Goal: Task Accomplishment & Management: Use online tool/utility

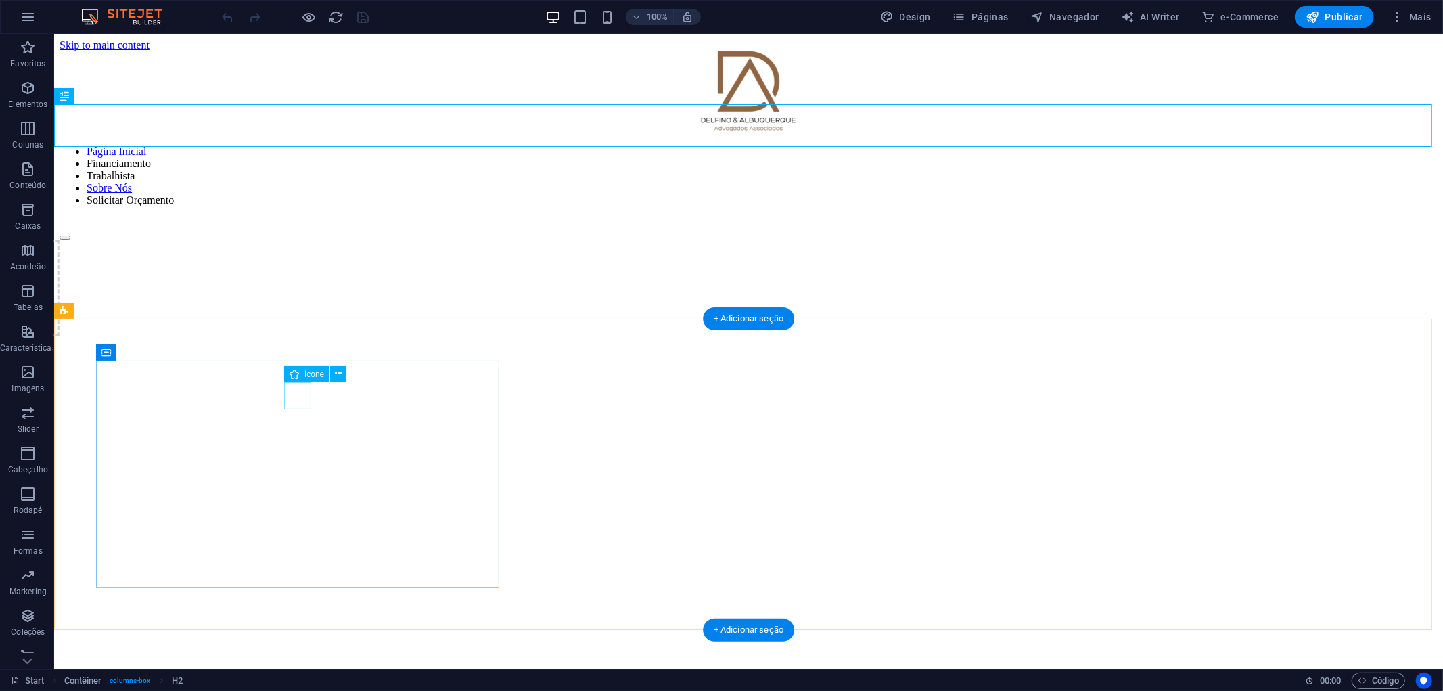
scroll to position [654, 0]
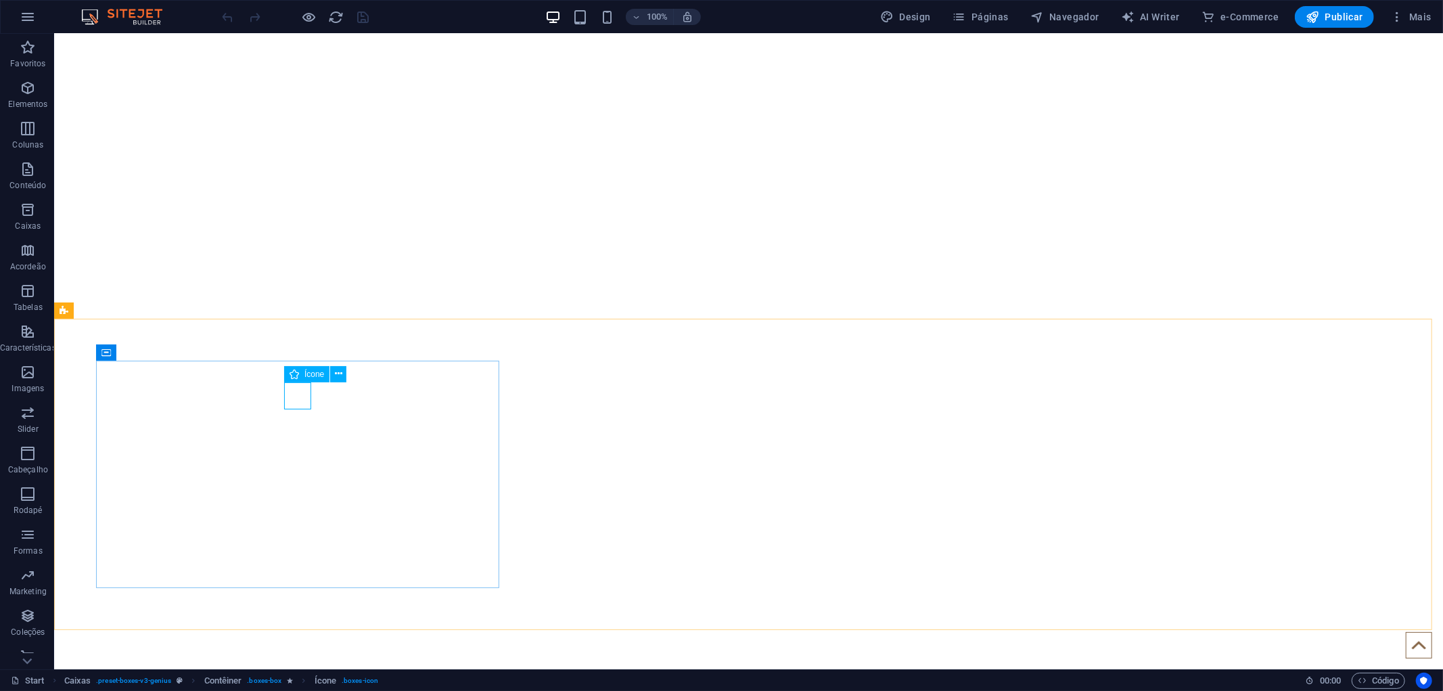
click at [305, 374] on span "Ícone" at bounding box center [314, 374] width 20 height 8
select select "xMidYMid"
select select "px"
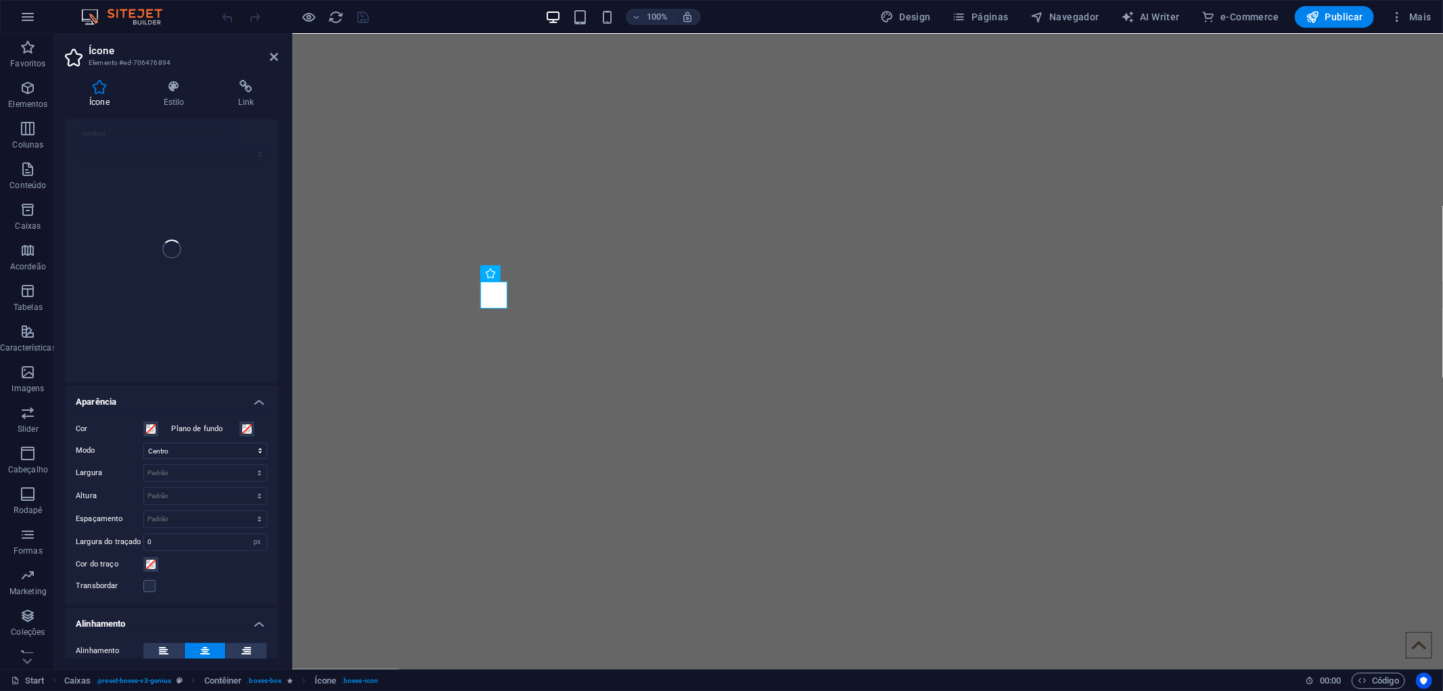
scroll to position [0, 0]
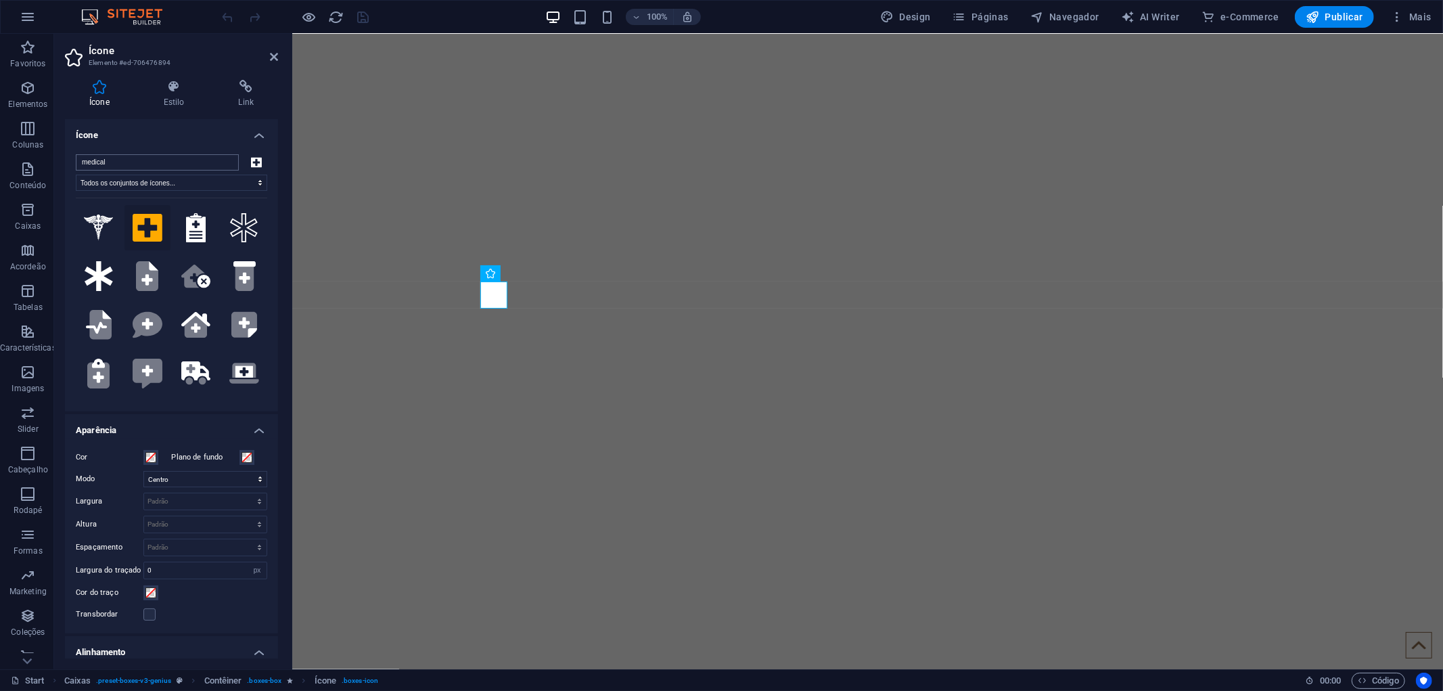
click at [198, 165] on input "medical" at bounding box center [157, 162] width 163 height 16
drag, startPoint x: 111, startPoint y: 171, endPoint x: 77, endPoint y: 152, distance: 38.8
click at [77, 152] on div "medical Todos os conjuntos de ícones... IcoFont Ionicons FontAwesome Brands Fon…" at bounding box center [171, 277] width 213 height 268
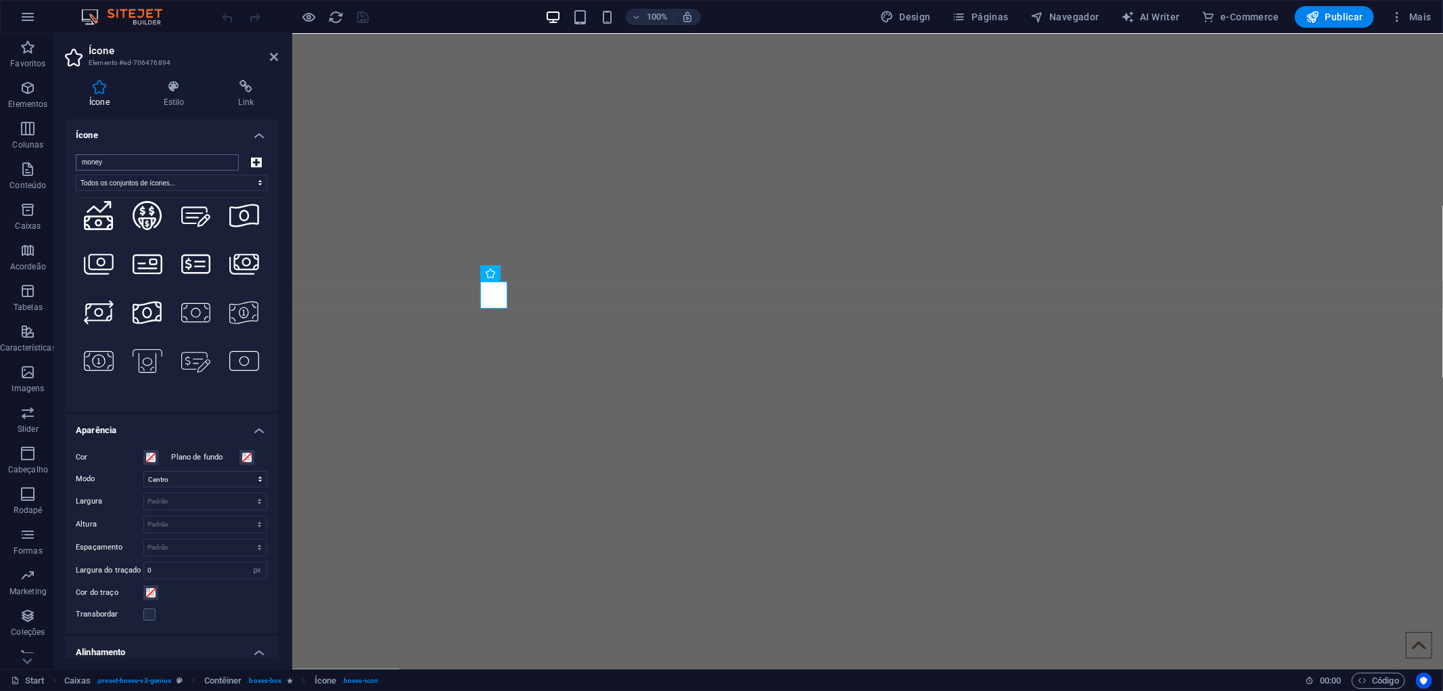
scroll to position [827, 0]
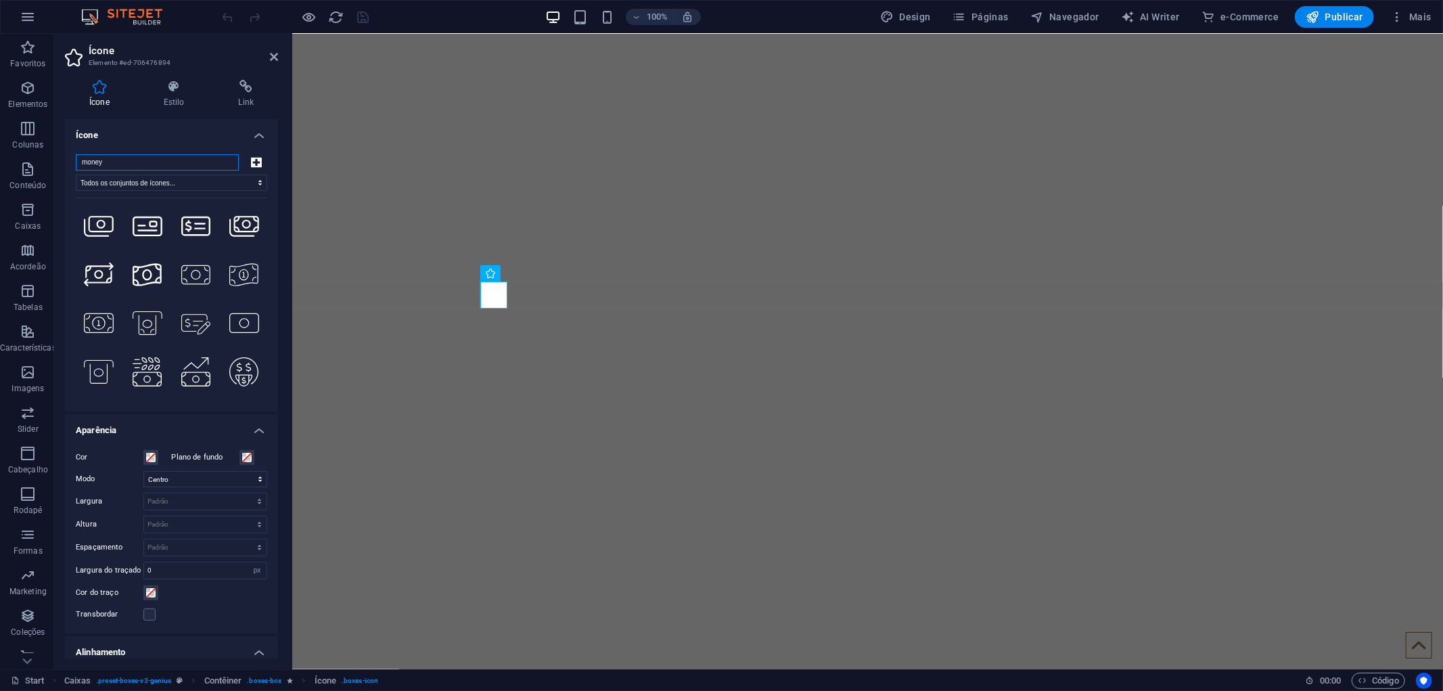
drag, startPoint x: 118, startPoint y: 160, endPoint x: 54, endPoint y: 164, distance: 64.4
click at [54, 164] on div "Ícone Estilo Link Ícone money Todos os conjuntos de ícones... IcoFont Ionicons …" at bounding box center [171, 369] width 235 height 600
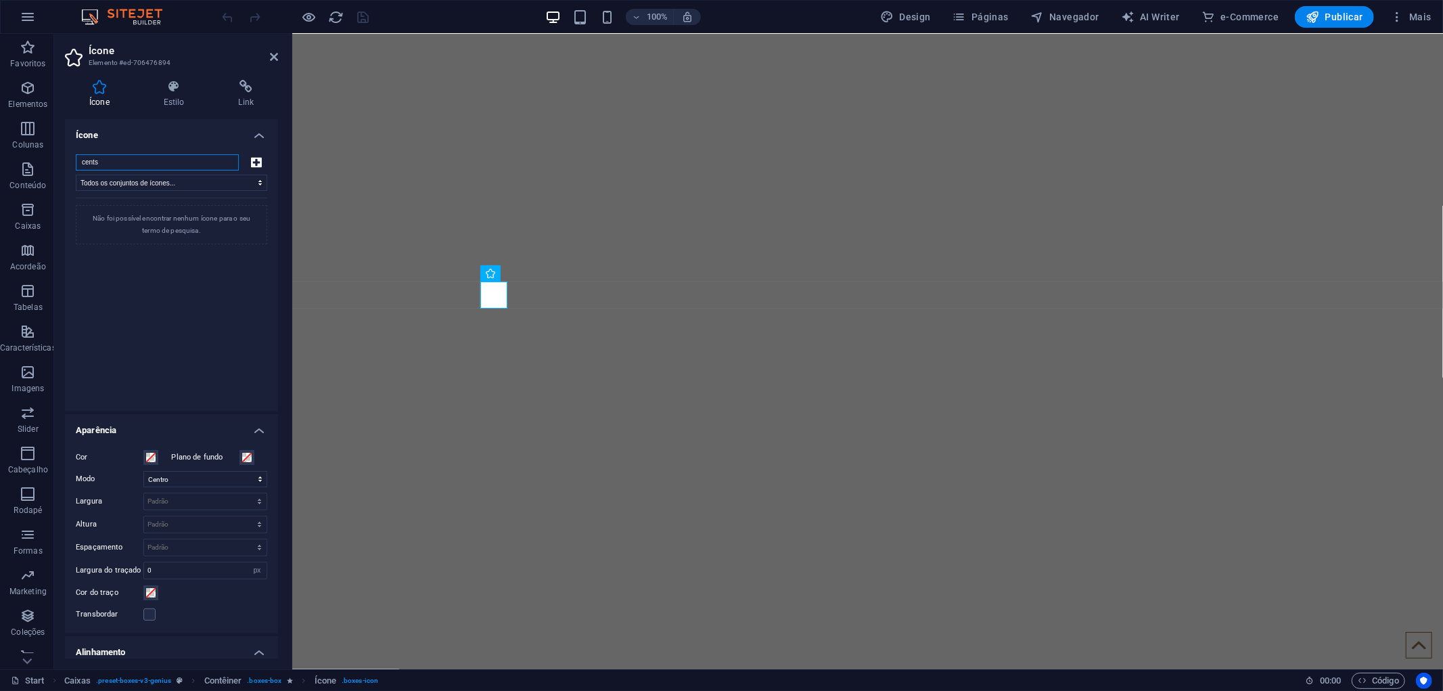
scroll to position [0, 0]
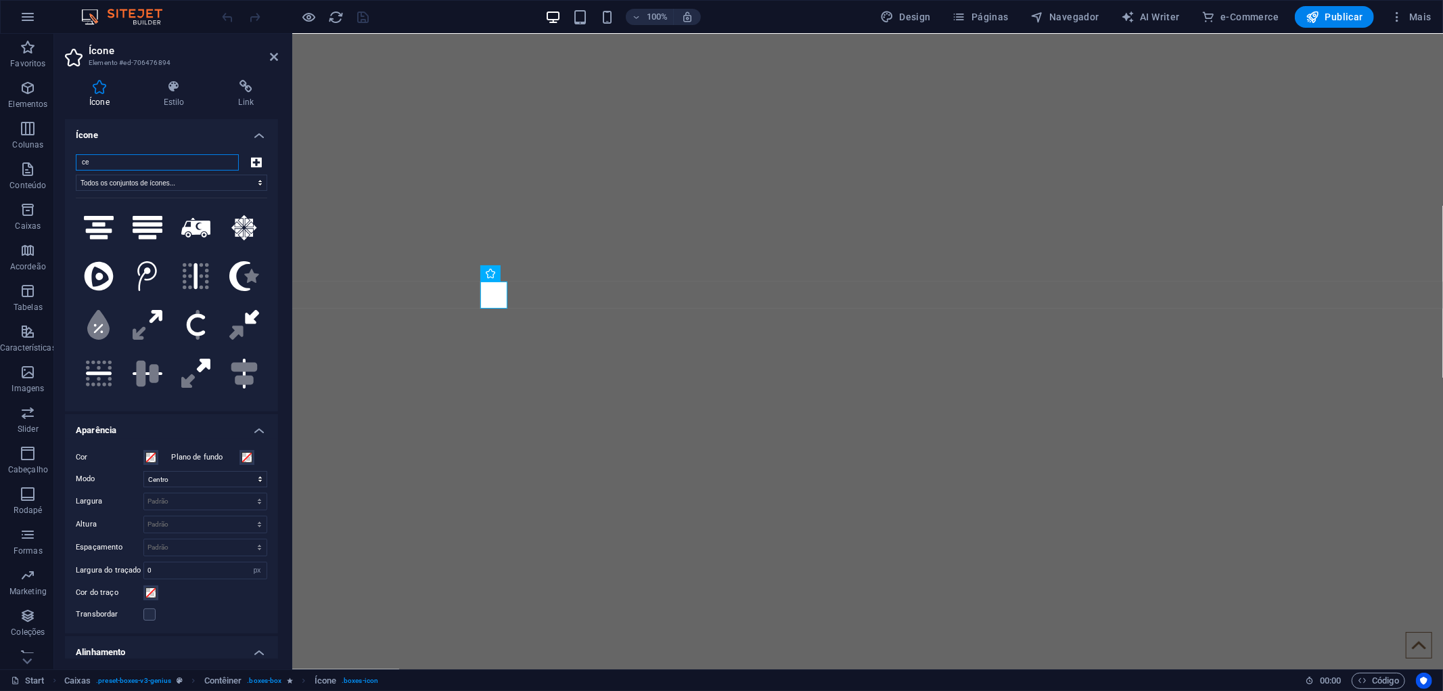
type input "c"
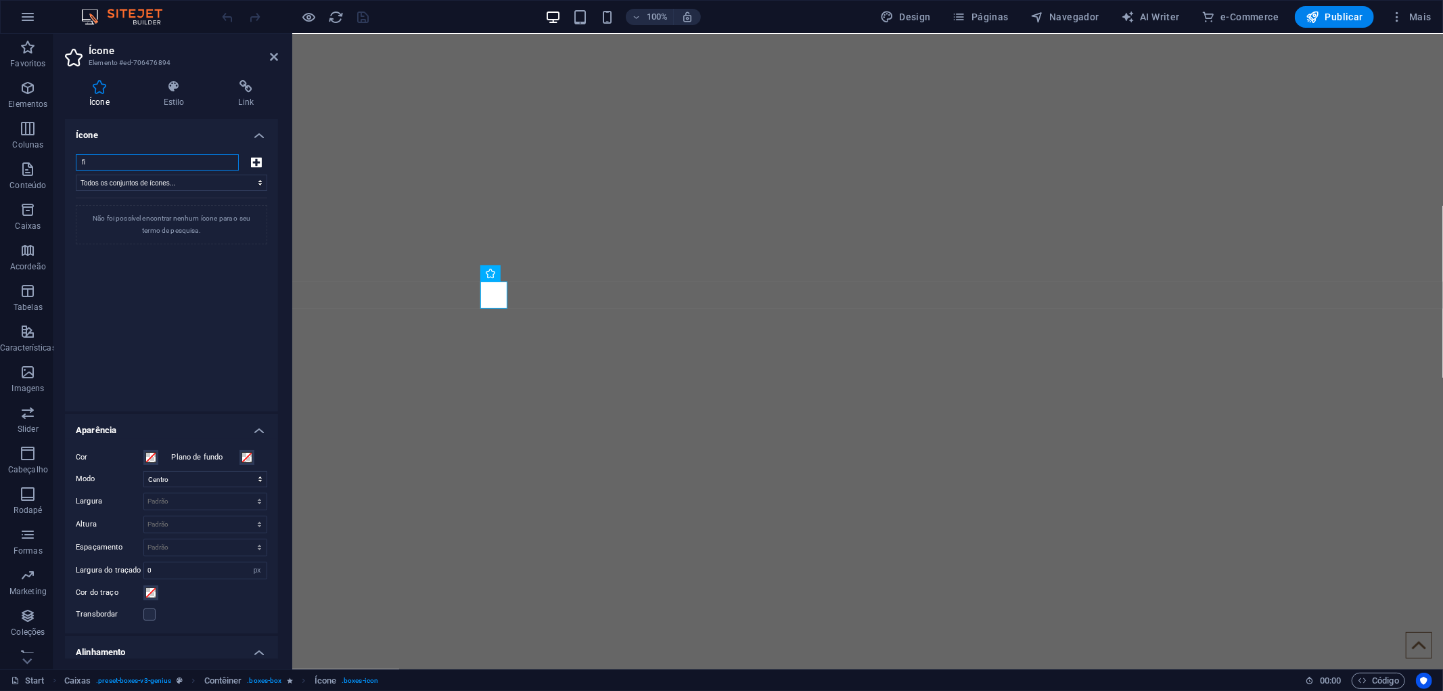
type input "f"
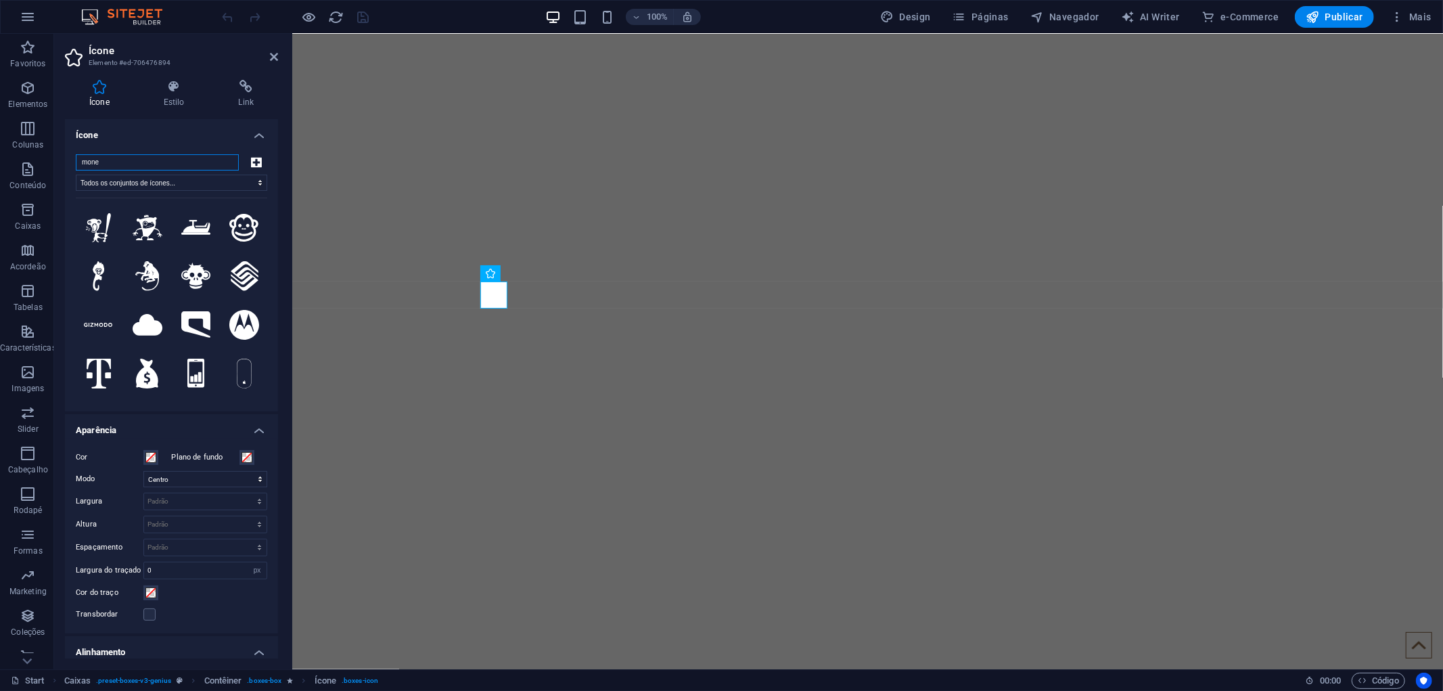
type input "money"
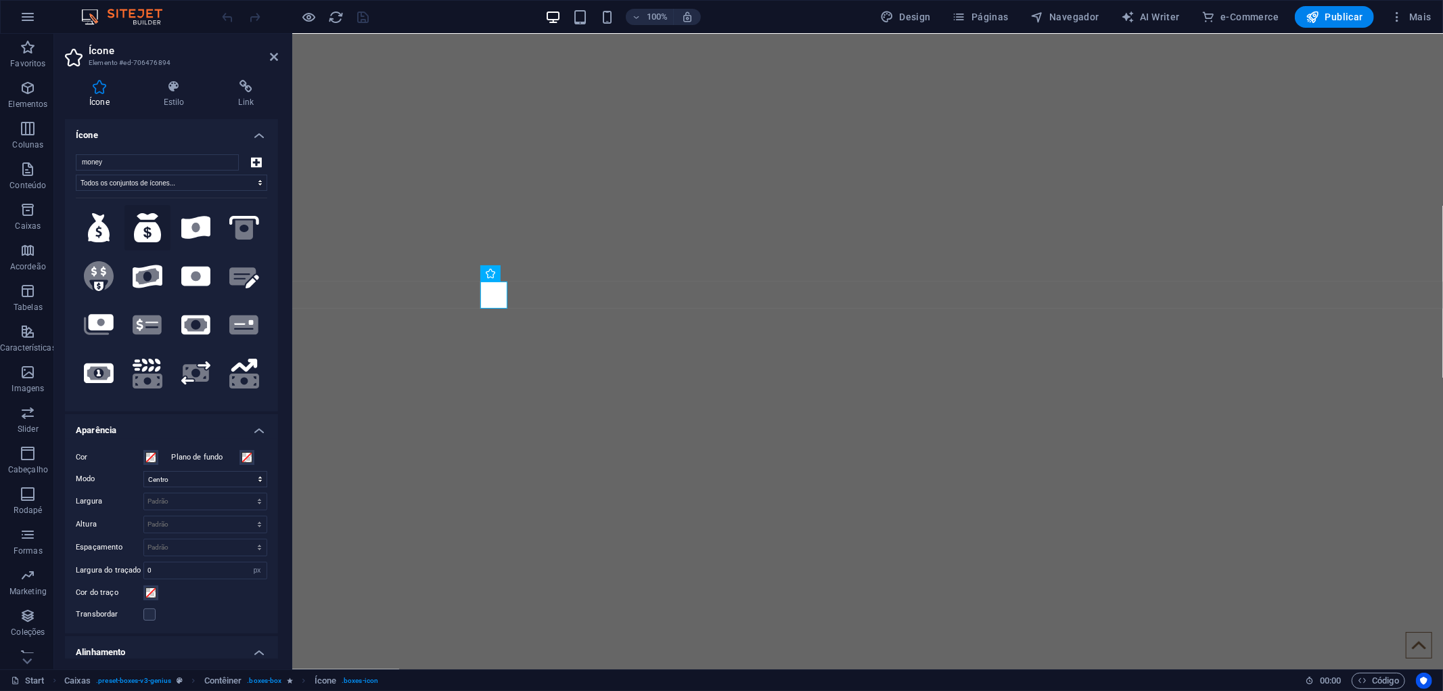
click at [141, 228] on icon at bounding box center [148, 228] width 28 height 30
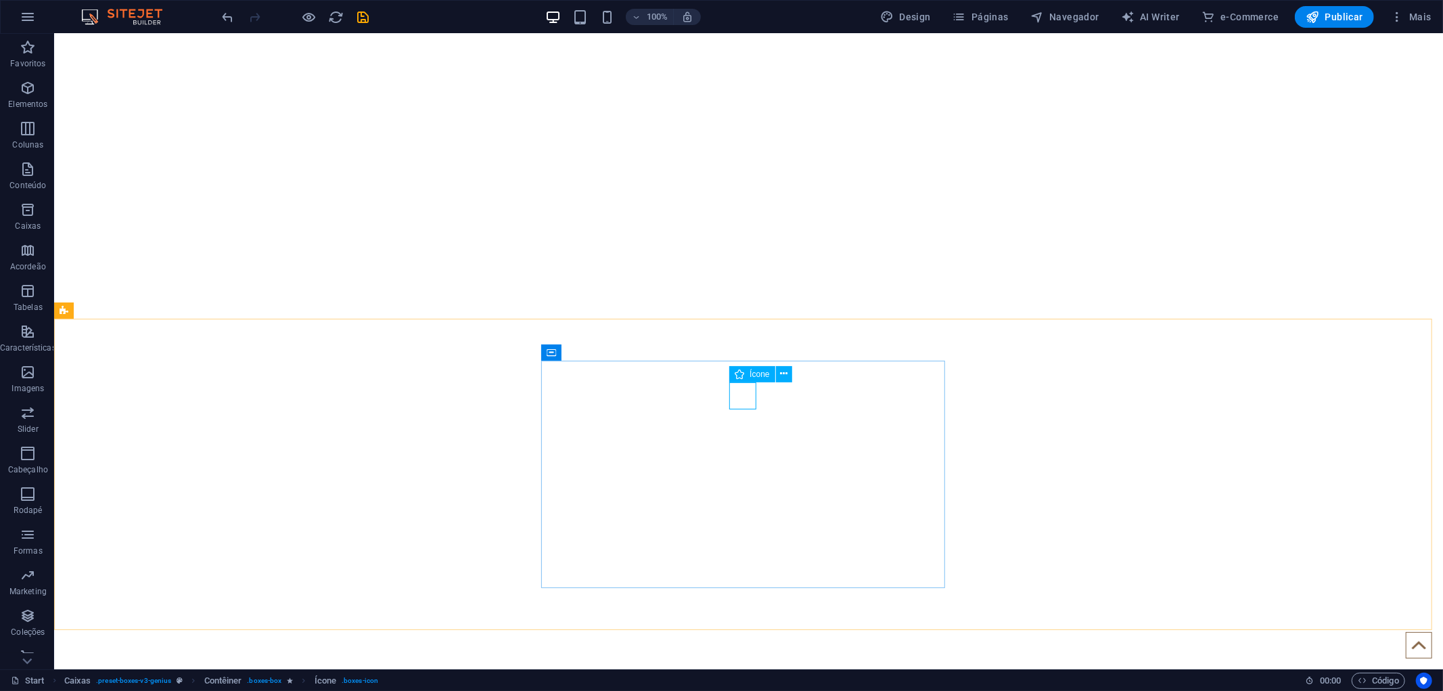
click at [748, 373] on div "Ícone" at bounding box center [751, 374] width 45 height 16
select select "xMidYMid"
select select "px"
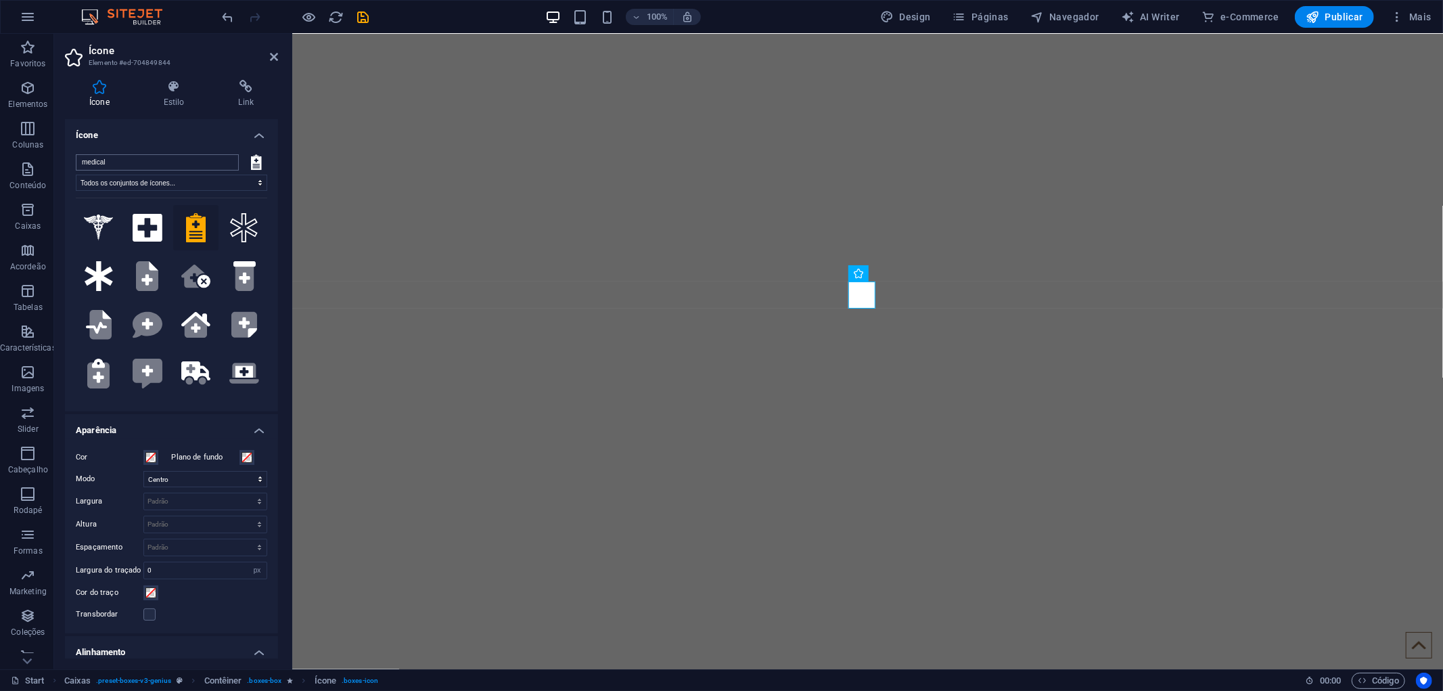
click at [126, 165] on input "medical" at bounding box center [157, 162] width 163 height 16
drag, startPoint x: 89, startPoint y: 166, endPoint x: 69, endPoint y: 166, distance: 20.3
click at [69, 166] on div "medical Todos os conjuntos de ícones... IcoFont Ionicons FontAwesome Brands Fon…" at bounding box center [171, 277] width 213 height 268
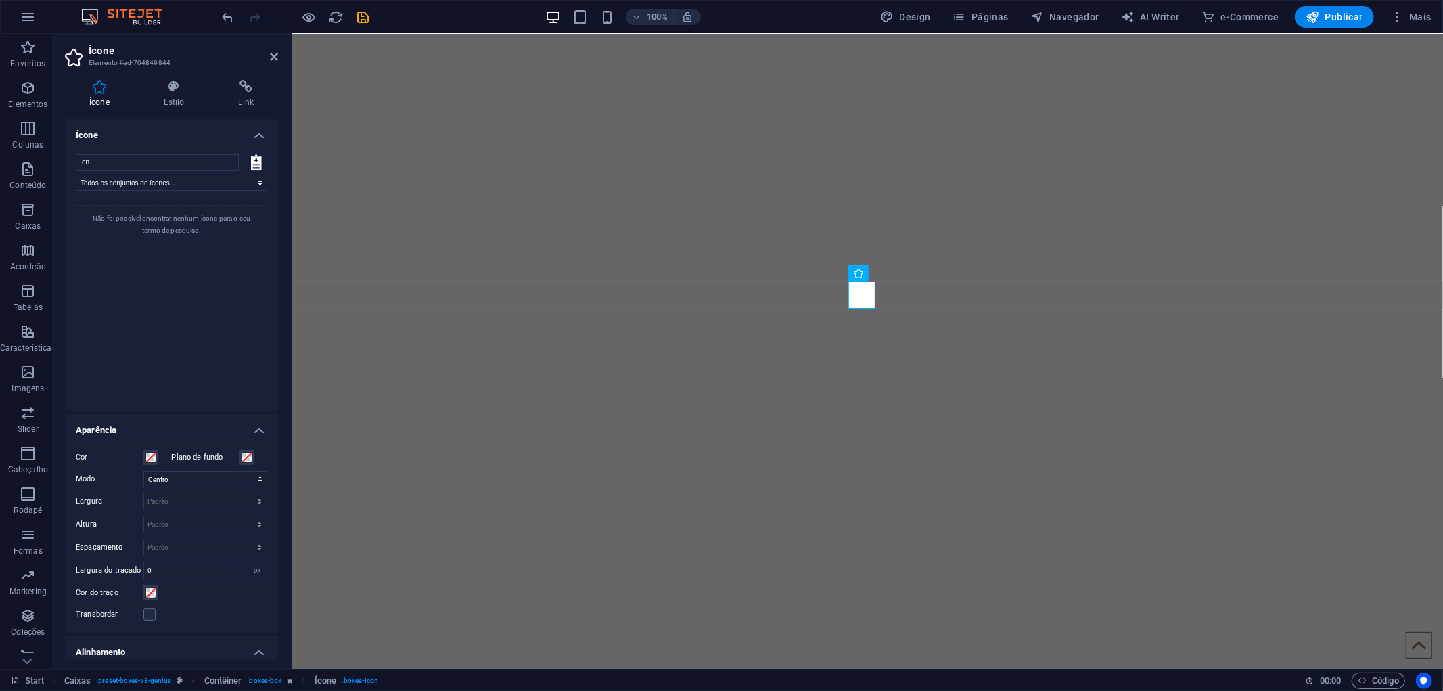
type input "e"
type input "j"
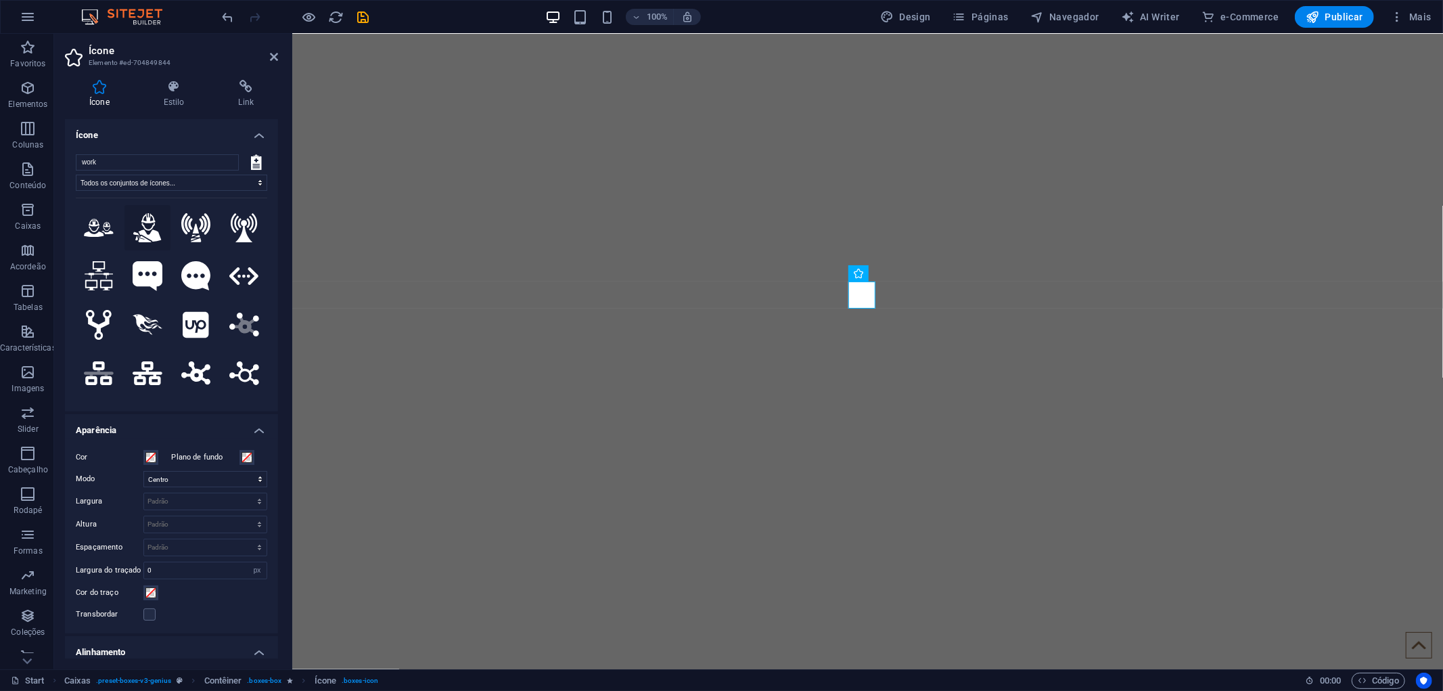
type input "work"
click at [144, 232] on icon at bounding box center [147, 228] width 28 height 30
click at [95, 239] on button at bounding box center [99, 228] width 46 height 46
click at [150, 225] on icon at bounding box center [147, 228] width 28 height 30
click at [162, 181] on select "Todos os conjuntos de ícones... IcoFont Ionicons FontAwesome Brands FontAwesome…" at bounding box center [171, 183] width 191 height 16
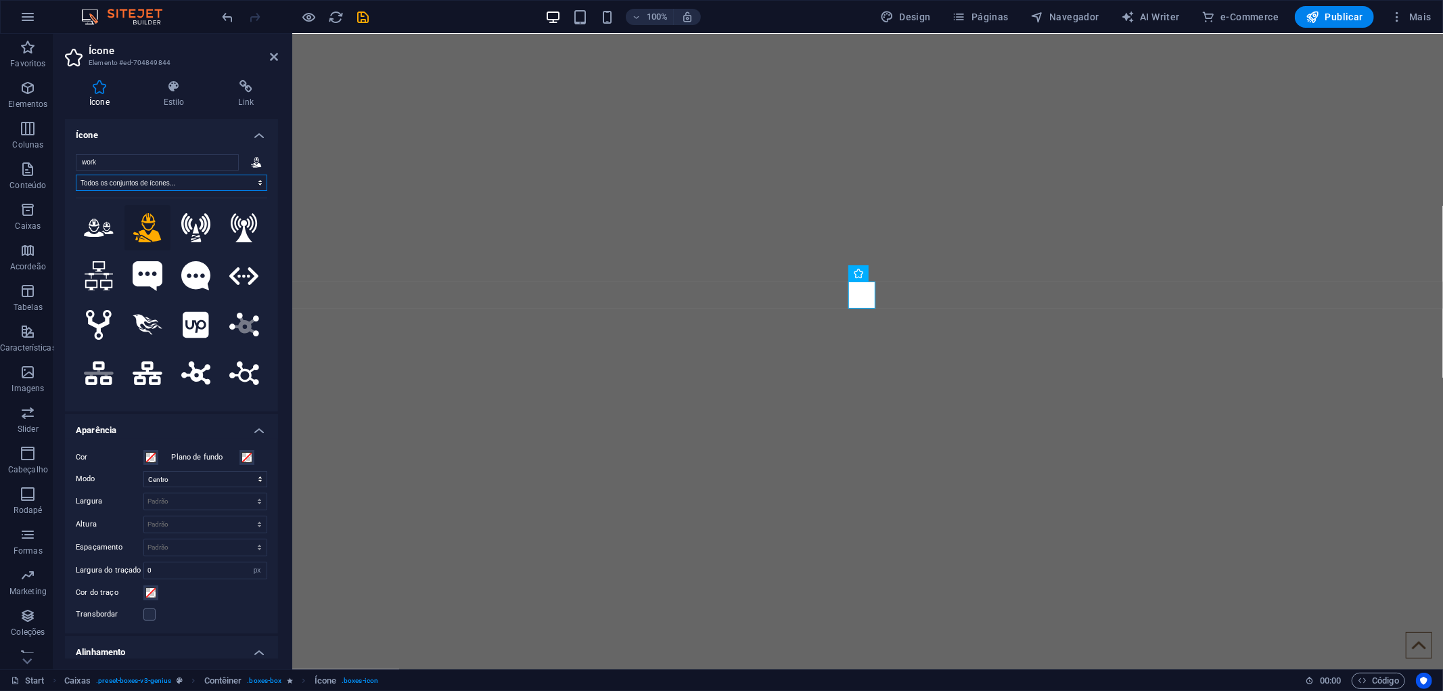
click at [169, 183] on select "Todos os conjuntos de ícones... IcoFont Ionicons FontAwesome Brands FontAwesome…" at bounding box center [171, 183] width 191 height 16
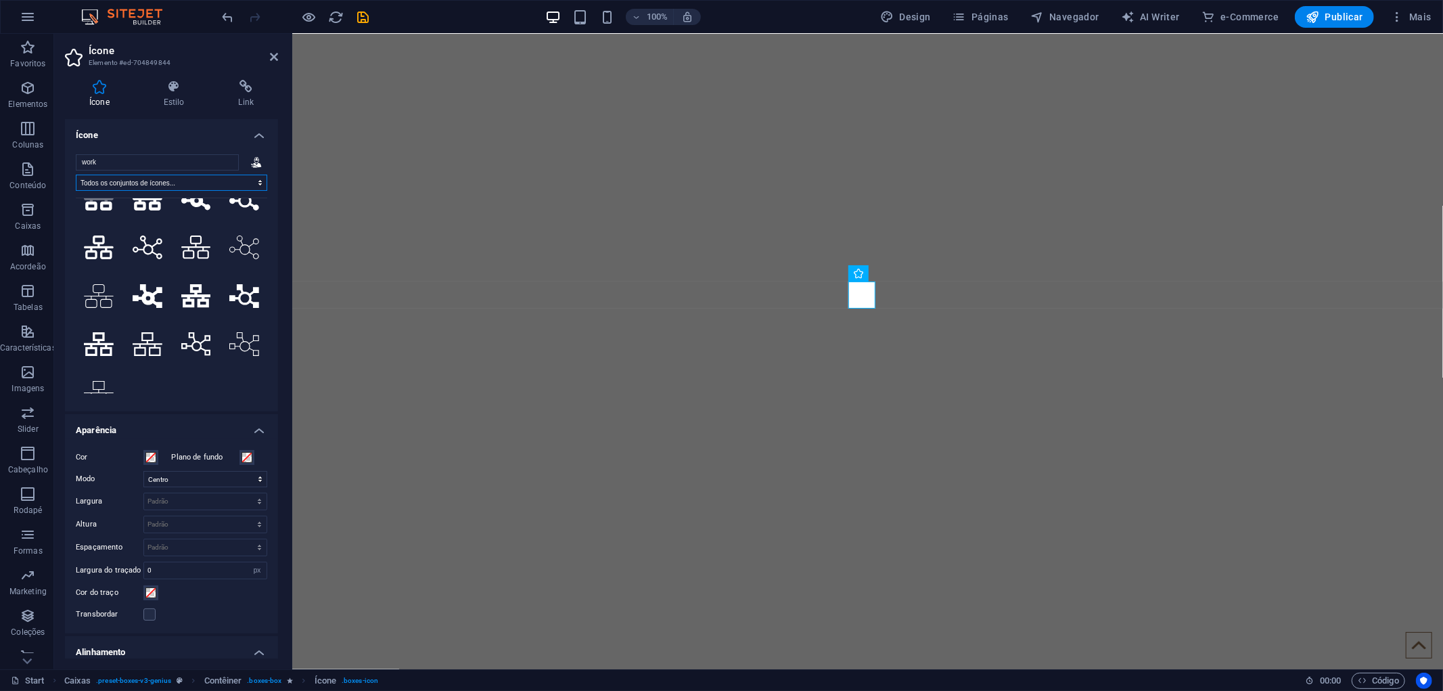
scroll to position [187, 0]
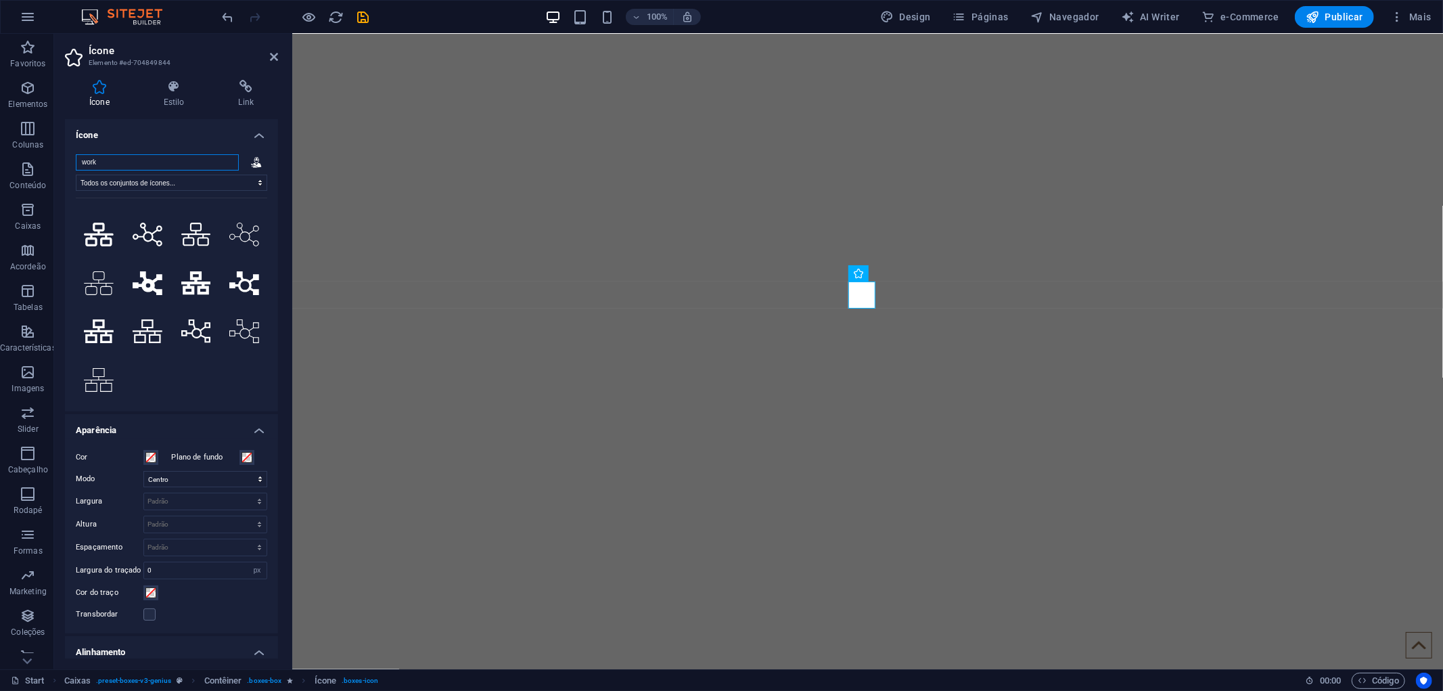
drag, startPoint x: 110, startPoint y: 158, endPoint x: 74, endPoint y: 158, distance: 35.2
click at [74, 158] on div "work Todos os conjuntos de ícones... IcoFont Ionicons FontAwesome Brands FontAw…" at bounding box center [171, 277] width 213 height 268
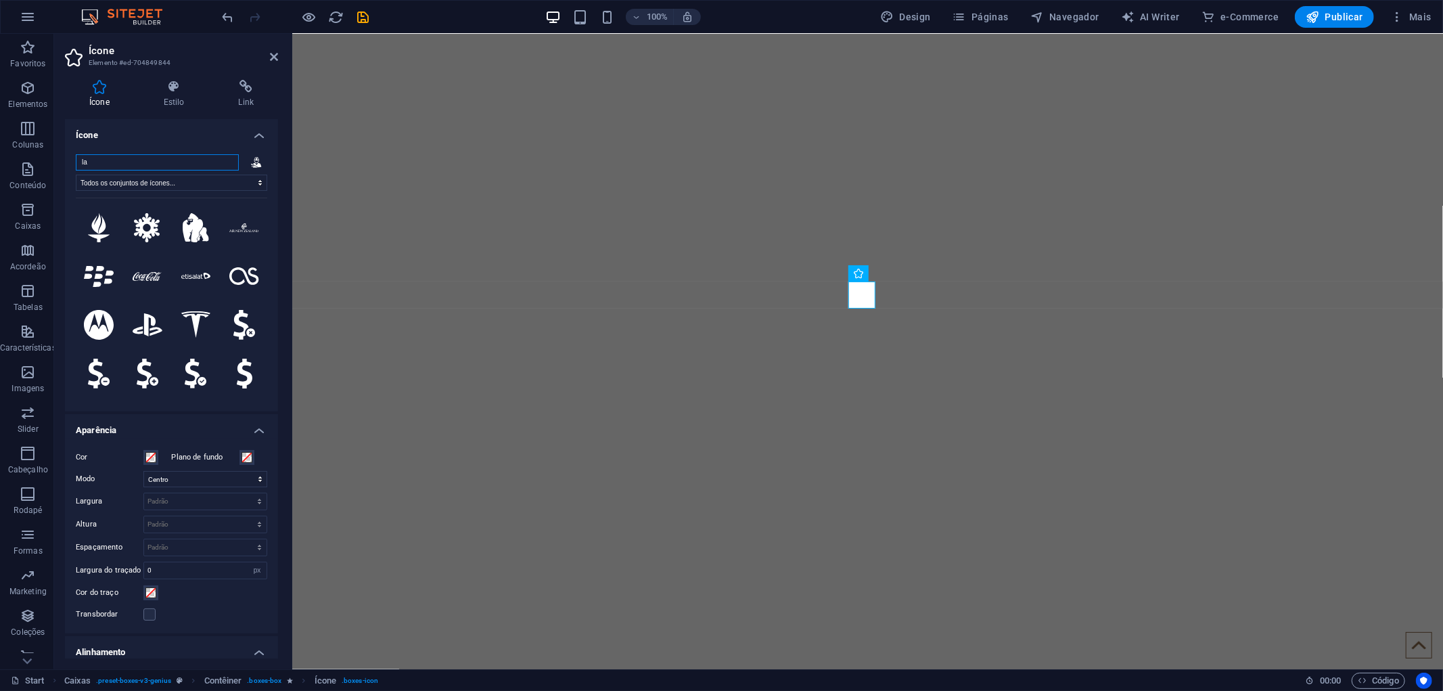
drag, startPoint x: 107, startPoint y: 162, endPoint x: 57, endPoint y: 158, distance: 50.2
click at [57, 159] on div "Ícone Estilo Link Ícone la Todos os conjuntos de ícones... IcoFont Ionicons Fon…" at bounding box center [171, 369] width 235 height 600
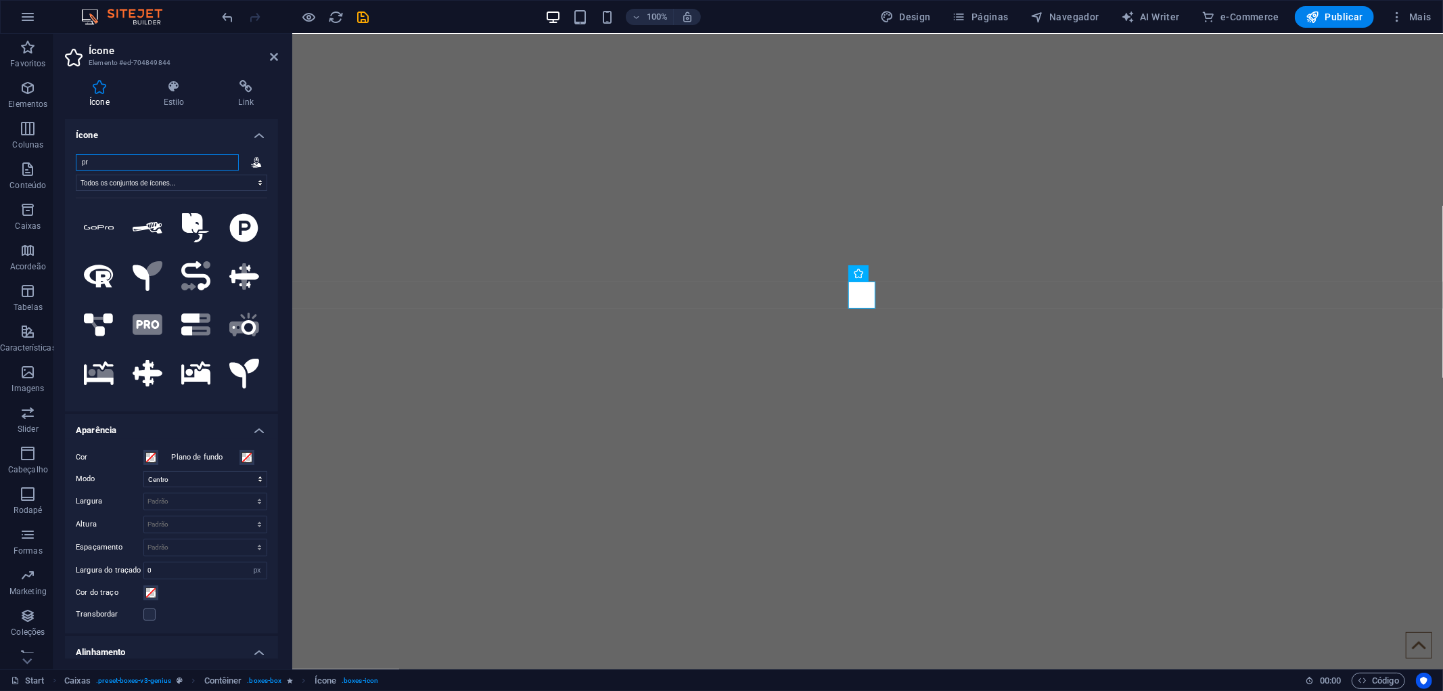
type input "p"
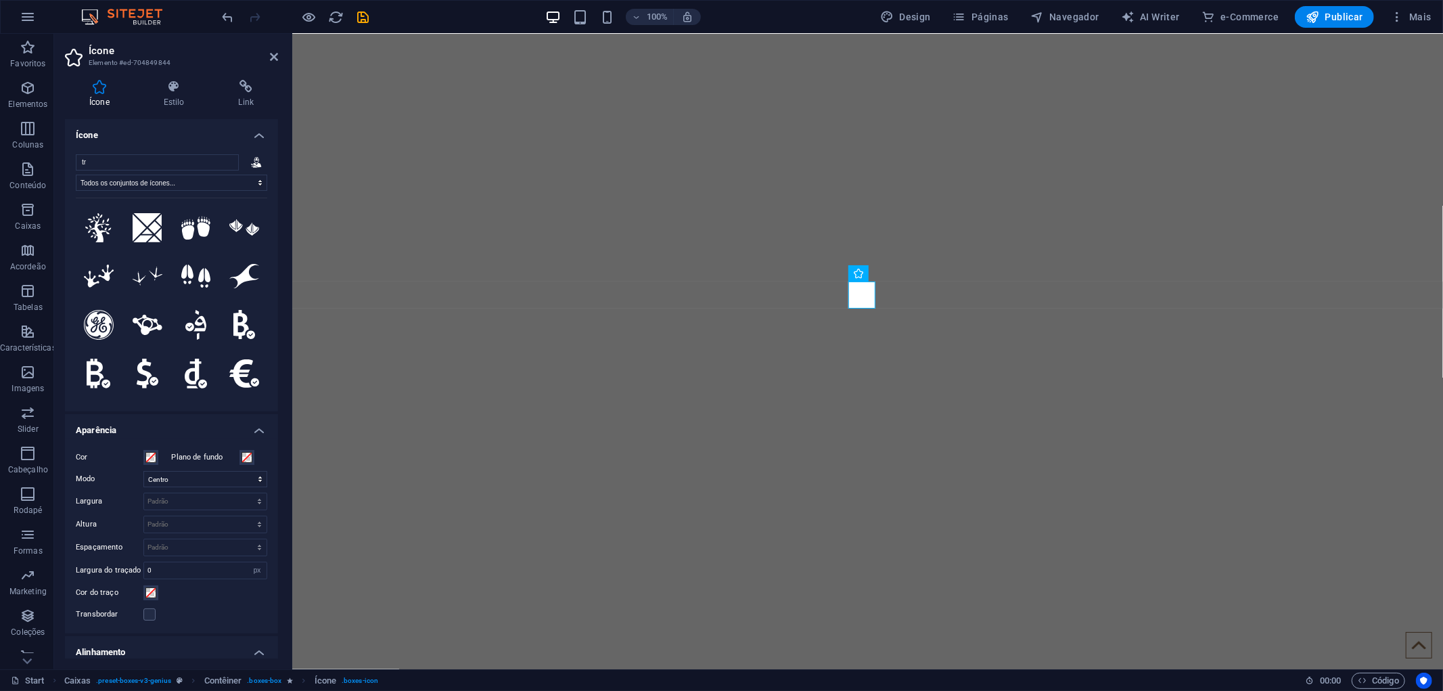
drag, startPoint x: 109, startPoint y: 145, endPoint x: 134, endPoint y: 143, distance: 25.2
click at [141, 139] on h4 "Ícone" at bounding box center [171, 131] width 213 height 24
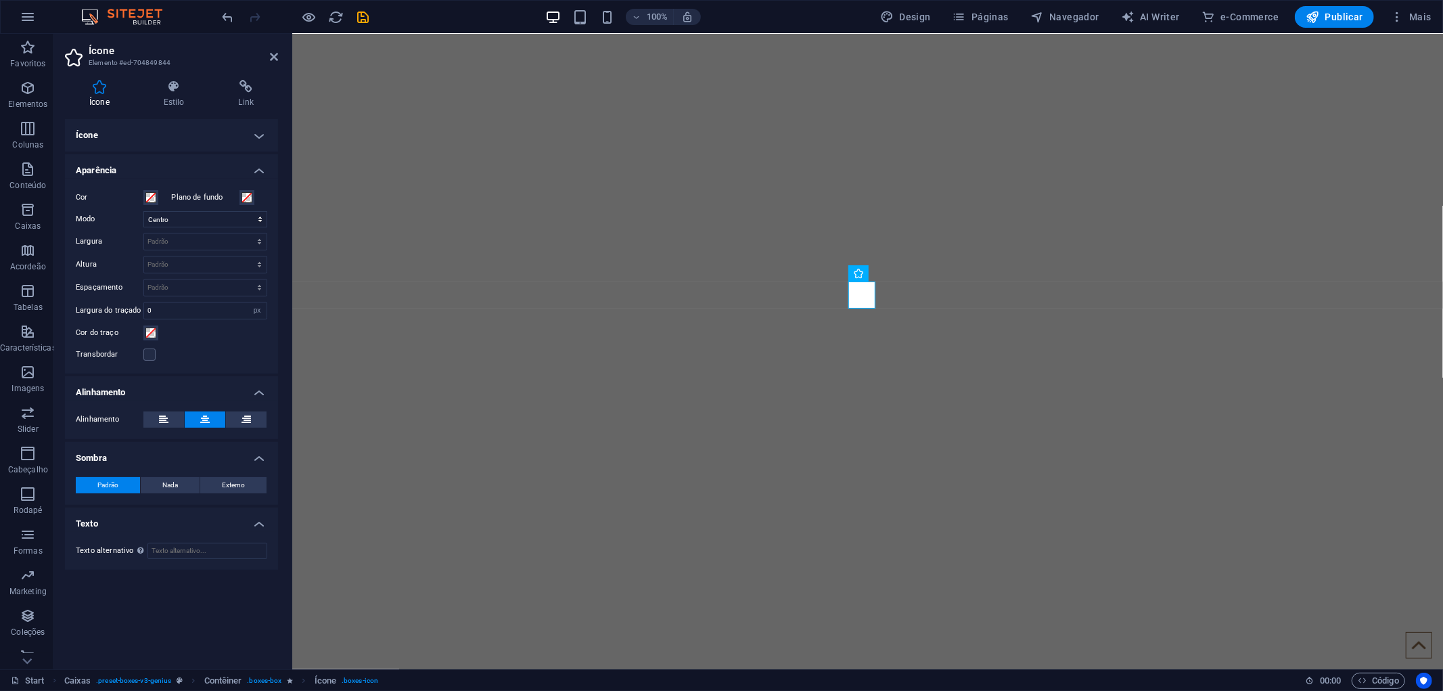
click at [133, 137] on h4 "Ícone" at bounding box center [171, 135] width 213 height 32
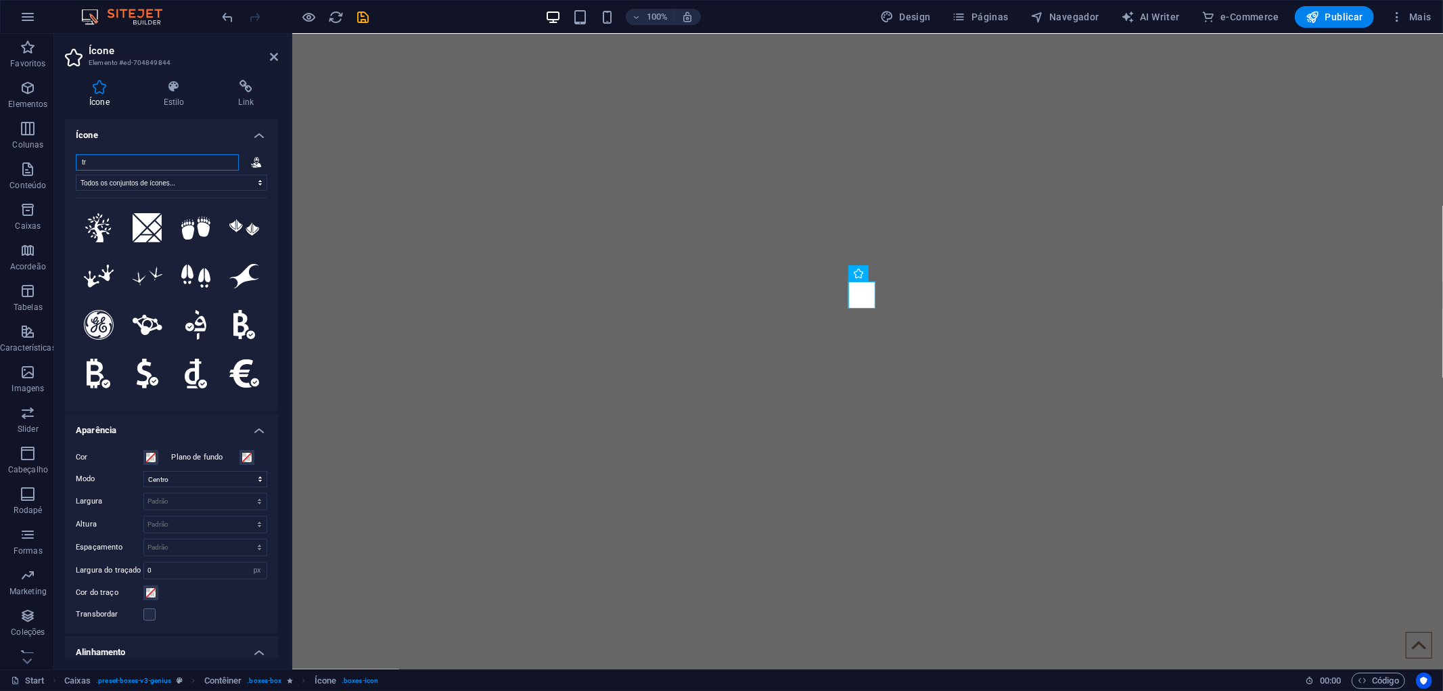
drag, startPoint x: 96, startPoint y: 160, endPoint x: 61, endPoint y: 157, distance: 35.3
click at [87, 160] on input "tr" at bounding box center [157, 162] width 163 height 16
type input "t"
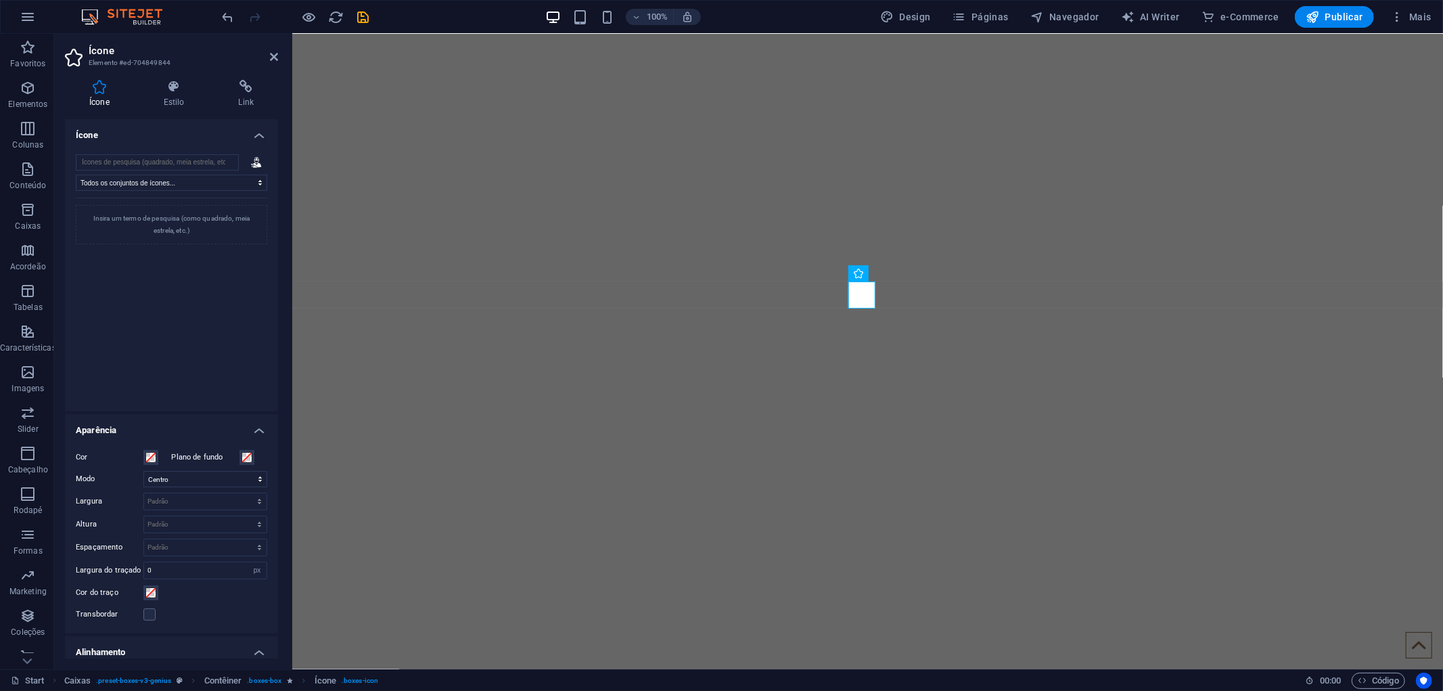
click at [221, 284] on div "Insira um termo de pesquisa (como quadrado, meia estrela, etc.)" at bounding box center [171, 296] width 191 height 196
click at [194, 160] on input "search" at bounding box center [157, 162] width 163 height 16
click at [176, 184] on select "Todos os conjuntos de ícones... IcoFont Ionicons FontAwesome Brands FontAwesome…" at bounding box center [171, 183] width 191 height 16
select select "icofont"
click at [76, 175] on select "Todos os conjuntos de ícones... IcoFont Ionicons FontAwesome Brands FontAwesome…" at bounding box center [171, 183] width 191 height 16
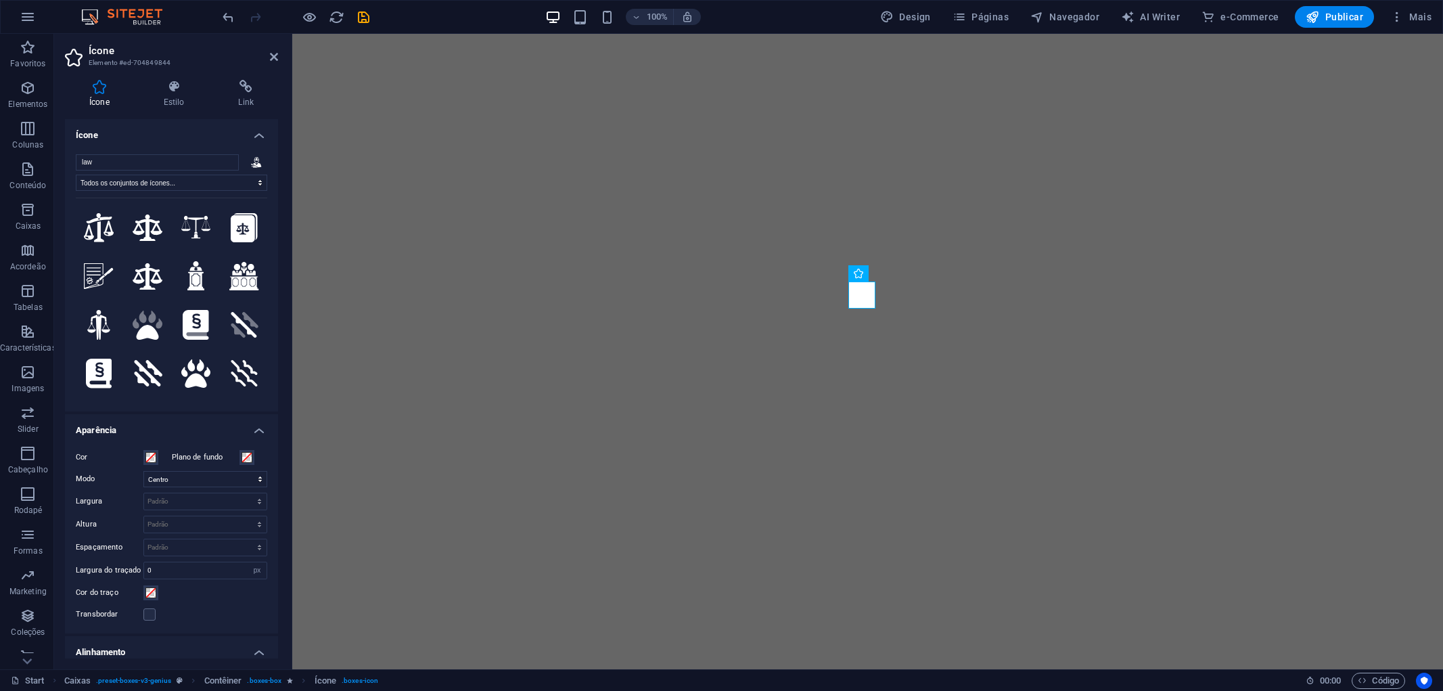
select select "xMidYMid"
select select "px"
click at [242, 240] on icon at bounding box center [244, 228] width 27 height 30
click at [179, 319] on button ".fa-secondary{opacity:.4}" at bounding box center [196, 325] width 46 height 46
click at [109, 372] on icon at bounding box center [99, 374] width 26 height 30
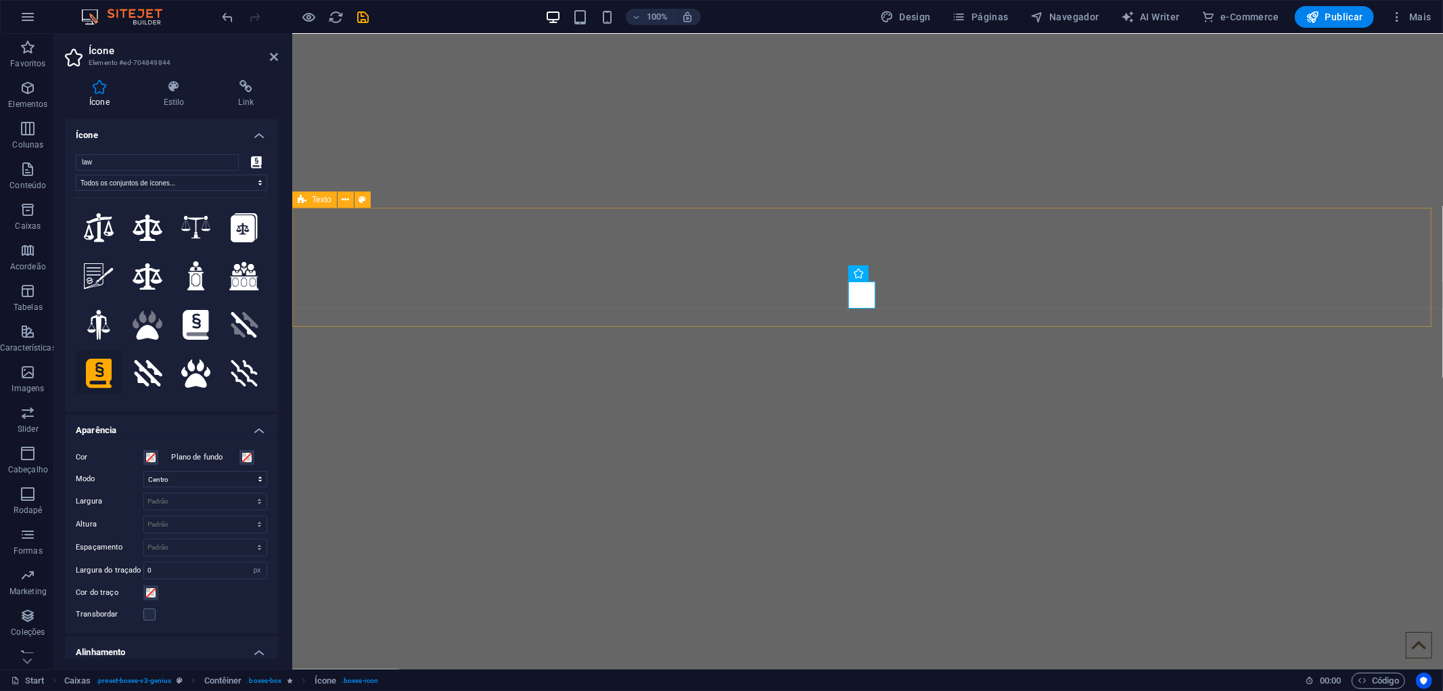
click at [746, 200] on div "Solte o conteúdo aqui ou Adicionar elementos Colar área de transferência Solte …" at bounding box center [867, 246] width 1151 height 1467
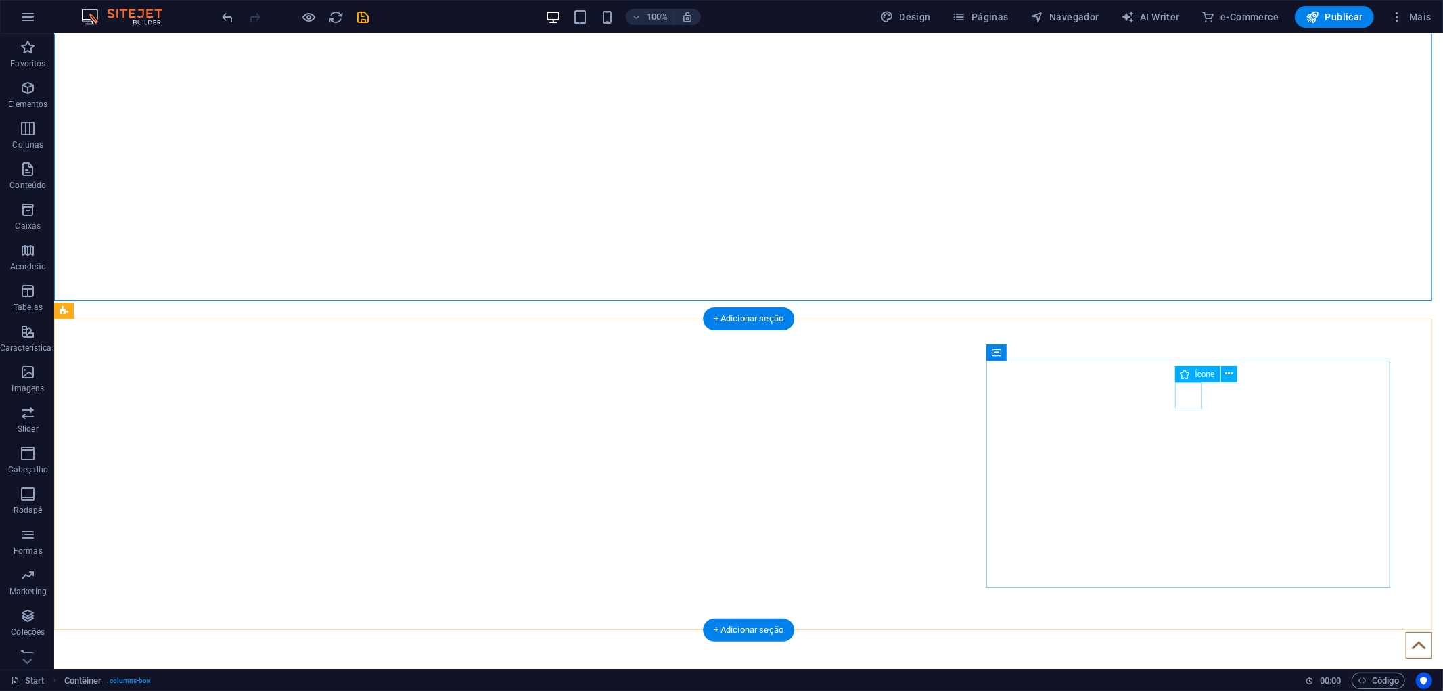
select select "xMidYMid"
select select "px"
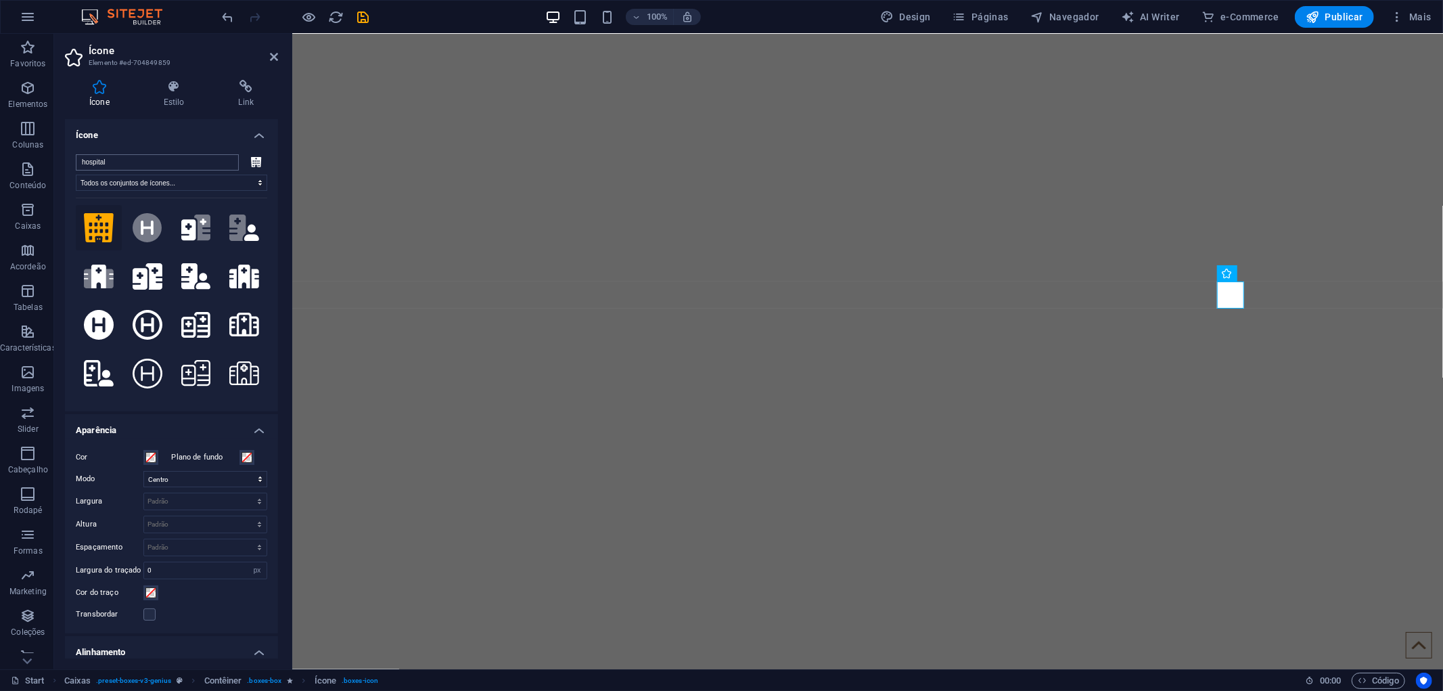
click at [146, 156] on input "hospital" at bounding box center [157, 162] width 163 height 16
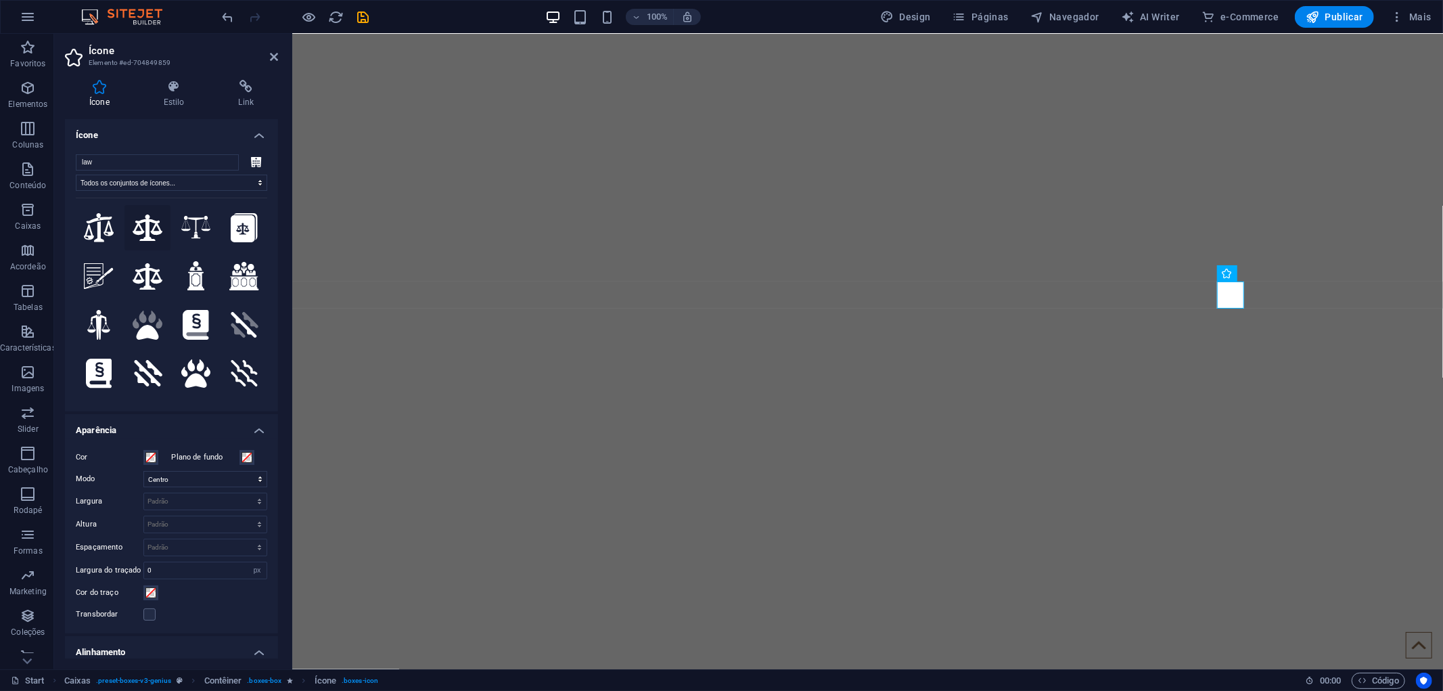
type input "law"
click at [143, 235] on icon at bounding box center [148, 227] width 30 height 26
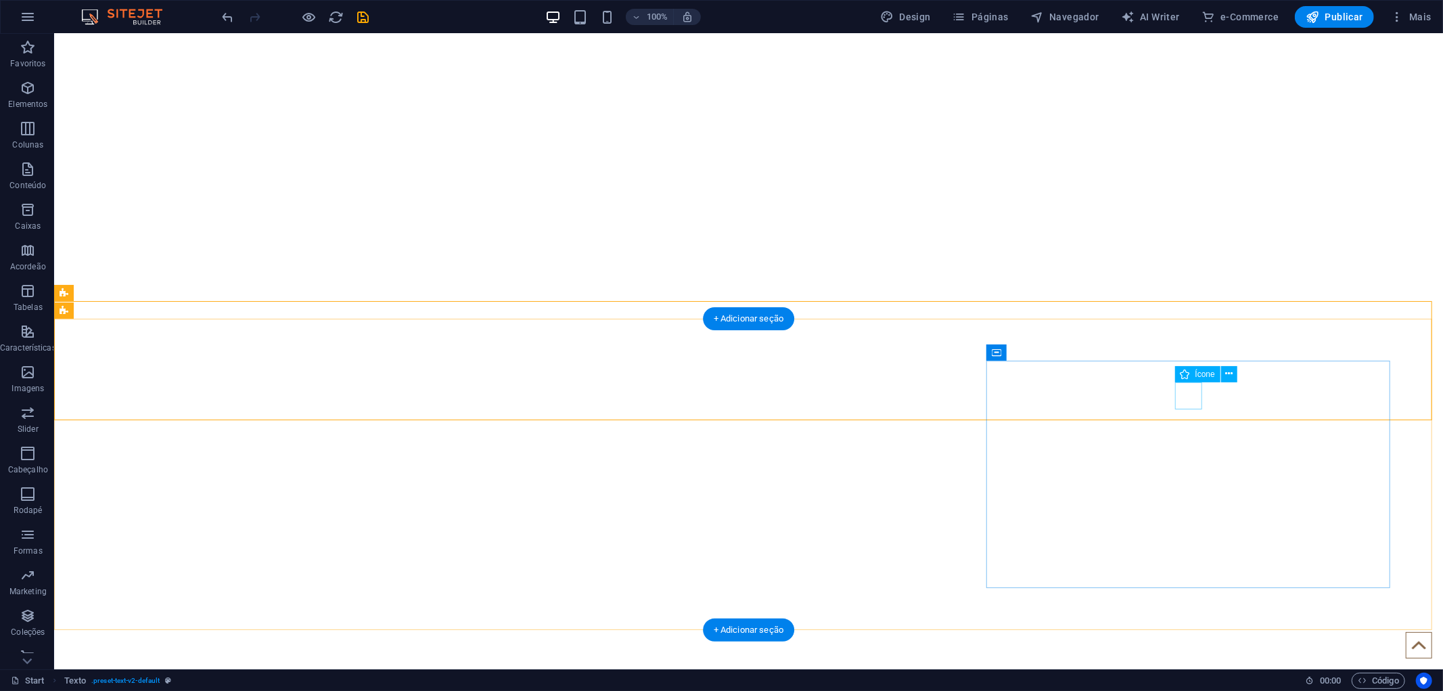
select select "xMidYMid"
select select "px"
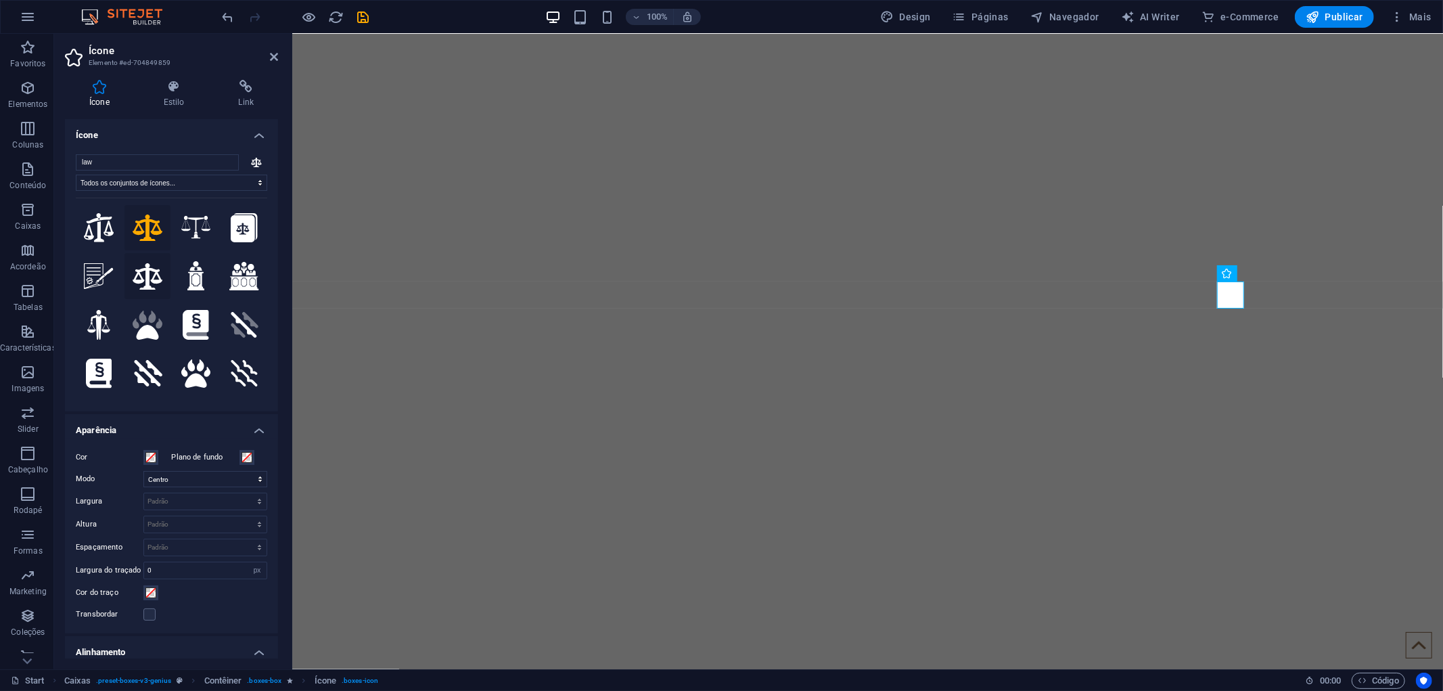
click at [143, 274] on icon at bounding box center [148, 276] width 30 height 26
click at [101, 245] on button at bounding box center [99, 228] width 46 height 46
click at [150, 228] on icon at bounding box center [148, 227] width 30 height 26
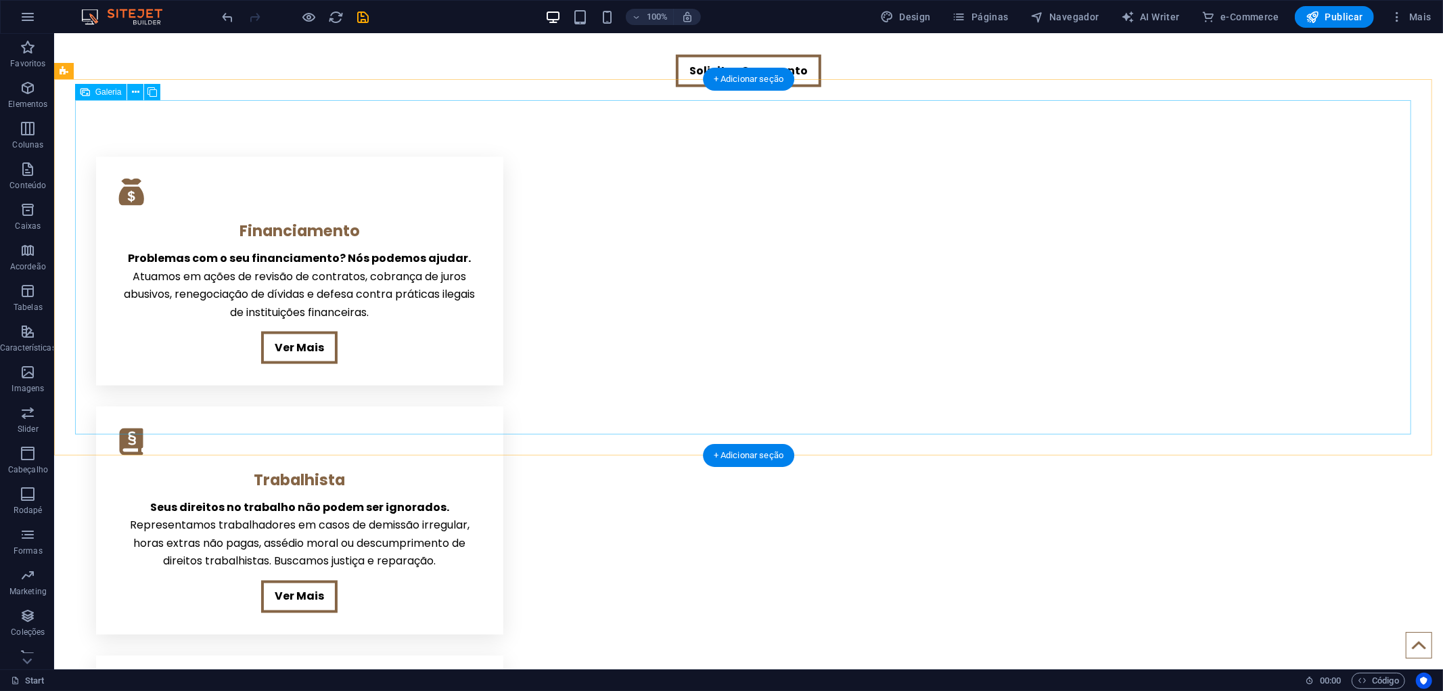
scroll to position [1727, 0]
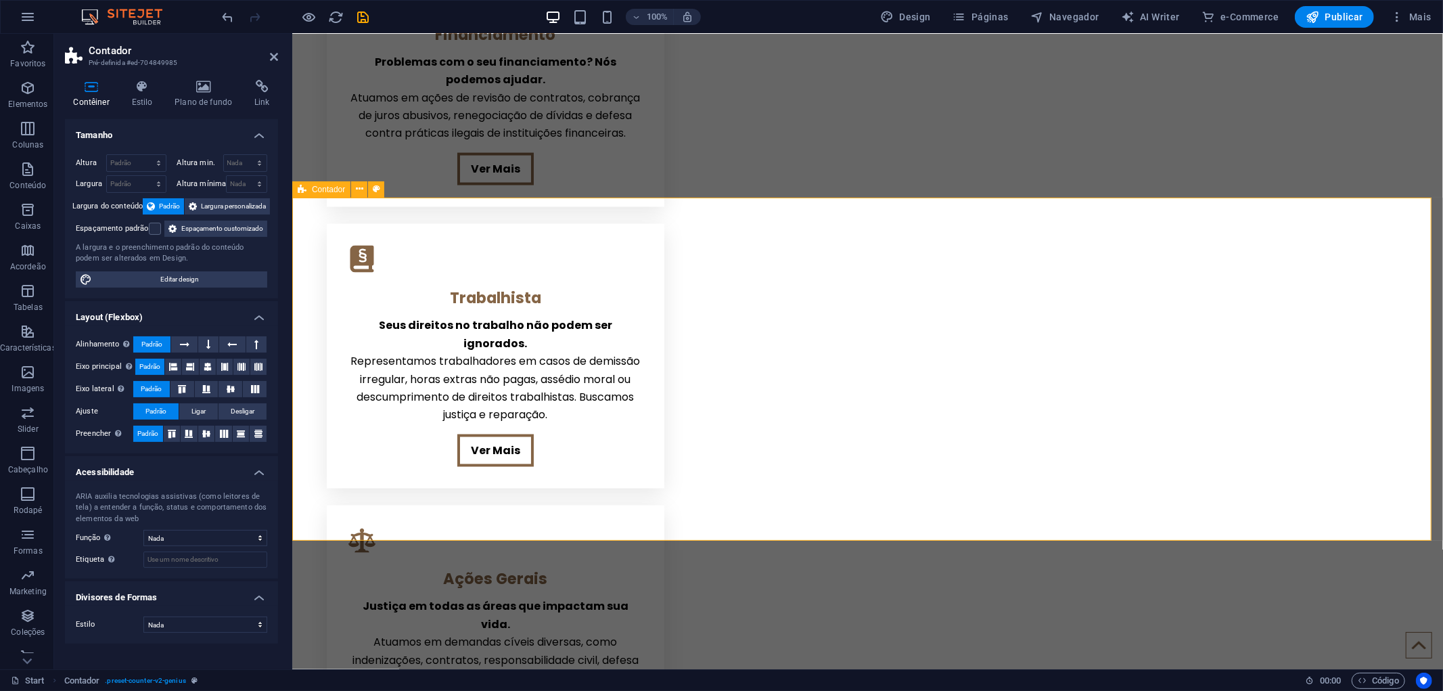
scroll to position [1633, 0]
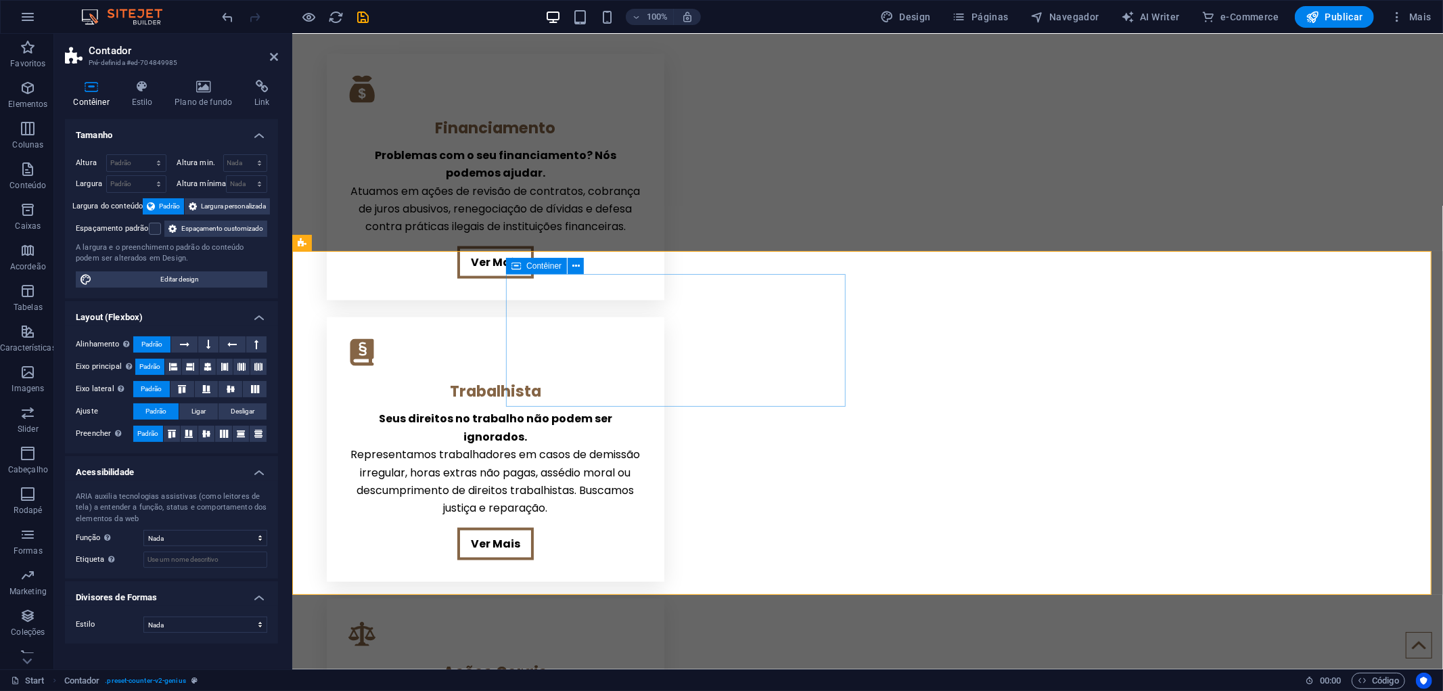
scroll to position [1182, 0]
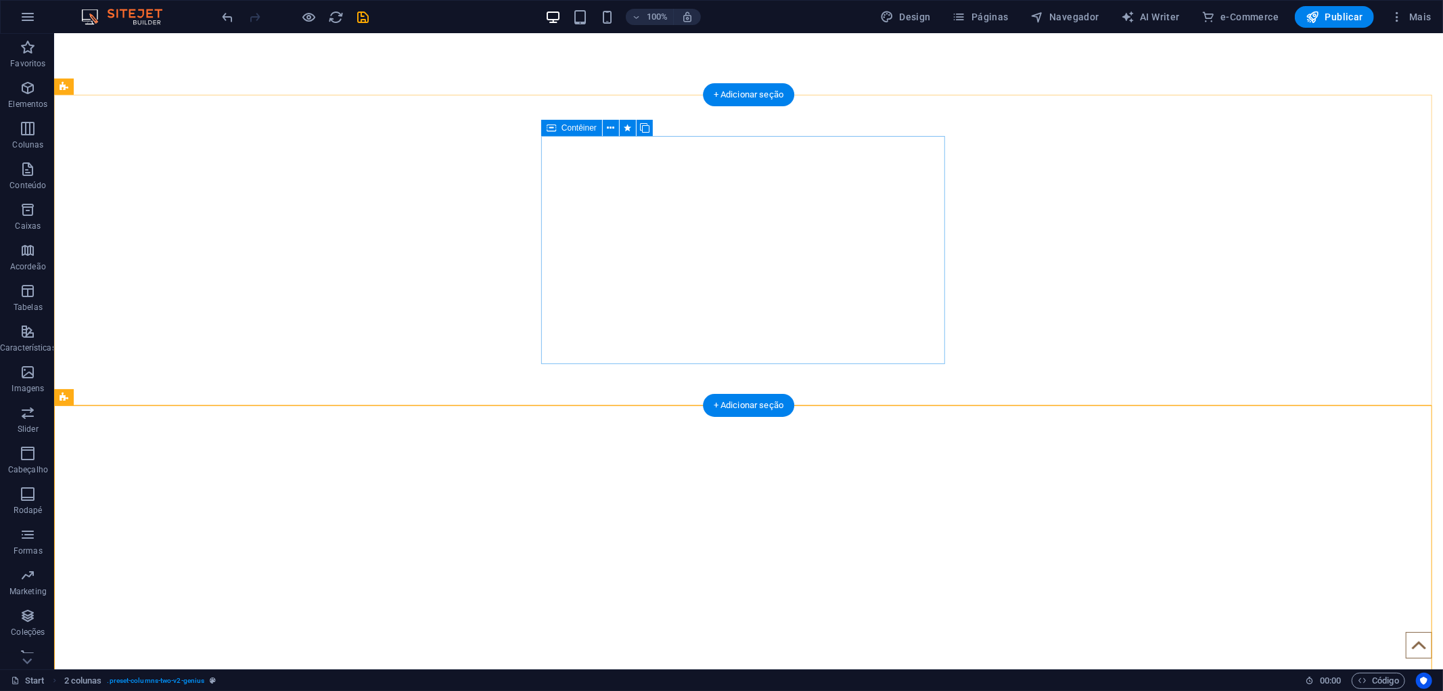
scroll to position [1103, 0]
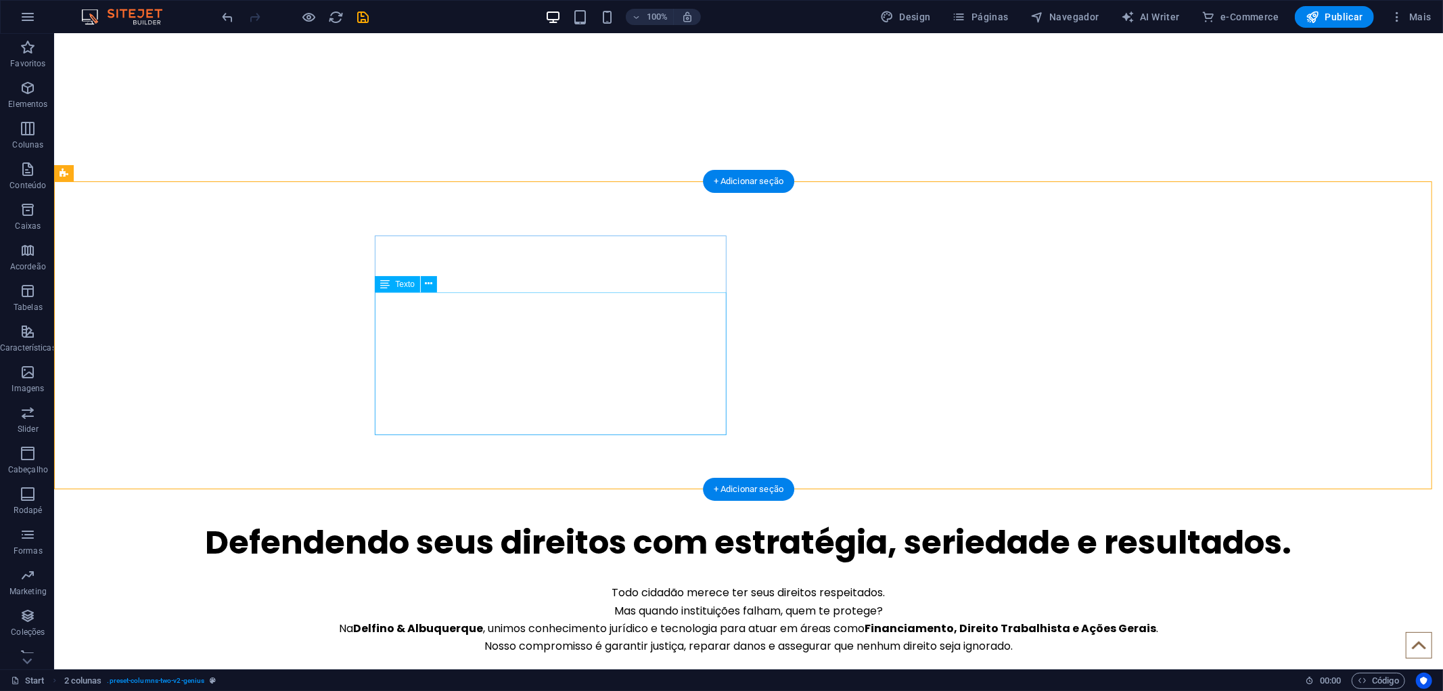
drag, startPoint x: 327, startPoint y: 231, endPoint x: 414, endPoint y: 262, distance: 91.8
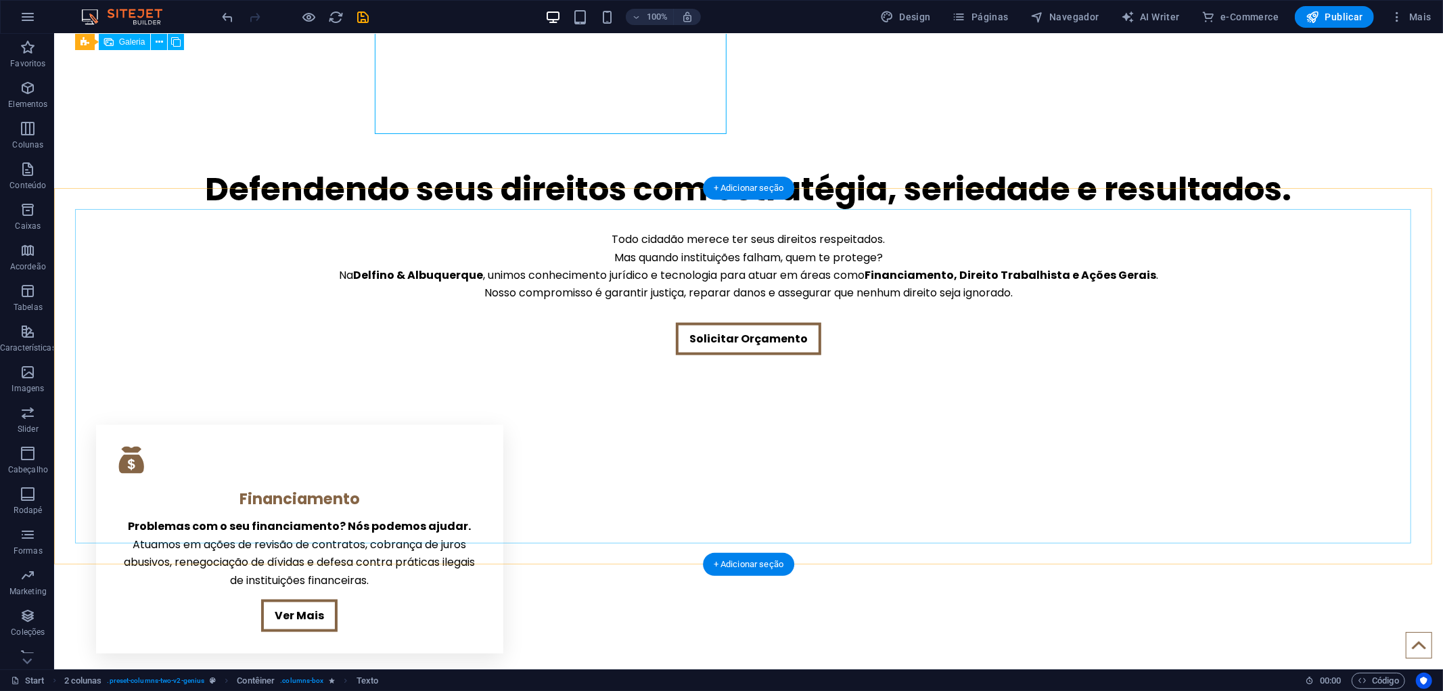
scroll to position [1403, 0]
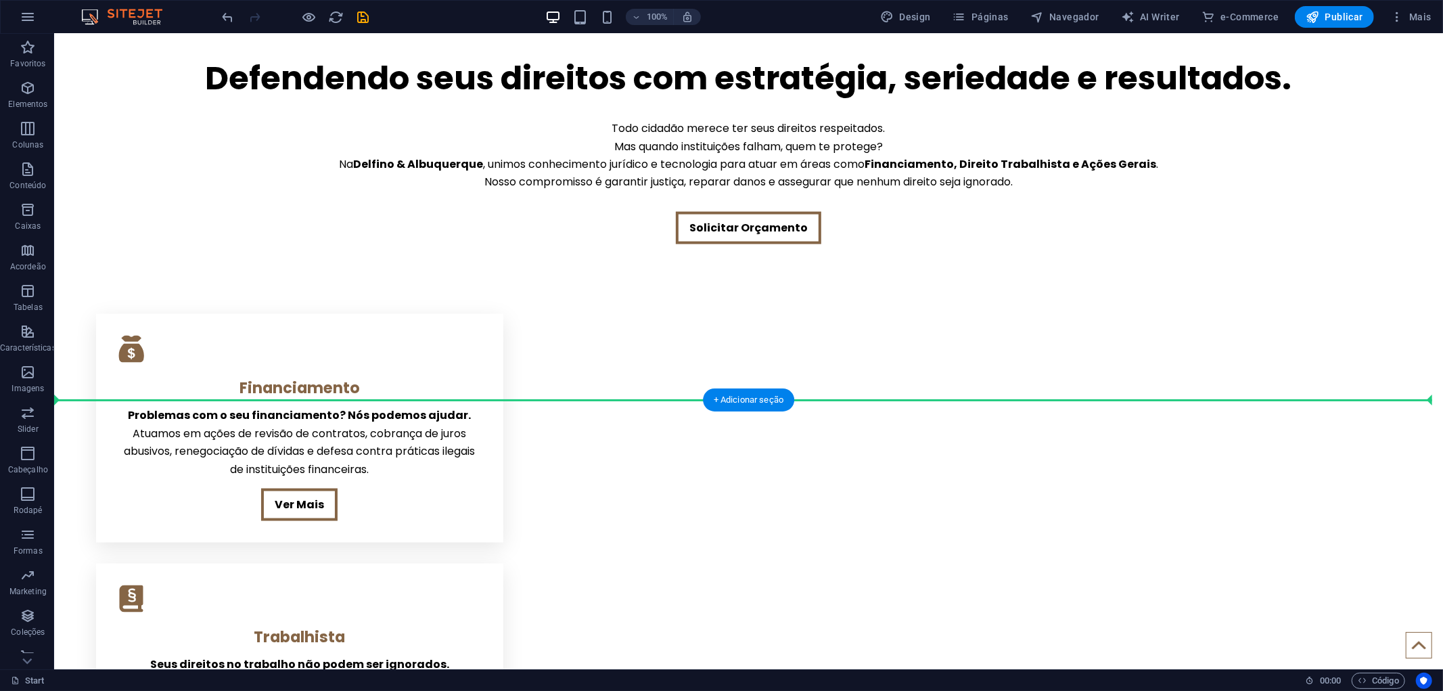
drag, startPoint x: 451, startPoint y: 99, endPoint x: 366, endPoint y: 501, distance: 410.1
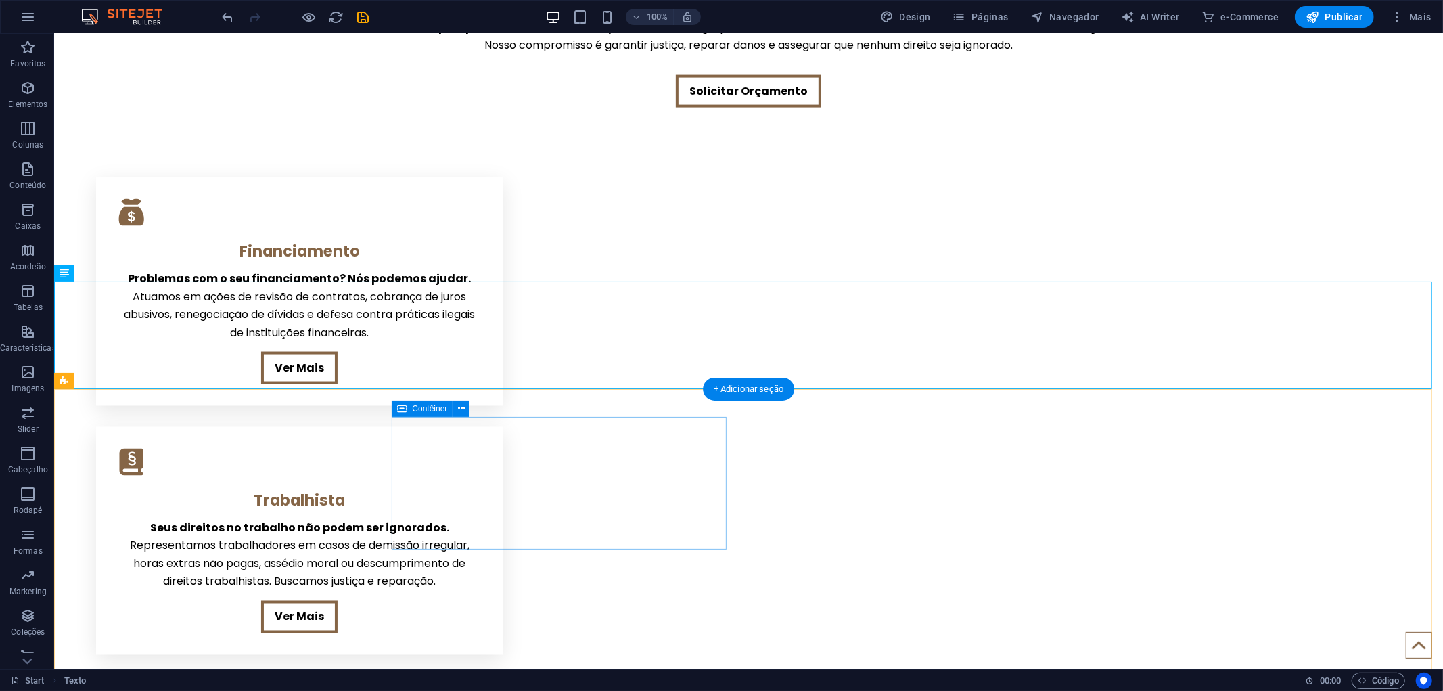
scroll to position [1706, 0]
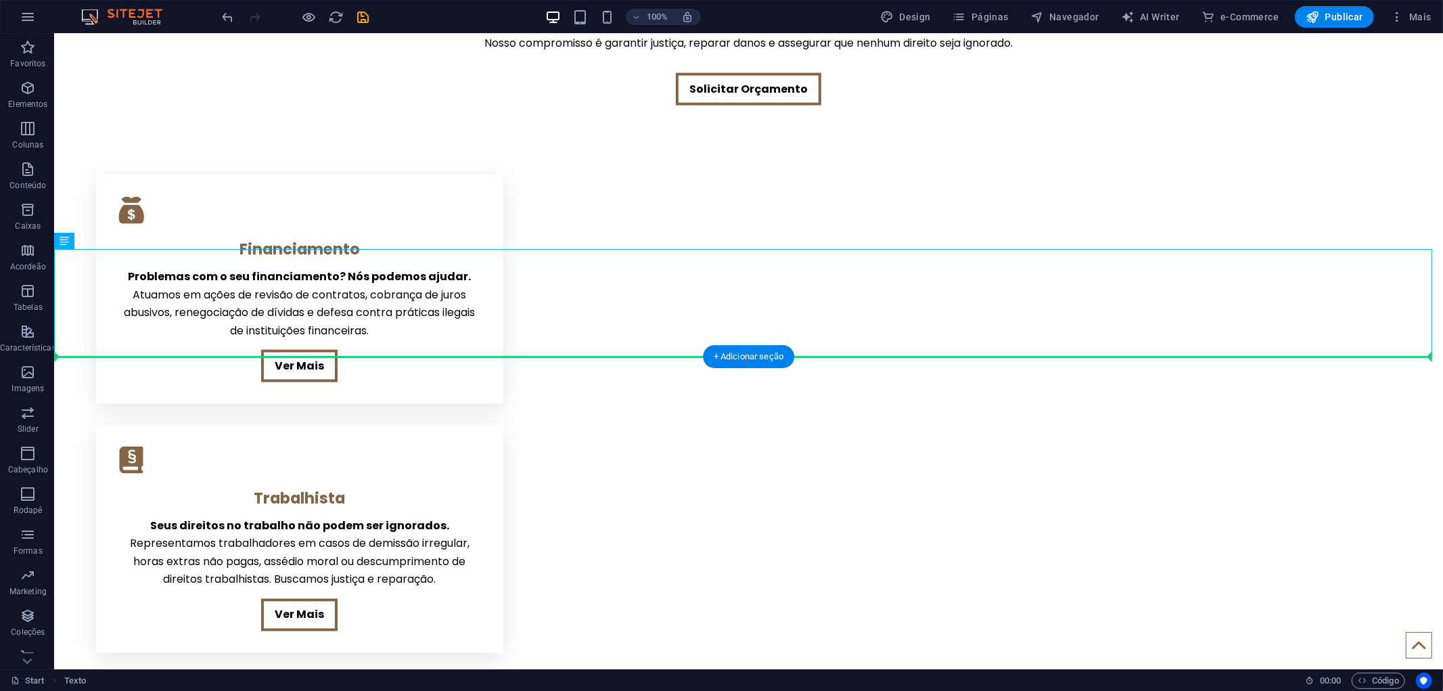
drag, startPoint x: 311, startPoint y: 319, endPoint x: 307, endPoint y: 430, distance: 111.7
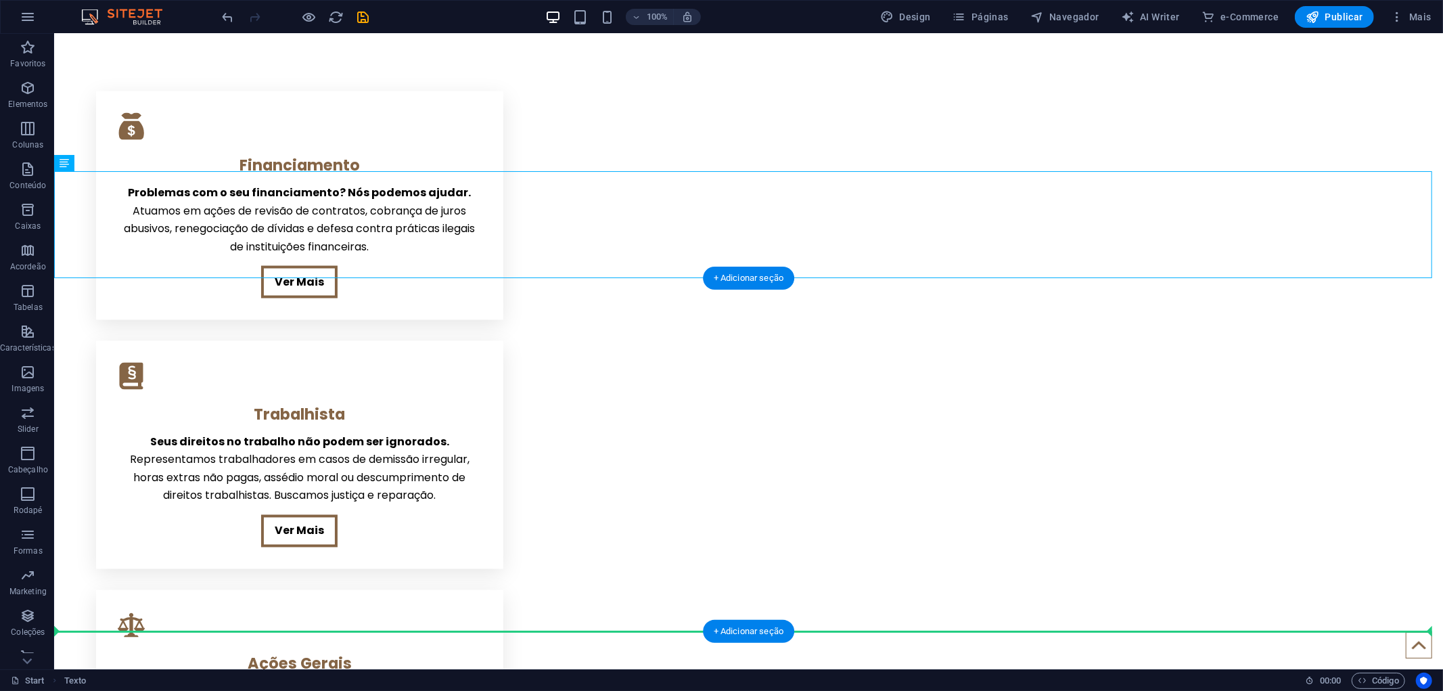
drag, startPoint x: 279, startPoint y: 233, endPoint x: 311, endPoint y: 579, distance: 346.5
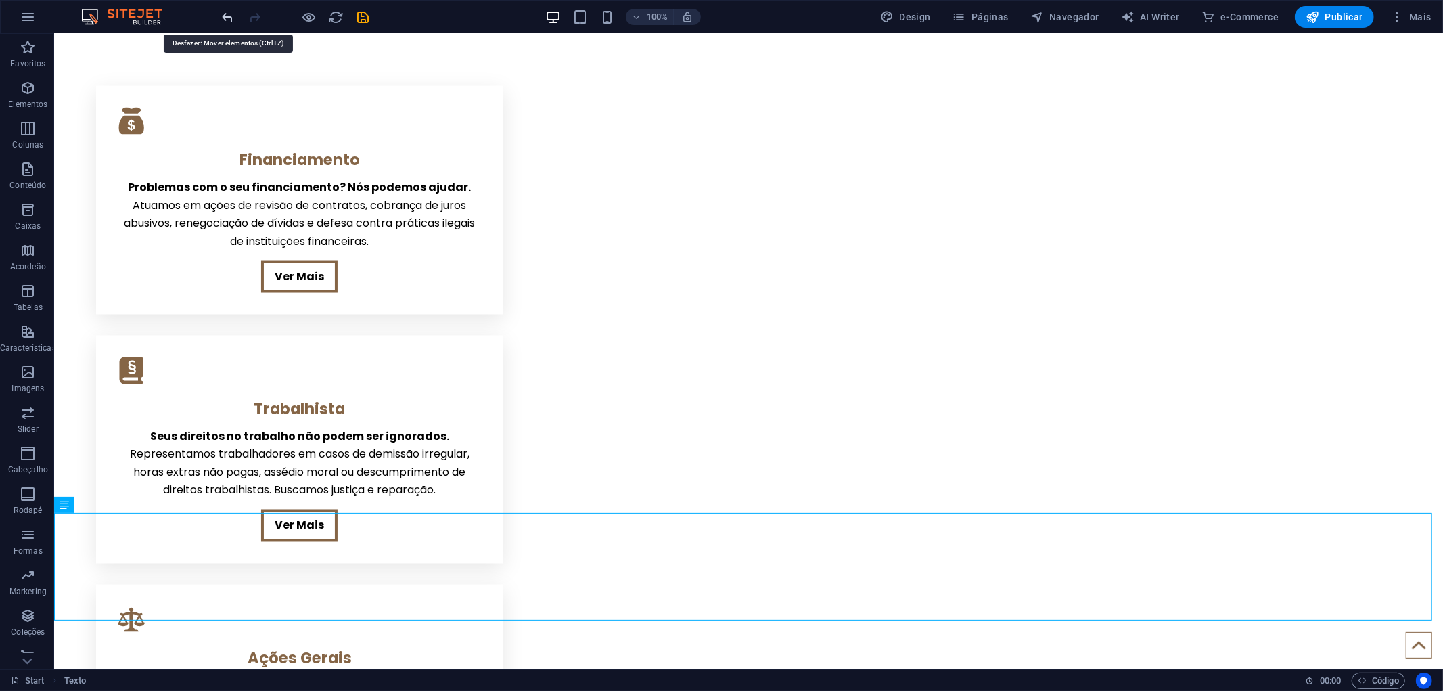
click at [221, 12] on icon "undo" at bounding box center [229, 17] width 16 height 16
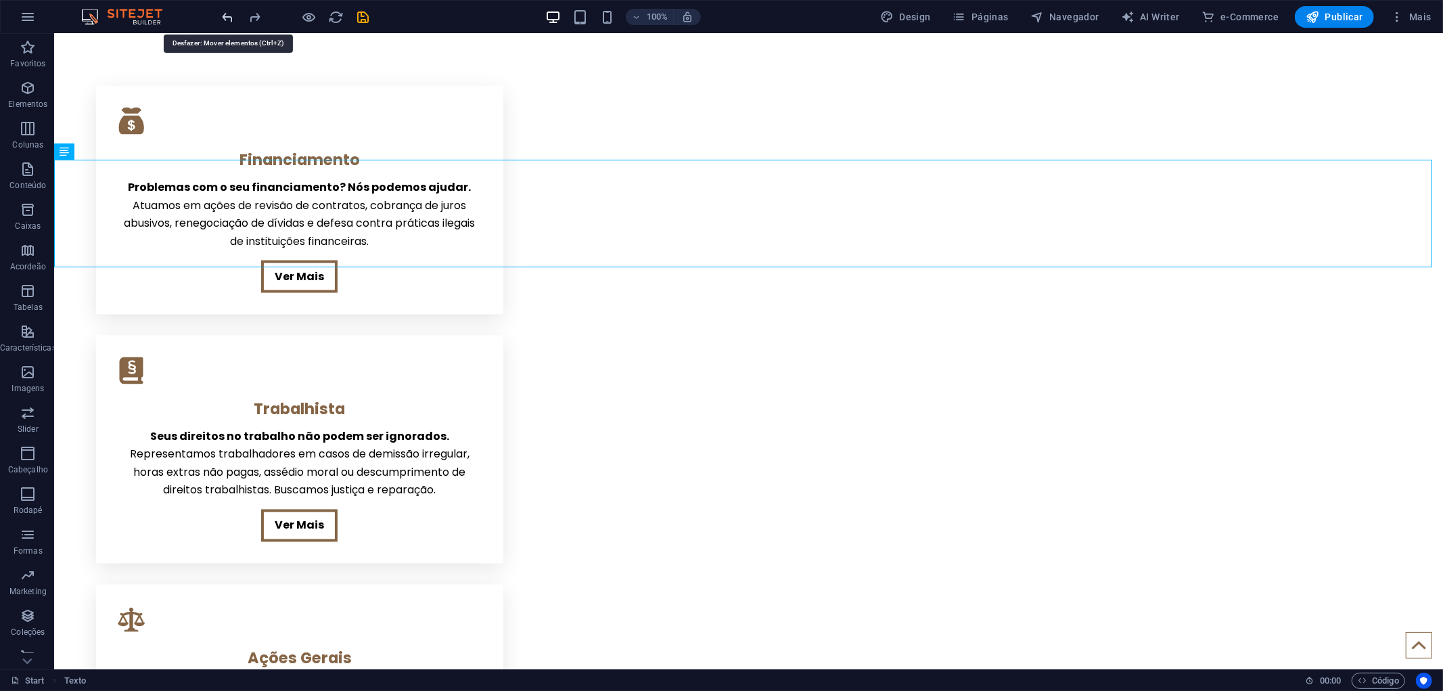
click at [221, 12] on icon "undo" at bounding box center [229, 17] width 16 height 16
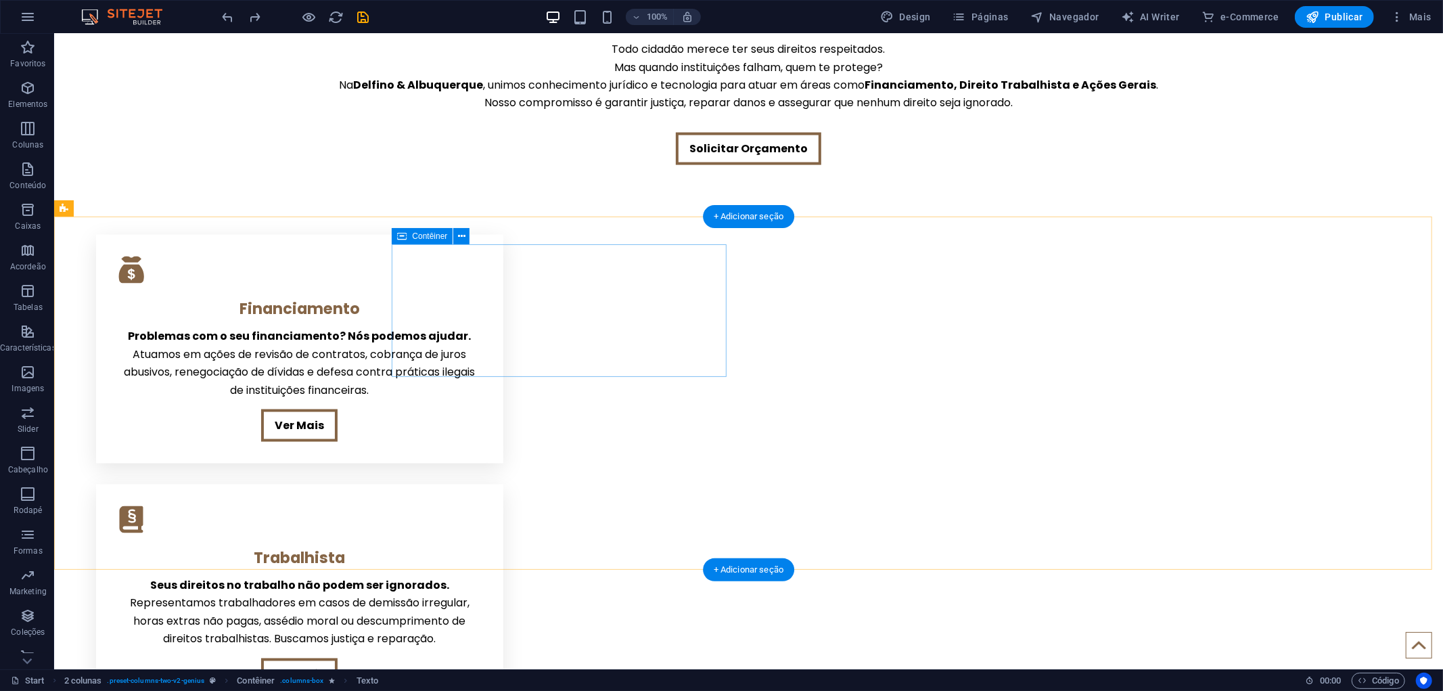
scroll to position [1790, 0]
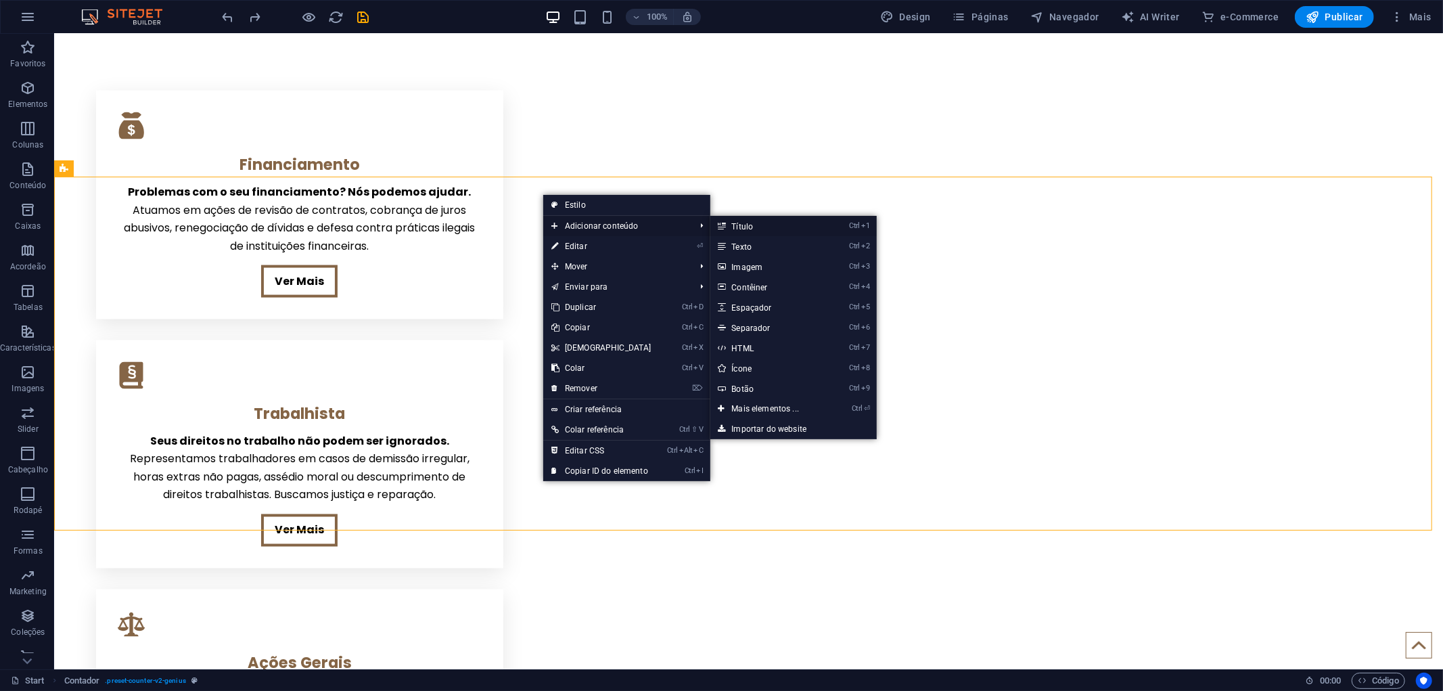
click at [747, 230] on link "Ctrl 1 Título" at bounding box center [768, 226] width 116 height 20
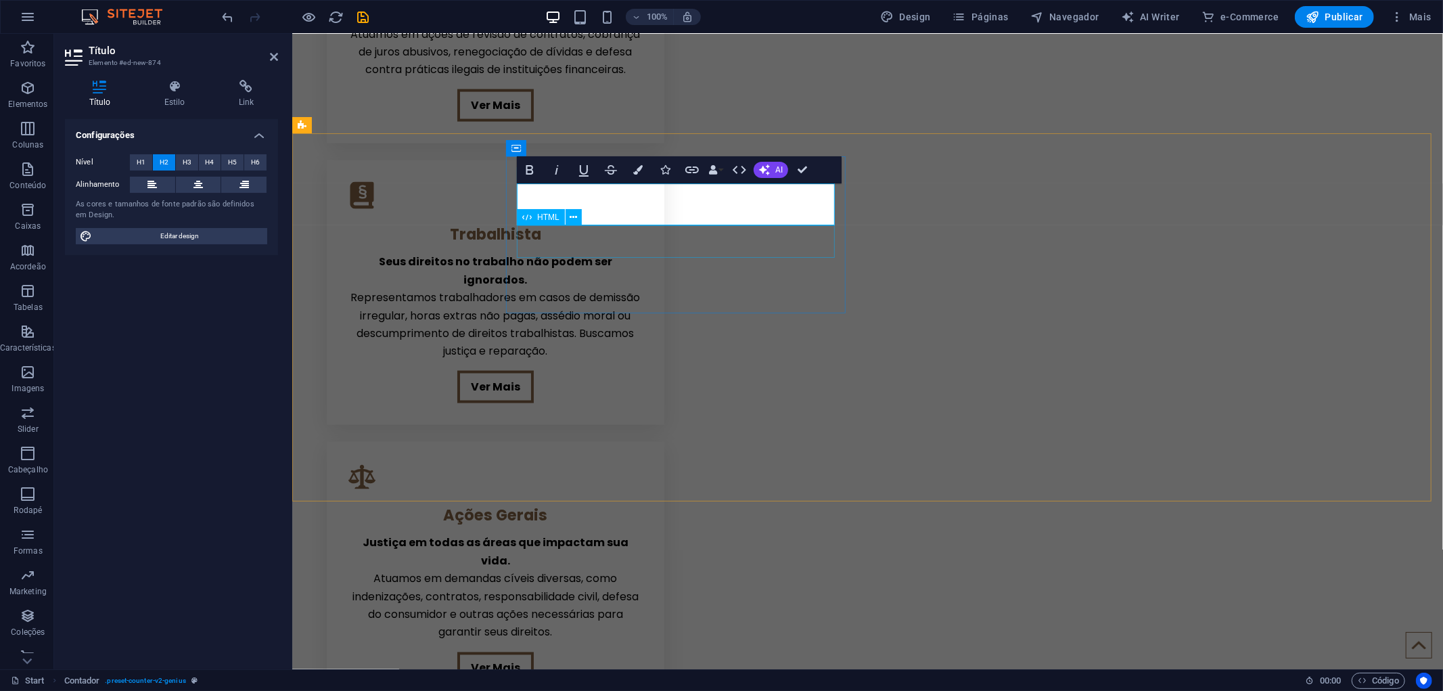
scroll to position [1697, 0]
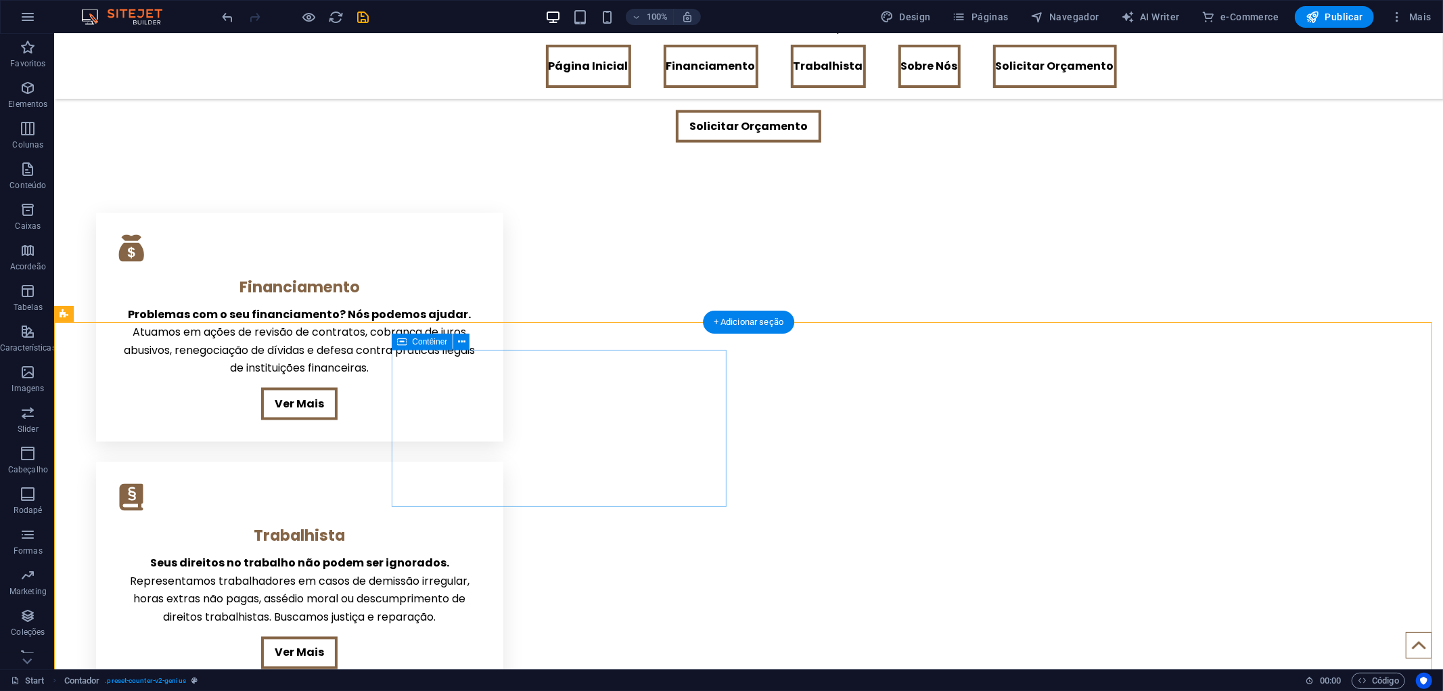
scroll to position [1640, 0]
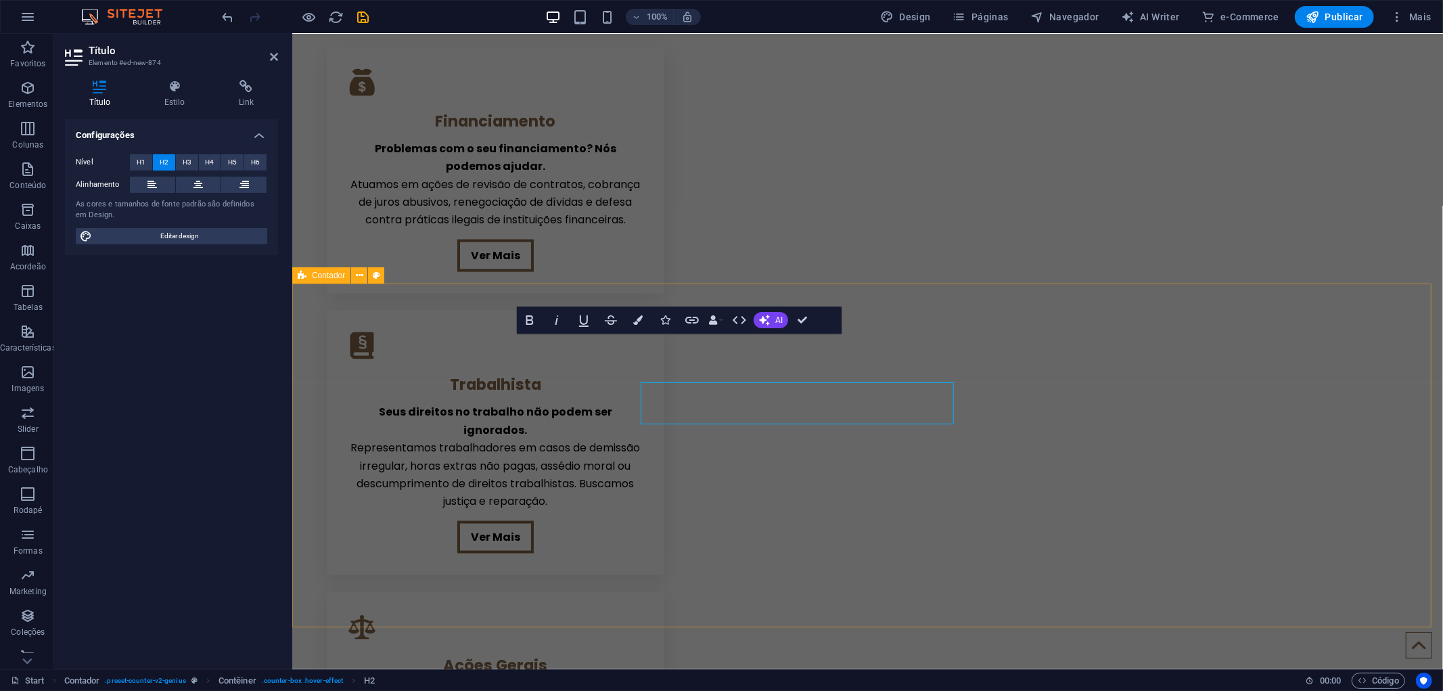
scroll to position [1547, 0]
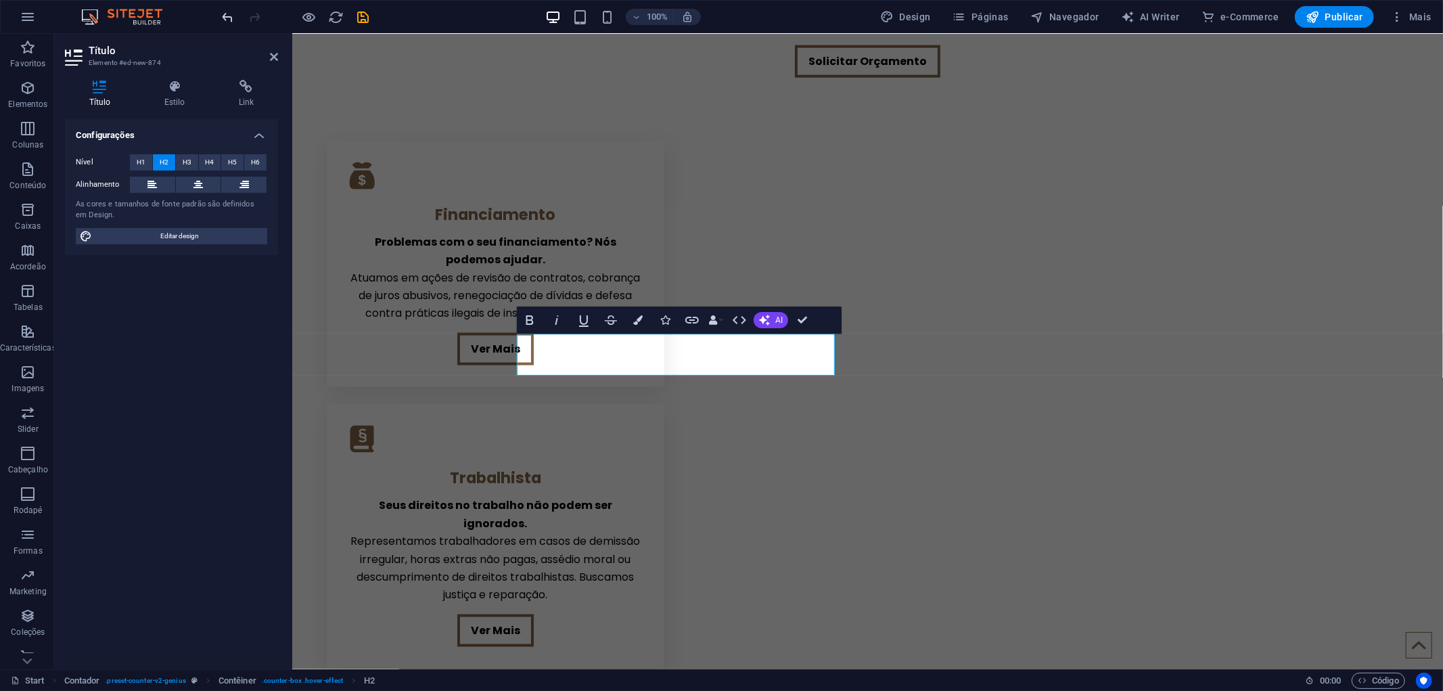
click at [226, 12] on icon "undo" at bounding box center [229, 17] width 16 height 16
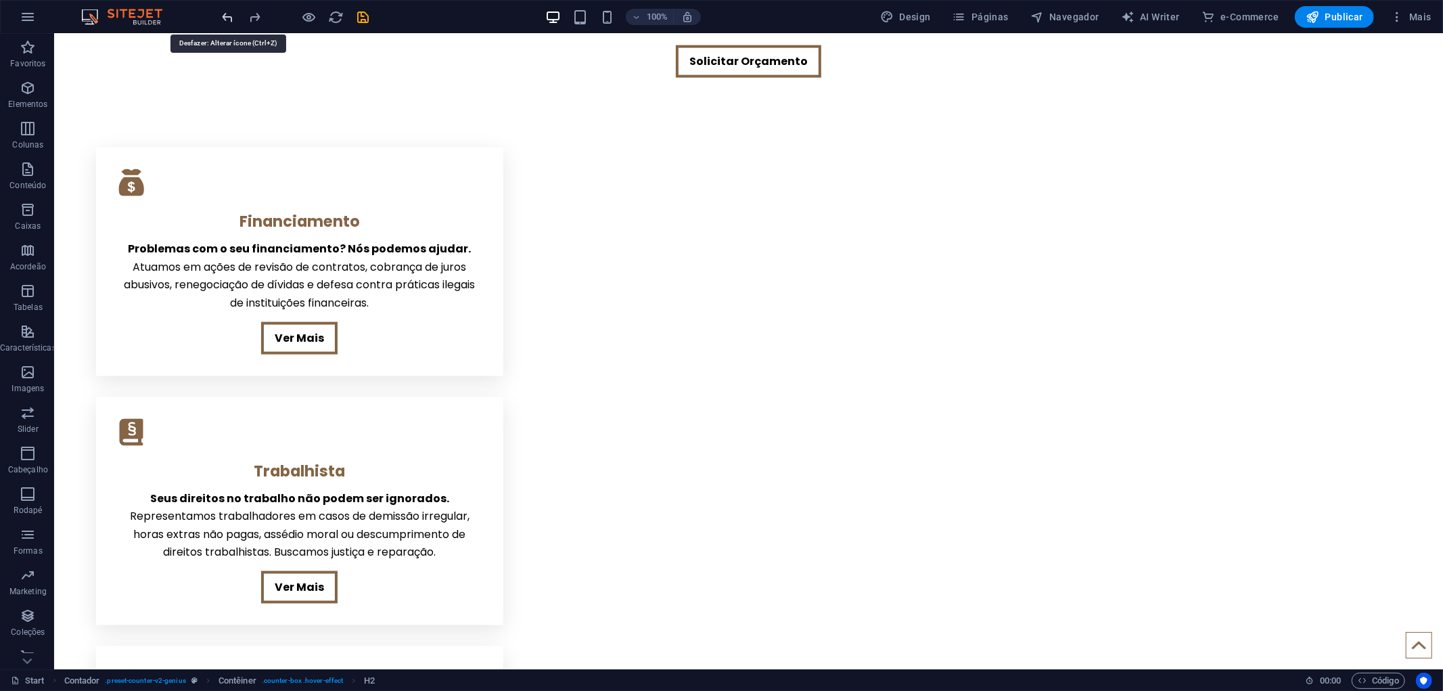
scroll to position [1640, 0]
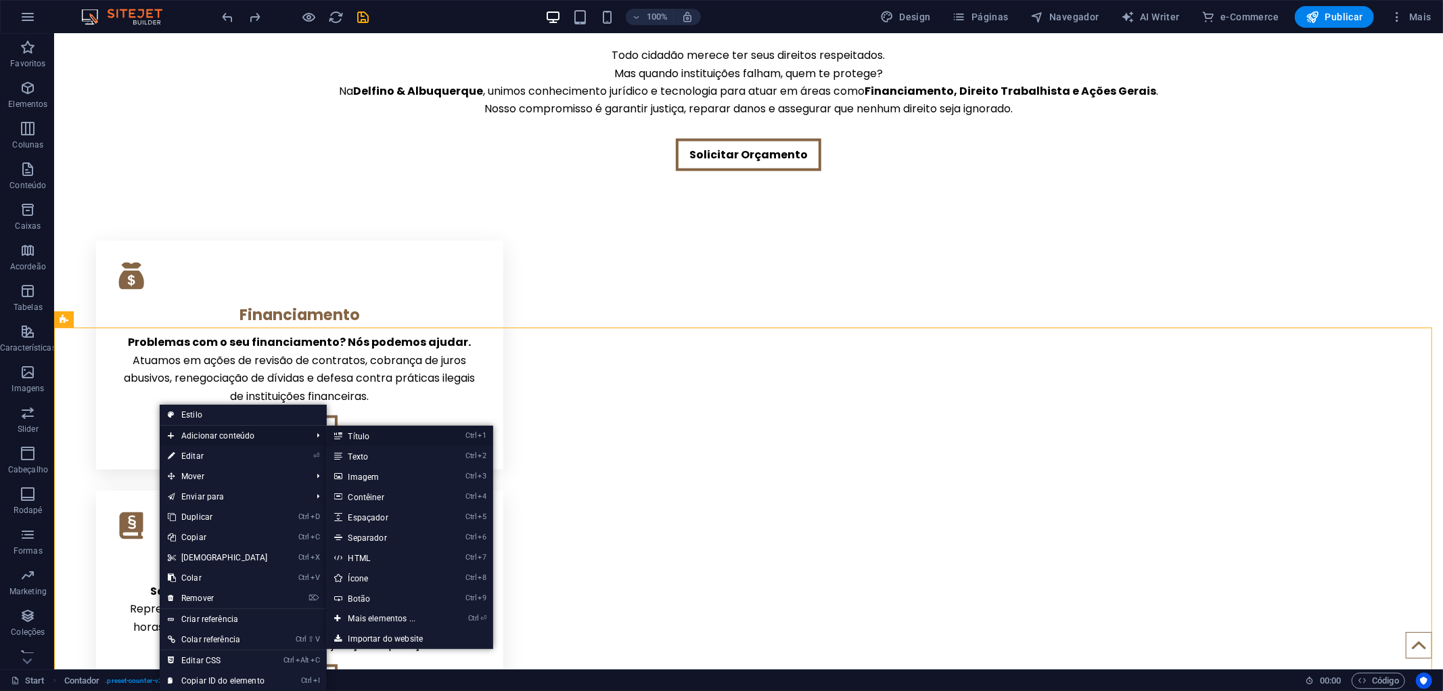
click at [347, 437] on link "Ctrl 1 Título" at bounding box center [385, 436] width 116 height 20
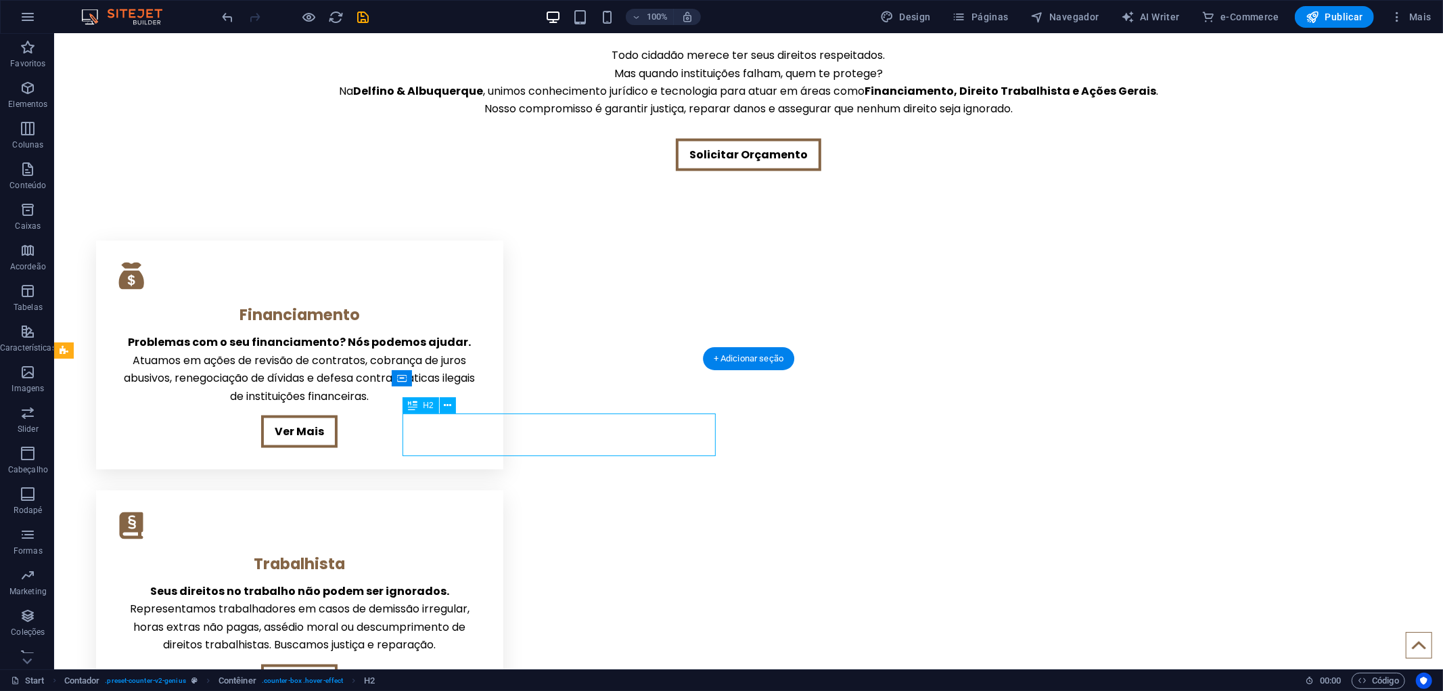
scroll to position [1113, 0]
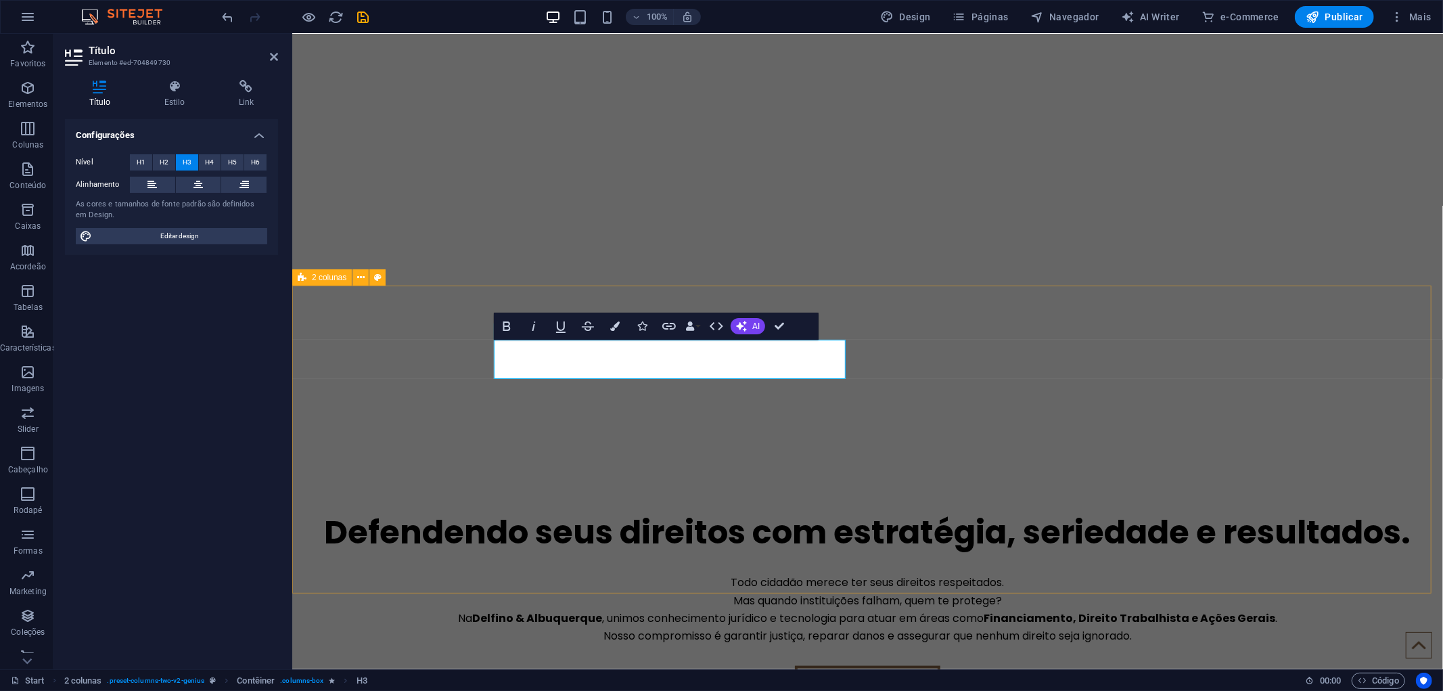
scroll to position [1020, 0]
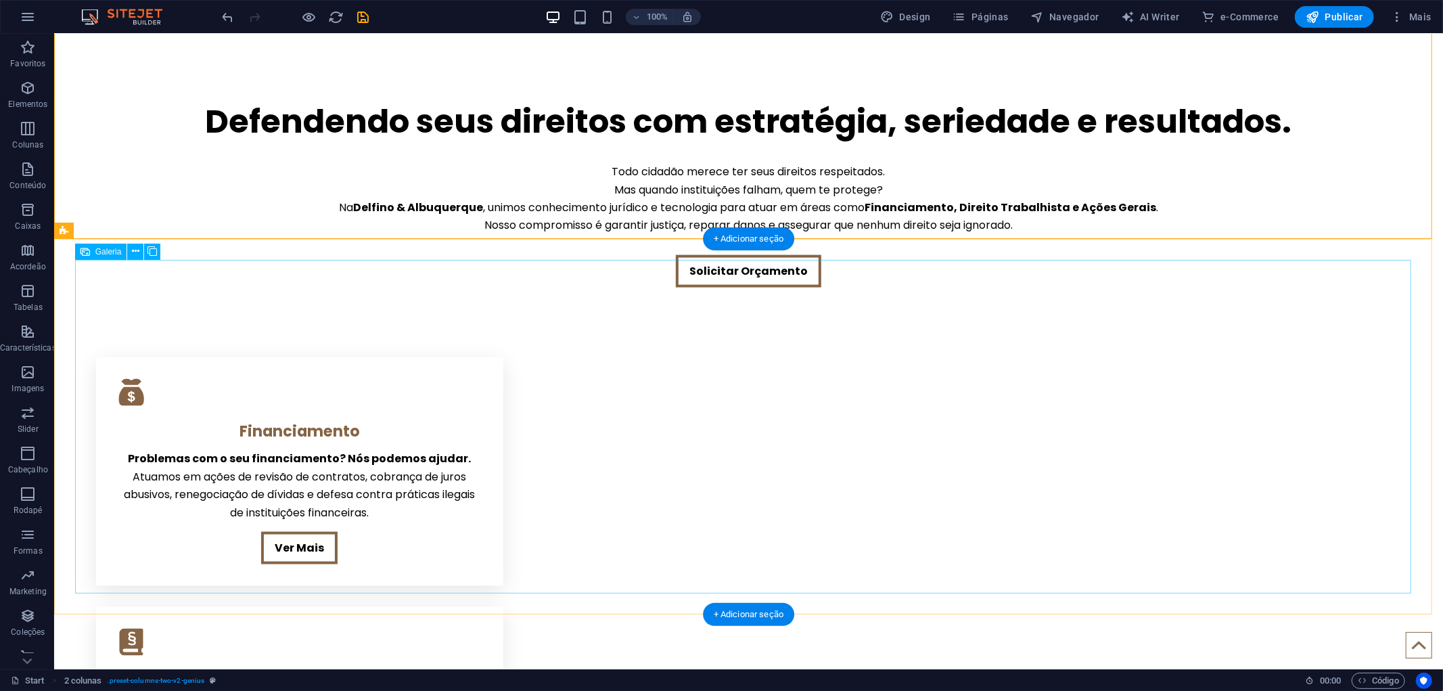
scroll to position [1707, 0]
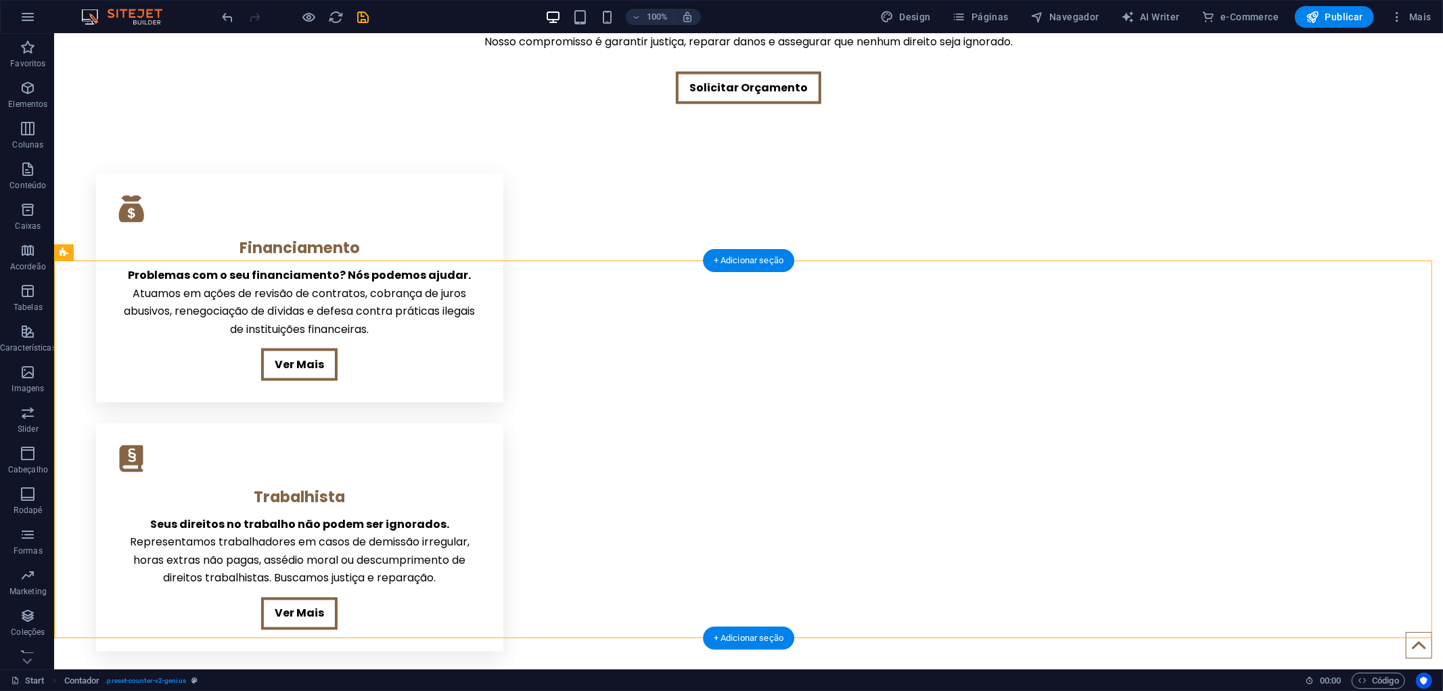
drag, startPoint x: 476, startPoint y: 334, endPoint x: 392, endPoint y: 338, distance: 83.3
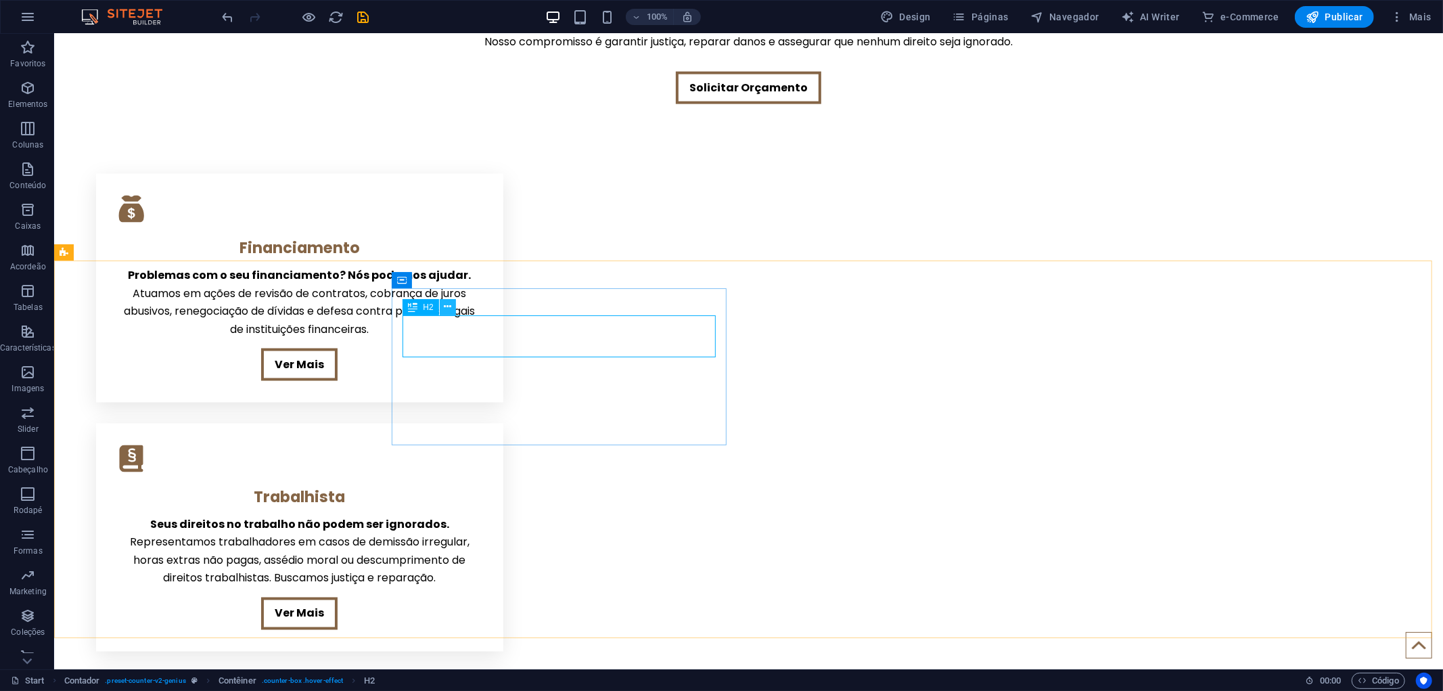
click at [447, 305] on icon at bounding box center [447, 307] width 7 height 14
drag, startPoint x: 434, startPoint y: 340, endPoint x: 456, endPoint y: 305, distance: 41.1
click at [237, 18] on div at bounding box center [296, 17] width 152 height 22
click at [231, 18] on icon "undo" at bounding box center [229, 17] width 16 height 16
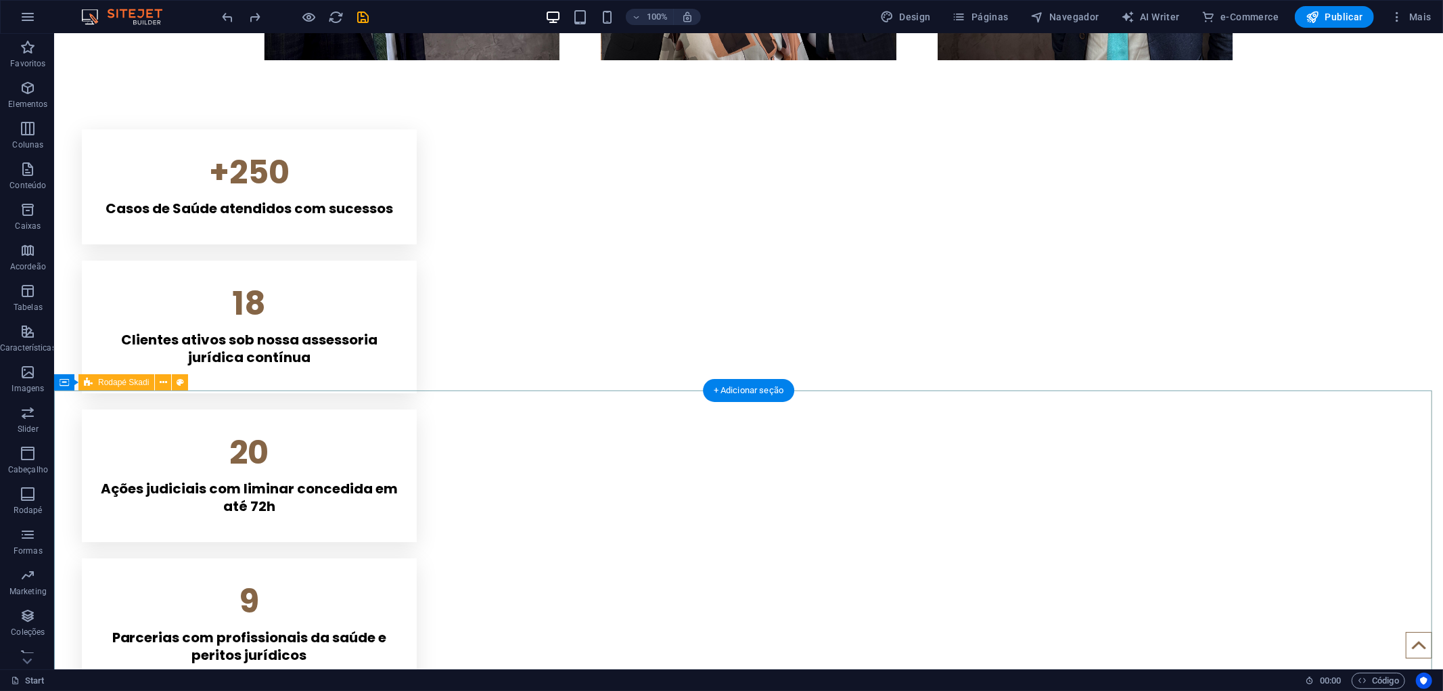
scroll to position [3548, 0]
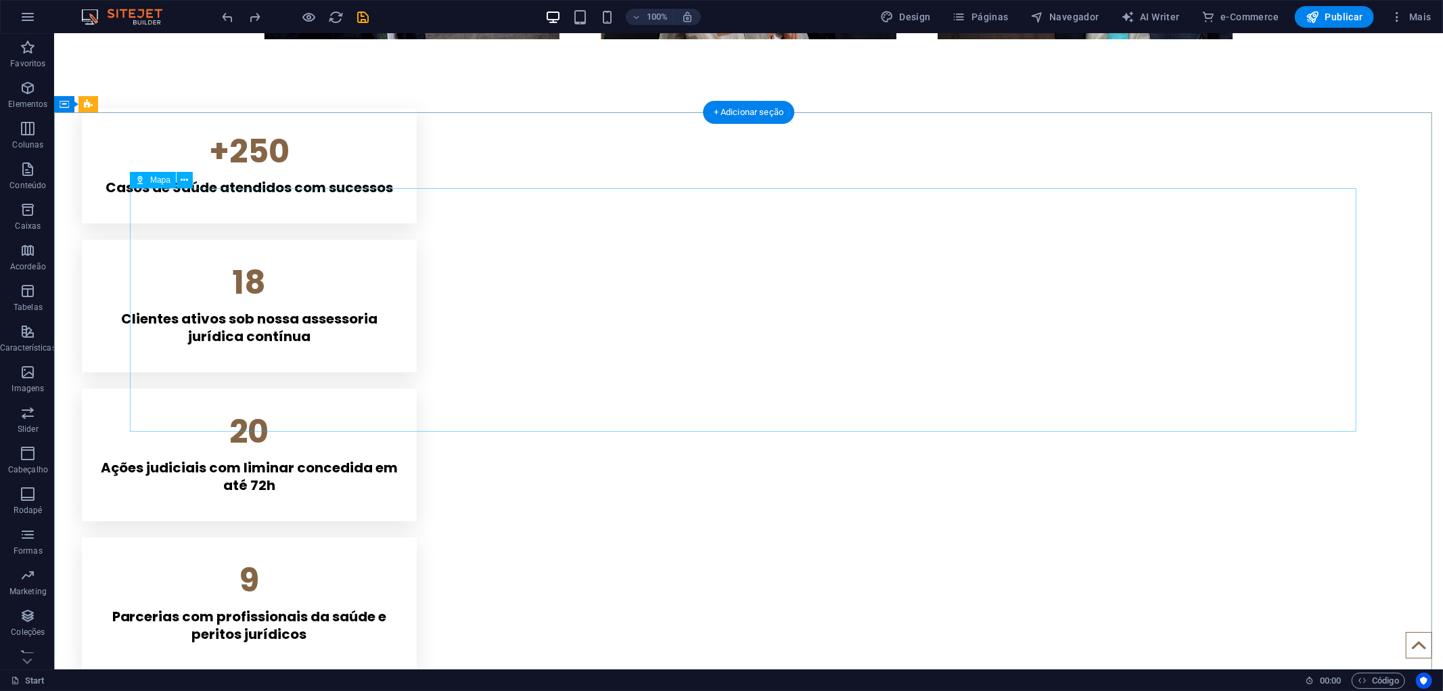
select select "1"
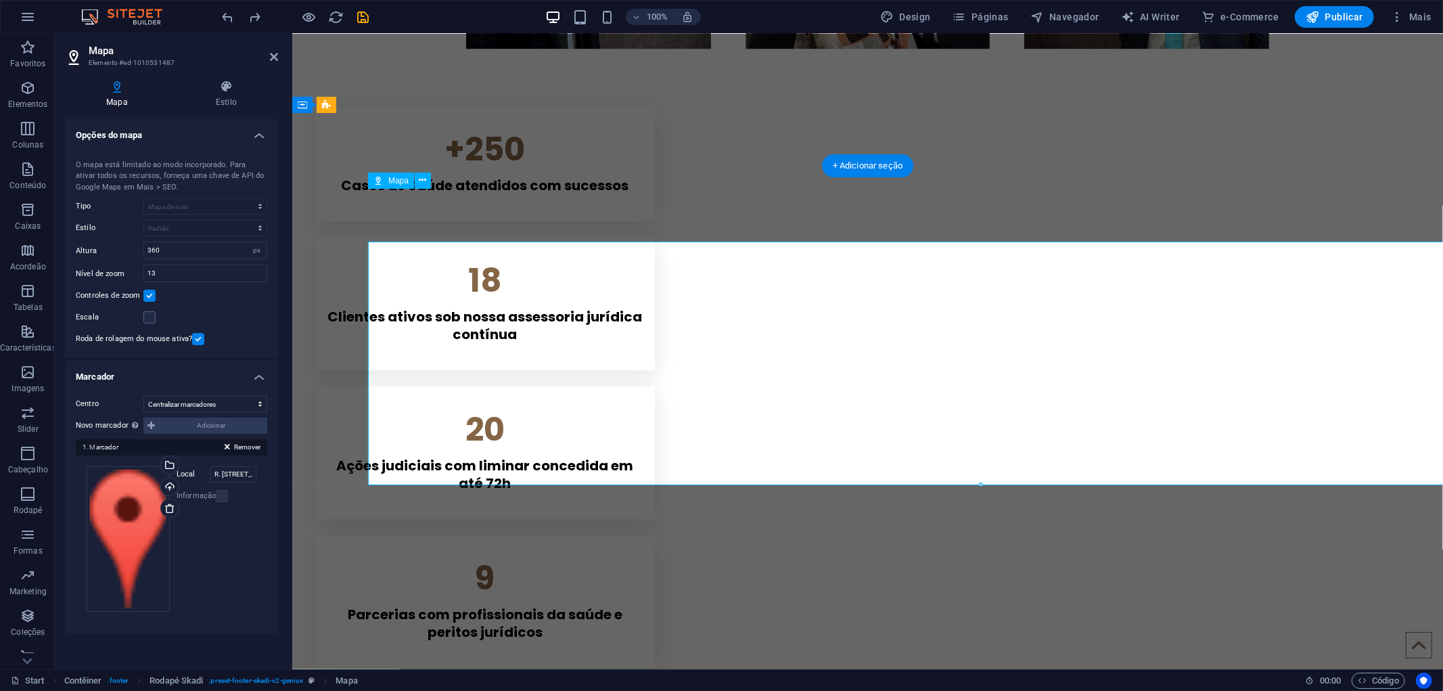
scroll to position [3401, 0]
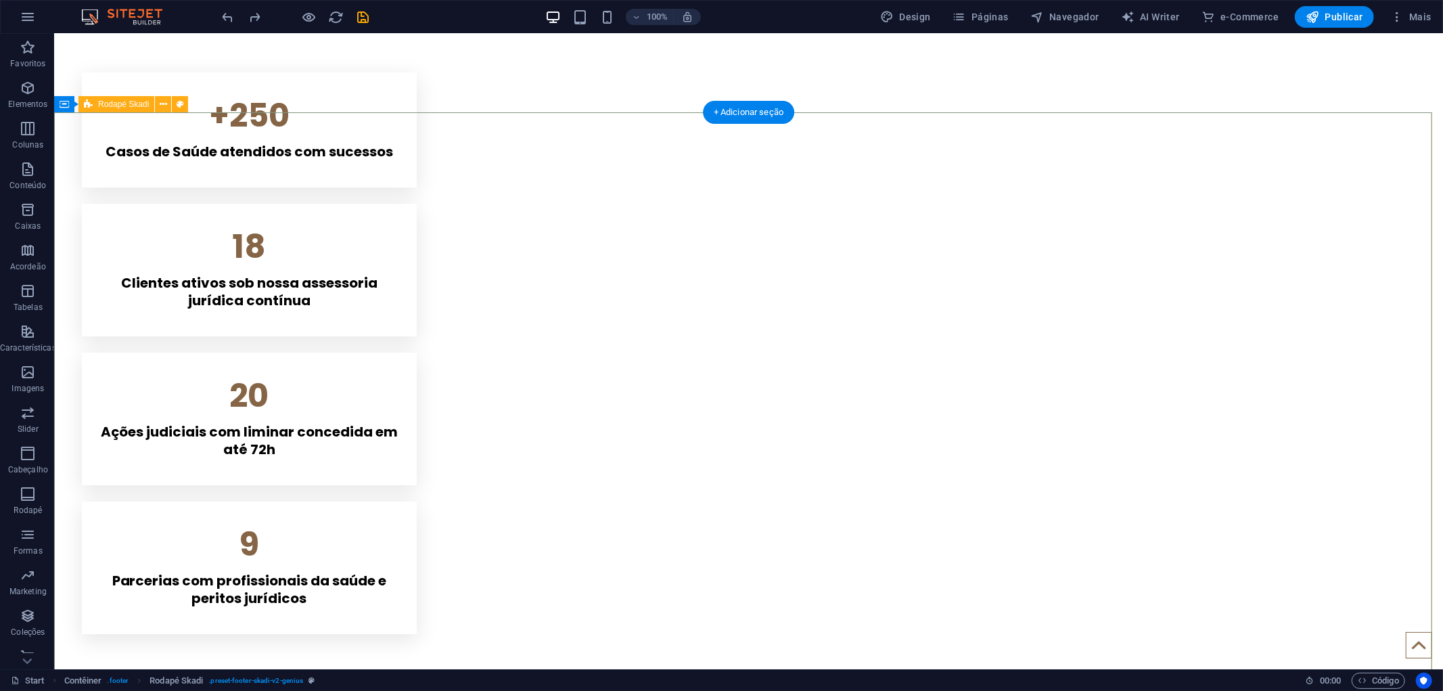
scroll to position [3698, 0]
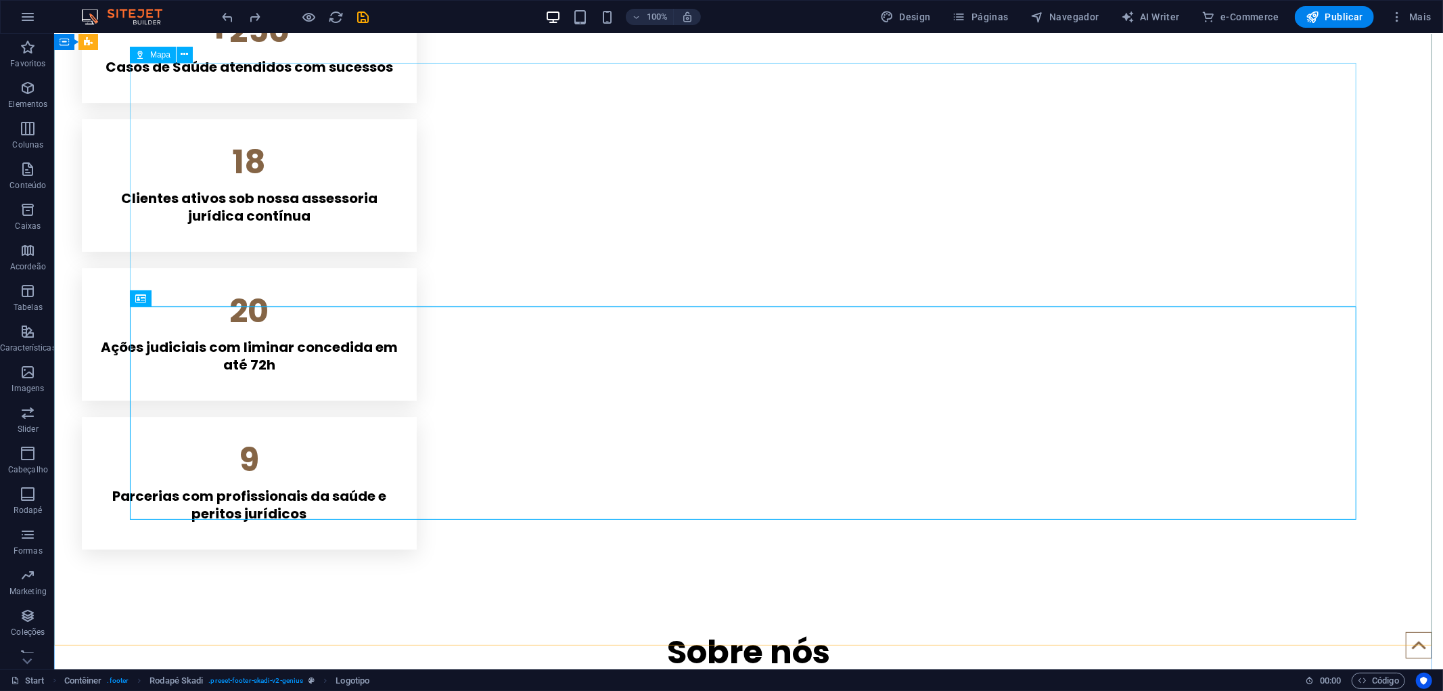
scroll to position [3623, 0]
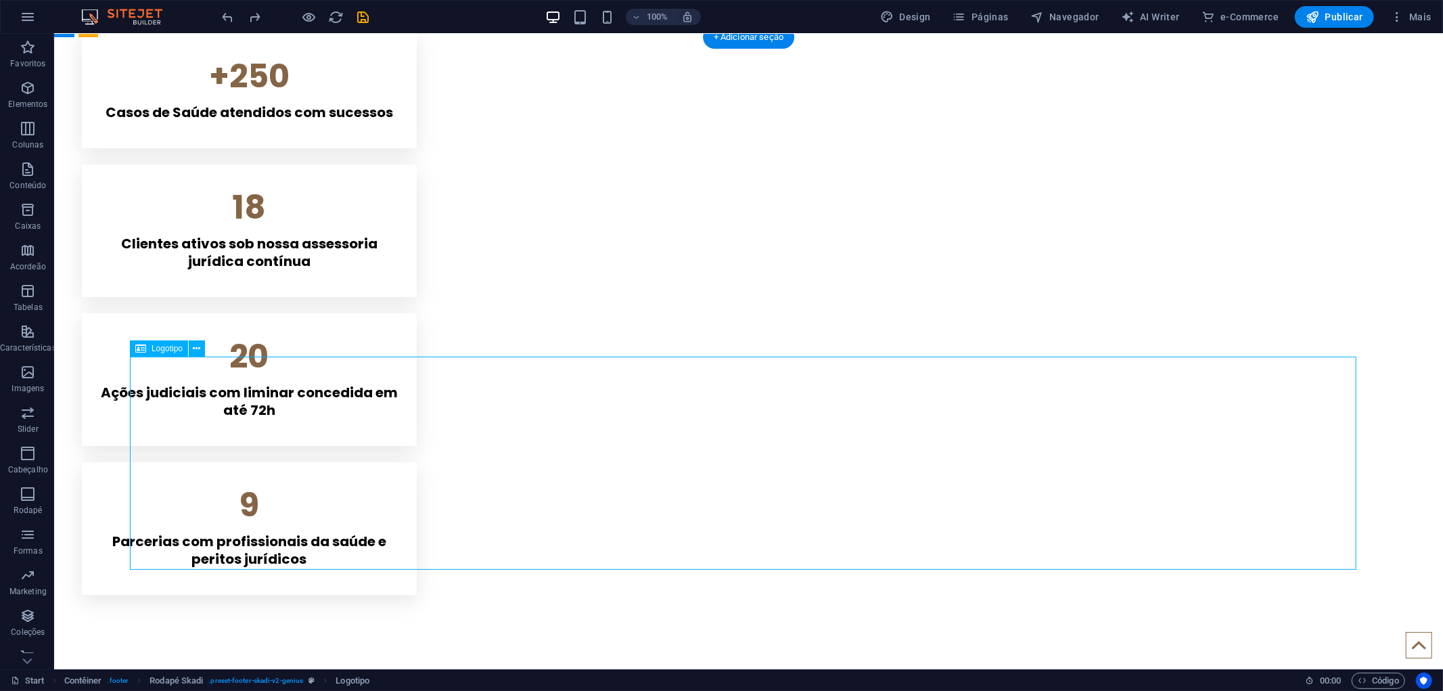
drag, startPoint x: 371, startPoint y: 441, endPoint x: 372, endPoint y: 462, distance: 21.0
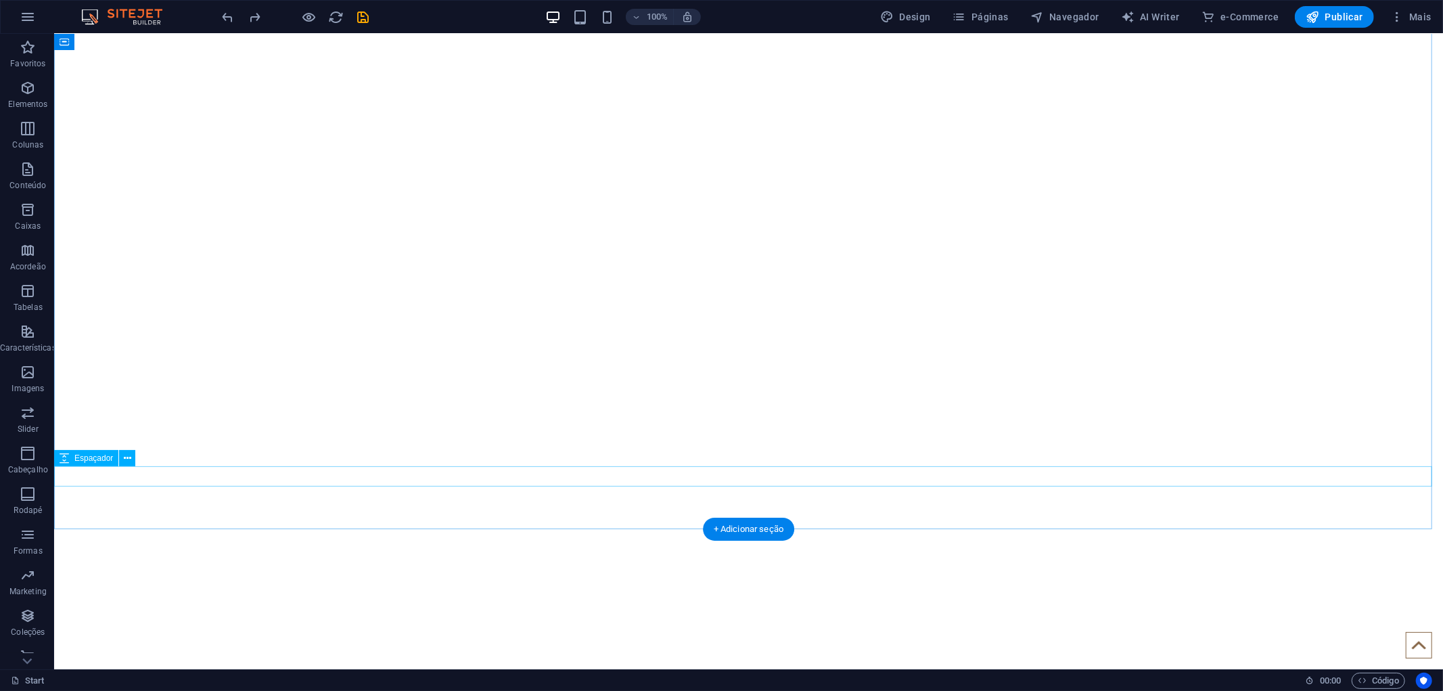
scroll to position [81, 0]
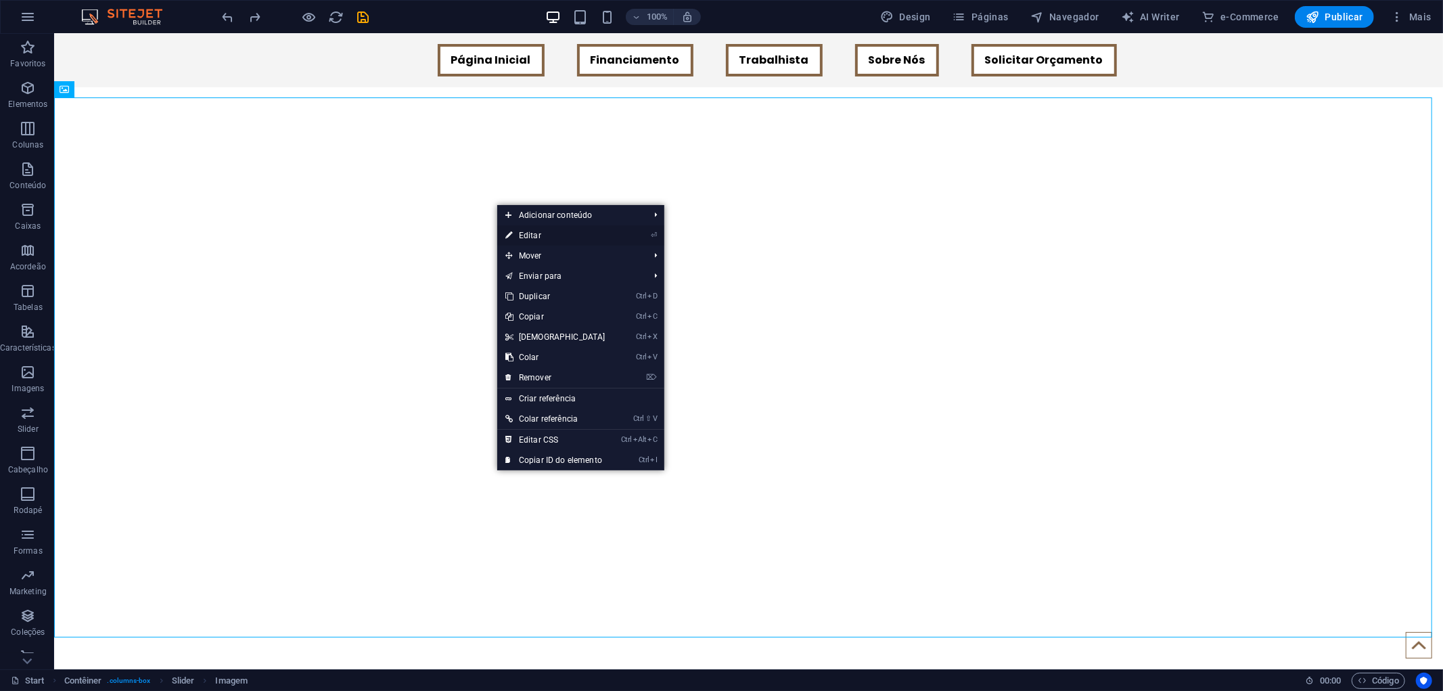
click at [549, 234] on link "⏎ Editar" at bounding box center [555, 235] width 116 height 20
select select "%"
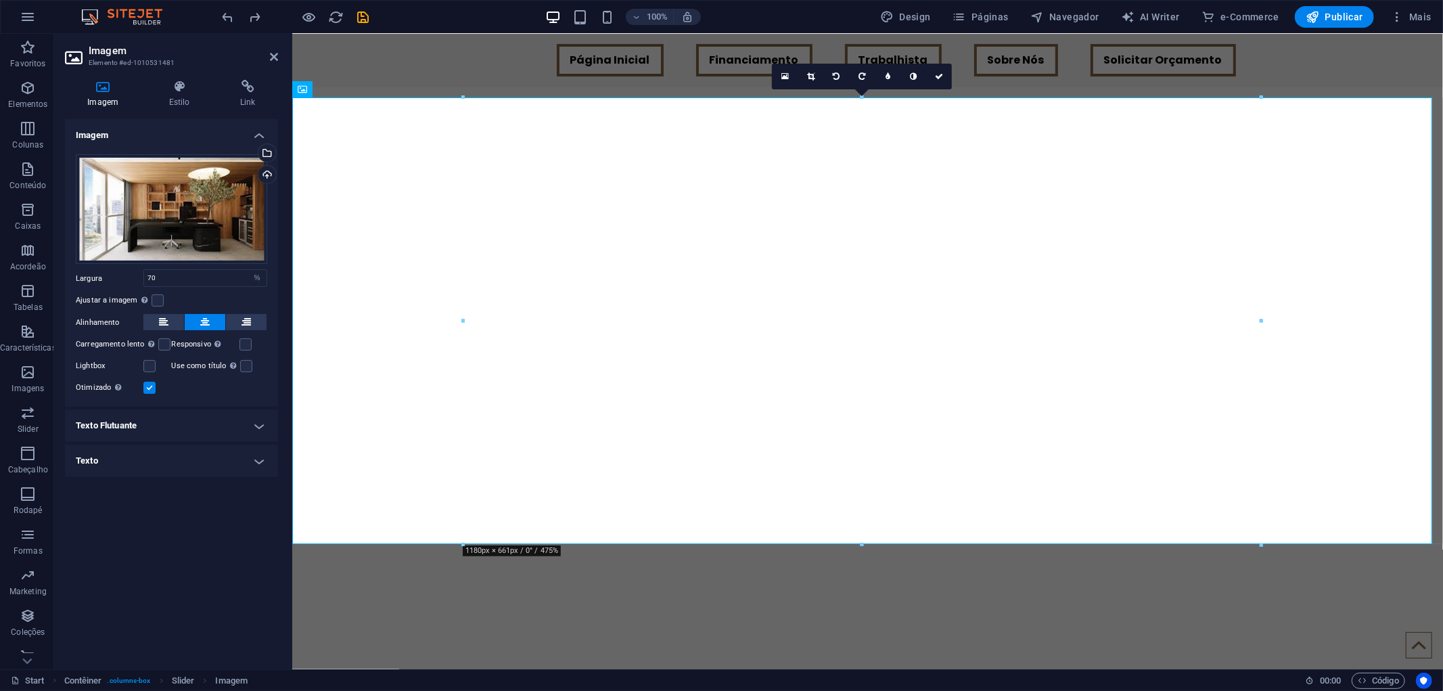
click at [210, 430] on h4 "Texto Flutuante" at bounding box center [171, 425] width 213 height 32
click at [214, 454] on span "Imagem à esquerda" at bounding box center [221, 453] width 81 height 16
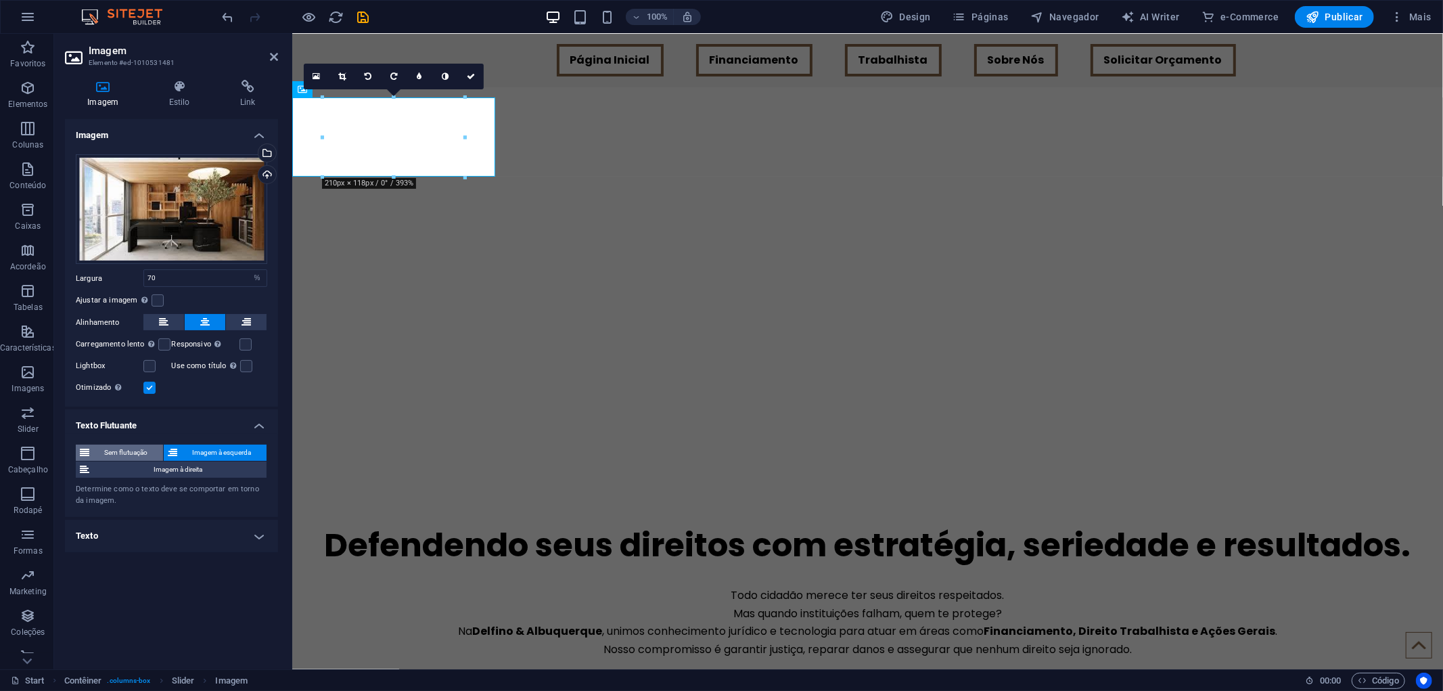
click at [96, 454] on span "Sem flutuação" at bounding box center [126, 453] width 66 height 16
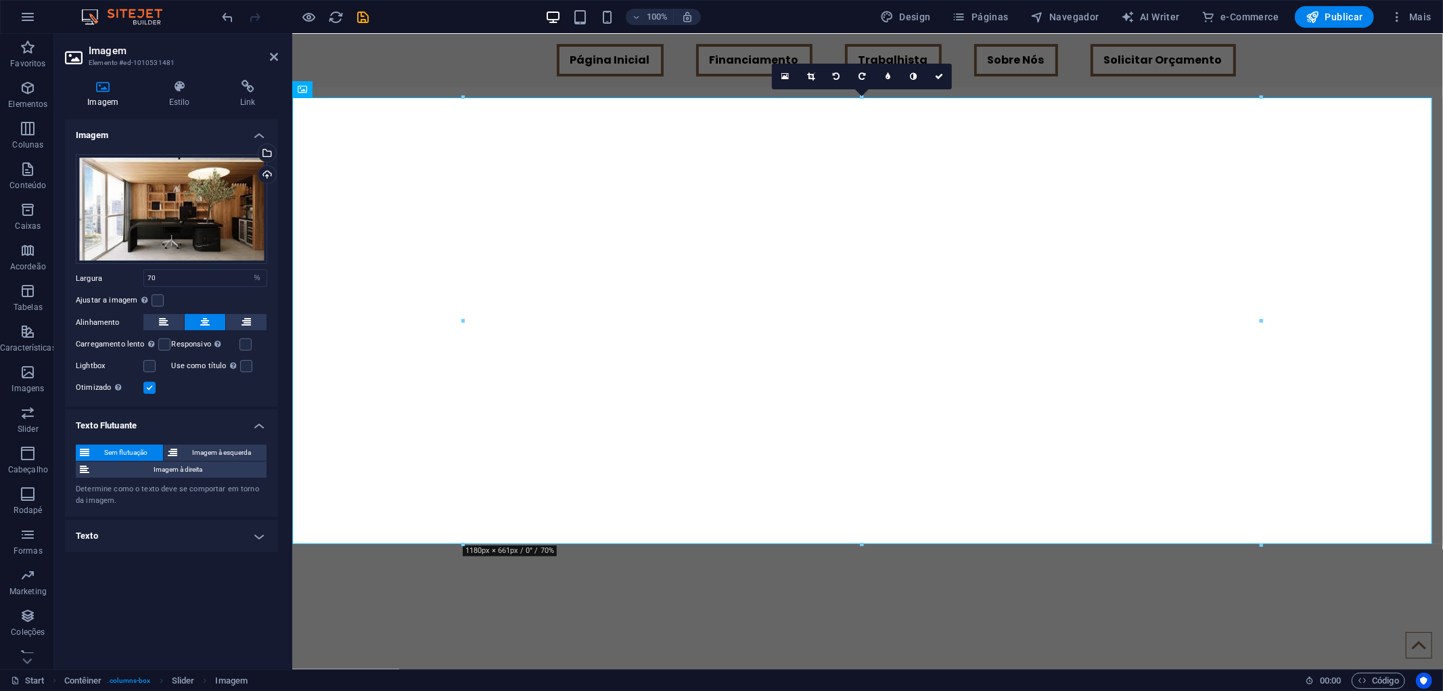
click at [146, 533] on h4 "Texto" at bounding box center [171, 536] width 213 height 32
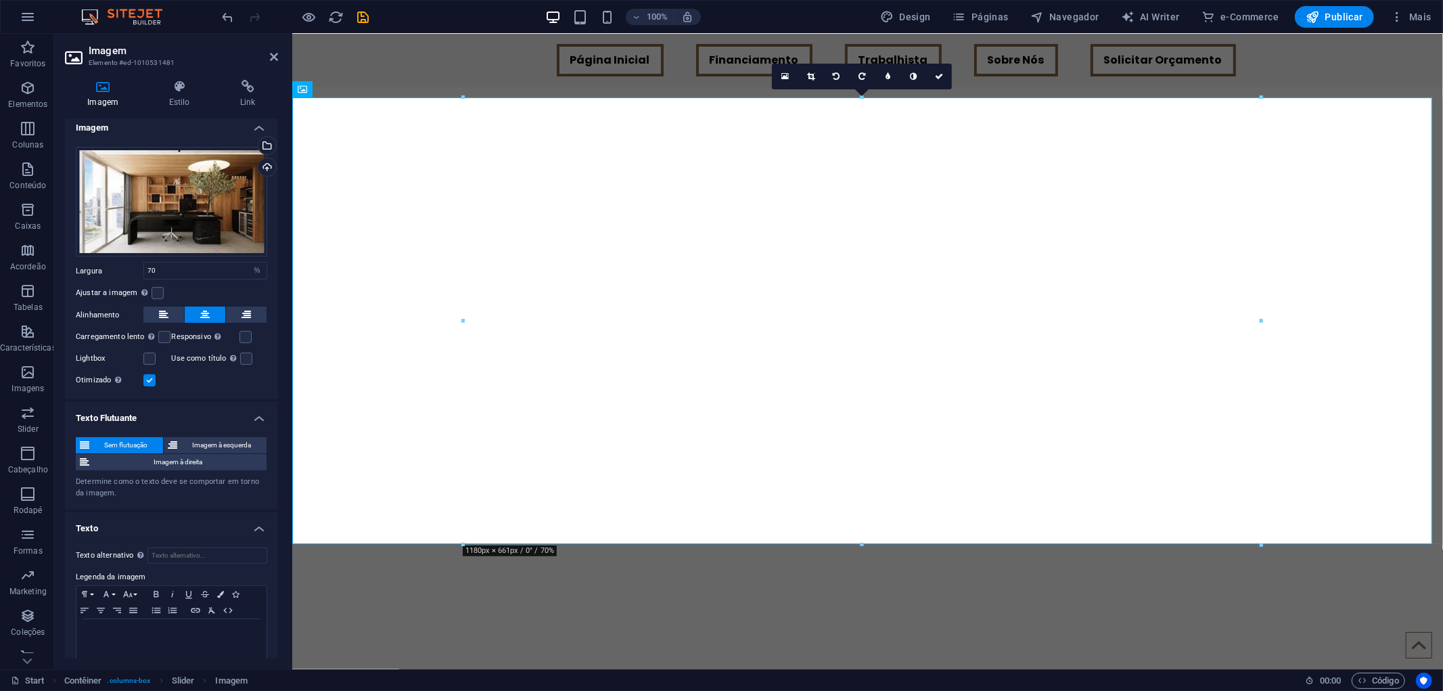
scroll to position [19, 0]
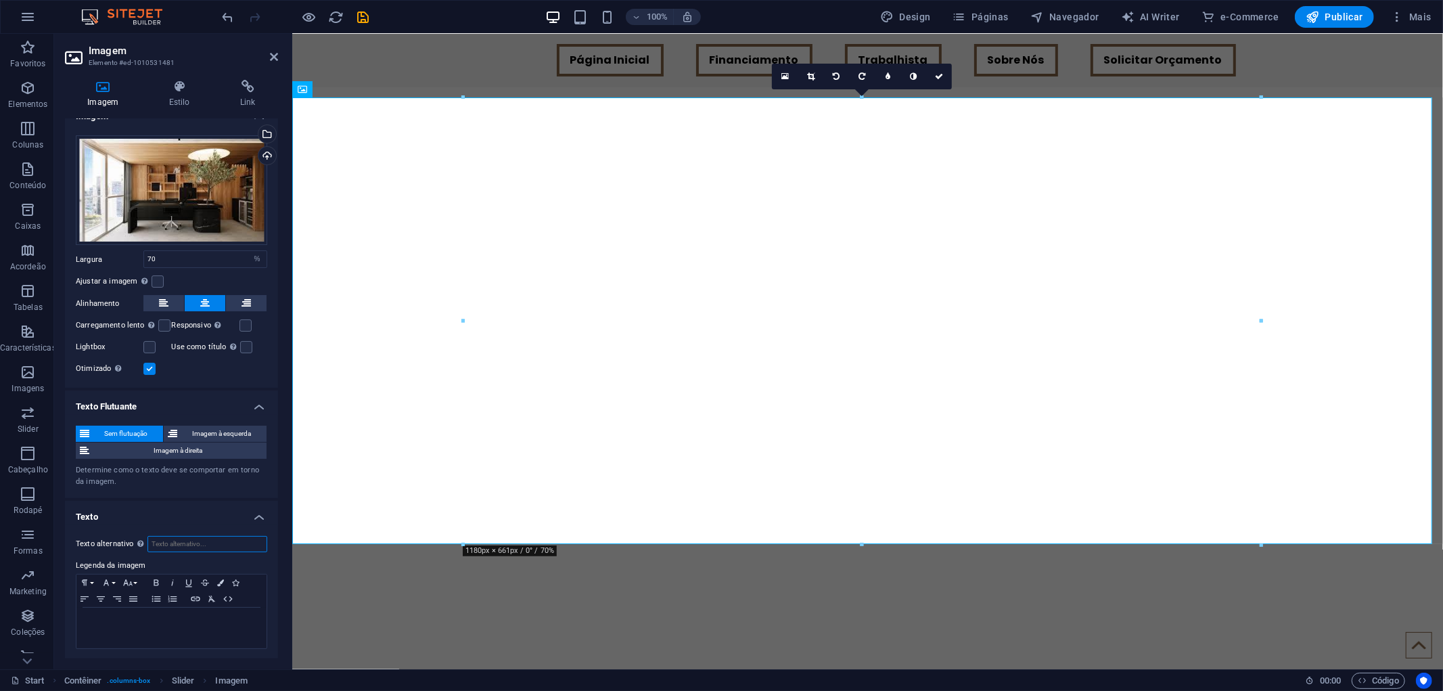
click at [178, 542] on input "Texto alternativo O texto alternativo é usado por dispositivos que não podem ex…" at bounding box center [208, 544] width 120 height 16
type input "hhhhhhhhhhhhhhhh"
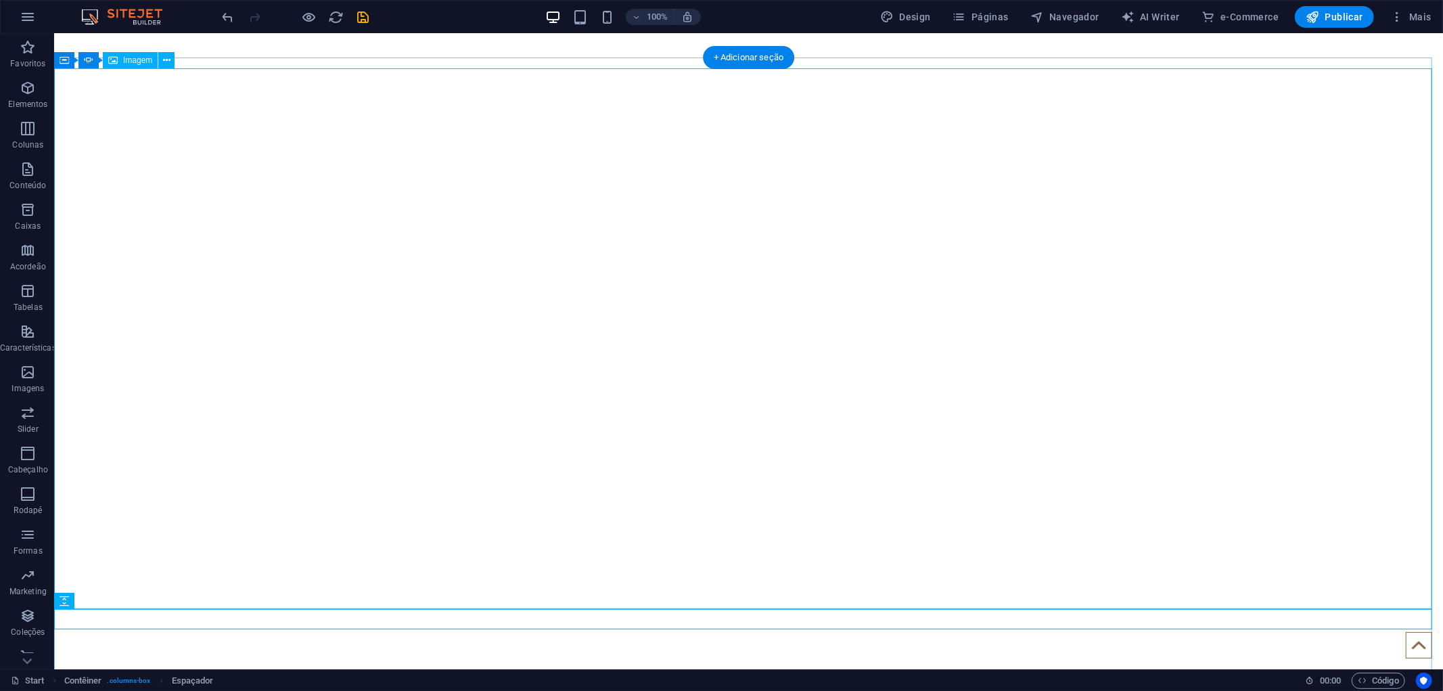
scroll to position [156, 0]
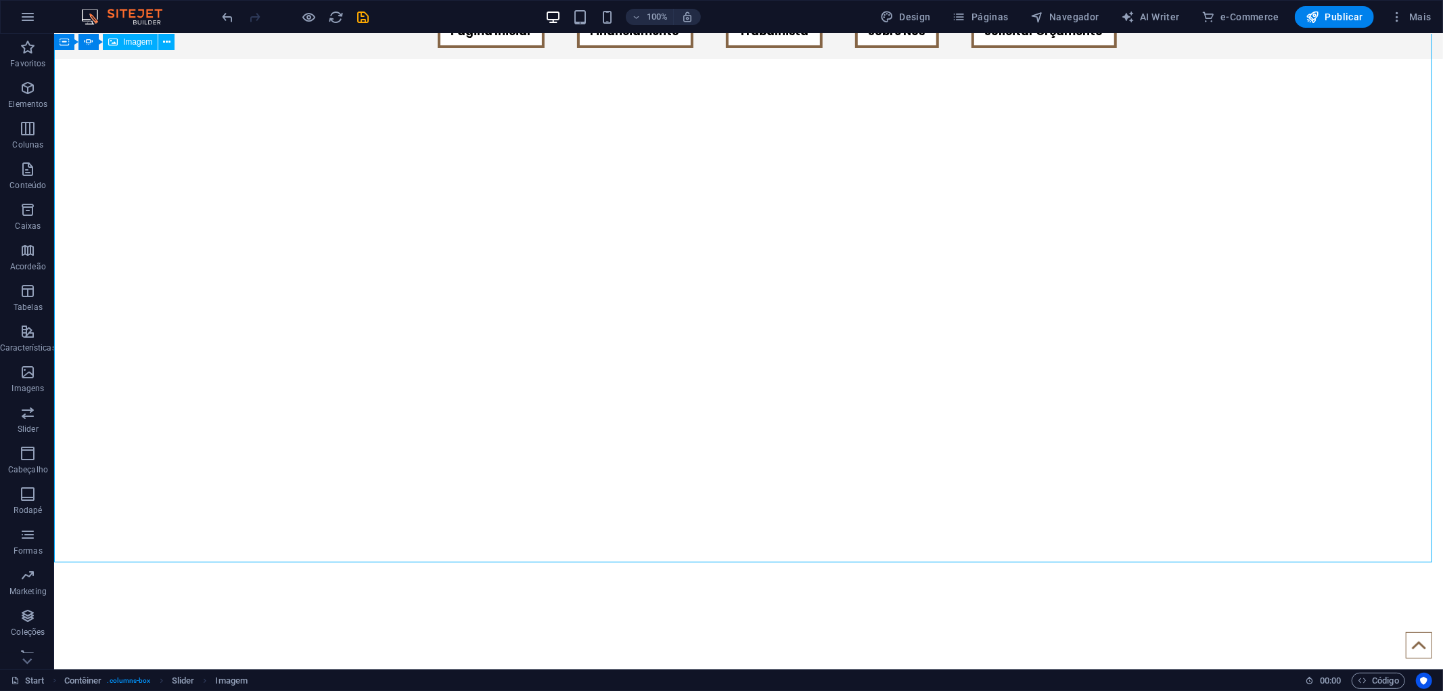
select select "%"
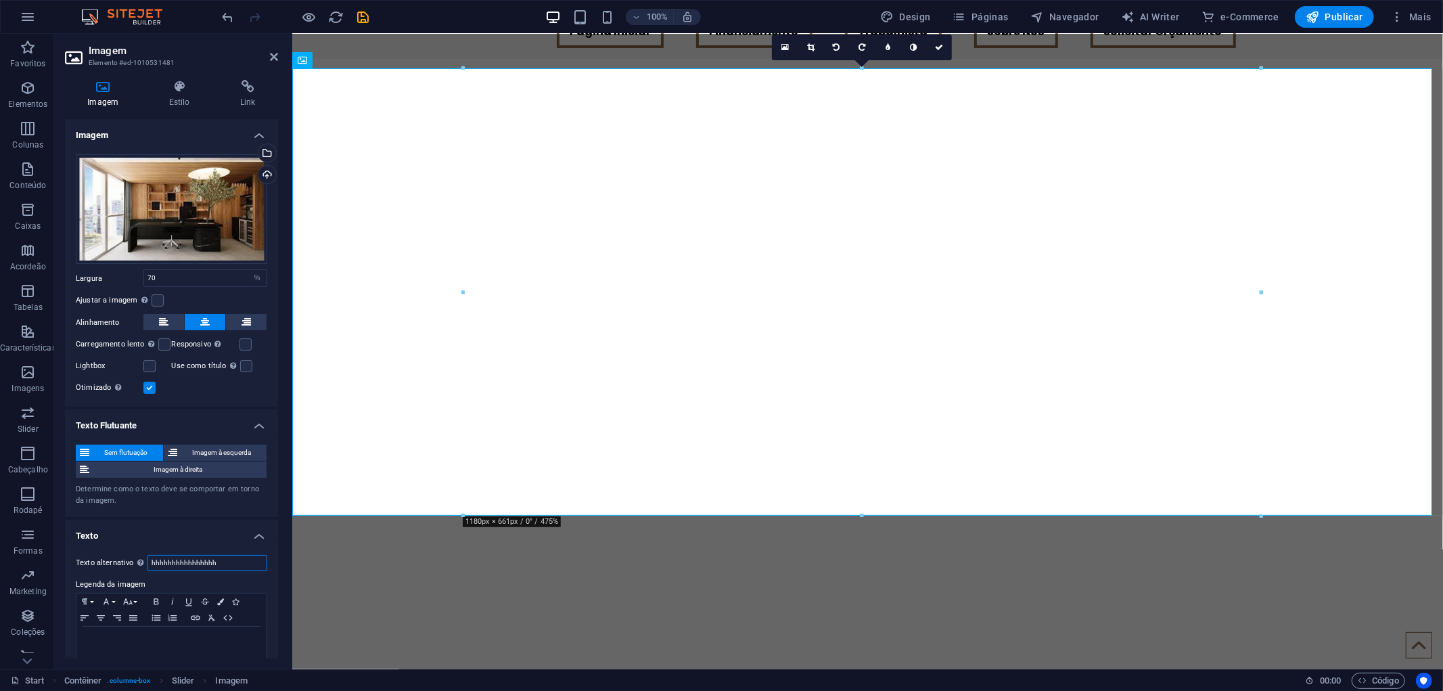
drag, startPoint x: 194, startPoint y: 558, endPoint x: 114, endPoint y: 530, distance: 85.4
click at [131, 538] on li "Texto Texto alternativo O texto alternativo é usado por dispositivos que não po…" at bounding box center [171, 600] width 213 height 160
click at [174, 522] on h4 "Texto" at bounding box center [171, 532] width 213 height 24
click at [255, 105] on h4 "Link" at bounding box center [248, 94] width 60 height 28
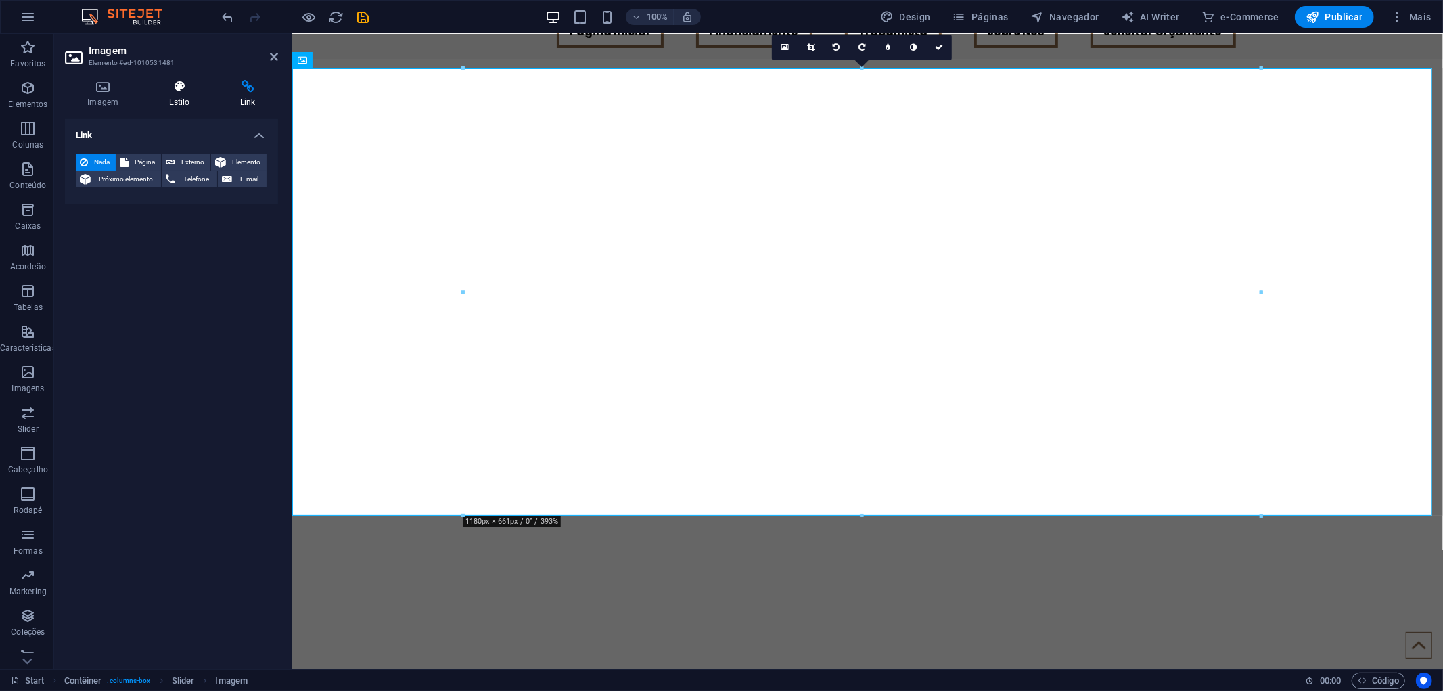
click at [177, 83] on icon at bounding box center [179, 87] width 66 height 14
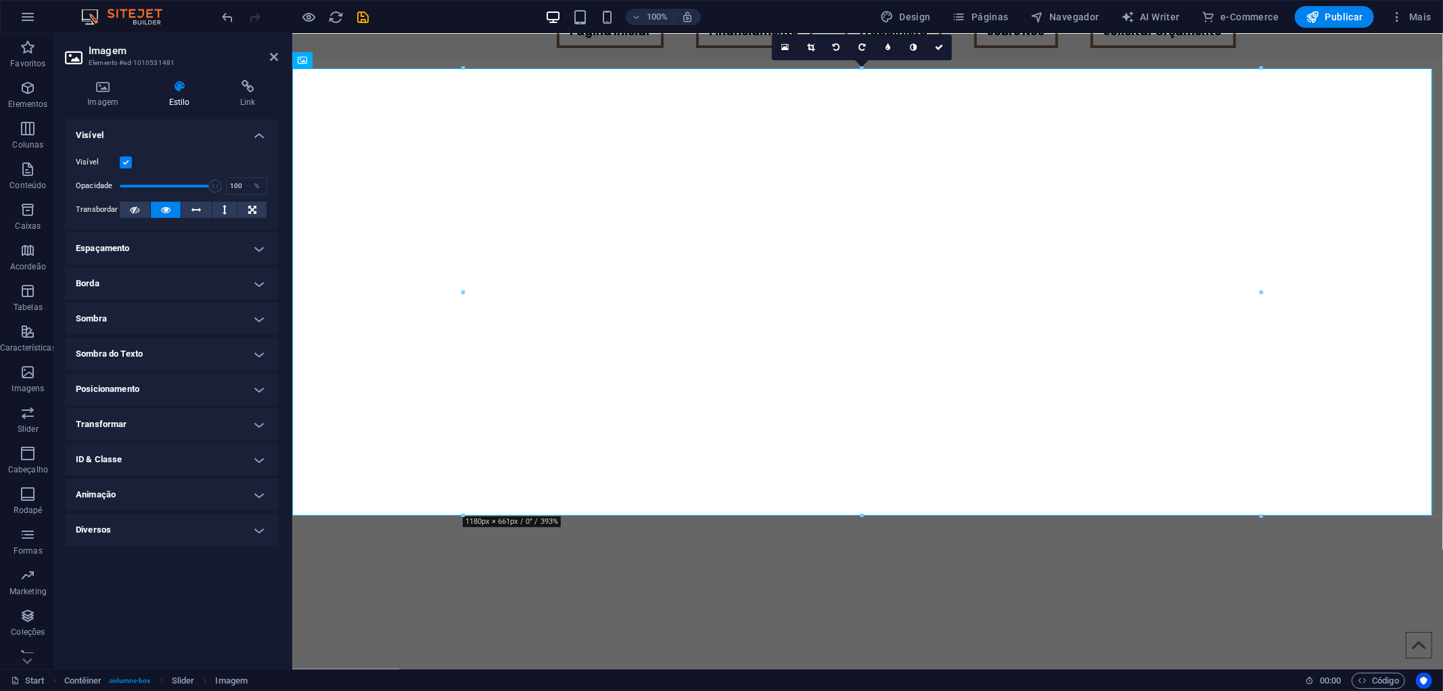
click at [148, 249] on h4 "Espaçamento" at bounding box center [171, 248] width 213 height 32
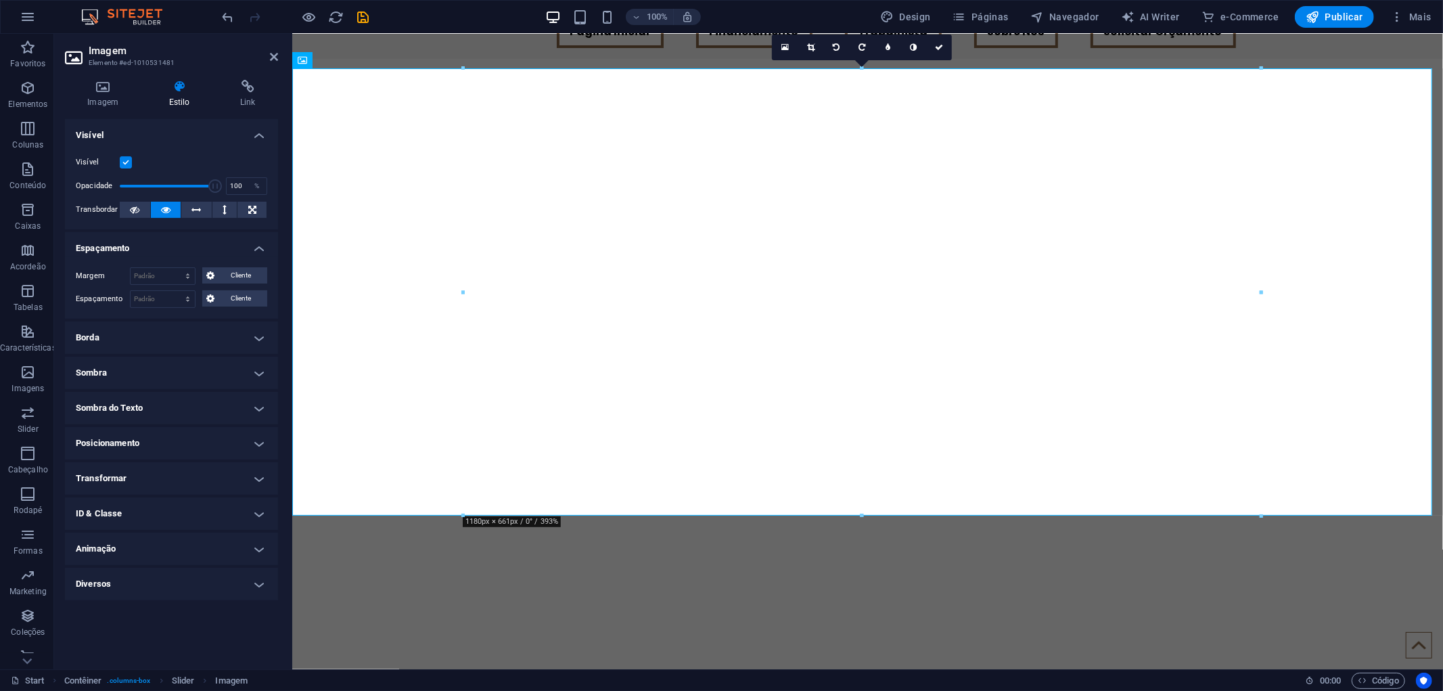
click at [148, 249] on h4 "Espaçamento" at bounding box center [171, 244] width 213 height 24
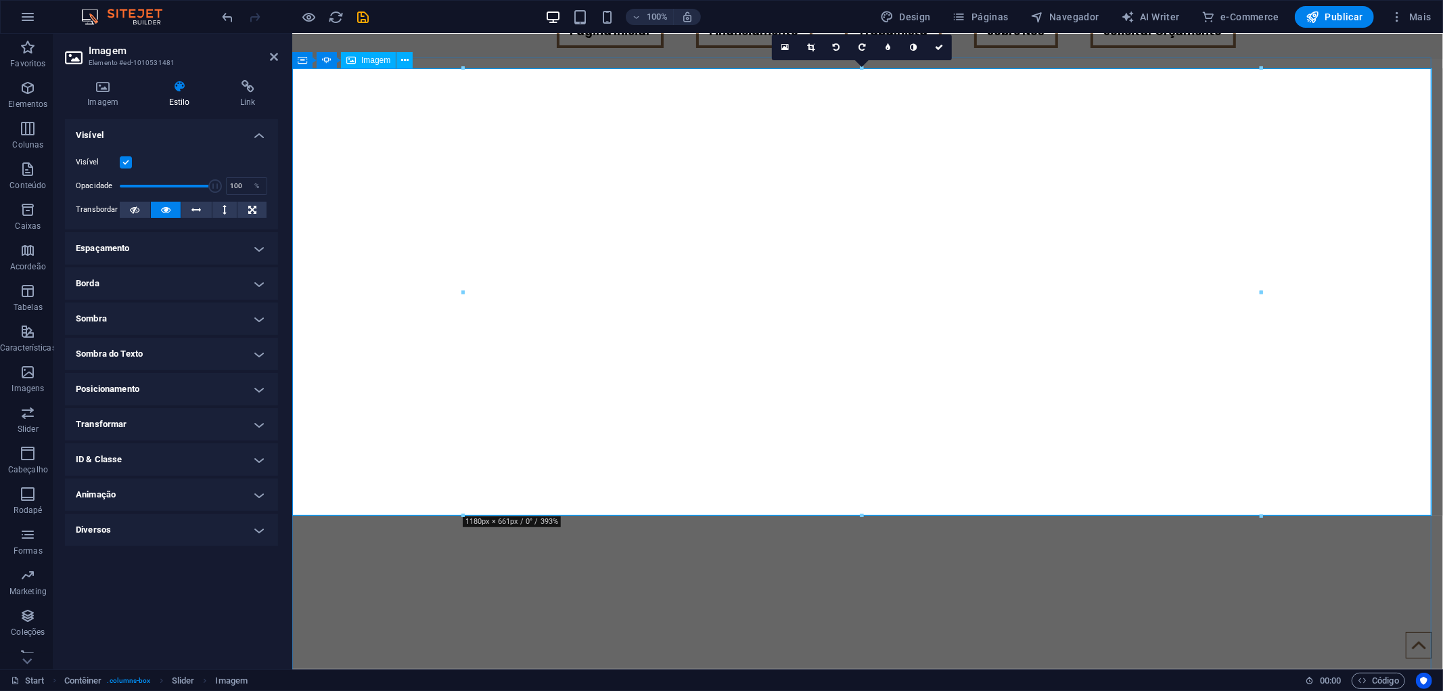
click at [463, 238] on div at bounding box center [463, 291] width 5 height 447
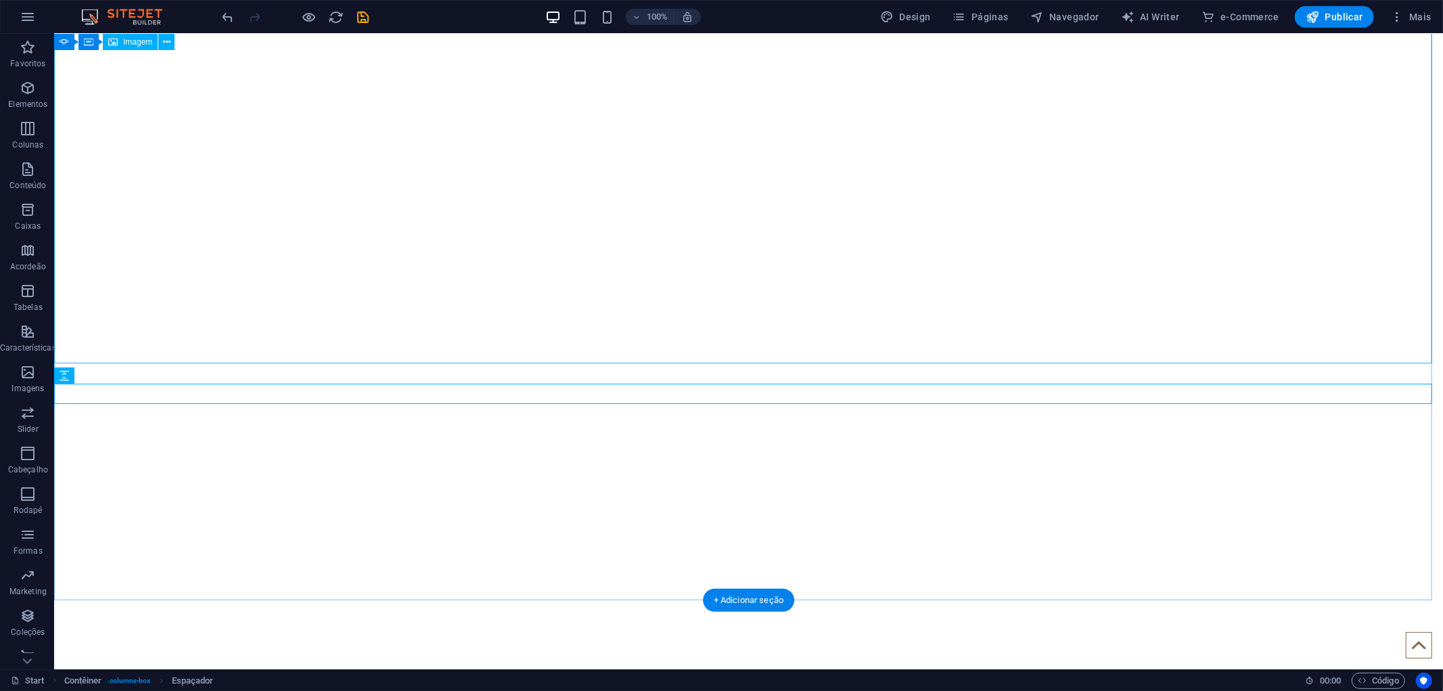
scroll to position [34, 0]
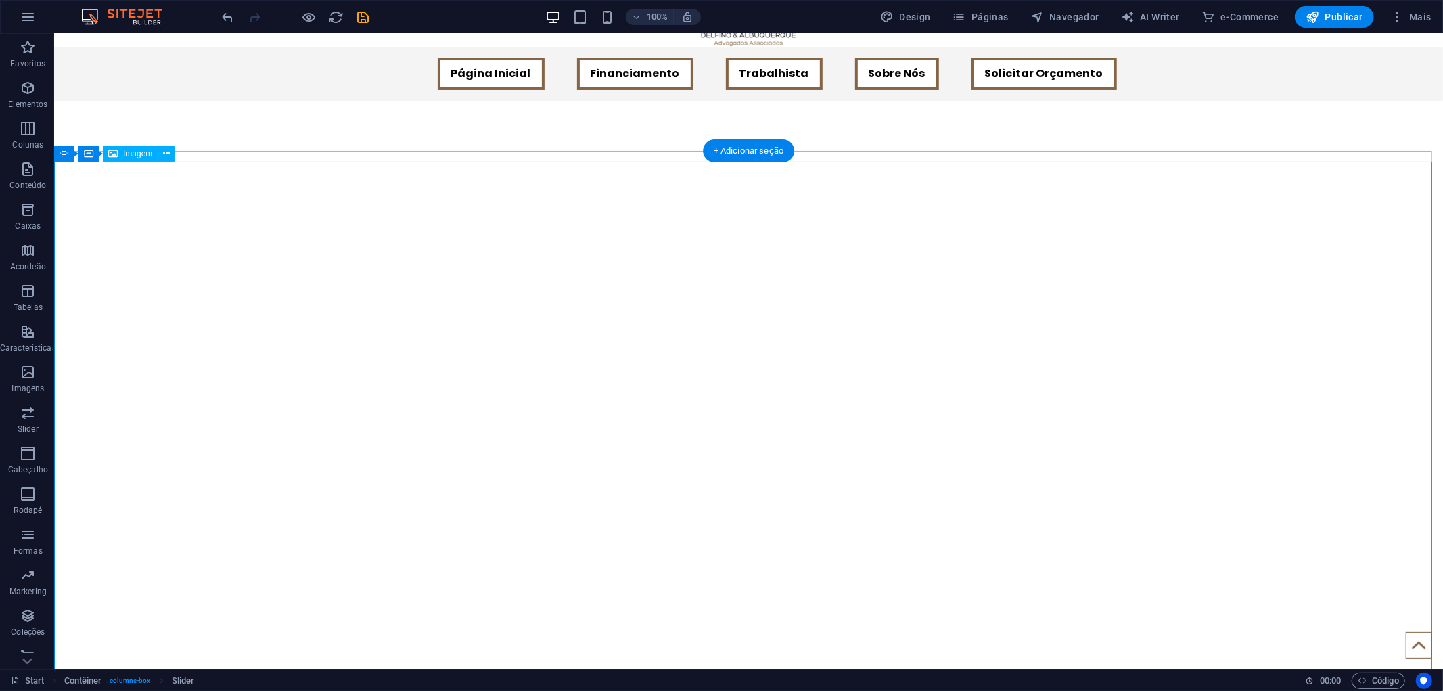
scroll to position [376, 0]
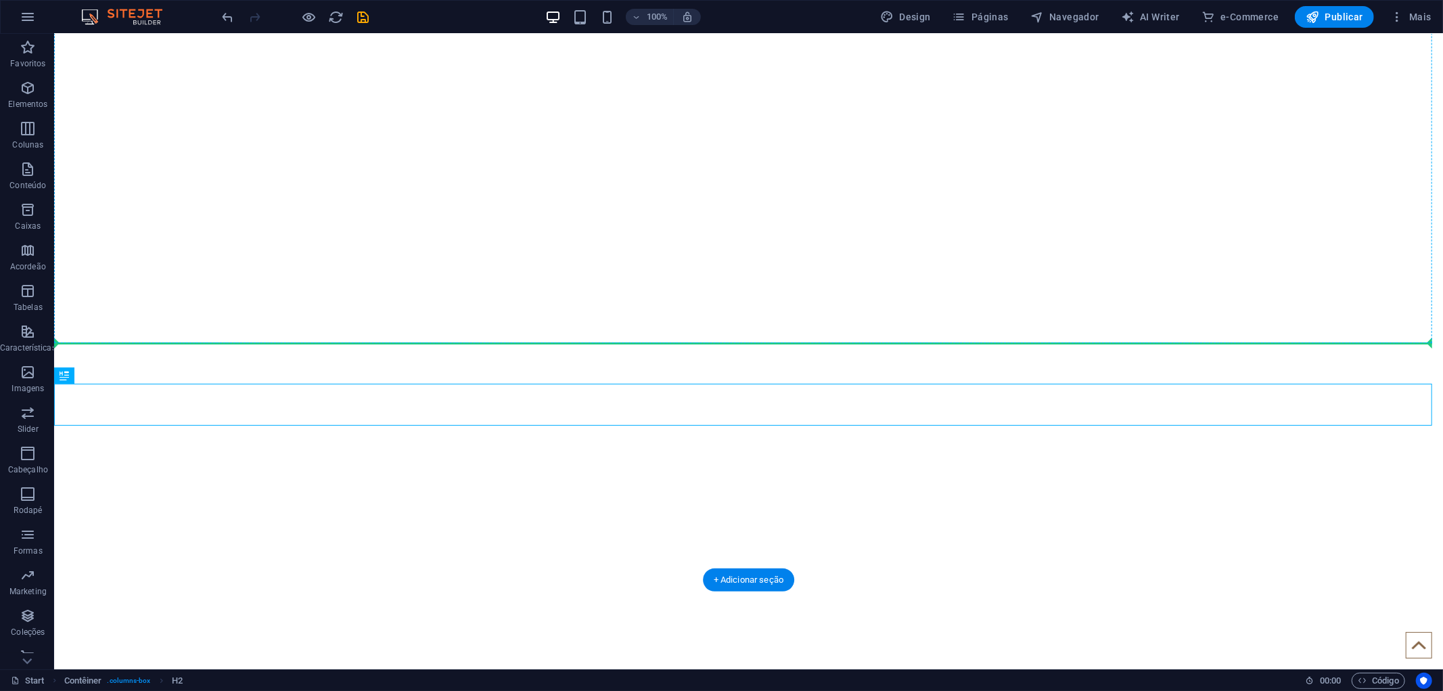
drag, startPoint x: 660, startPoint y: 405, endPoint x: 663, endPoint y: 295, distance: 110.3
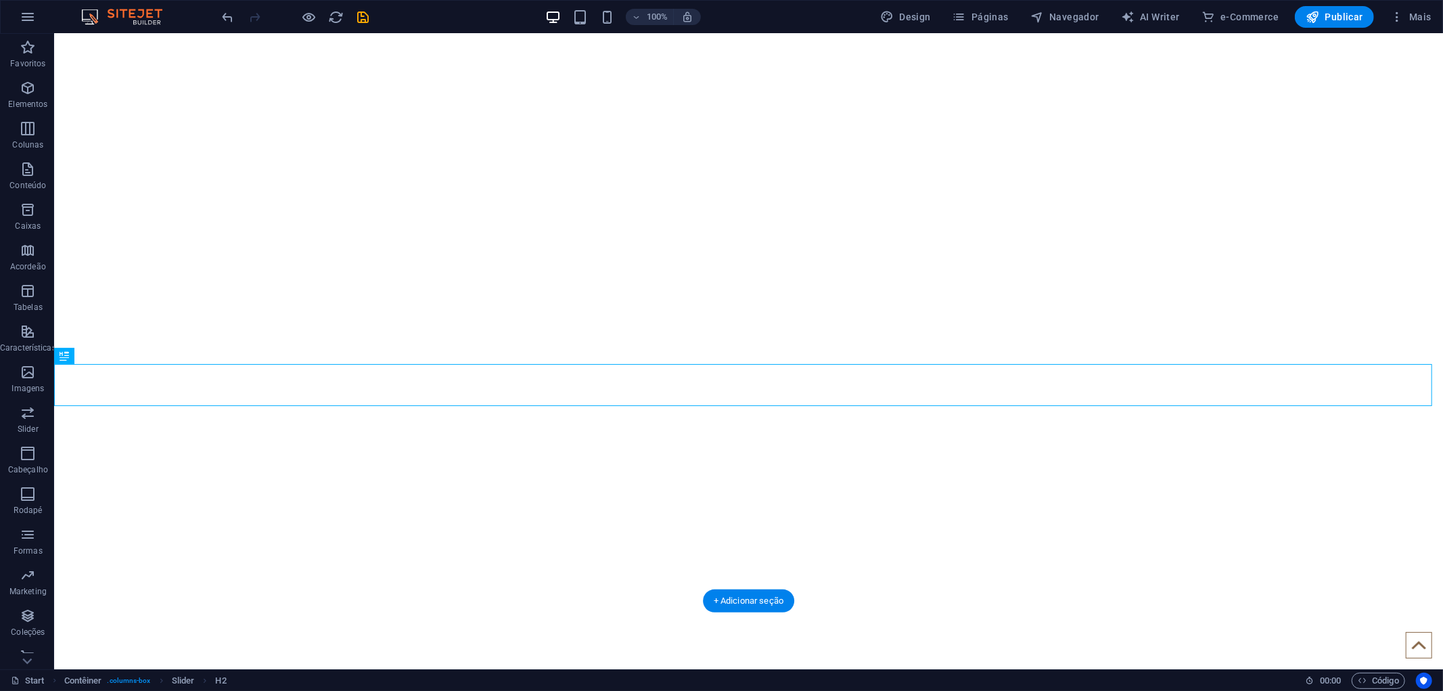
scroll to position [300, 0]
drag, startPoint x: 643, startPoint y: 443, endPoint x: 650, endPoint y: 380, distance: 63.9
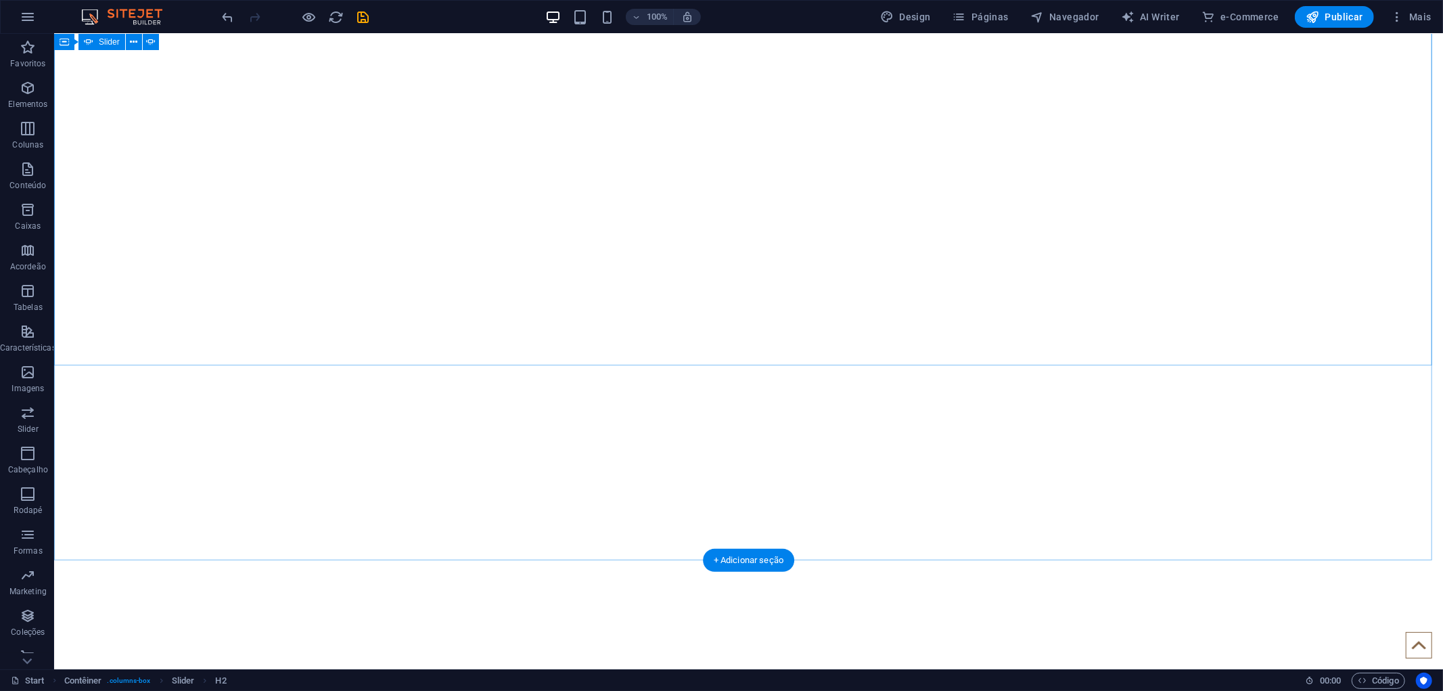
scroll to position [451, 0]
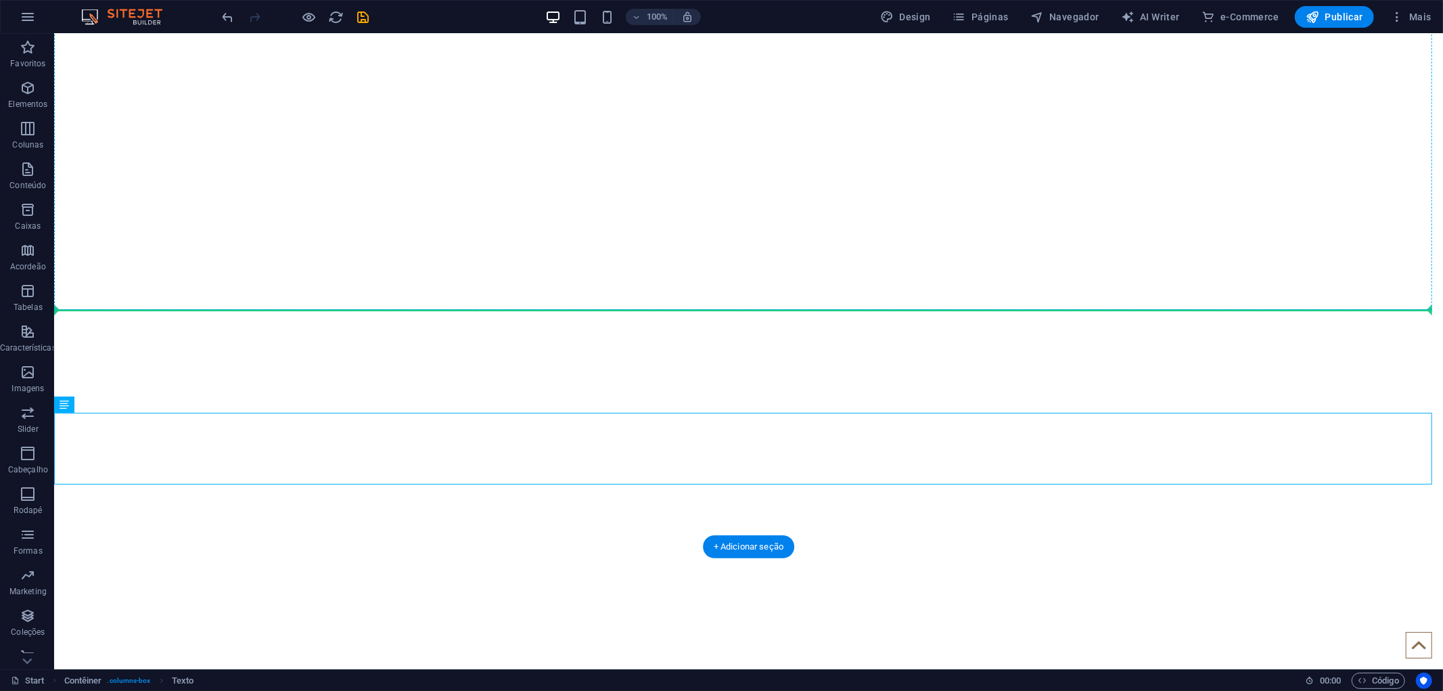
drag, startPoint x: 676, startPoint y: 431, endPoint x: 671, endPoint y: 267, distance: 164.5
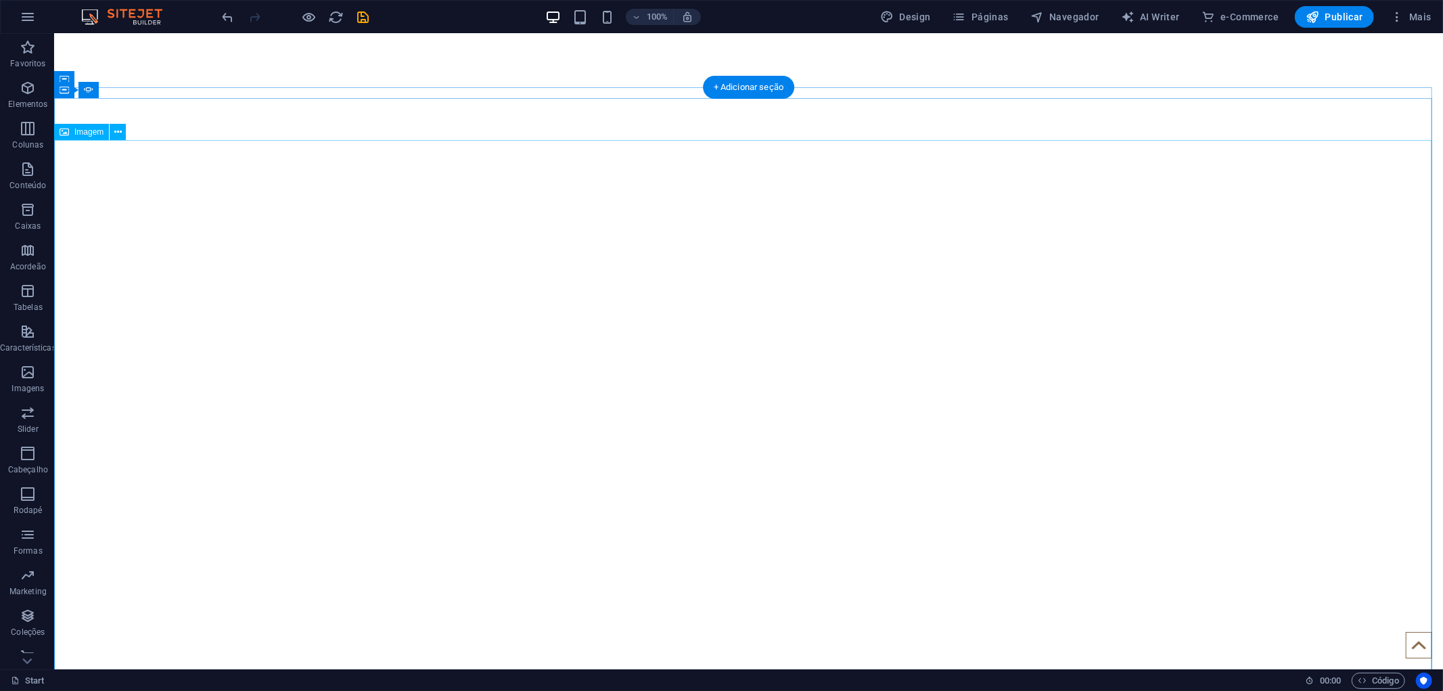
scroll to position [376, 0]
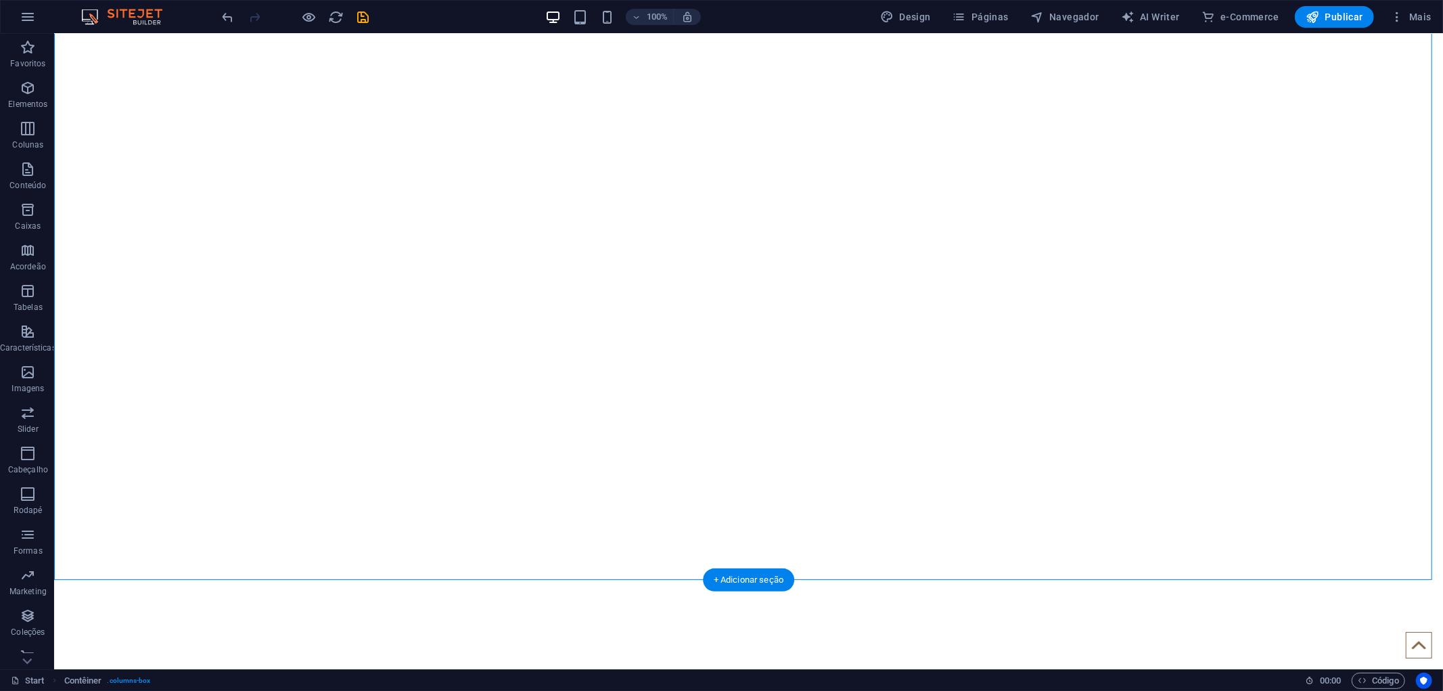
drag, startPoint x: 715, startPoint y: 430, endPoint x: 708, endPoint y: 349, distance: 80.8
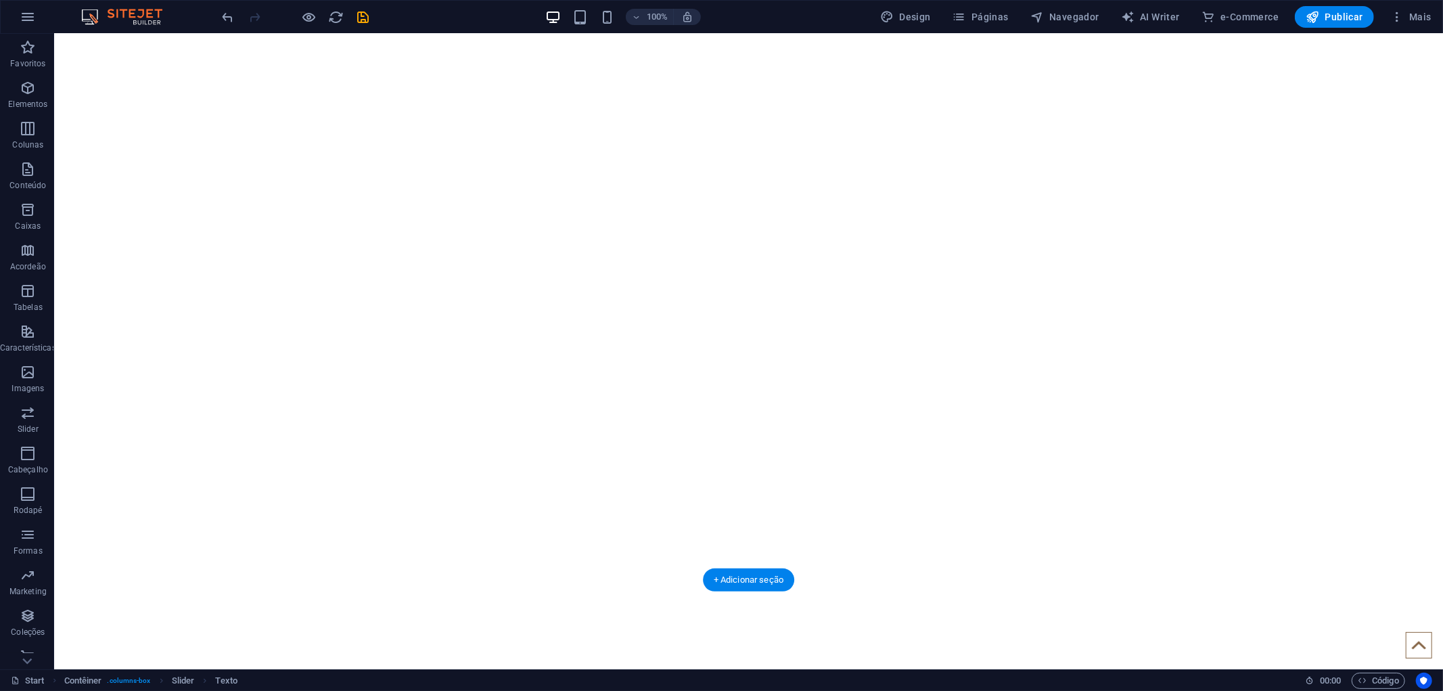
drag, startPoint x: 713, startPoint y: 413, endPoint x: 715, endPoint y: 360, distance: 52.8
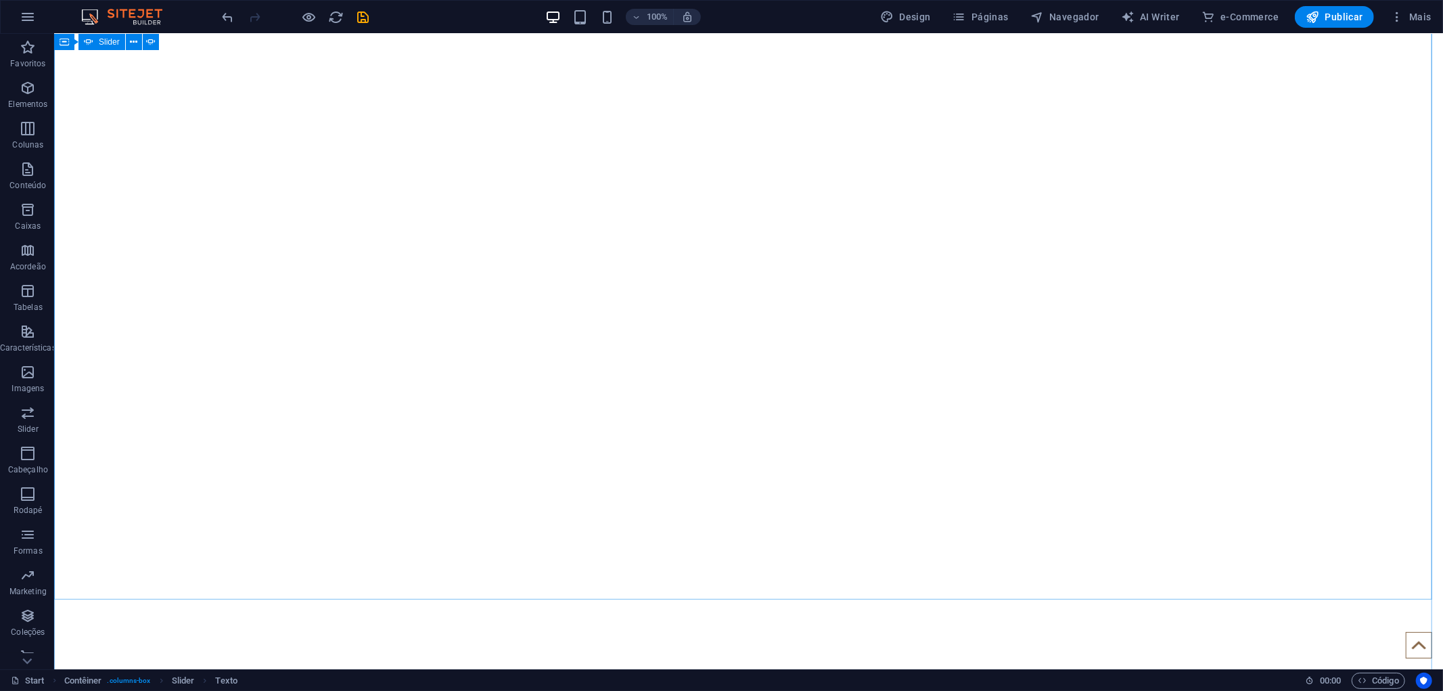
scroll to position [451, 0]
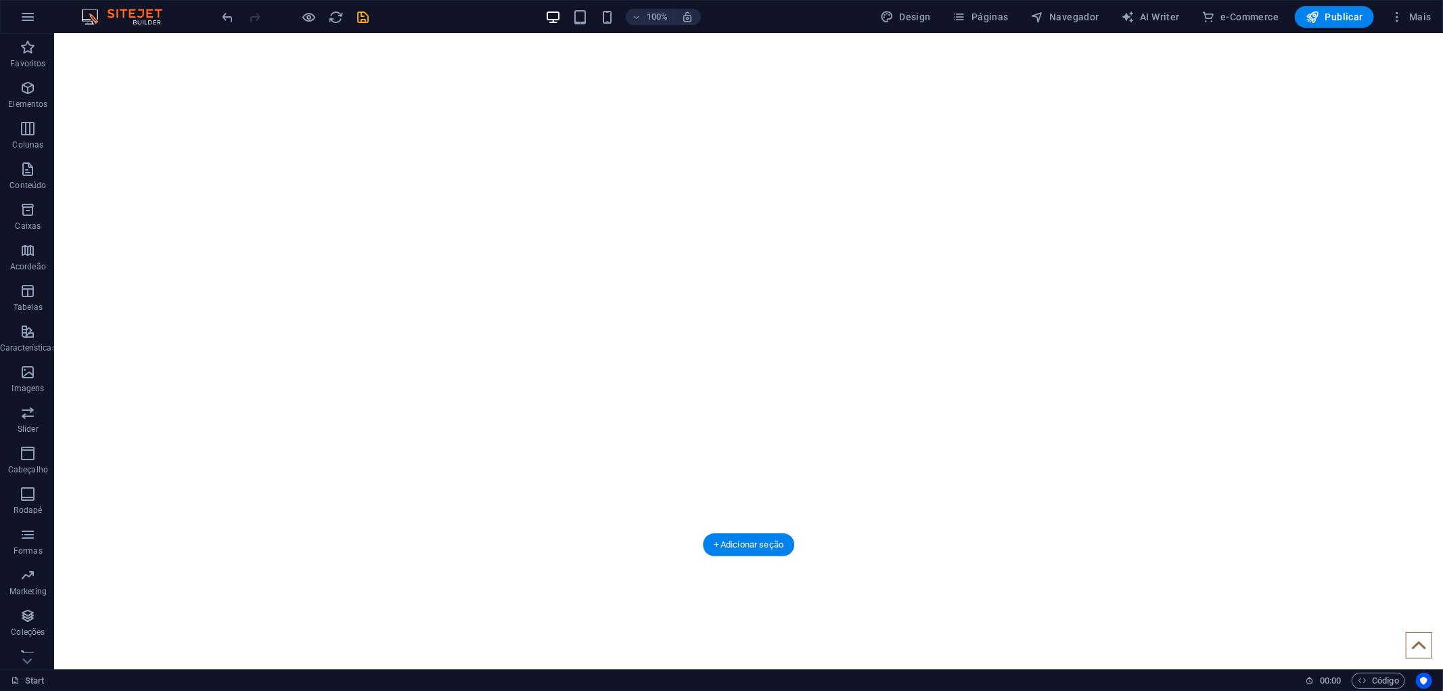
drag, startPoint x: 744, startPoint y: 546, endPoint x: 754, endPoint y: 415, distance: 131.7
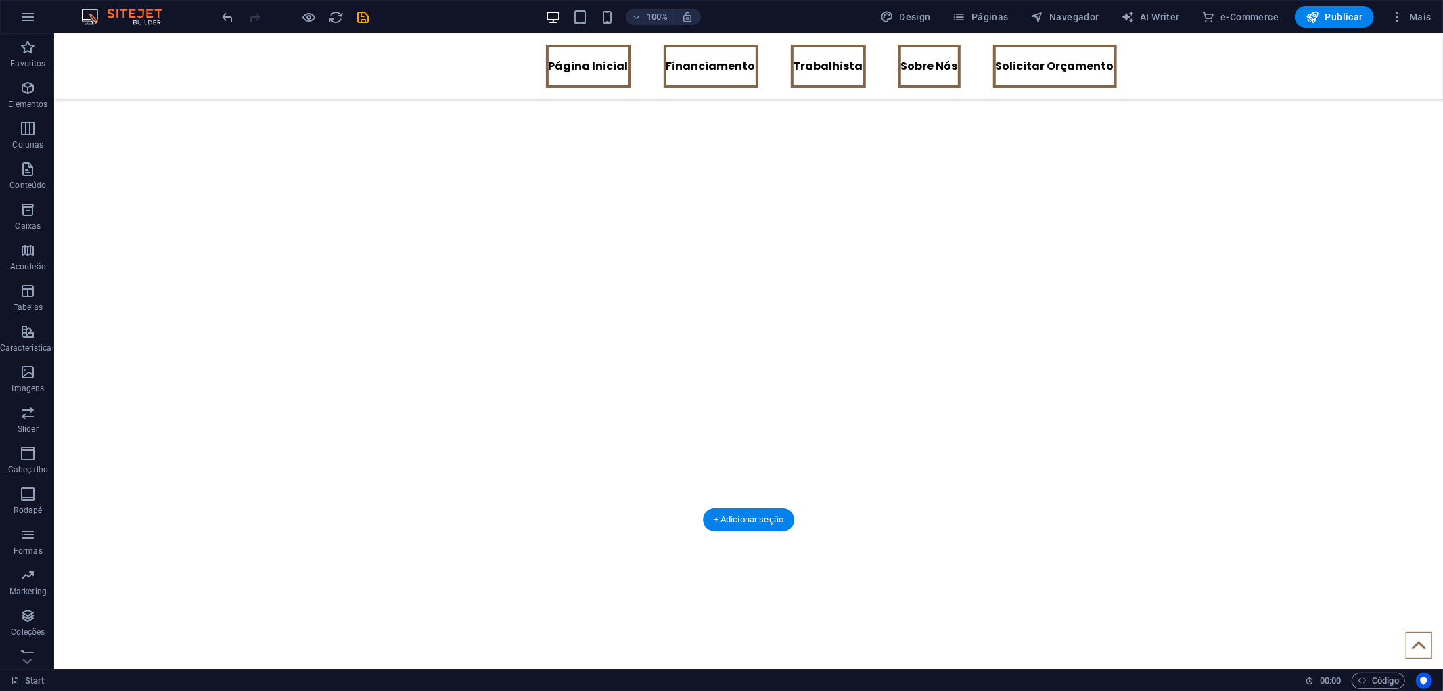
scroll to position [0, 0]
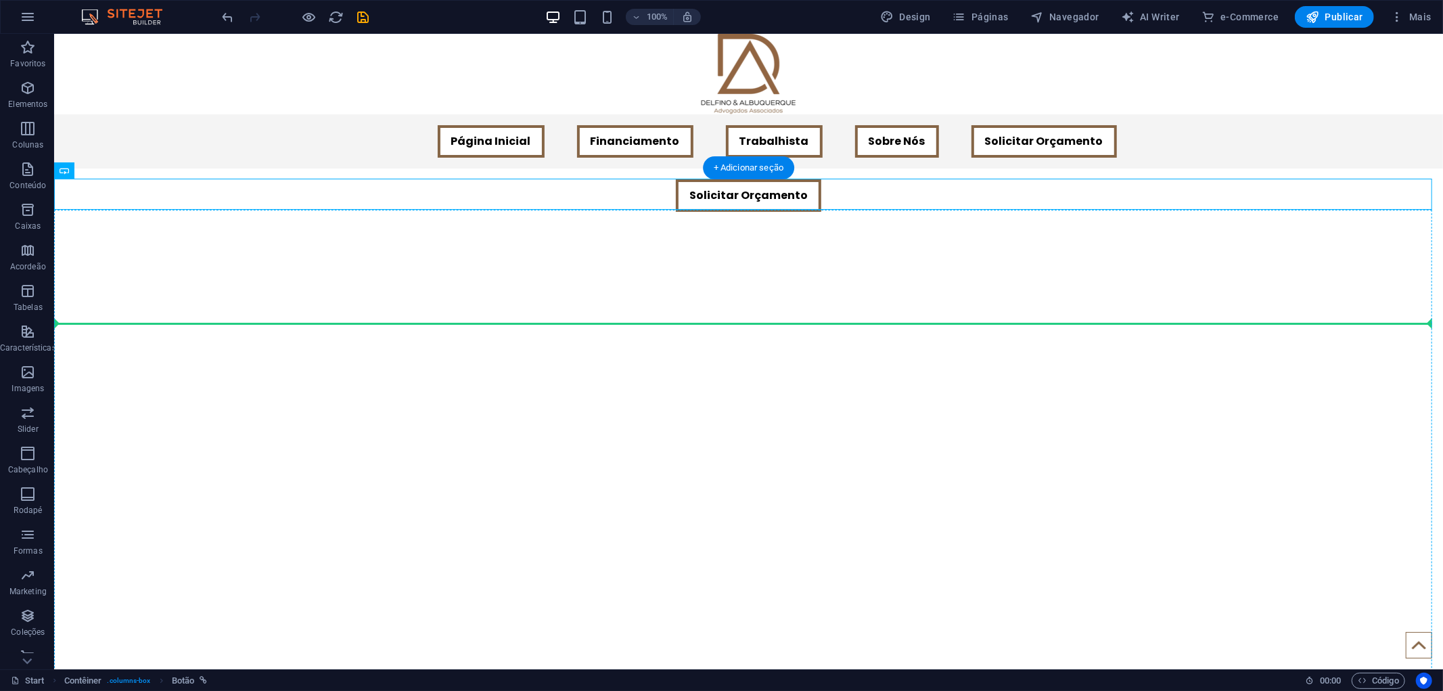
drag, startPoint x: 712, startPoint y: 192, endPoint x: 701, endPoint y: 307, distance: 114.9
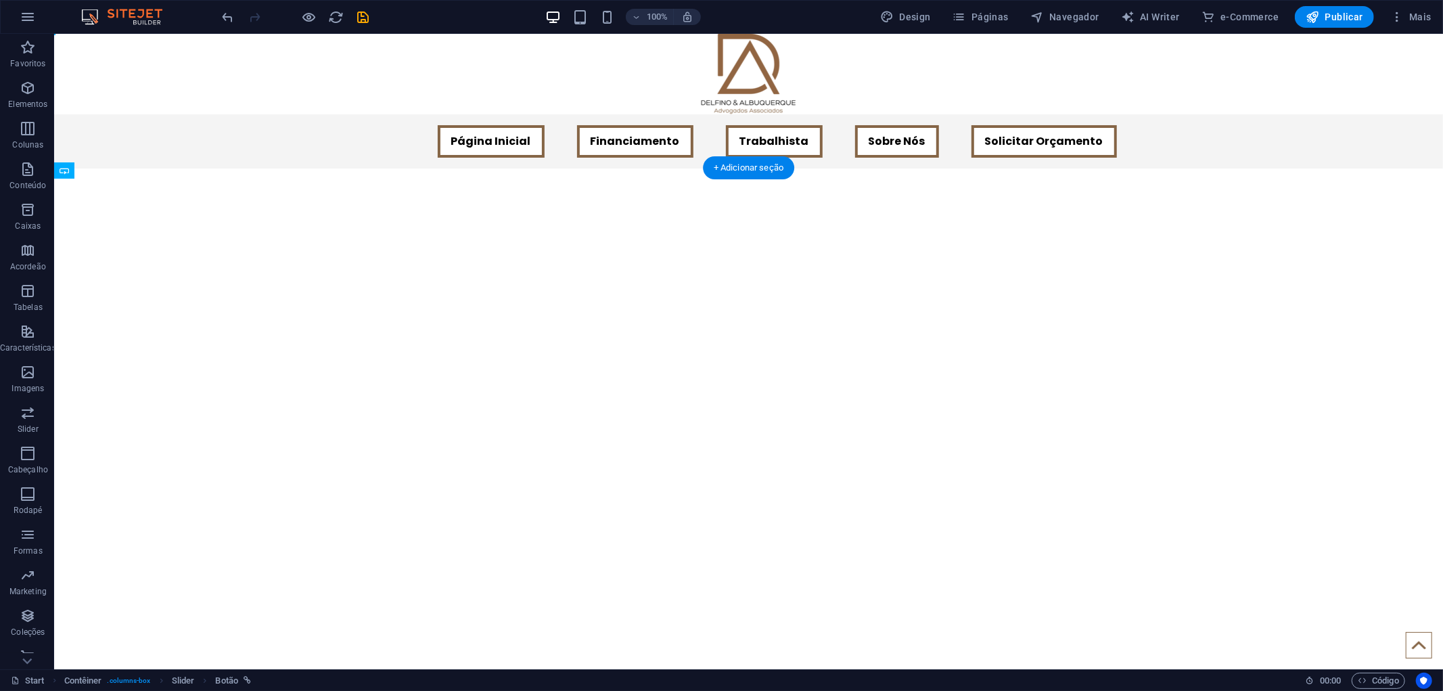
drag, startPoint x: 711, startPoint y: 315, endPoint x: 712, endPoint y: 343, distance: 28.4
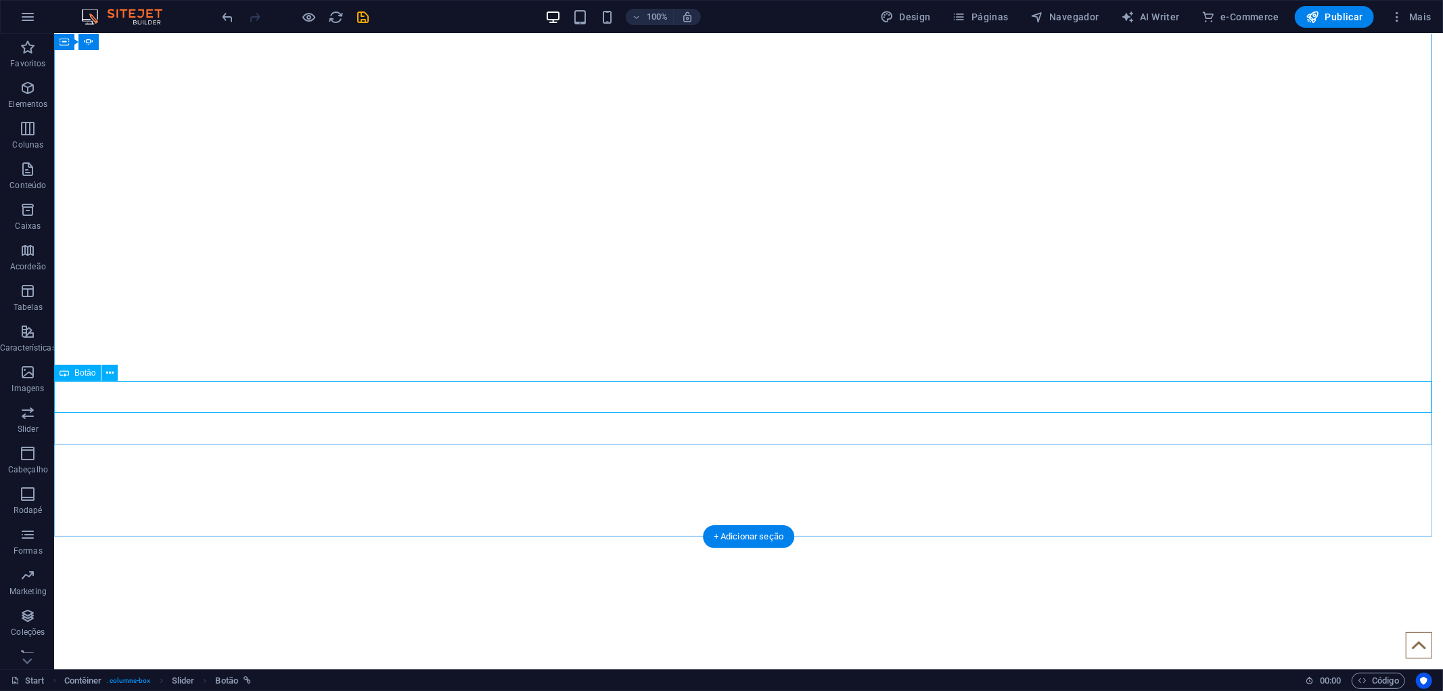
scroll to position [451, 0]
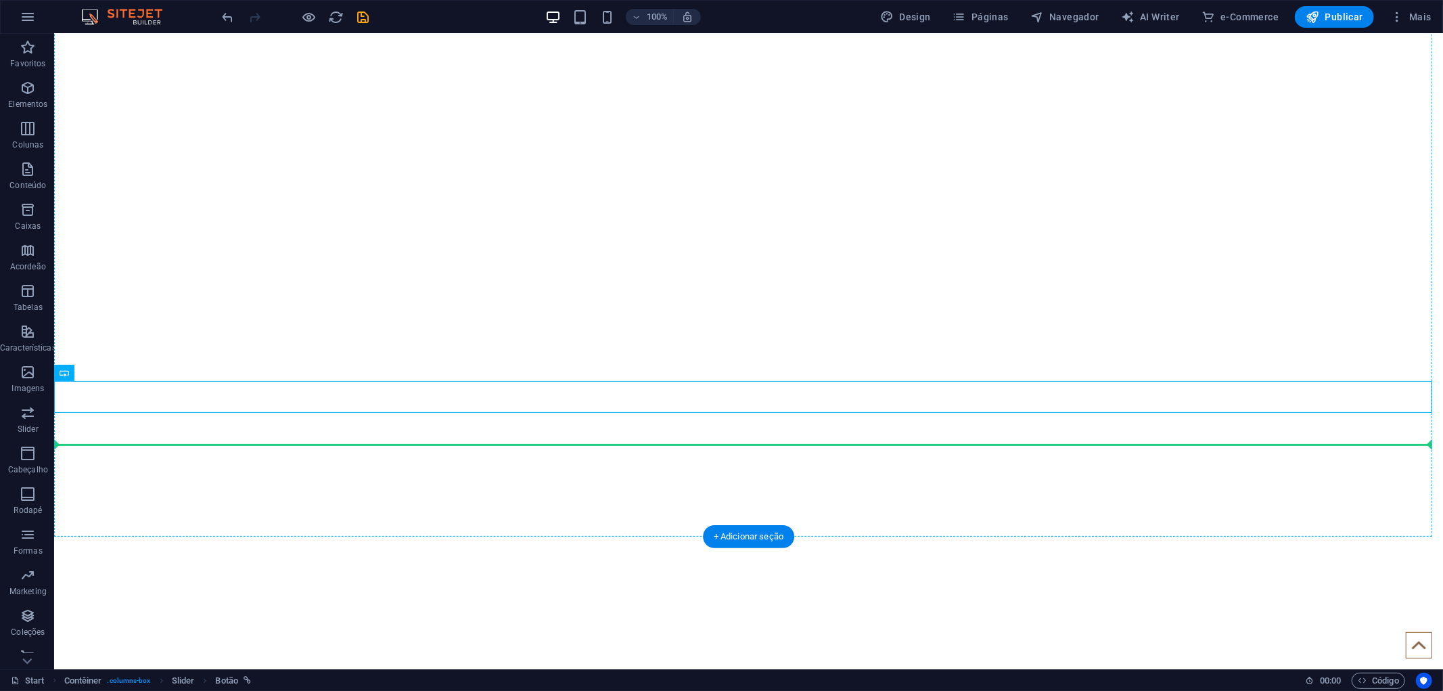
drag, startPoint x: 715, startPoint y: 399, endPoint x: 715, endPoint y: 415, distance: 15.6
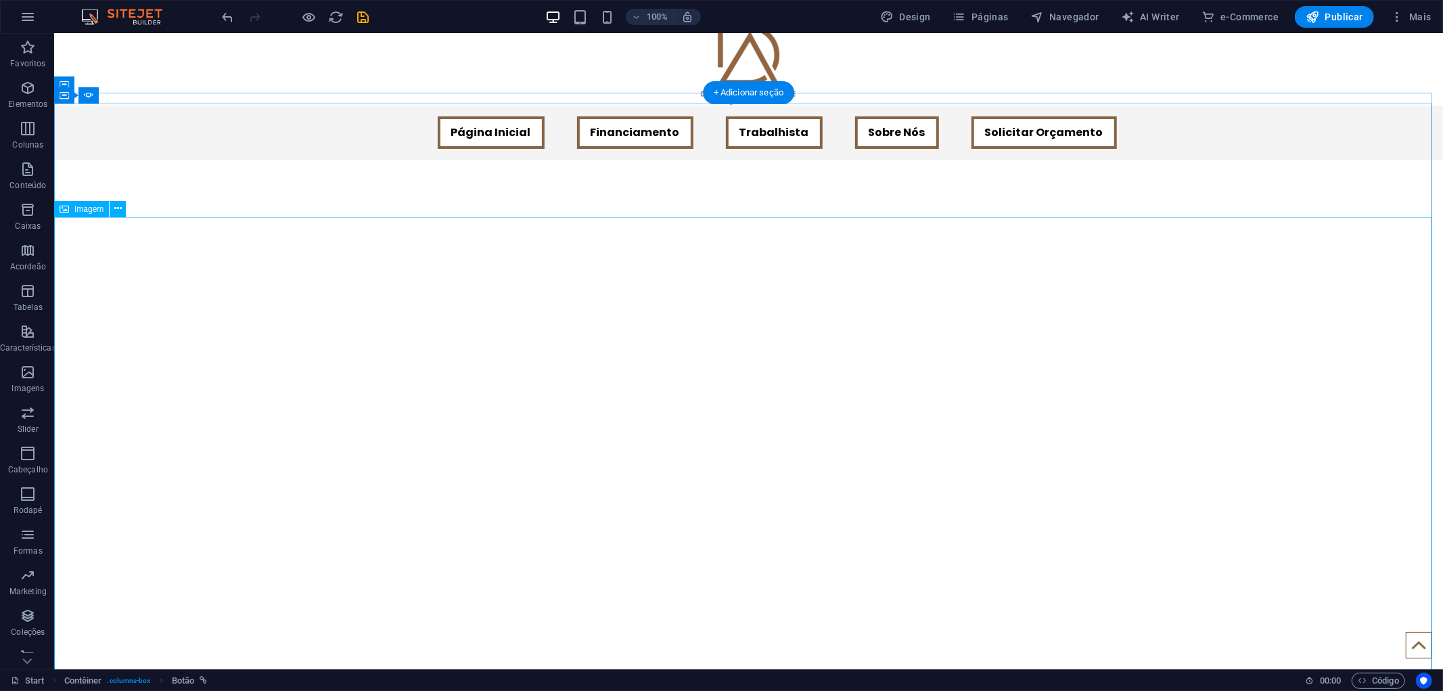
scroll to position [0, 0]
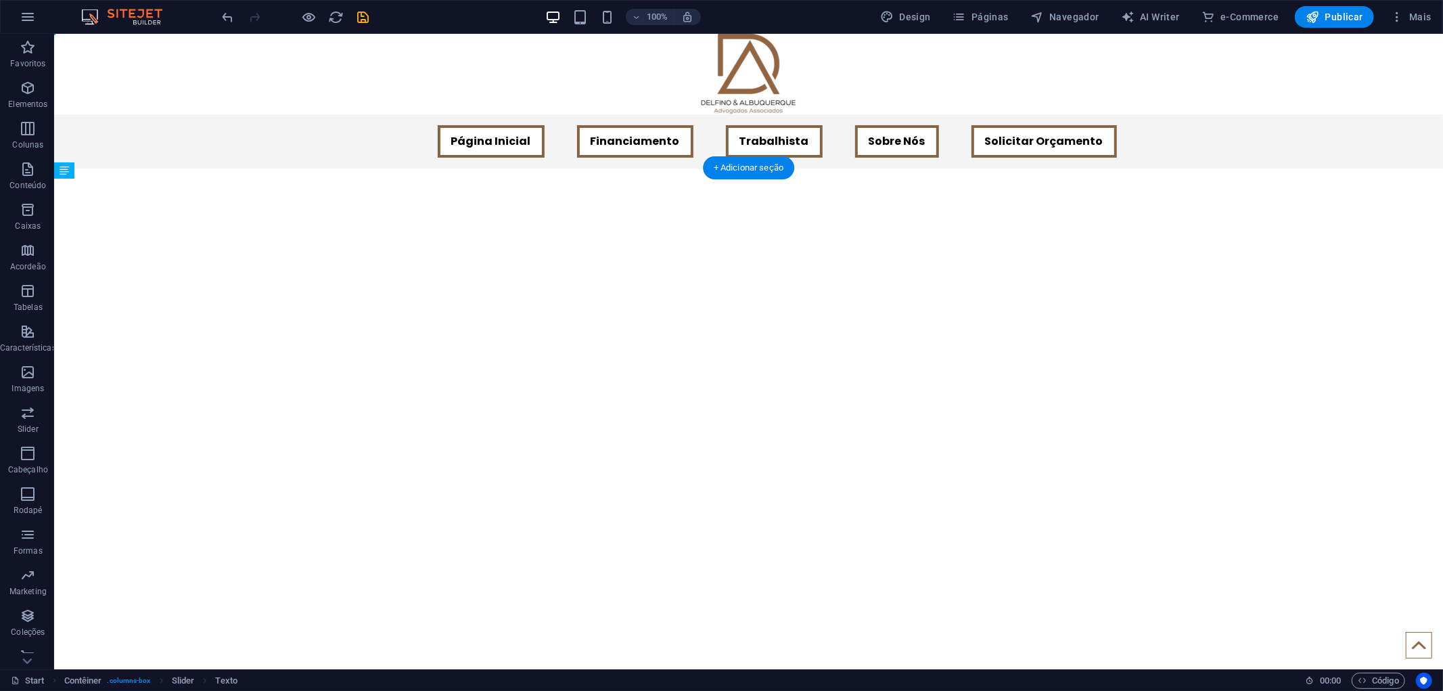
drag, startPoint x: 739, startPoint y: 252, endPoint x: 735, endPoint y: 356, distance: 104.3
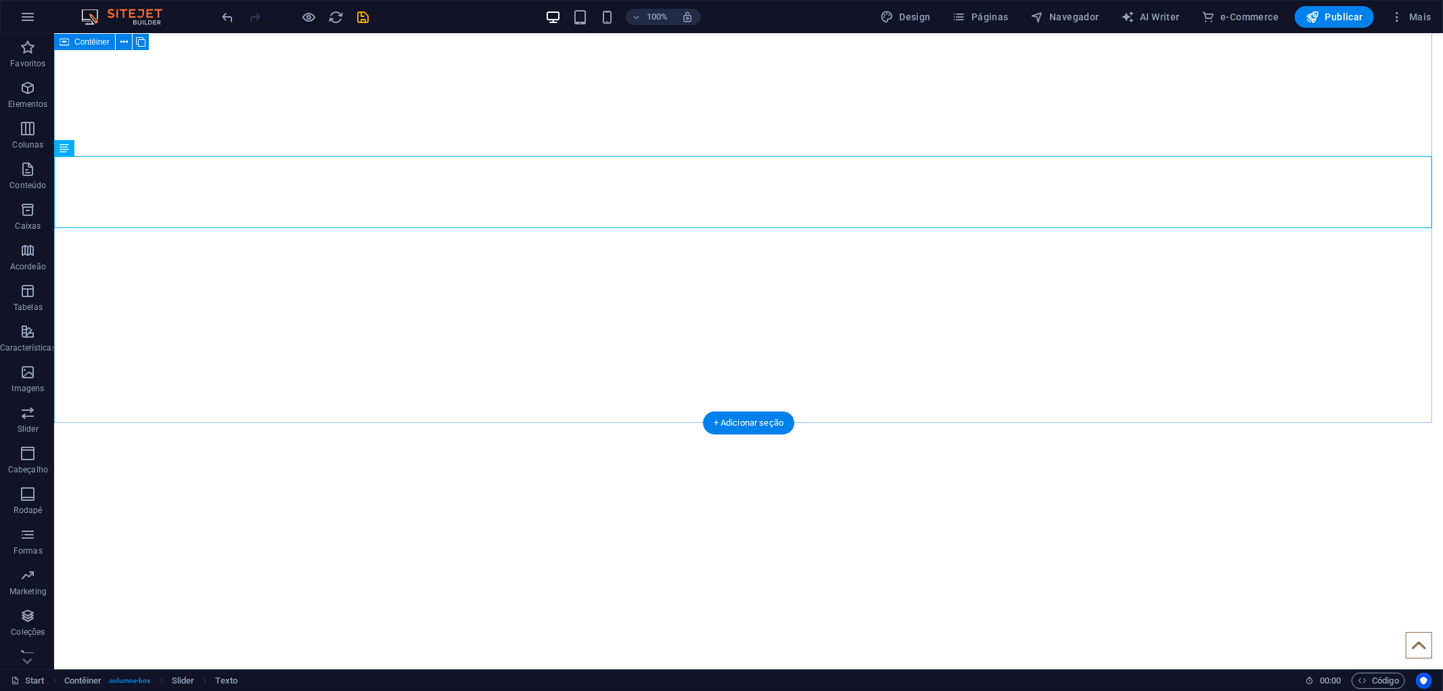
scroll to position [647, 0]
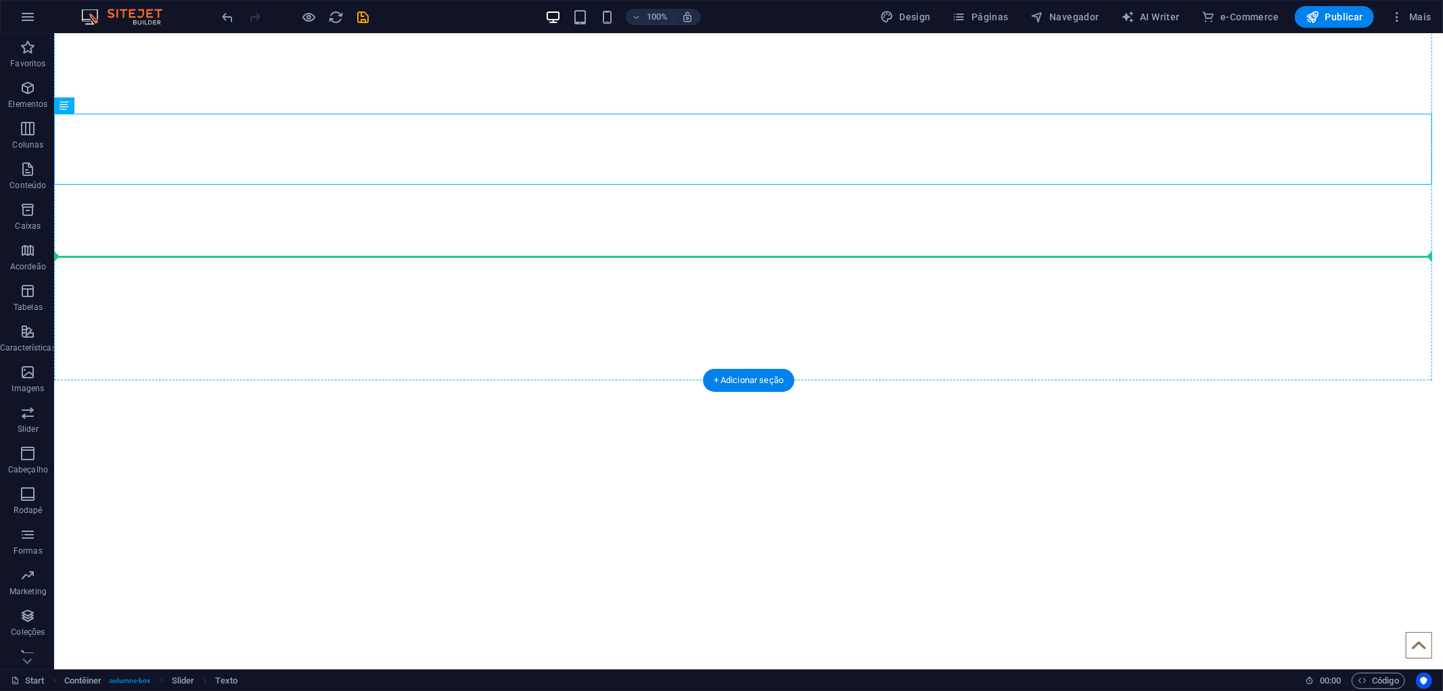
drag, startPoint x: 704, startPoint y: 145, endPoint x: 704, endPoint y: 201, distance: 56.2
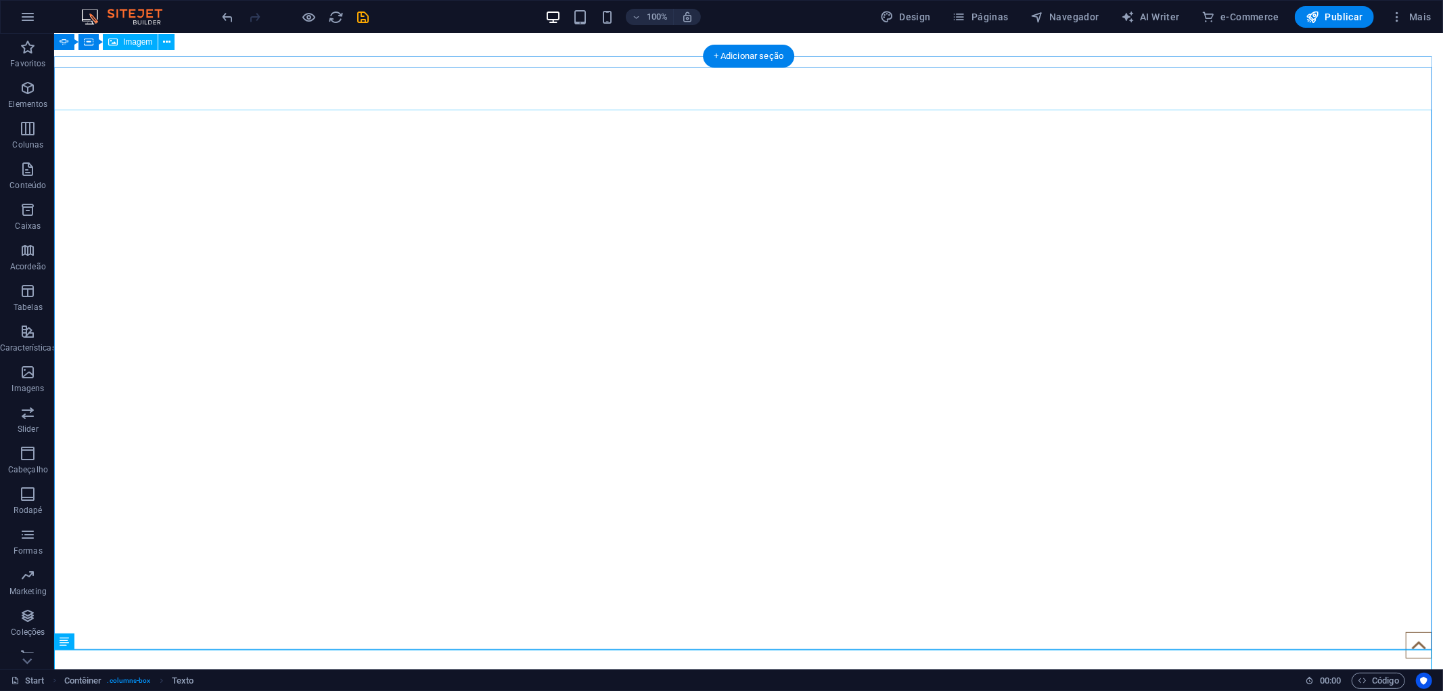
scroll to position [0, 0]
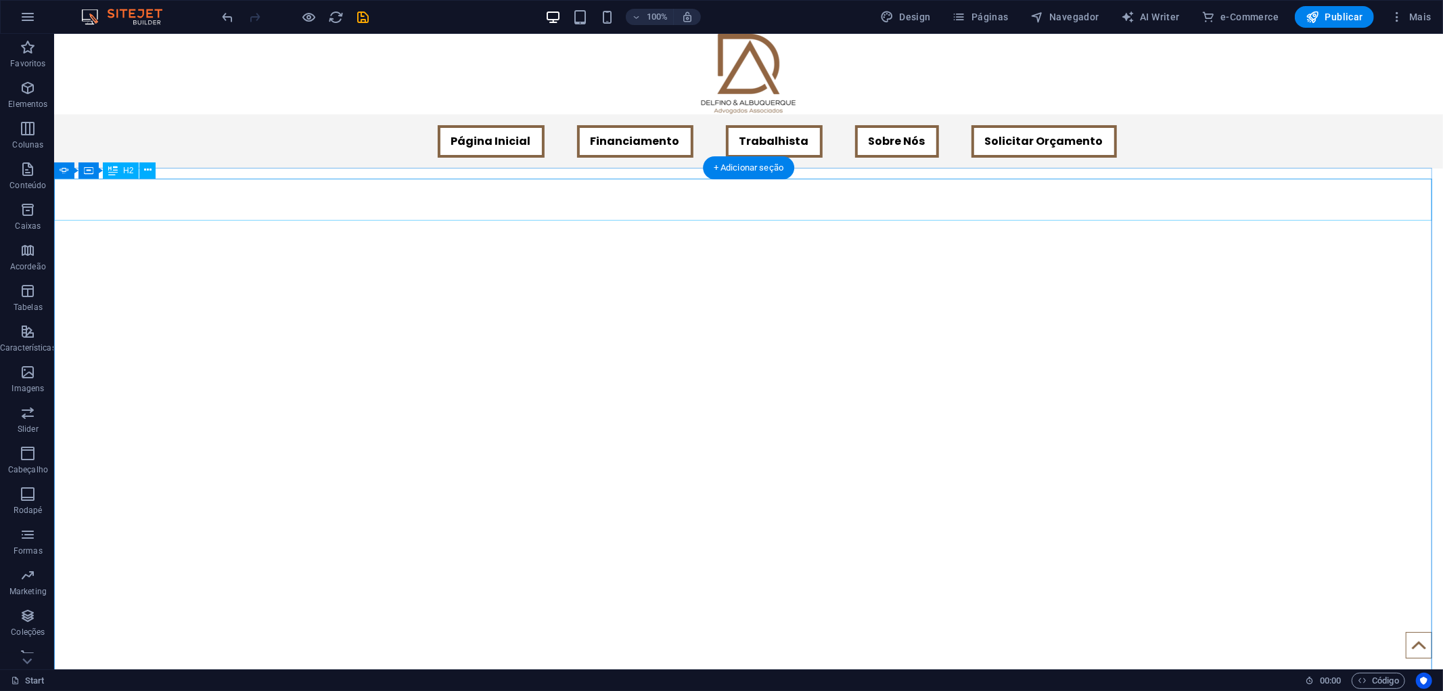
drag, startPoint x: 735, startPoint y: 248, endPoint x: 735, endPoint y: 256, distance: 8.8
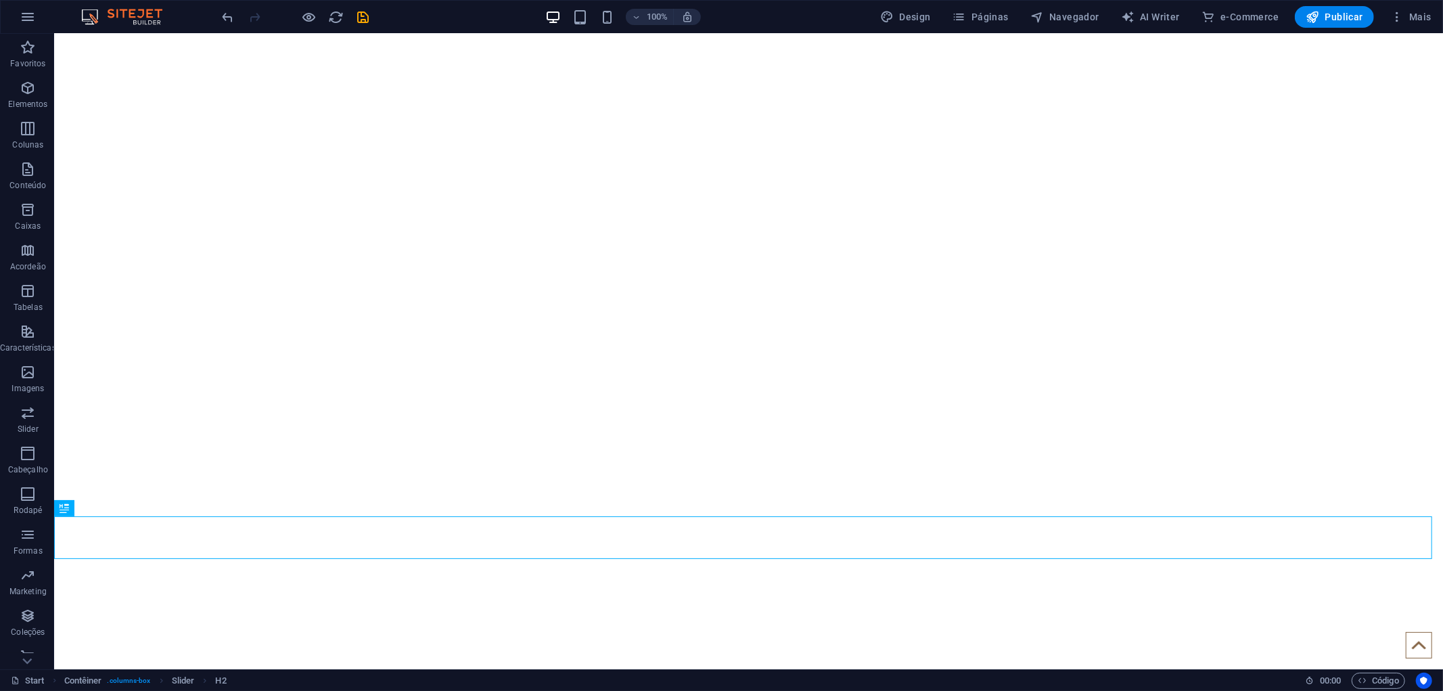
scroll to position [533, 0]
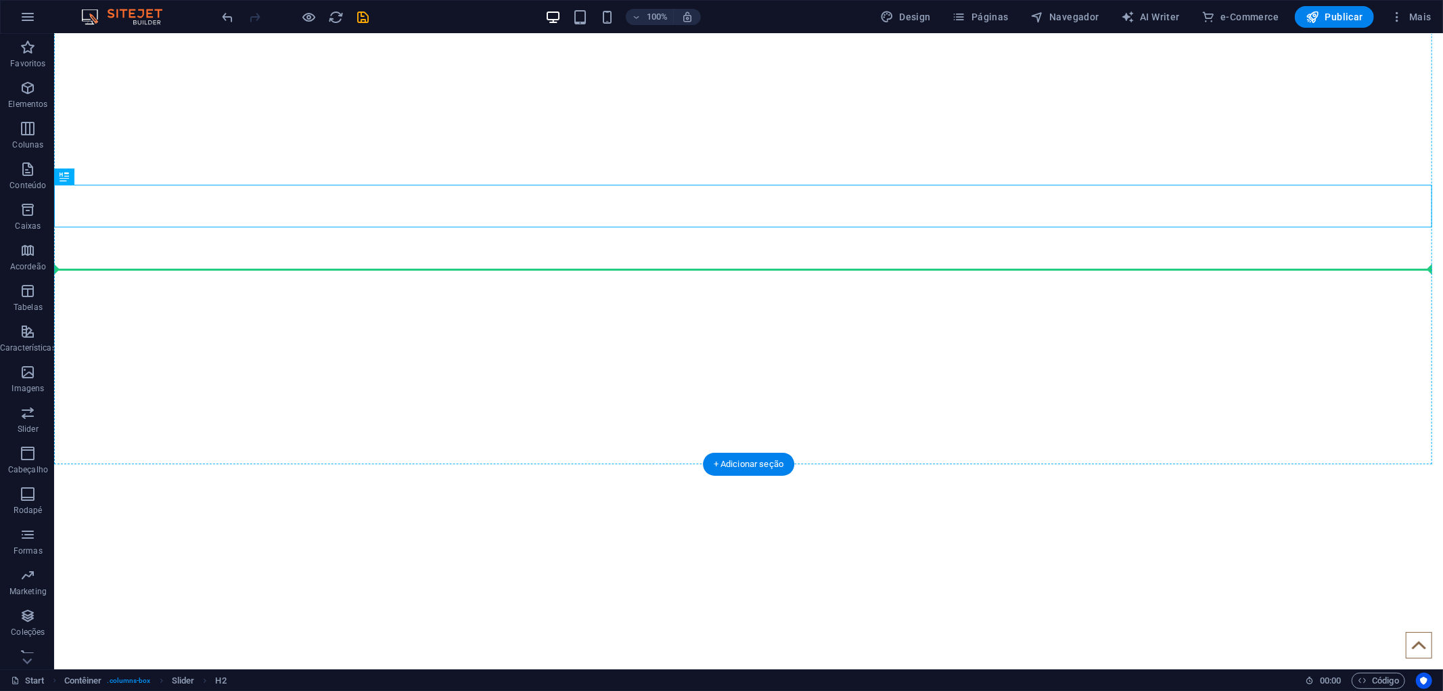
drag, startPoint x: 731, startPoint y: 208, endPoint x: 732, endPoint y: 235, distance: 27.1
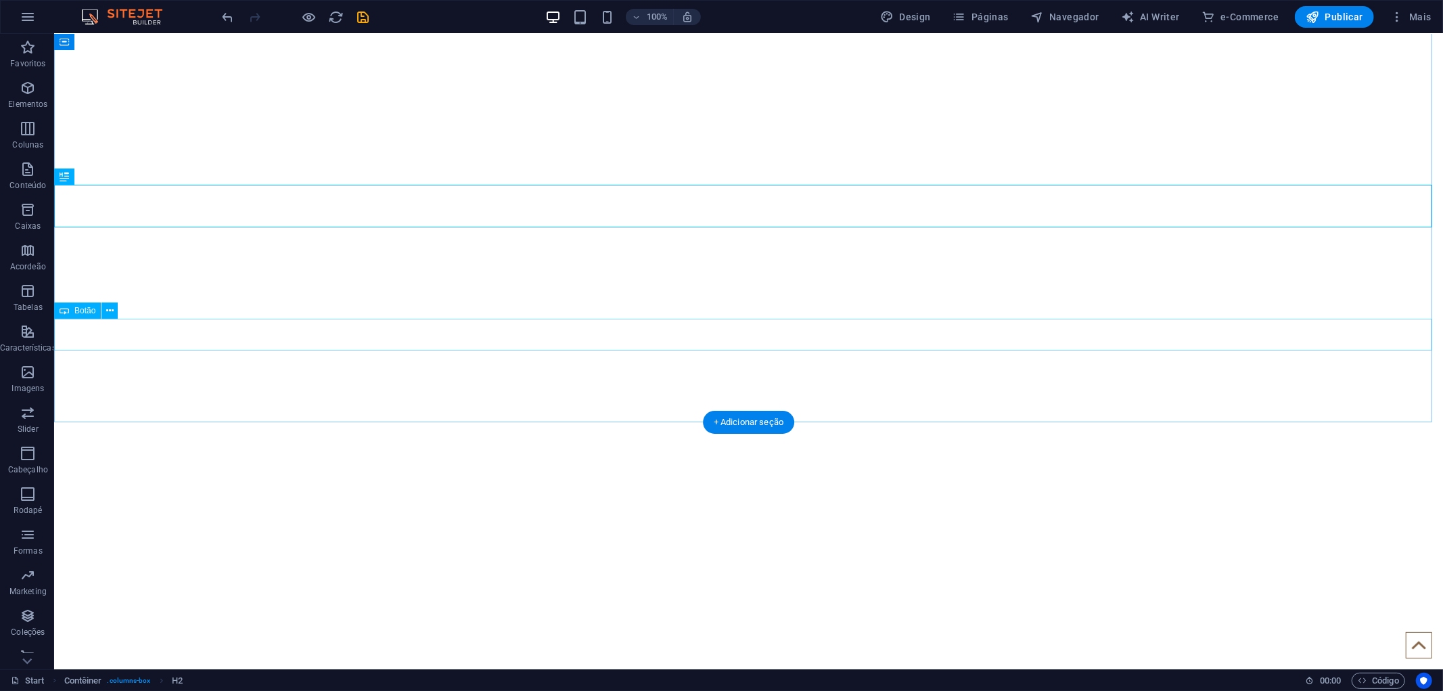
drag, startPoint x: 741, startPoint y: 333, endPoint x: 740, endPoint y: 349, distance: 16.3
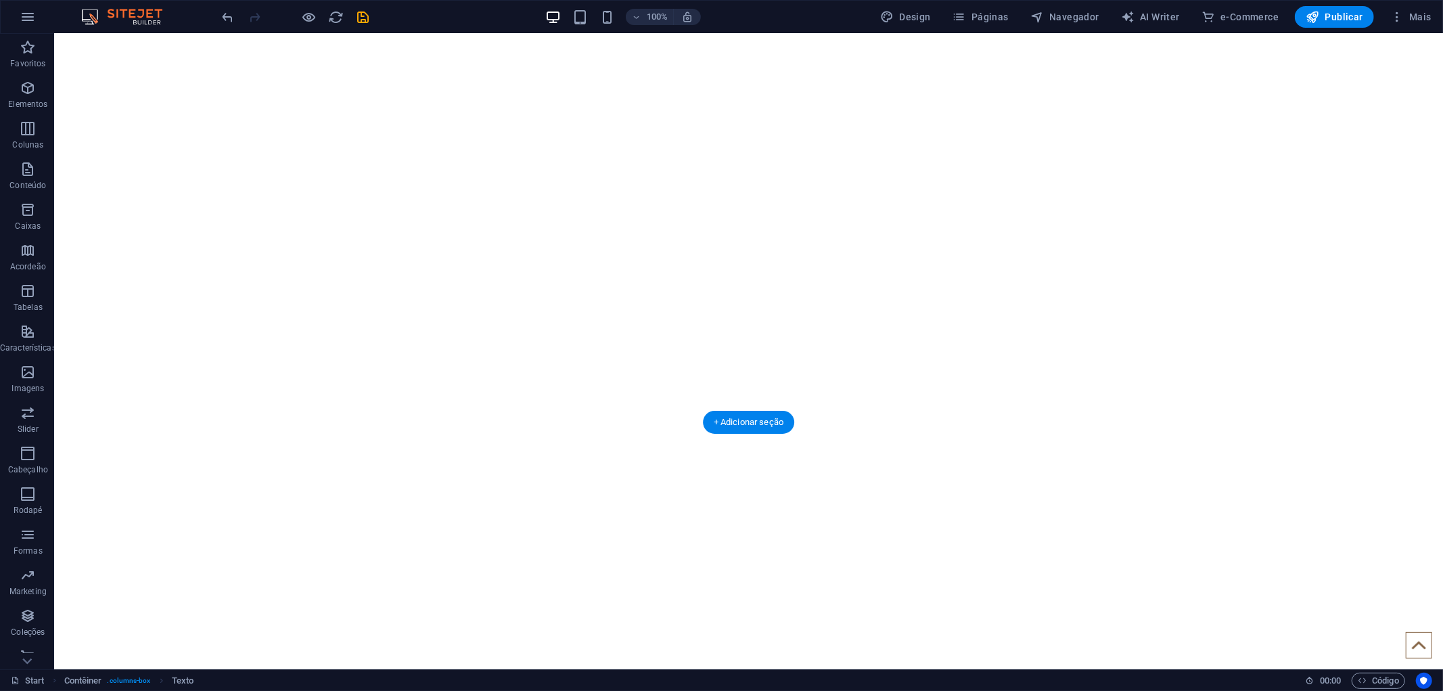
drag, startPoint x: 753, startPoint y: 256, endPoint x: 750, endPoint y: 298, distance: 41.4
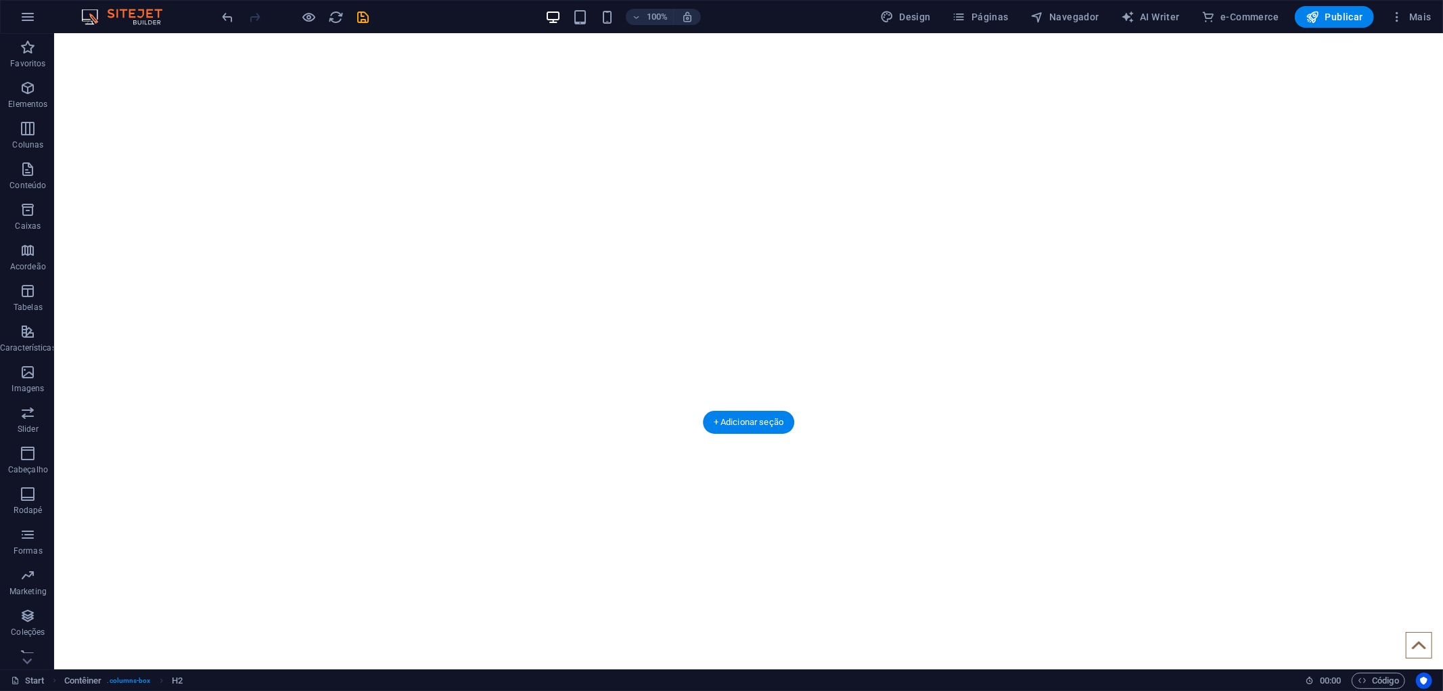
drag, startPoint x: 754, startPoint y: 207, endPoint x: 757, endPoint y: 235, distance: 27.9
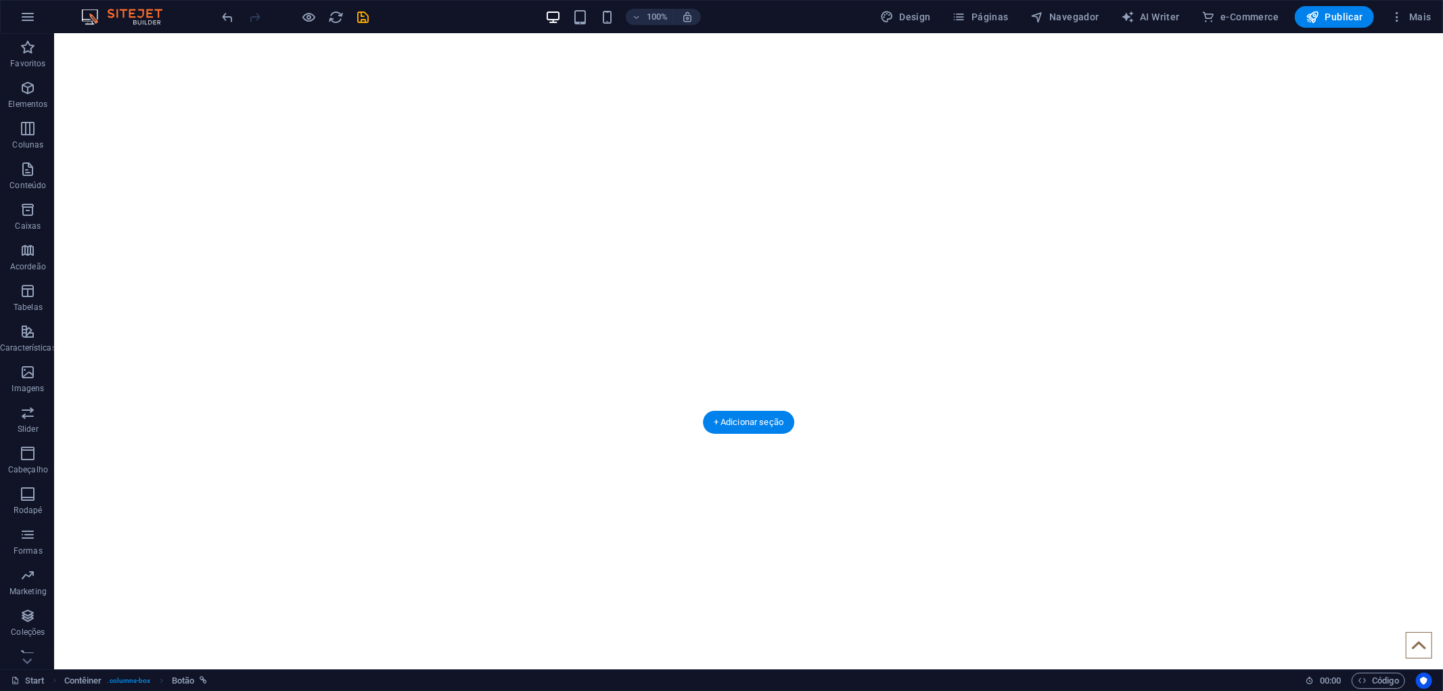
drag, startPoint x: 766, startPoint y: 347, endPoint x: 763, endPoint y: 370, distance: 23.3
drag, startPoint x: 774, startPoint y: 275, endPoint x: 787, endPoint y: 327, distance: 53.7
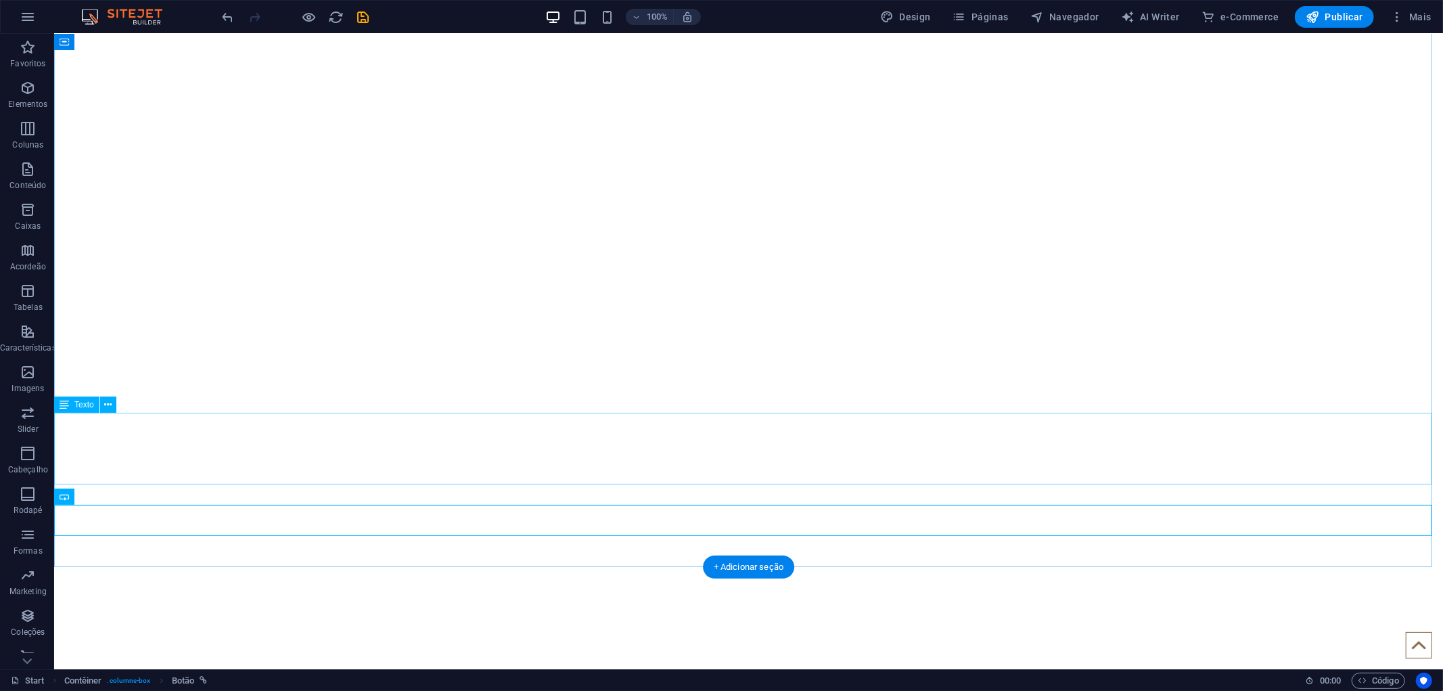
scroll to position [383, 0]
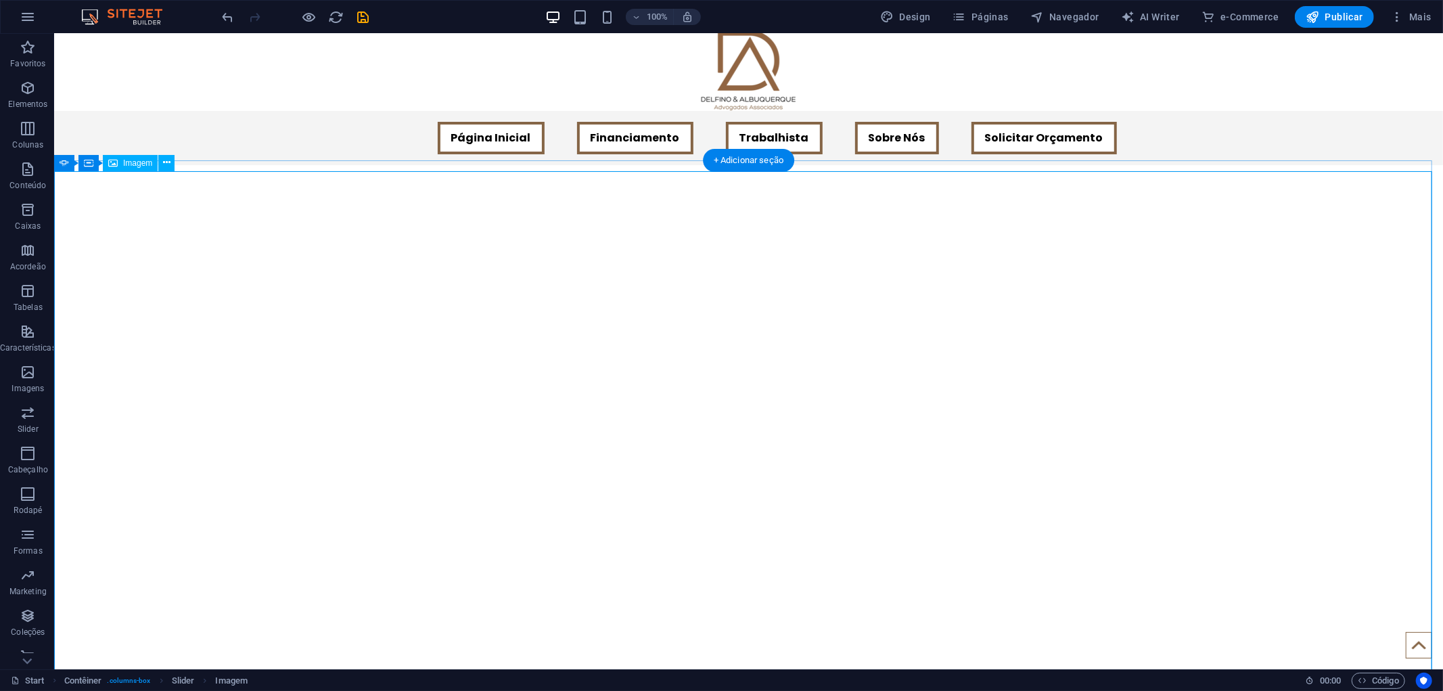
scroll to position [0, 0]
click at [166, 165] on icon at bounding box center [166, 170] width 7 height 14
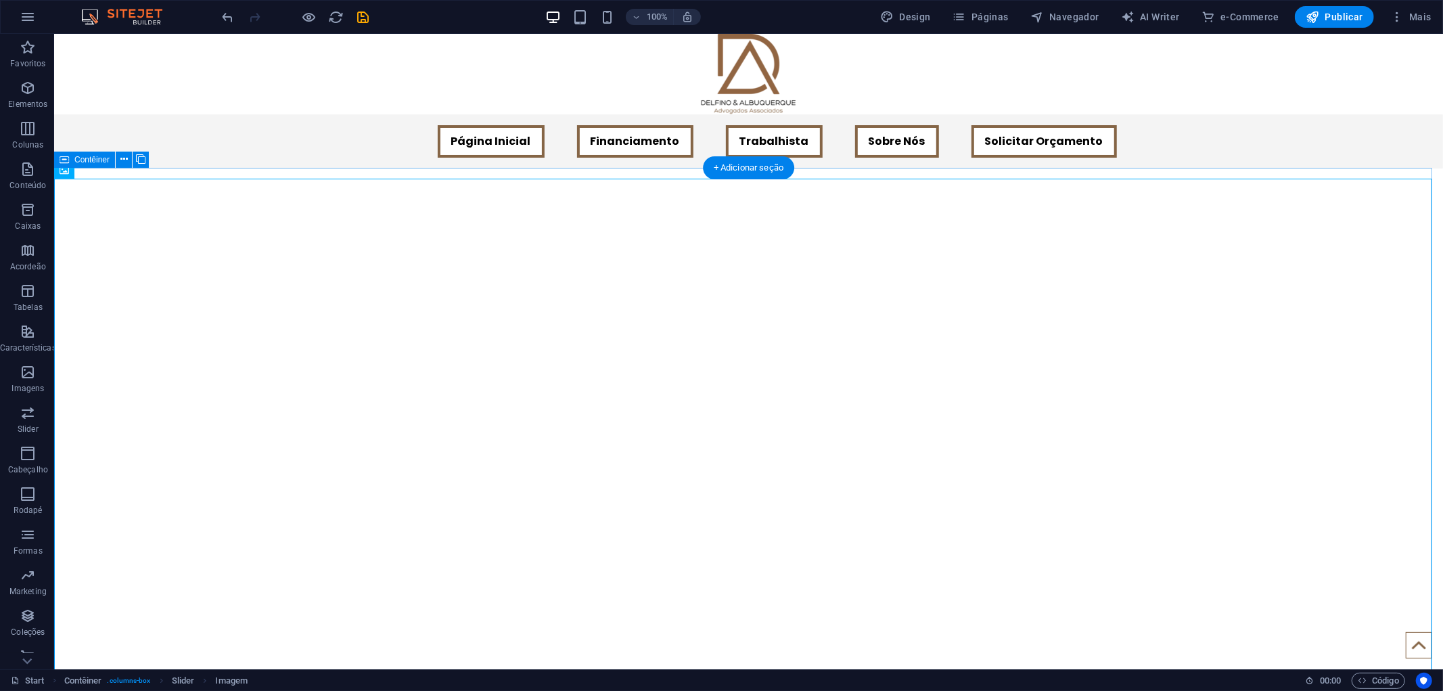
click at [125, 160] on icon at bounding box center [123, 159] width 7 height 14
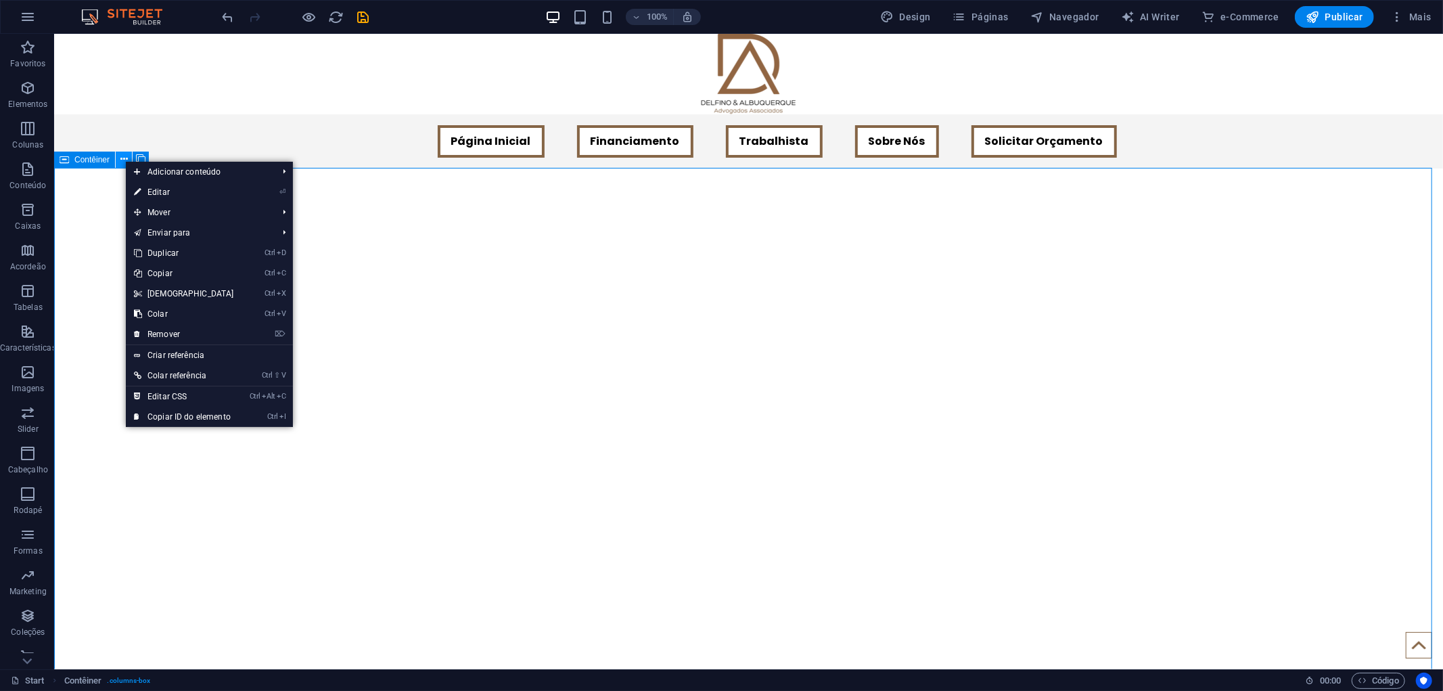
click at [125, 160] on icon at bounding box center [123, 159] width 7 height 14
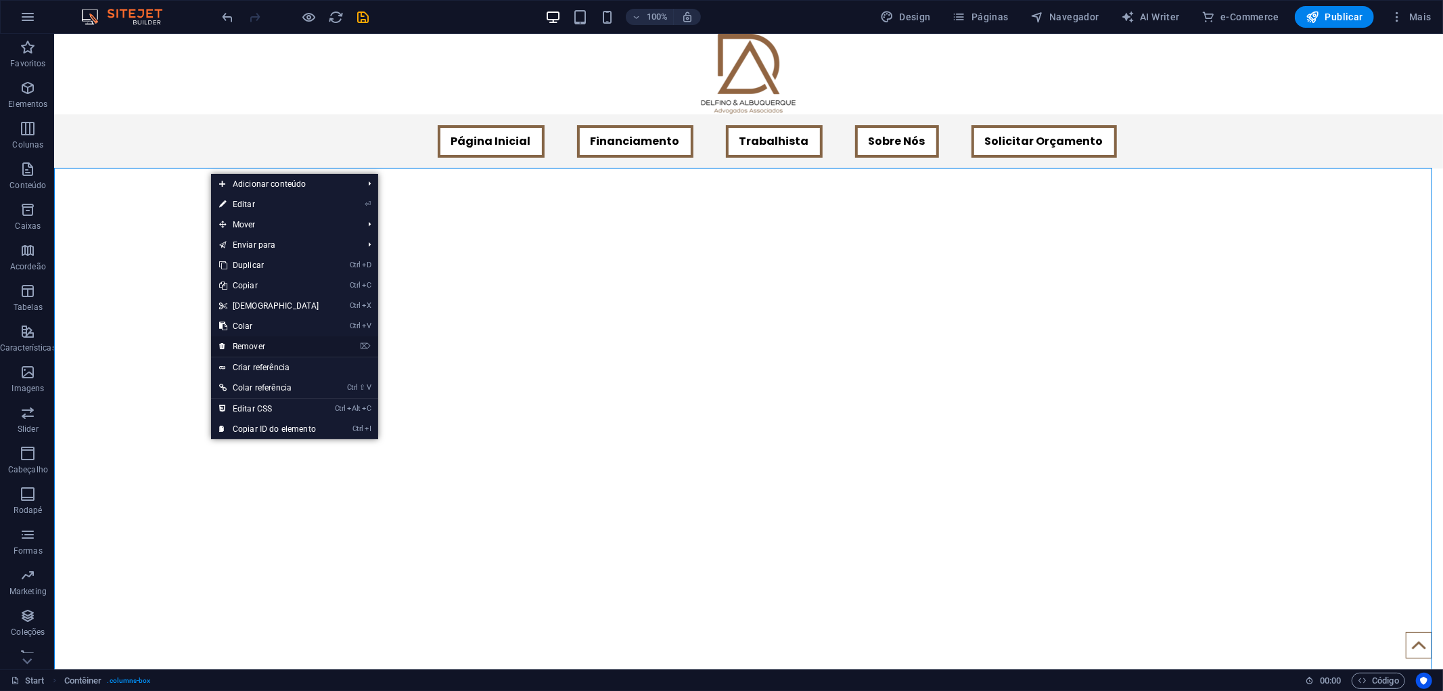
click at [273, 342] on link "⌦ Remover" at bounding box center [269, 346] width 116 height 20
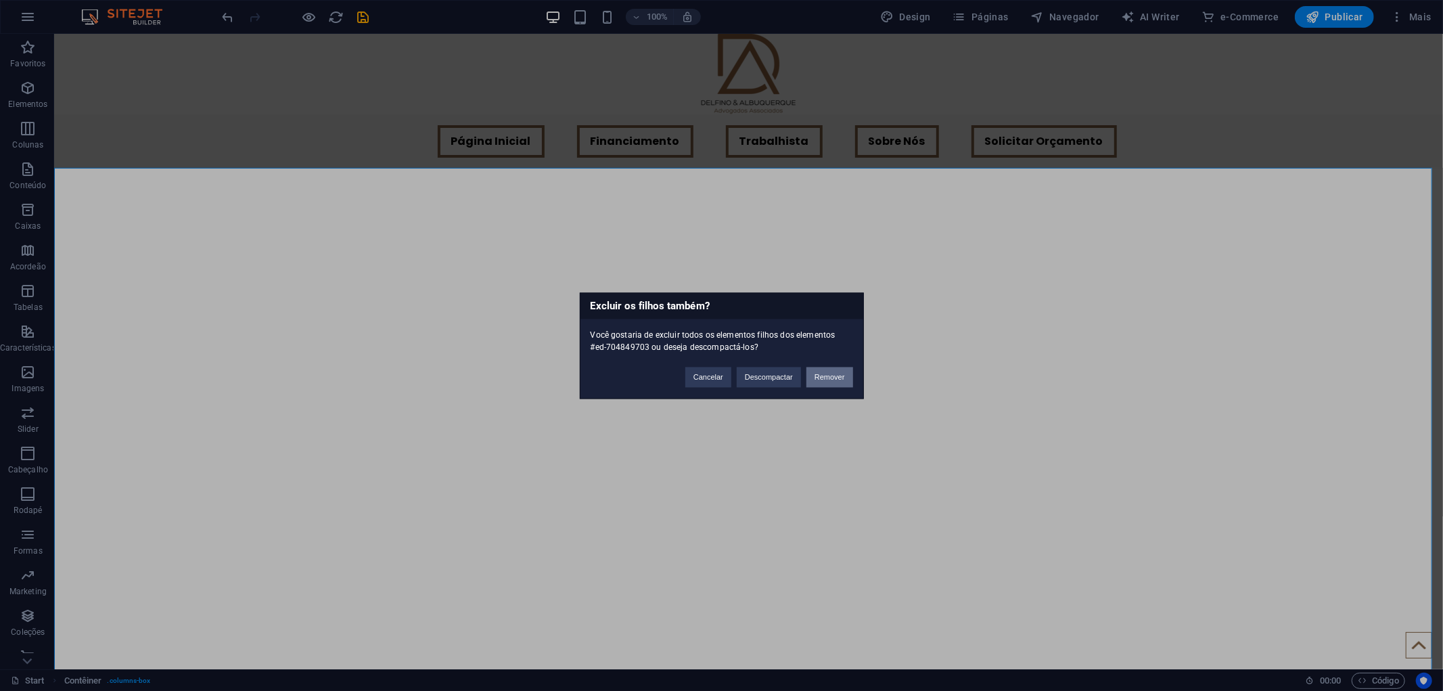
click at [825, 380] on button "Remover" at bounding box center [830, 377] width 47 height 20
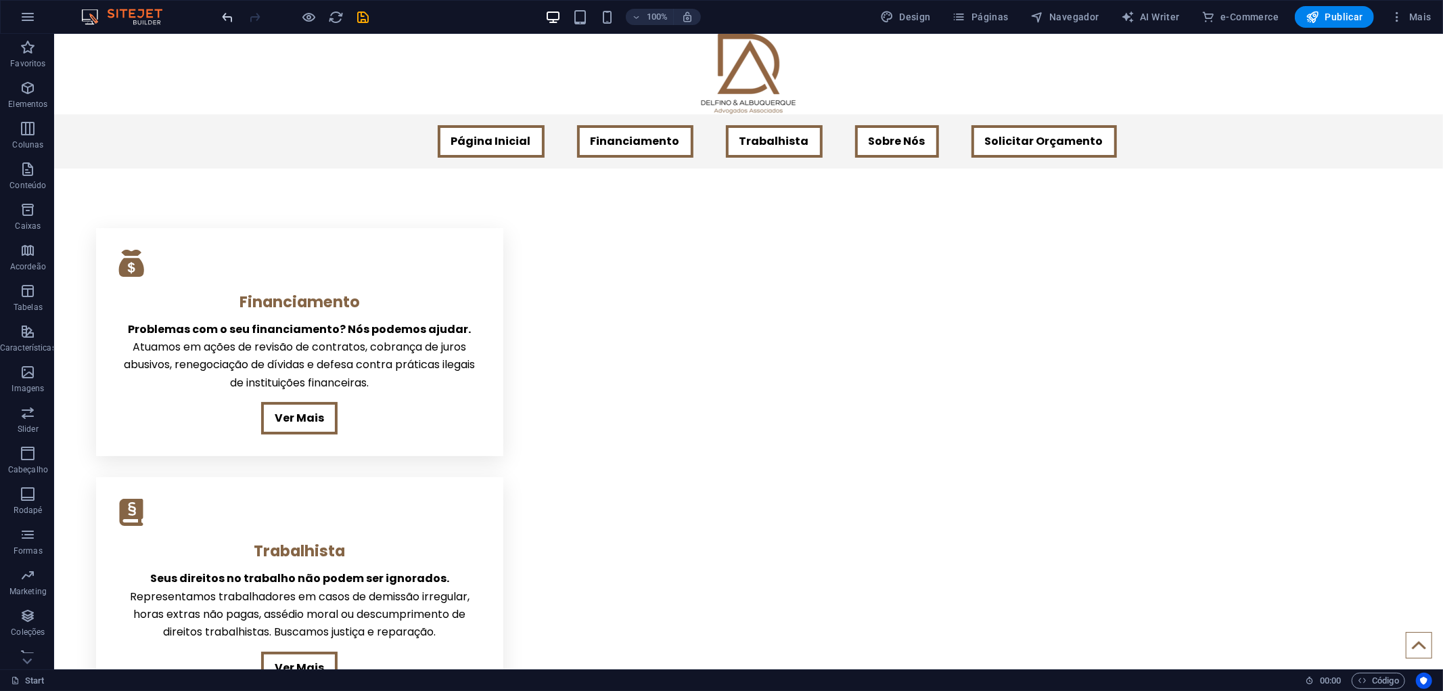
click at [227, 17] on icon "undo" at bounding box center [229, 17] width 16 height 16
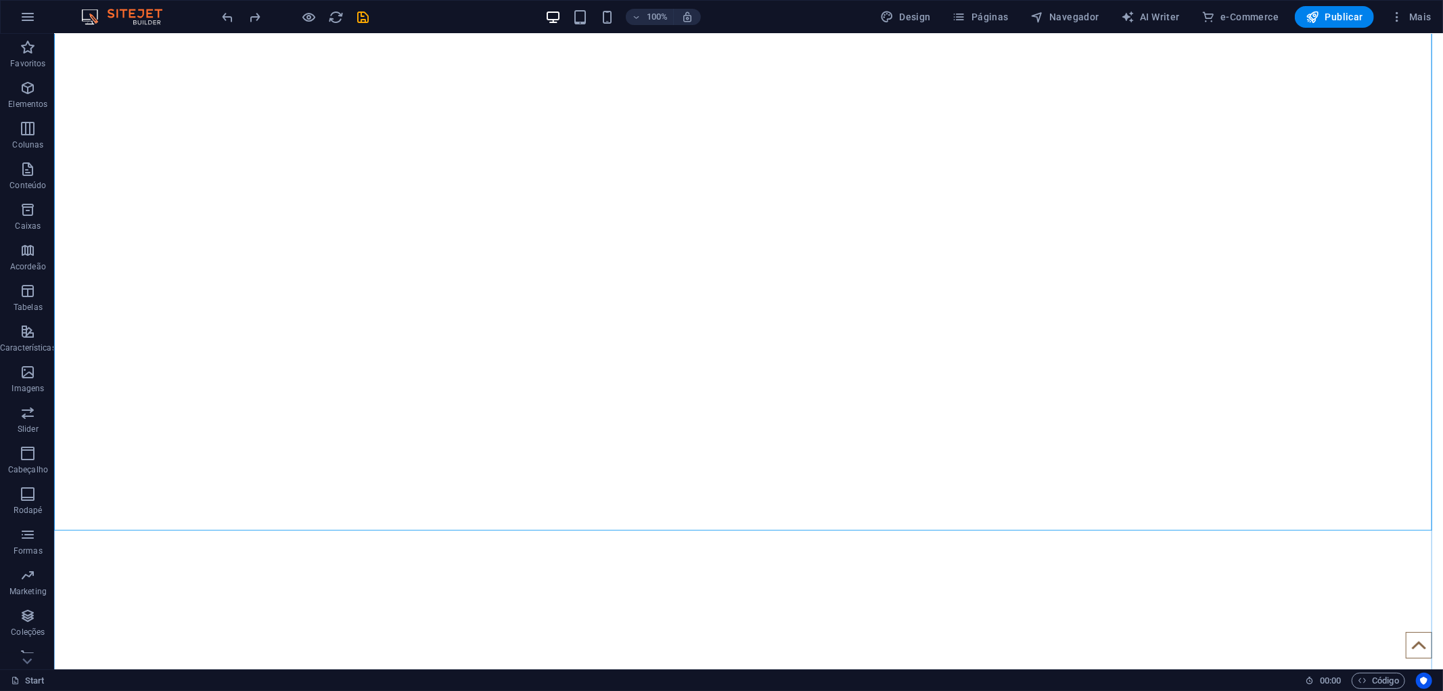
scroll to position [225, 0]
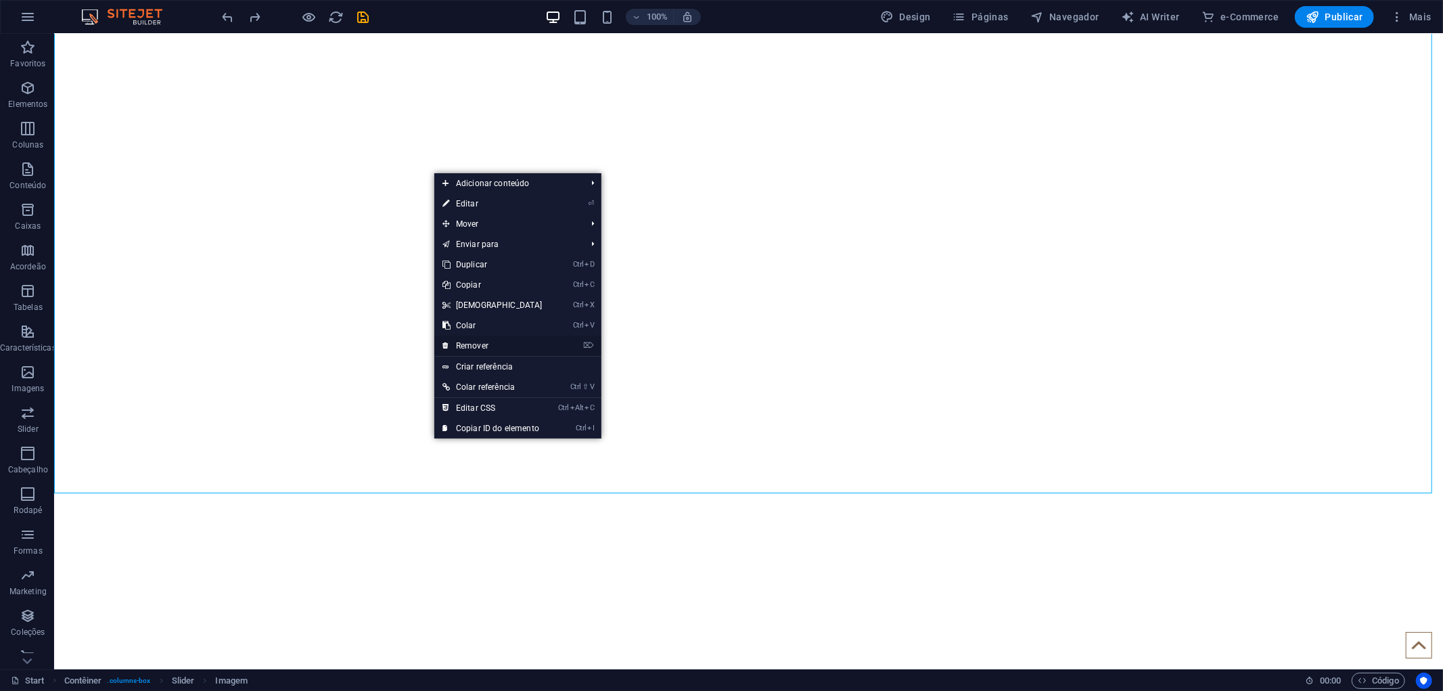
click at [552, 344] on li "⌦ Remover" at bounding box center [517, 346] width 167 height 21
click at [491, 348] on link "⌦ Remover" at bounding box center [492, 346] width 116 height 20
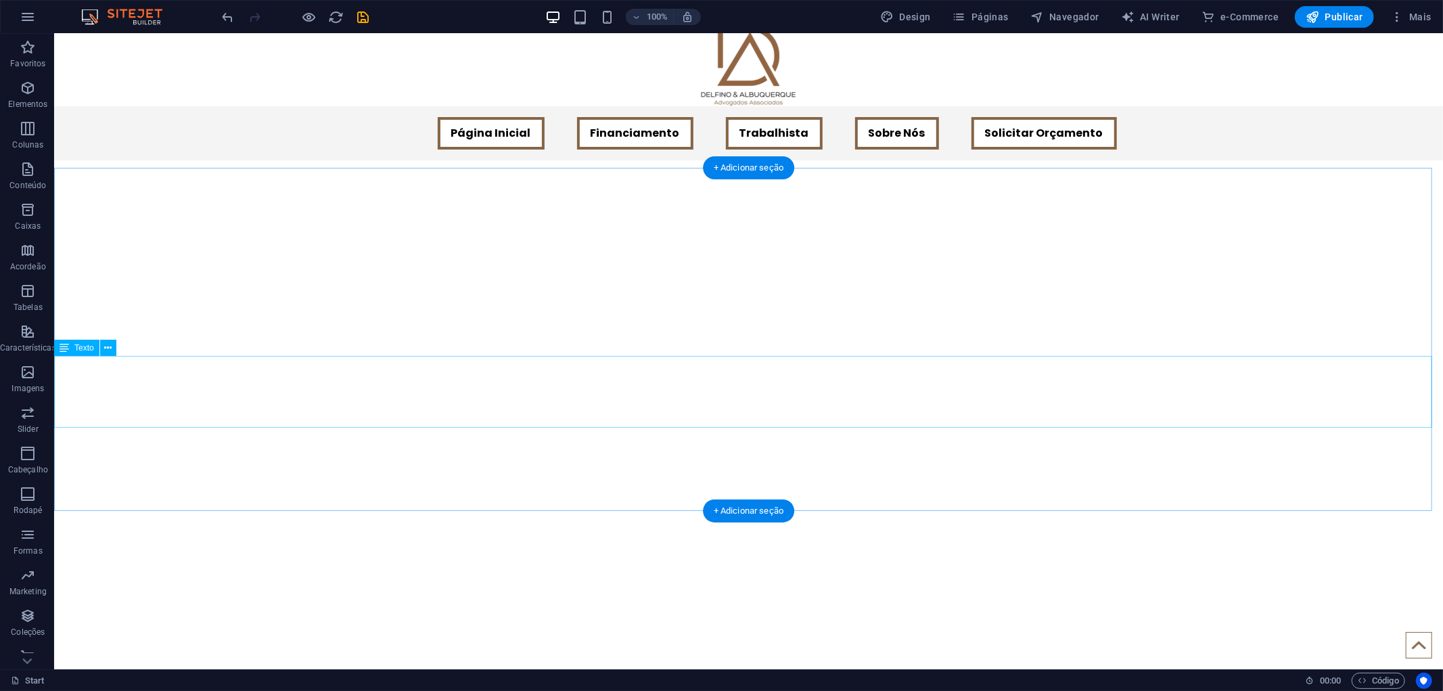
scroll to position [0, 0]
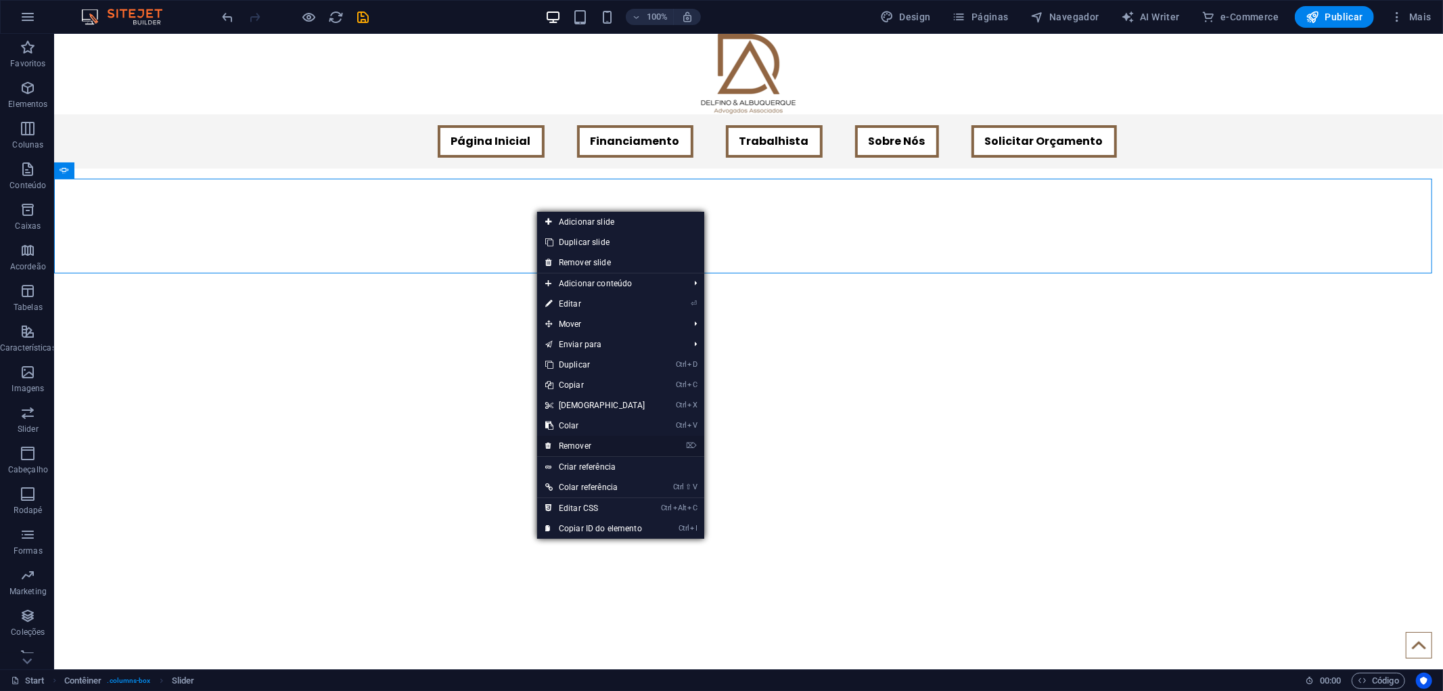
click at [587, 447] on link "⌦ Remover" at bounding box center [595, 446] width 116 height 20
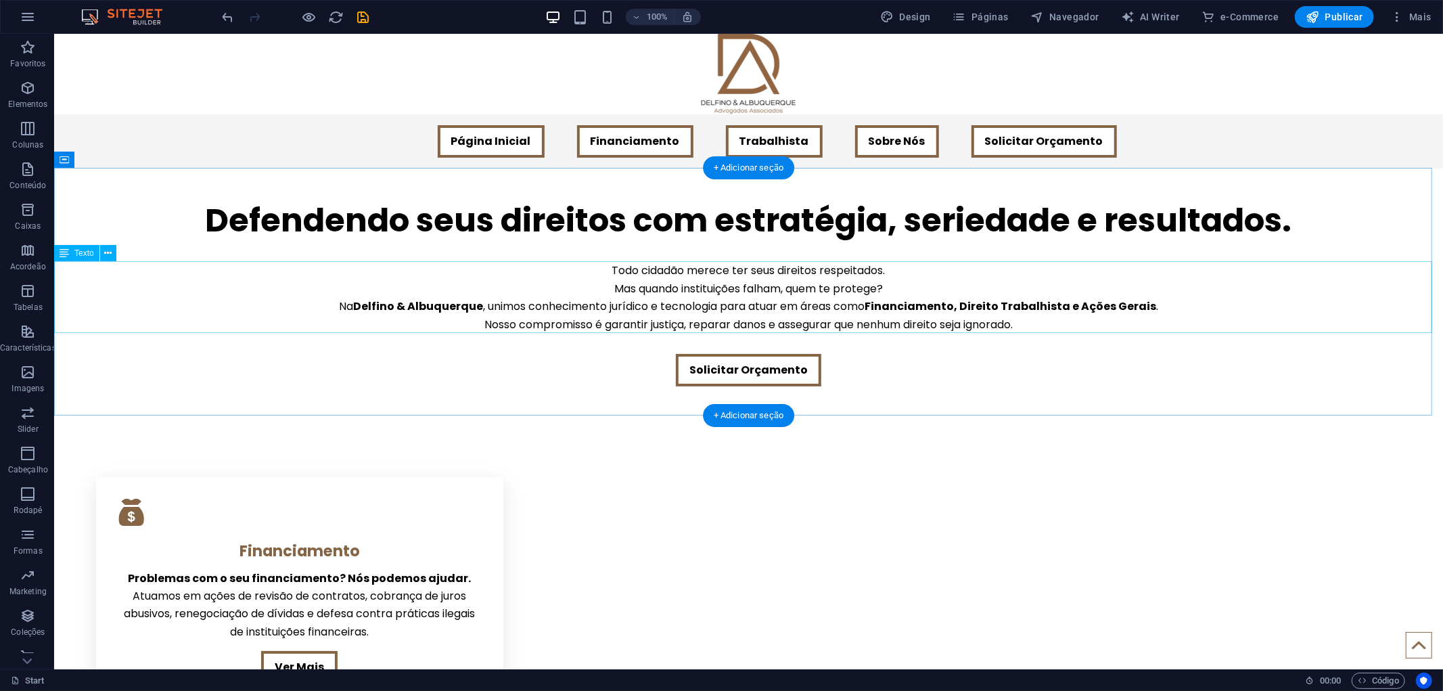
click at [712, 282] on div "Todo cidadão merece ter seus direitos respeitados. Mas quando instituições falh…" at bounding box center [747, 297] width 1389 height 72
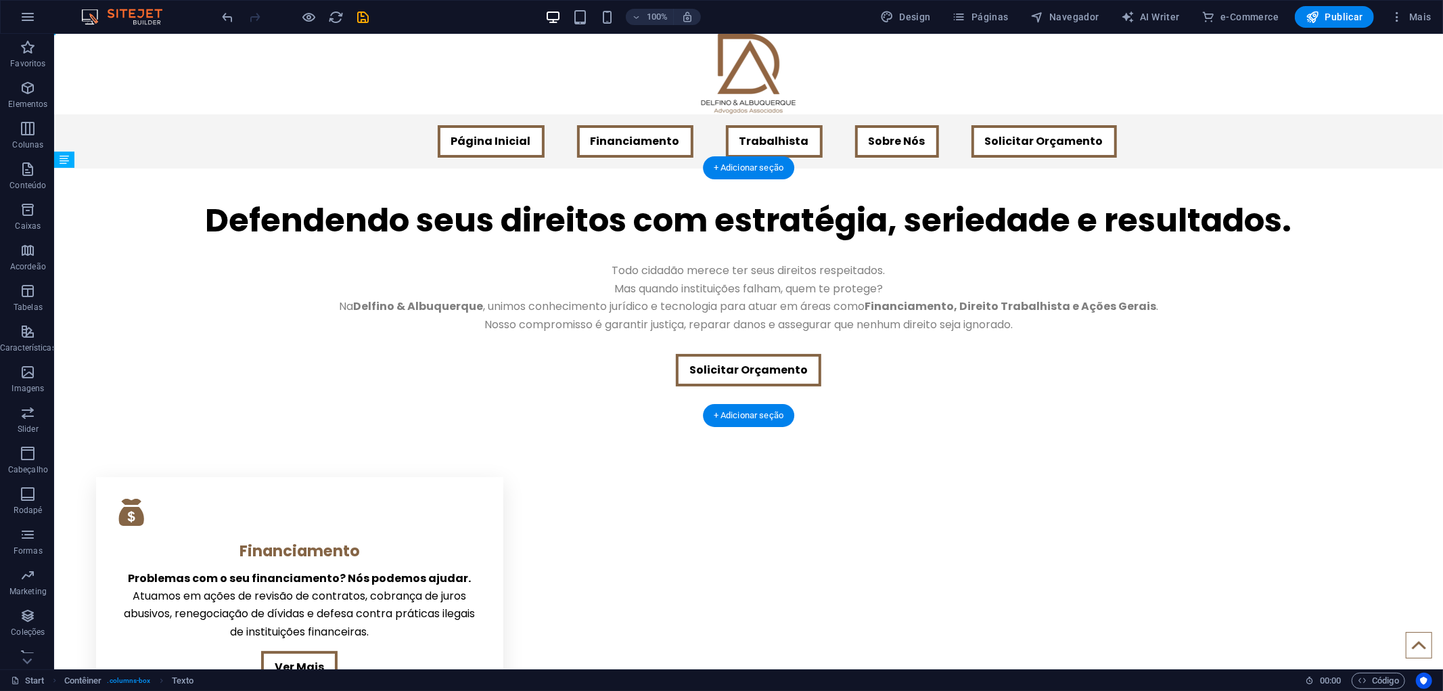
drag, startPoint x: 721, startPoint y: 288, endPoint x: 719, endPoint y: 267, distance: 21.7
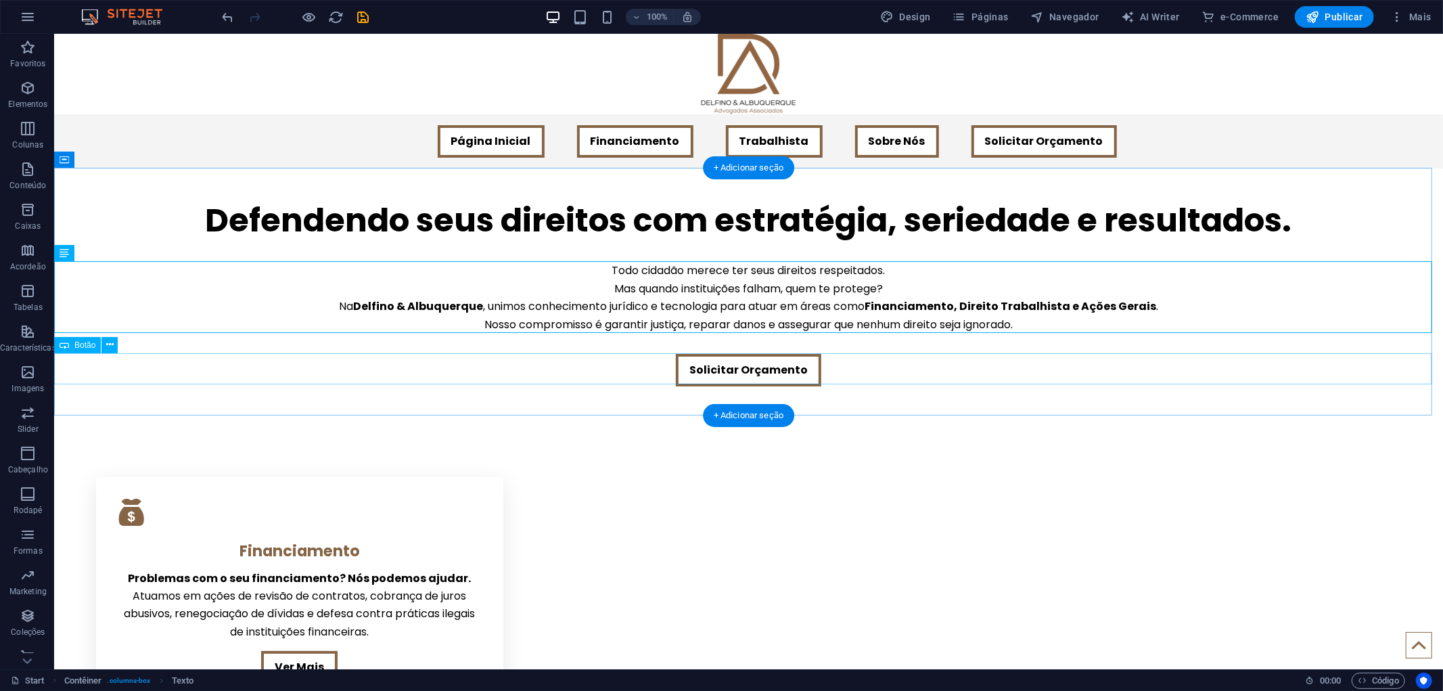
click at [368, 359] on div "Solicitar Orçamento" at bounding box center [747, 369] width 1389 height 32
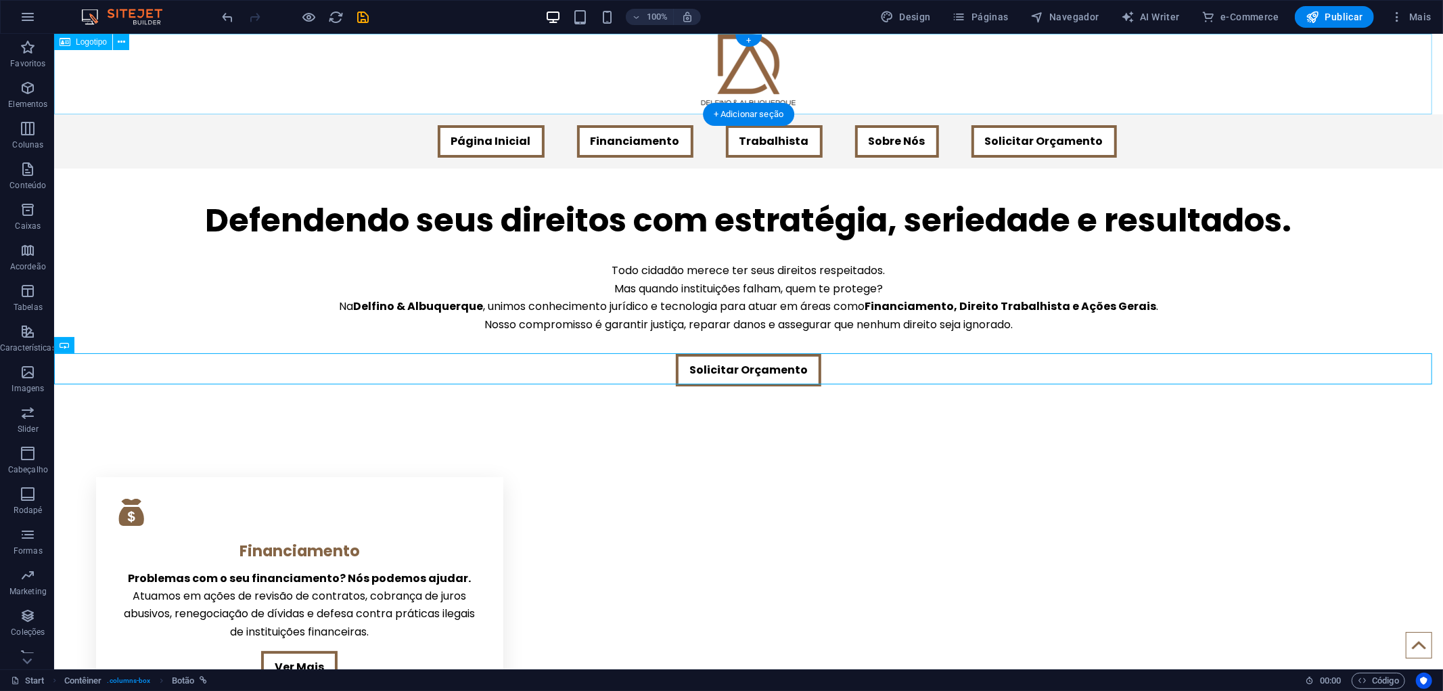
click at [385, 70] on div at bounding box center [747, 73] width 1389 height 81
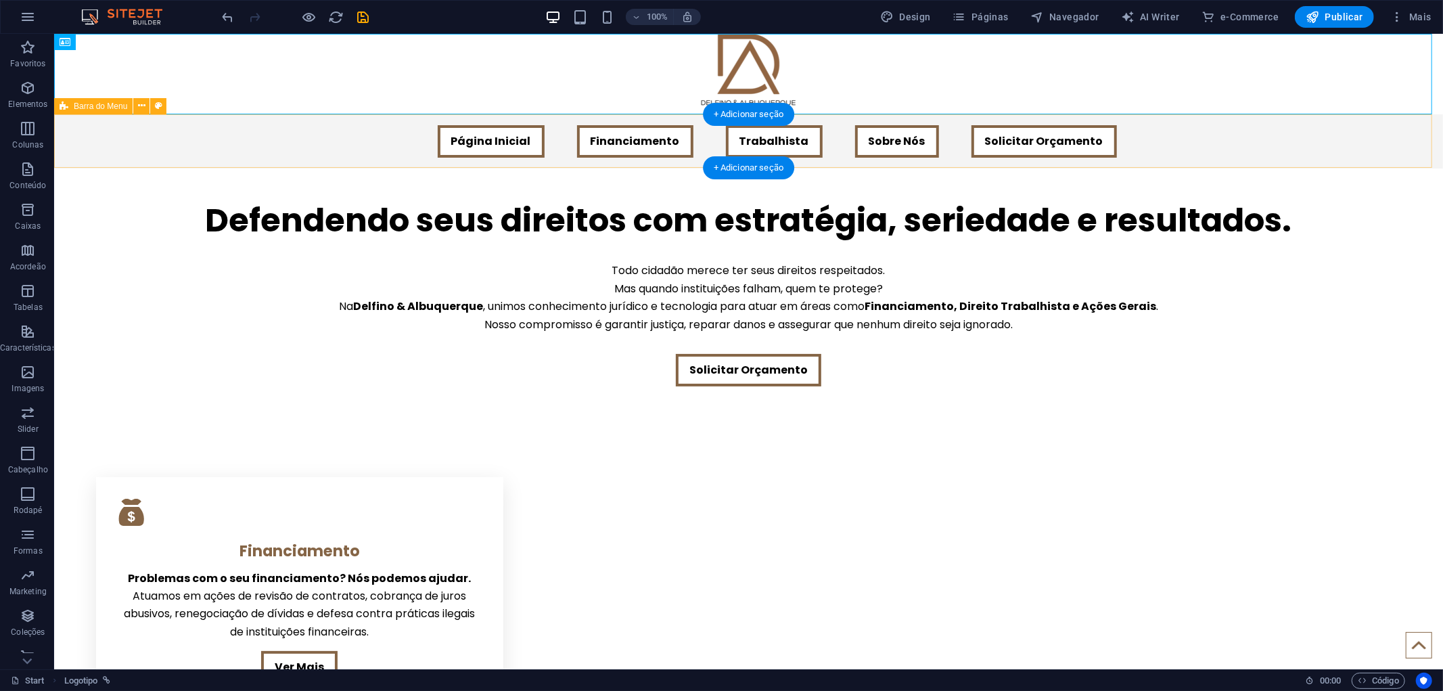
click at [321, 133] on div "Página Inicial Financiamento Trabalhista Sobre Nós Solicitar Orçamento" at bounding box center [747, 141] width 1389 height 54
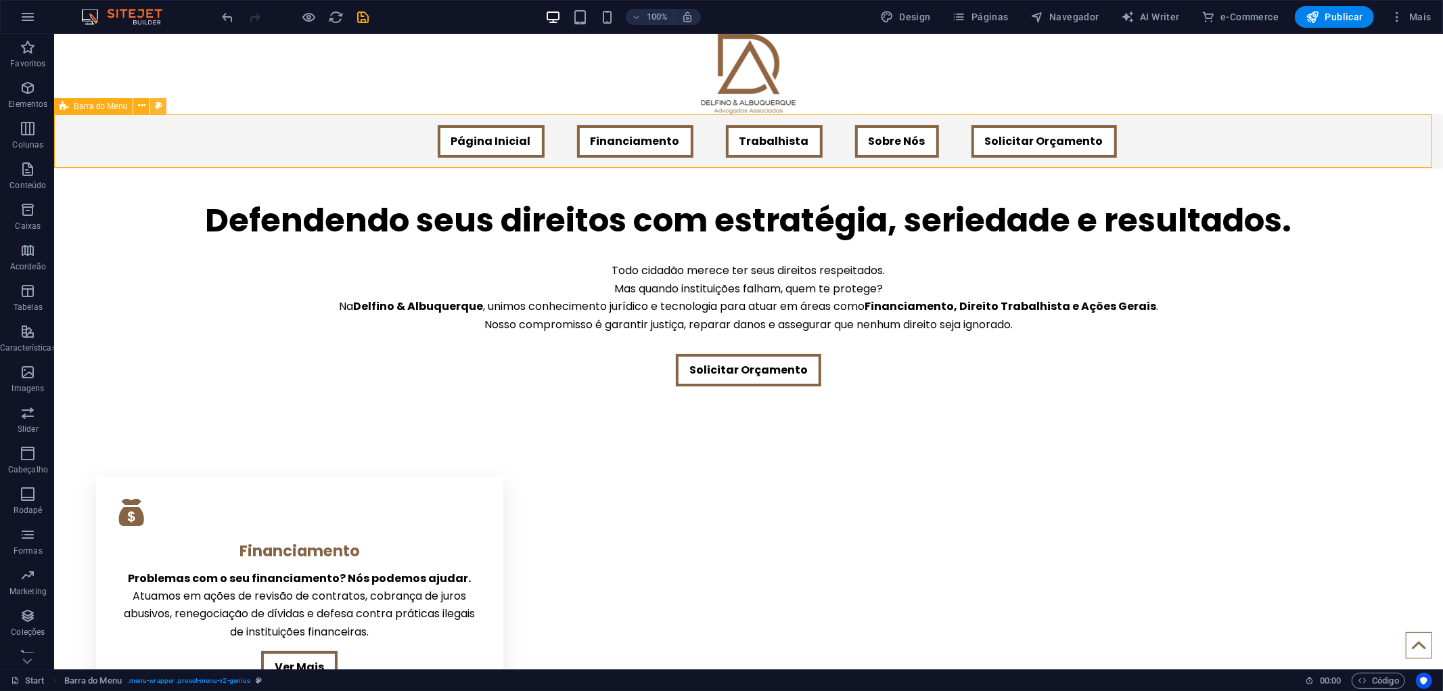
click at [160, 110] on icon at bounding box center [158, 106] width 7 height 14
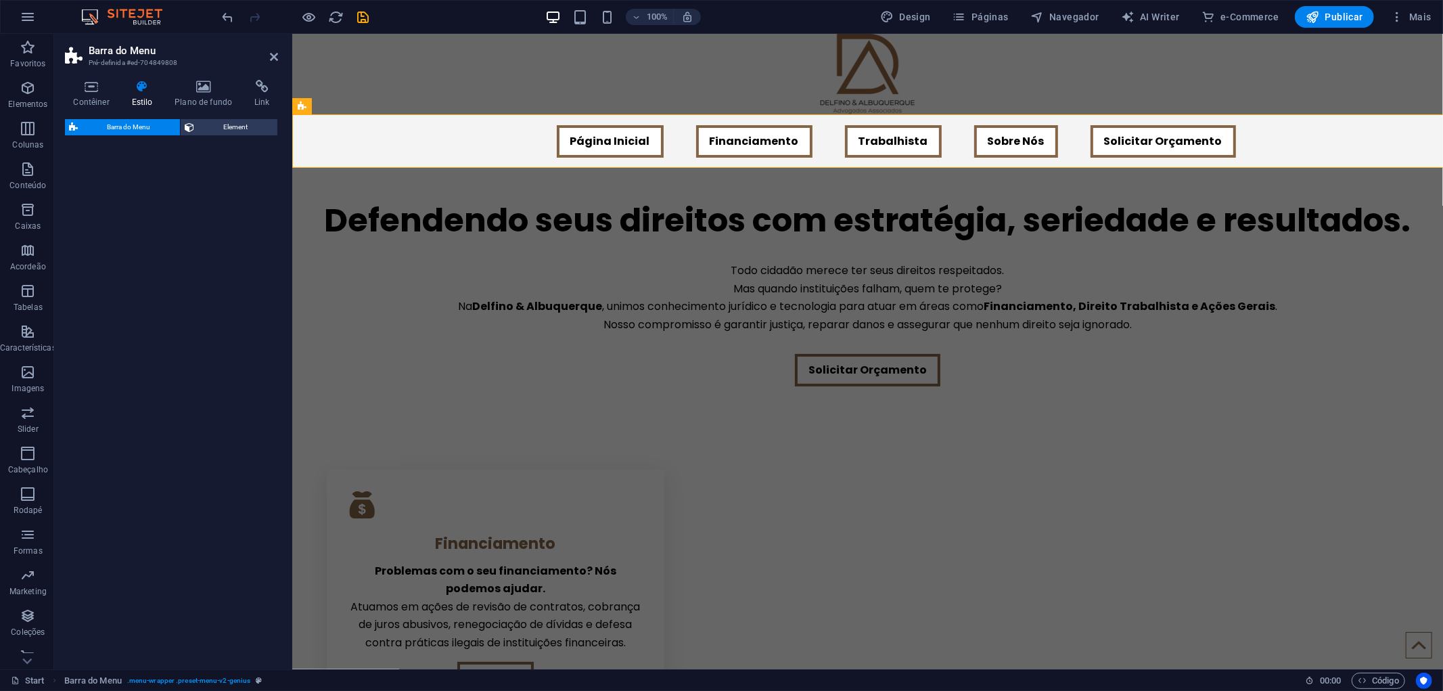
select select "rem"
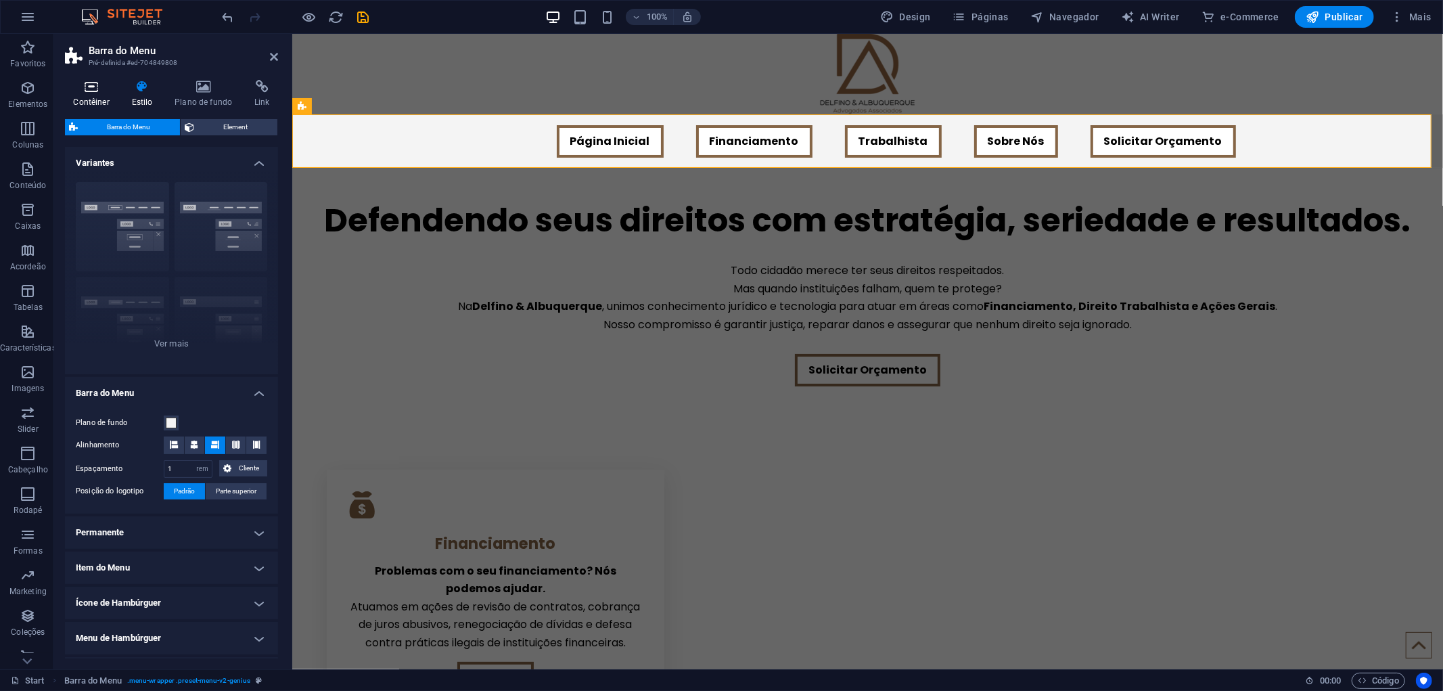
click at [89, 93] on h4 "Contêiner" at bounding box center [94, 94] width 58 height 28
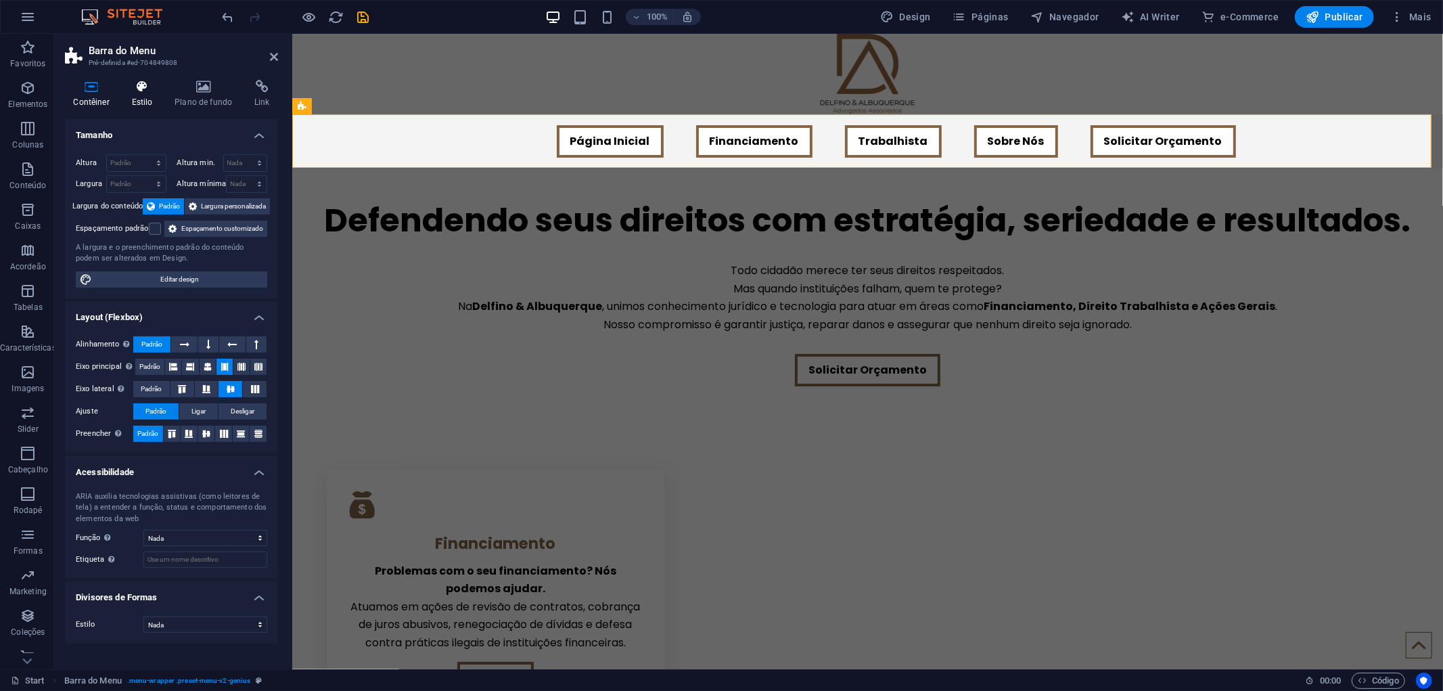
click at [135, 90] on icon at bounding box center [142, 87] width 38 height 14
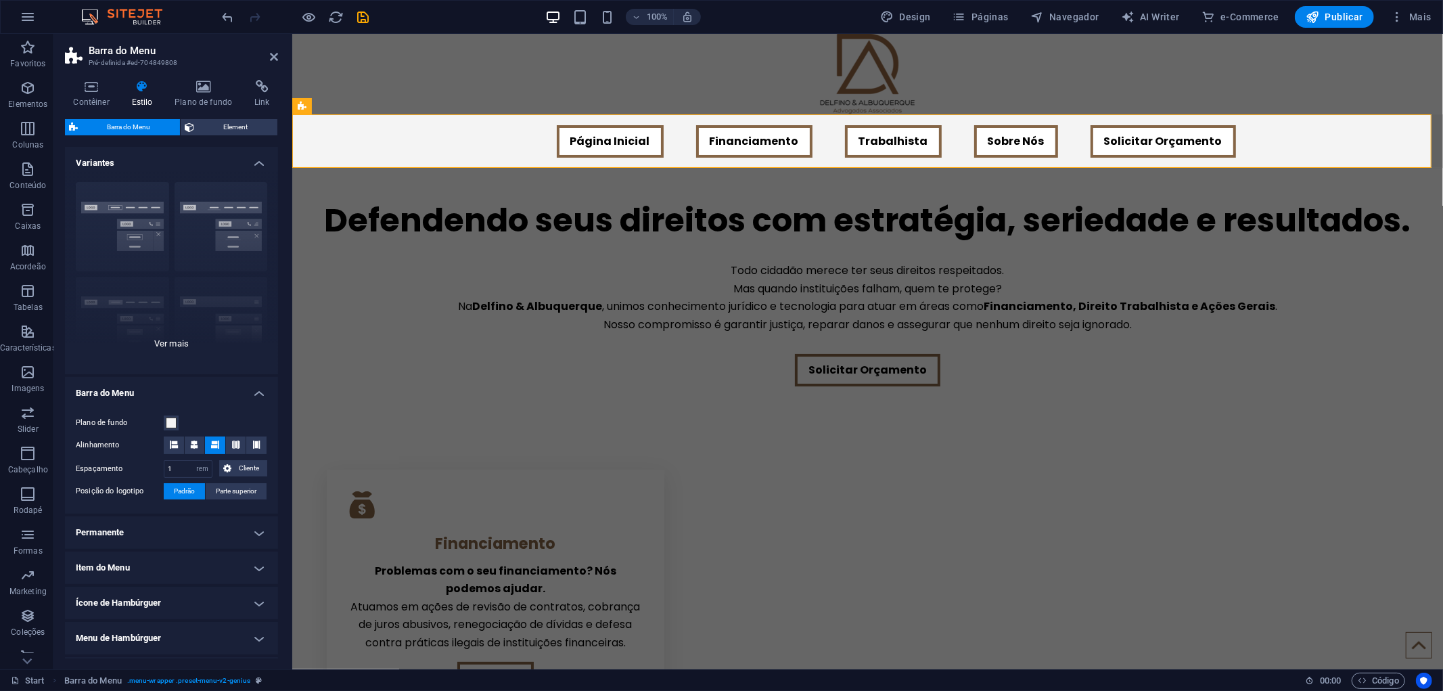
click at [179, 350] on div "Borda Centralizada Padrão Fixo Loki Trigger Largo XXL" at bounding box center [171, 272] width 213 height 203
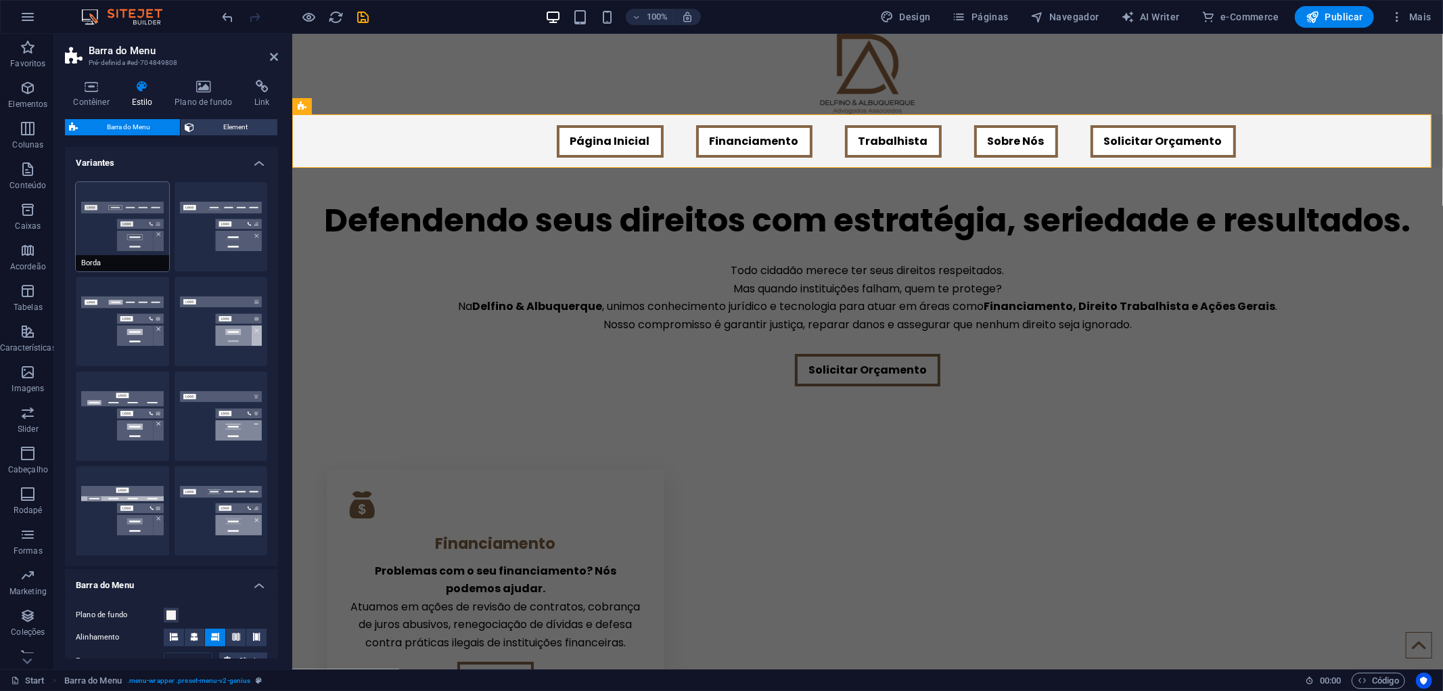
click at [125, 231] on button "Borda" at bounding box center [122, 226] width 93 height 89
click at [208, 234] on button "Centralizada" at bounding box center [221, 226] width 93 height 89
click at [143, 237] on button "Borda" at bounding box center [122, 226] width 93 height 89
click at [188, 309] on button "Fixo" at bounding box center [221, 321] width 93 height 89
click at [137, 329] on button "Padrão" at bounding box center [122, 321] width 93 height 89
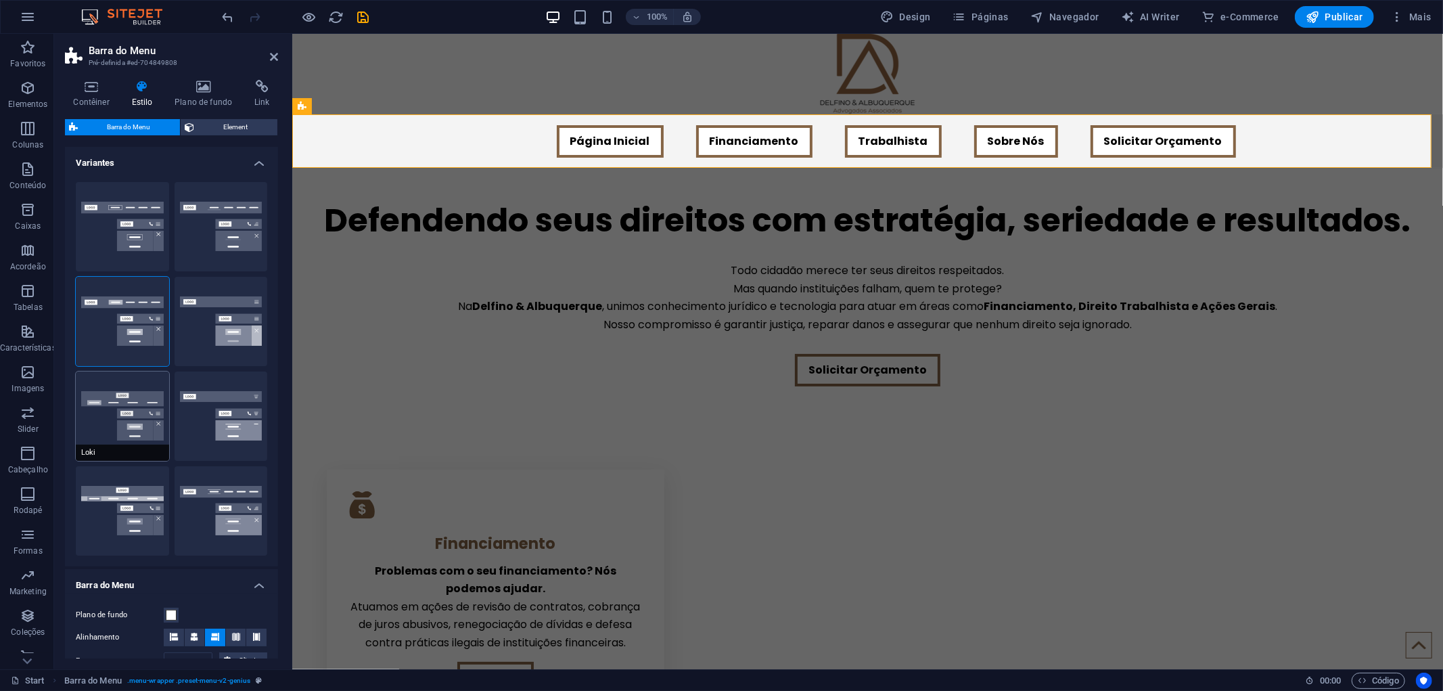
click at [133, 406] on button "Loki" at bounding box center [122, 415] width 93 height 89
type input "0"
select select "DISABLED_OPTION_VALUE"
type input "2"
type input "1"
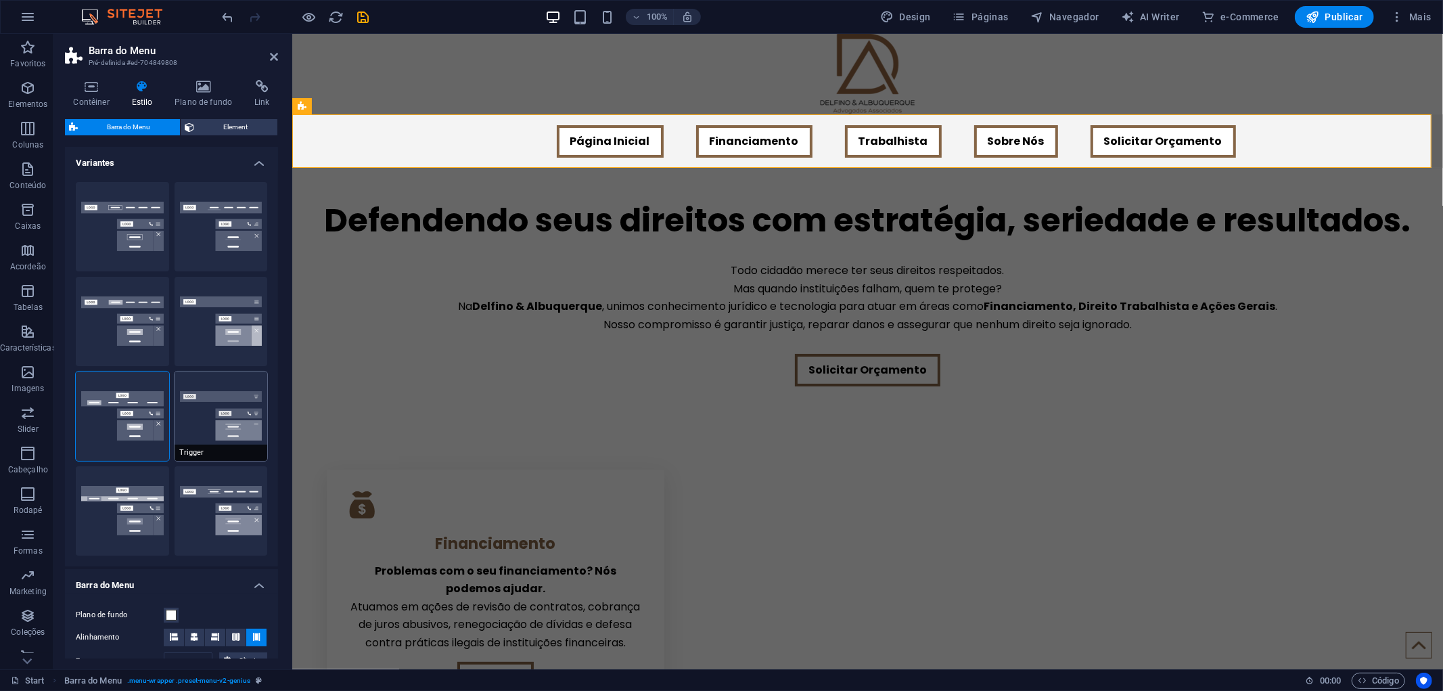
click at [200, 416] on button "Trigger" at bounding box center [221, 415] width 93 height 89
type input "1"
click at [109, 213] on button "Borda" at bounding box center [122, 226] width 93 height 89
click at [273, 56] on icon at bounding box center [274, 56] width 8 height 11
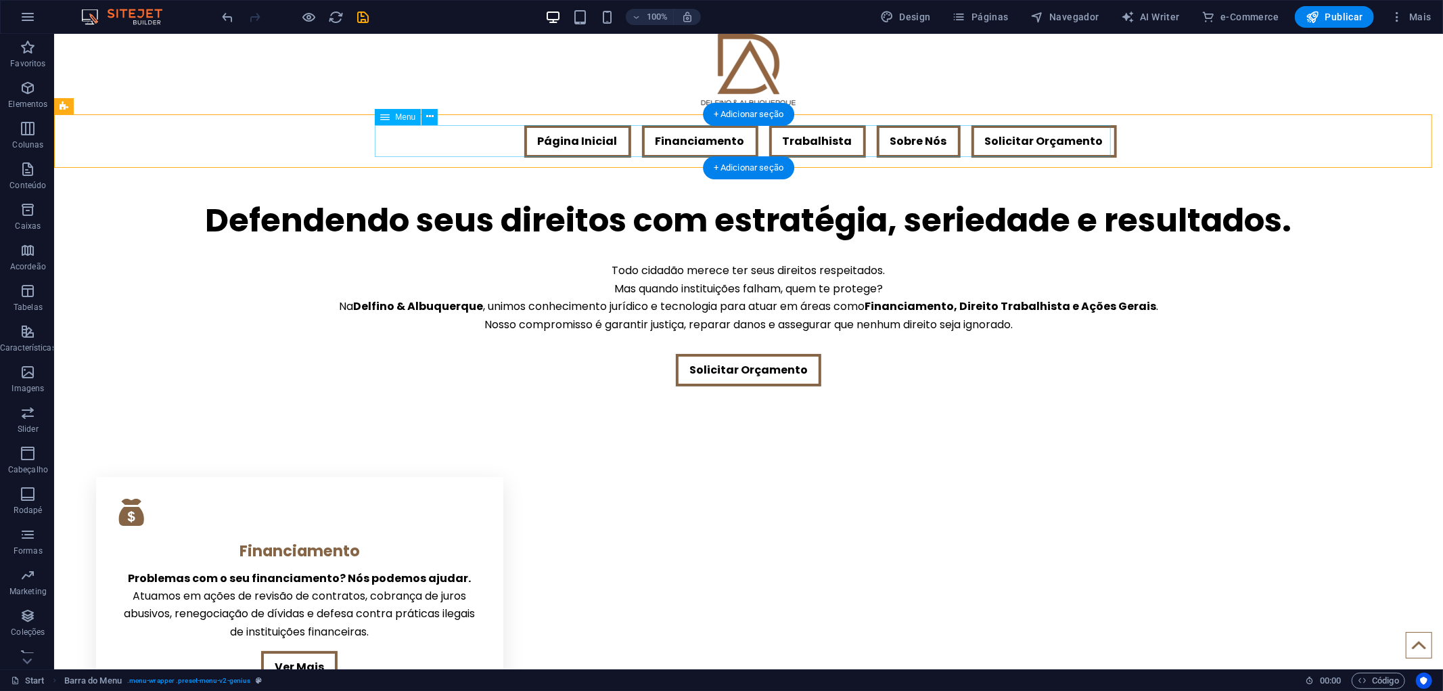
click at [462, 132] on nav "Página Inicial Financiamento Trabalhista Sobre Nós Solicitar Orçamento" at bounding box center [748, 141] width 736 height 32
click at [1154, 148] on div "Página Inicial Financiamento Trabalhista Sobre Nós Solicitar Orçamento" at bounding box center [747, 141] width 1389 height 54
select select "rem"
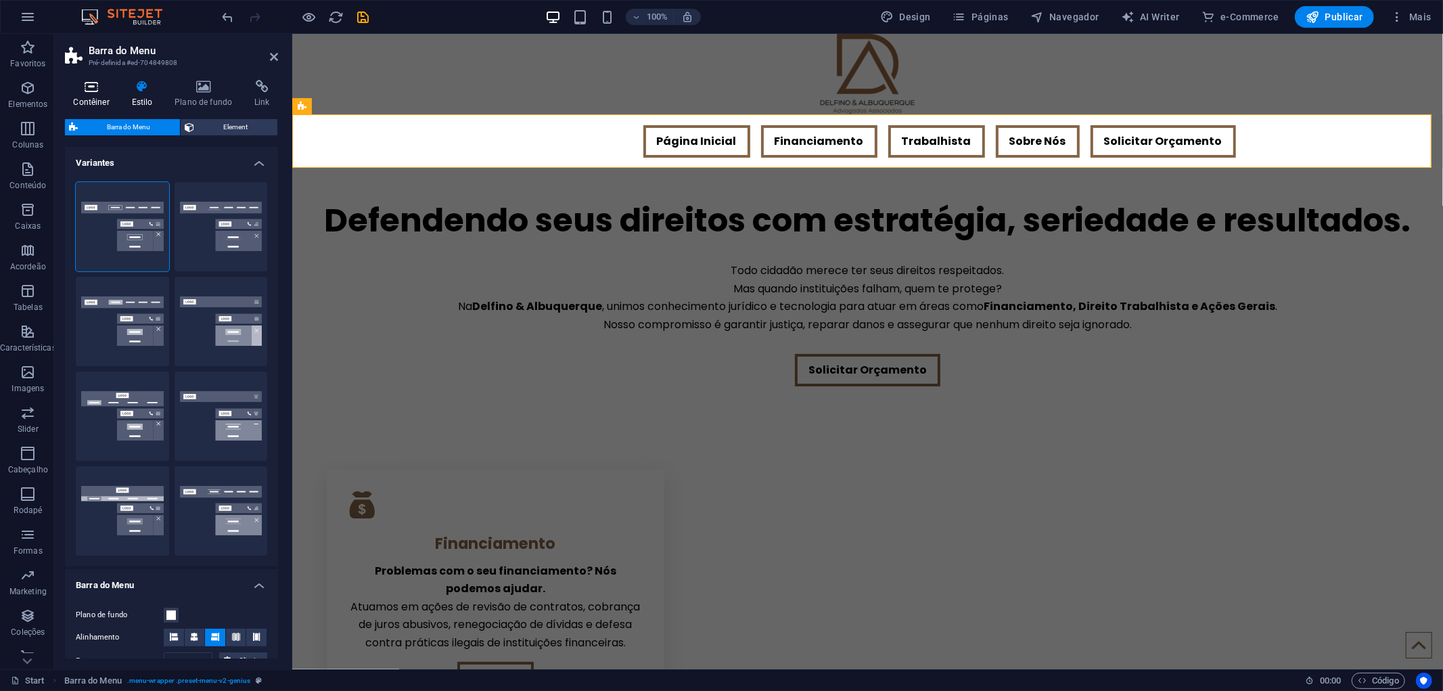
click at [93, 86] on icon at bounding box center [91, 87] width 53 height 14
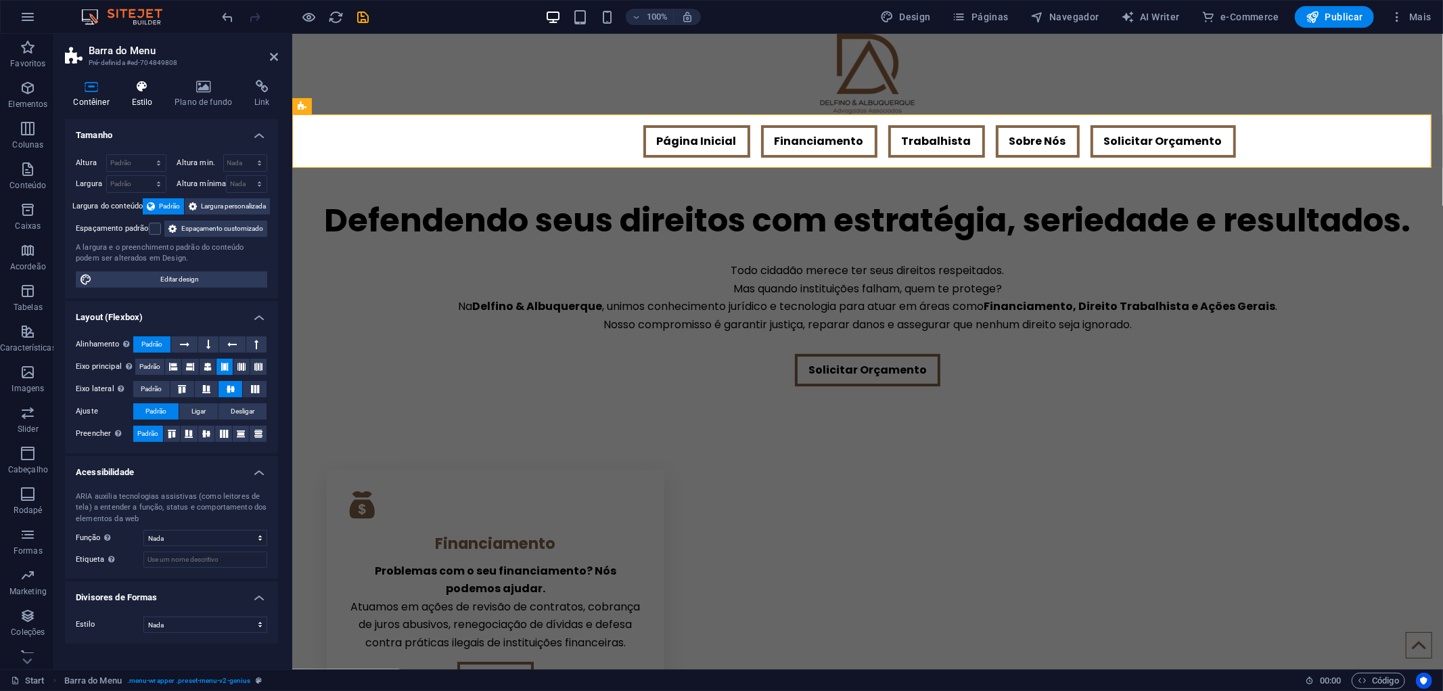
click at [143, 97] on h4 "Estilo" at bounding box center [144, 94] width 43 height 28
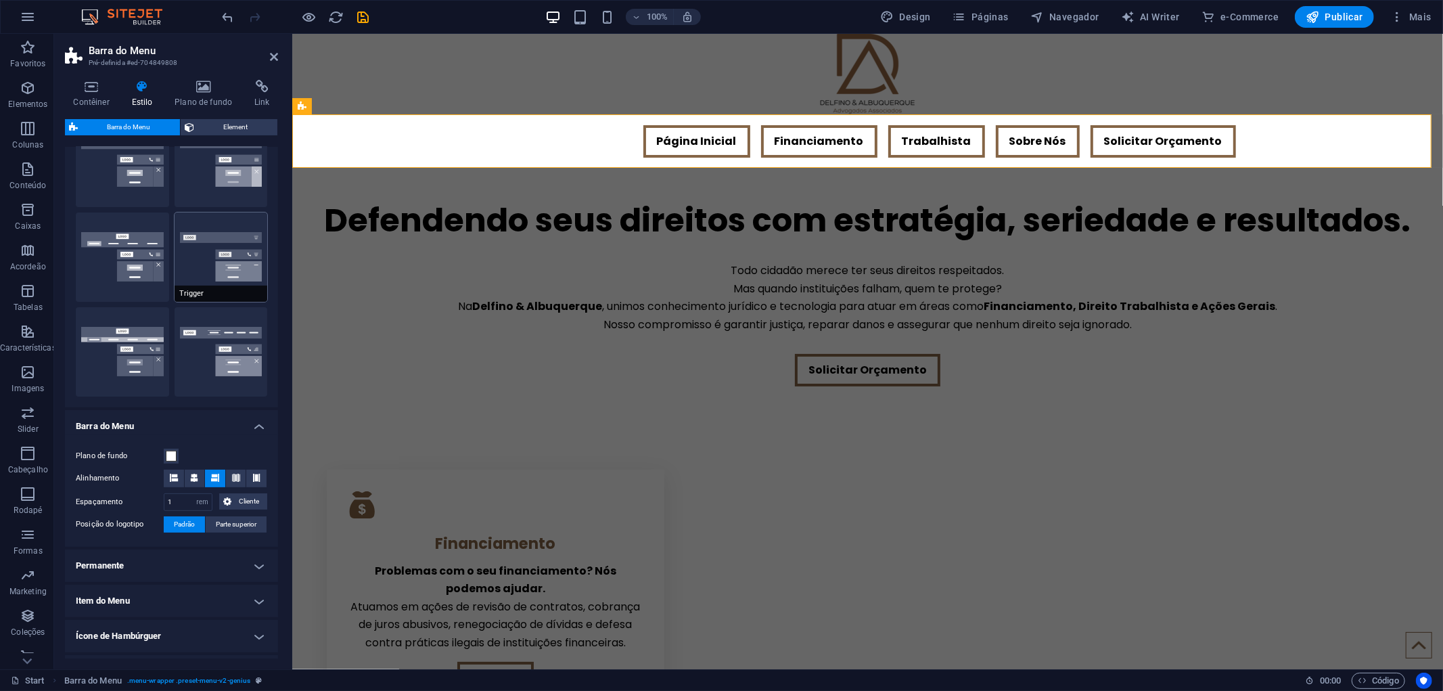
scroll to position [150, 0]
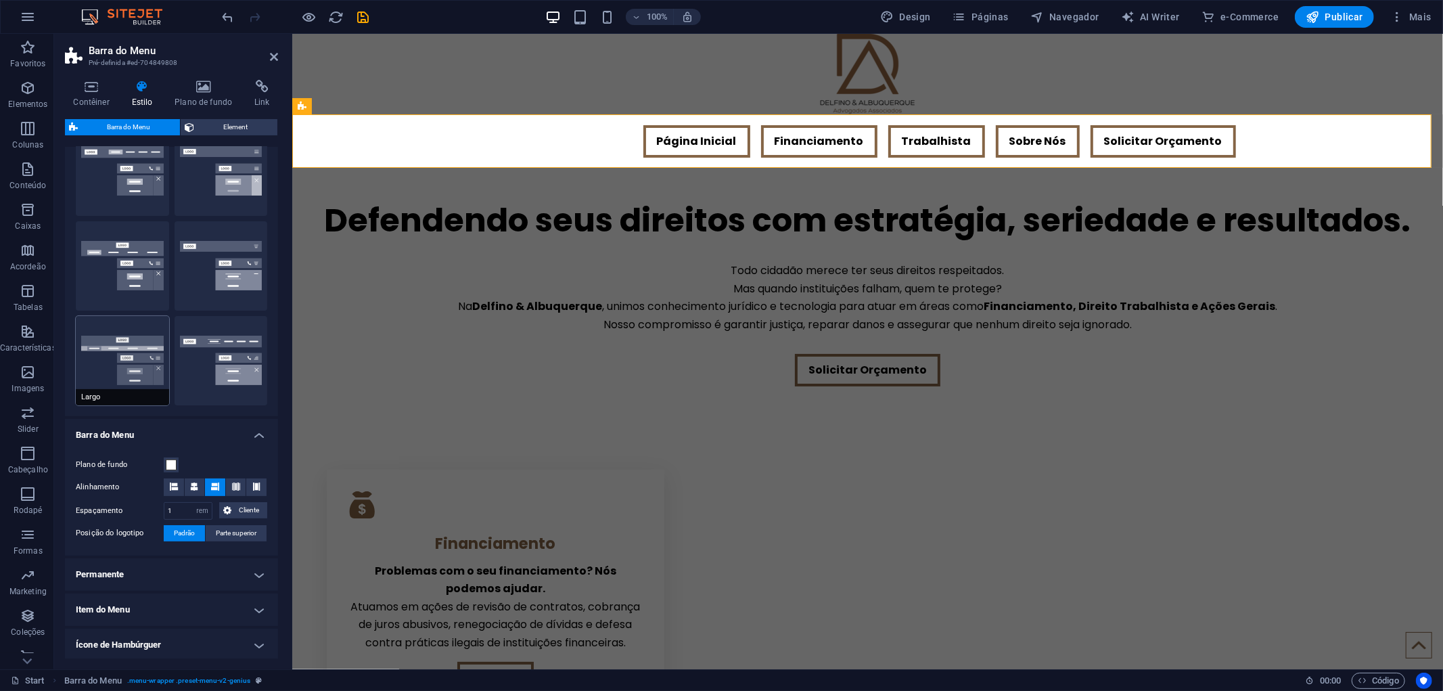
click at [131, 347] on button "Largo" at bounding box center [122, 360] width 93 height 89
type input "0"
type input "2"
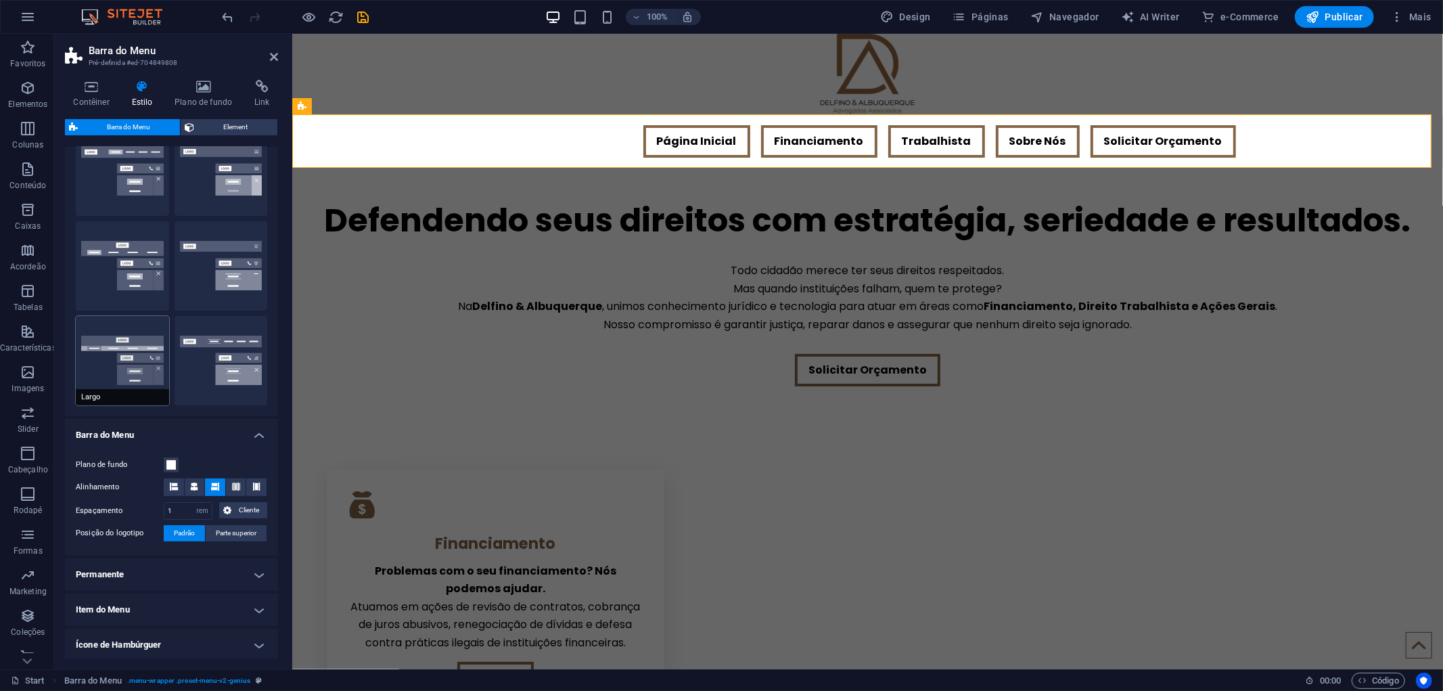
type input "2"
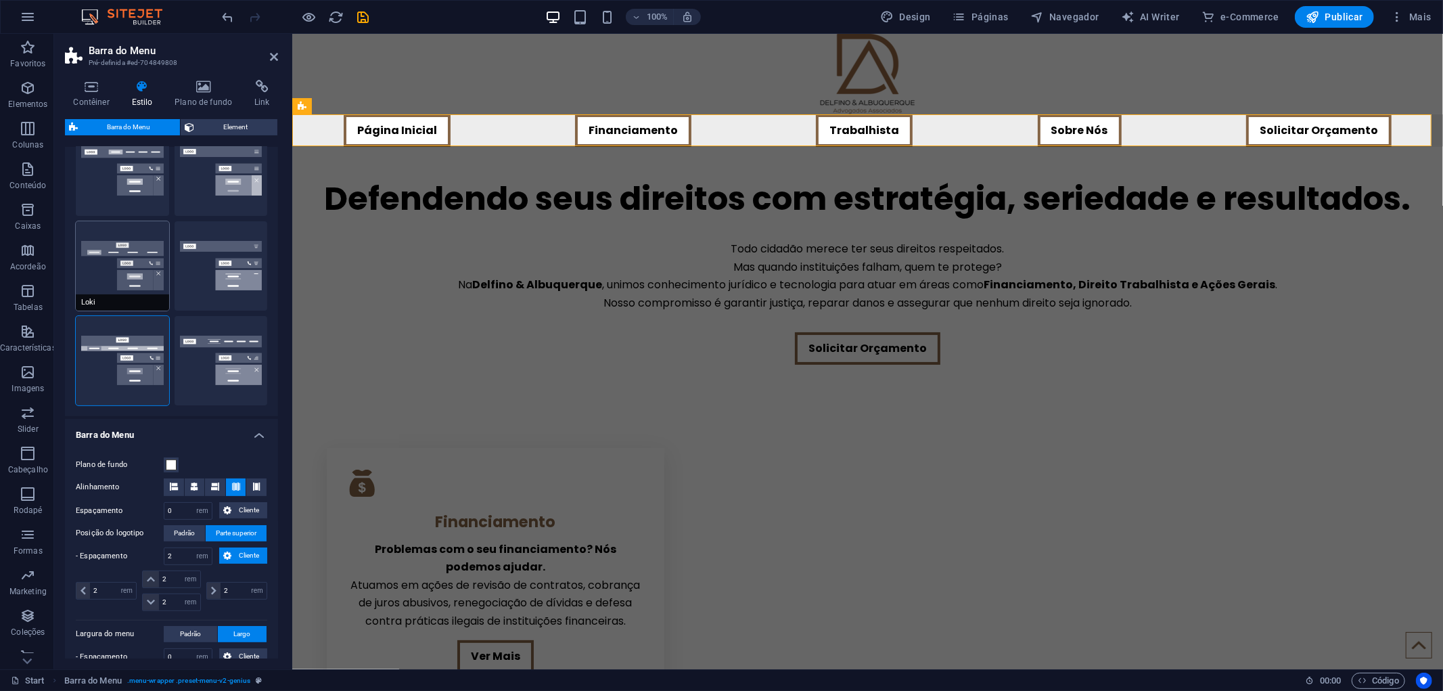
click at [141, 265] on button "Loki" at bounding box center [122, 265] width 93 height 89
type input "0"
select select "DISABLED_OPTION_VALUE"
type input "1"
type input "2"
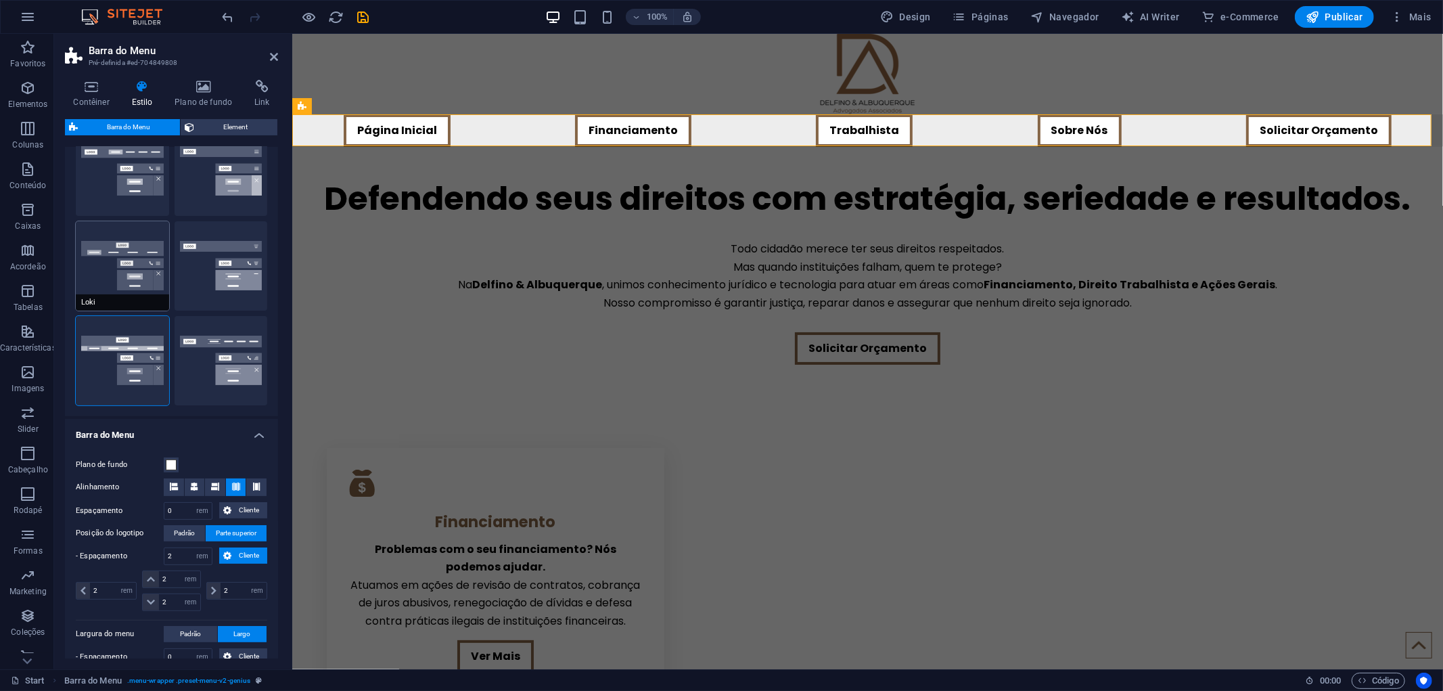
type input "1"
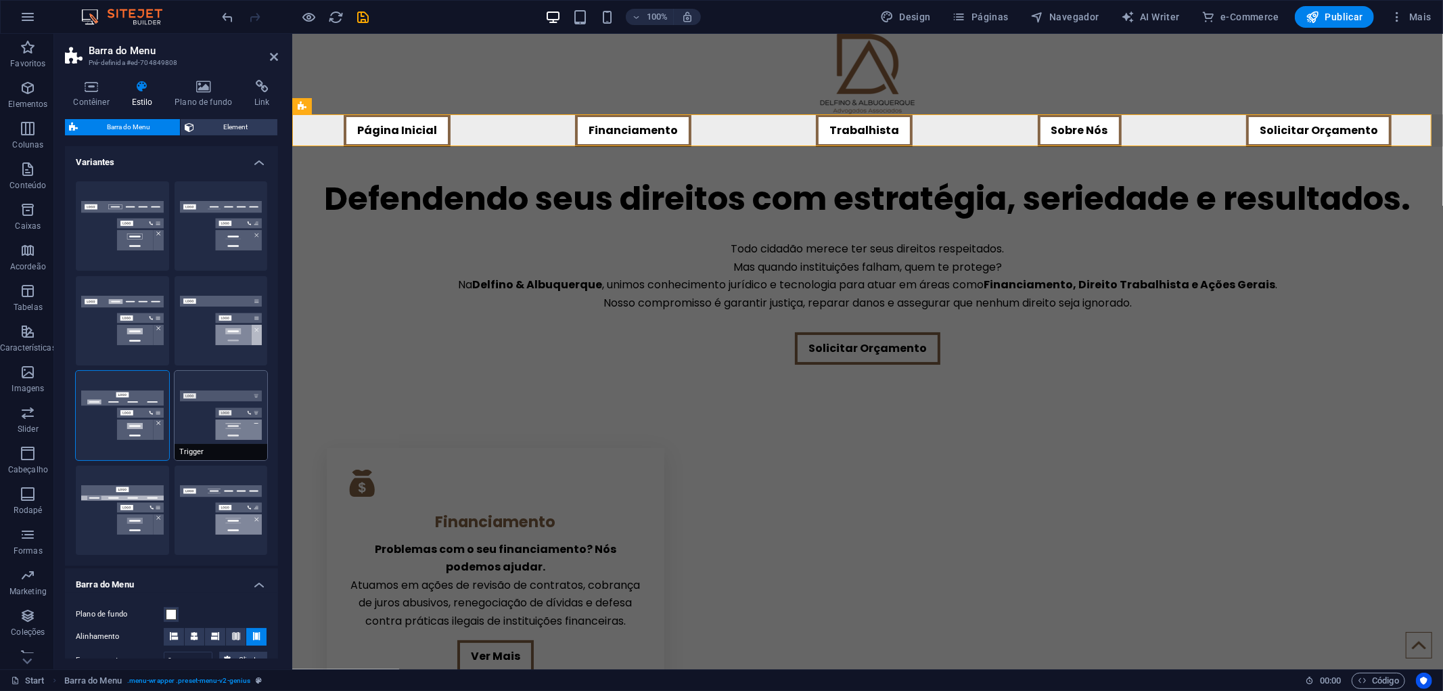
scroll to position [0, 0]
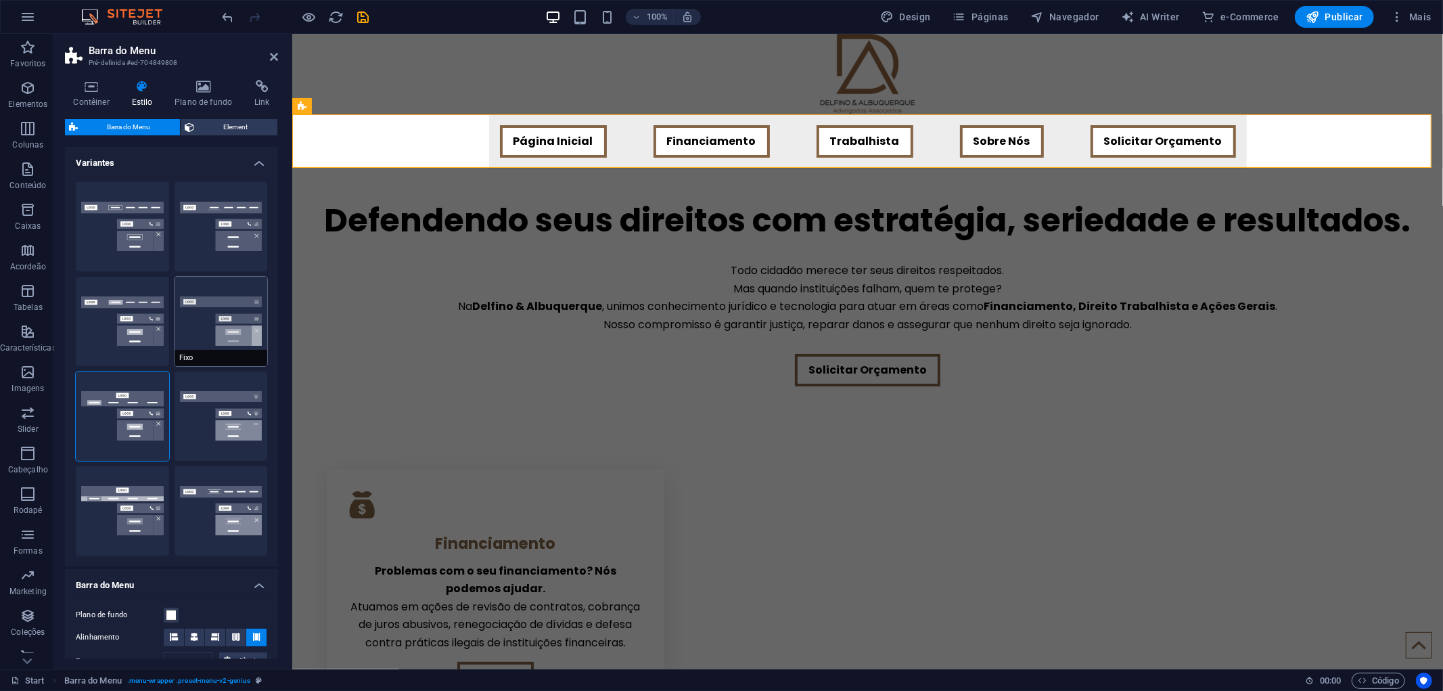
click at [219, 300] on button "Fixo" at bounding box center [221, 321] width 93 height 89
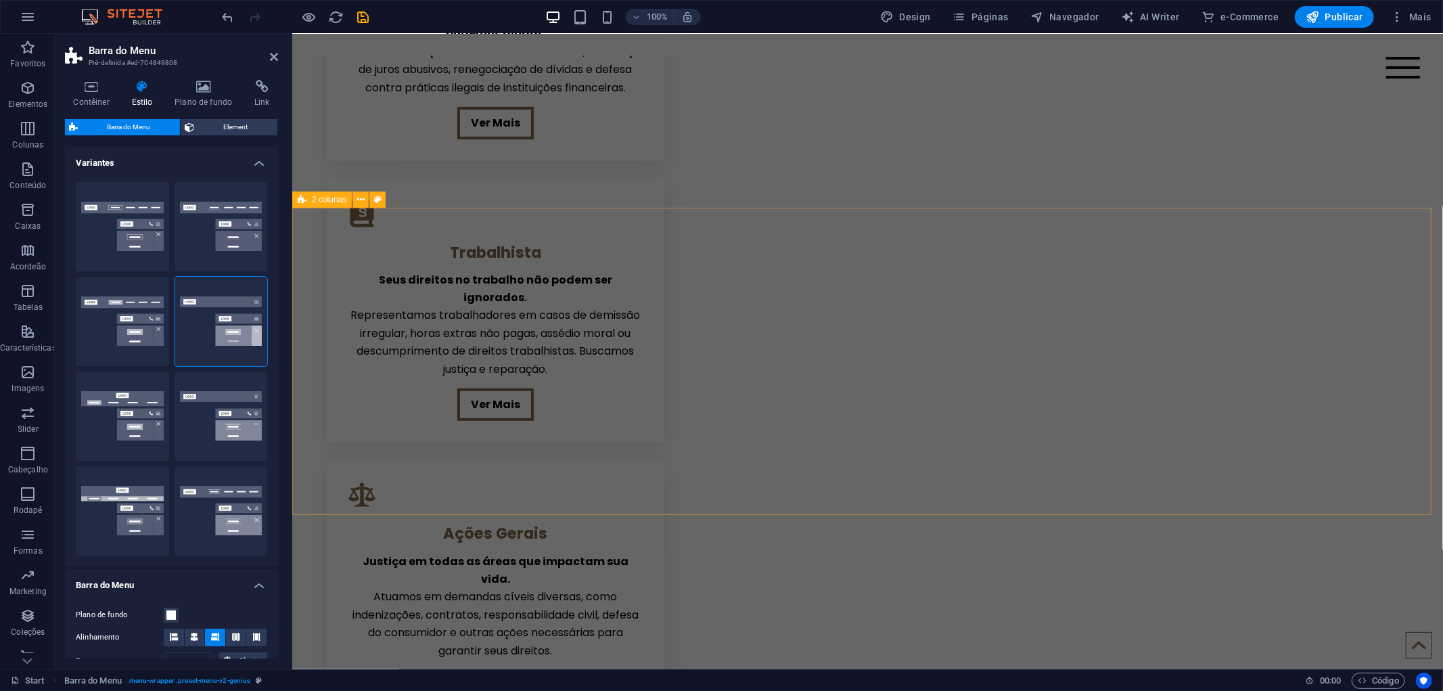
scroll to position [526, 0]
click at [138, 305] on button "Padrão" at bounding box center [122, 321] width 93 height 89
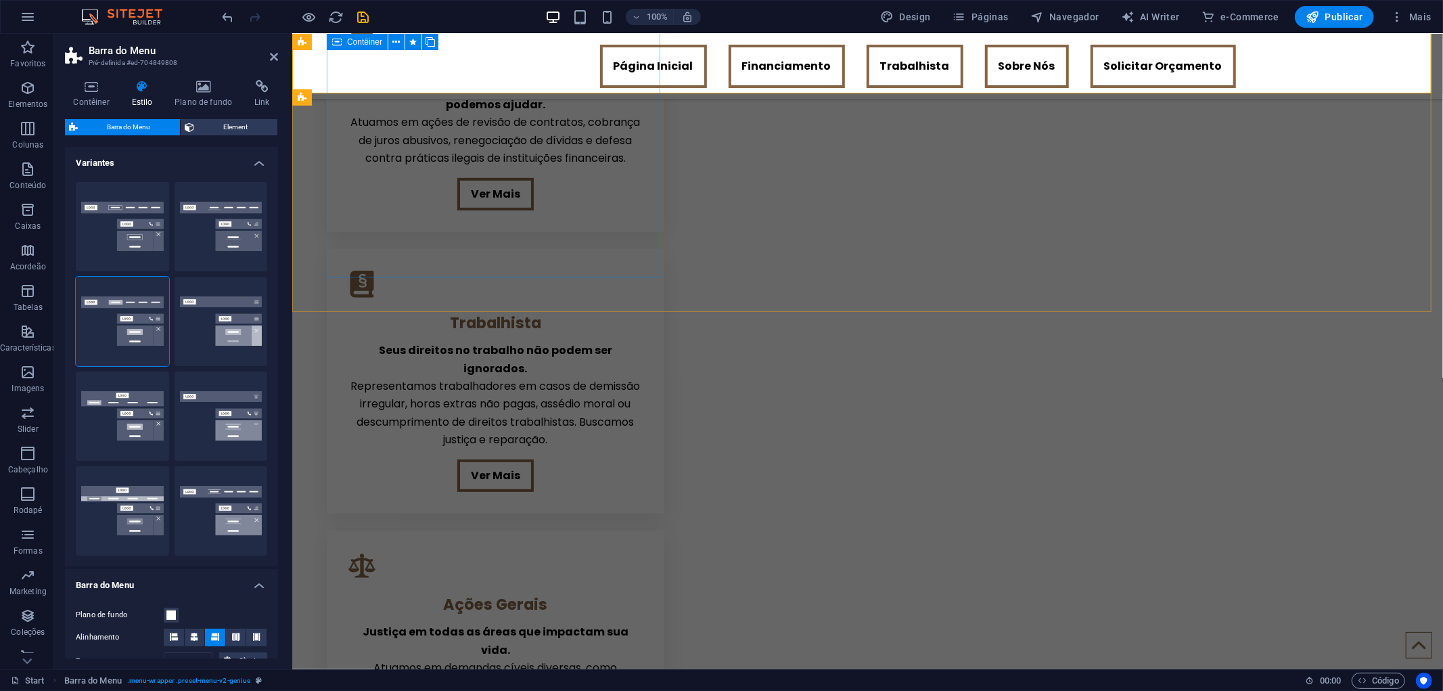
scroll to position [386, 0]
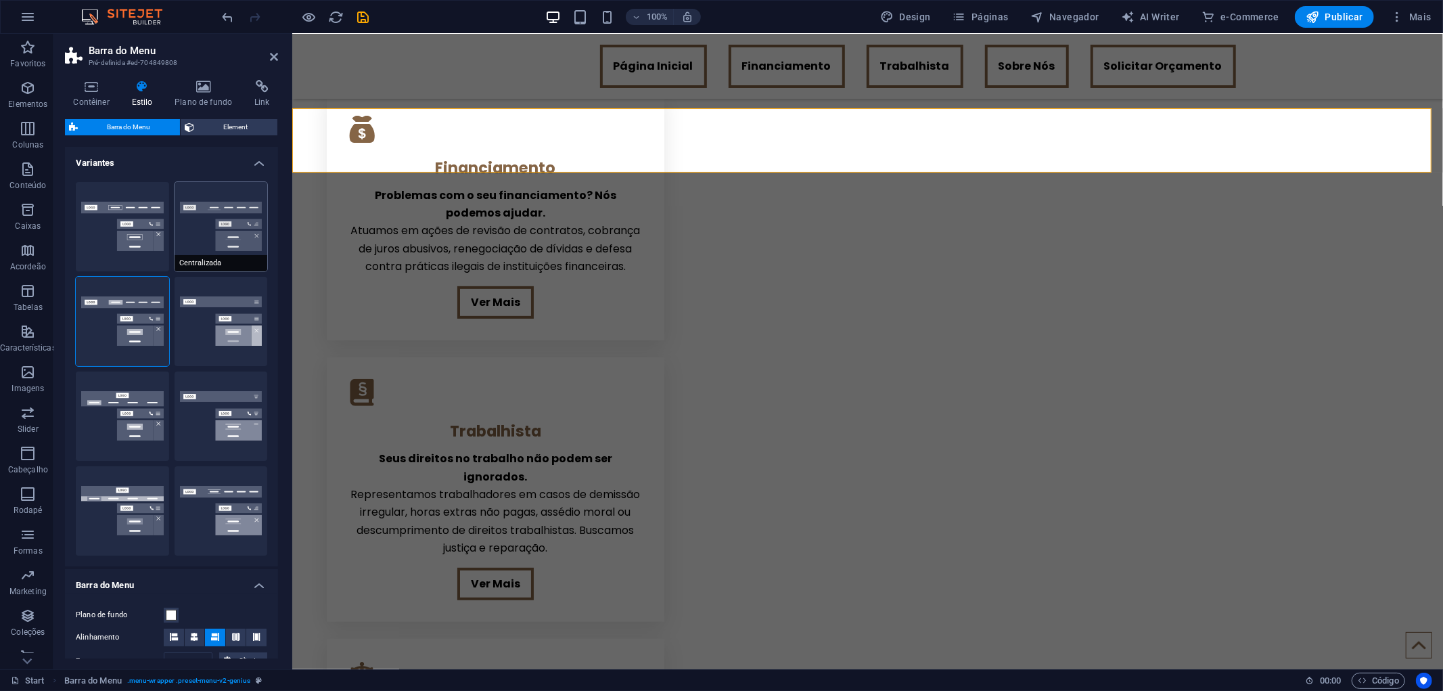
click at [233, 226] on button "Centralizada" at bounding box center [221, 226] width 93 height 89
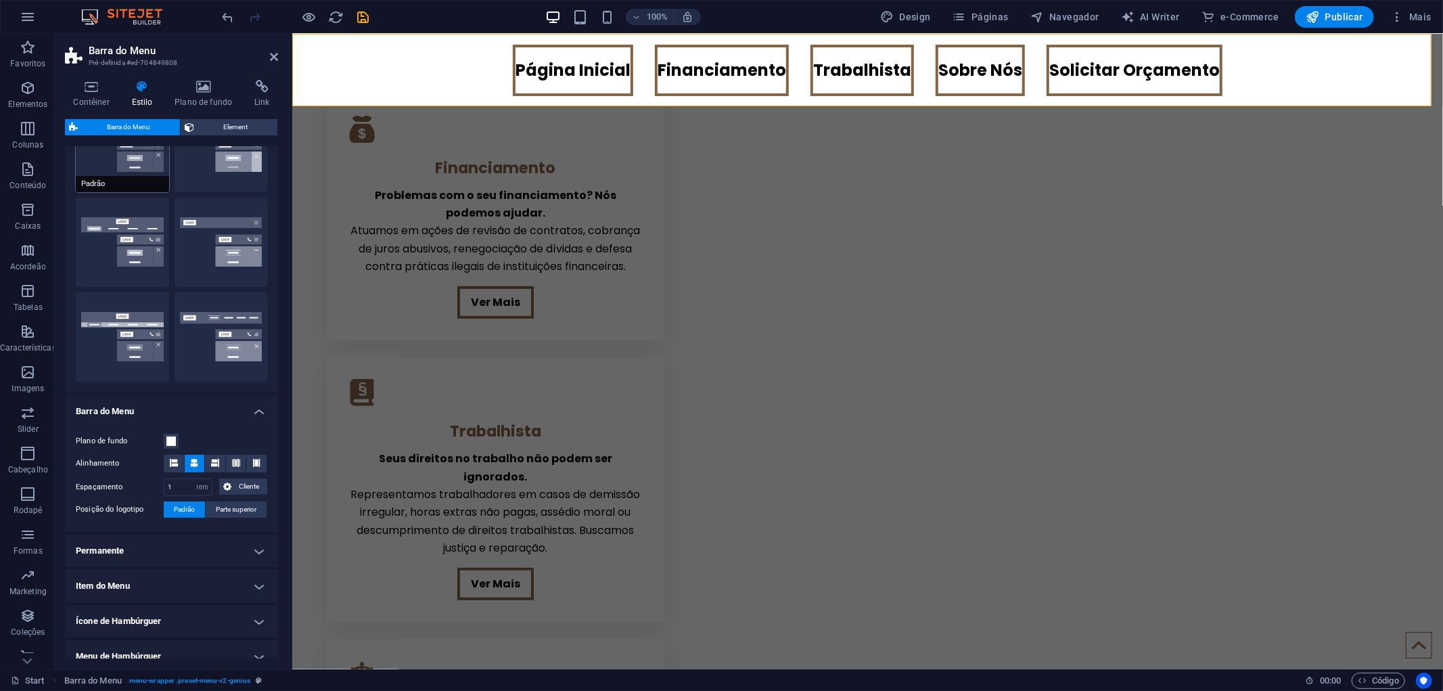
scroll to position [225, 0]
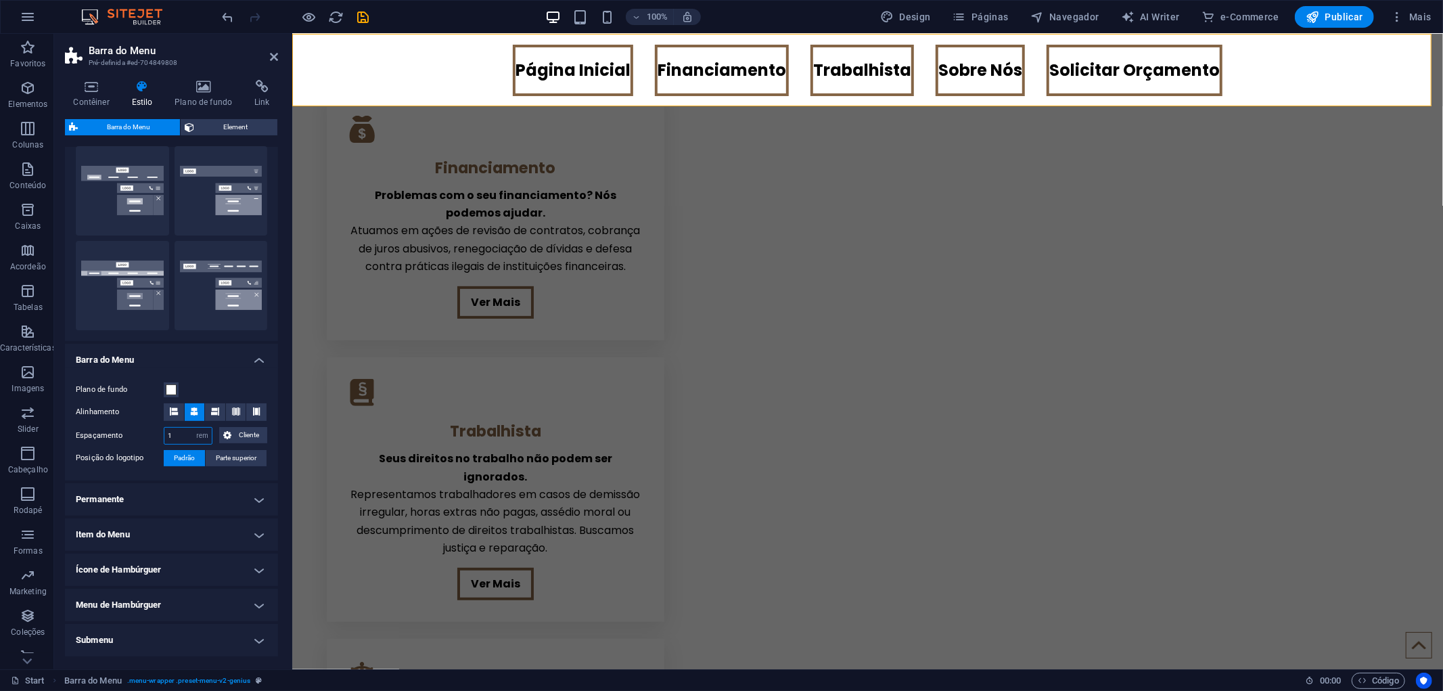
click at [166, 432] on input "1" at bounding box center [187, 436] width 47 height 16
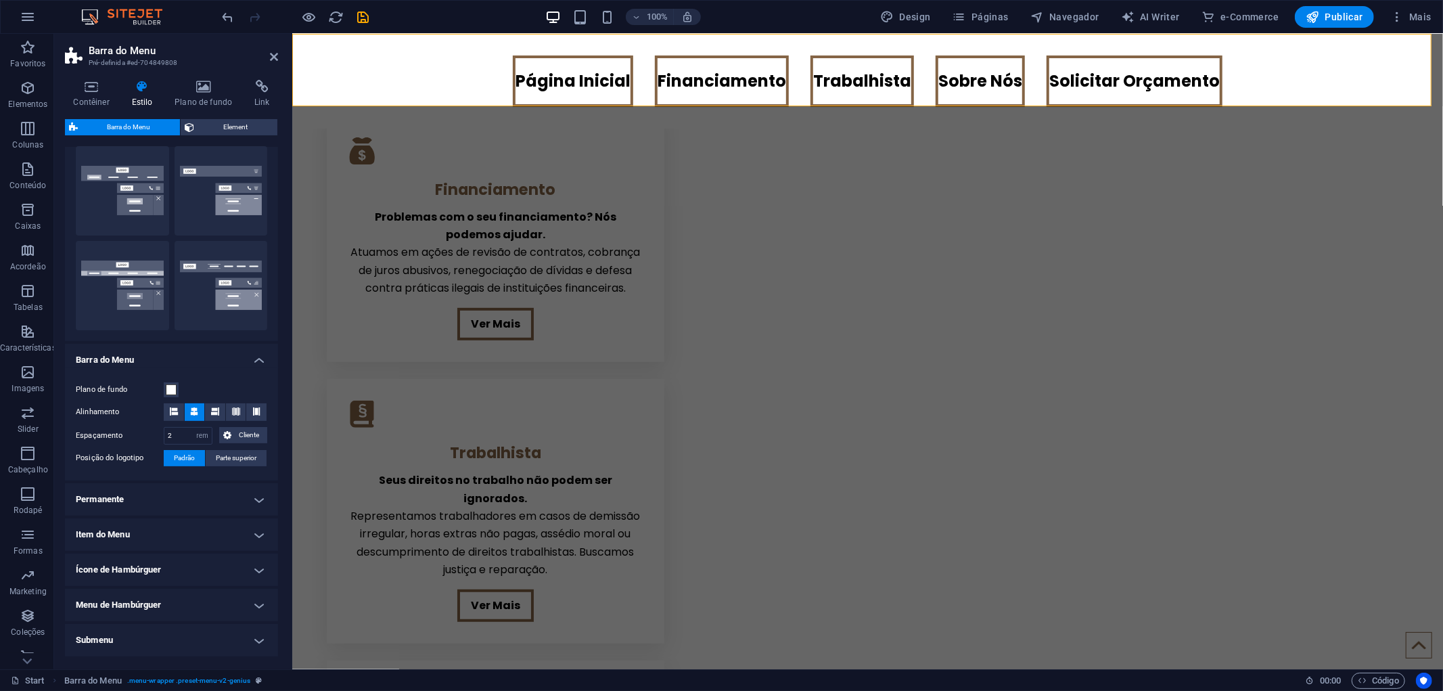
scroll to position [415, 0]
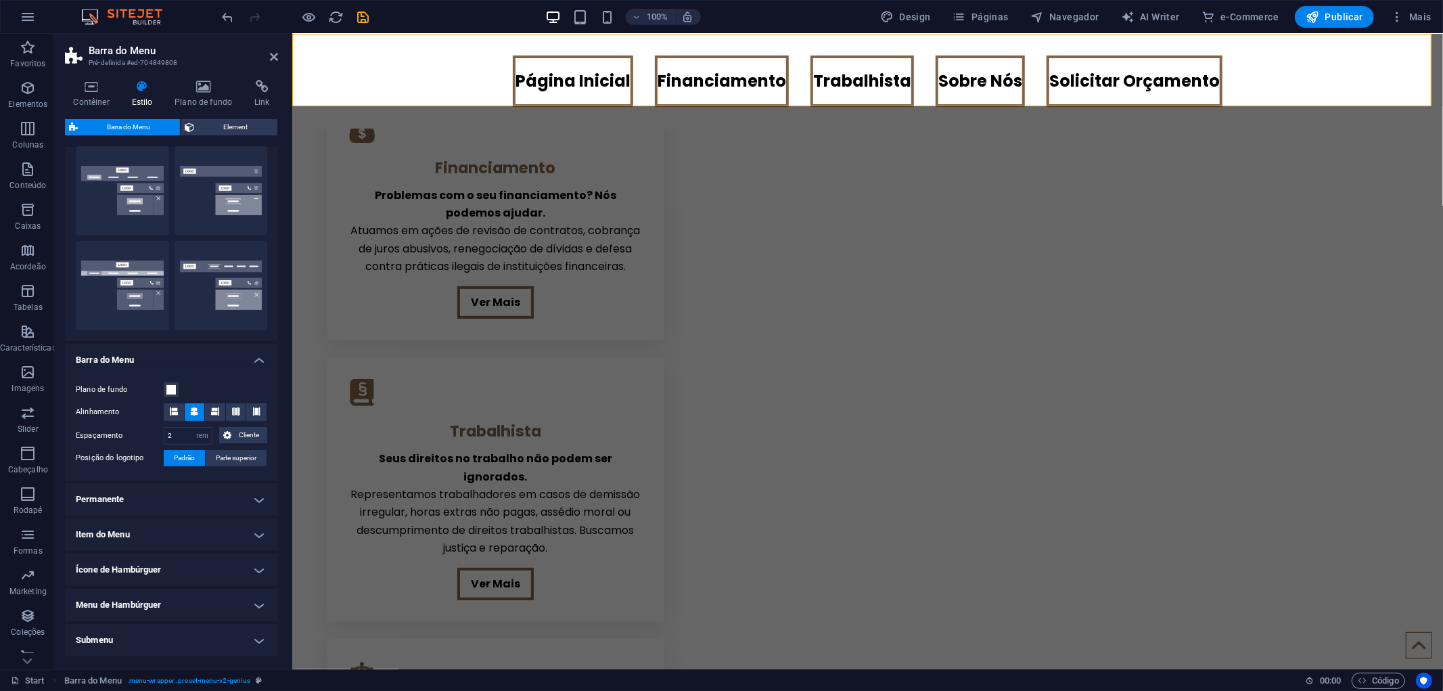
click at [61, 478] on div "Contêiner Estilo Plano de fundo Link Tamanho Altura Padrão px rem % vh vw Altur…" at bounding box center [171, 369] width 235 height 600
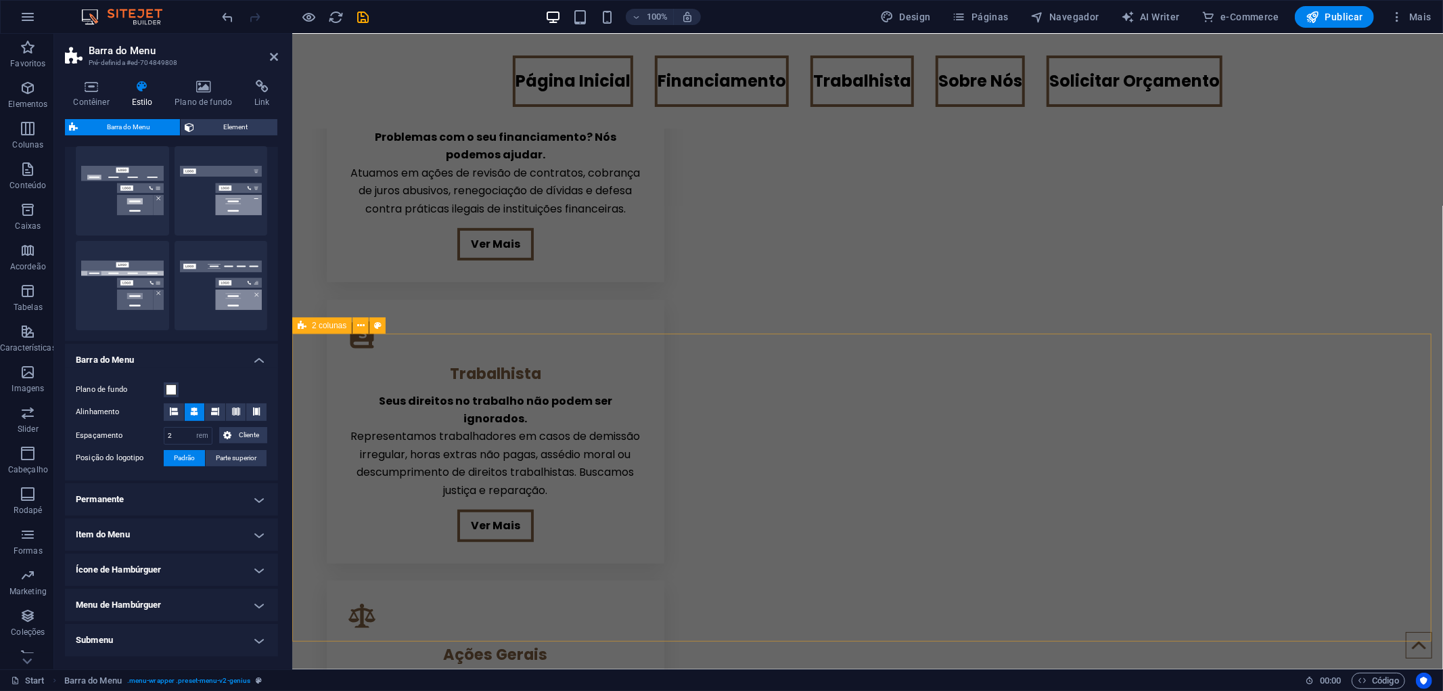
scroll to position [470, 0]
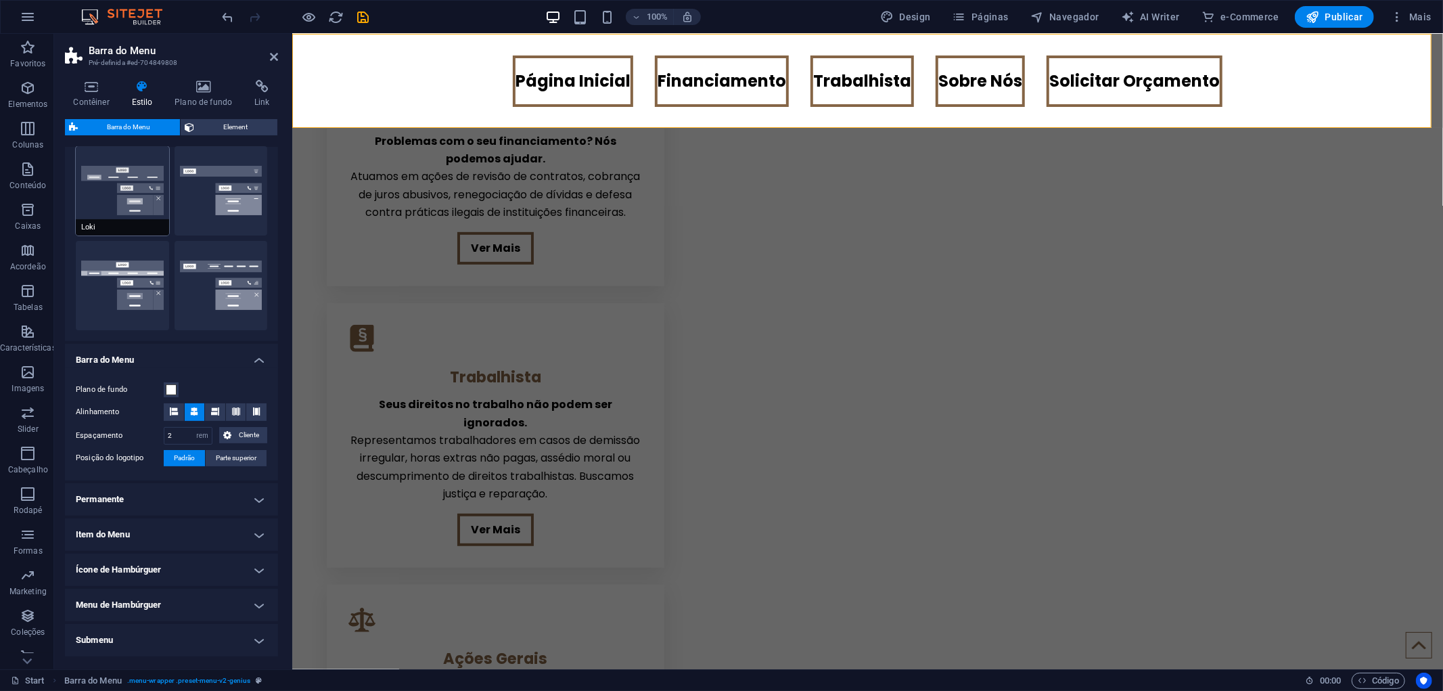
click at [129, 203] on button "Loki" at bounding box center [122, 190] width 93 height 89
type input "0"
select select "DISABLED_OPTION_VALUE"
type input "2"
type input "1"
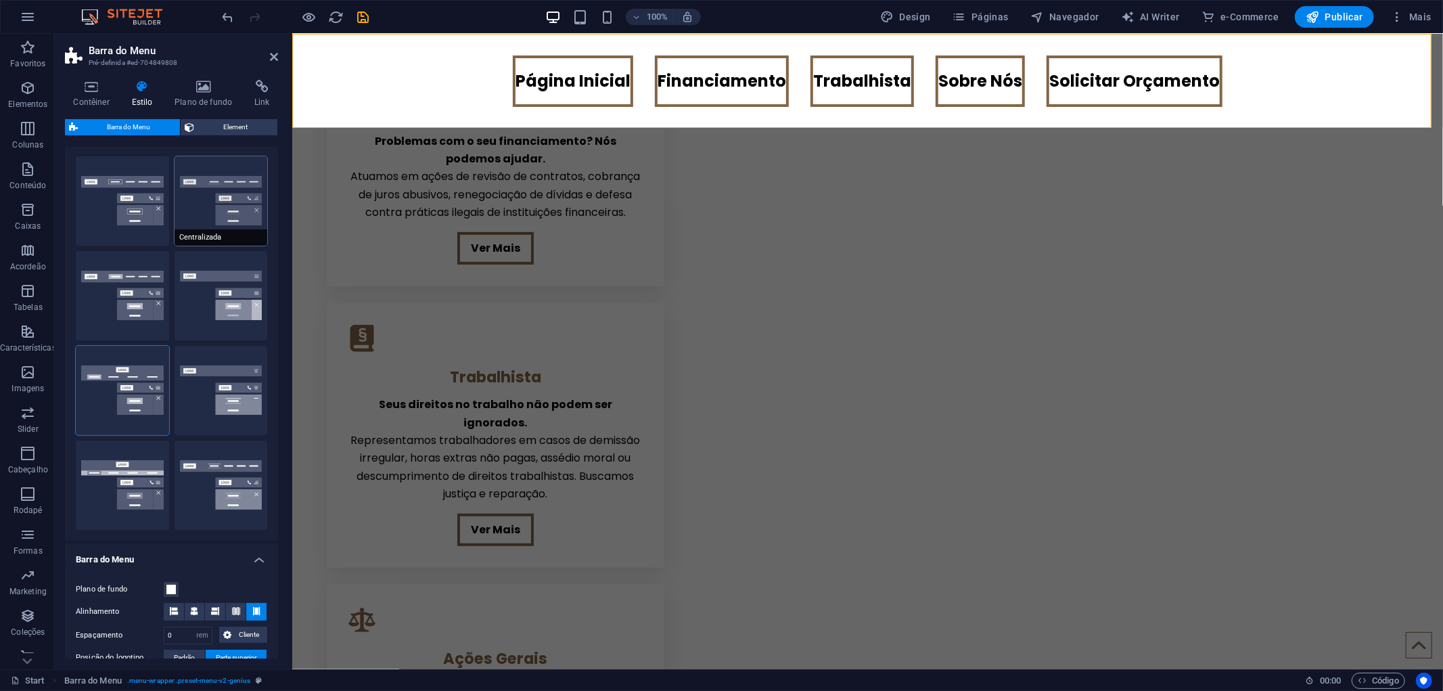
scroll to position [0, 0]
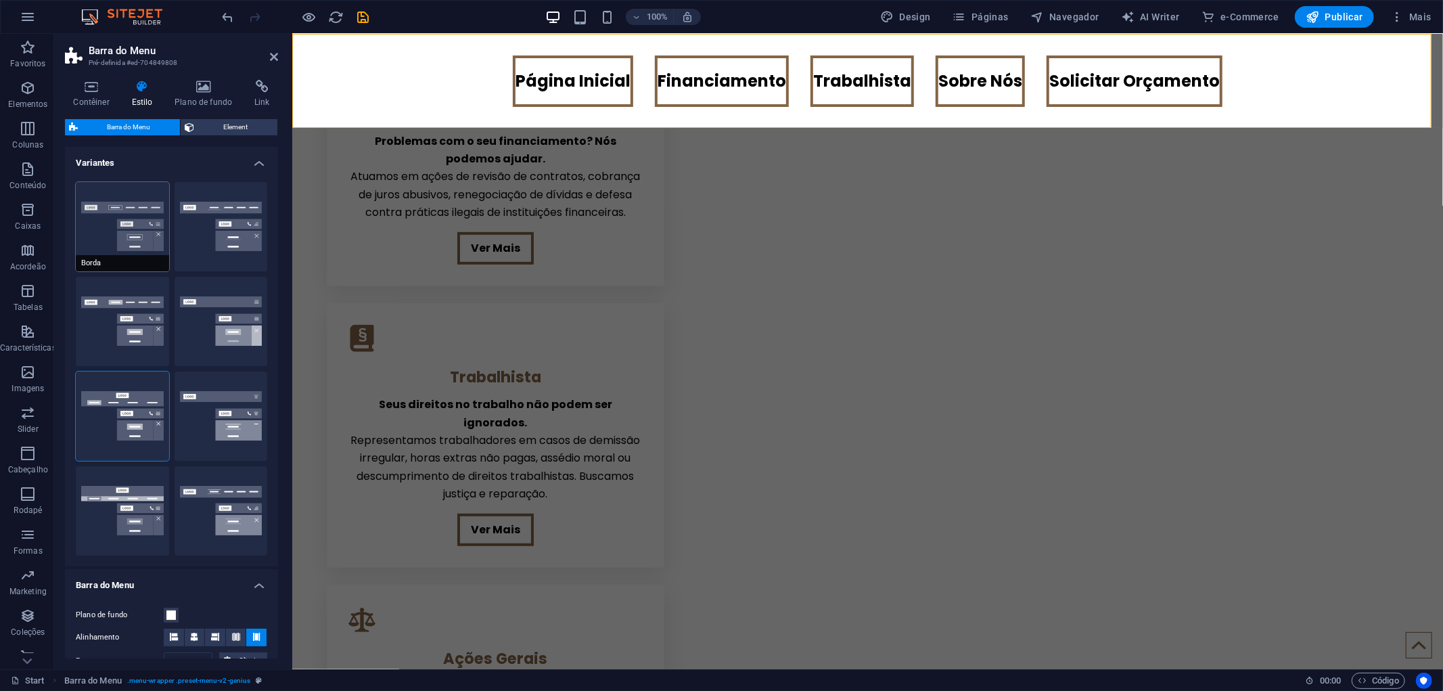
click at [130, 242] on button "Borda" at bounding box center [122, 226] width 93 height 89
type input "1"
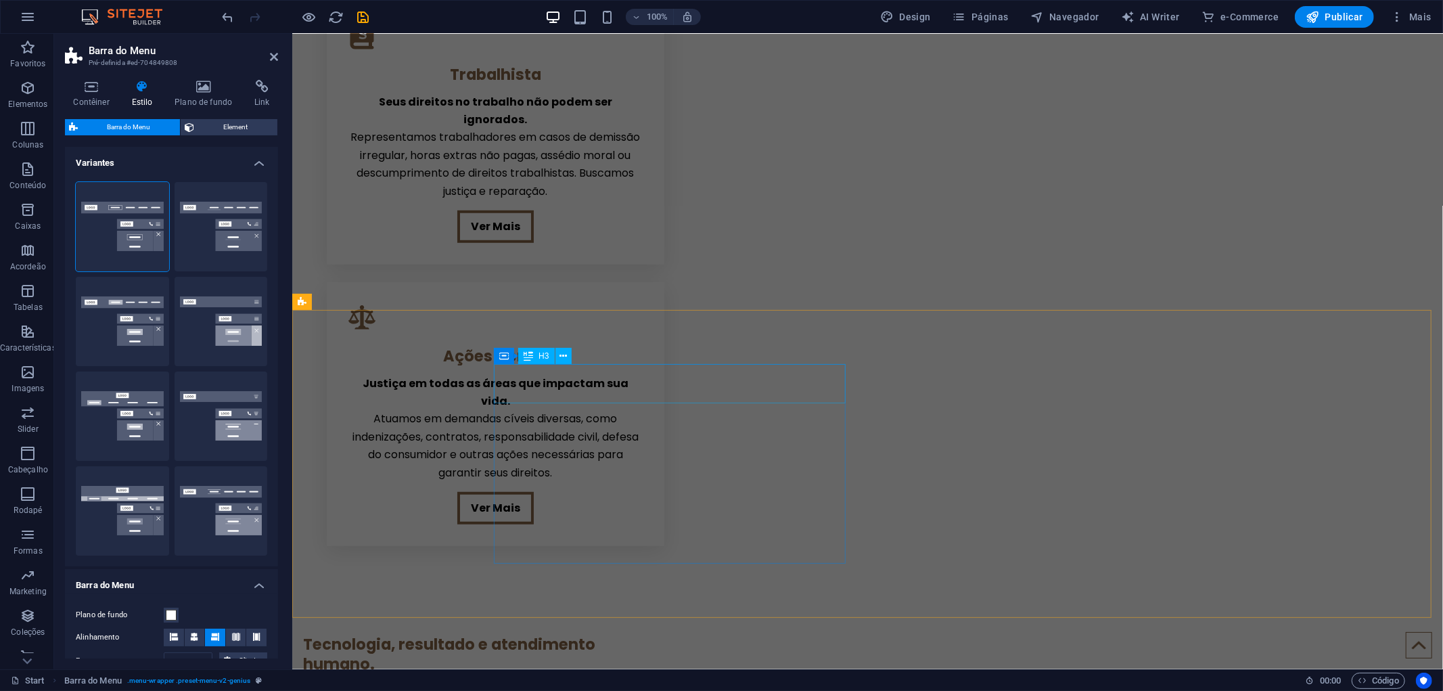
scroll to position [752, 0]
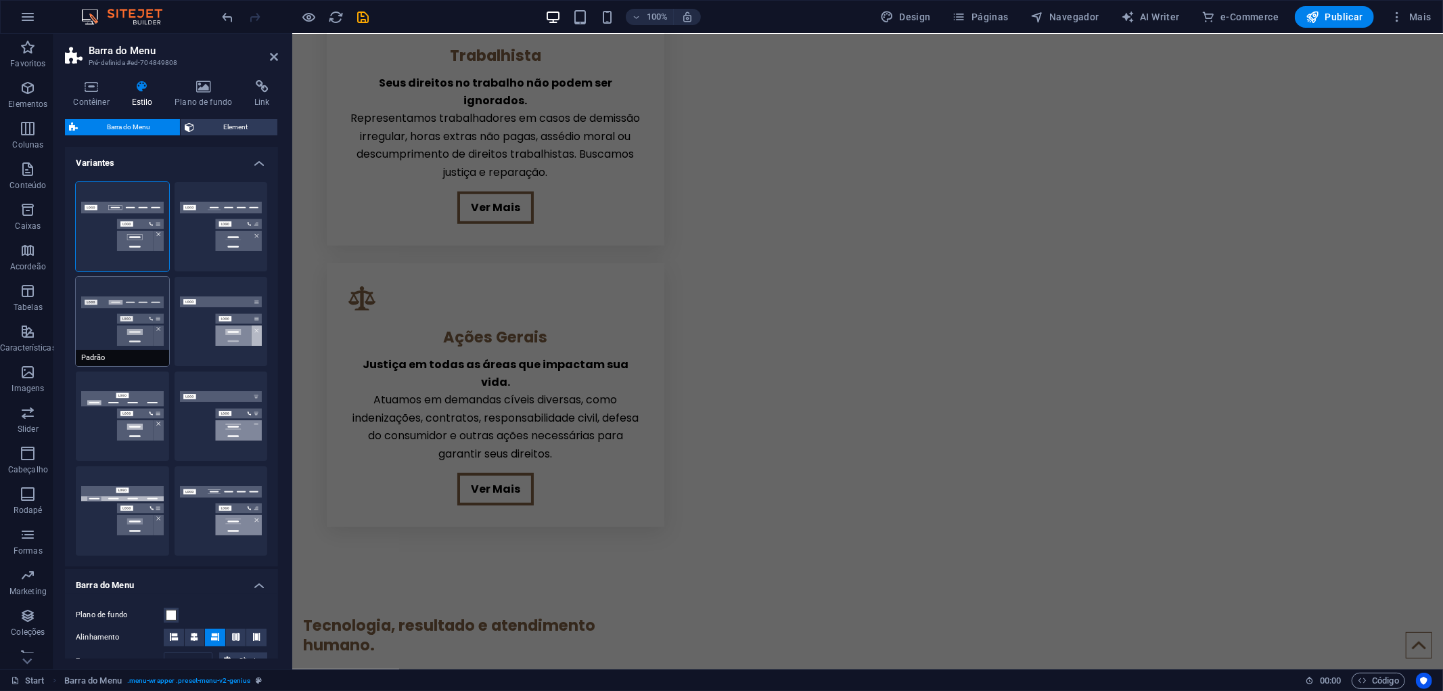
click at [139, 323] on button "Padrão" at bounding box center [122, 321] width 93 height 89
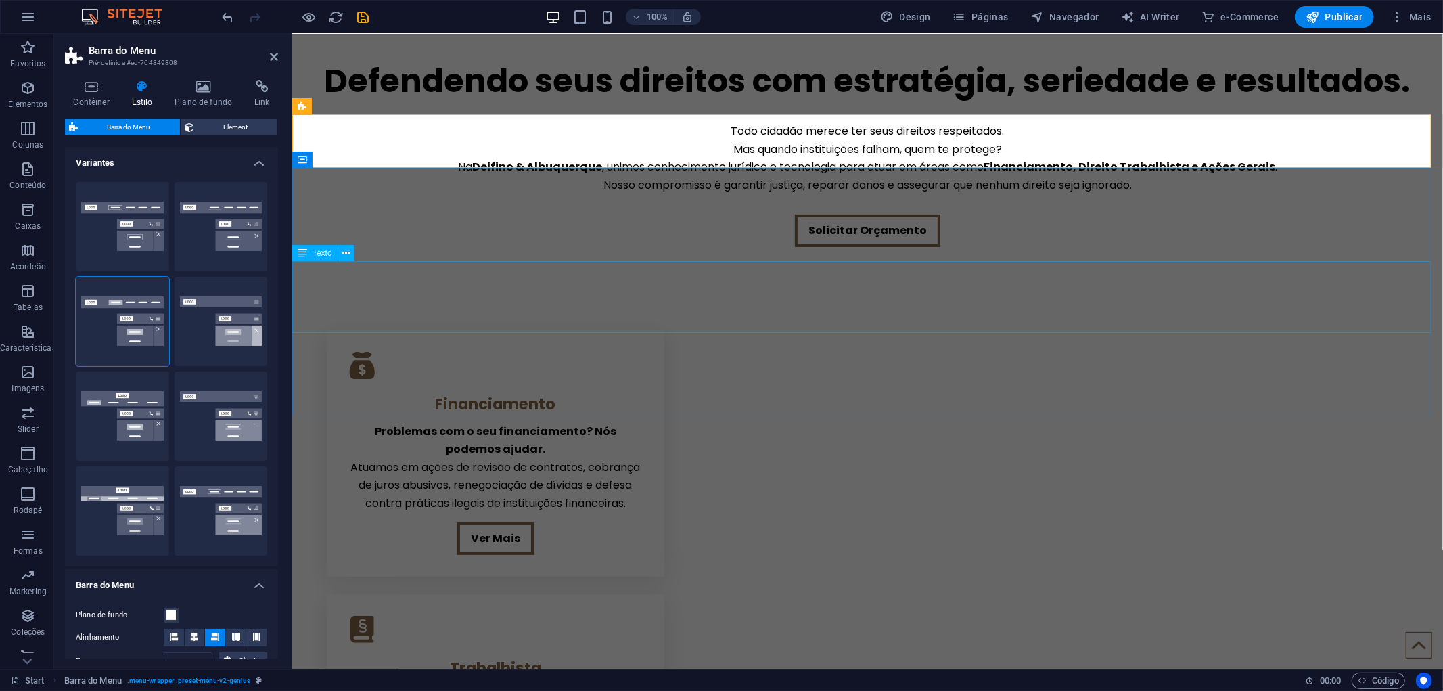
scroll to position [376, 0]
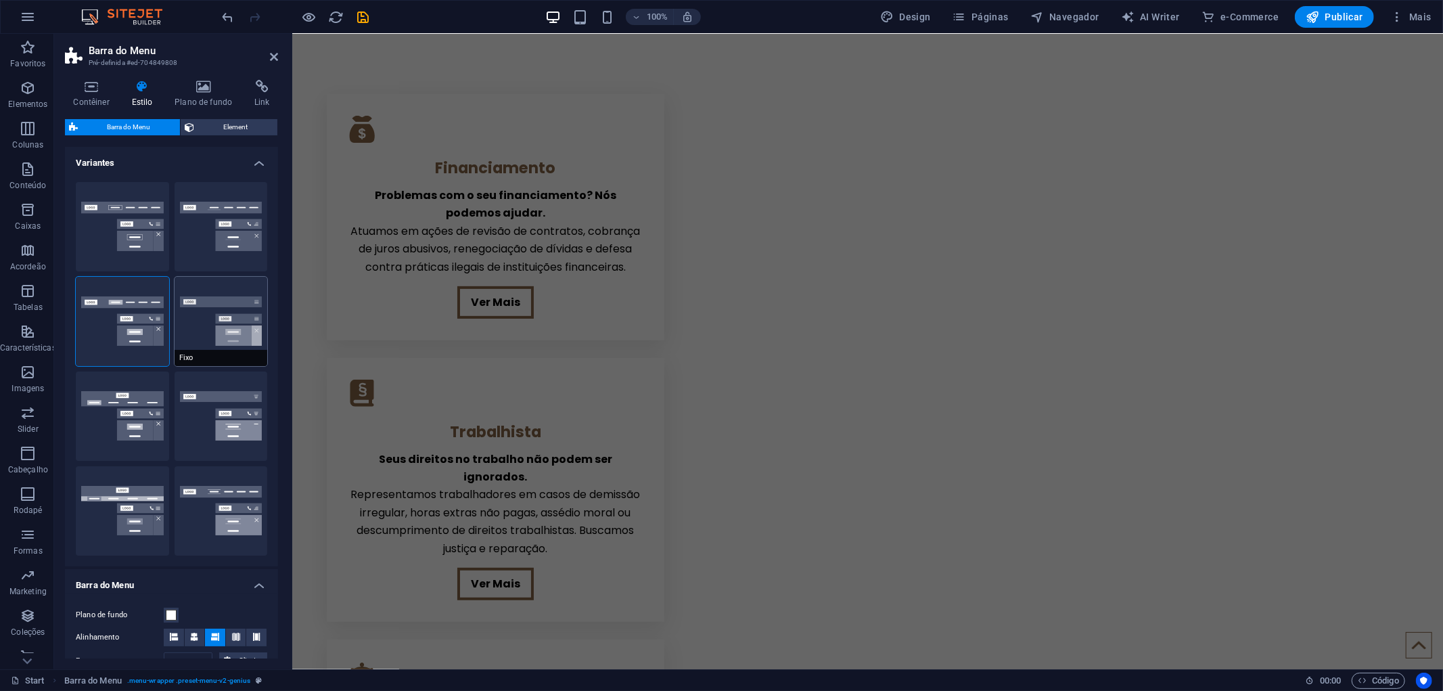
click at [237, 307] on button "Fixo" at bounding box center [221, 321] width 93 height 89
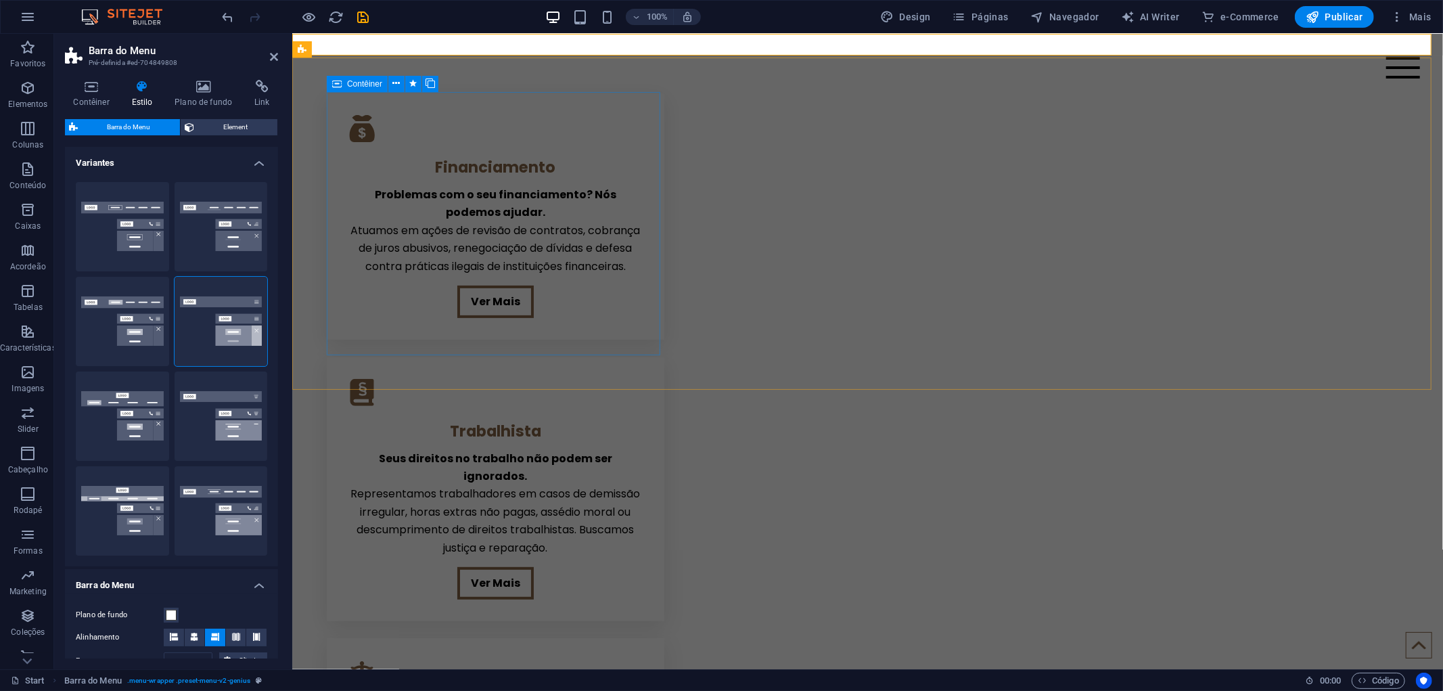
scroll to position [0, 0]
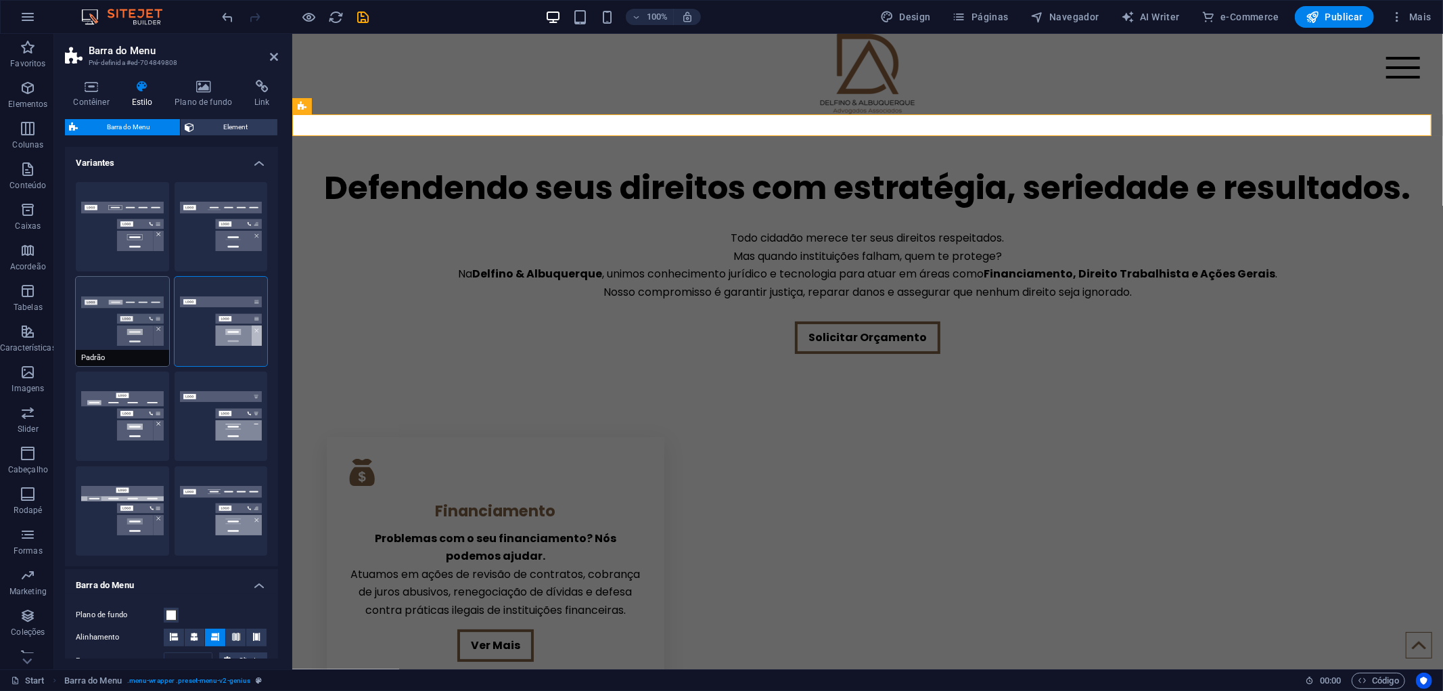
click at [120, 294] on button "Padrão" at bounding box center [122, 321] width 93 height 89
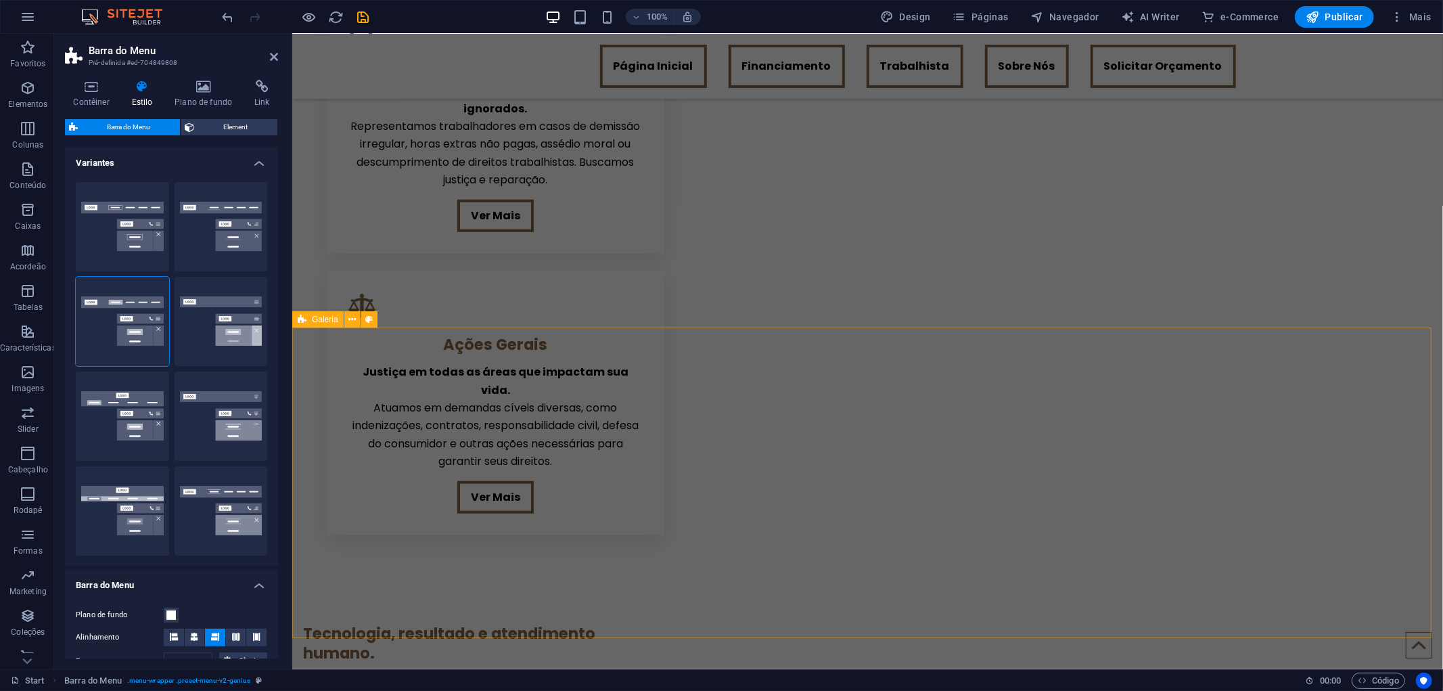
scroll to position [756, 0]
click at [239, 208] on button "Centralizada" at bounding box center [221, 226] width 93 height 89
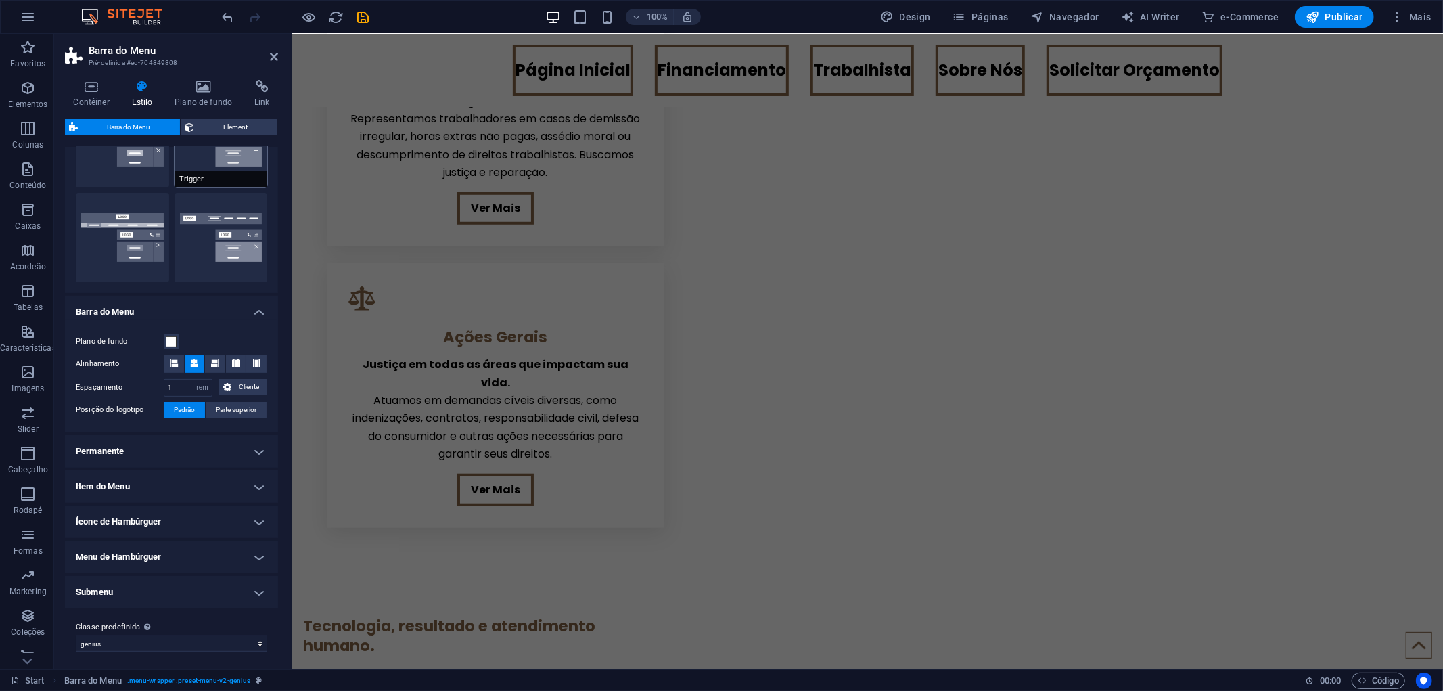
scroll to position [275, 0]
click at [208, 131] on span "Element" at bounding box center [235, 127] width 75 height 16
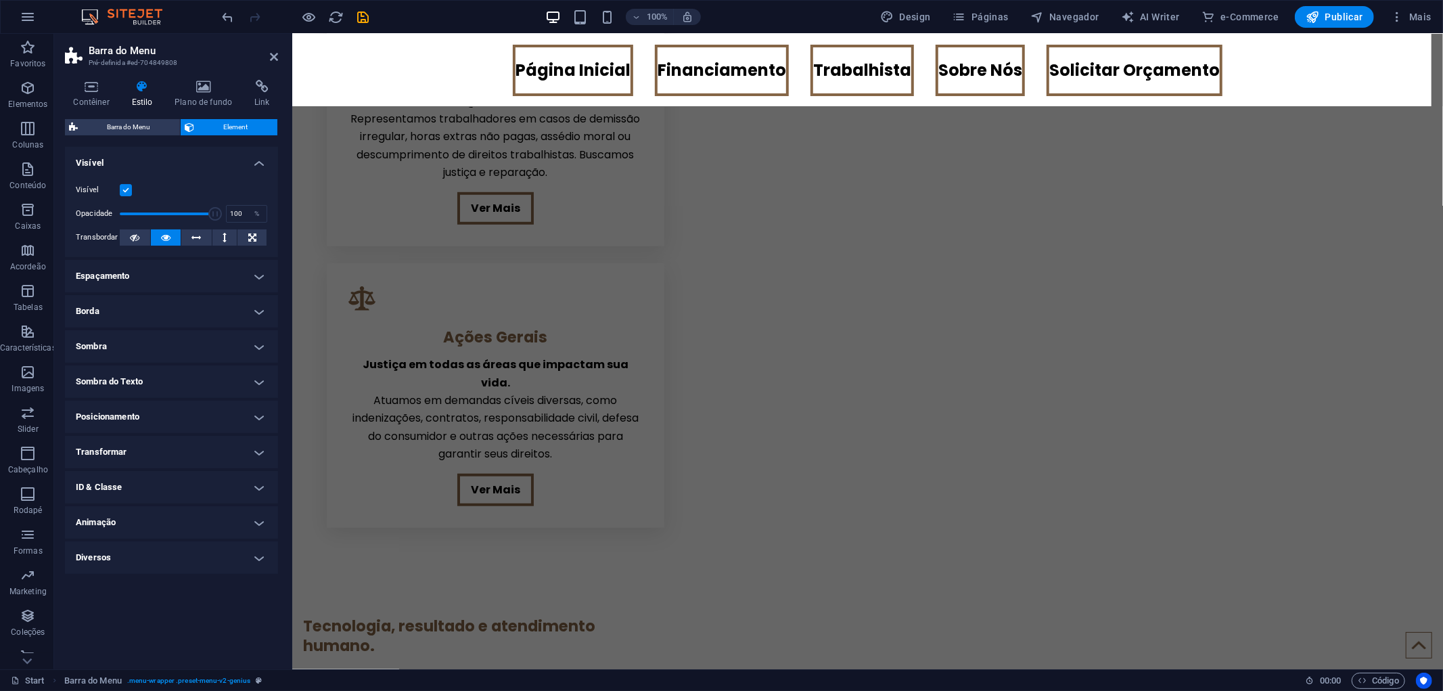
click at [180, 269] on h4 "Espaçamento" at bounding box center [171, 276] width 213 height 32
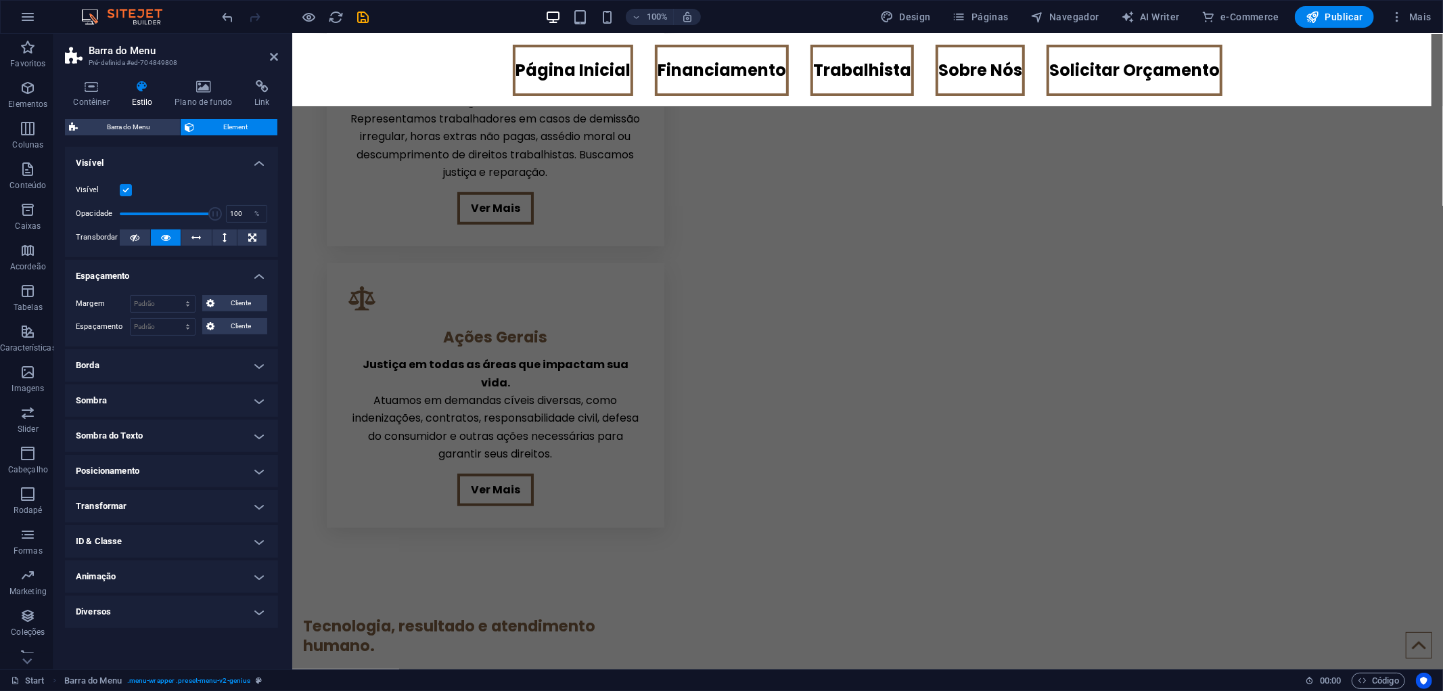
click at [191, 271] on h4 "Espaçamento" at bounding box center [171, 272] width 213 height 24
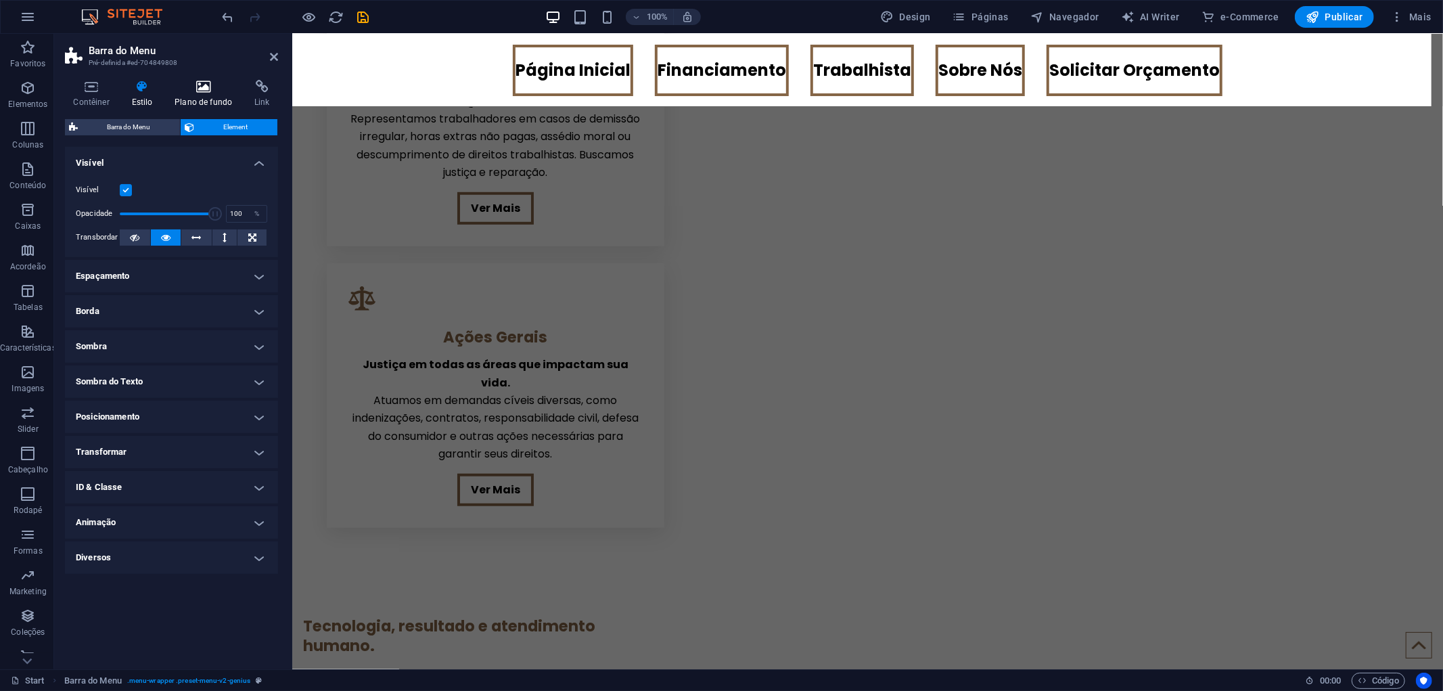
click at [199, 100] on h4 "Plano de fundo" at bounding box center [206, 94] width 80 height 28
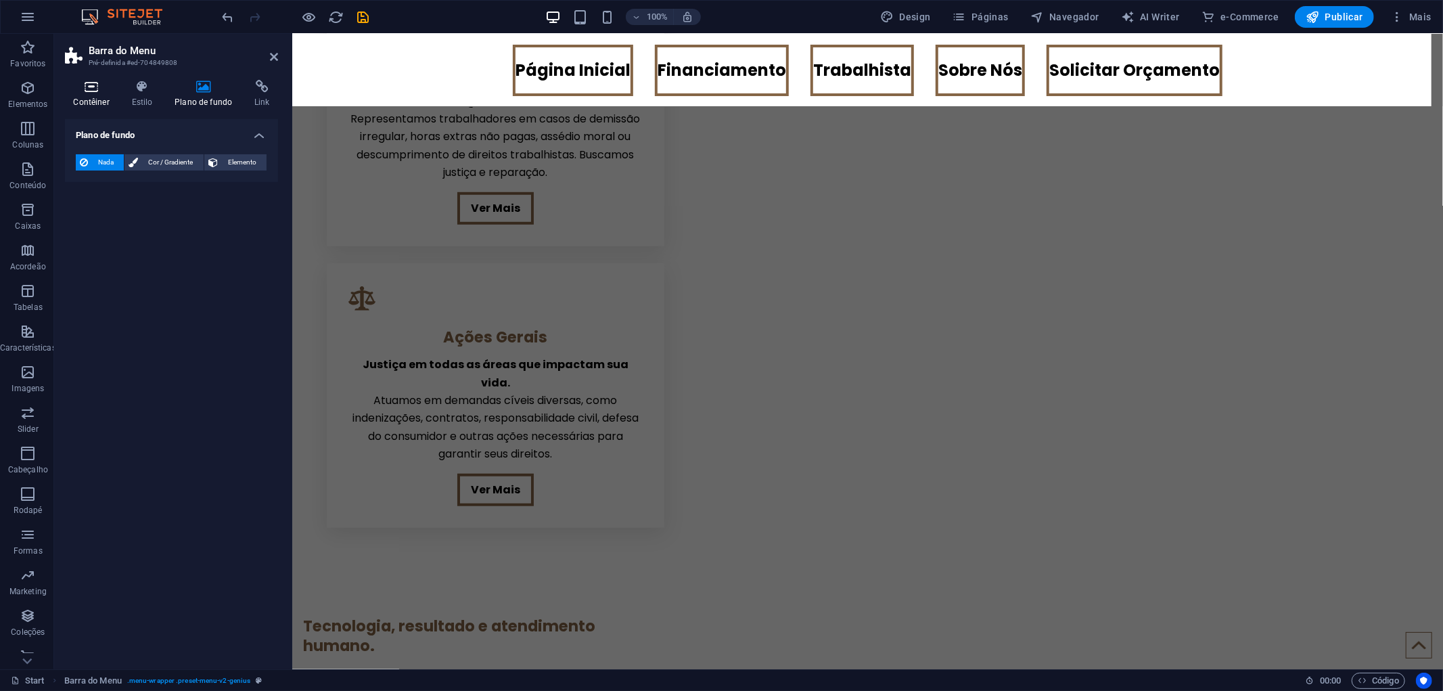
click at [89, 91] on icon at bounding box center [91, 87] width 53 height 14
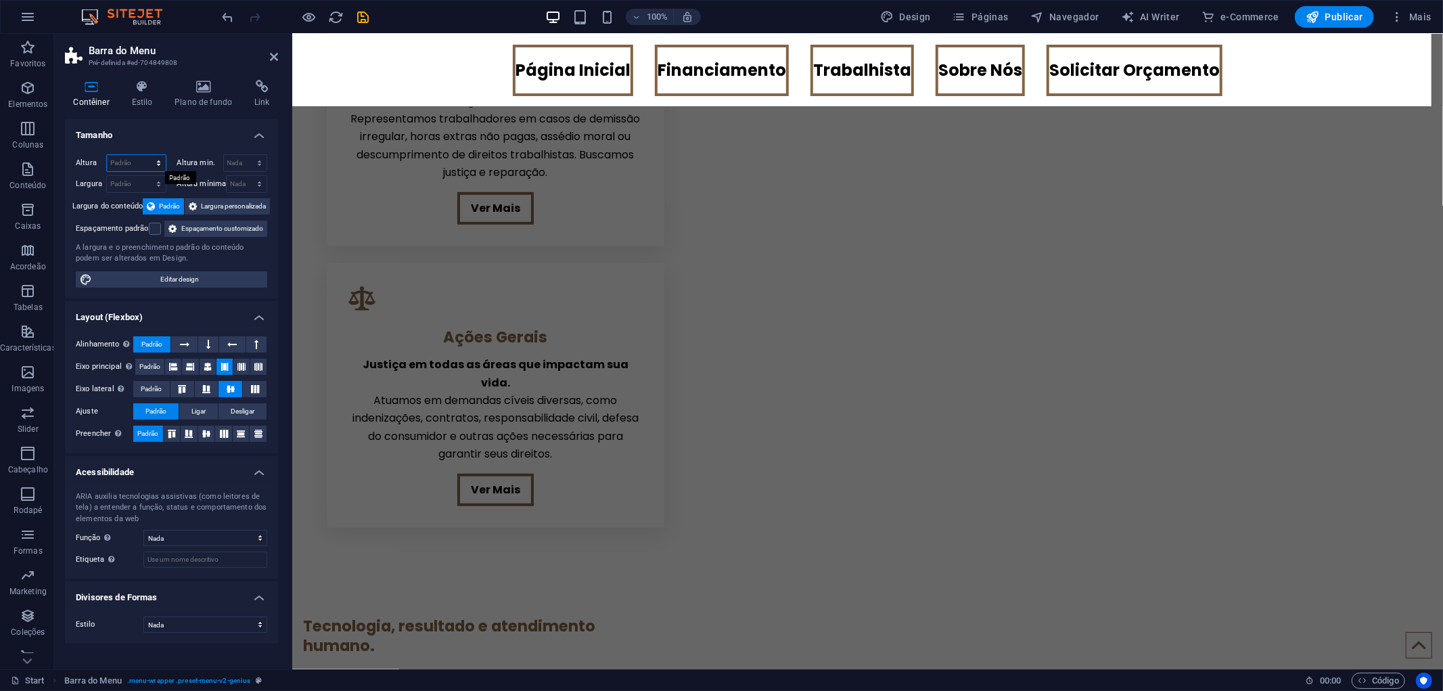
click at [137, 162] on select "Padrão px rem % vh vw" at bounding box center [136, 163] width 59 height 16
click at [139, 89] on icon at bounding box center [142, 87] width 38 height 14
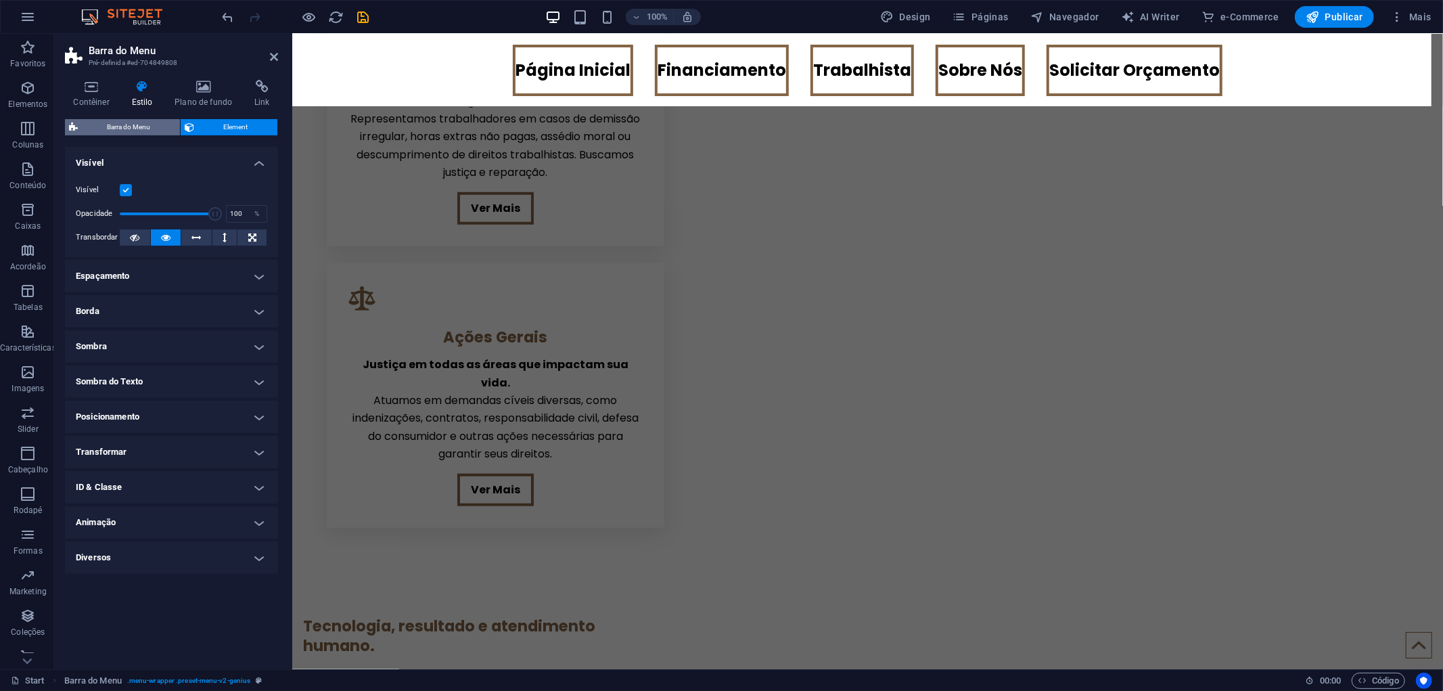
click at [144, 132] on span "Barra do Menu" at bounding box center [129, 127] width 94 height 16
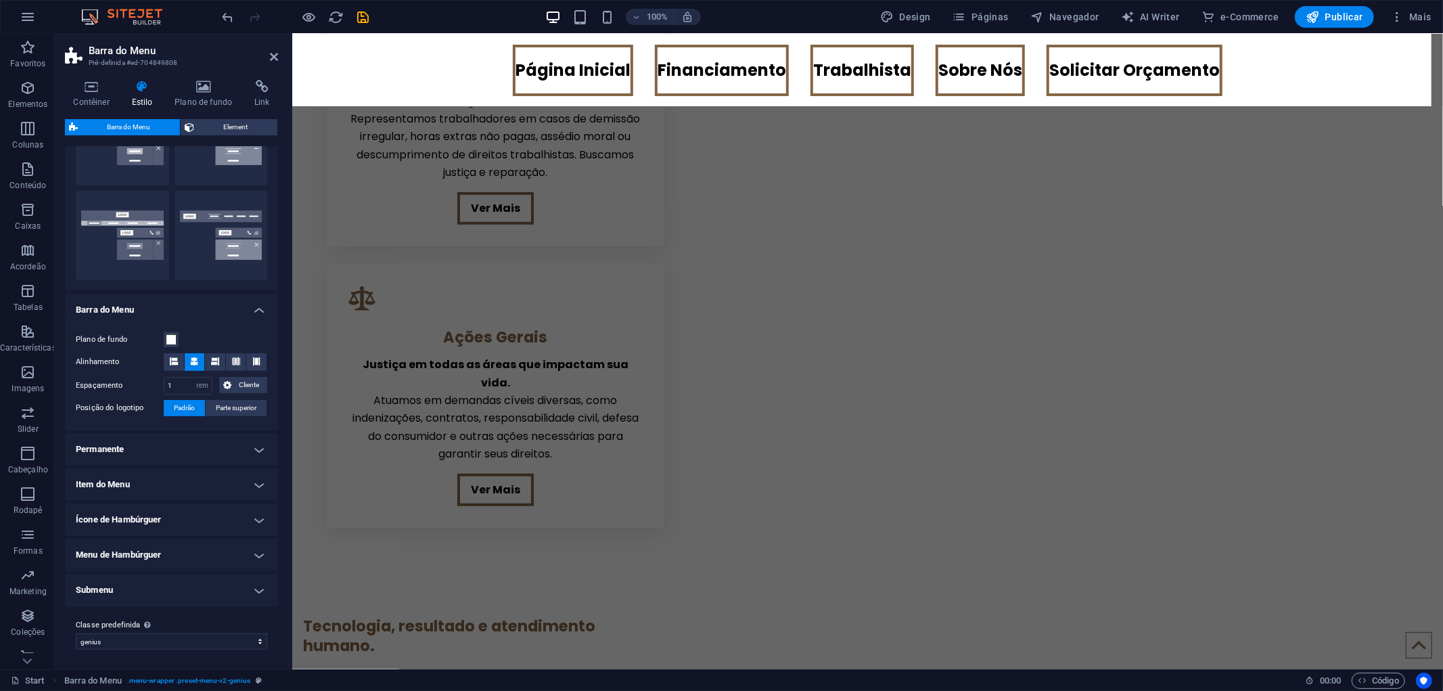
click at [173, 443] on h4 "Permanente" at bounding box center [171, 449] width 213 height 32
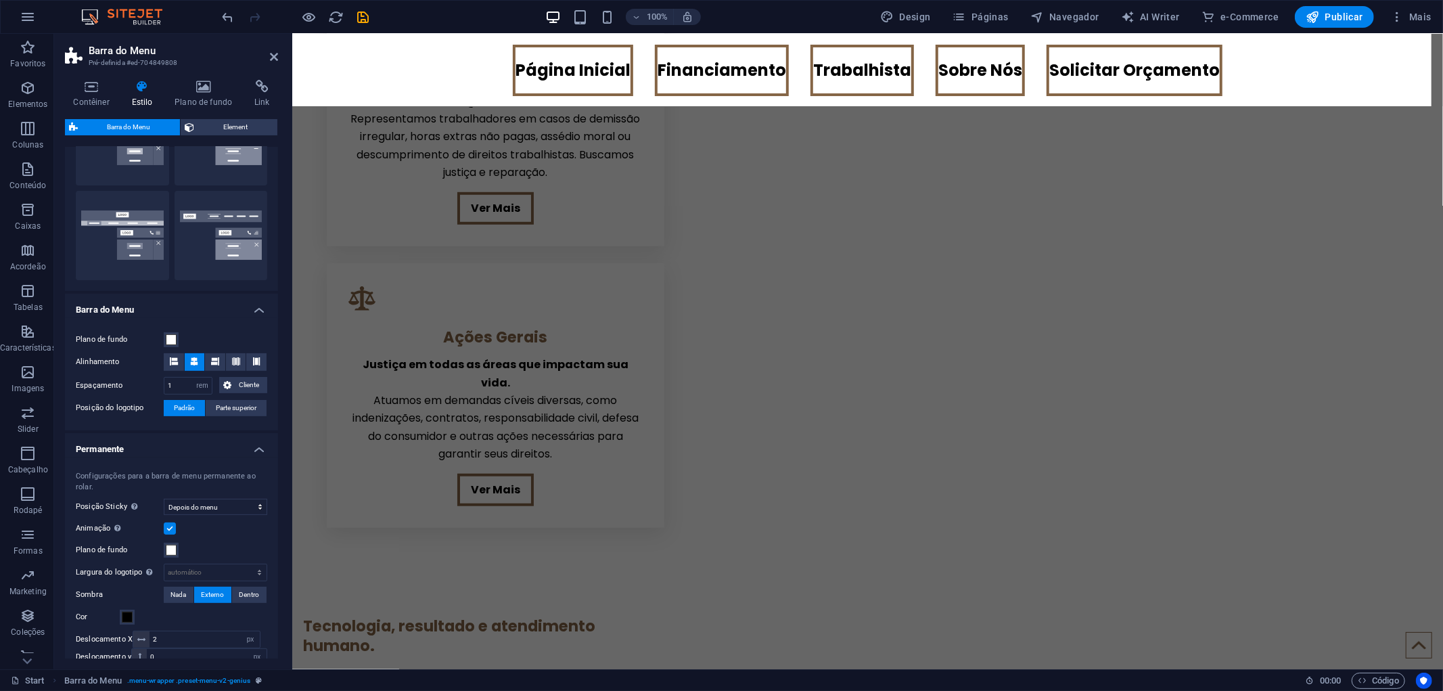
click at [177, 449] on h4 "Permanente" at bounding box center [171, 445] width 213 height 24
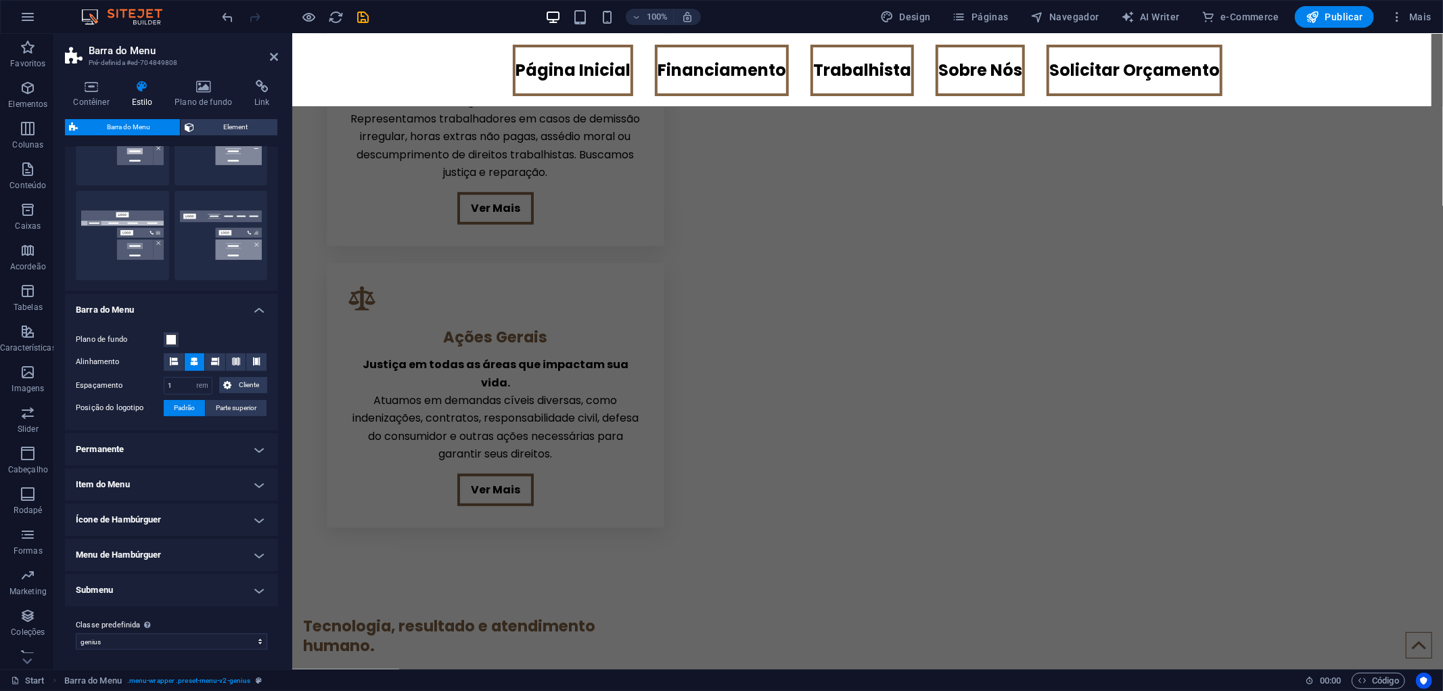
click at [163, 495] on h4 "Item do Menu" at bounding box center [171, 484] width 213 height 32
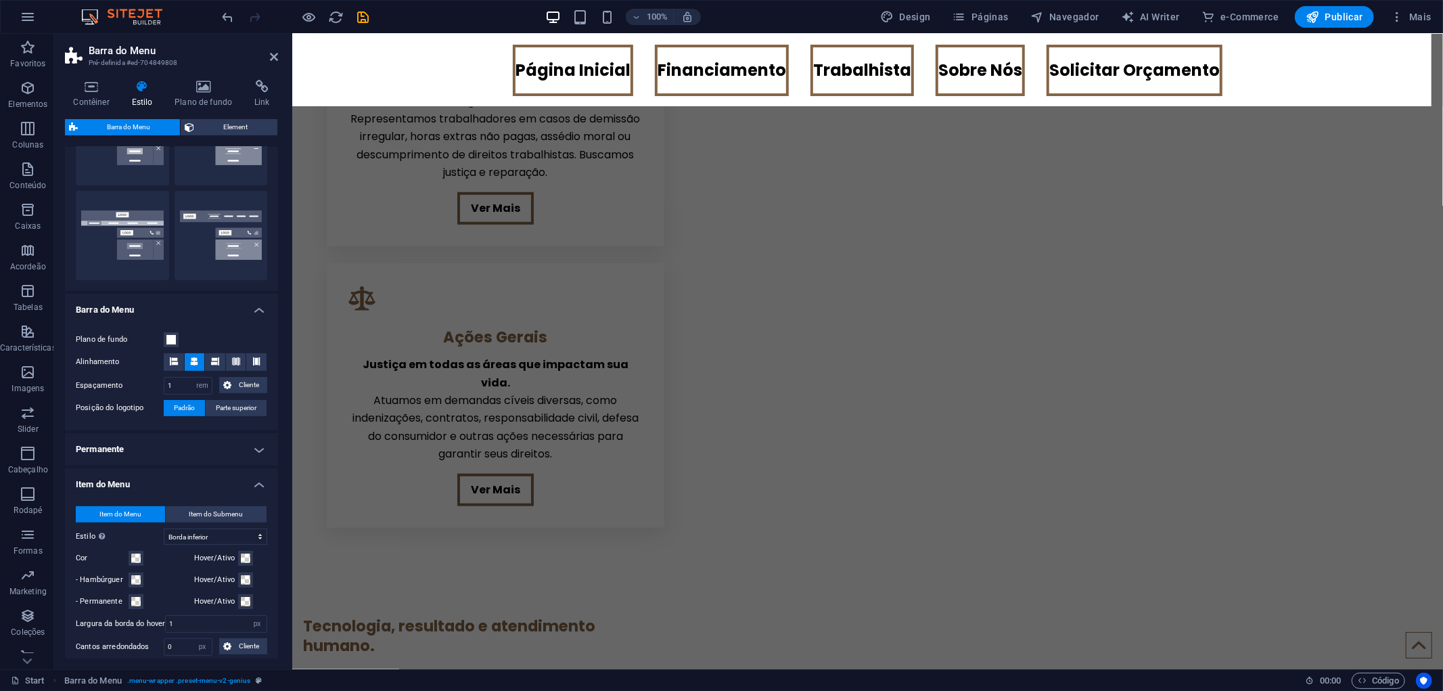
click at [164, 482] on h4 "Item do Menu" at bounding box center [171, 480] width 213 height 24
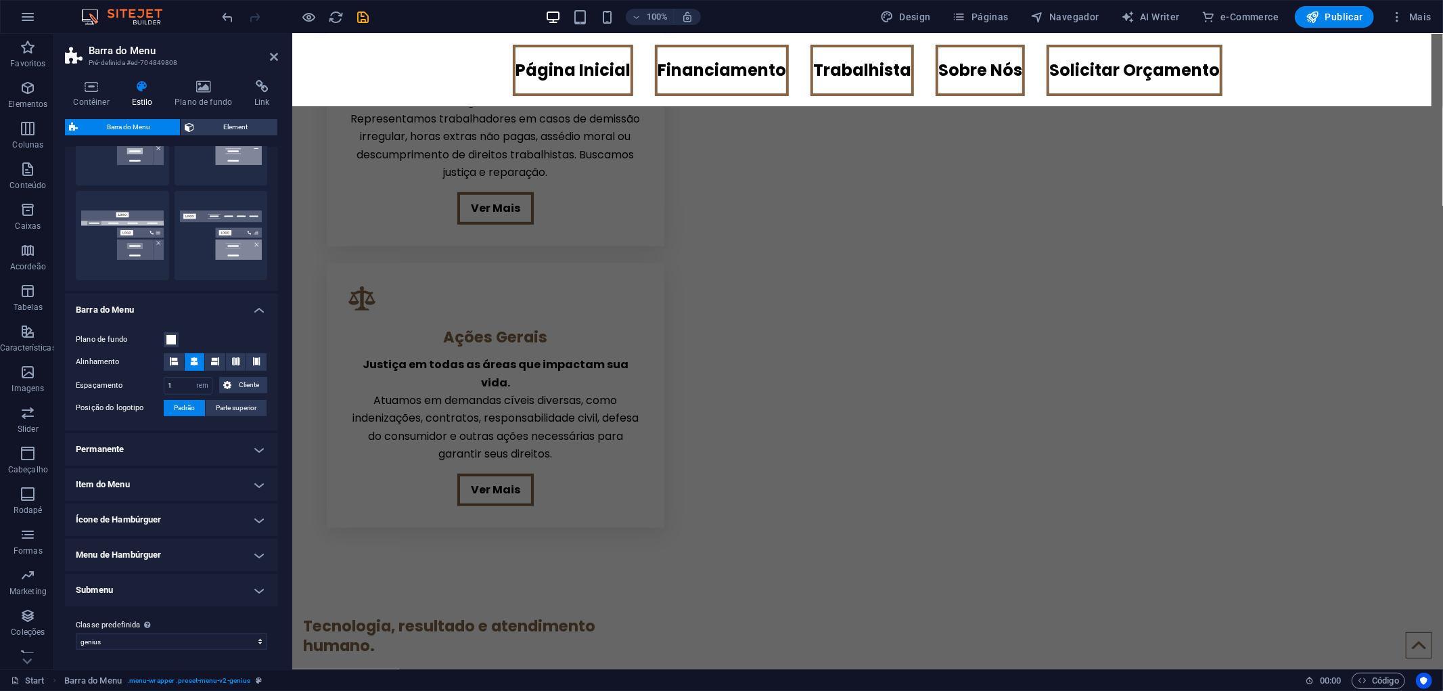
click at [162, 516] on h4 "Ícone de Hambúrguer" at bounding box center [171, 519] width 213 height 32
click at [163, 513] on h4 "Ícone de Hambúrguer" at bounding box center [171, 515] width 213 height 24
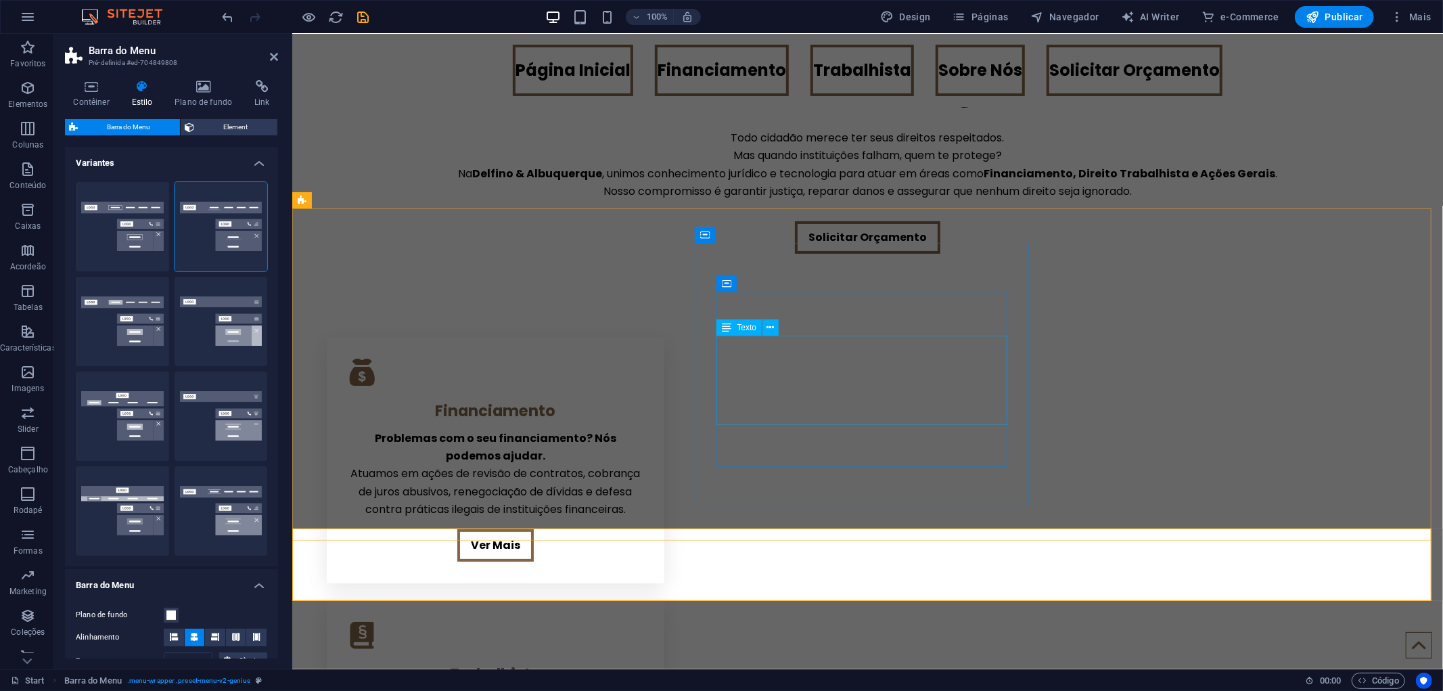
scroll to position [0, 0]
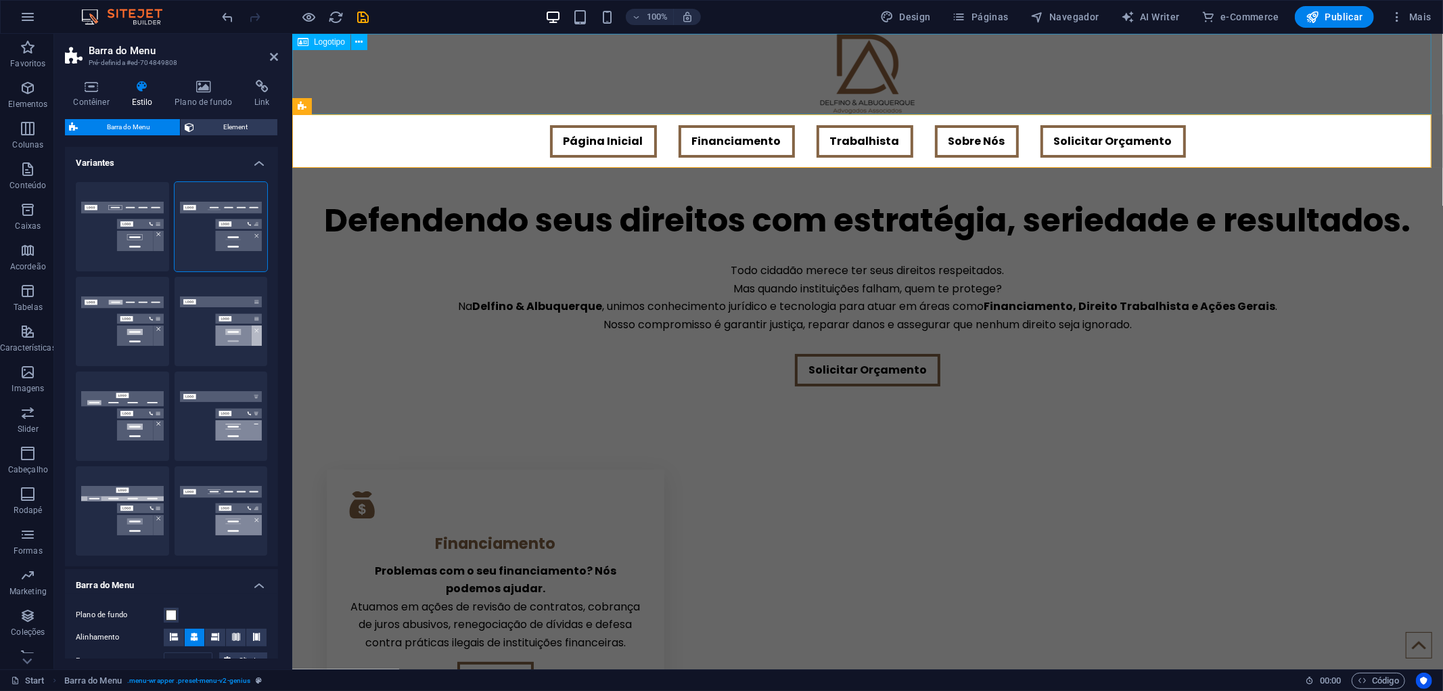
click at [518, 95] on div at bounding box center [867, 73] width 1151 height 81
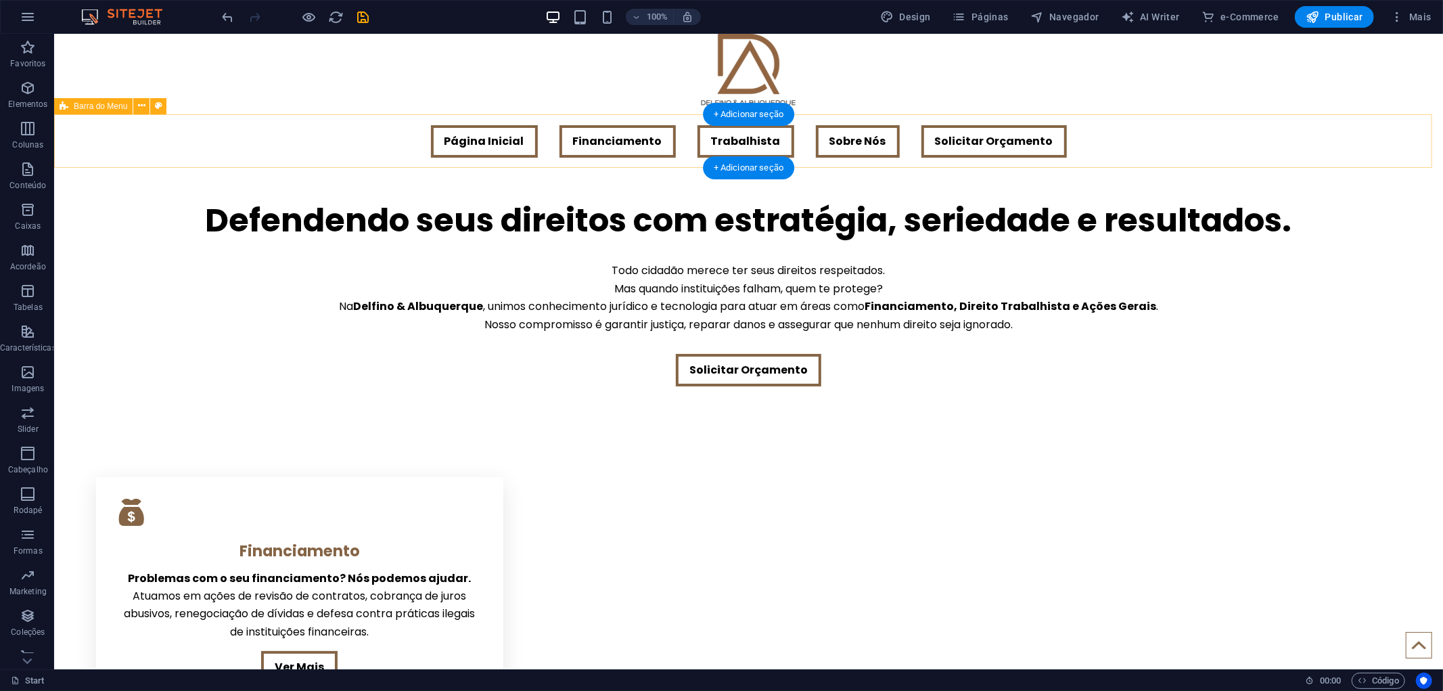
click at [348, 139] on div "Página Inicial Financiamento Trabalhista Sobre Nós Solicitar Orçamento" at bounding box center [747, 141] width 1389 height 54
select select "rem"
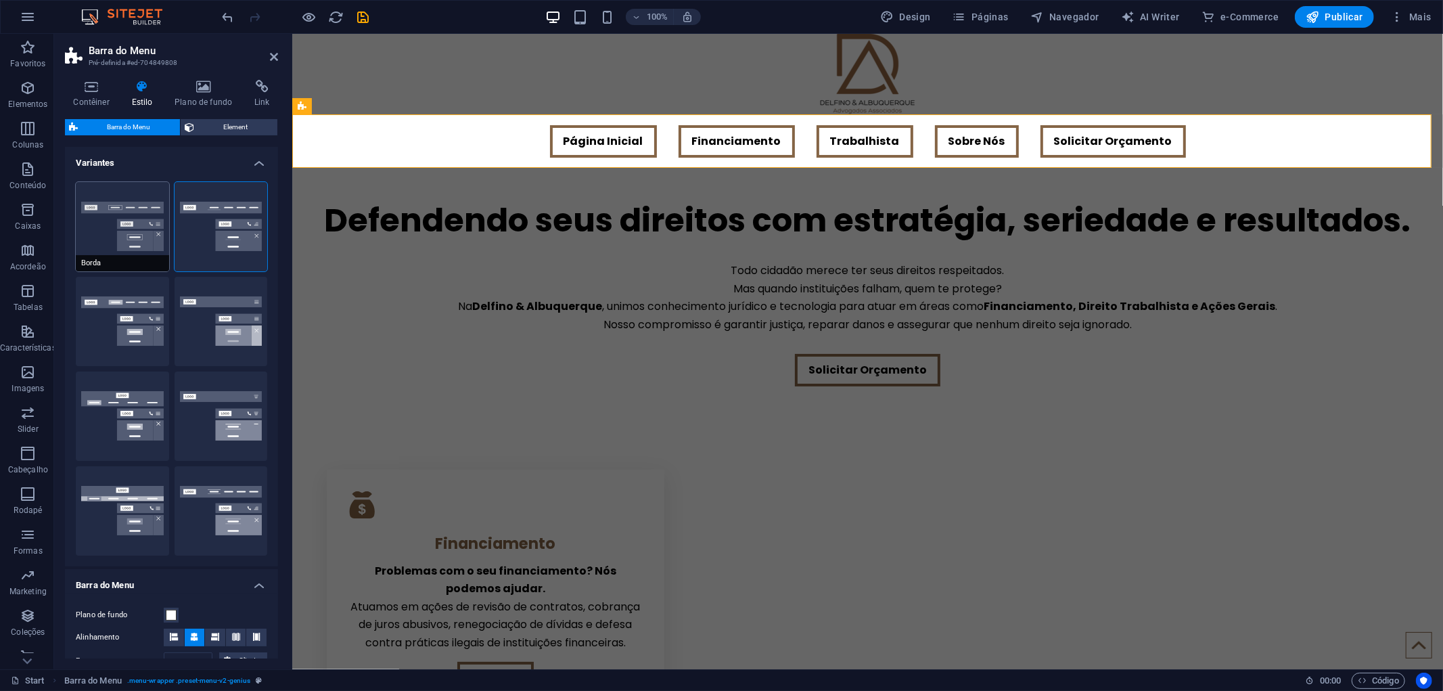
click at [137, 207] on button "Borda" at bounding box center [122, 226] width 93 height 89
click at [122, 313] on button "Padrão" at bounding box center [122, 321] width 93 height 89
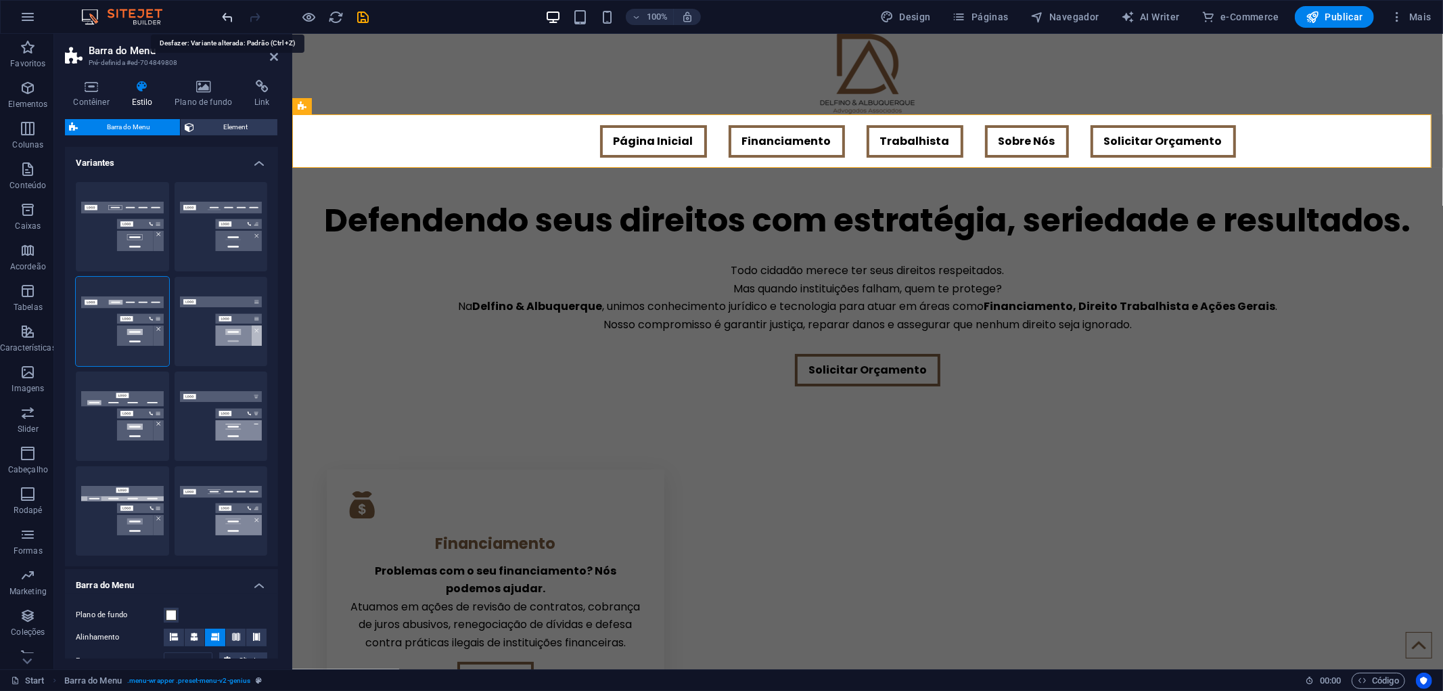
click at [226, 16] on icon "undo" at bounding box center [229, 17] width 16 height 16
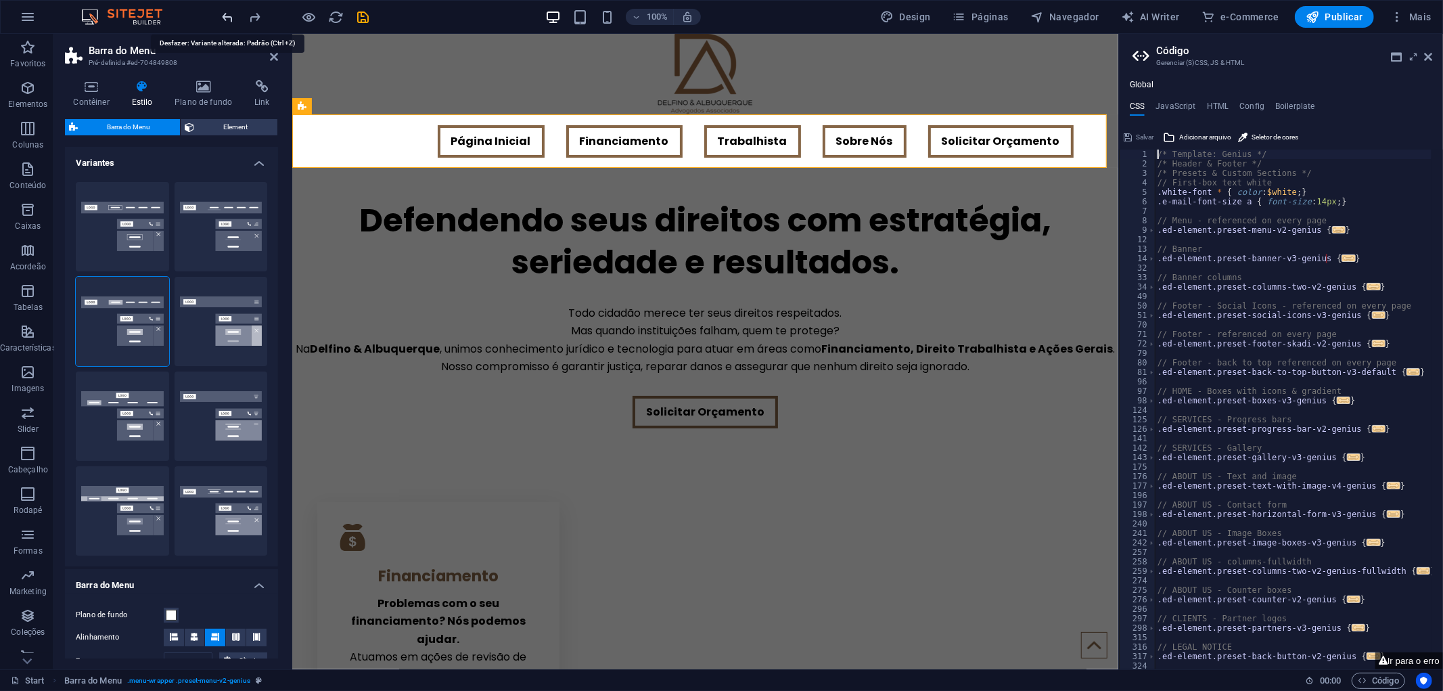
click at [226, 16] on icon "undo" at bounding box center [229, 17] width 16 height 16
type input "0"
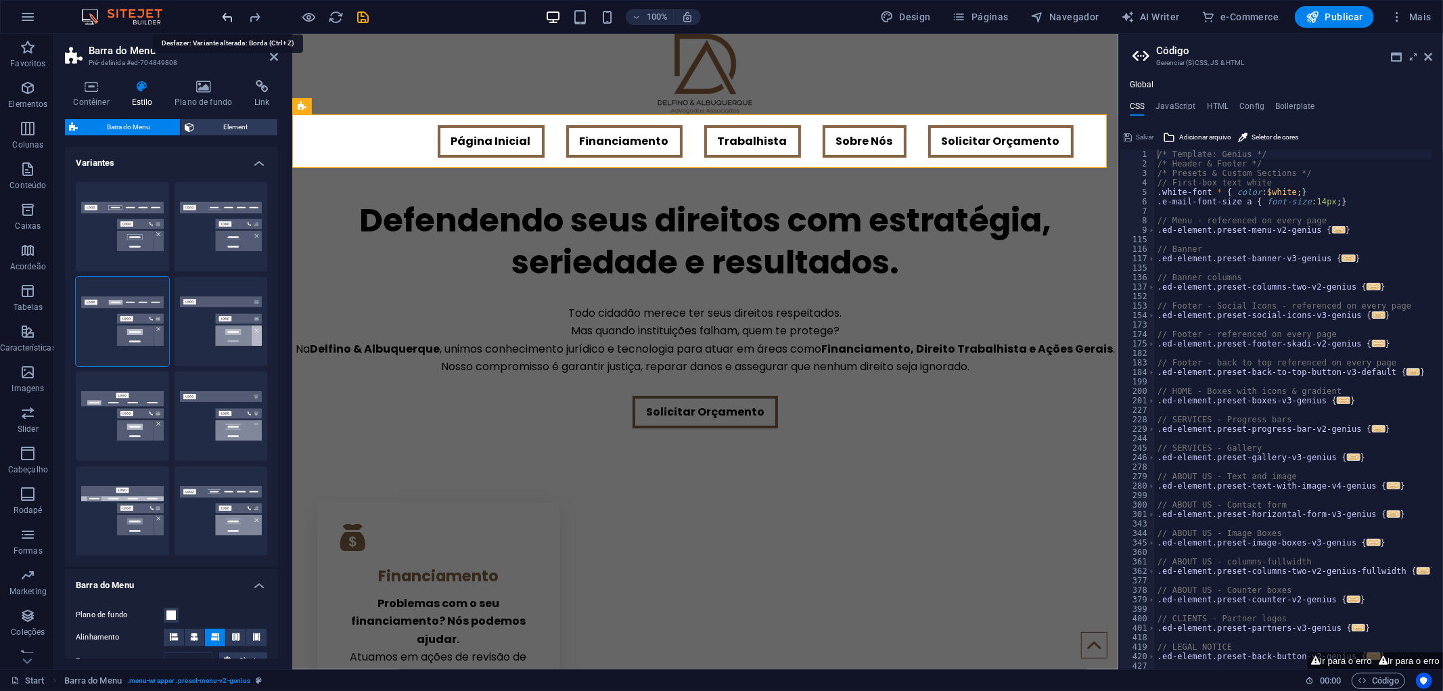
select select "DISABLED_OPTION_VALUE"
type input "2"
type input "1"
click at [226, 16] on icon "undo" at bounding box center [229, 17] width 16 height 16
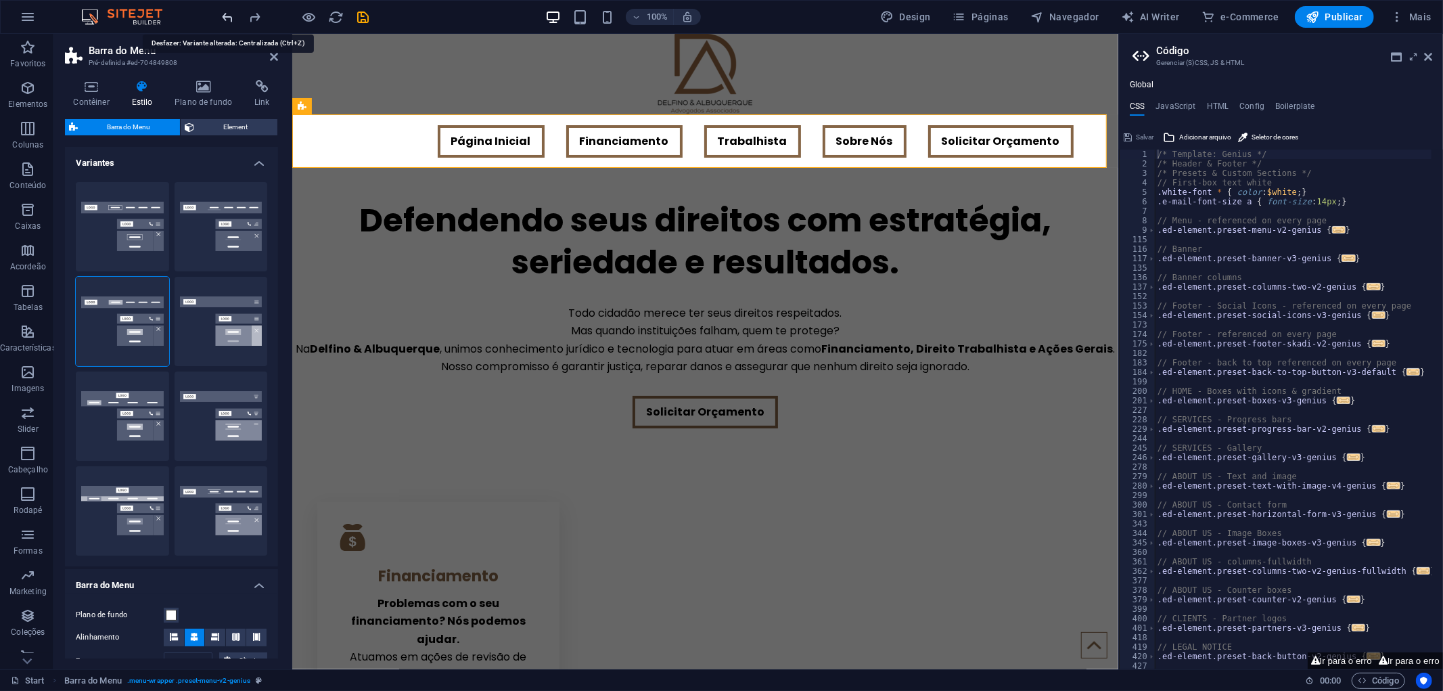
click at [226, 16] on icon "undo" at bounding box center [229, 17] width 16 height 16
click at [227, 16] on icon "undo" at bounding box center [229, 17] width 16 height 16
drag, startPoint x: 1426, startPoint y: 58, endPoint x: 621, endPoint y: 76, distance: 805.4
click at [1426, 58] on icon at bounding box center [1428, 56] width 8 height 11
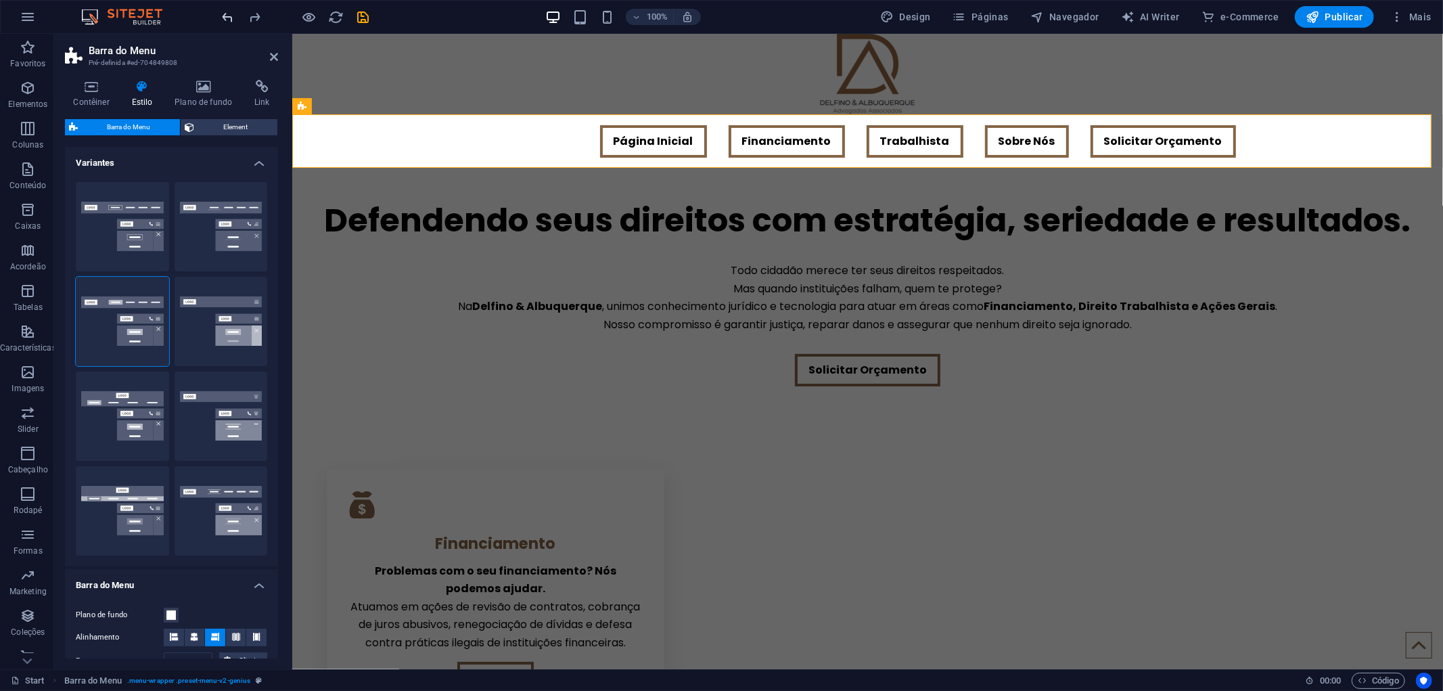
click at [226, 17] on icon "undo" at bounding box center [229, 17] width 16 height 16
type input "0"
select select "DISABLED_OPTION_VALUE"
type input "2"
type input "1"
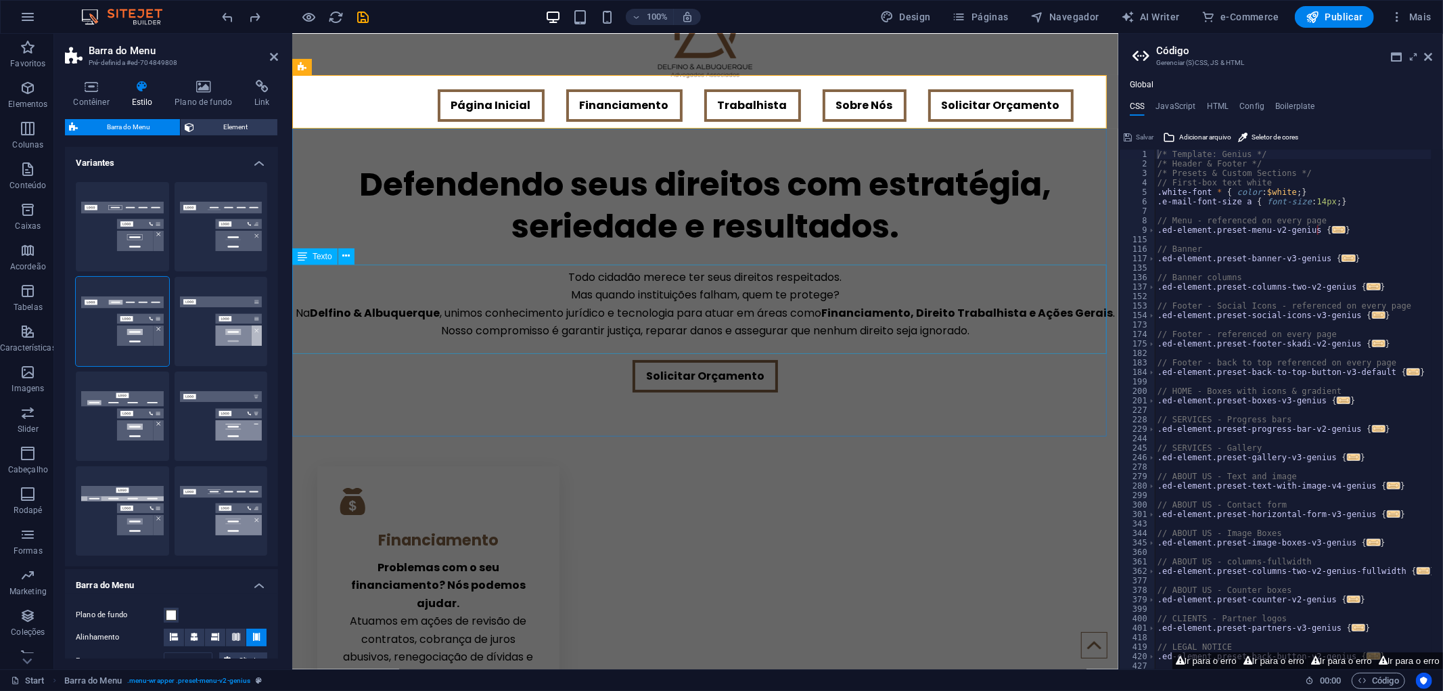
scroll to position [75, 0]
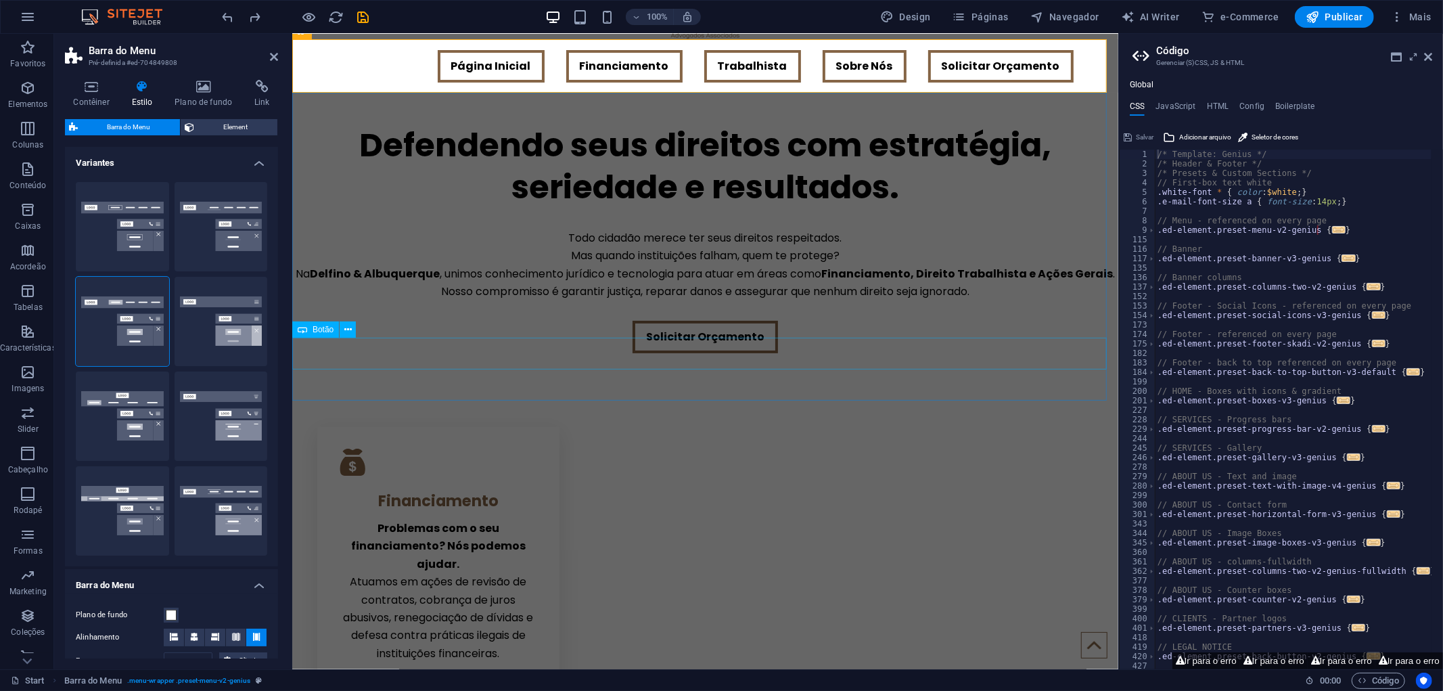
click at [991, 353] on div "Solicitar Orçamento" at bounding box center [705, 336] width 826 height 32
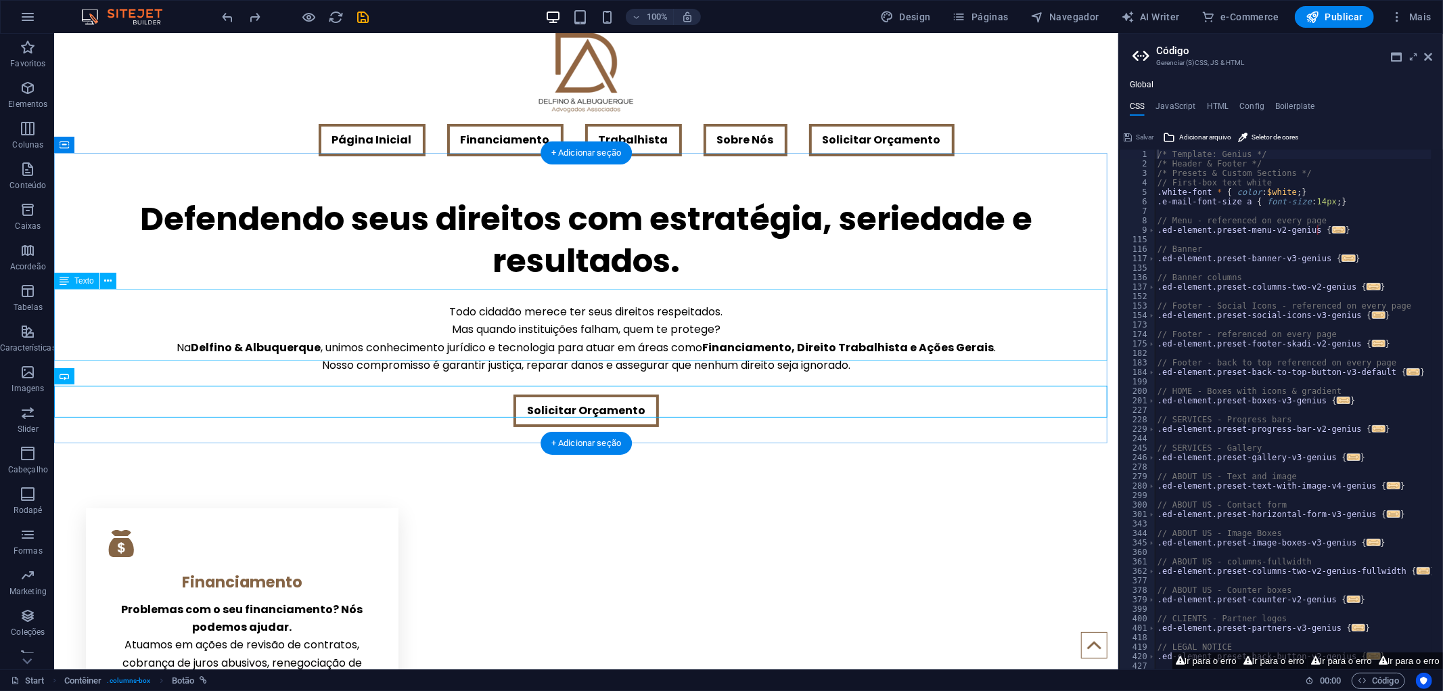
scroll to position [0, 0]
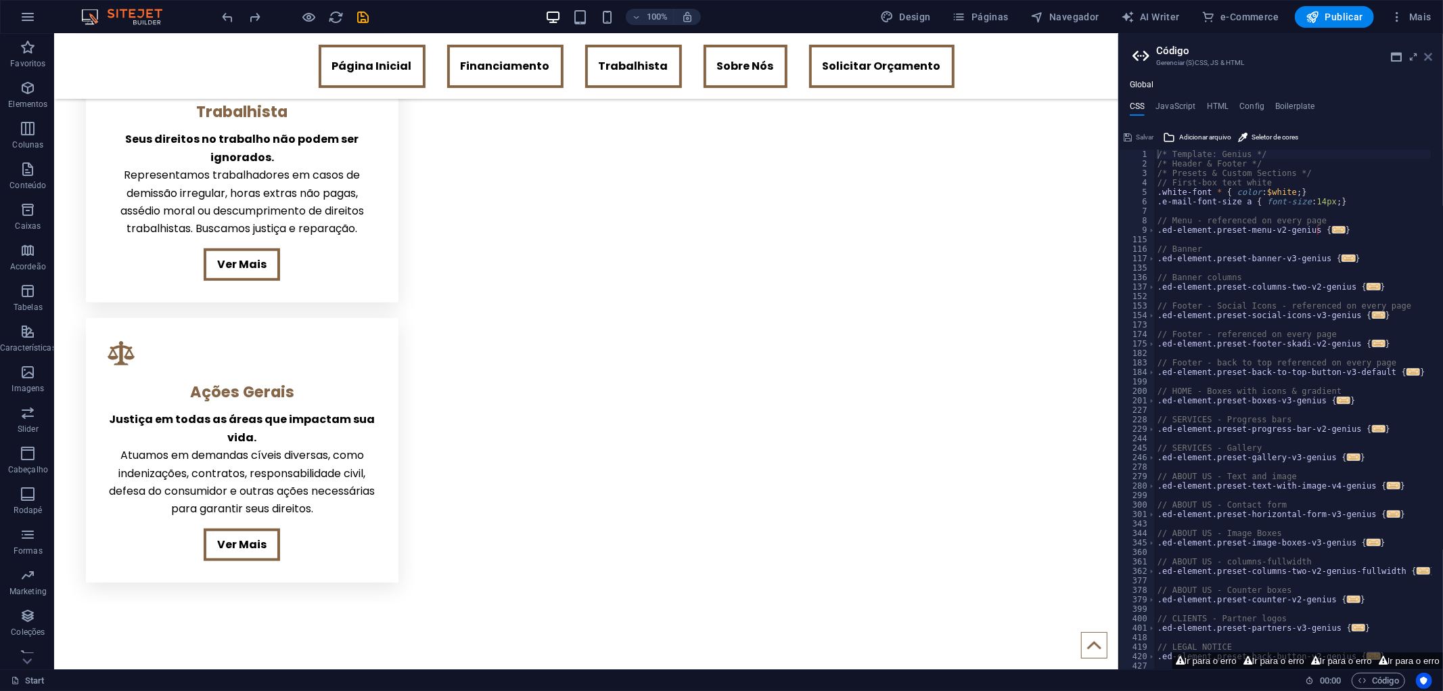
click at [1432, 54] on icon at bounding box center [1428, 56] width 8 height 11
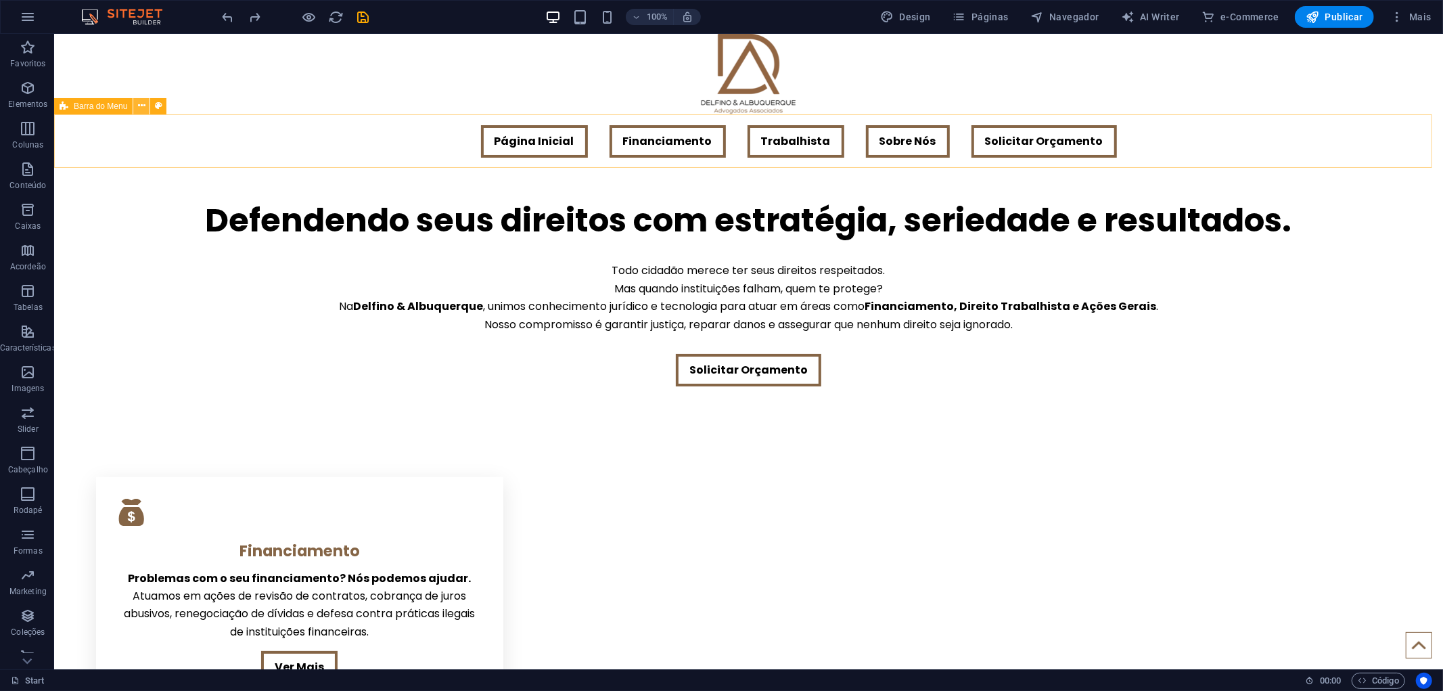
click at [139, 104] on icon at bounding box center [141, 106] width 7 height 14
click at [155, 105] on icon at bounding box center [158, 106] width 7 height 14
select select "rem"
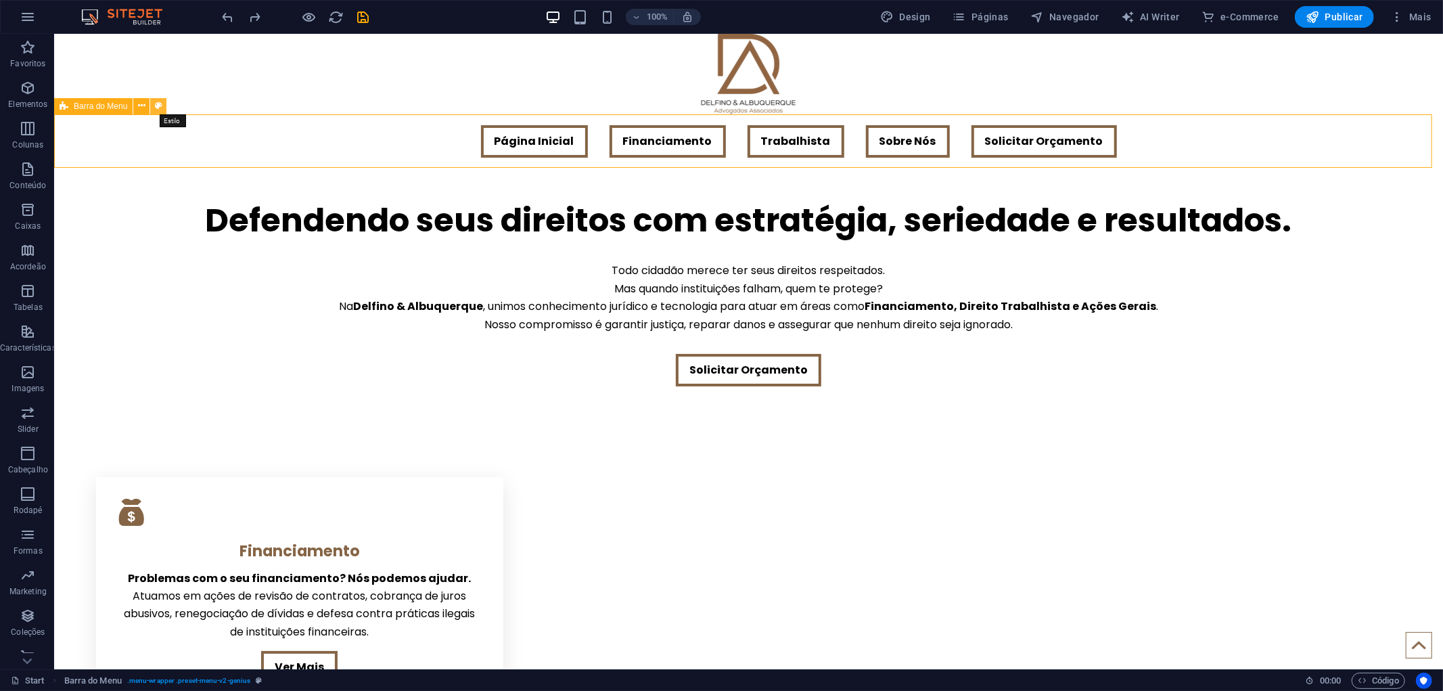
select select "rem"
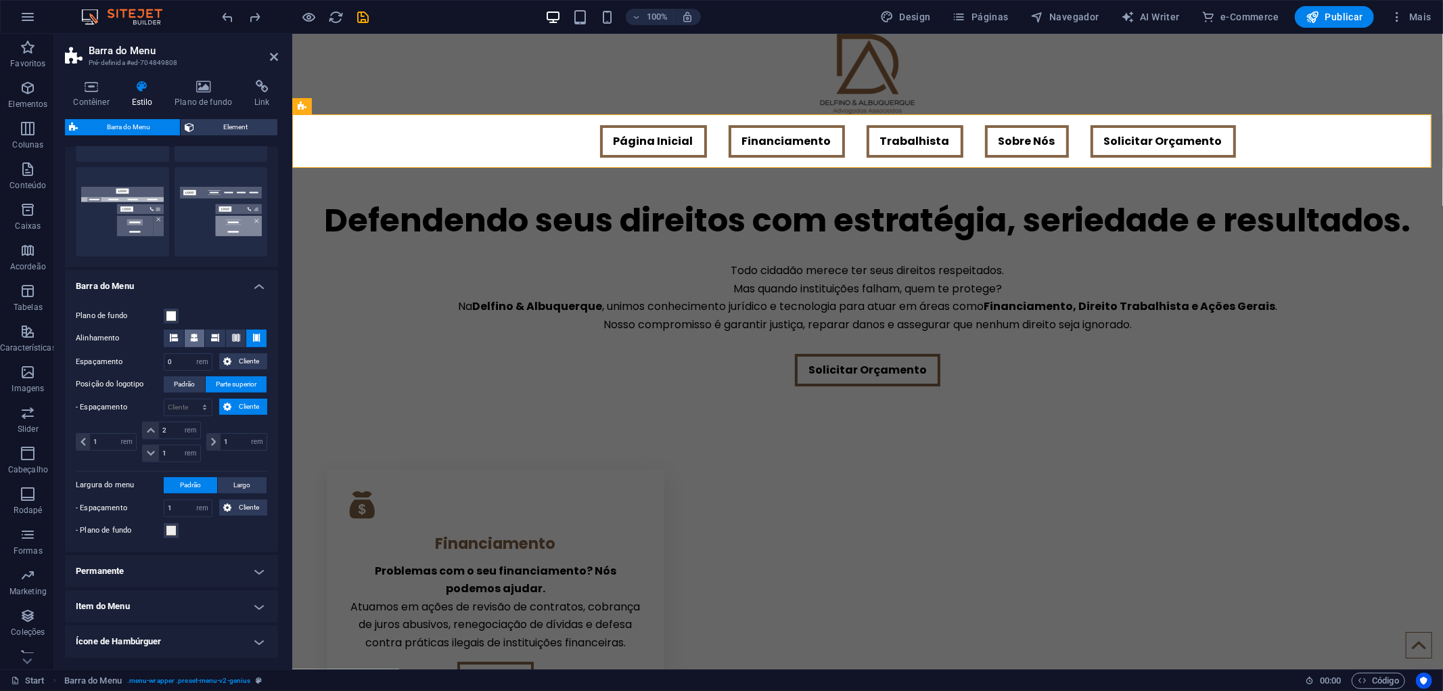
scroll to position [300, 0]
click at [191, 334] on icon at bounding box center [194, 336] width 8 height 8
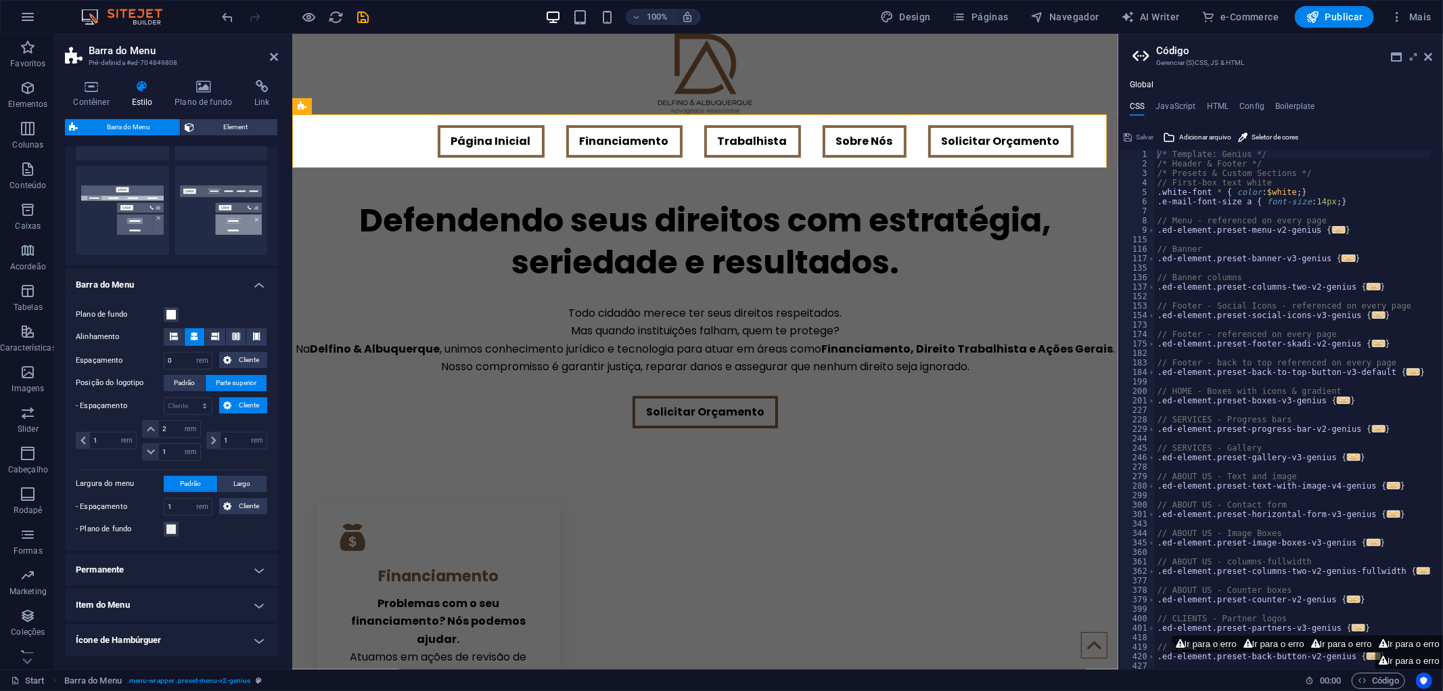
click at [1436, 52] on aside "Código Gerenciar (S)CSS, JS & HTML Global CSS JavaScript HTML Config Boilerplat…" at bounding box center [1280, 351] width 325 height 635
click at [1430, 54] on icon at bounding box center [1428, 56] width 8 height 11
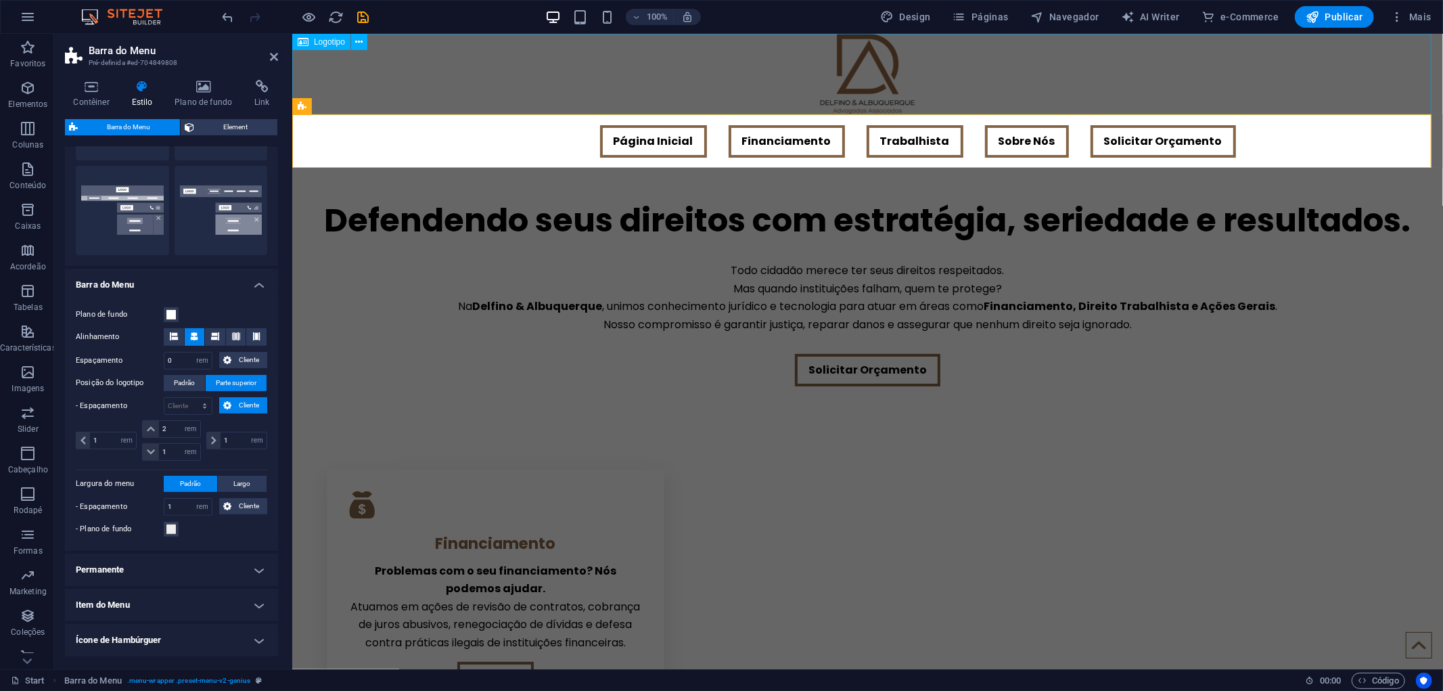
click at [422, 91] on div at bounding box center [867, 73] width 1151 height 81
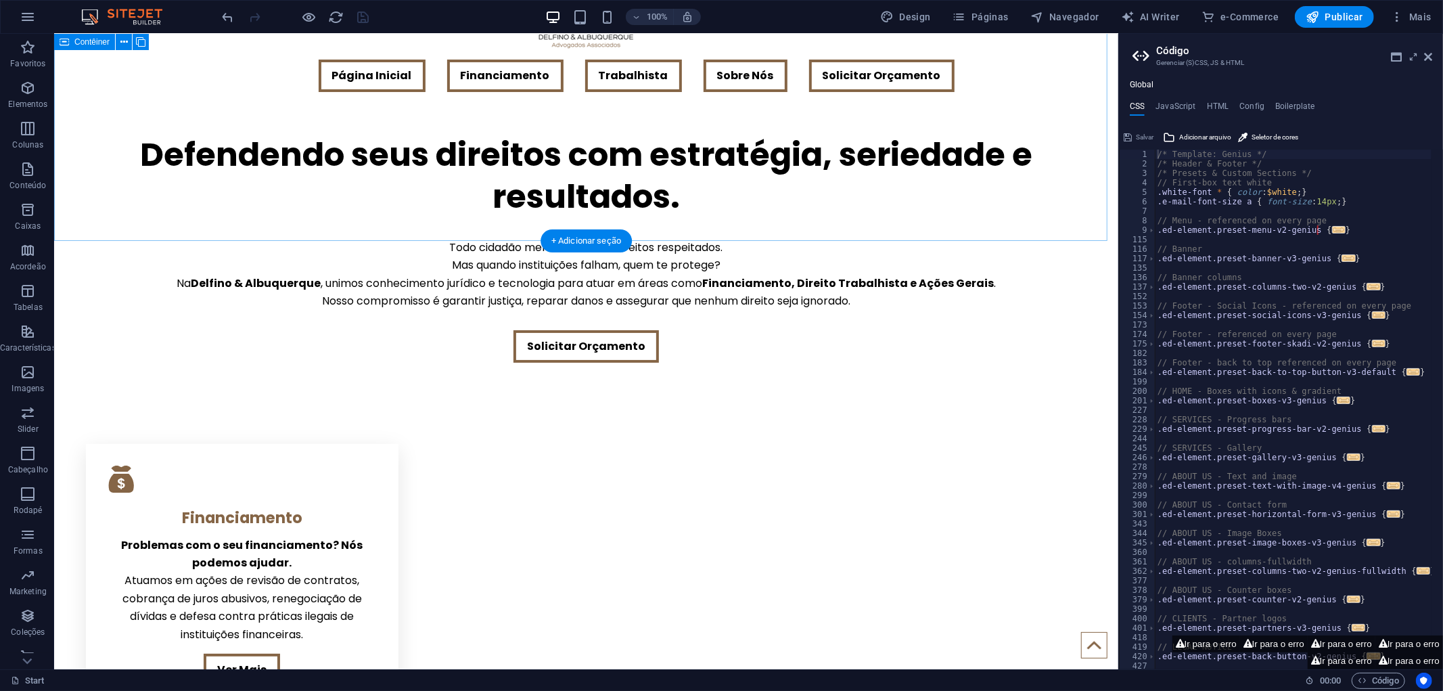
scroll to position [0, 0]
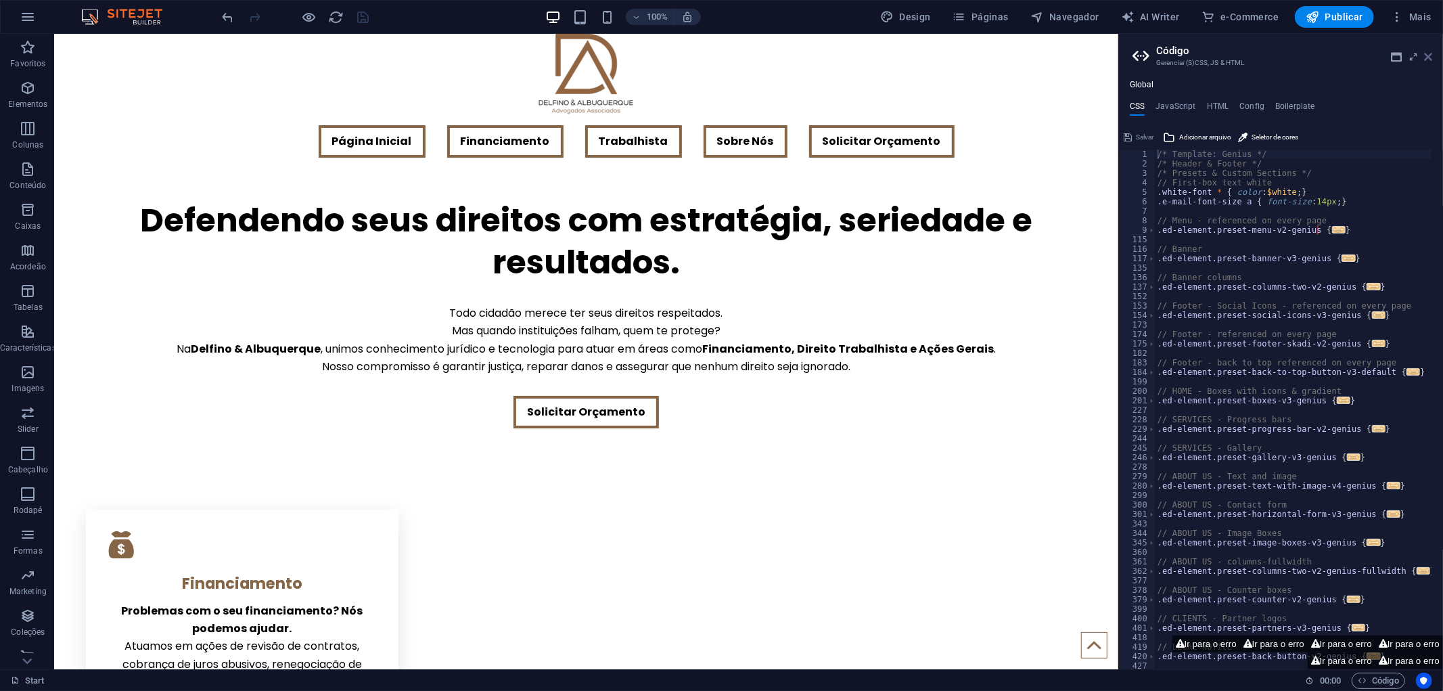
click at [1428, 55] on icon at bounding box center [1428, 56] width 8 height 11
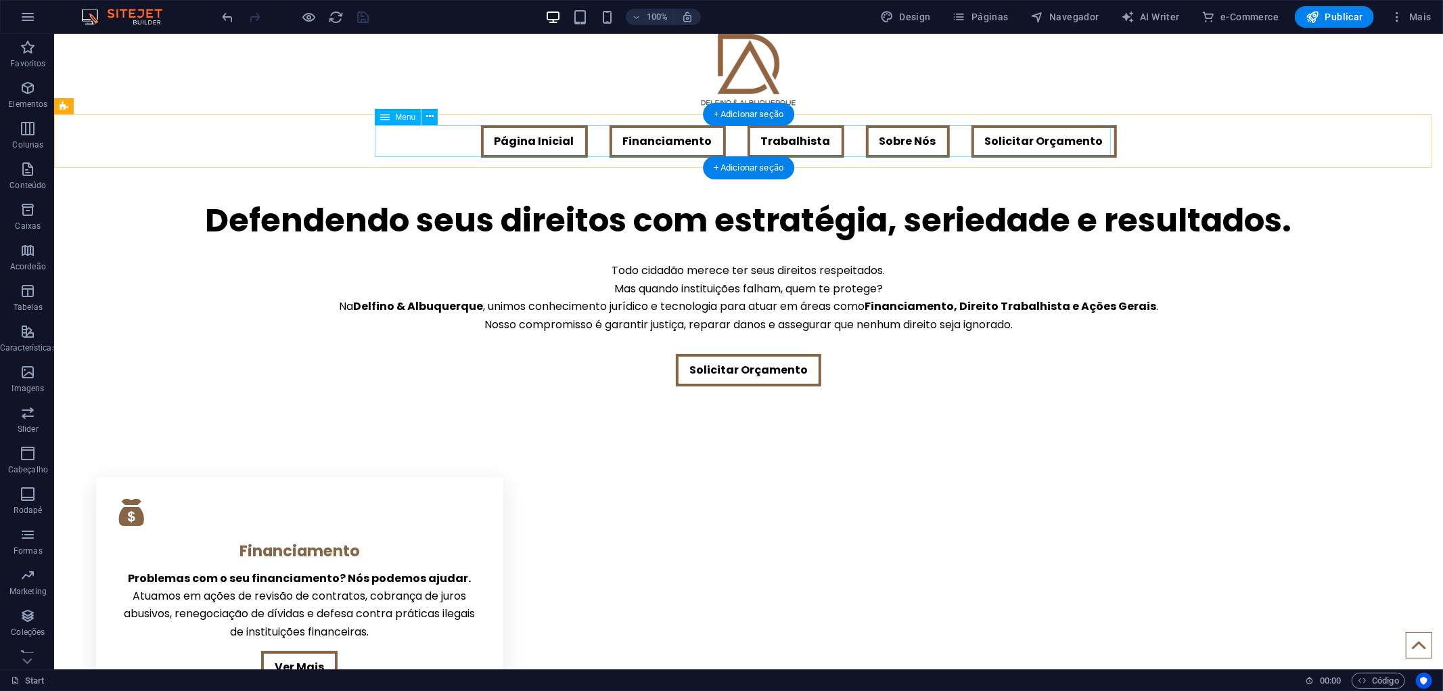
click at [938, 145] on nav "Página Inicial Financiamento Trabalhista Sobre Nós Solicitar Orçamento" at bounding box center [748, 141] width 736 height 32
click at [928, 138] on nav "Página Inicial Financiamento Trabalhista Sobre Nós Solicitar Orçamento" at bounding box center [748, 141] width 736 height 32
click at [935, 143] on nav "Página Inicial Financiamento Trabalhista Sobre Nós Solicitar Orçamento" at bounding box center [748, 141] width 736 height 32
select select
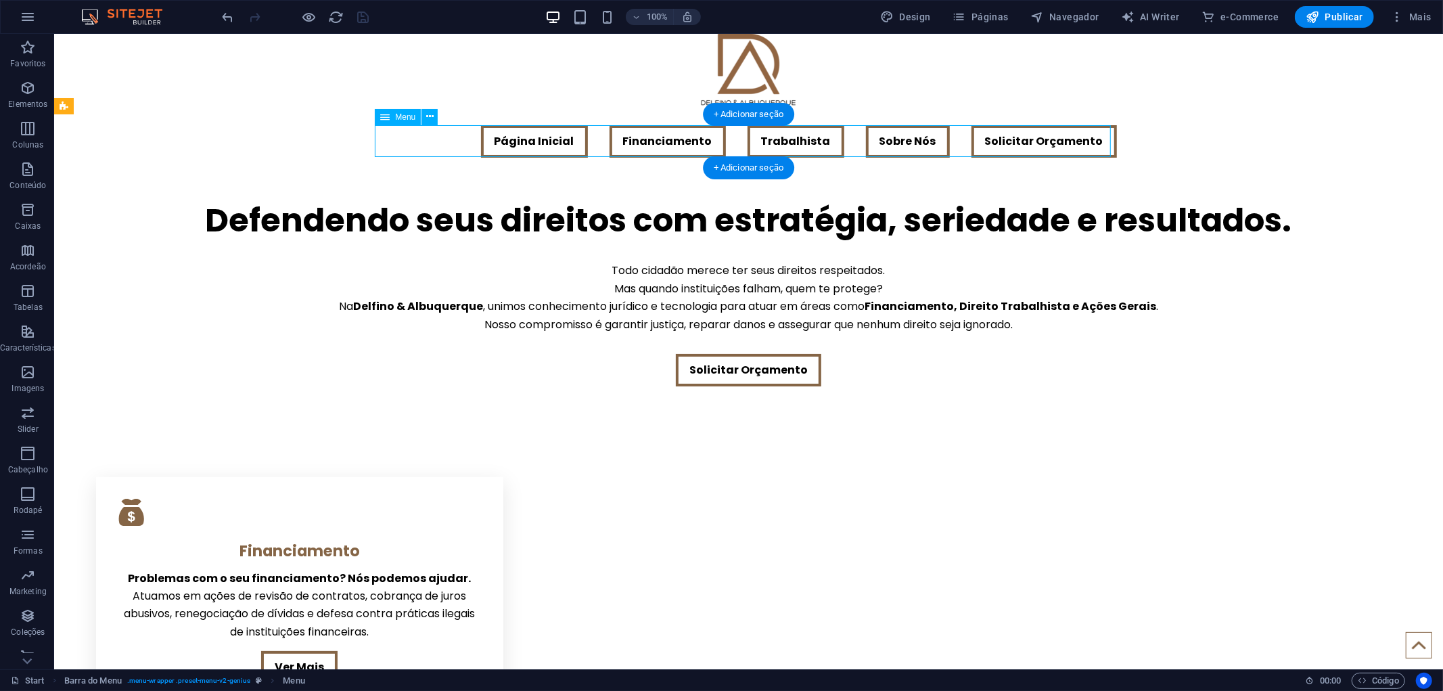
select select "default"
select select
select select "default"
select select
select select "default"
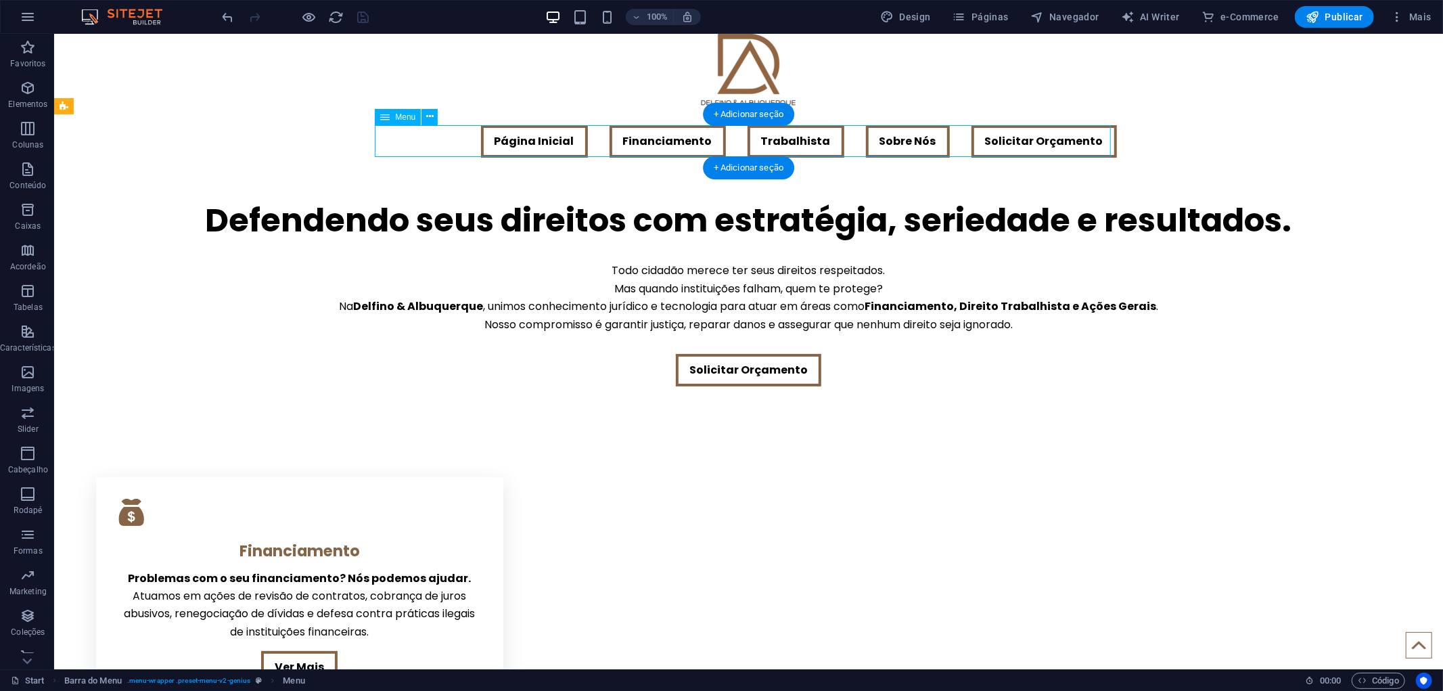
select select
select select "default"
select select
select select "default"
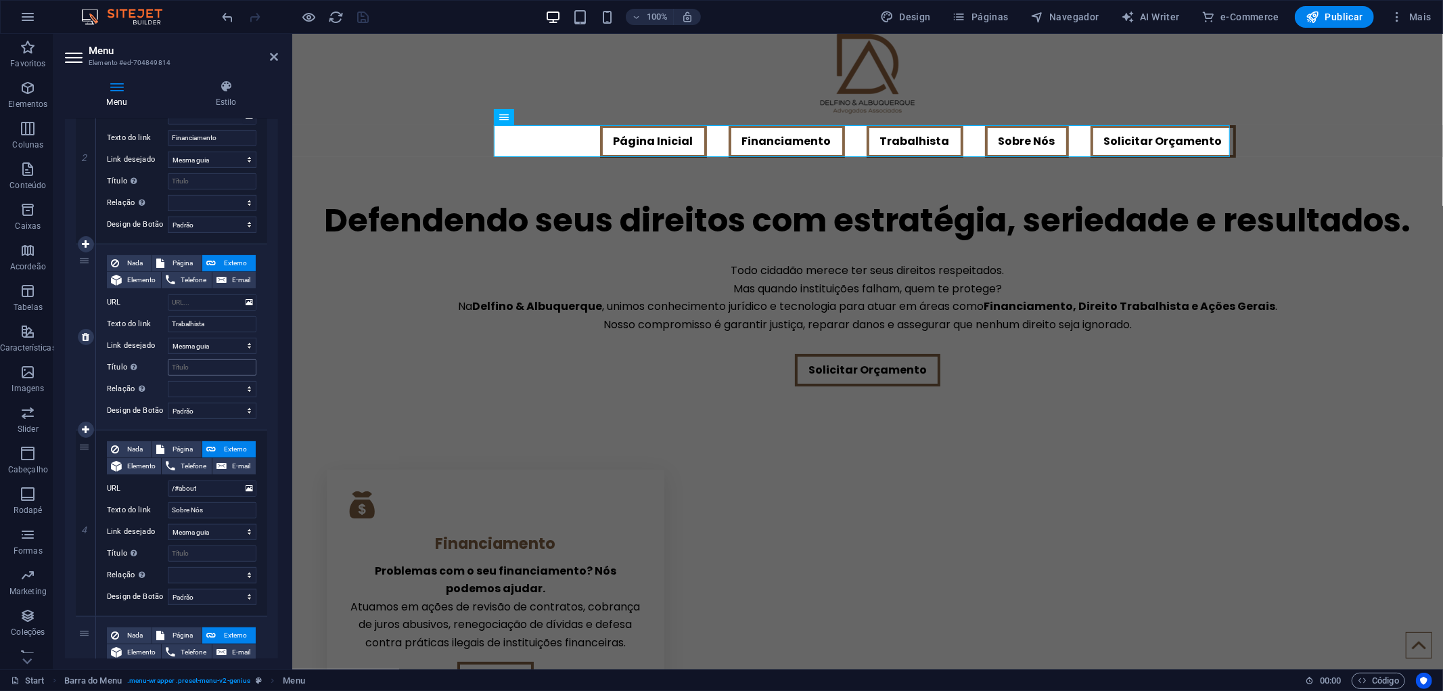
scroll to position [451, 0]
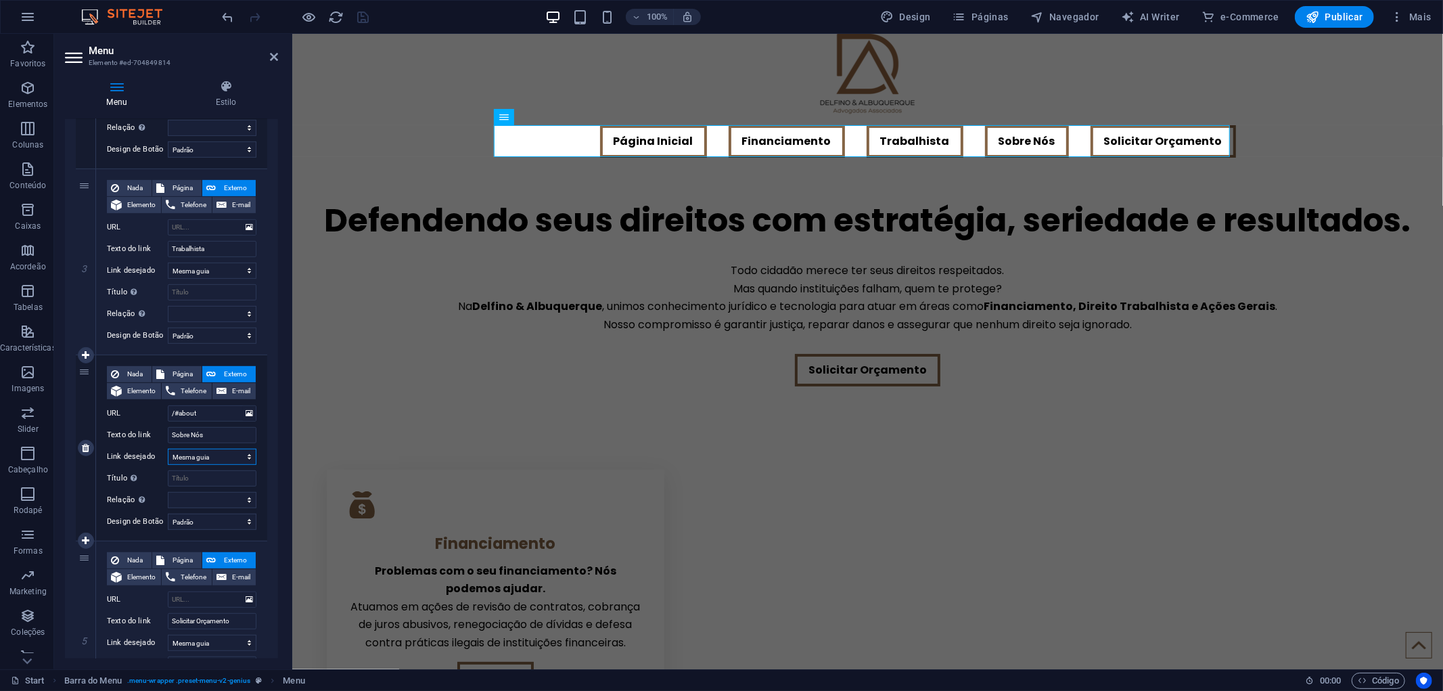
click at [205, 453] on select "Nova guia Mesma guia Sobreposição" at bounding box center [212, 457] width 89 height 16
click at [207, 453] on select "Nova guia Mesma guia Sobreposição" at bounding box center [212, 457] width 89 height 16
click at [207, 516] on select "Nada Padrão Primário Secundário" at bounding box center [212, 522] width 89 height 16
select select
click at [168, 514] on select "Nada Padrão Primário Secundário" at bounding box center [212, 522] width 89 height 16
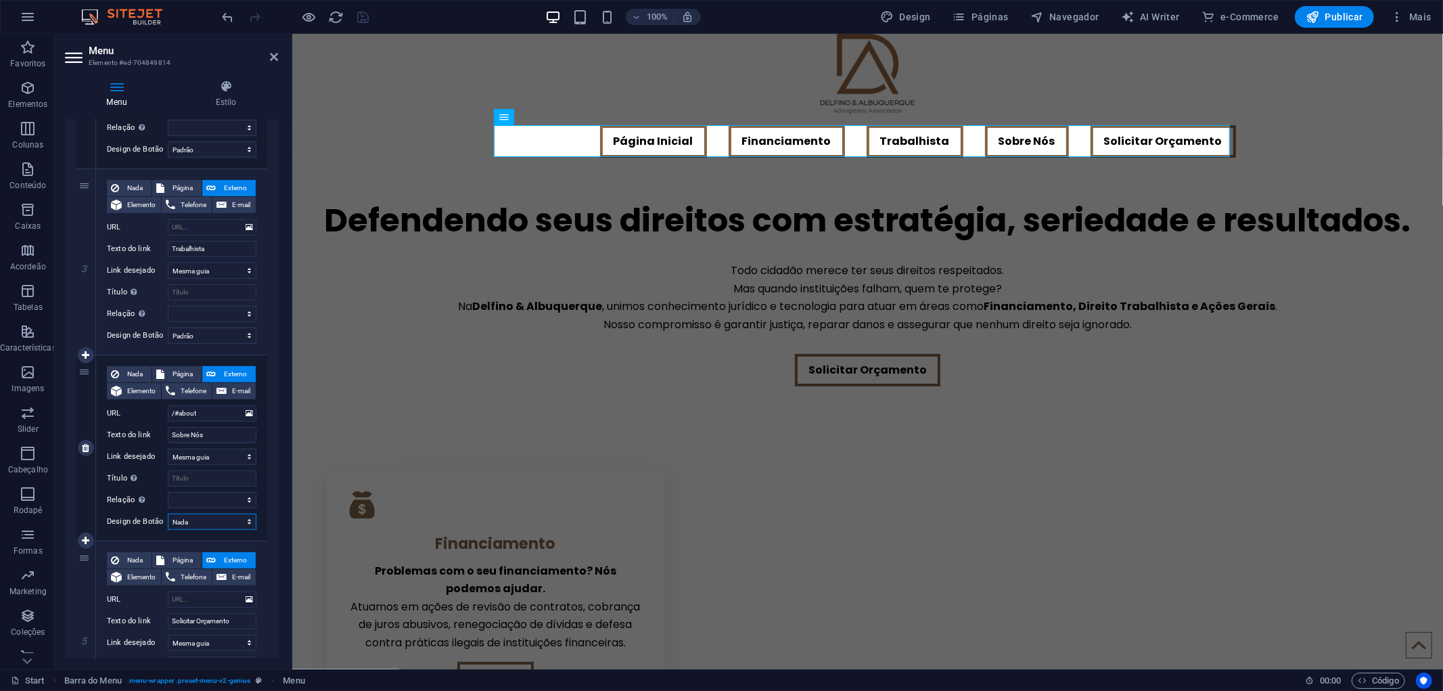
select select
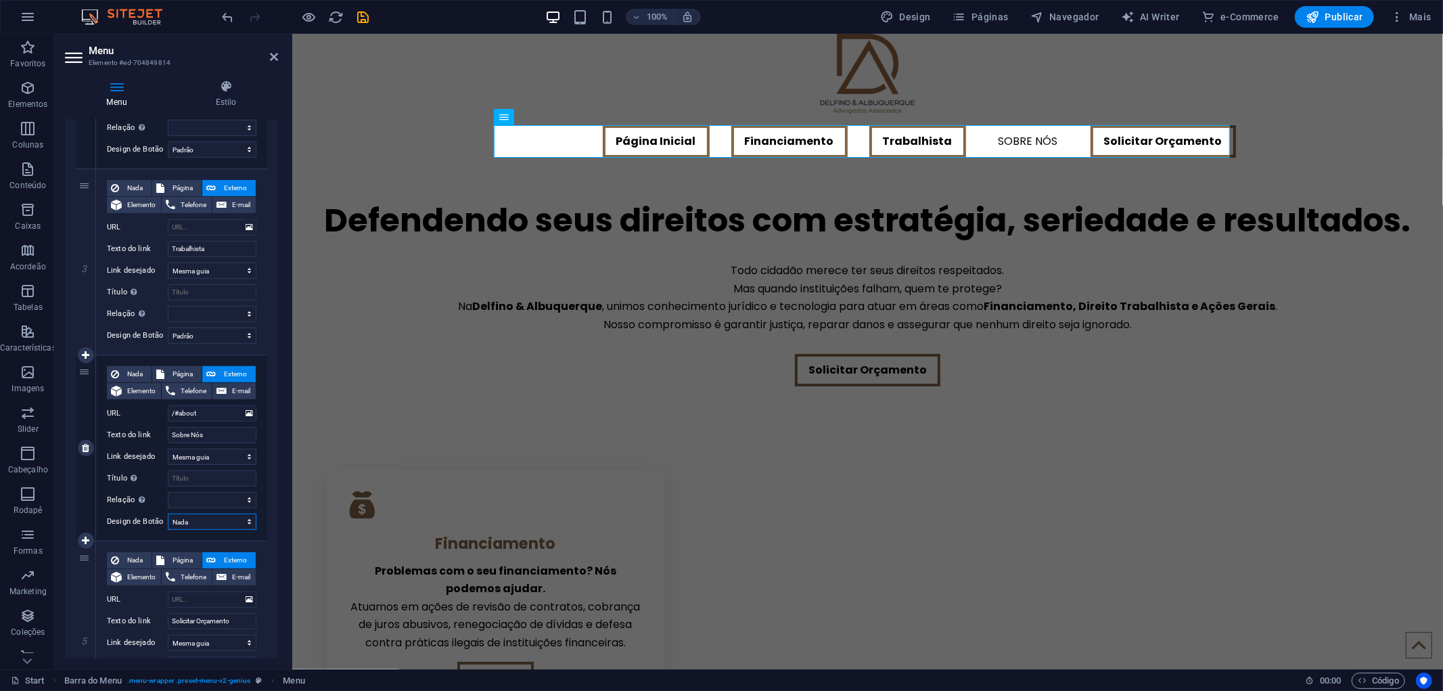
click at [203, 516] on select "Nada Padrão Primário Secundário" at bounding box center [212, 522] width 89 height 16
select select "default"
click at [168, 514] on select "Nada Padrão Primário Secundário" at bounding box center [212, 522] width 89 height 16
select select
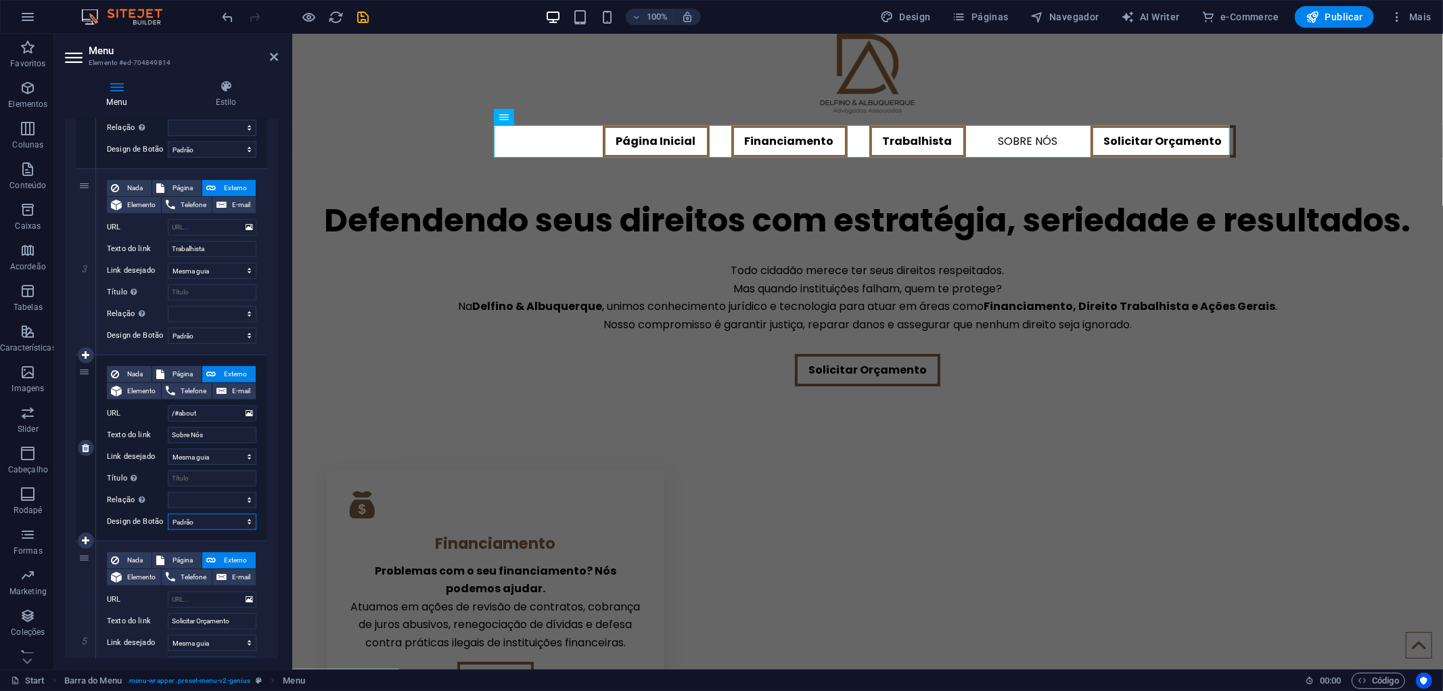
select select
click at [211, 521] on select "Nada Padrão Primário Secundário" at bounding box center [212, 522] width 89 height 16
select select "secondary"
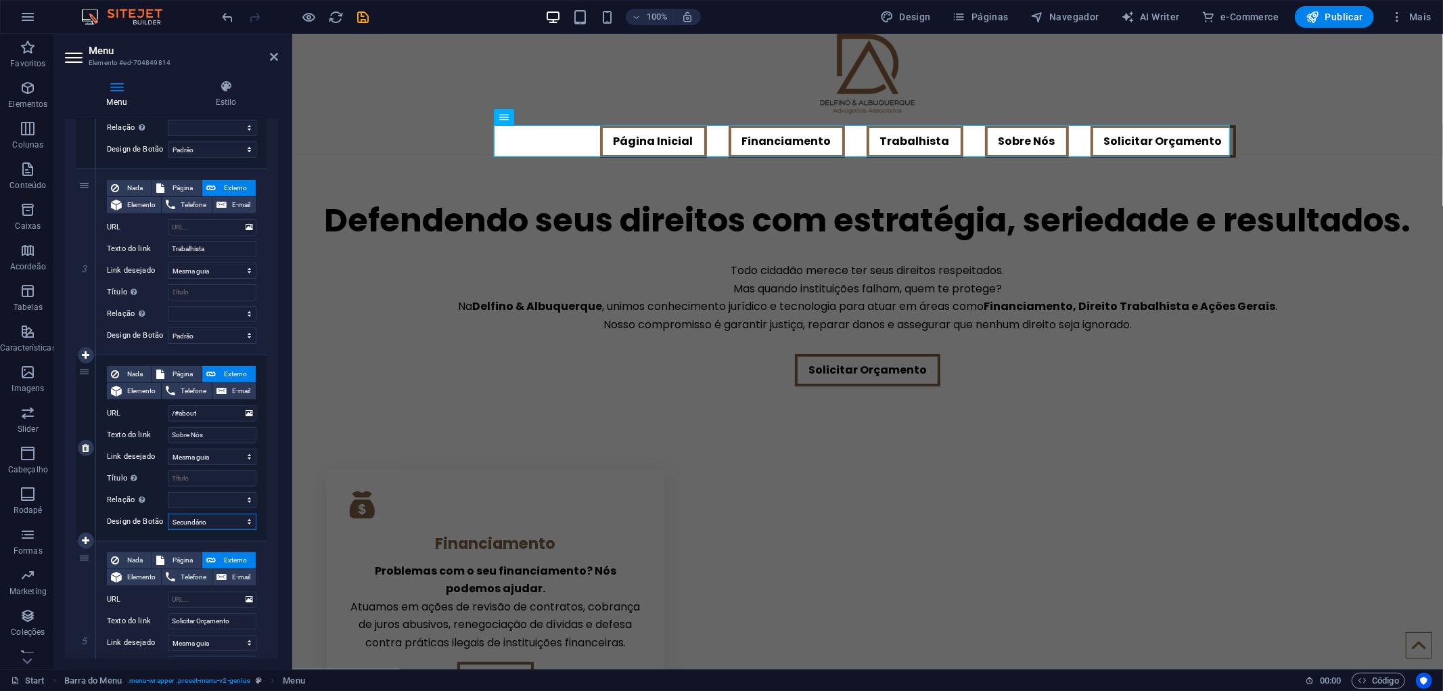
click at [168, 514] on select "Nada Padrão Primário Secundário" at bounding box center [212, 522] width 89 height 16
select select
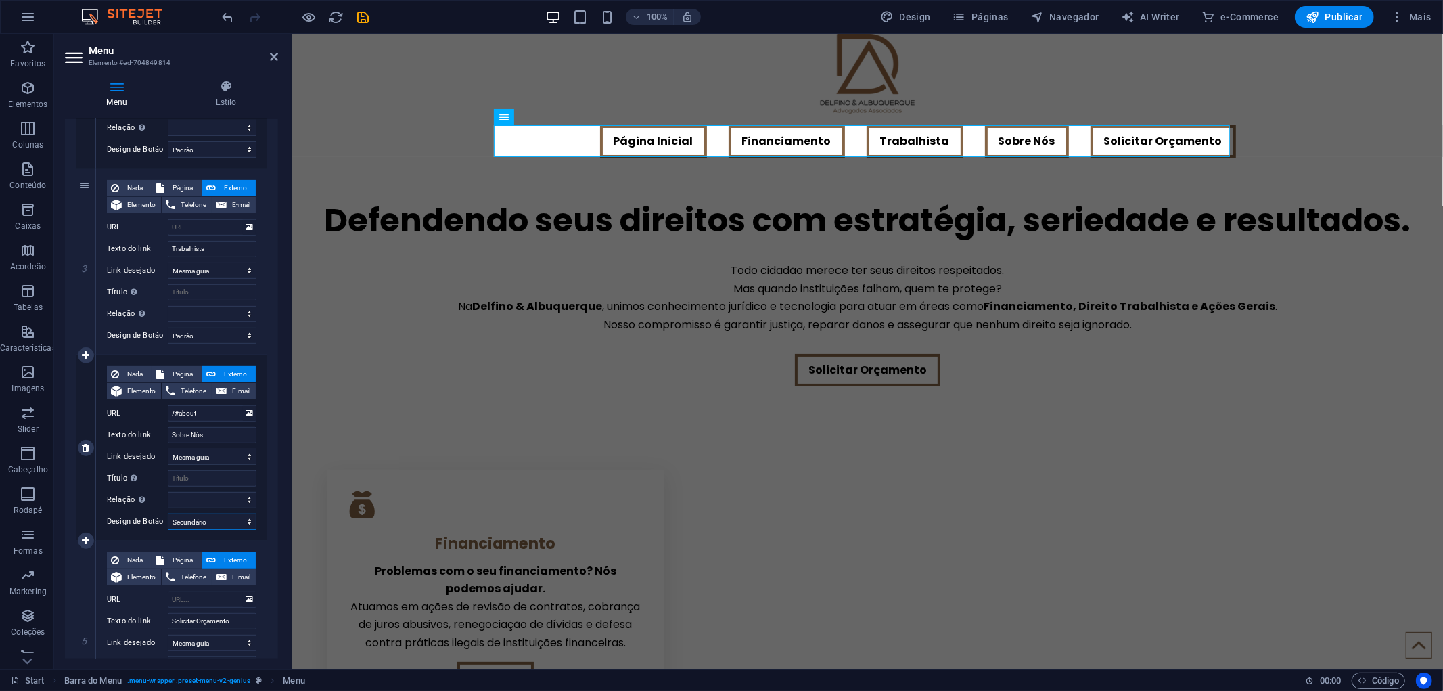
select select
click at [196, 521] on select "Nada Padrão Primário Secundário" at bounding box center [212, 522] width 89 height 16
select select "primary"
click at [168, 514] on select "Nada Padrão Primário Secundário" at bounding box center [212, 522] width 89 height 16
select select
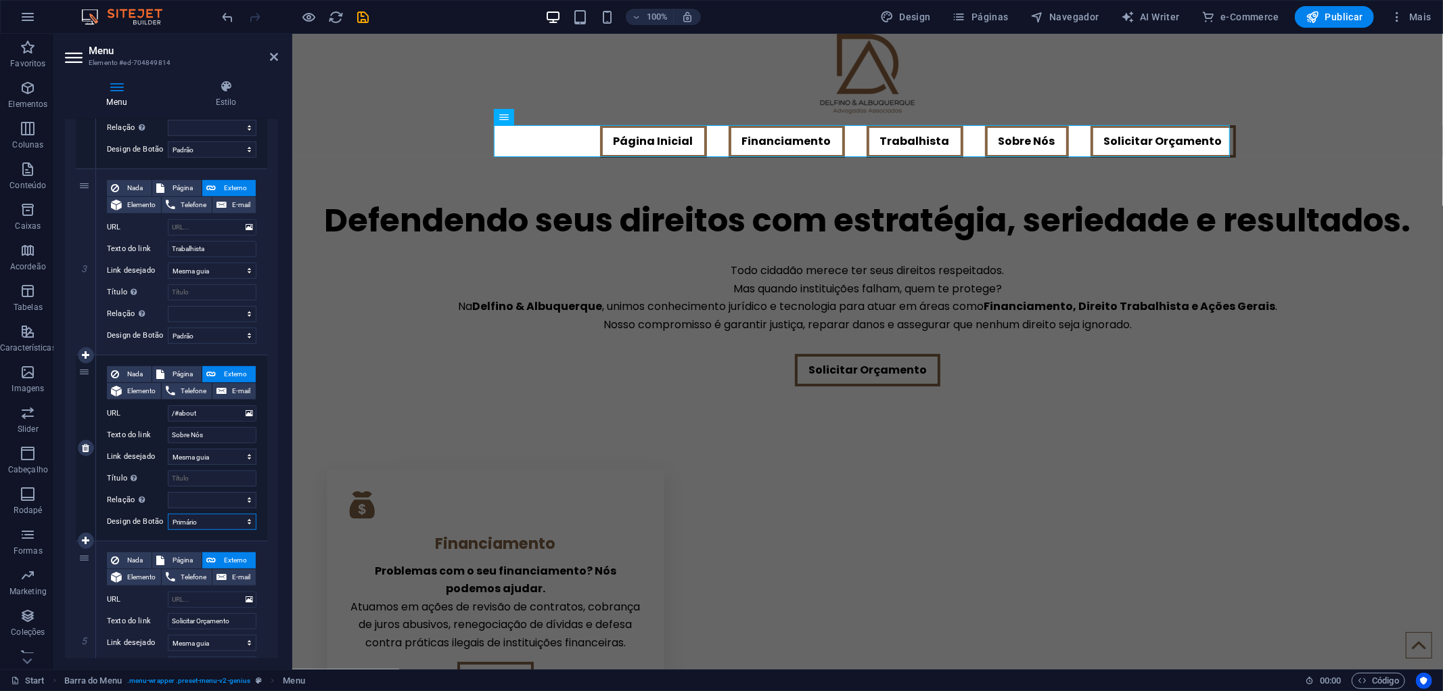
select select
click at [205, 525] on select "Nada Padrão Primário Secundário" at bounding box center [212, 522] width 89 height 16
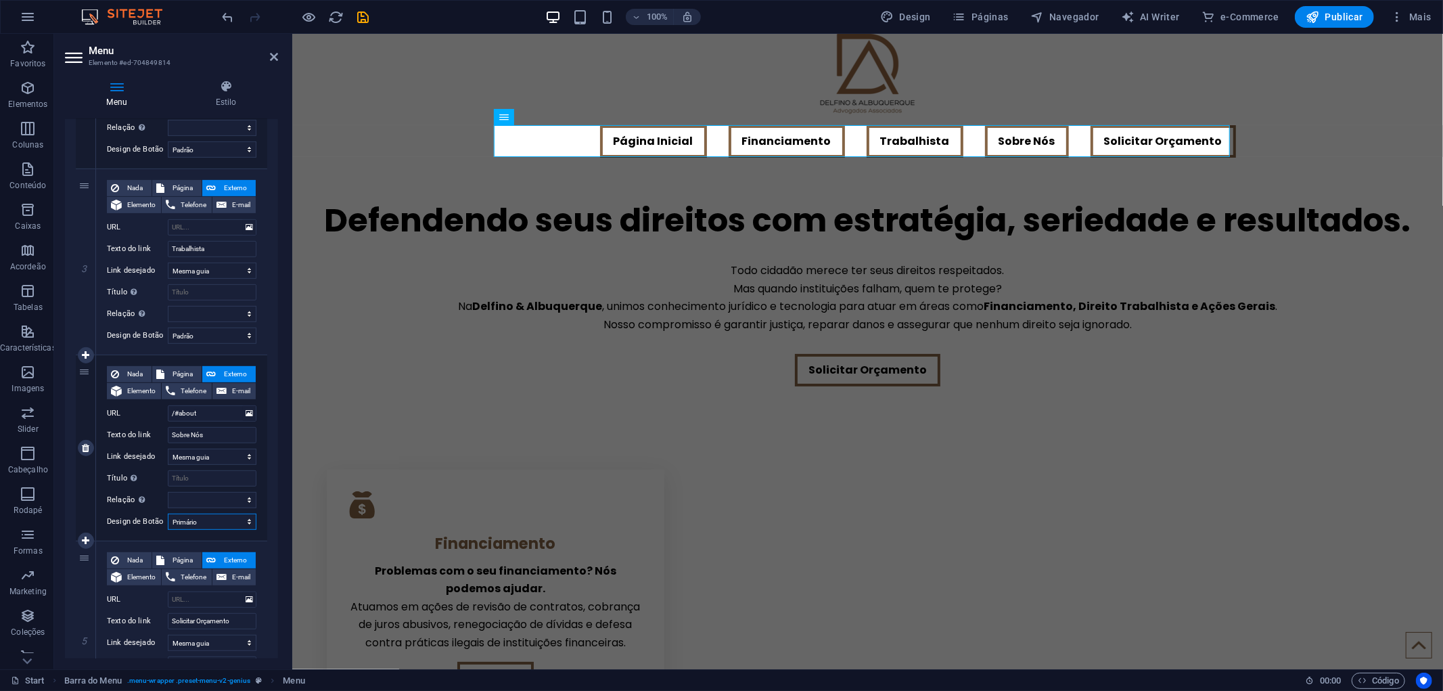
select select "default"
click at [168, 514] on select "Nada Padrão Primário Secundário" at bounding box center [212, 522] width 89 height 16
select select
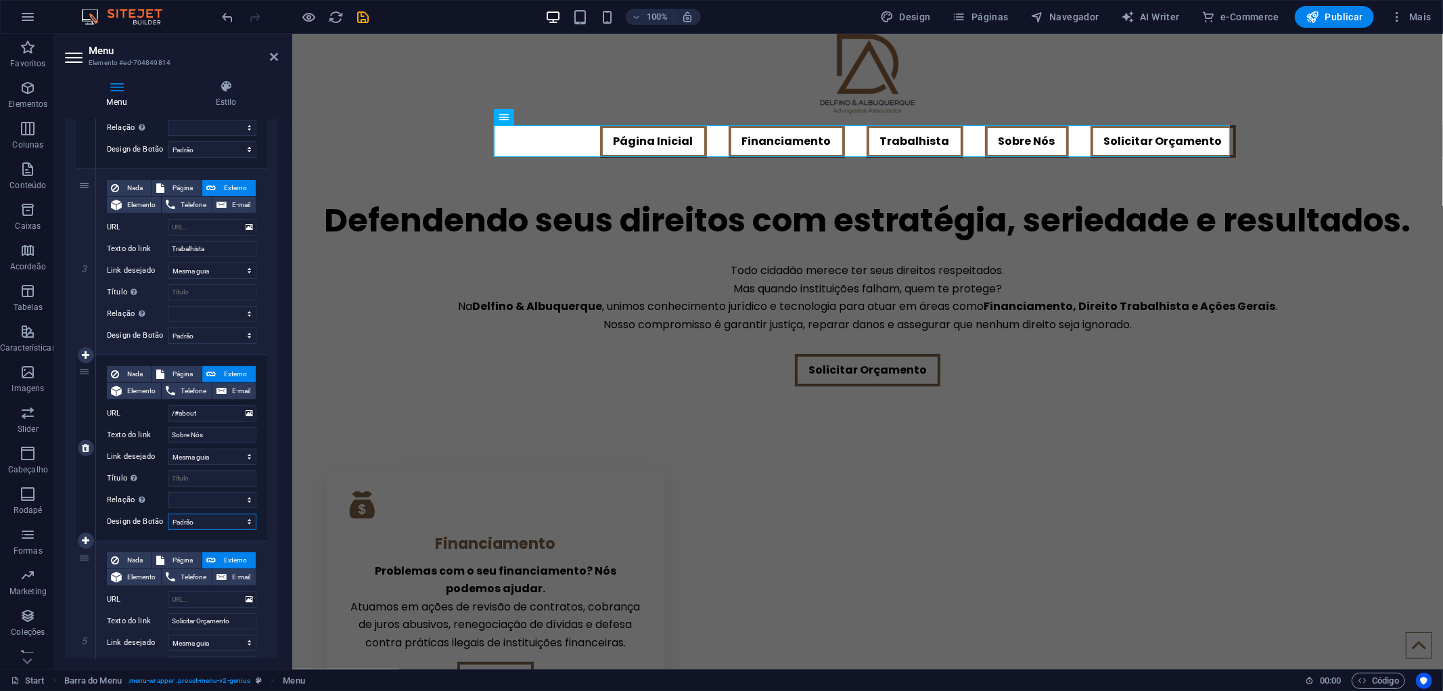
select select
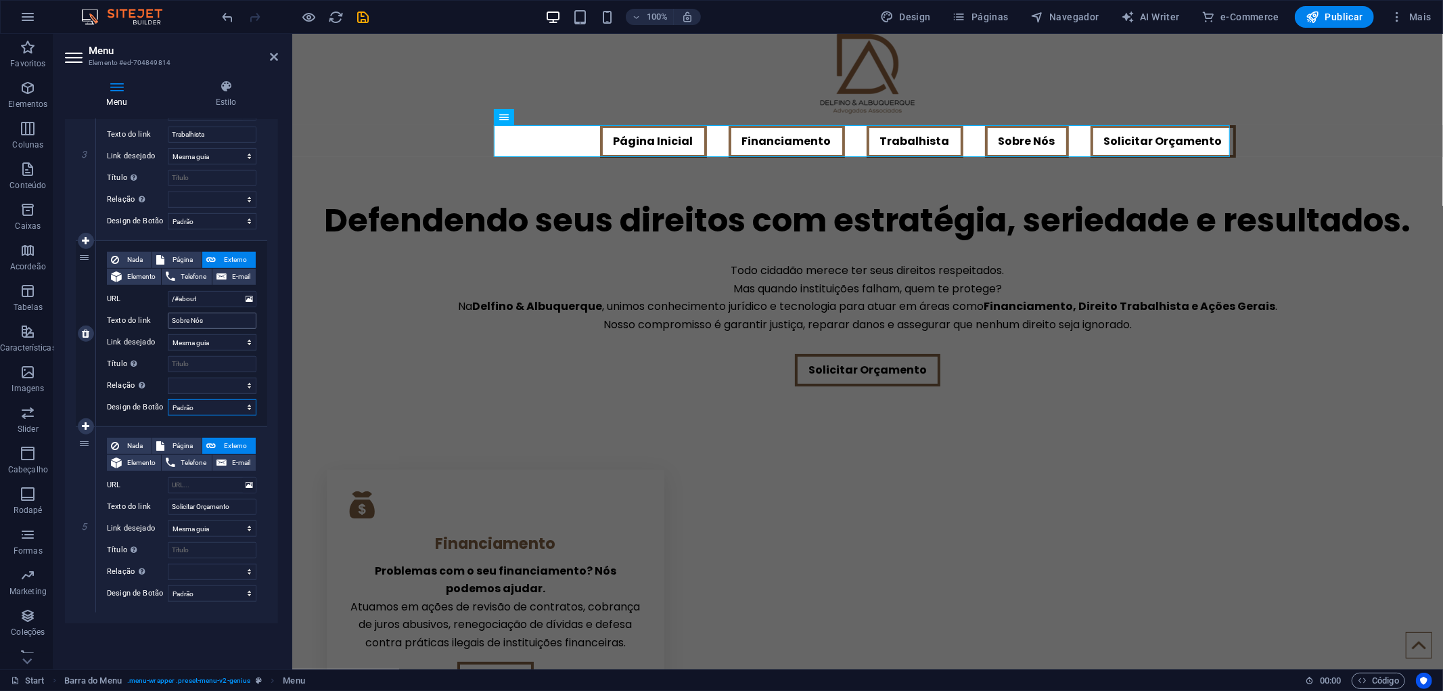
scroll to position [566, 0]
click at [504, 326] on div "Todo cidadão merece ter seus direitos respeitados. Mas quando instituições falh…" at bounding box center [867, 297] width 1151 height 72
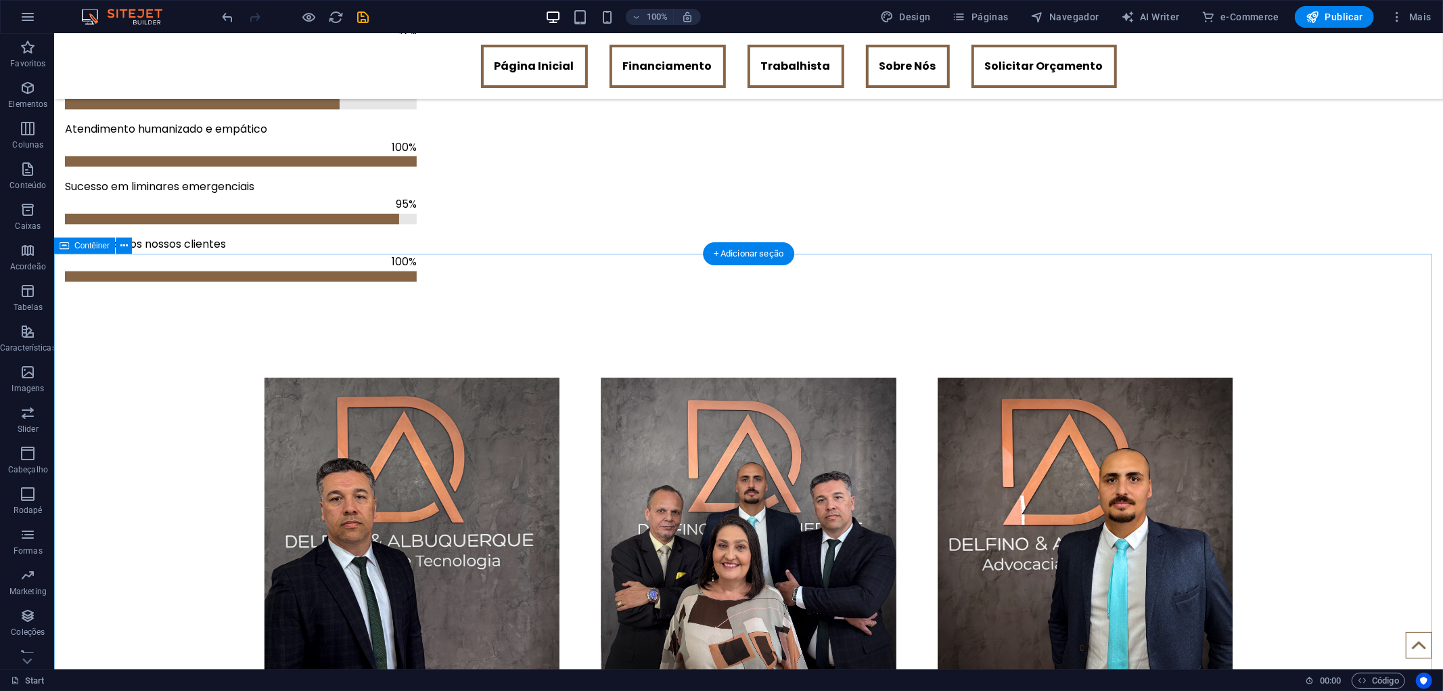
scroll to position [1288, 0]
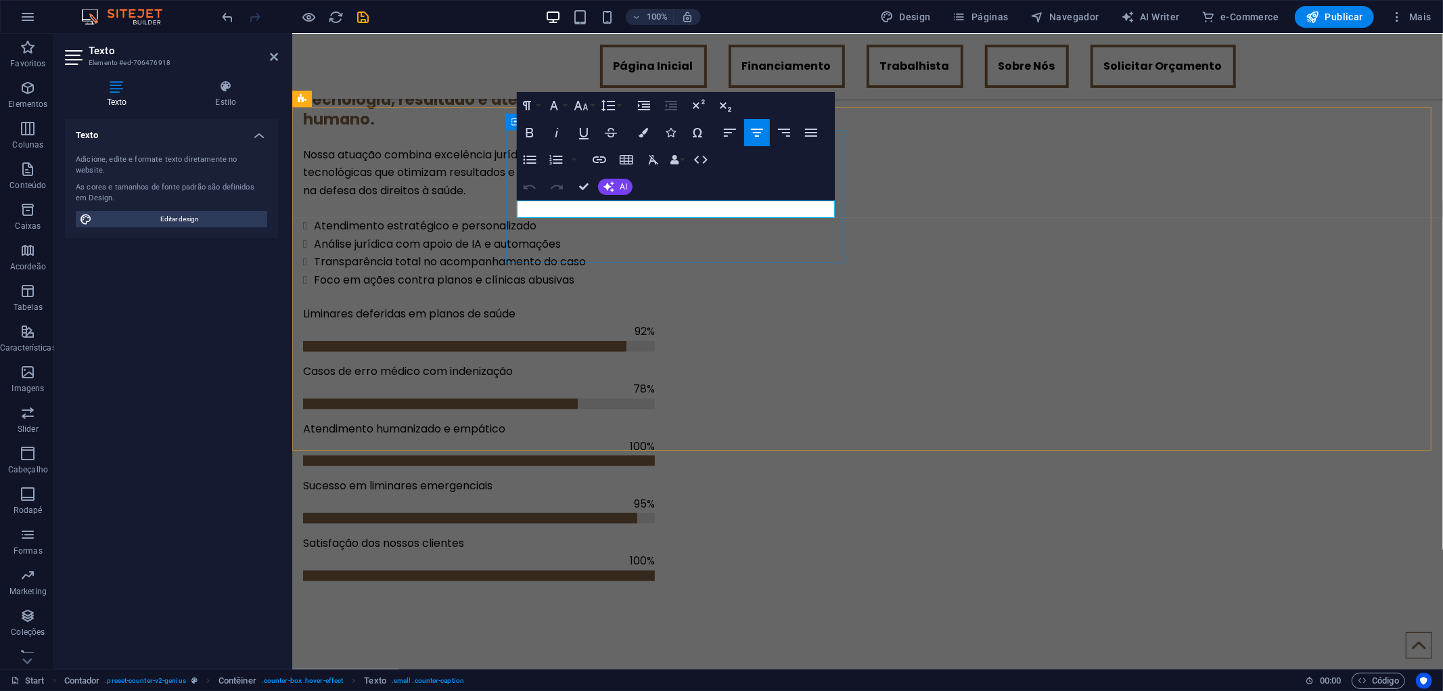
drag, startPoint x: 579, startPoint y: 209, endPoint x: 642, endPoint y: 216, distance: 64.0
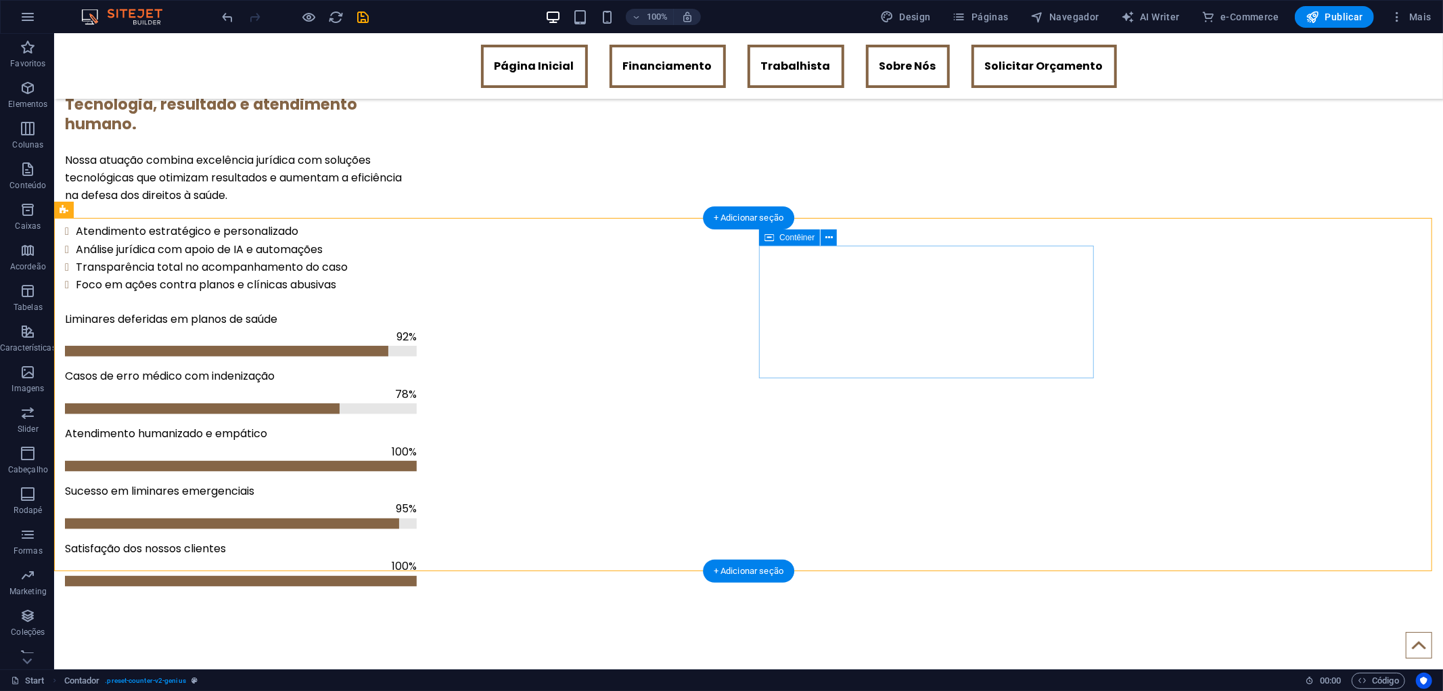
scroll to position [1213, 0]
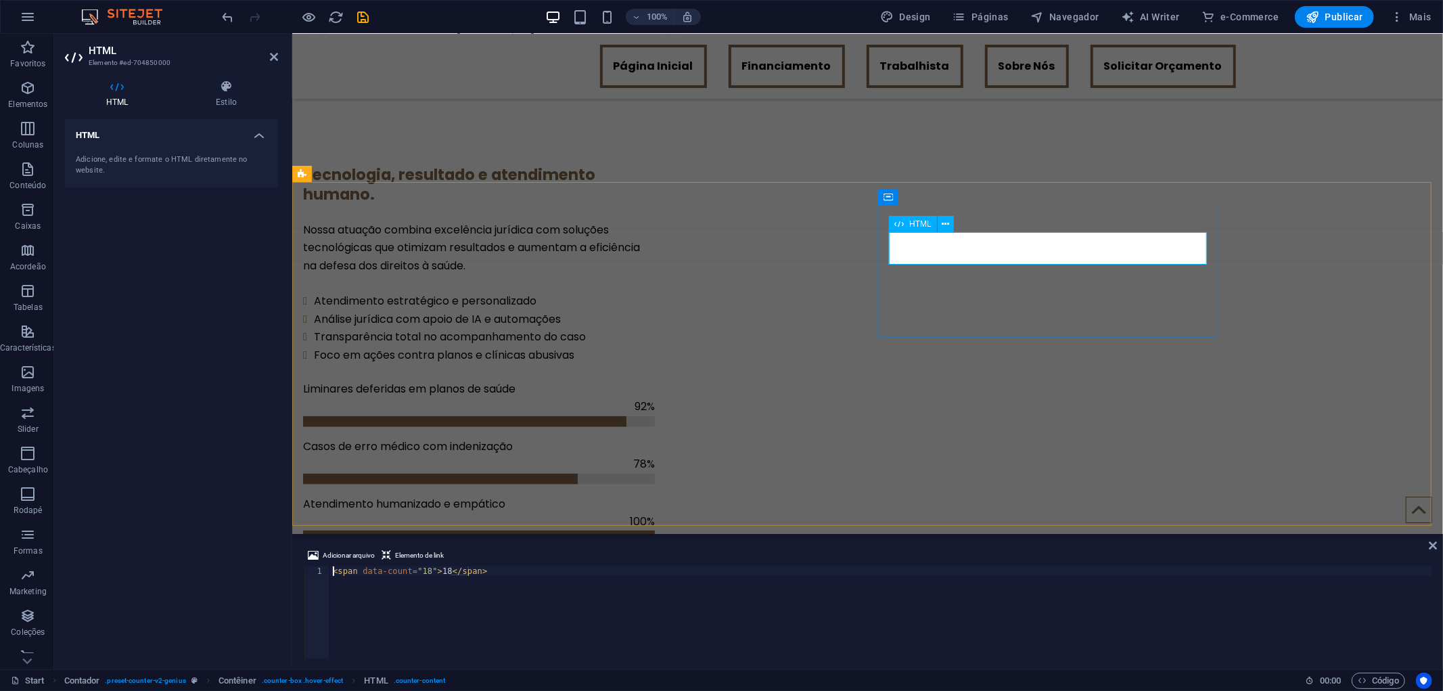
click at [416, 571] on div "< span data-count = "18" > 18 </ span >" at bounding box center [881, 621] width 1102 height 111
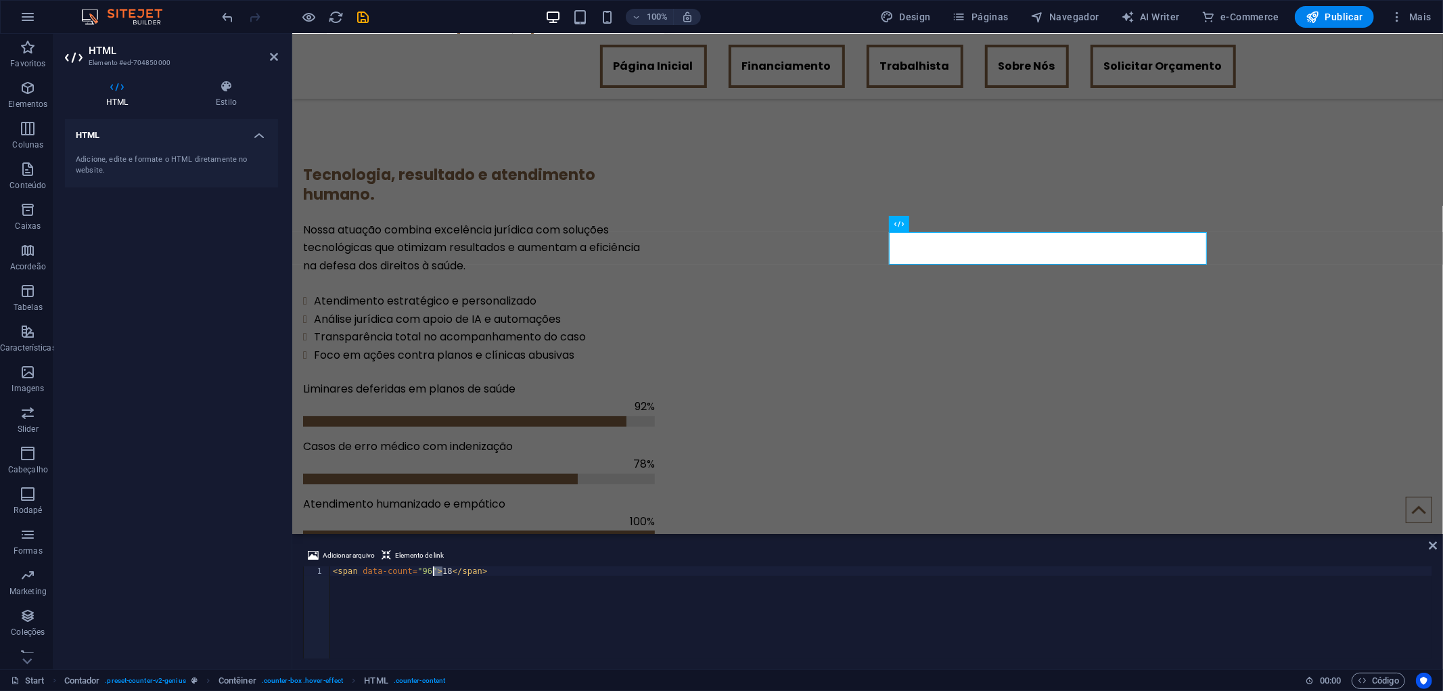
click at [434, 576] on div "< span data-count = "96" > 18 </ span >" at bounding box center [881, 621] width 1102 height 111
type textarea "<span data-count="96">96</span>"
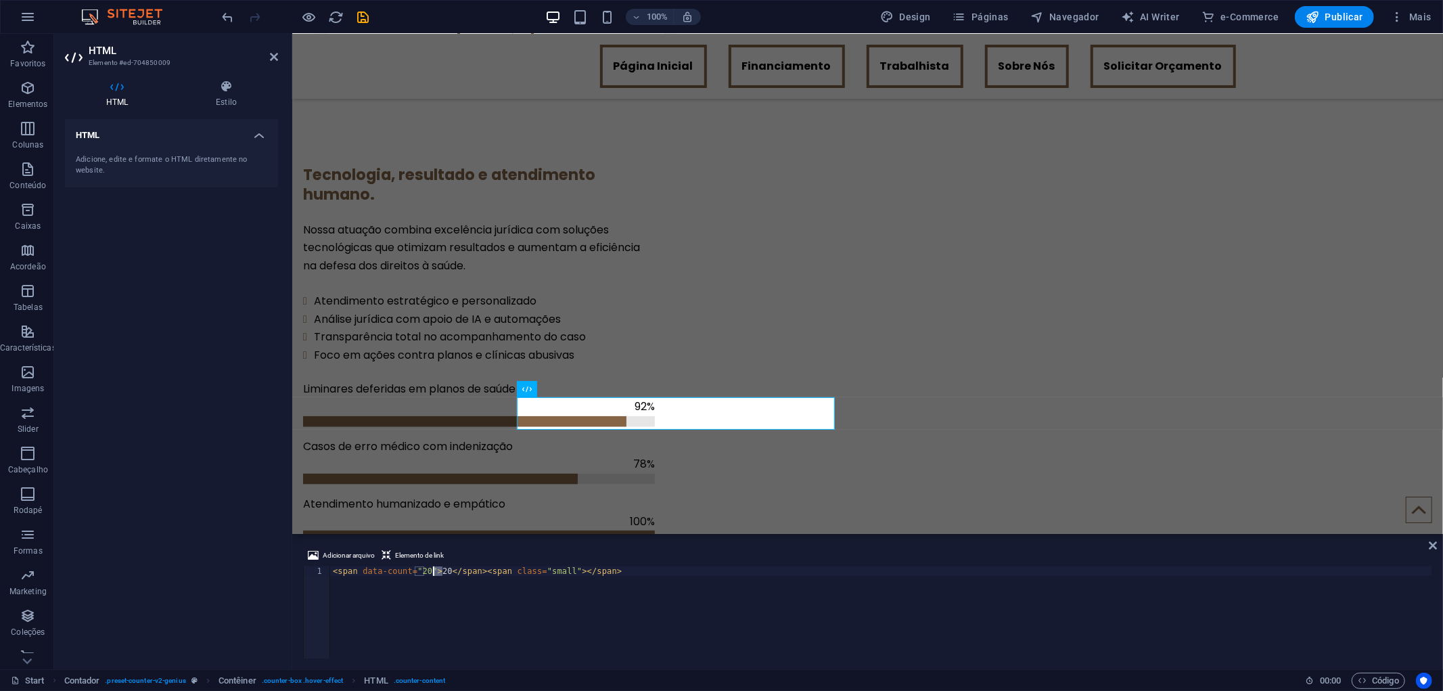
click at [435, 570] on div "< span data-count = "20" > 20 </ span > < span class = "small" > </ span >" at bounding box center [881, 621] width 1102 height 111
click at [422, 569] on div "< span data-count = "20" > 237 </ span > < span class = "small" > </ span >" at bounding box center [881, 621] width 1102 height 111
type textarea "<span data-count="237">237</span><span class="small"></span>"
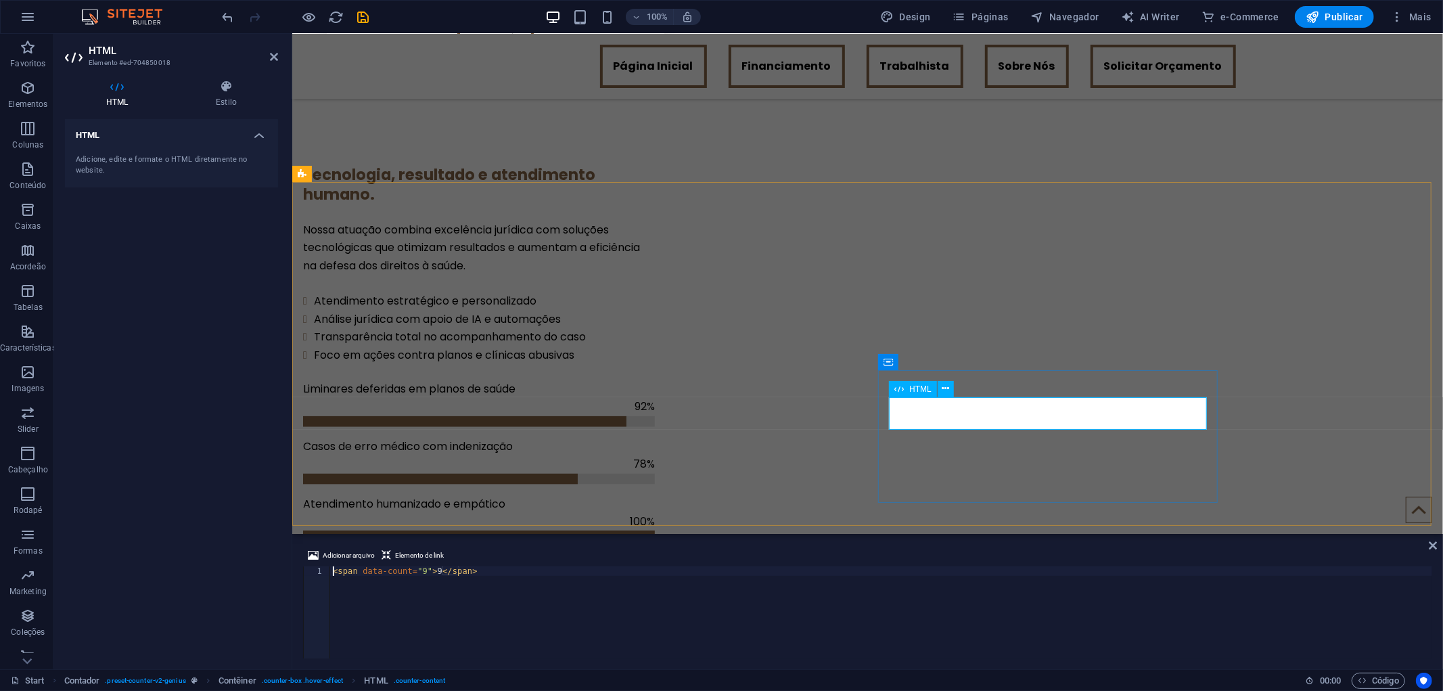
click at [417, 569] on div "< span data-count = "9" > 9 </ span >" at bounding box center [881, 621] width 1102 height 111
click at [418, 568] on div "< span data-count = "9" > 9 </ span >" at bounding box center [881, 621] width 1102 height 111
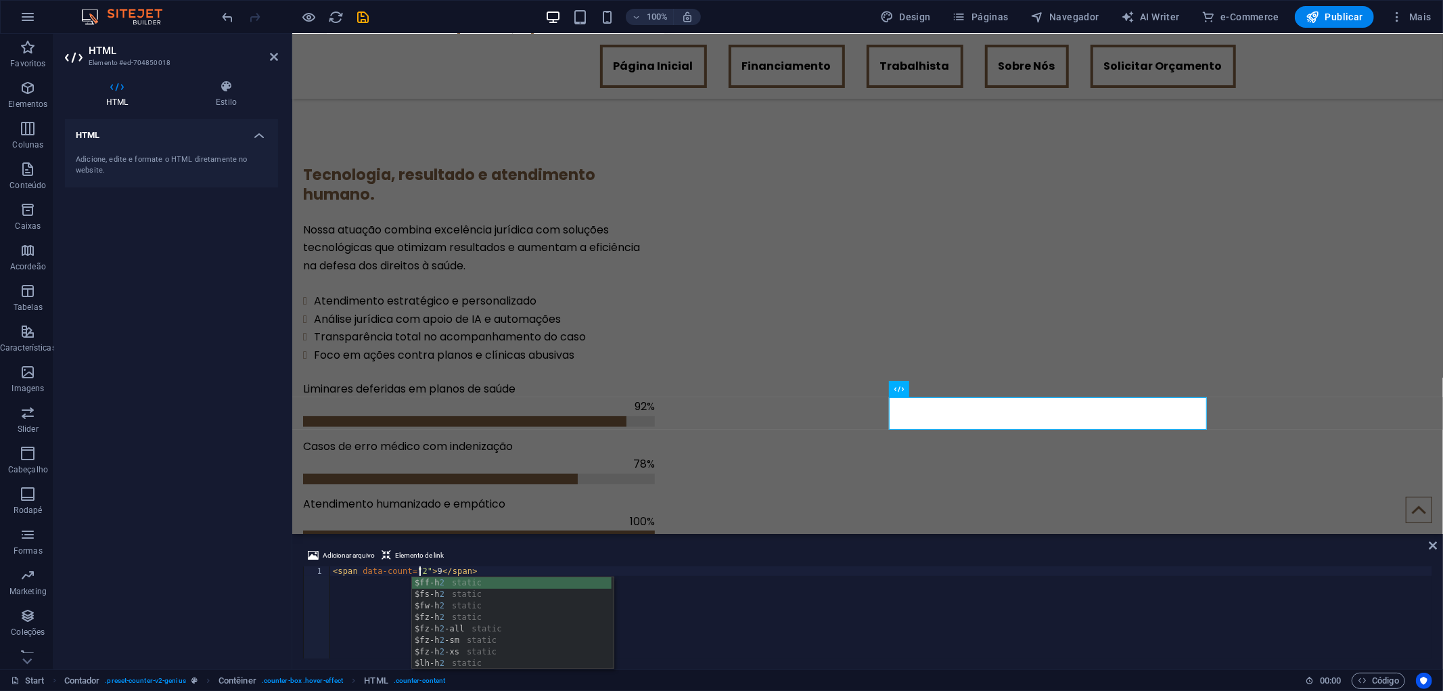
scroll to position [0, 7]
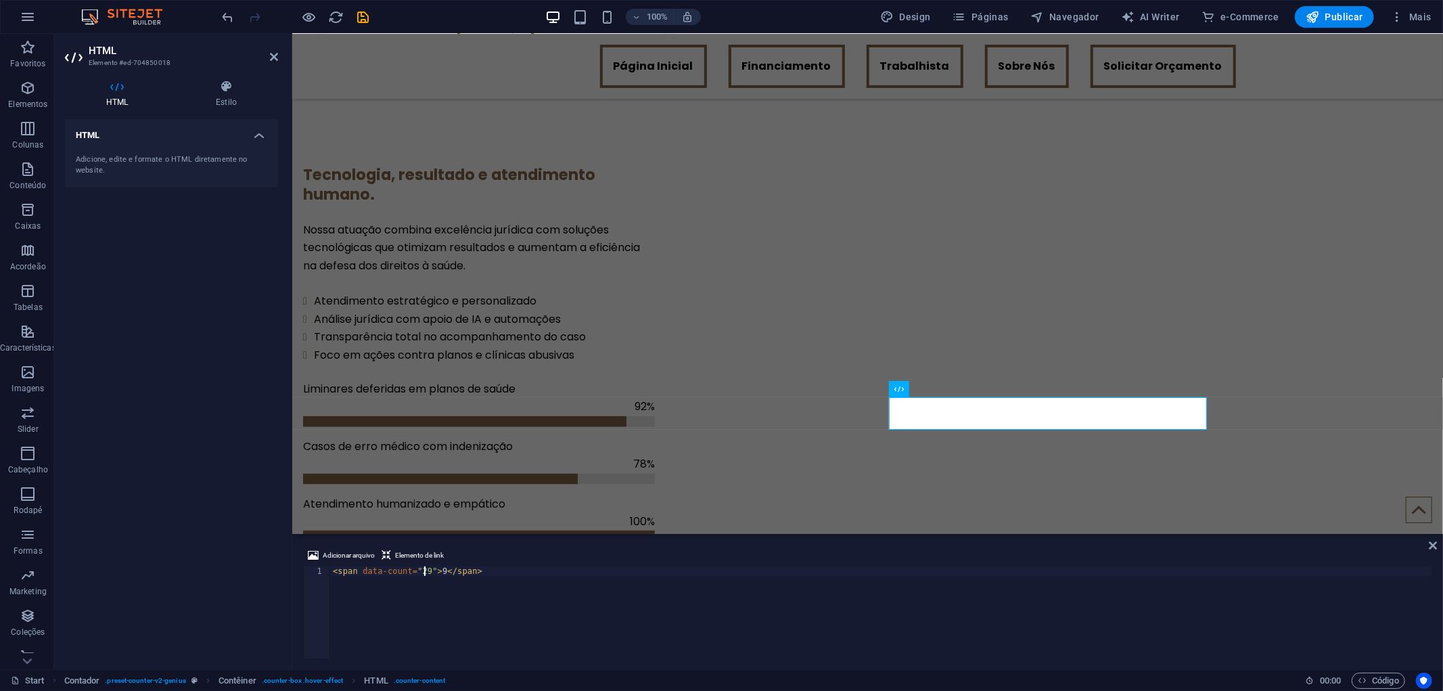
click at [434, 571] on div "< span data-count = "29" > 9 </ span >" at bounding box center [881, 621] width 1102 height 111
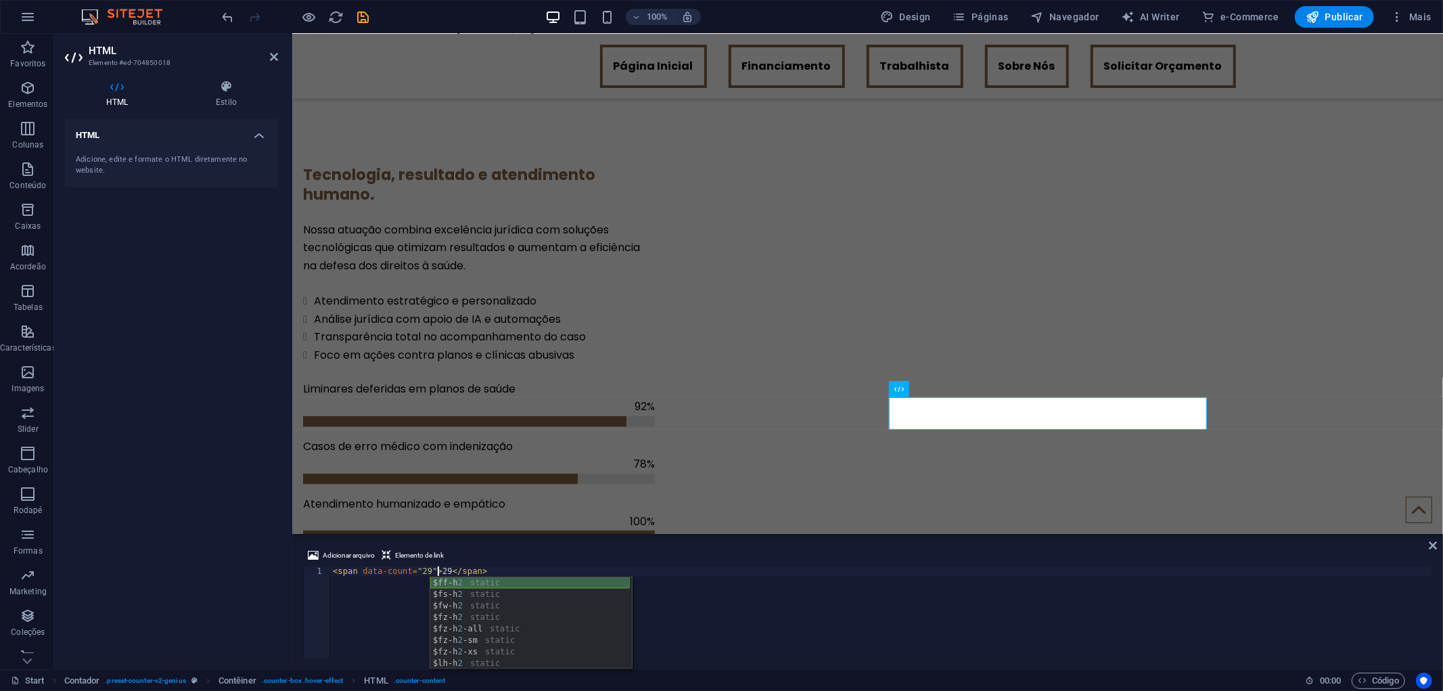
scroll to position [0, 8]
type textarea "<span data-count="29">29</span>"
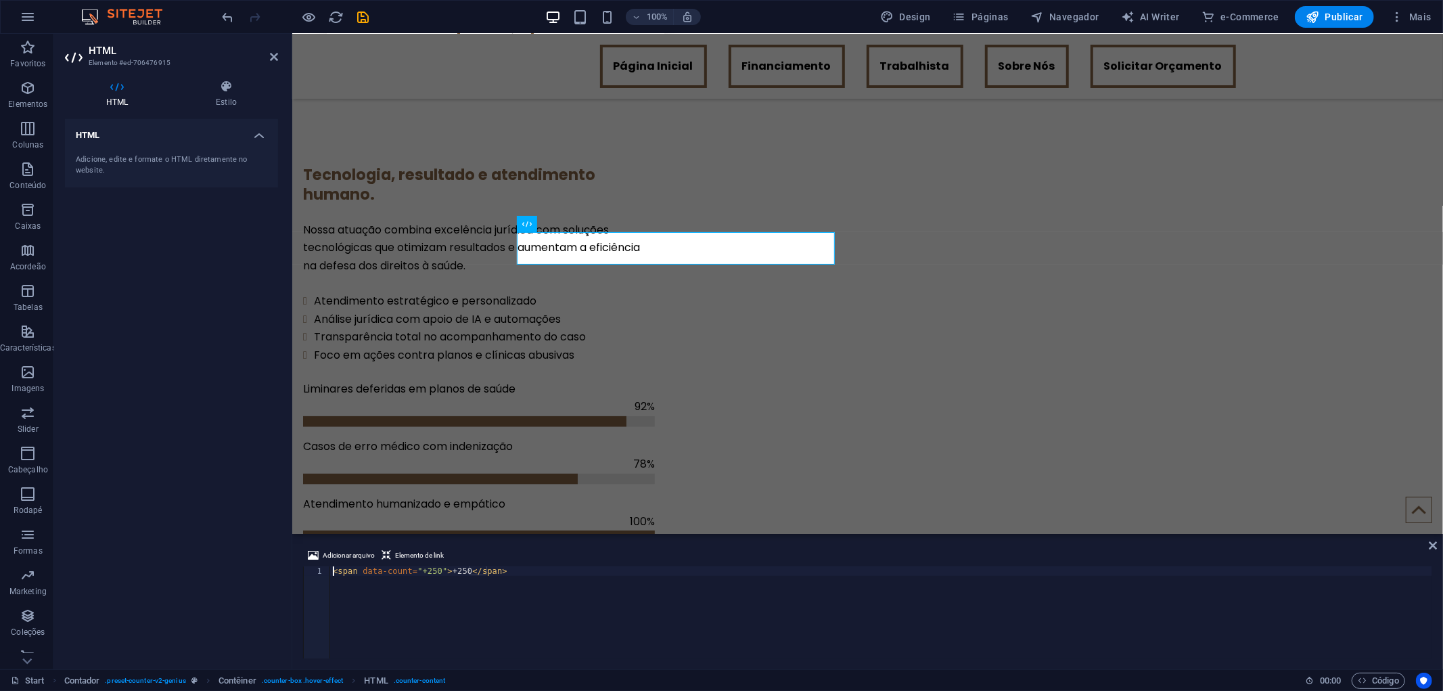
click at [448, 569] on div "< span data-count = "+250" > +250 </ span >" at bounding box center [881, 621] width 1102 height 111
type textarea "<span data-count="+250">+1250</span>"
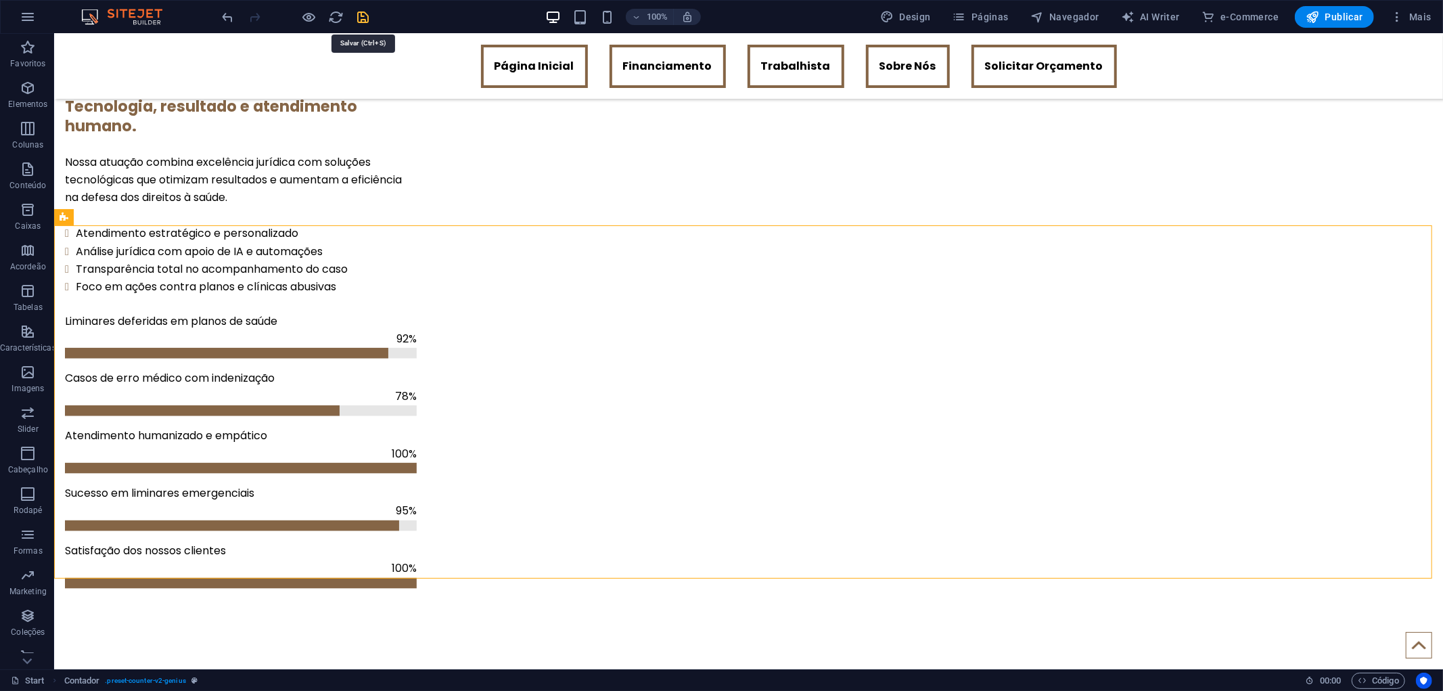
click at [367, 15] on icon "save" at bounding box center [364, 17] width 16 height 16
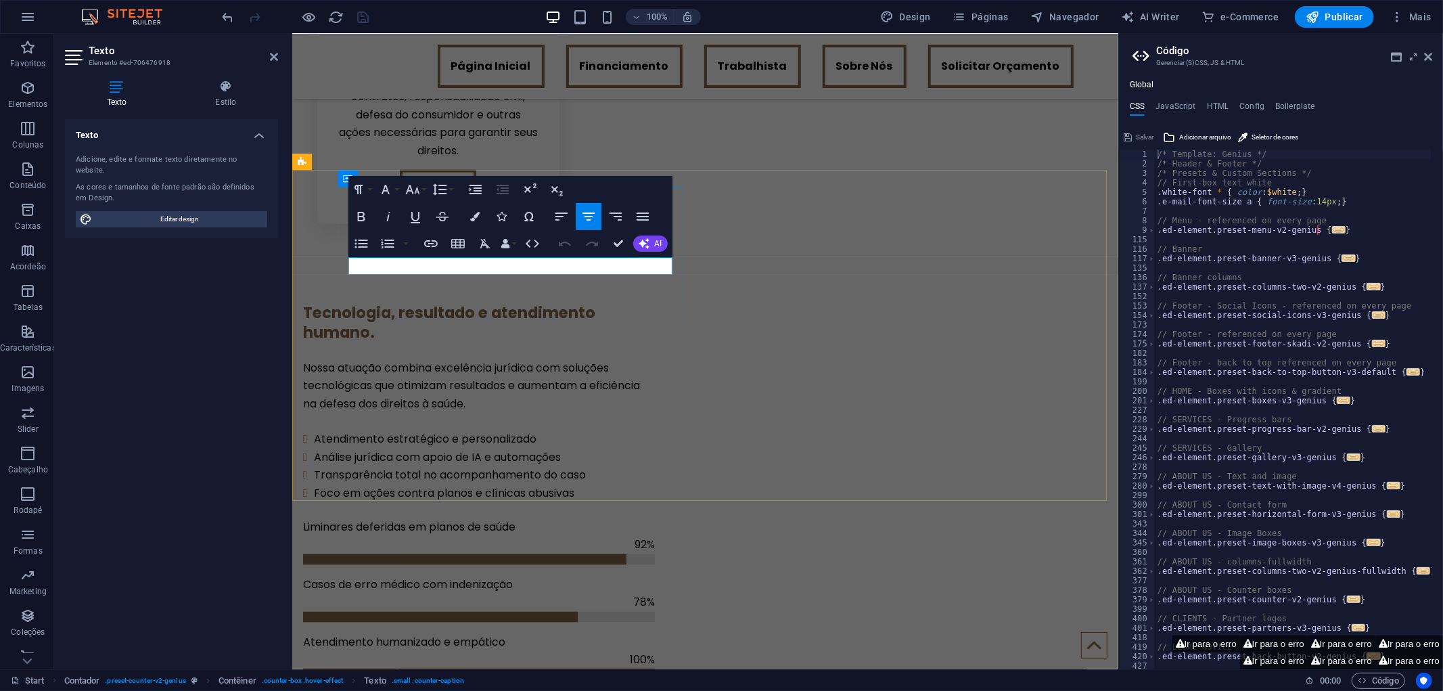
drag, startPoint x: 620, startPoint y: 262, endPoint x: 397, endPoint y: 261, distance: 224.0
drag, startPoint x: 557, startPoint y: 281, endPoint x: 336, endPoint y: 266, distance: 221.8
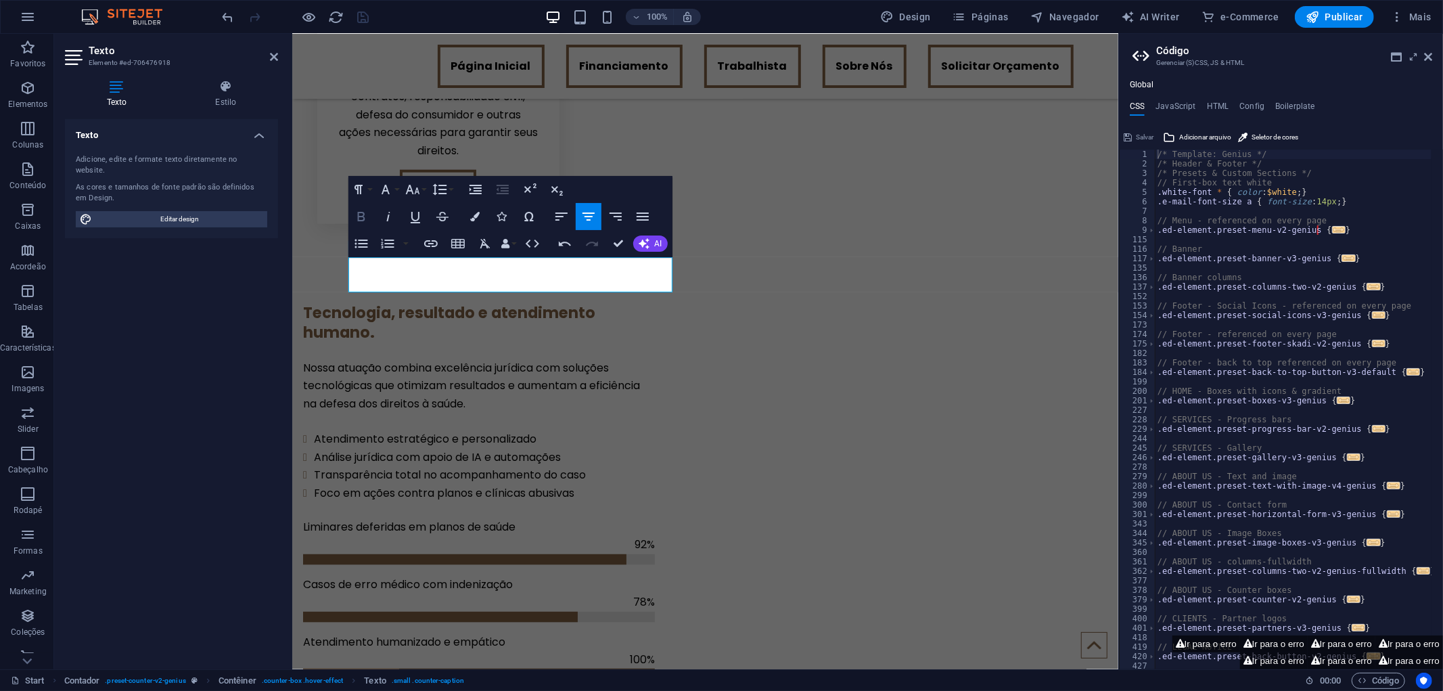
click at [359, 221] on icon "button" at bounding box center [361, 216] width 16 height 16
click at [230, 85] on icon at bounding box center [226, 87] width 104 height 14
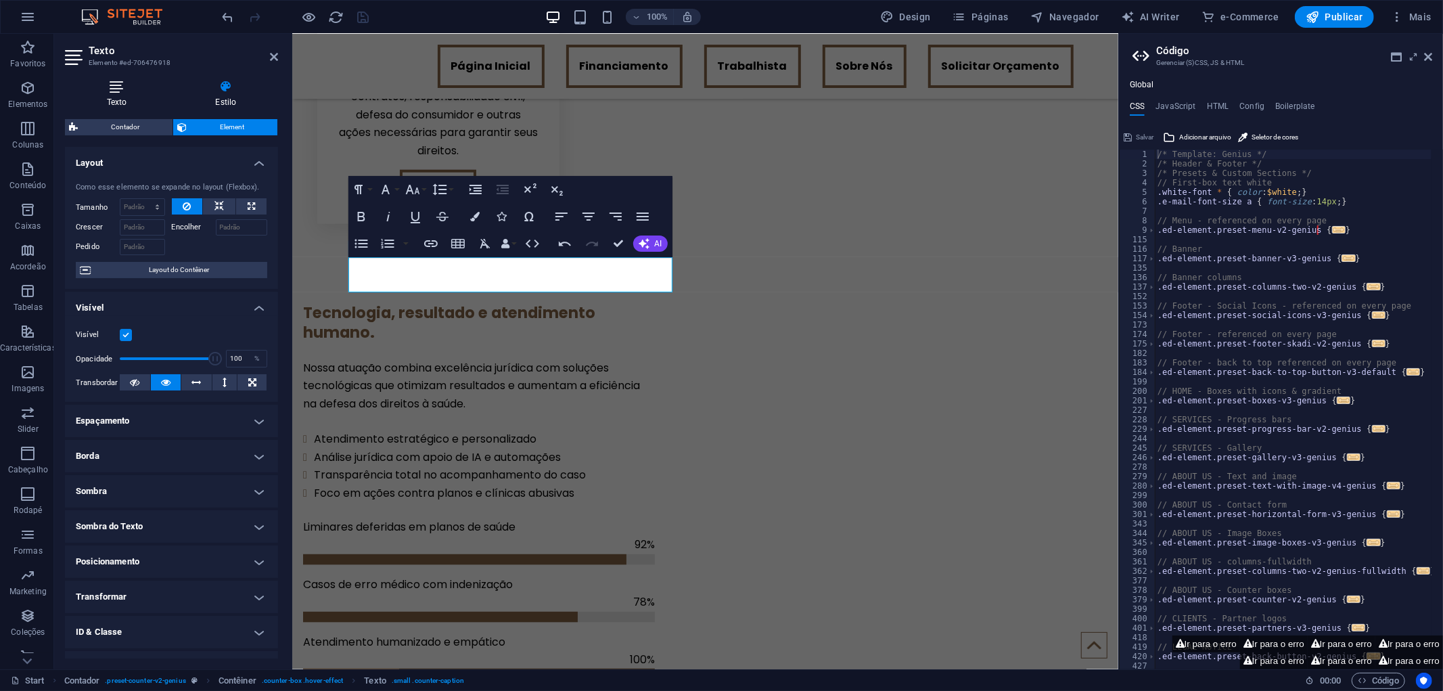
click at [125, 97] on h4 "Texto" at bounding box center [119, 94] width 109 height 28
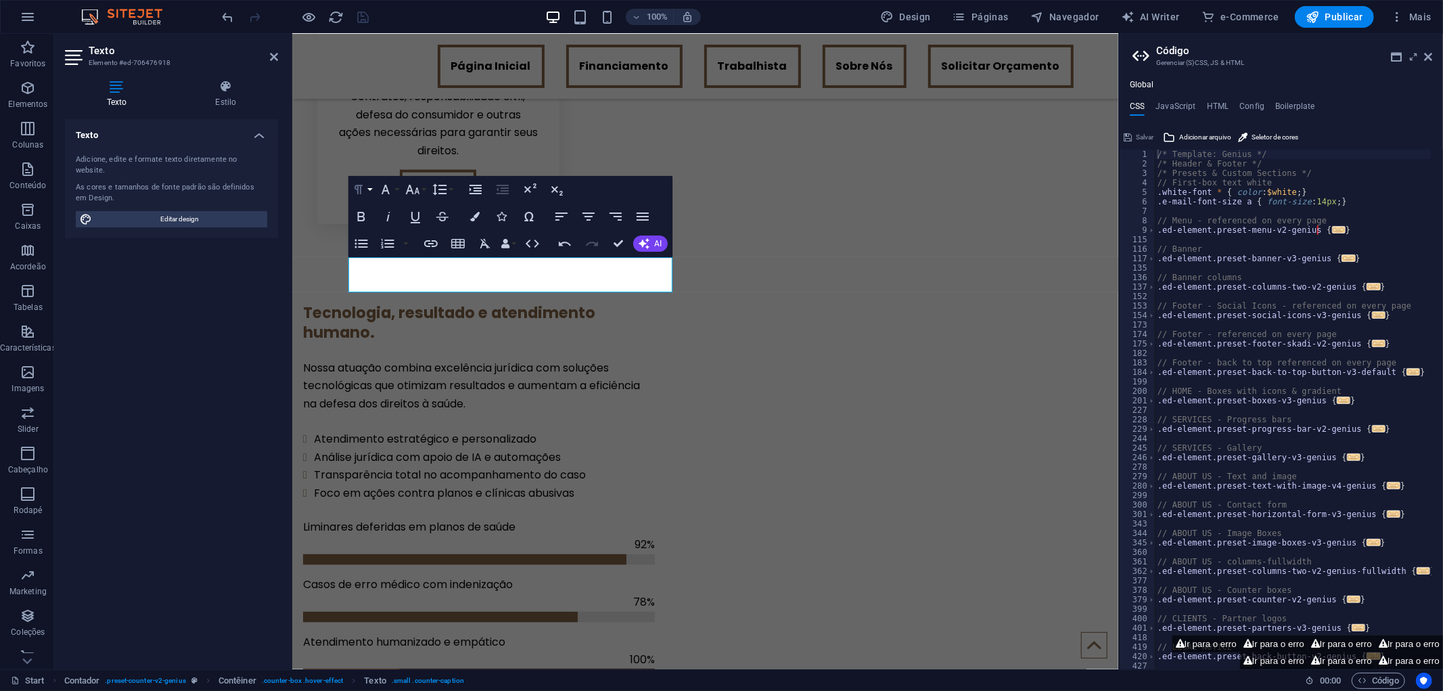
click at [359, 189] on icon "button" at bounding box center [358, 189] width 16 height 16
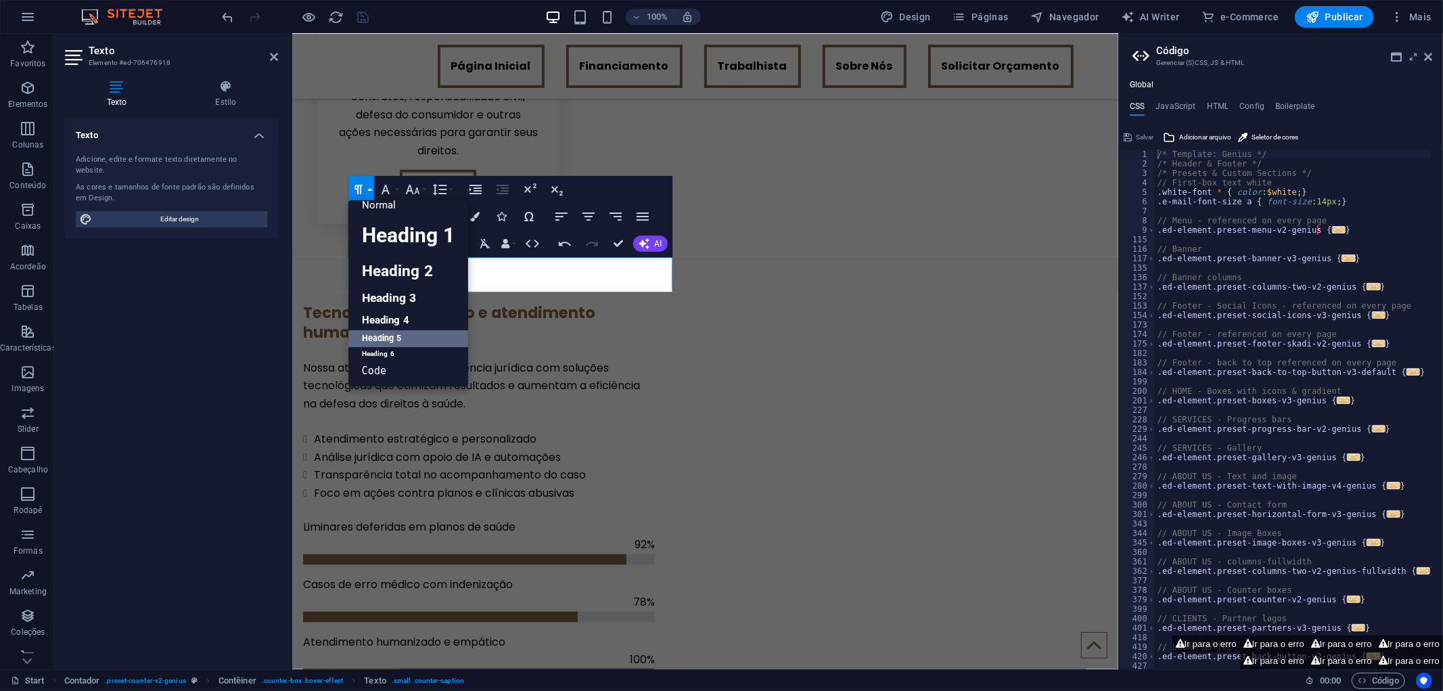
scroll to position [10, 0]
click at [368, 189] on button "Paragraph Format" at bounding box center [361, 189] width 26 height 27
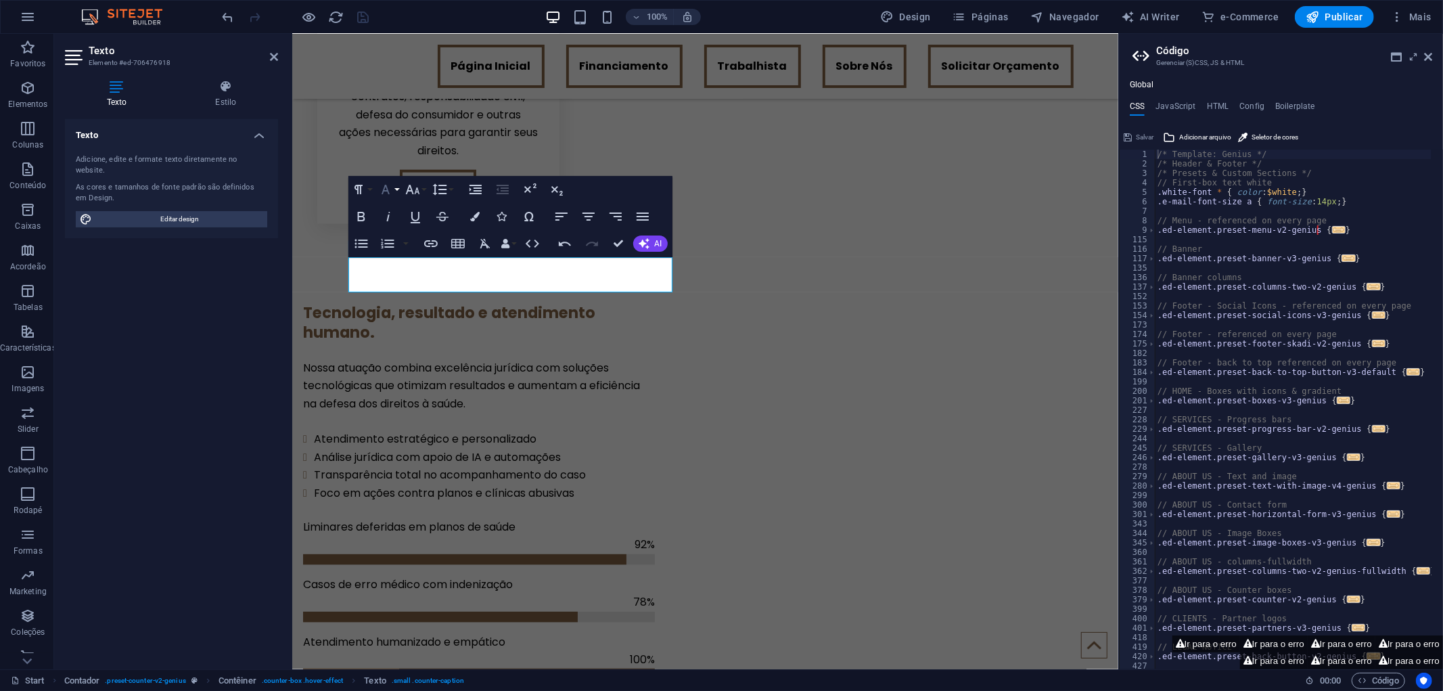
click at [392, 188] on icon "button" at bounding box center [386, 189] width 16 height 16
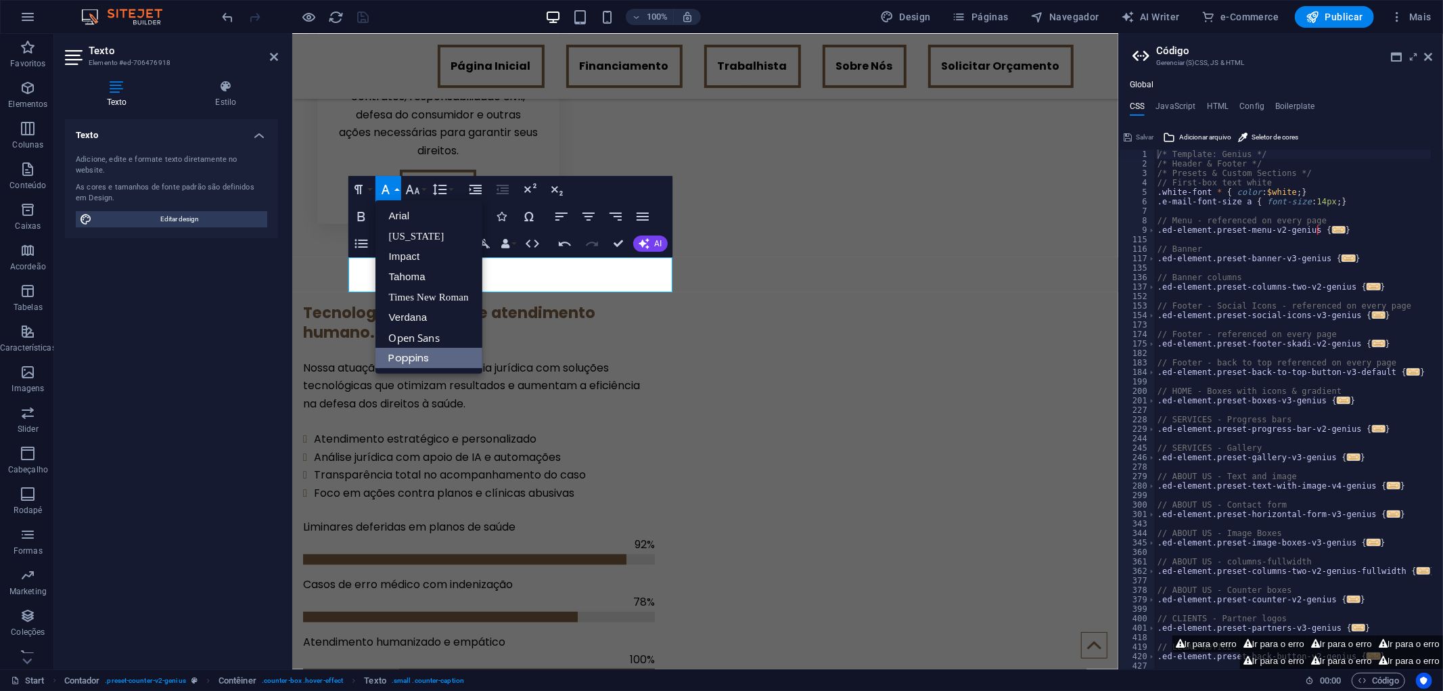
scroll to position [0, 0]
click at [394, 188] on button "Font Family" at bounding box center [389, 189] width 26 height 27
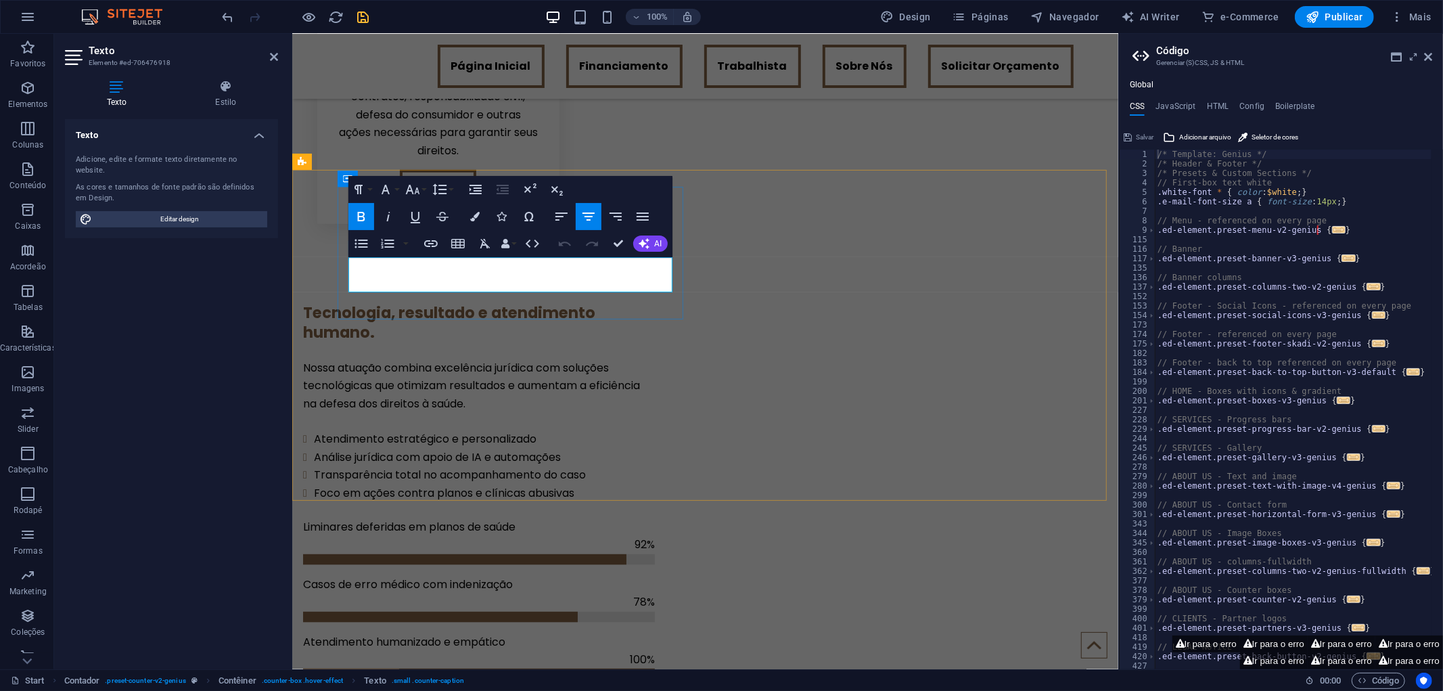
click at [234, 110] on div "Texto Estilo Texto Adicione, edite e formate texto diretamente no website. As c…" at bounding box center [171, 369] width 213 height 579
click at [229, 97] on h4 "Estilo" at bounding box center [226, 94] width 104 height 28
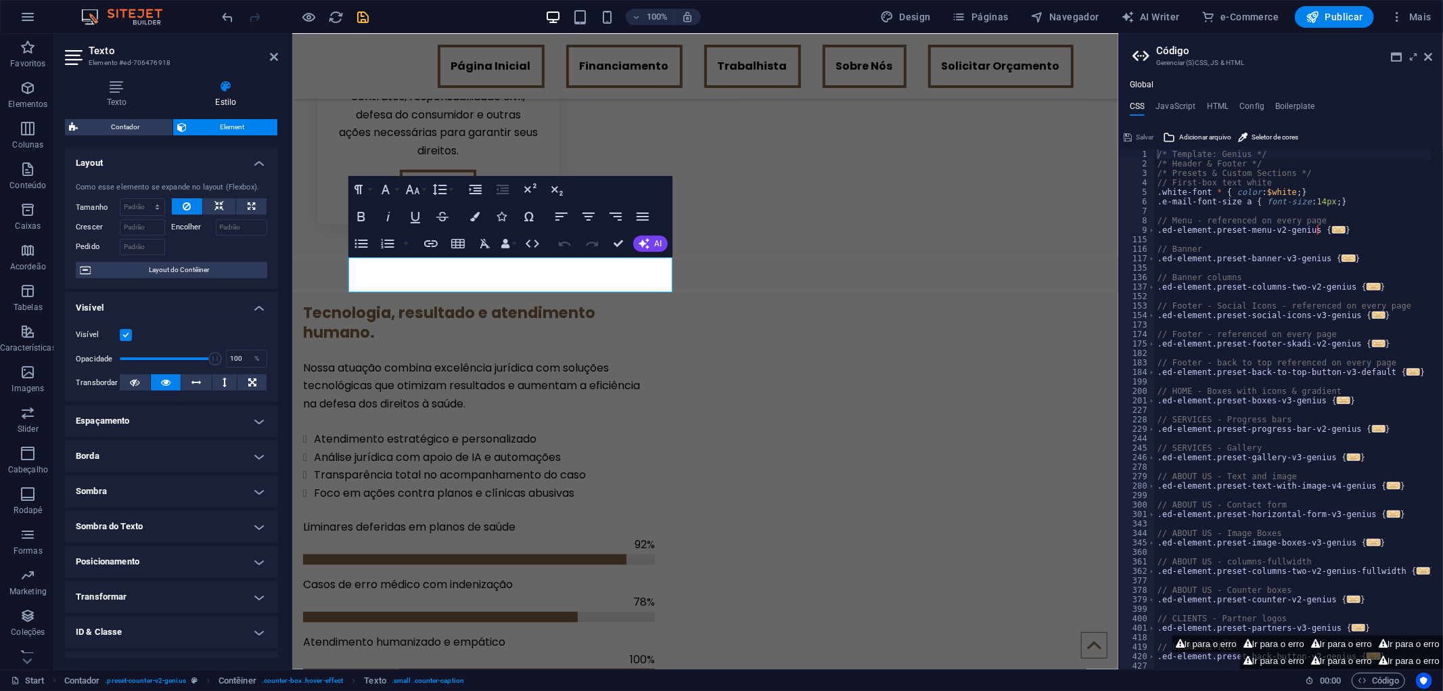
click at [237, 130] on span "Element" at bounding box center [232, 127] width 83 height 16
click at [206, 310] on h4 "Visível" at bounding box center [171, 304] width 213 height 24
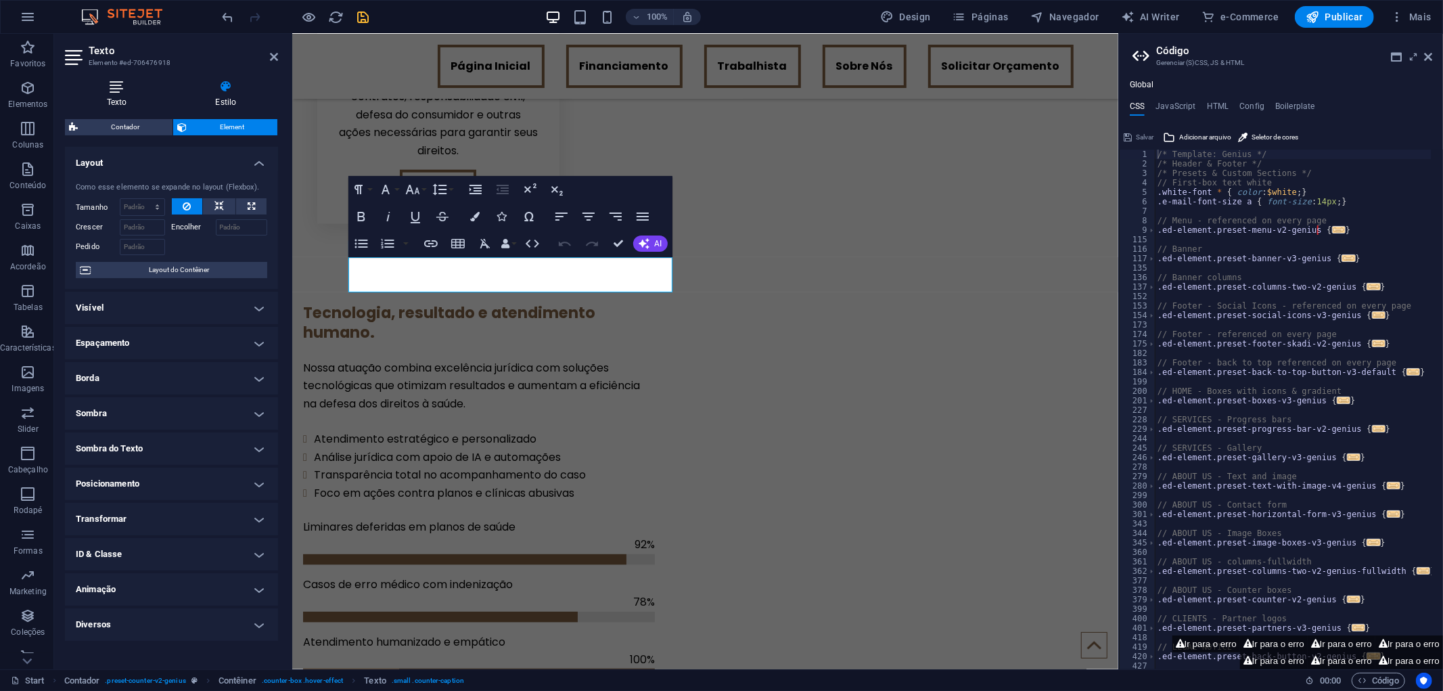
click at [131, 80] on icon at bounding box center [117, 87] width 104 height 14
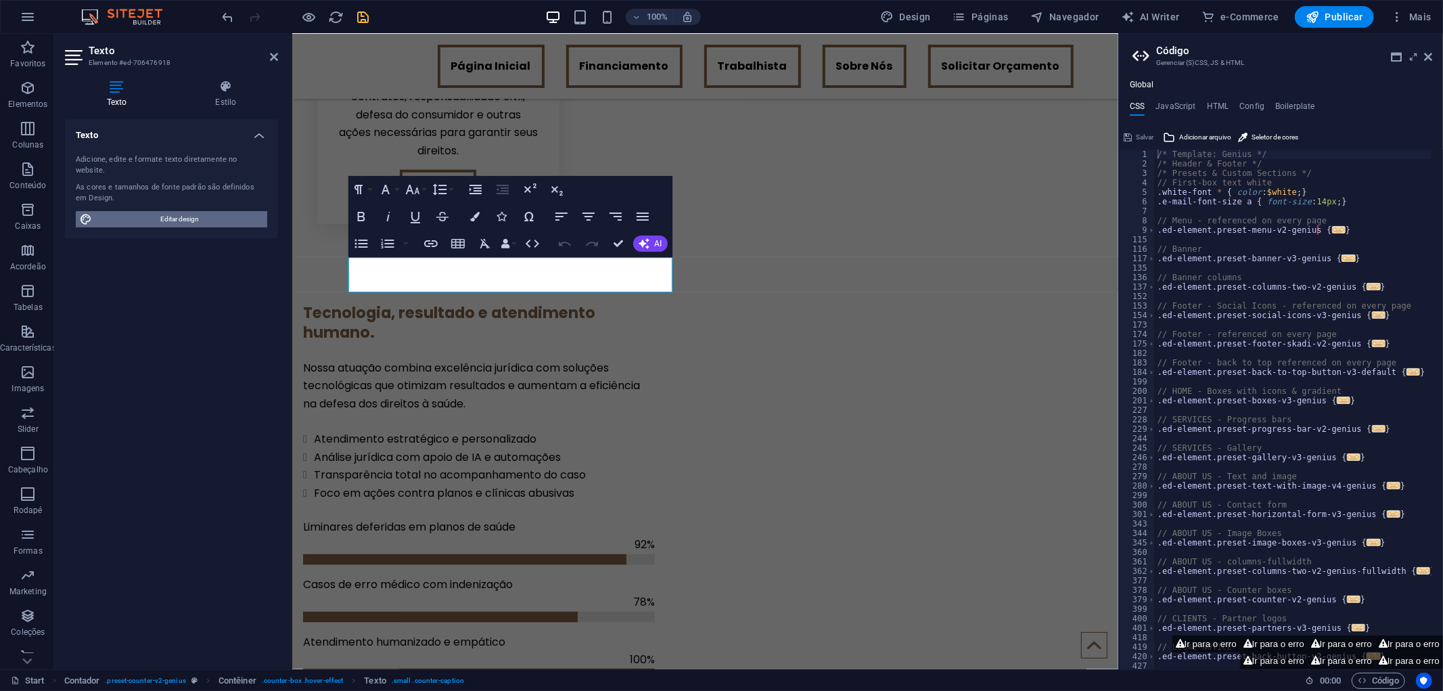
click at [166, 211] on span "Editar design" at bounding box center [179, 219] width 167 height 16
select select "px"
select select "500"
select select "px"
select select "700"
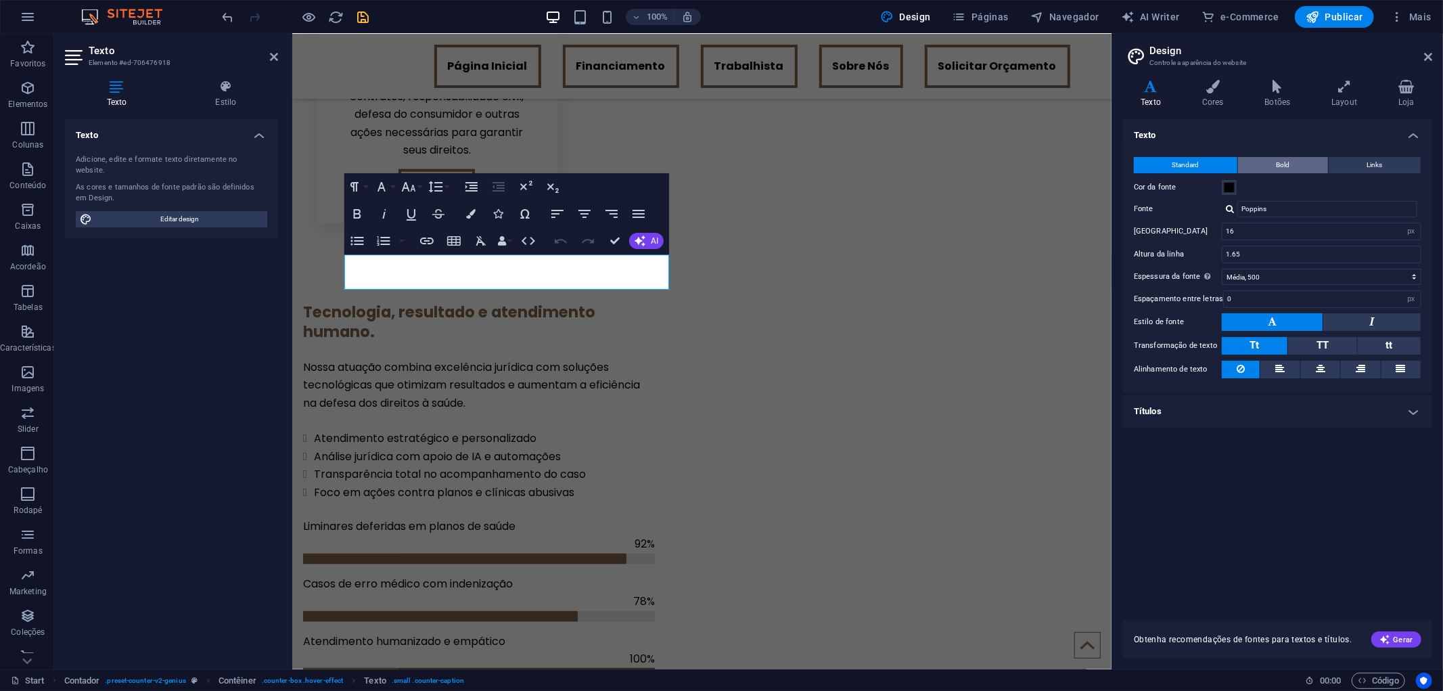
click at [1277, 159] on span "Bold" at bounding box center [1284, 165] width 14 height 16
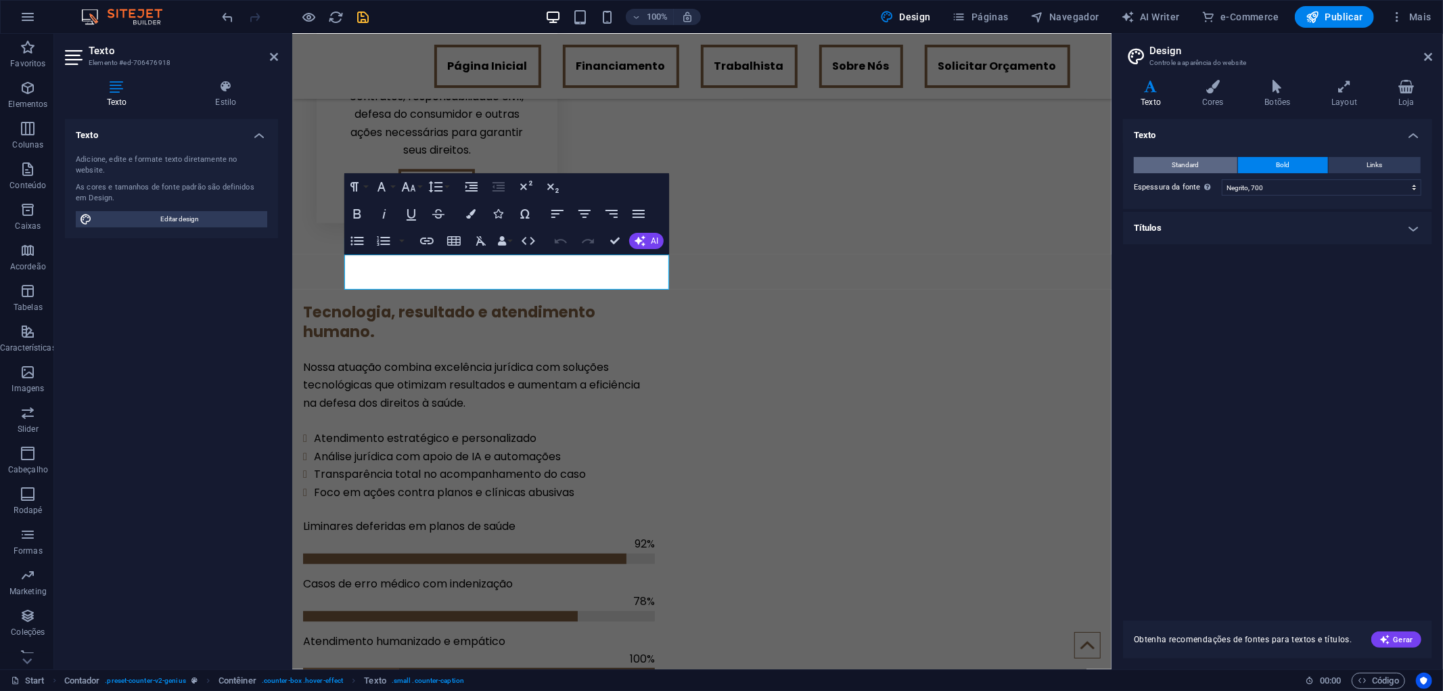
click at [1209, 158] on button "Standard" at bounding box center [1186, 165] width 104 height 16
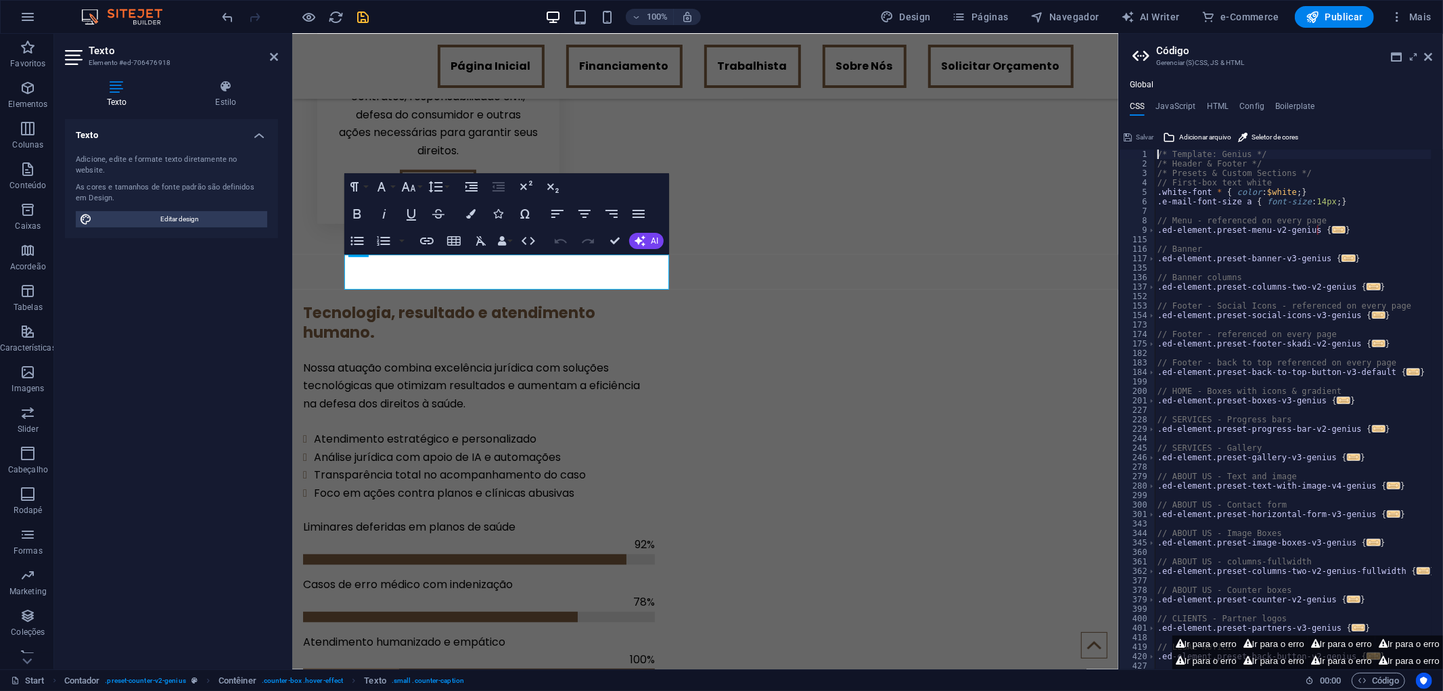
click at [1234, 186] on div "/* Template: Genius */ /* Header & Footer */ /* Presets & Custom Sections */ //…" at bounding box center [1293, 419] width 277 height 539
type textarea "// First-box text white"
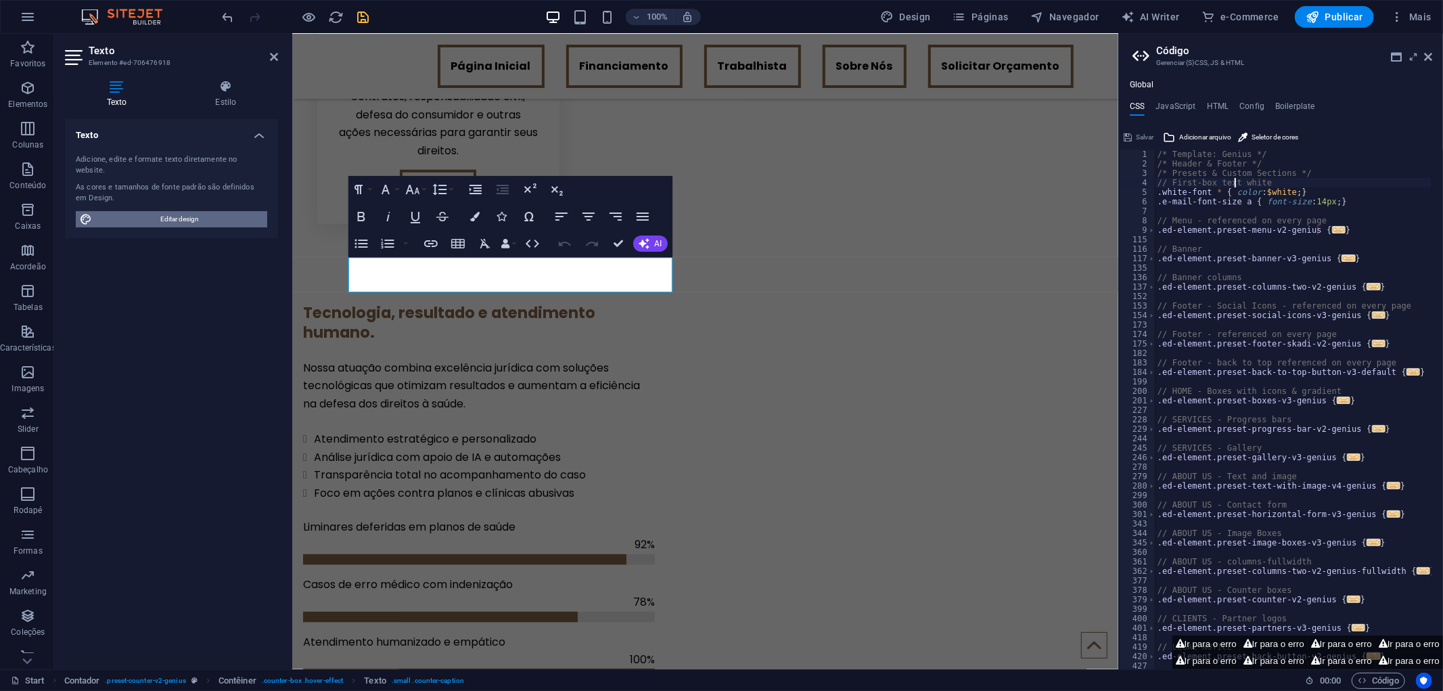
click at [167, 211] on span "Editar design" at bounding box center [179, 219] width 167 height 16
select select "px"
select select "500"
select select "px"
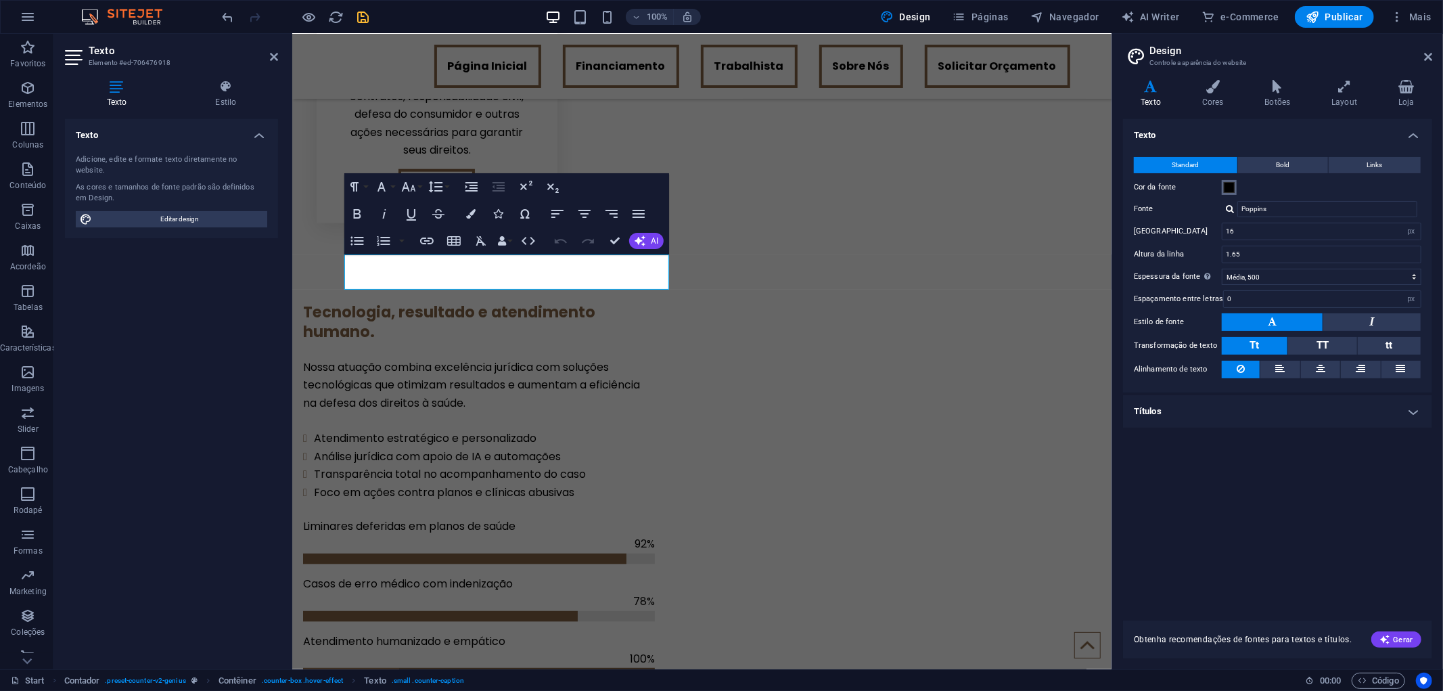
click at [1229, 186] on span at bounding box center [1229, 187] width 11 height 11
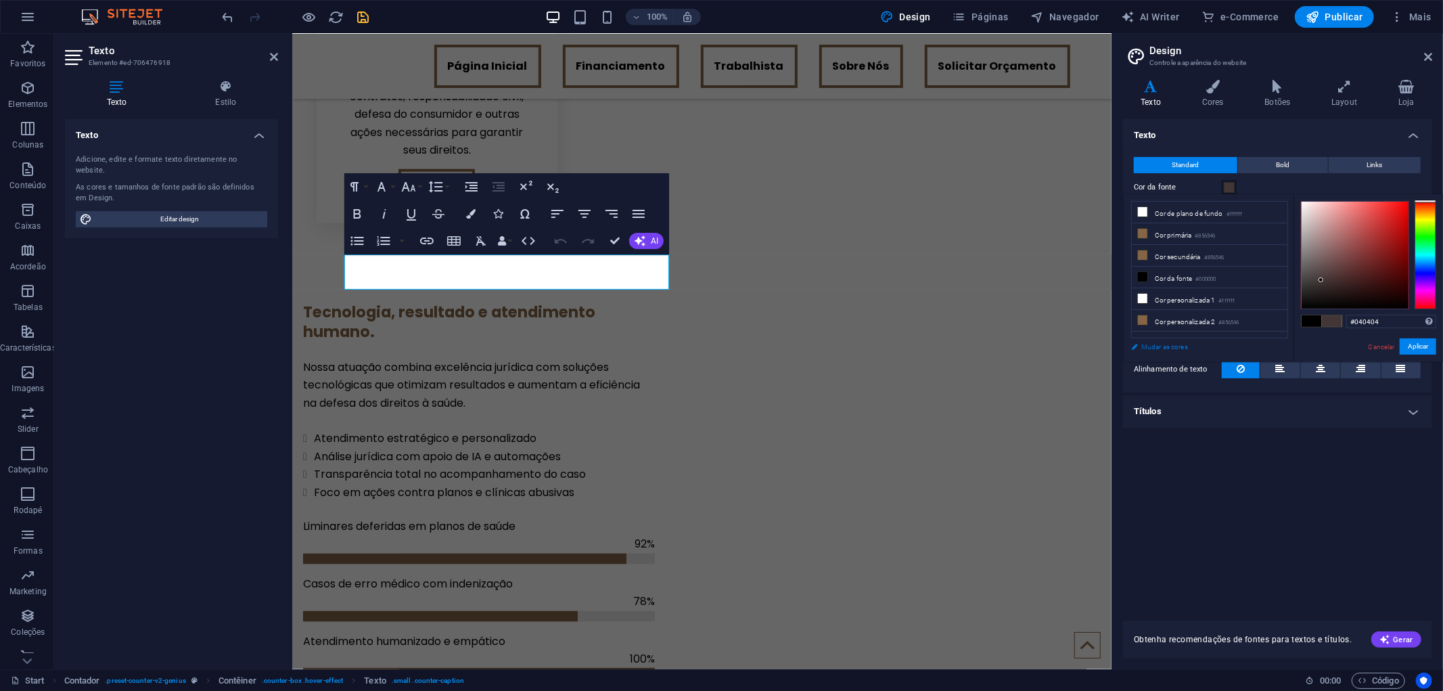
type input "#000000"
drag, startPoint x: 1345, startPoint y: 248, endPoint x: 1379, endPoint y: 361, distance: 118.0
click at [1254, 372] on body "delfinoalbuquerque.adv.br Start Favoritos Elementos Colunas Conteúdo Caixas Aco…" at bounding box center [721, 345] width 1443 height 691
click at [1421, 343] on button "Aplicar" at bounding box center [1418, 346] width 37 height 16
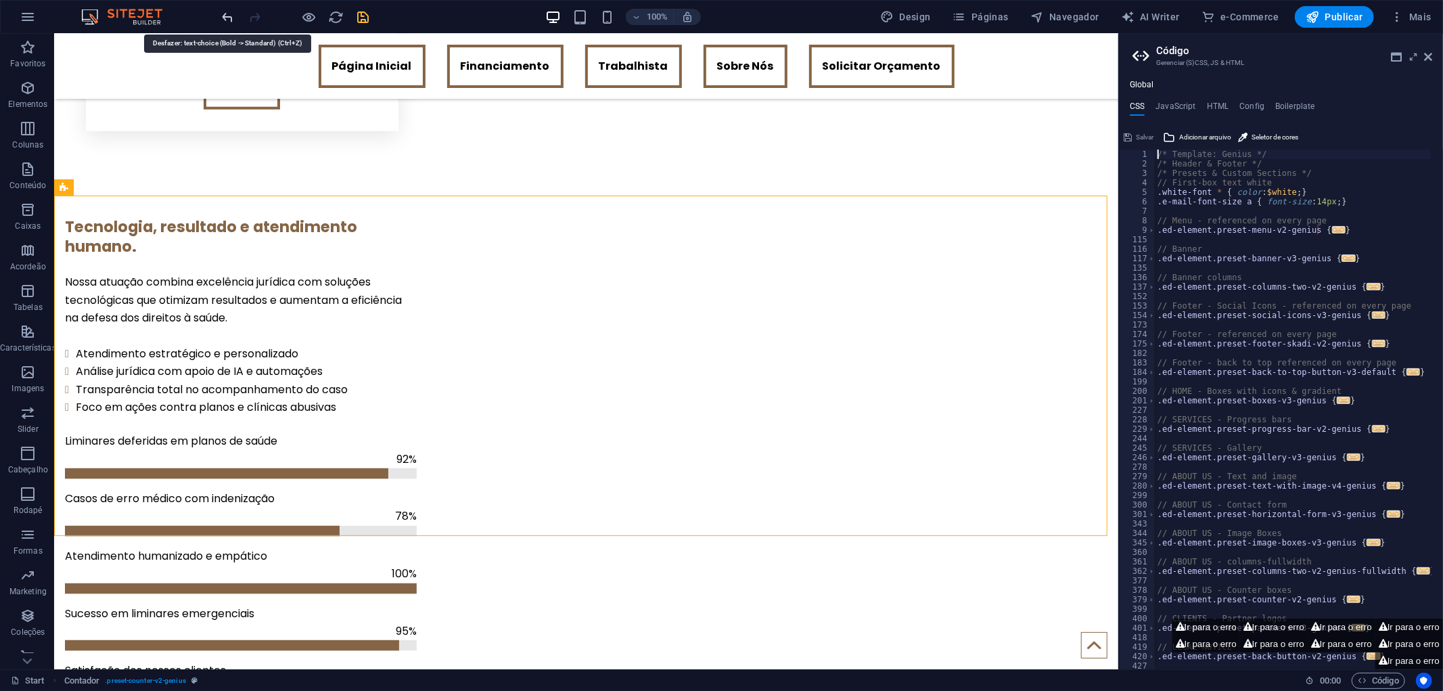
click at [227, 10] on icon "undo" at bounding box center [229, 17] width 16 height 16
click at [222, 10] on icon "undo" at bounding box center [229, 17] width 16 height 16
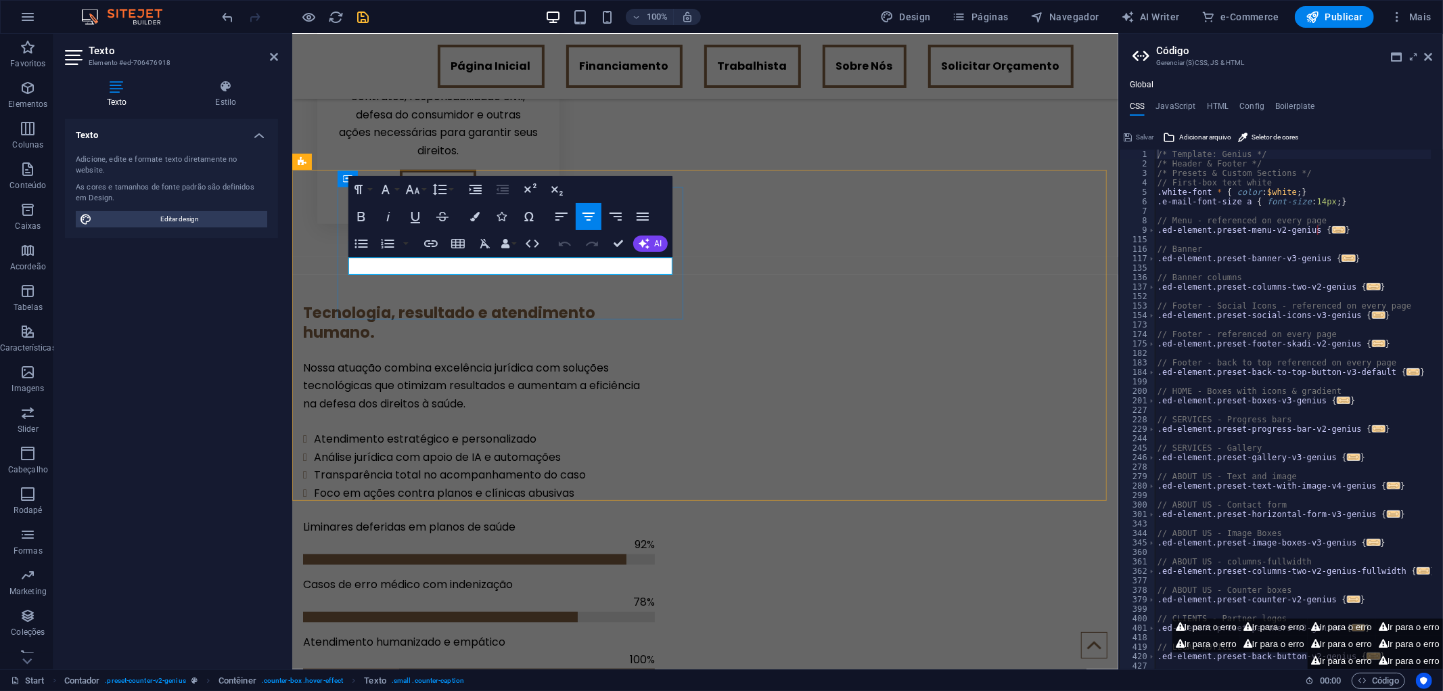
drag, startPoint x: 602, startPoint y: 267, endPoint x: 664, endPoint y: 273, distance: 61.8
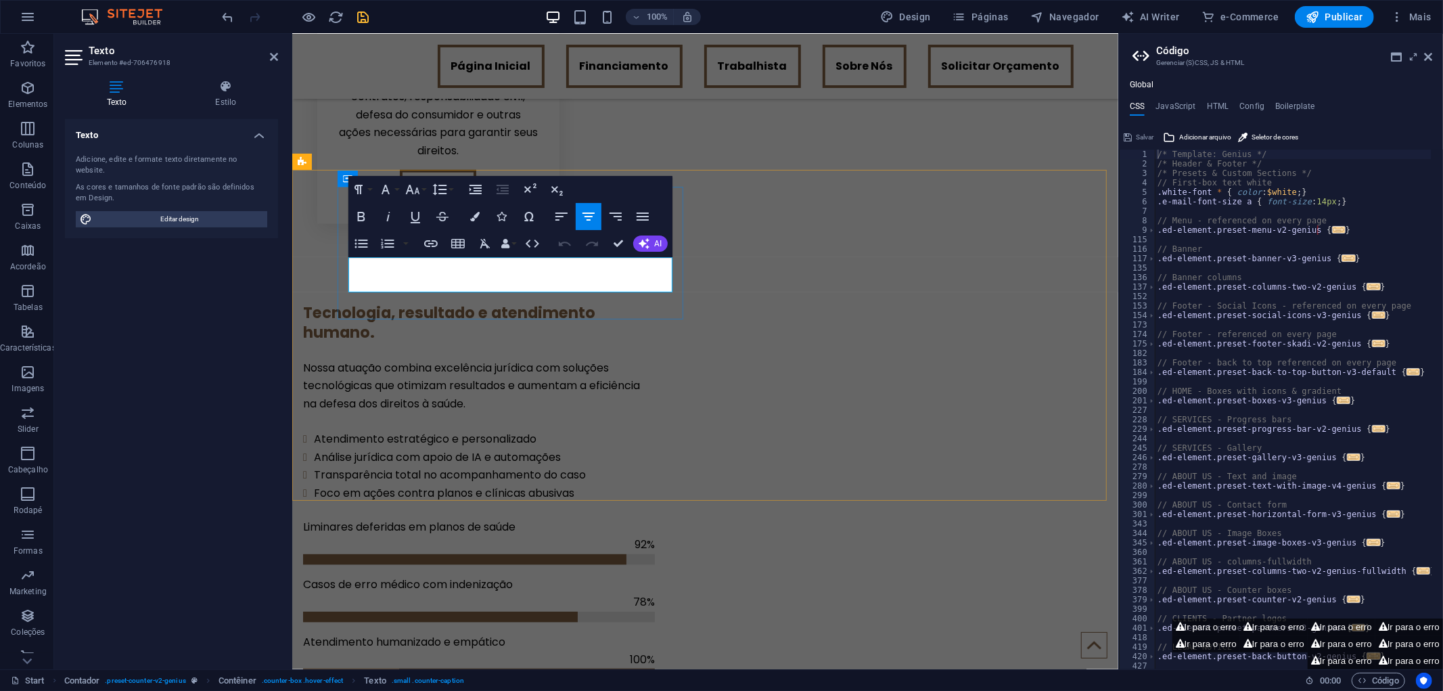
drag, startPoint x: 491, startPoint y: 267, endPoint x: 475, endPoint y: 270, distance: 16.5
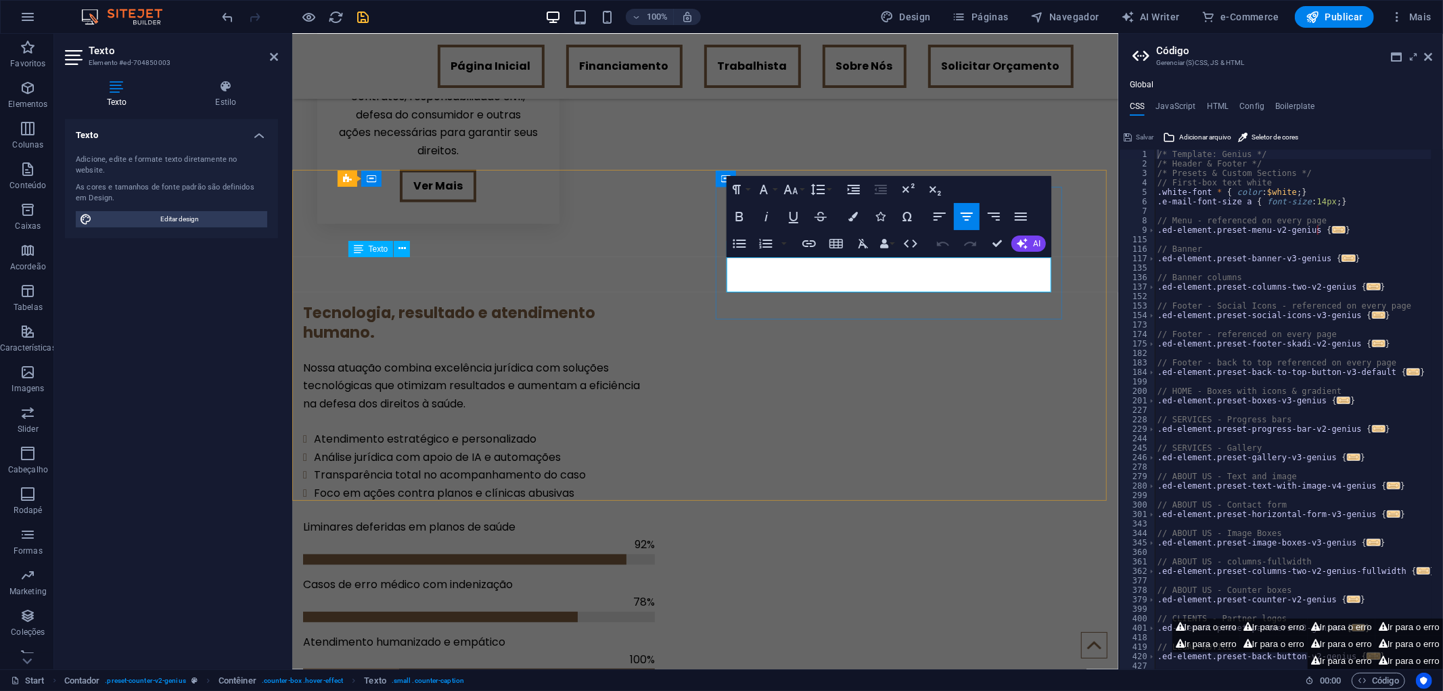
drag, startPoint x: 793, startPoint y: 266, endPoint x: 936, endPoint y: 285, distance: 144.0
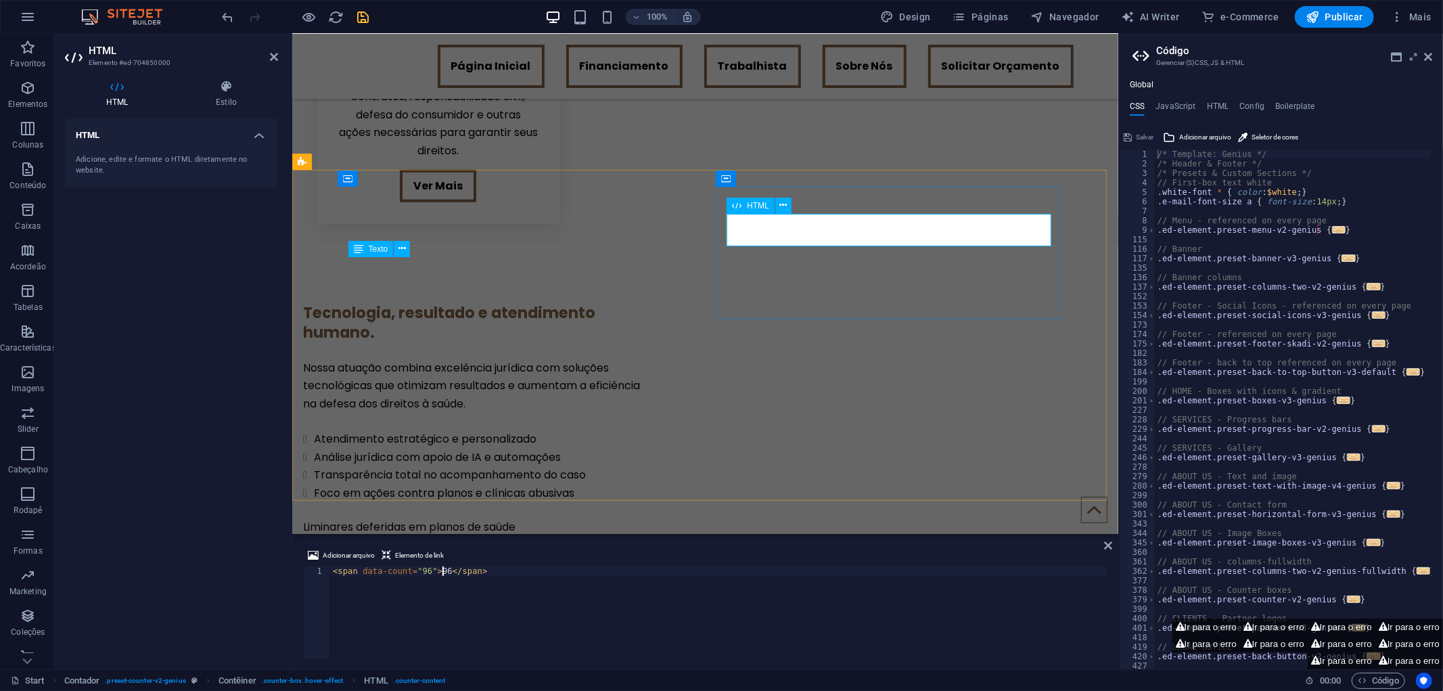
click at [434, 566] on div "< span data-count = "96" > 96 </ span >" at bounding box center [718, 621] width 777 height 111
click at [434, 572] on div "< span data-count = "96" > 96 </ span >" at bounding box center [718, 621] width 777 height 111
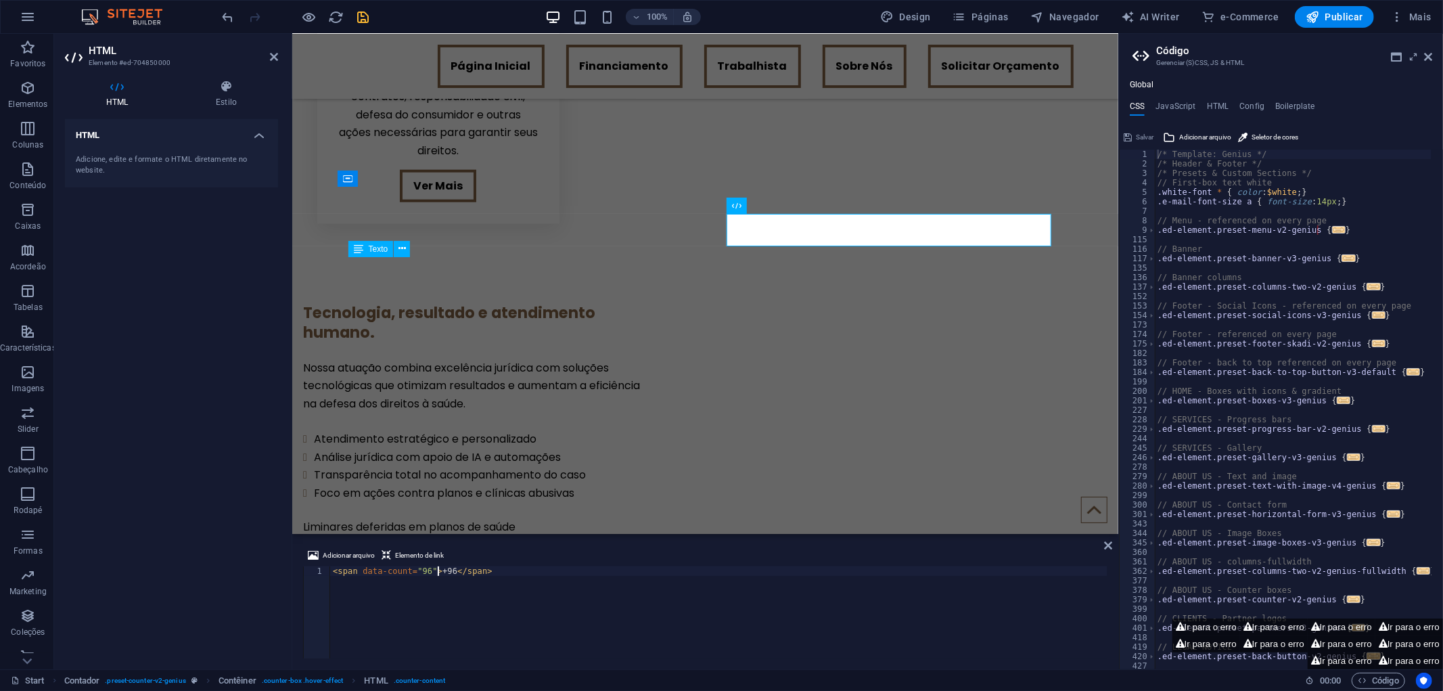
scroll to position [0, 8]
type textarea "<span data-count="96">+96</span>"
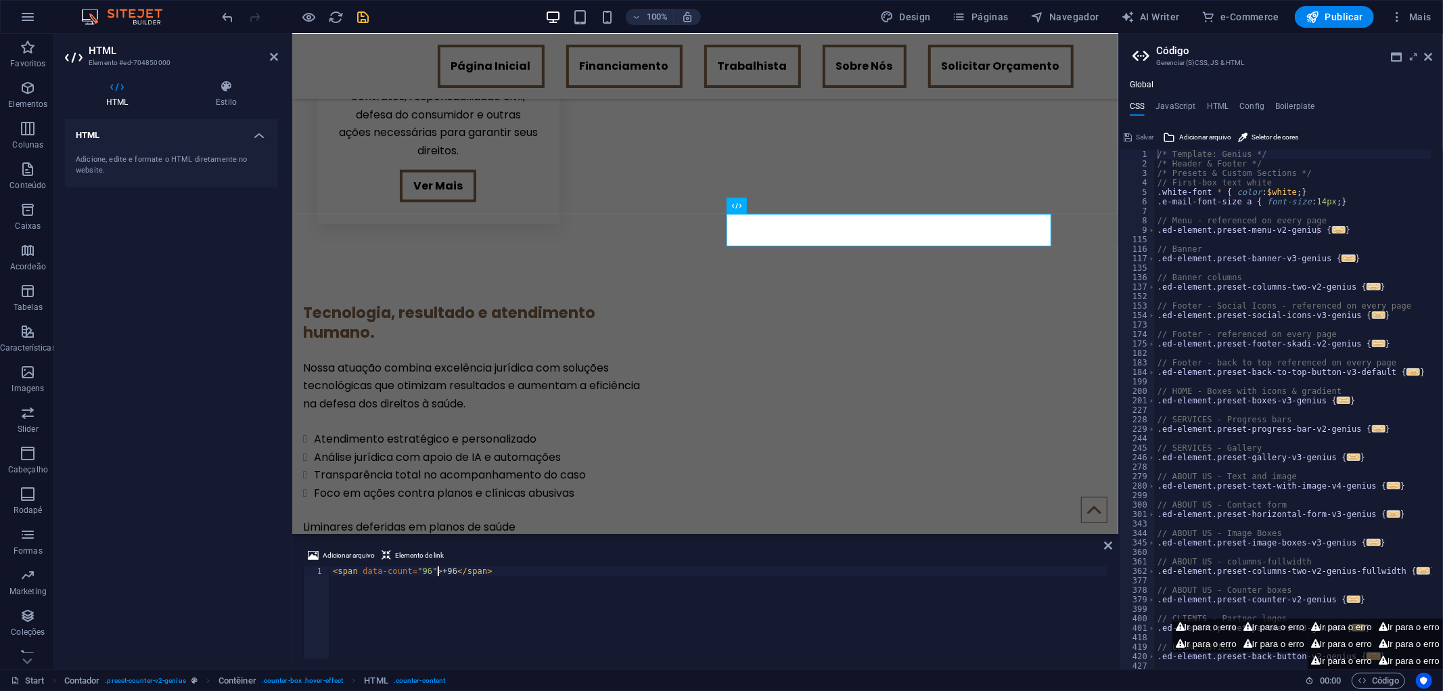
click at [416, 576] on div "< span data-count = "96" > +96 </ span >" at bounding box center [718, 621] width 777 height 111
type textarea "<span data-count="+96">+96</span>"
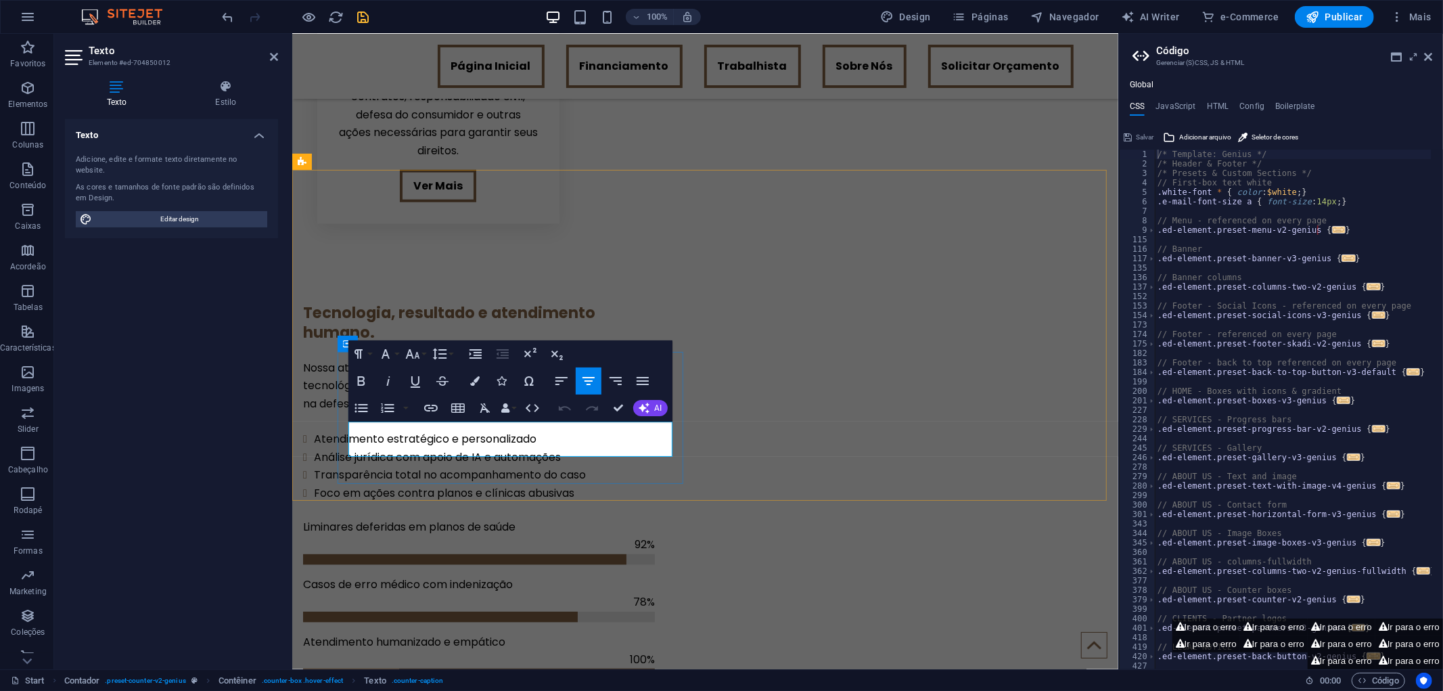
drag, startPoint x: 551, startPoint y: 446, endPoint x: 347, endPoint y: 432, distance: 204.1
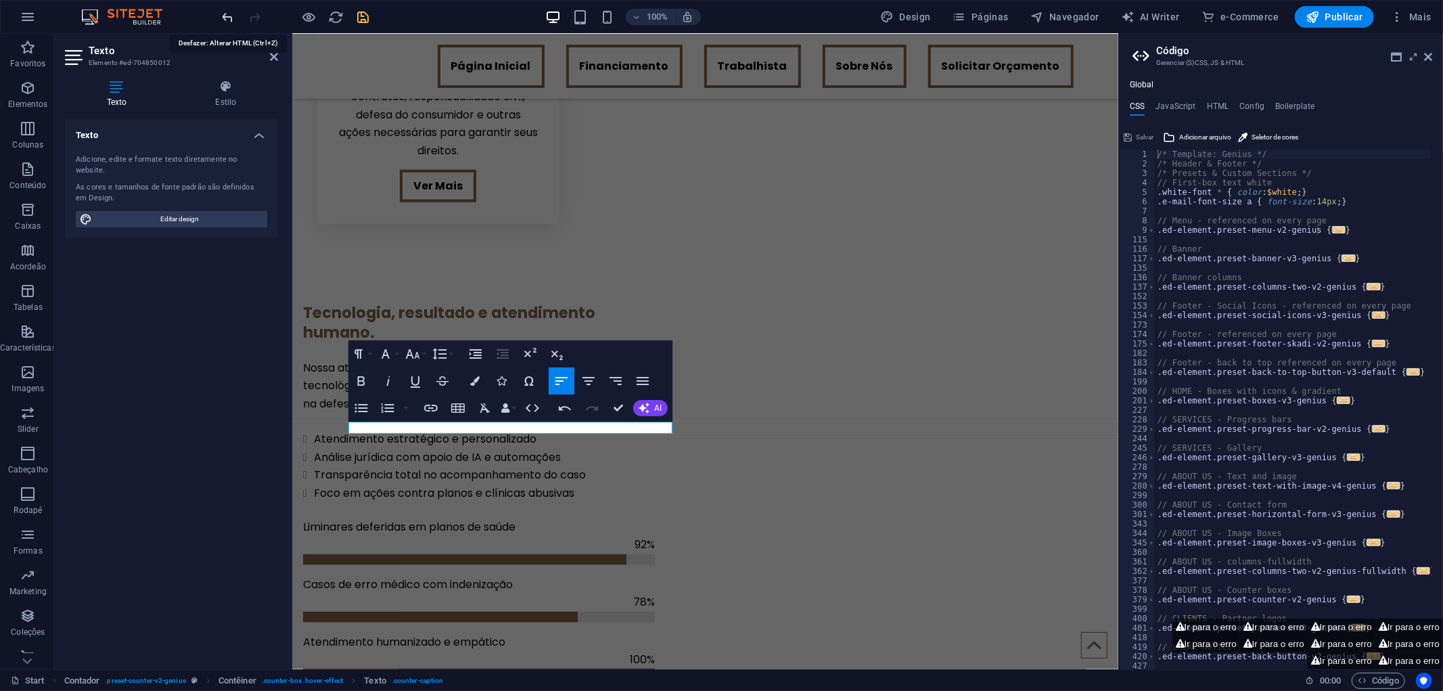
click at [230, 9] on icon "undo" at bounding box center [229, 17] width 16 height 16
click at [230, 16] on icon "undo" at bounding box center [229, 17] width 16 height 16
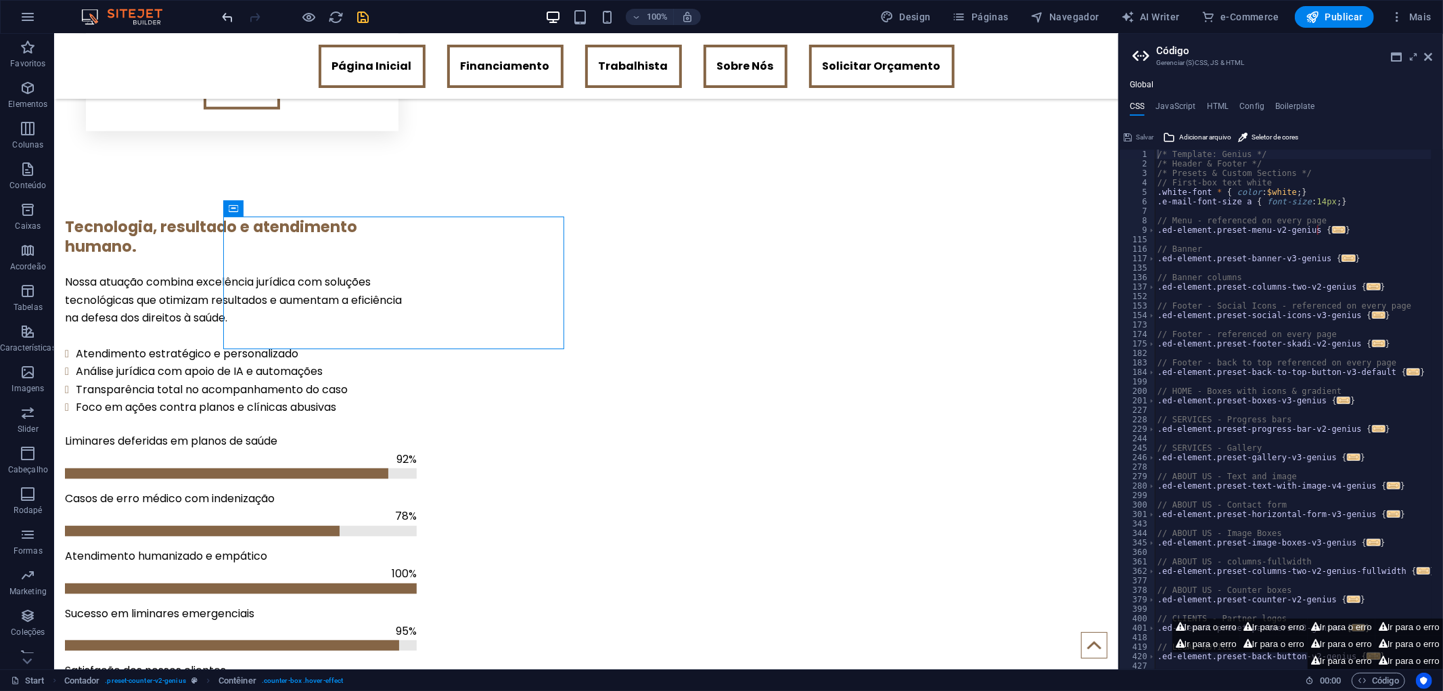
click at [227, 14] on icon "undo" at bounding box center [229, 17] width 16 height 16
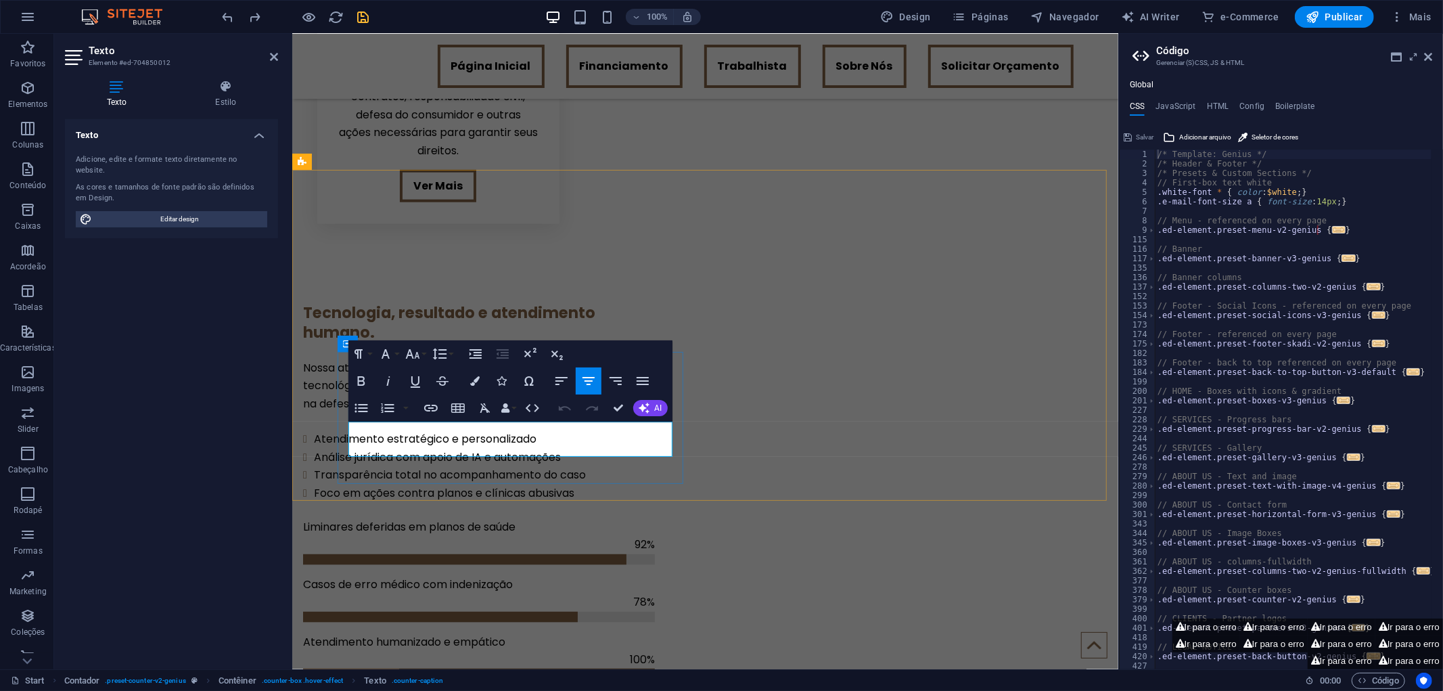
drag, startPoint x: 390, startPoint y: 435, endPoint x: 354, endPoint y: 437, distance: 36.6
drag, startPoint x: 416, startPoint y: 432, endPoint x: 543, endPoint y: 449, distance: 127.6
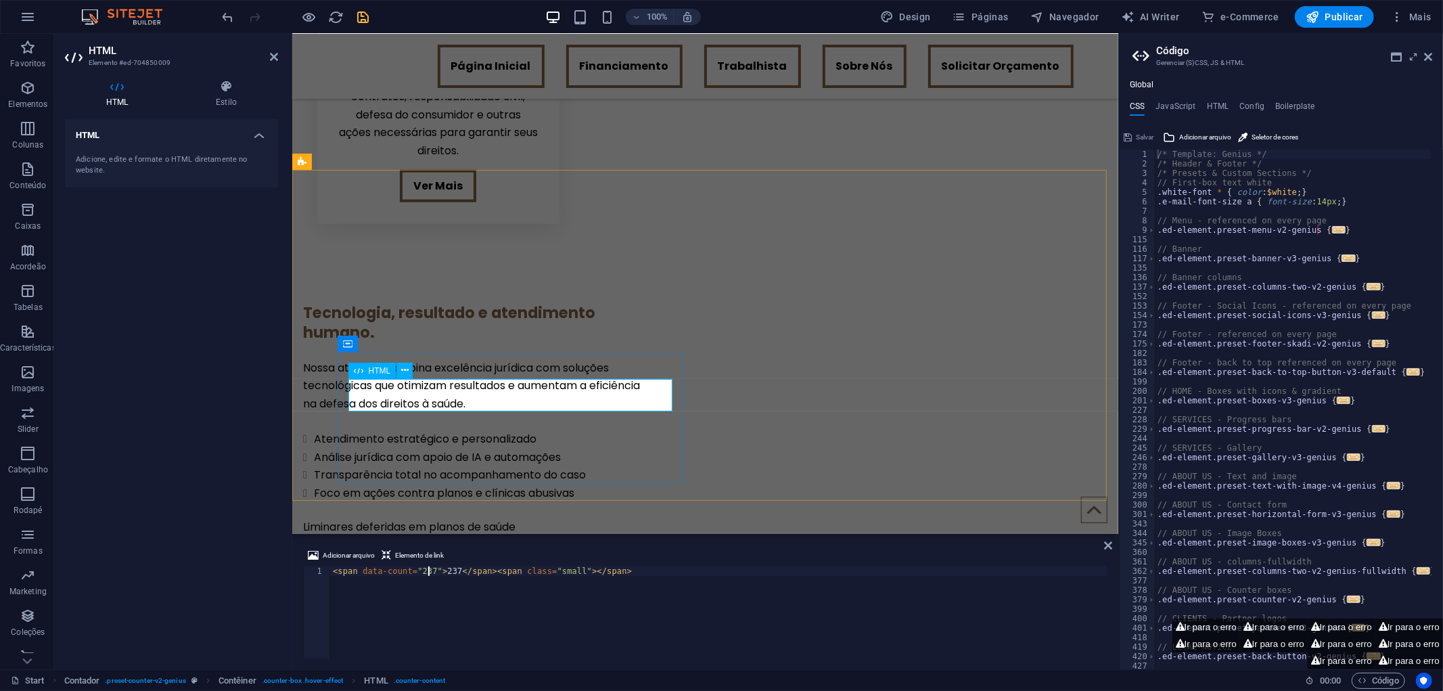
click at [415, 573] on div "< span data-count = "237" > 237 </ span > < span class = "small" > </ span >" at bounding box center [718, 621] width 777 height 111
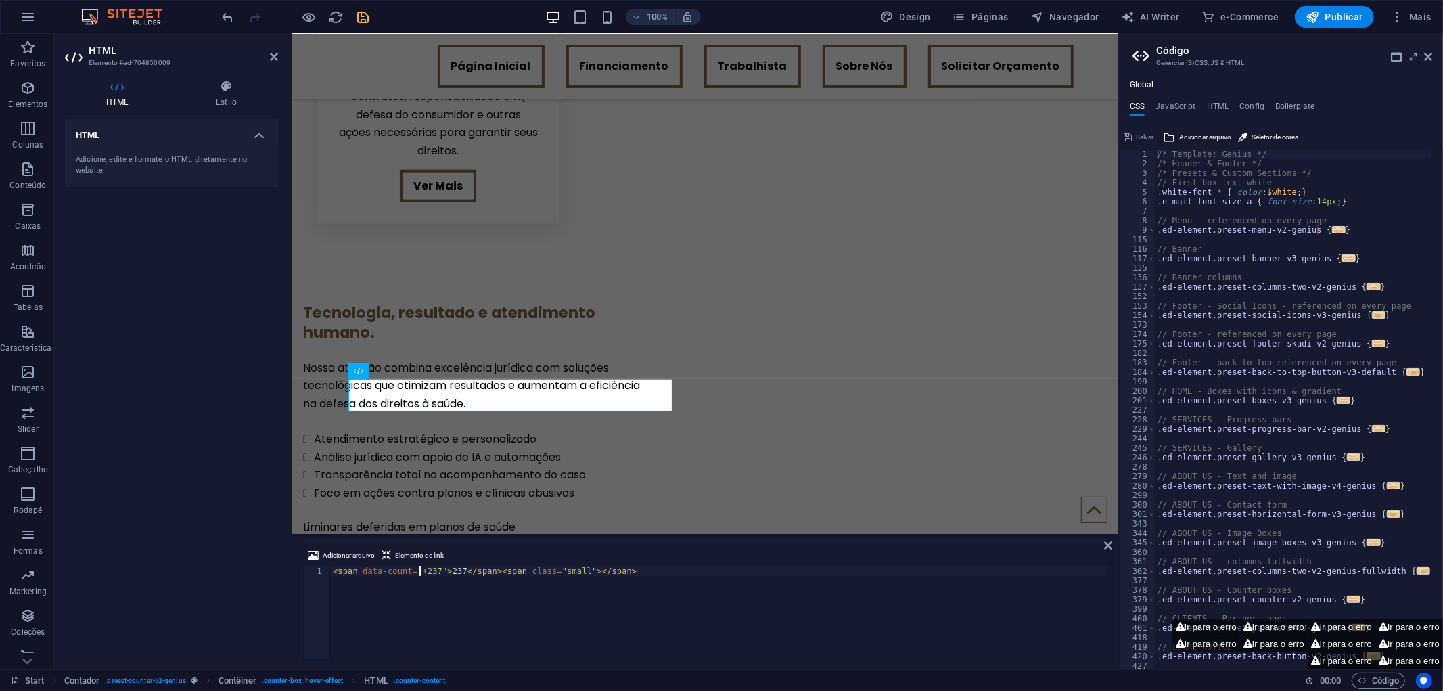
click at [442, 573] on div "< span data-count = "+237" > 237 </ span > < span class = "small" > </ span >" at bounding box center [718, 621] width 777 height 111
type textarea "<span data-count="+237">+237</span><span class="small"></span>"
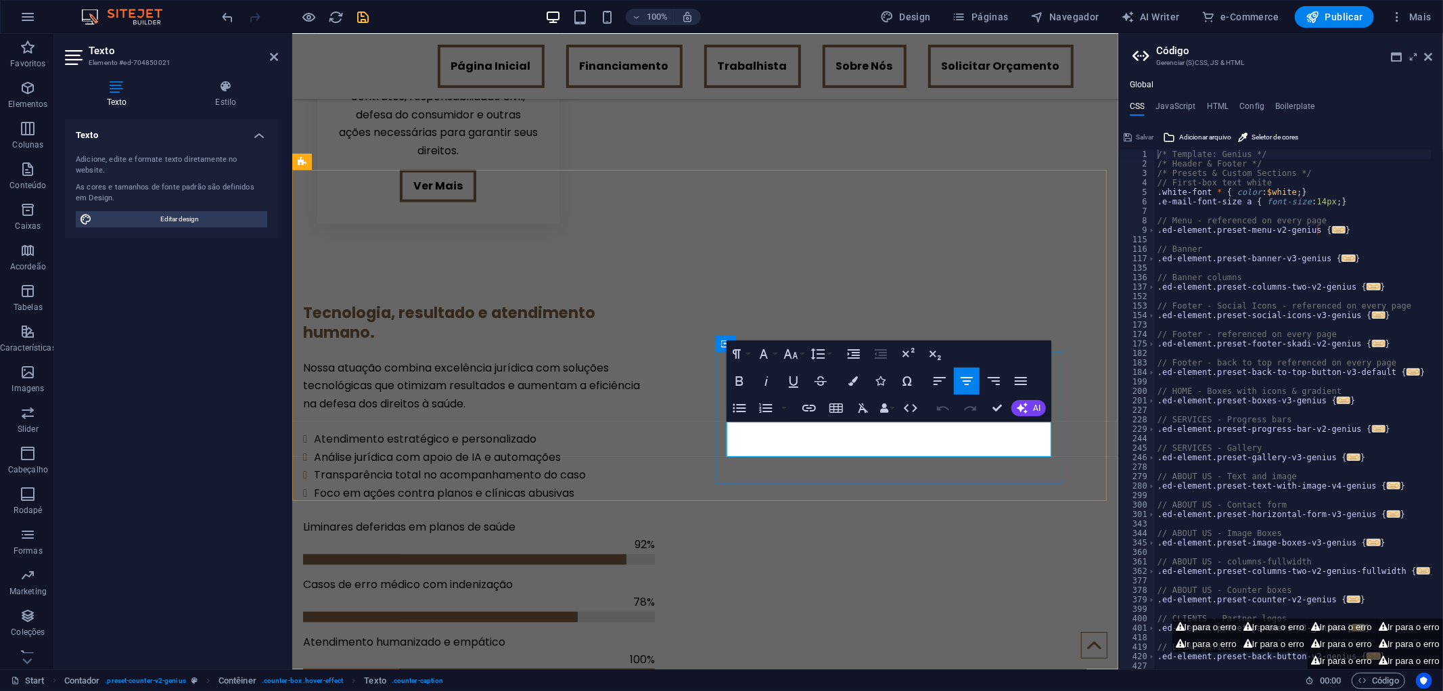
drag, startPoint x: 911, startPoint y: 449, endPoint x: 798, endPoint y: 435, distance: 113.9
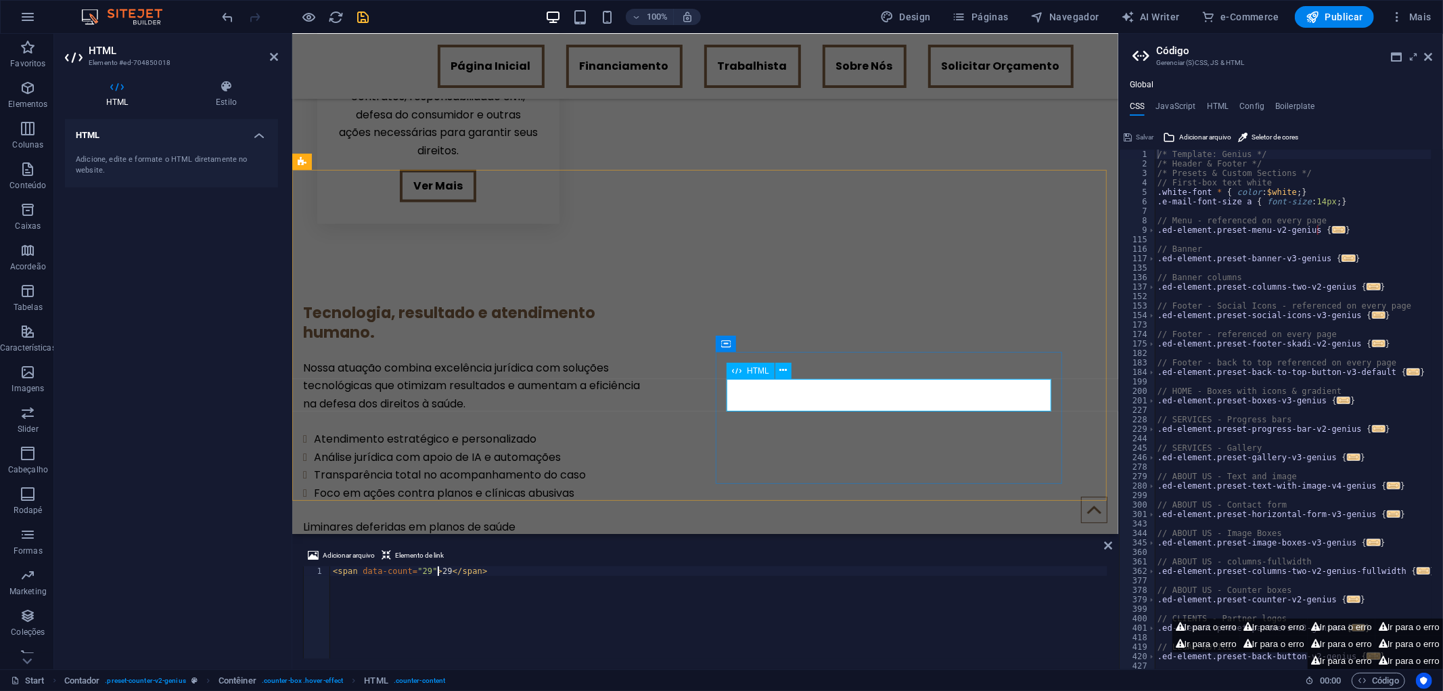
click at [414, 570] on div "< span data-count = "29" > 29 </ span >" at bounding box center [718, 621] width 777 height 111
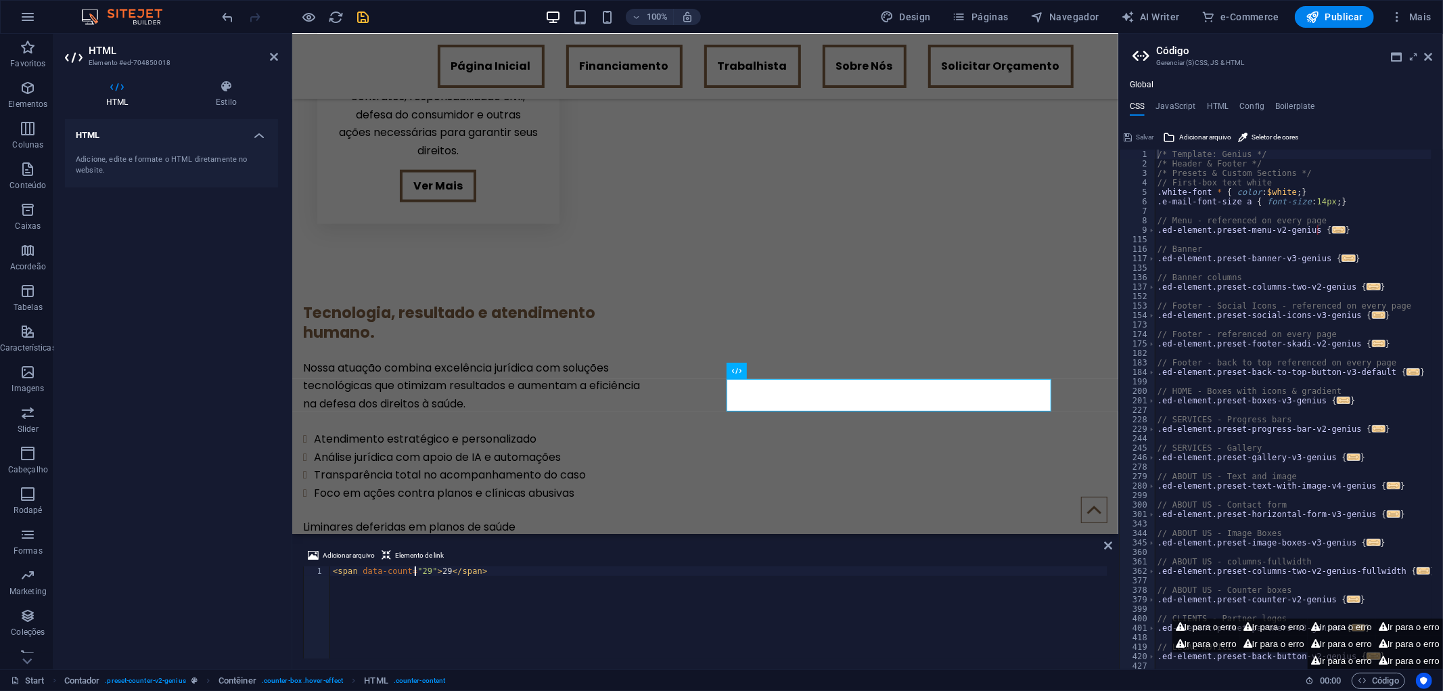
scroll to position [0, 7]
click at [438, 575] on div "< span data-count = "+29" > 29 </ span >" at bounding box center [718, 621] width 777 height 111
type textarea "<span data-count="+29">+29</span>"
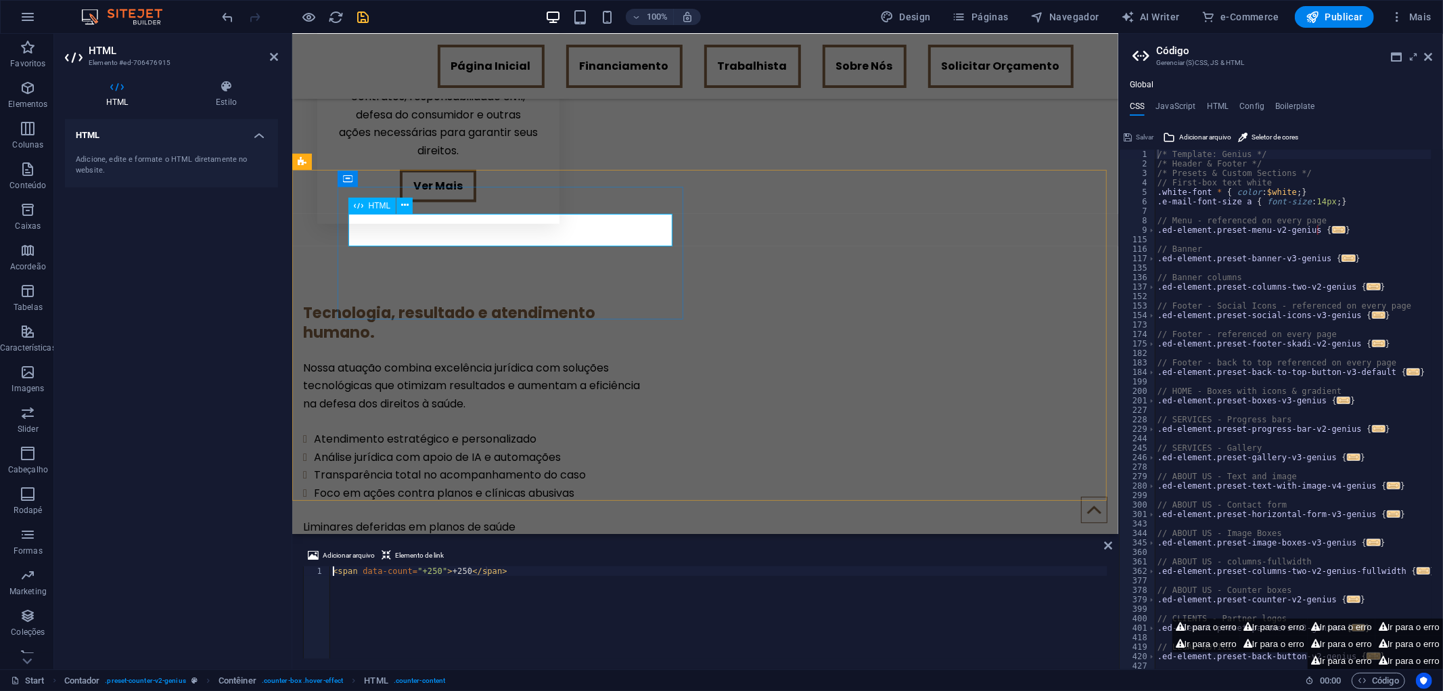
click at [420, 571] on div "< span data-count = "+250" > +250 </ span >" at bounding box center [718, 621] width 777 height 111
click at [450, 570] on div "< span data-count = "+1250" > +250 </ span >" at bounding box center [718, 621] width 777 height 111
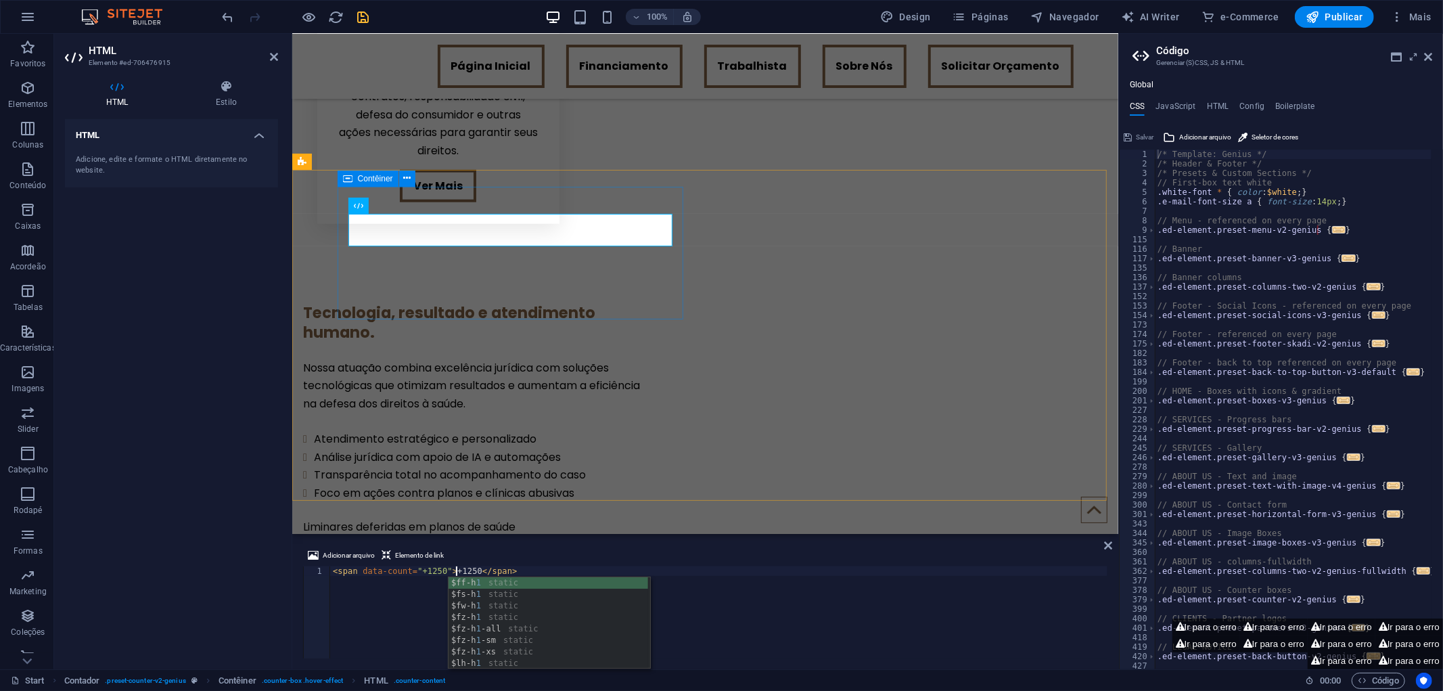
type textarea "<span data-count="+1250">+1250</span>"
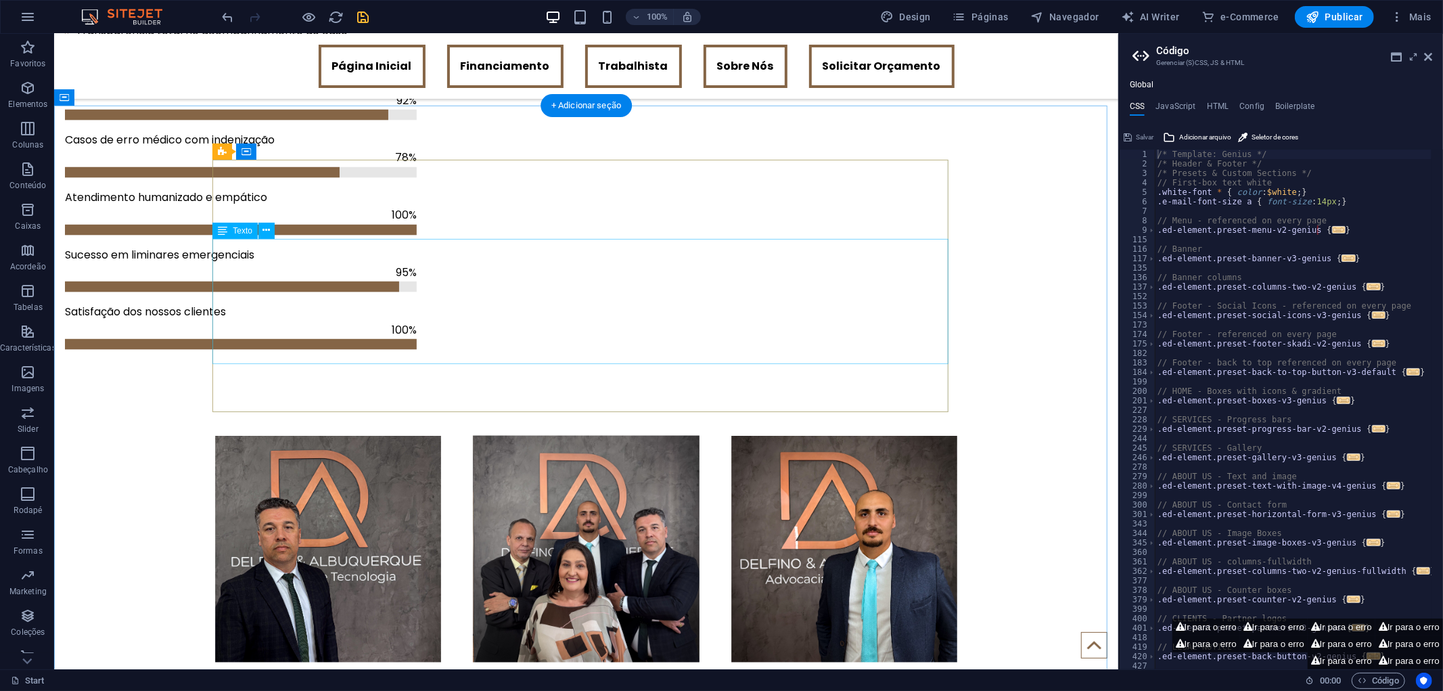
scroll to position [1513, 0]
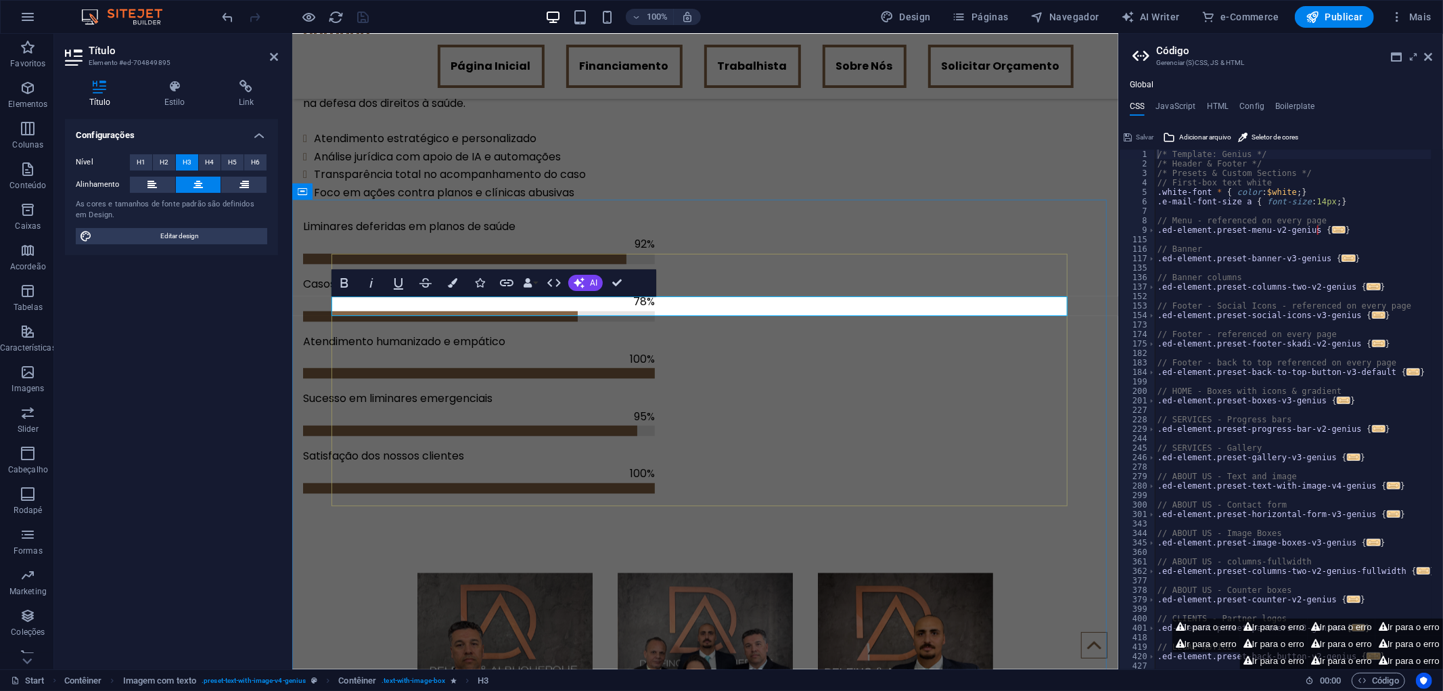
drag, startPoint x: 468, startPoint y: 304, endPoint x: 475, endPoint y: 302, distance: 7.7
drag, startPoint x: 482, startPoint y: 307, endPoint x: 1051, endPoint y: 298, distance: 569.1
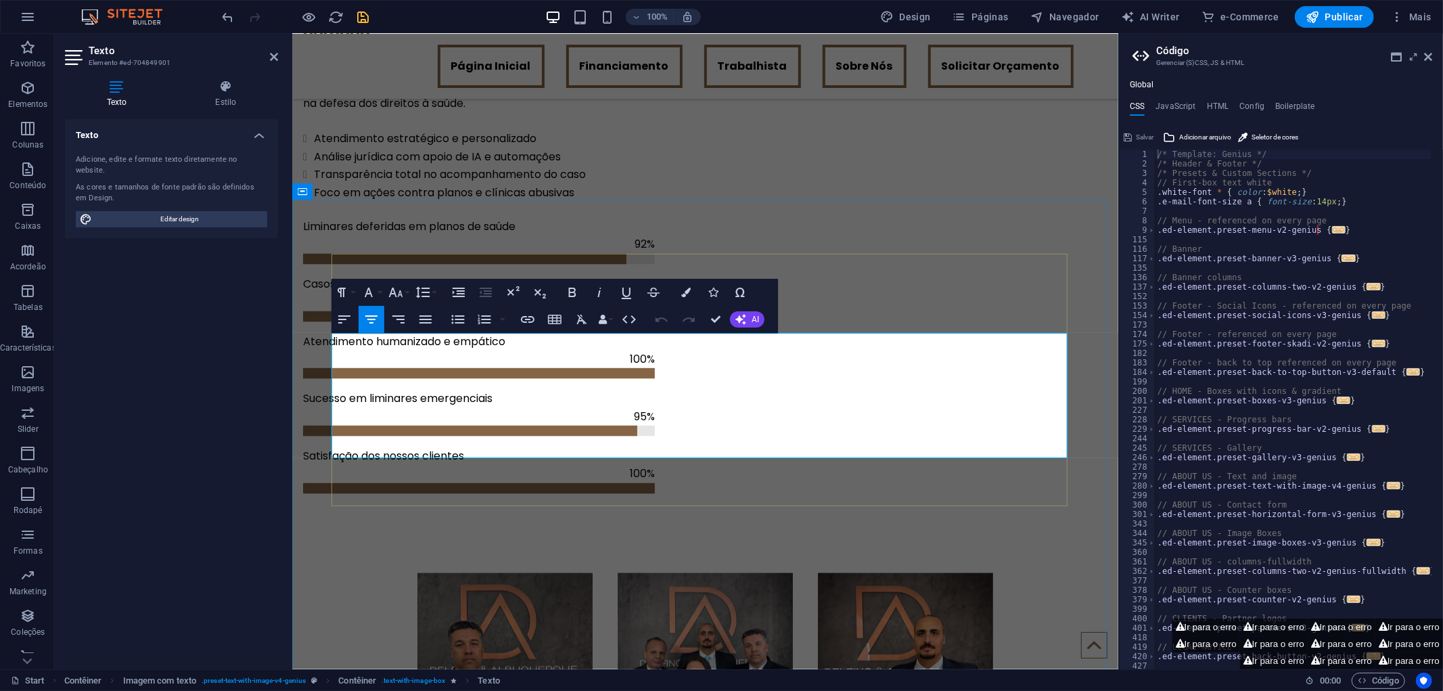
drag, startPoint x: 367, startPoint y: 341, endPoint x: 838, endPoint y: 449, distance: 483.1
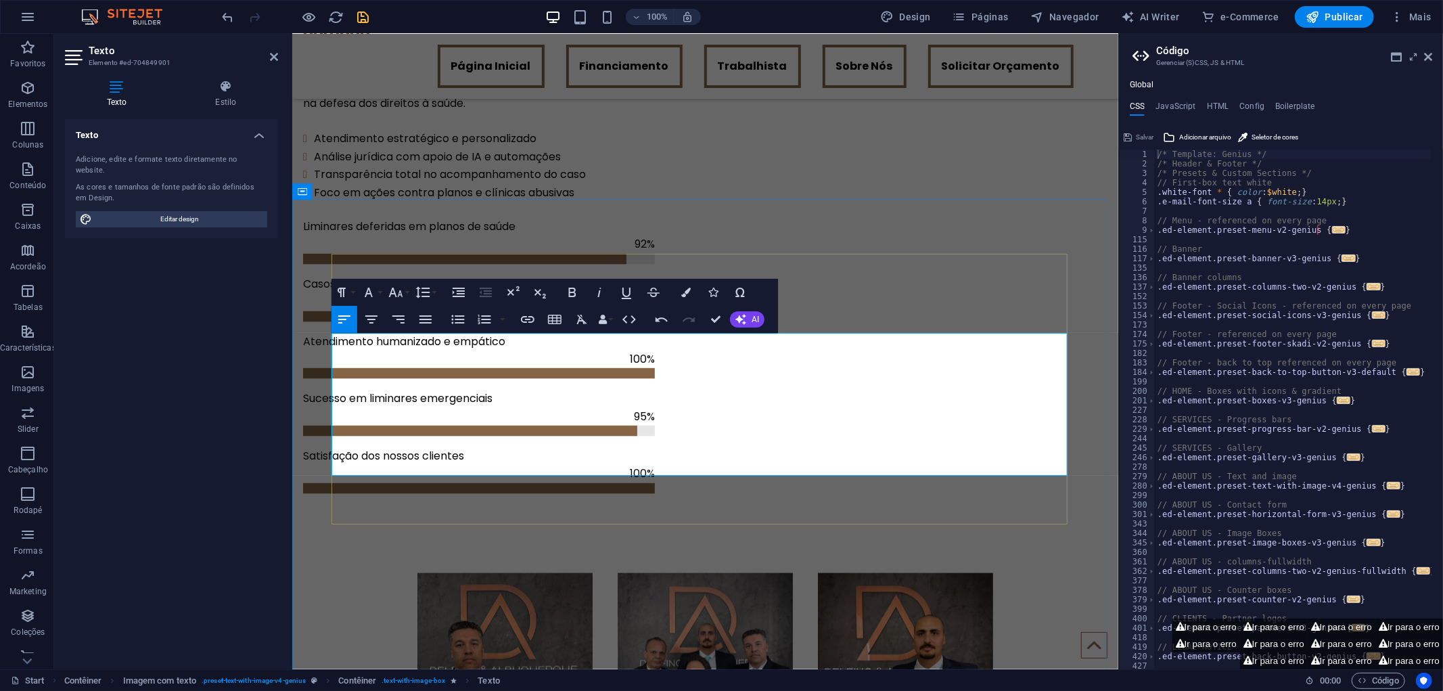
drag, startPoint x: 332, startPoint y: 358, endPoint x: 342, endPoint y: 359, distance: 10.2
click at [226, 14] on icon "undo" at bounding box center [229, 17] width 16 height 16
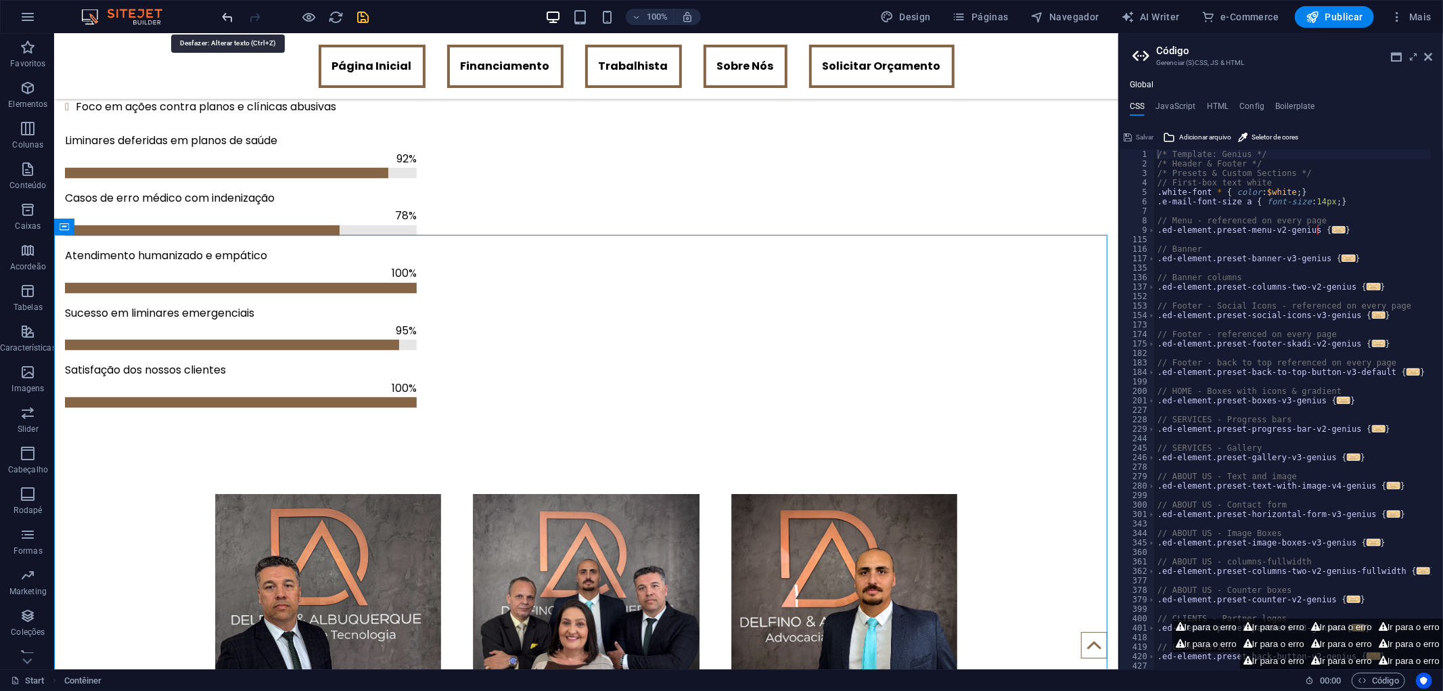
click at [225, 19] on icon "undo" at bounding box center [229, 17] width 16 height 16
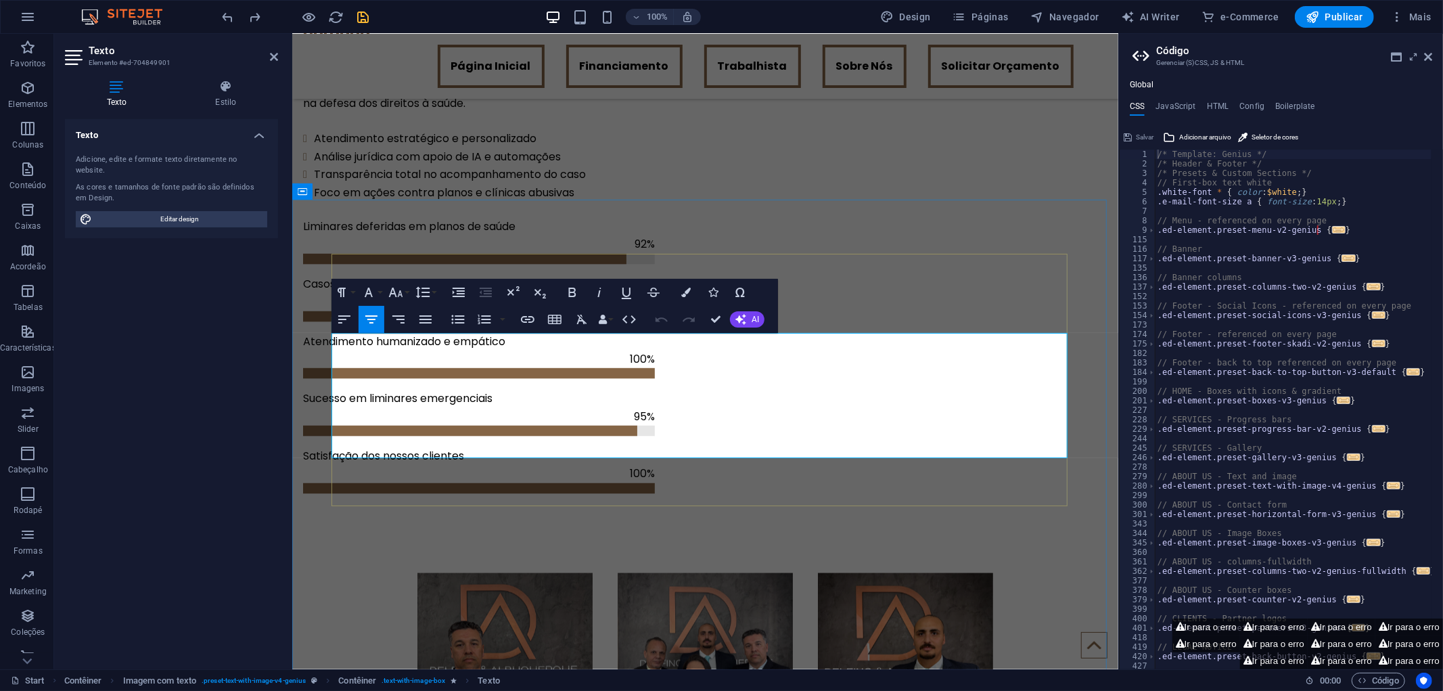
drag, startPoint x: 366, startPoint y: 341, endPoint x: 895, endPoint y: 446, distance: 538.8
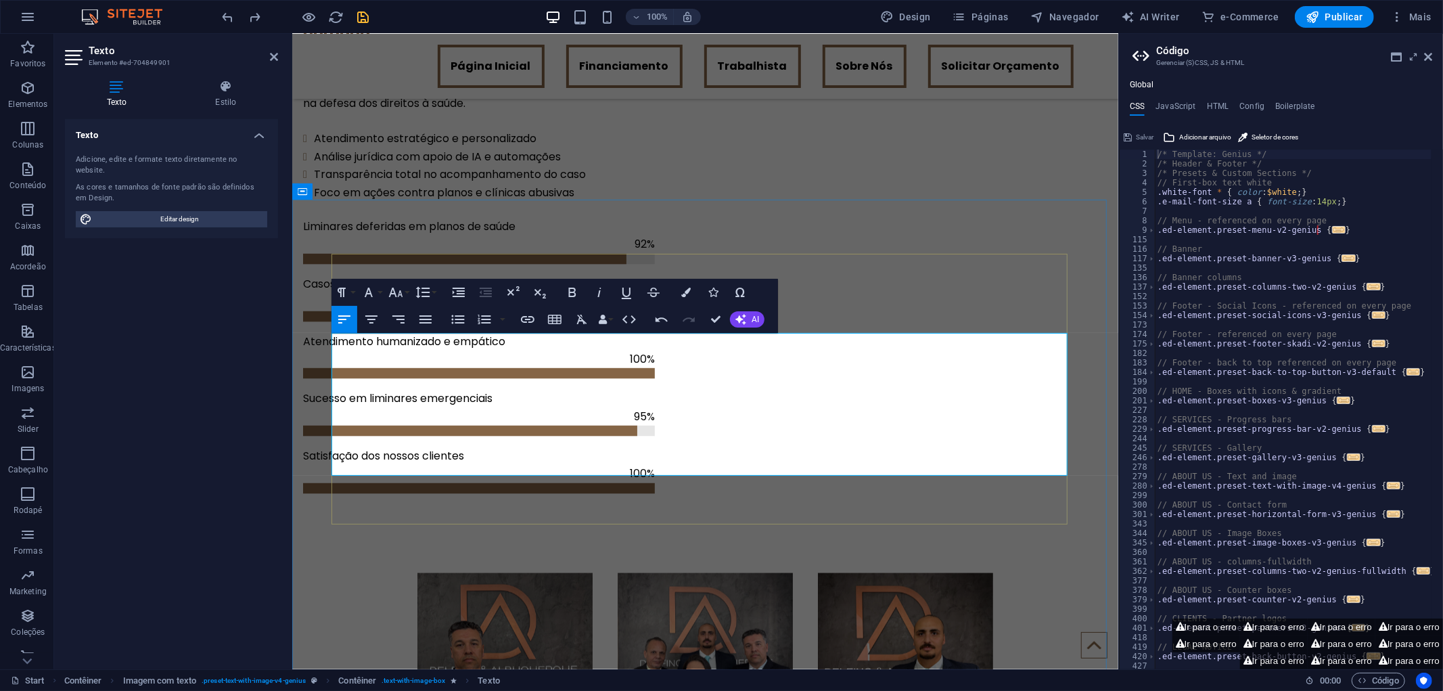
drag, startPoint x: 429, startPoint y: 462, endPoint x: 323, endPoint y: 358, distance: 148.8
click at [430, 316] on icon "button" at bounding box center [426, 319] width 12 height 8
click at [374, 318] on icon "button" at bounding box center [371, 319] width 16 height 16
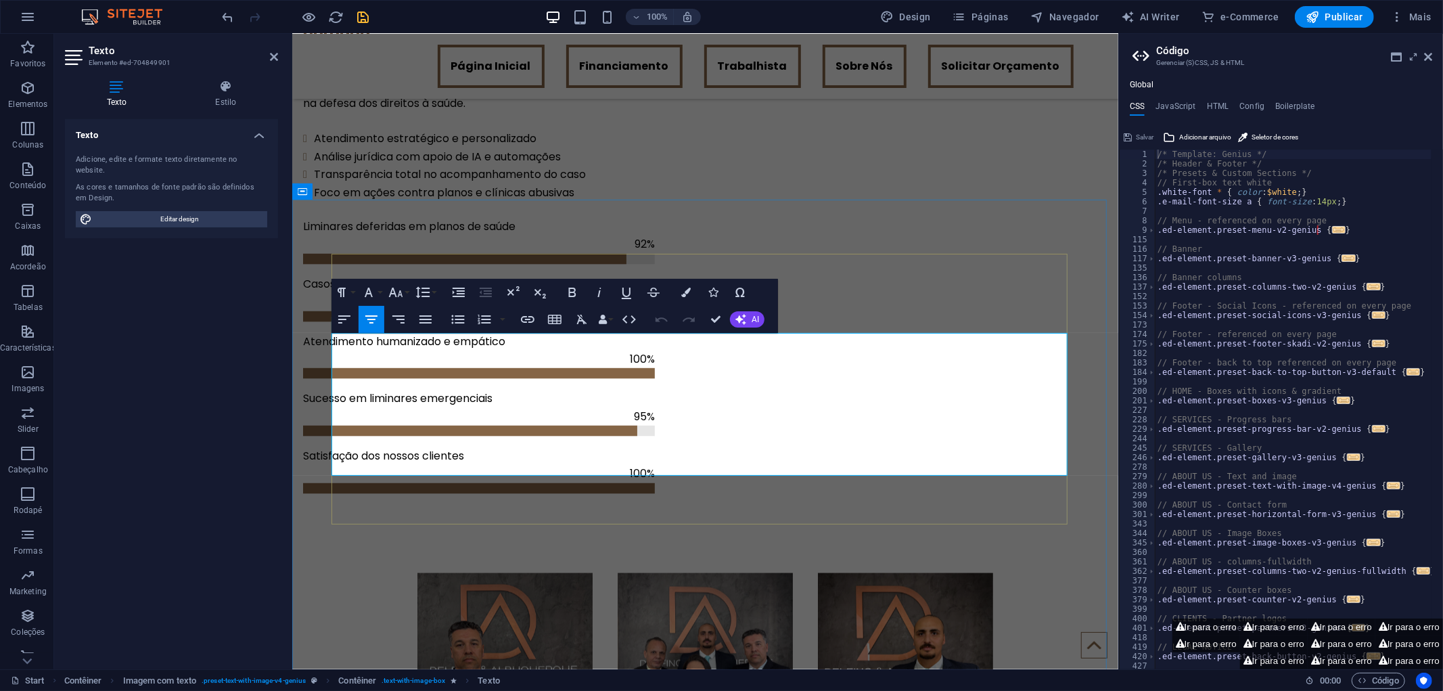
drag, startPoint x: 688, startPoint y: 346, endPoint x: 661, endPoint y: 342, distance: 27.3
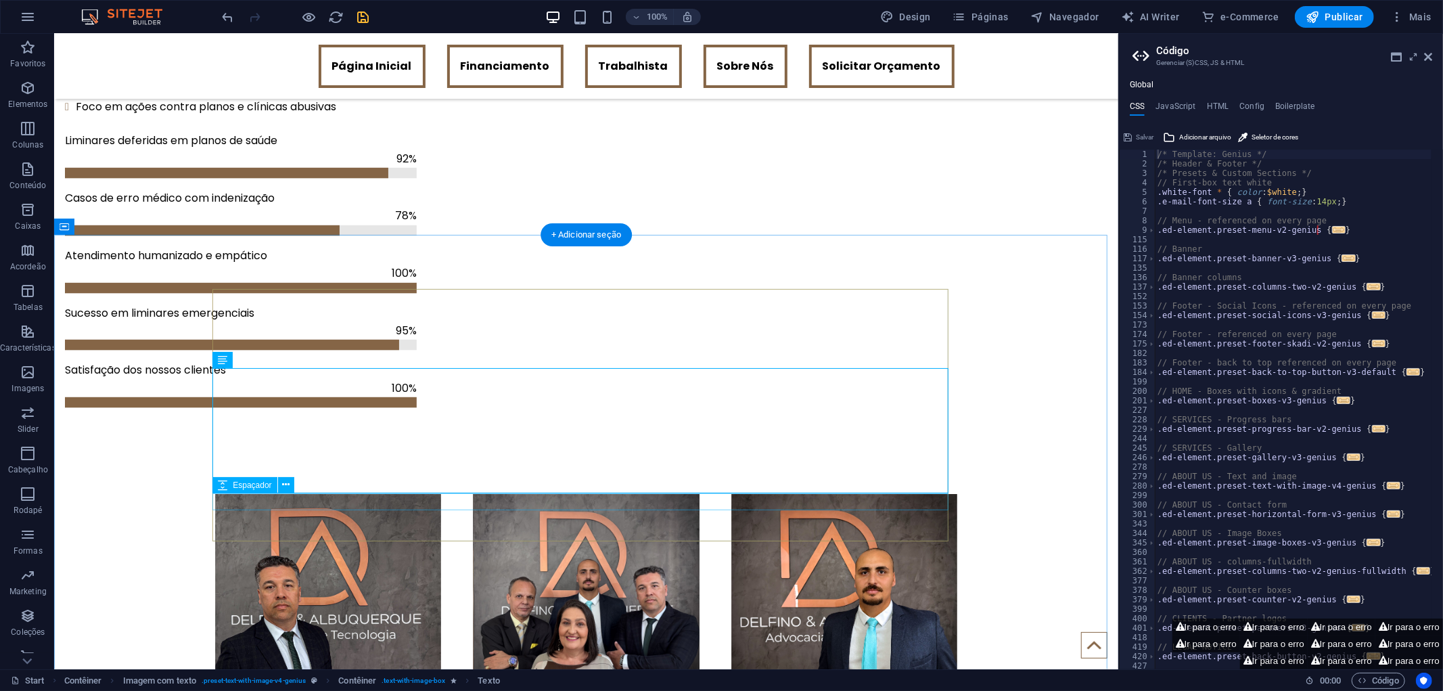
select select "px"
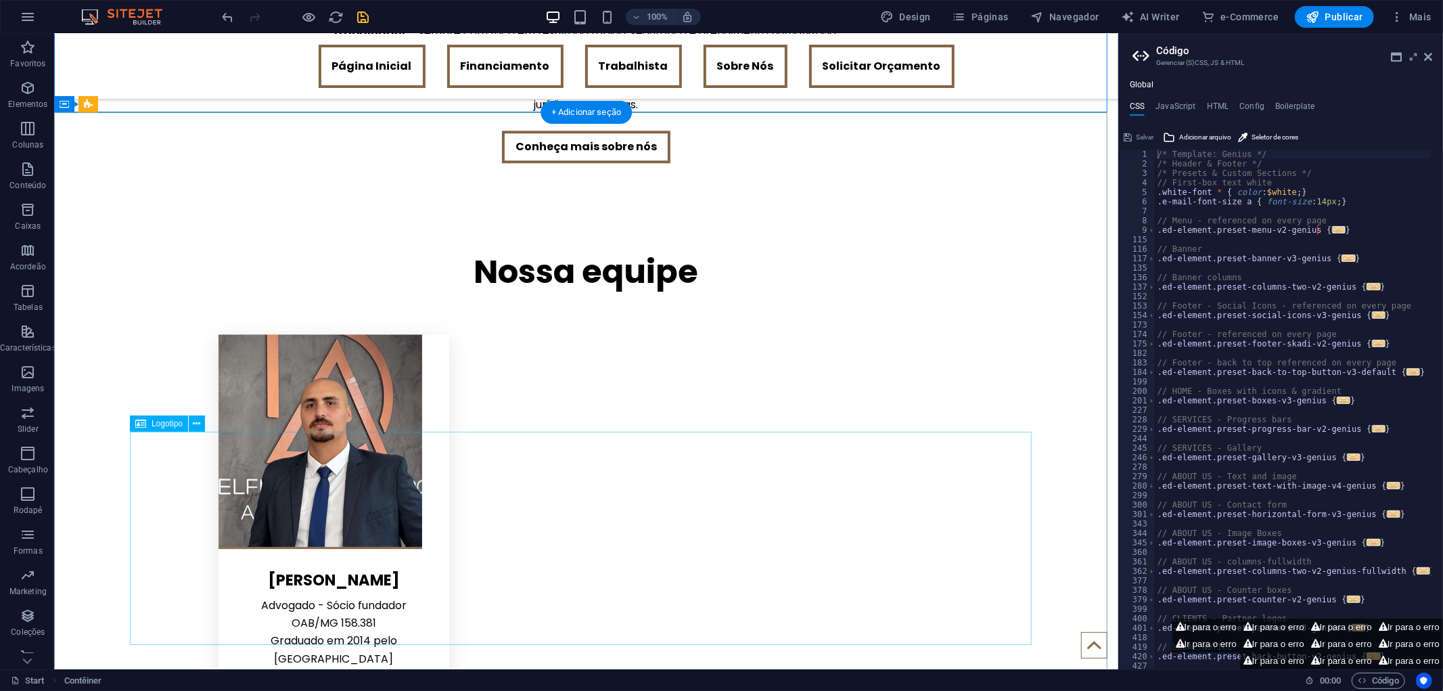
scroll to position [3143, 0]
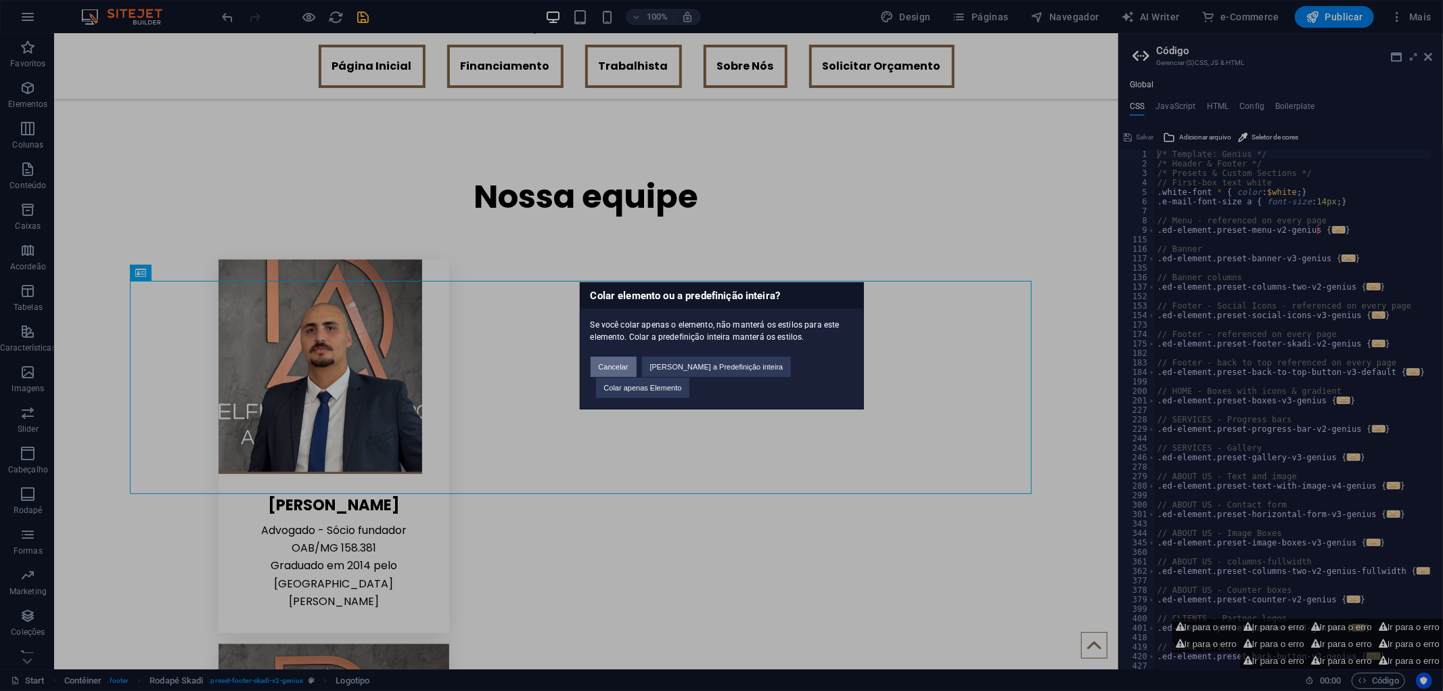
click at [630, 377] on button "Cancelar" at bounding box center [614, 367] width 46 height 20
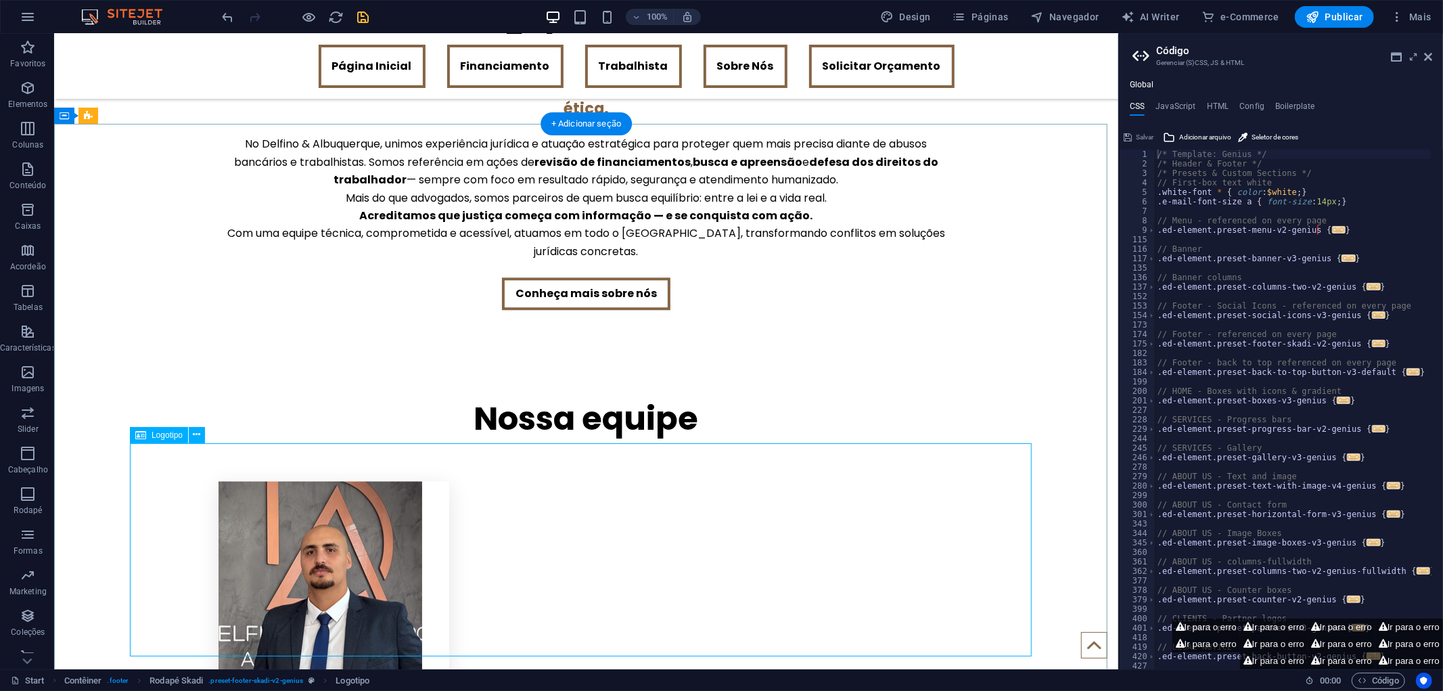
scroll to position [2843, 0]
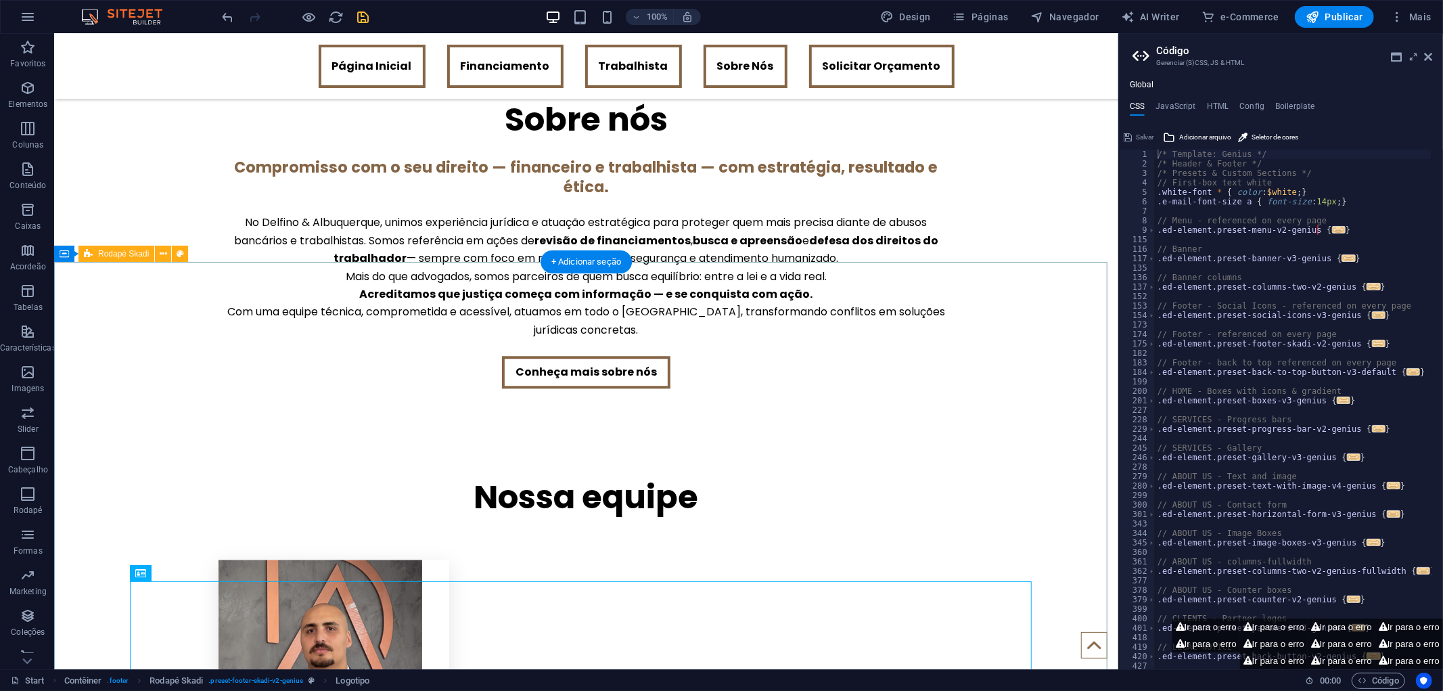
drag, startPoint x: 549, startPoint y: 322, endPoint x: 507, endPoint y: 344, distance: 48.1
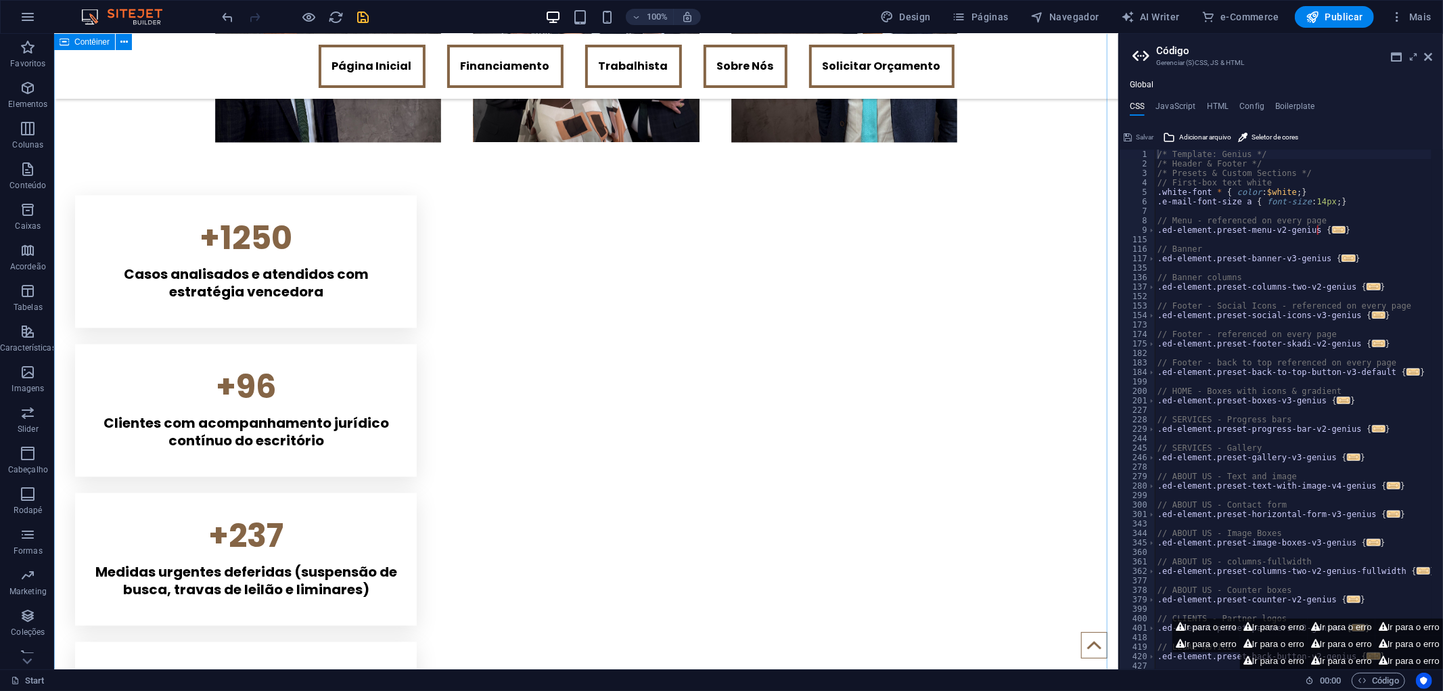
scroll to position [1639, 0]
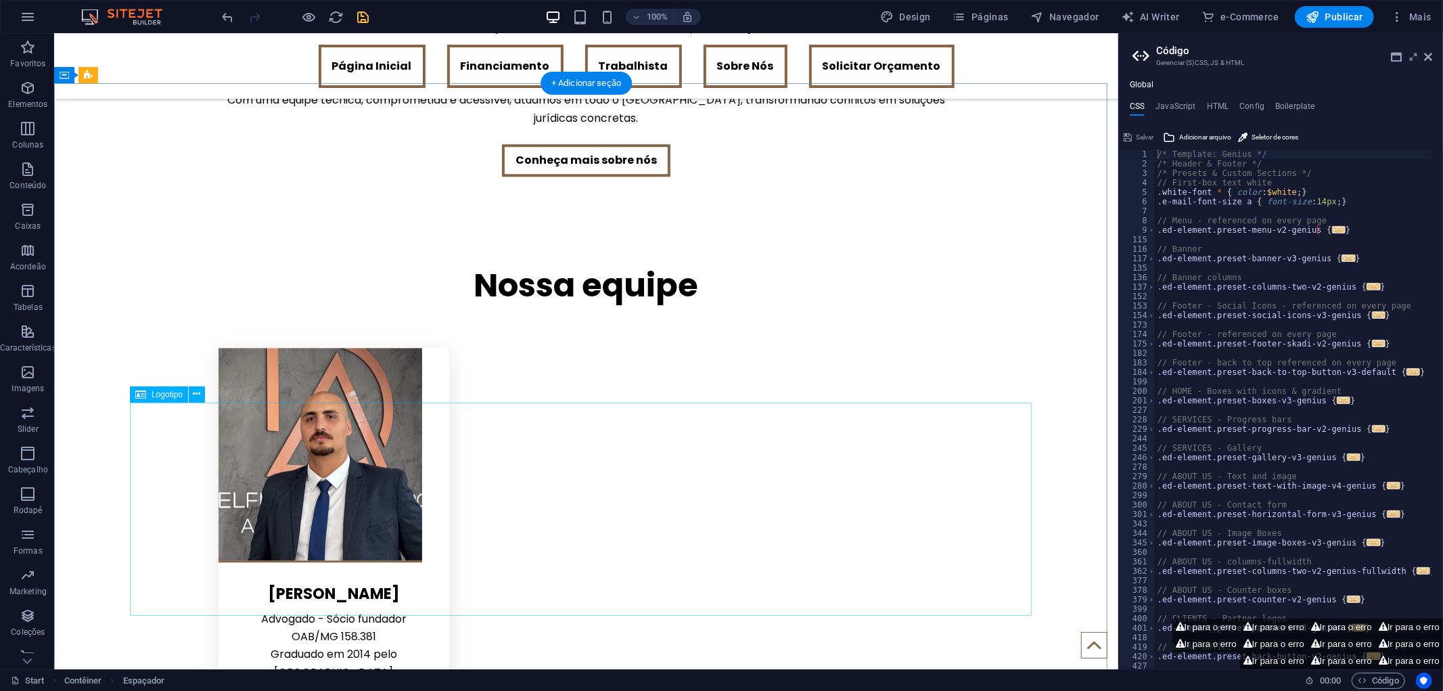
scroll to position [3068, 0]
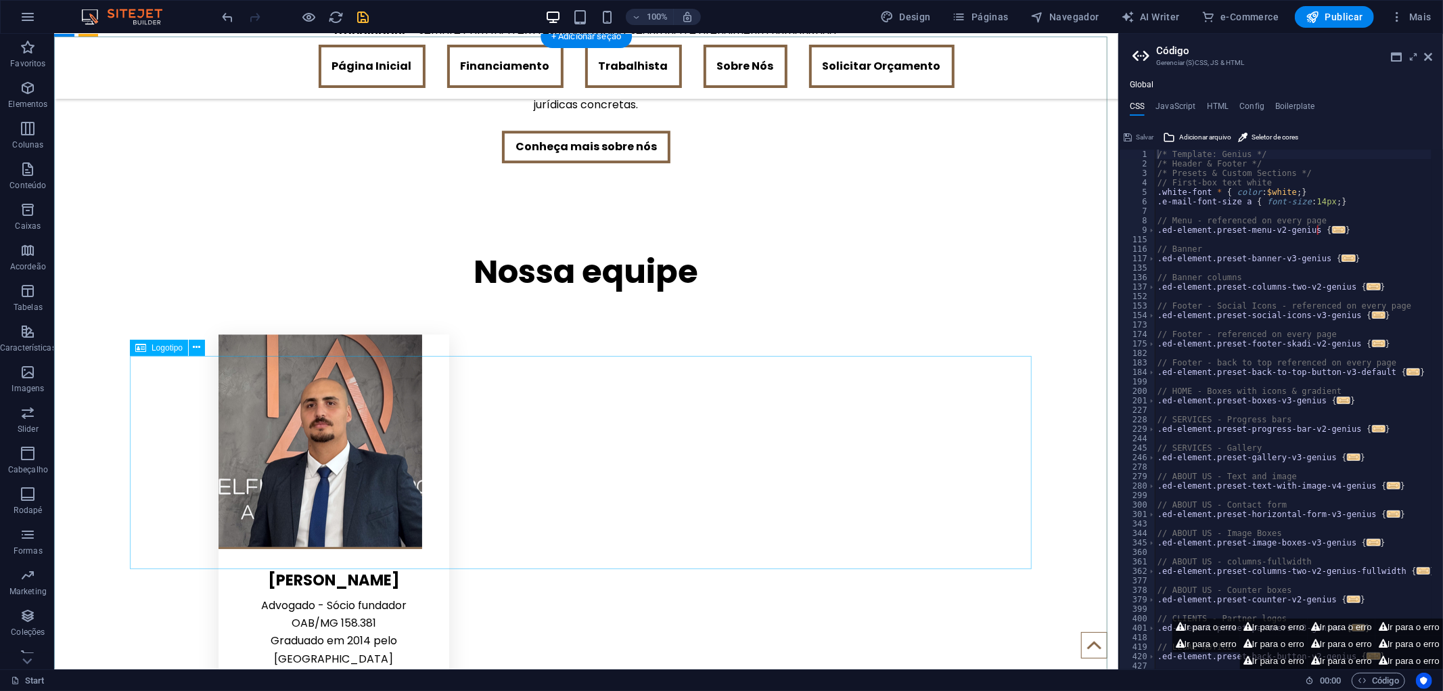
drag, startPoint x: 484, startPoint y: 585, endPoint x: 471, endPoint y: 356, distance: 229.1
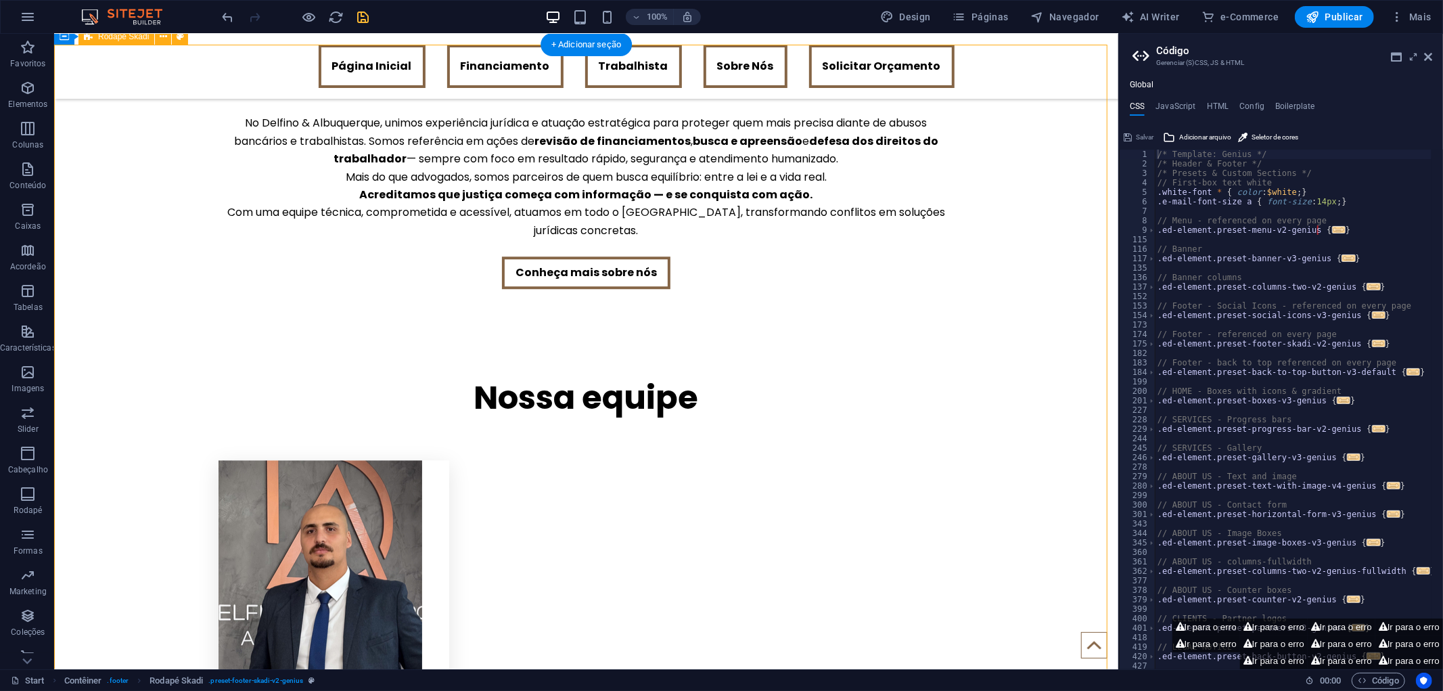
scroll to position [2918, 0]
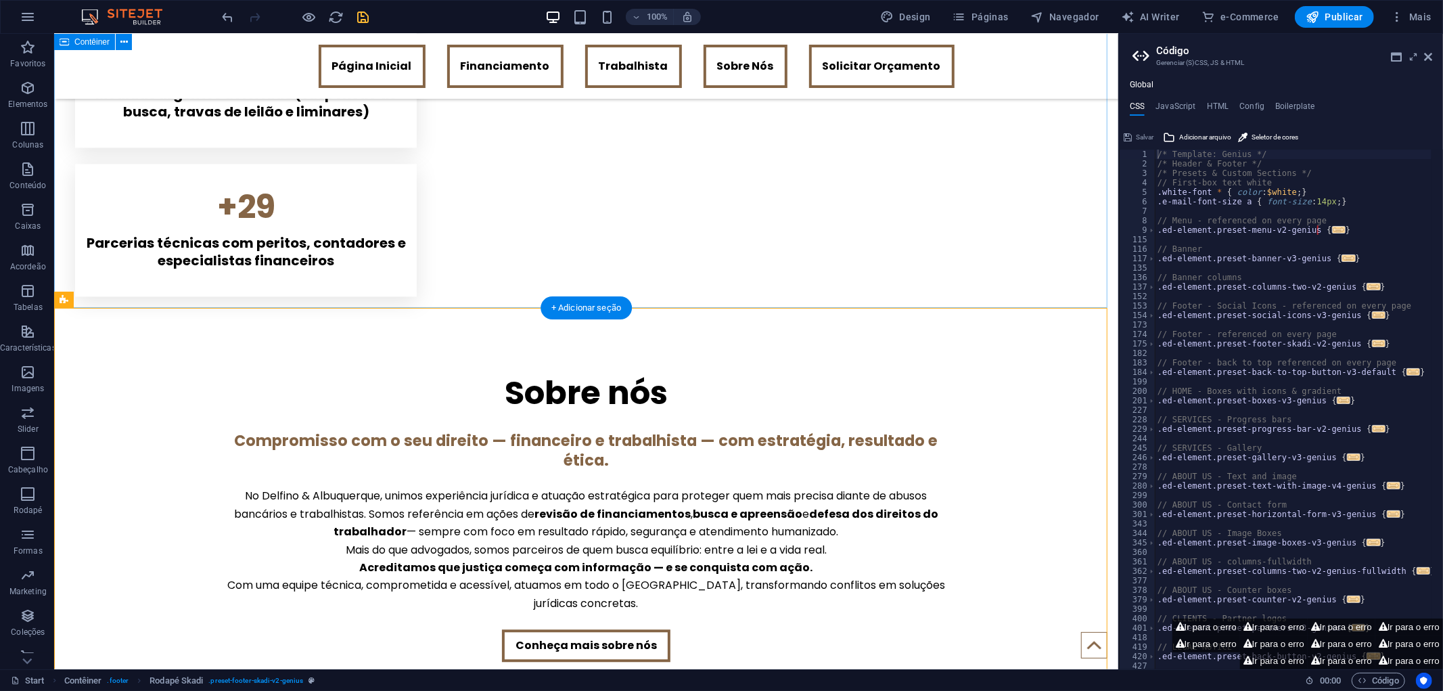
scroll to position [2541, 0]
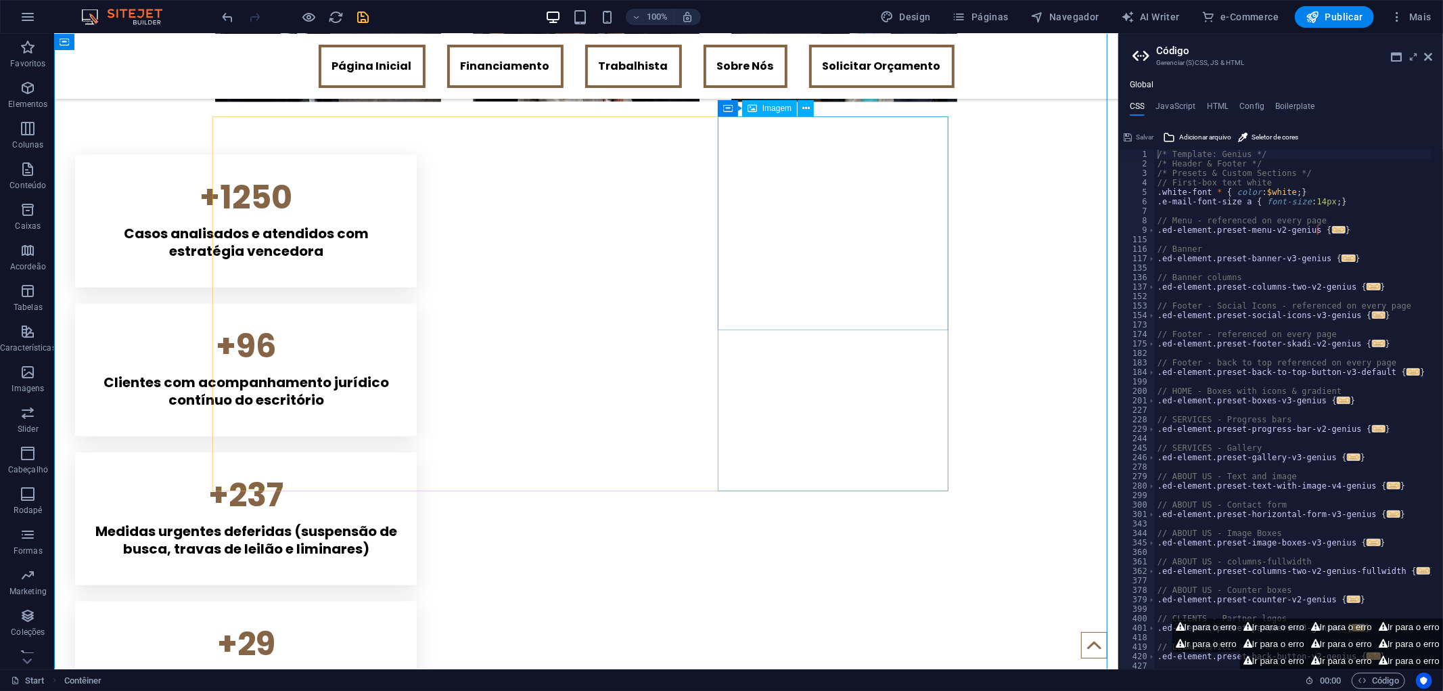
scroll to position [2091, 0]
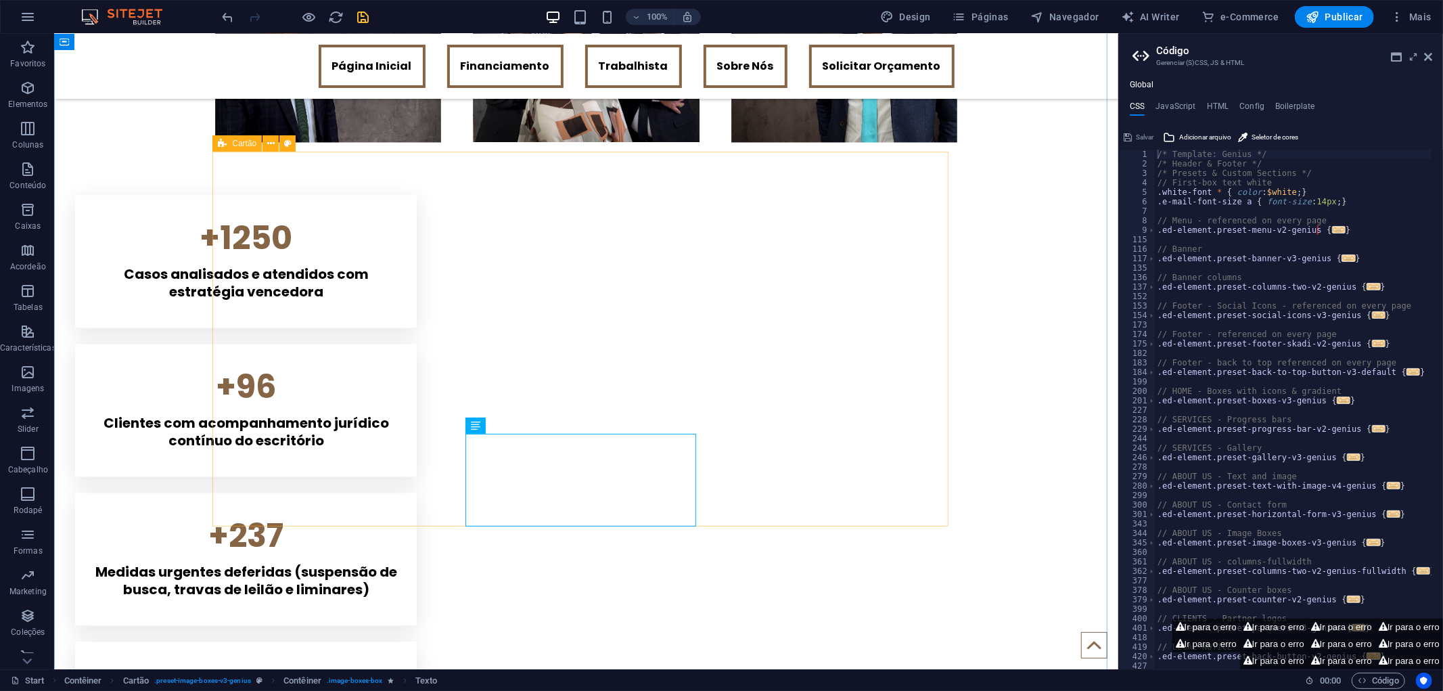
click at [271, 139] on icon at bounding box center [270, 144] width 7 height 14
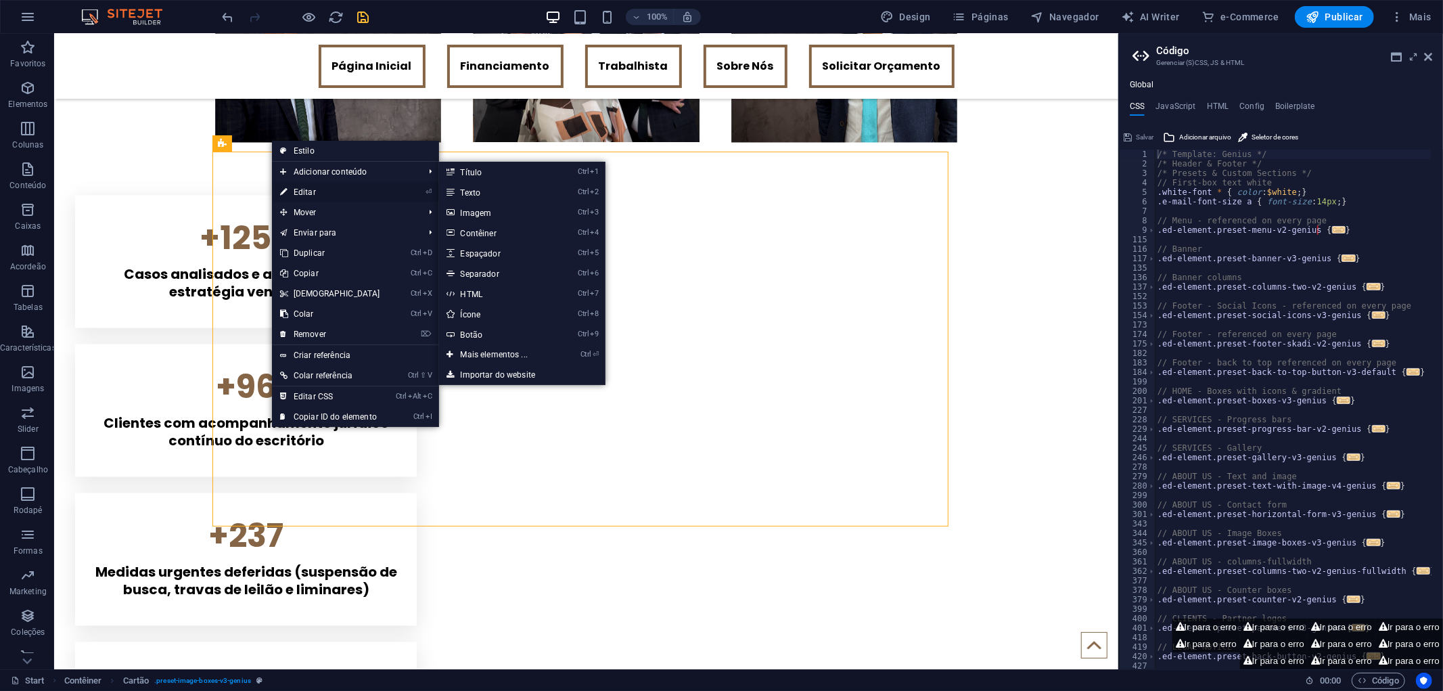
click at [296, 187] on link "⏎ Editar" at bounding box center [330, 192] width 116 height 20
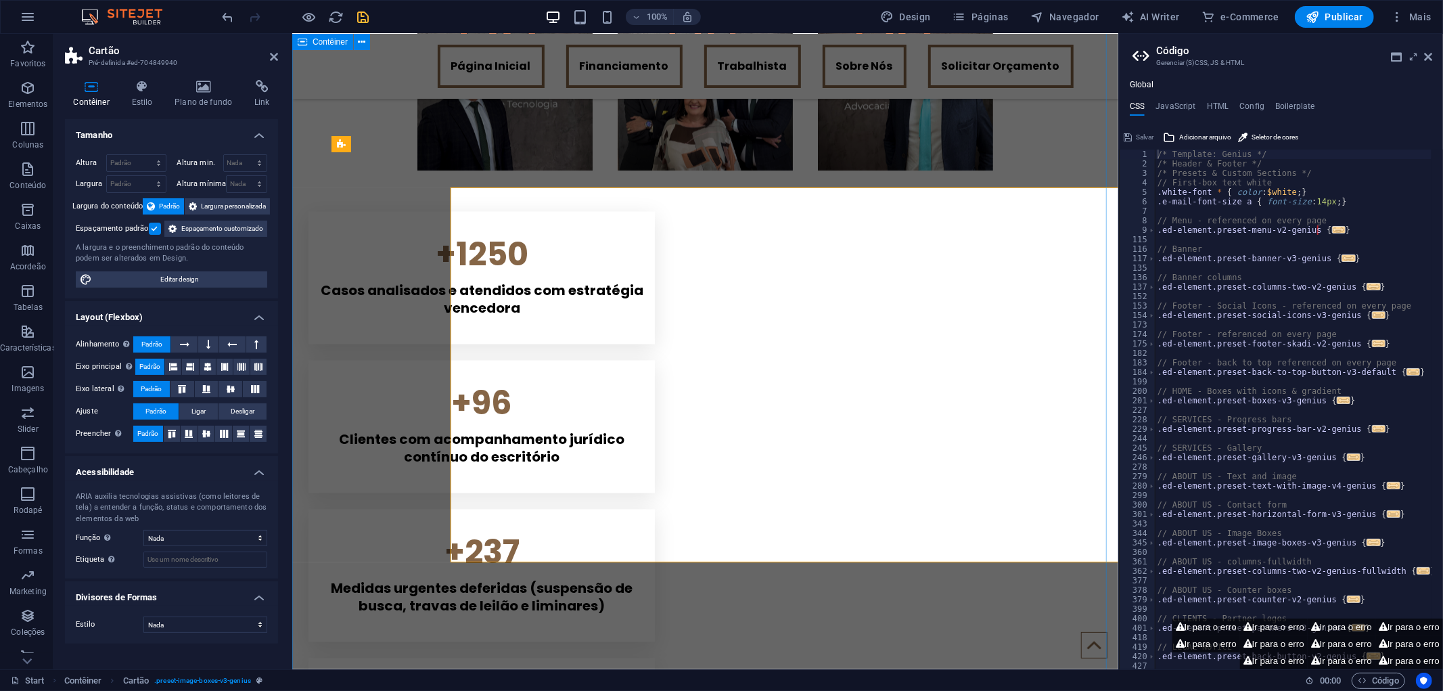
scroll to position [2055, 0]
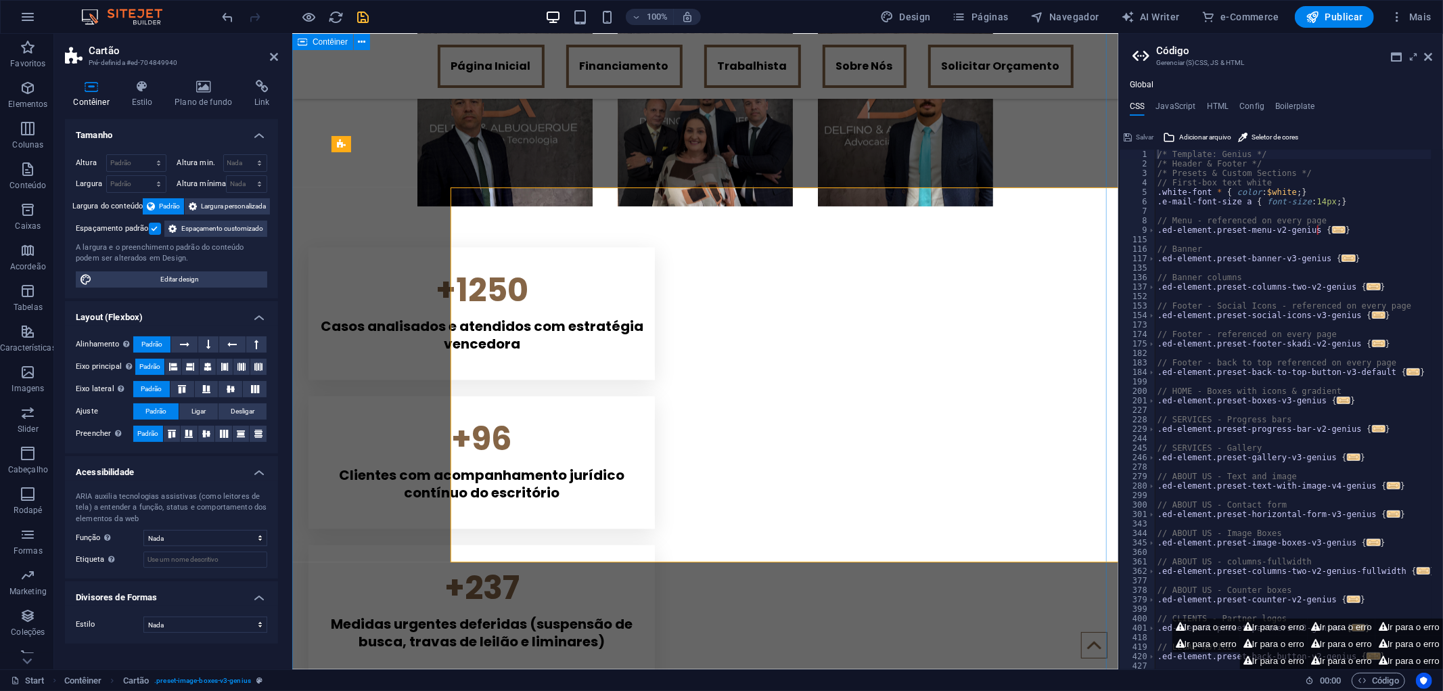
select select "rem"
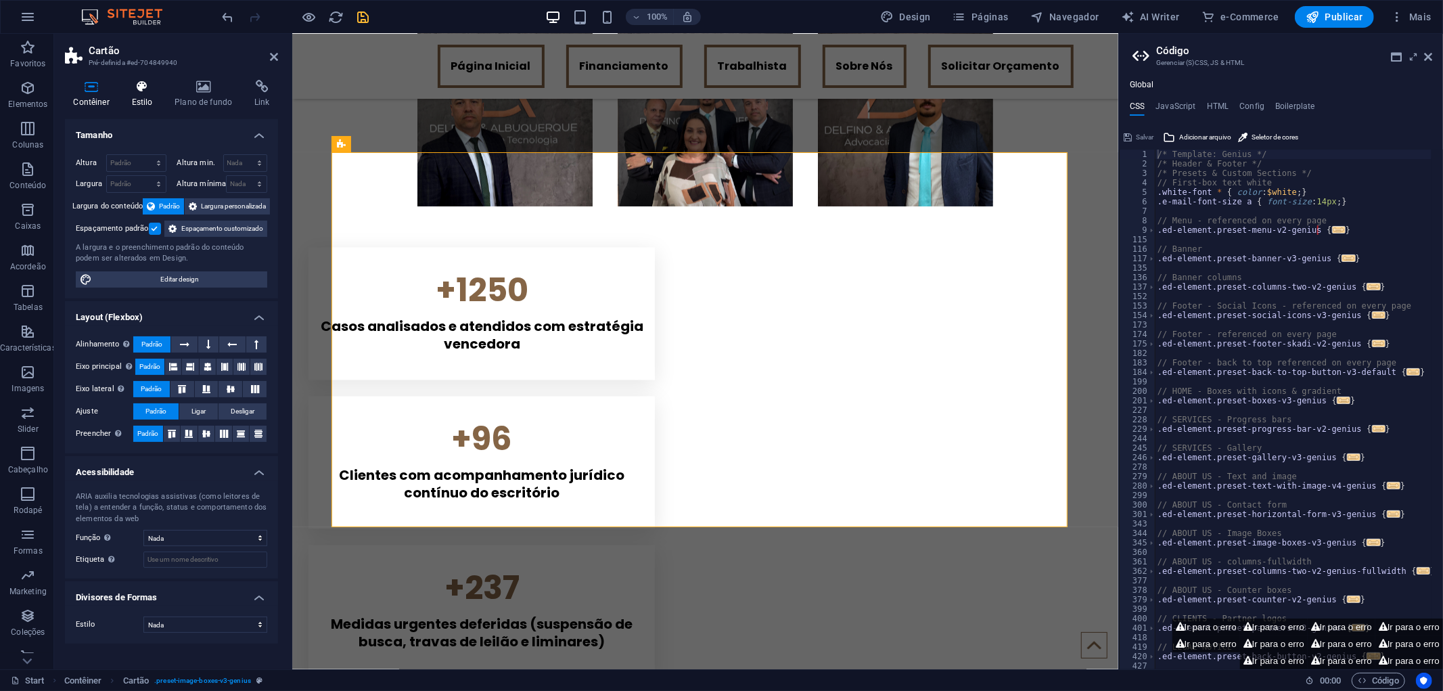
click at [149, 91] on icon at bounding box center [142, 87] width 38 height 14
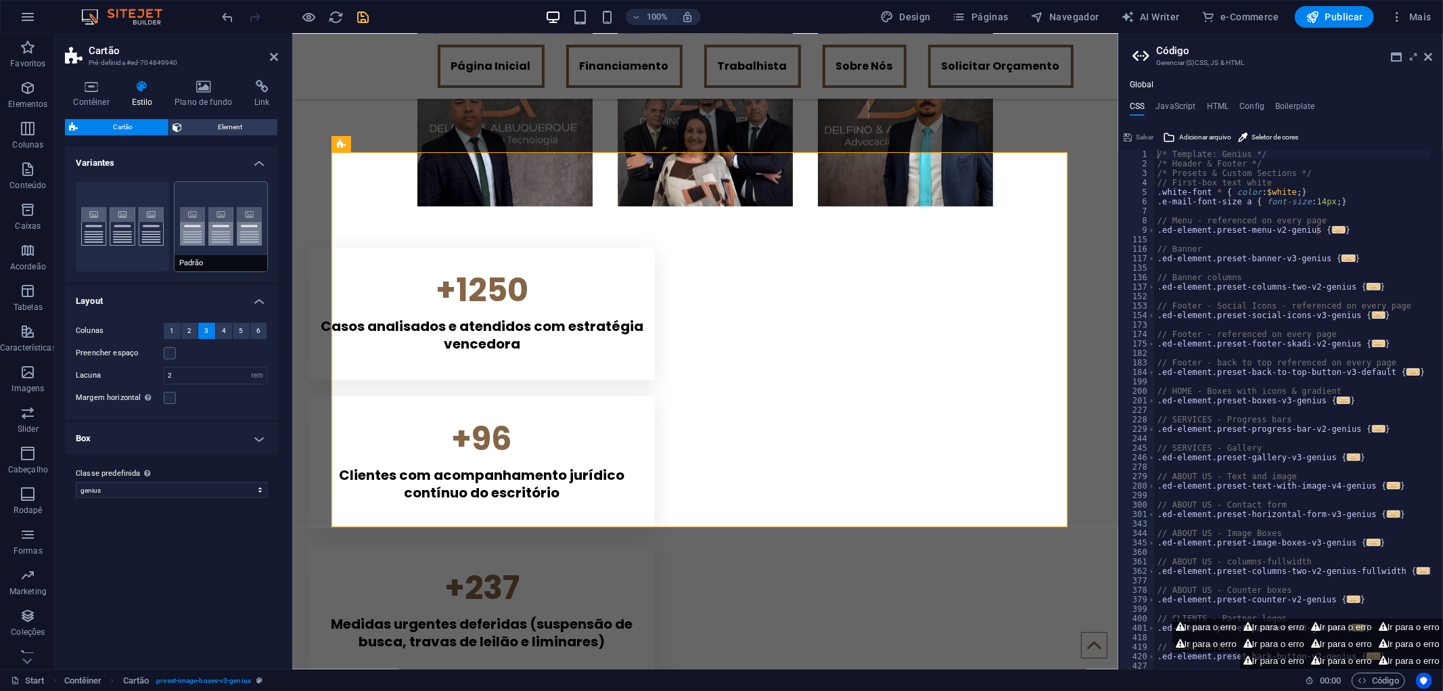
click at [189, 191] on button "Padrão" at bounding box center [221, 226] width 93 height 89
click at [124, 194] on button "Borda" at bounding box center [122, 226] width 93 height 89
click at [229, 228] on button "Padrão" at bounding box center [221, 226] width 93 height 89
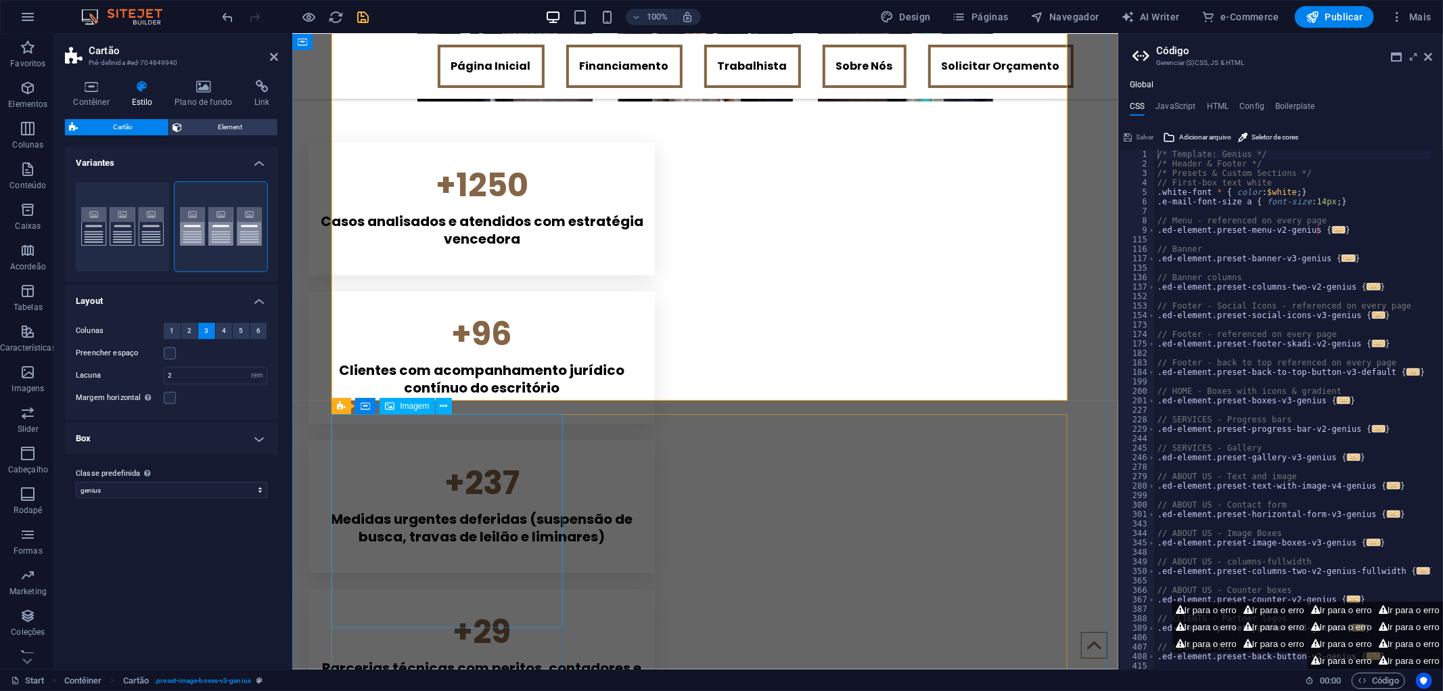
scroll to position [2206, 0]
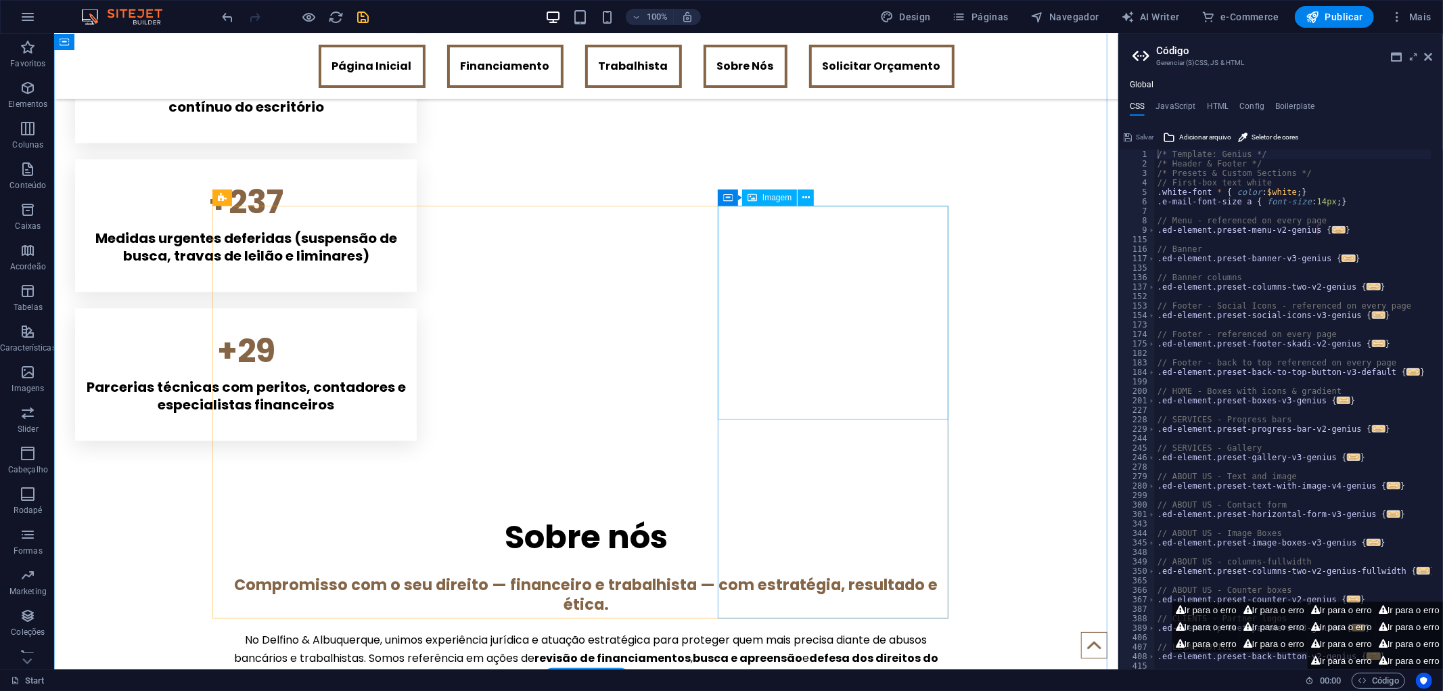
scroll to position [2876, 0]
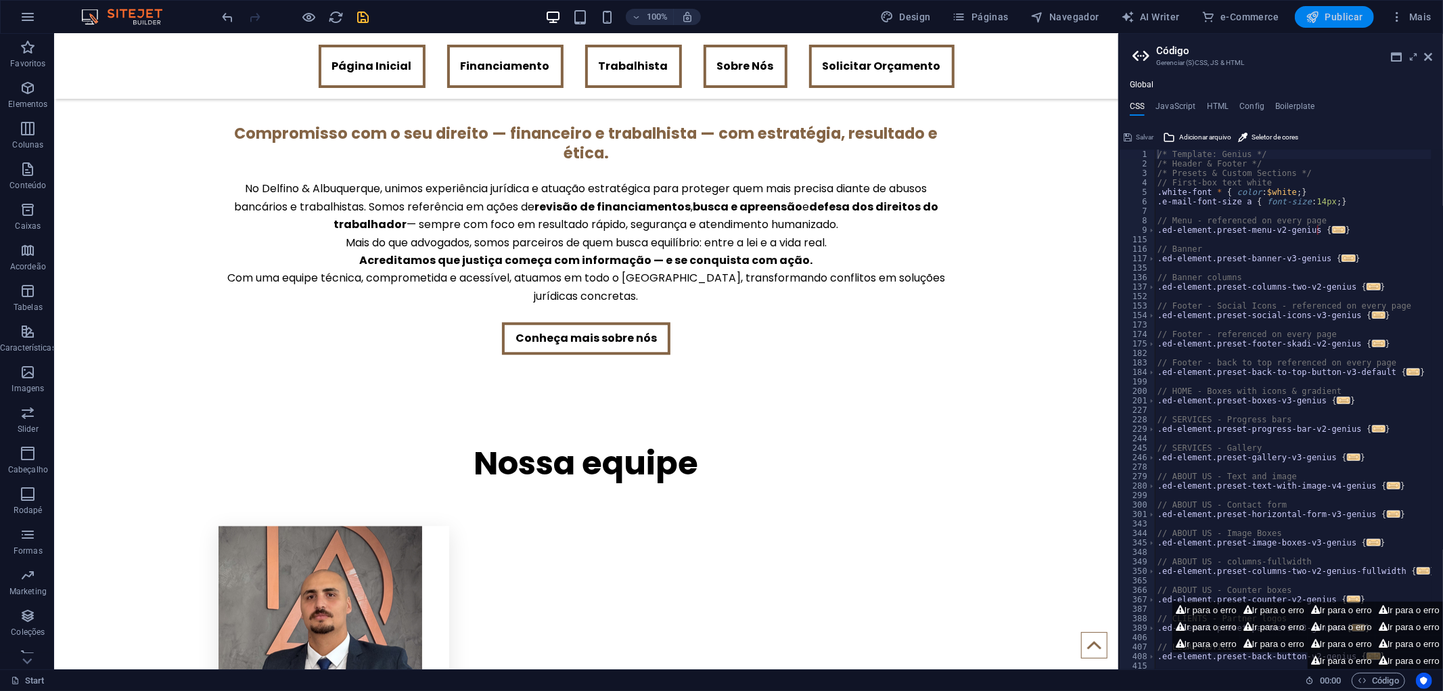
click at [1329, 16] on span "Publicar" at bounding box center [1335, 17] width 58 height 14
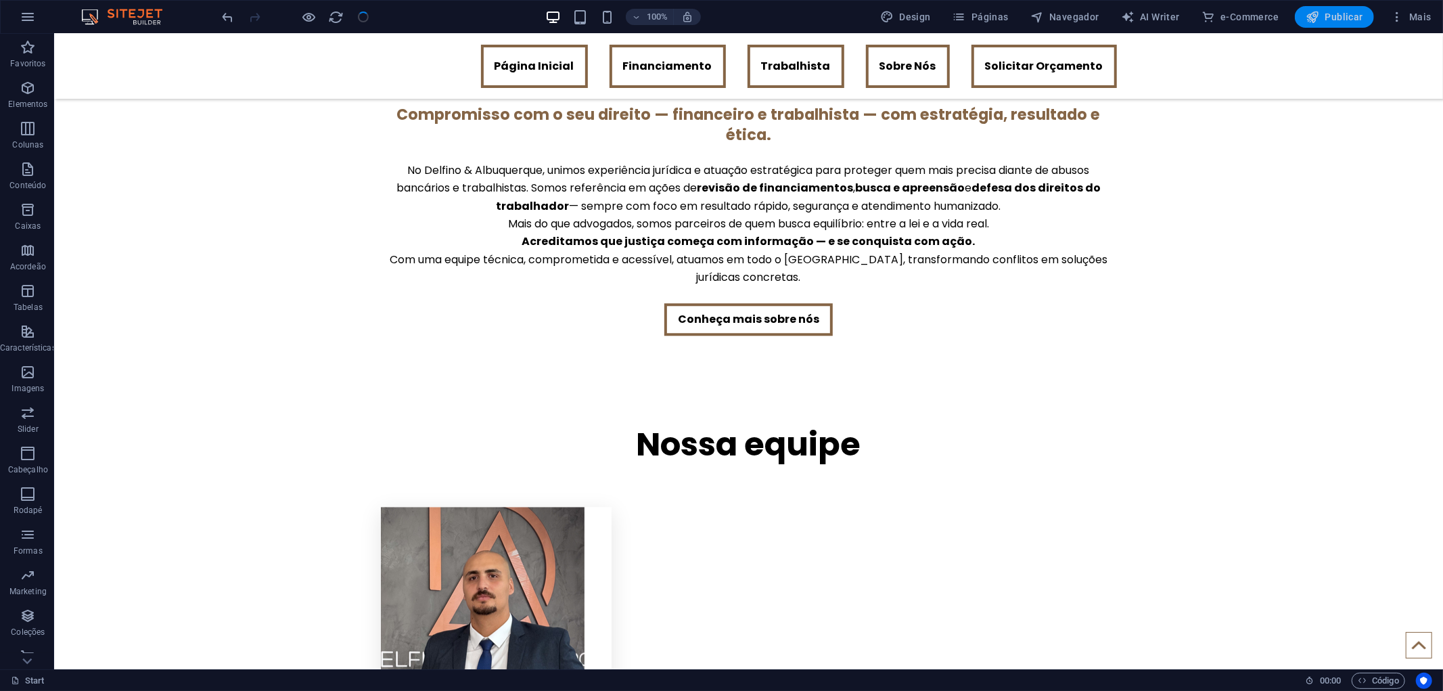
scroll to position [2920, 0]
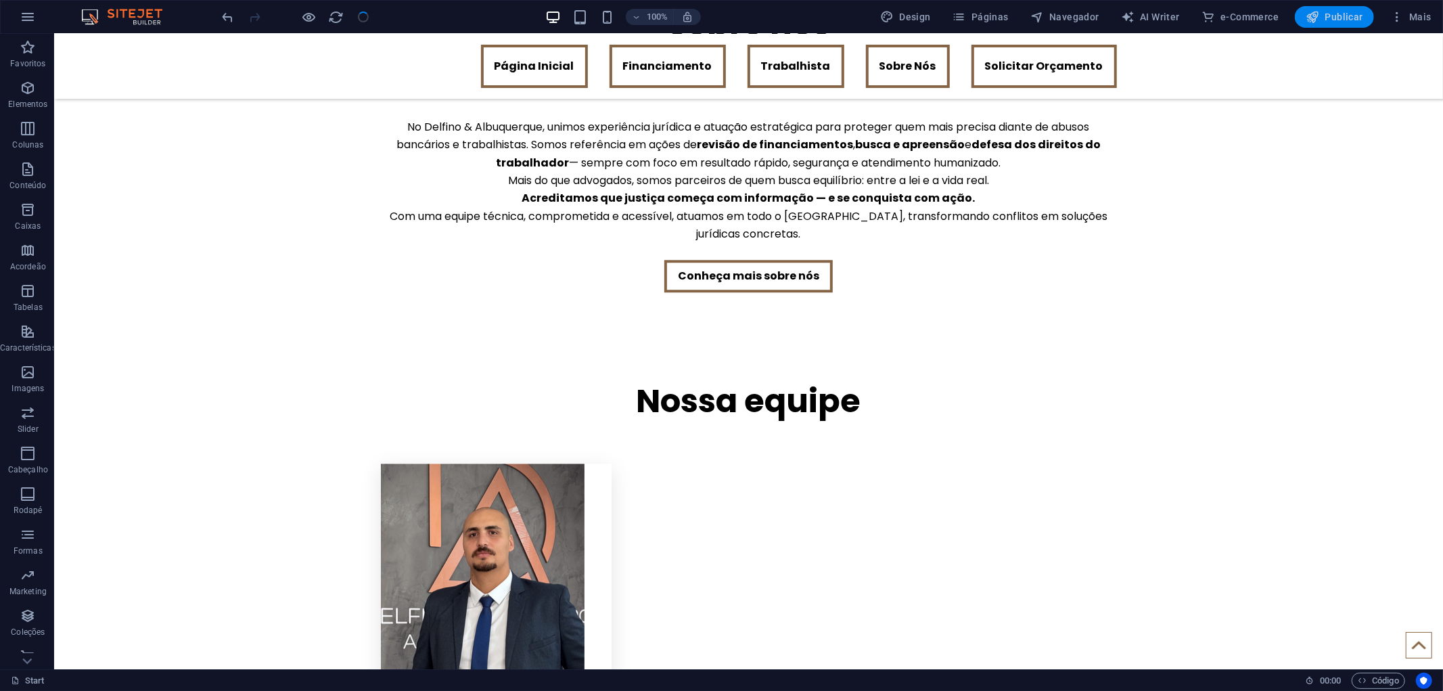
click at [1334, 16] on span "Publicar" at bounding box center [1335, 17] width 58 height 14
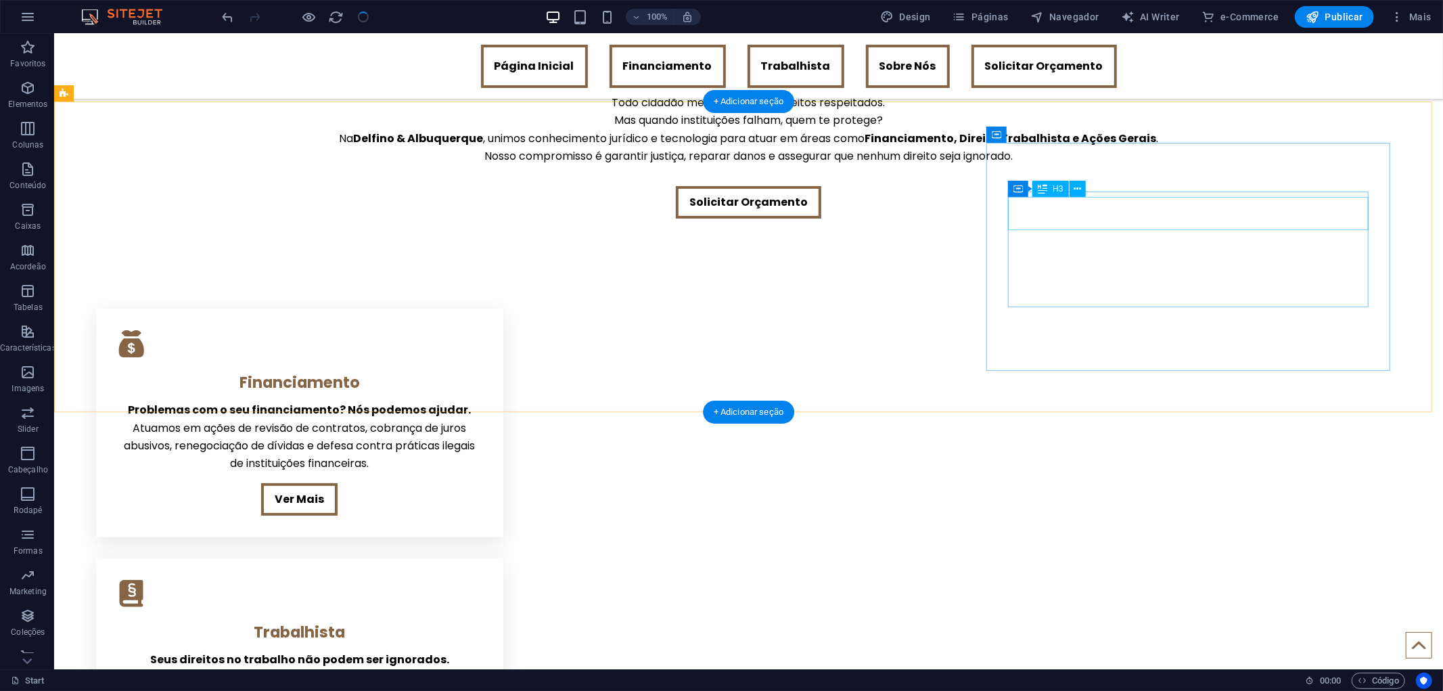
scroll to position [0, 0]
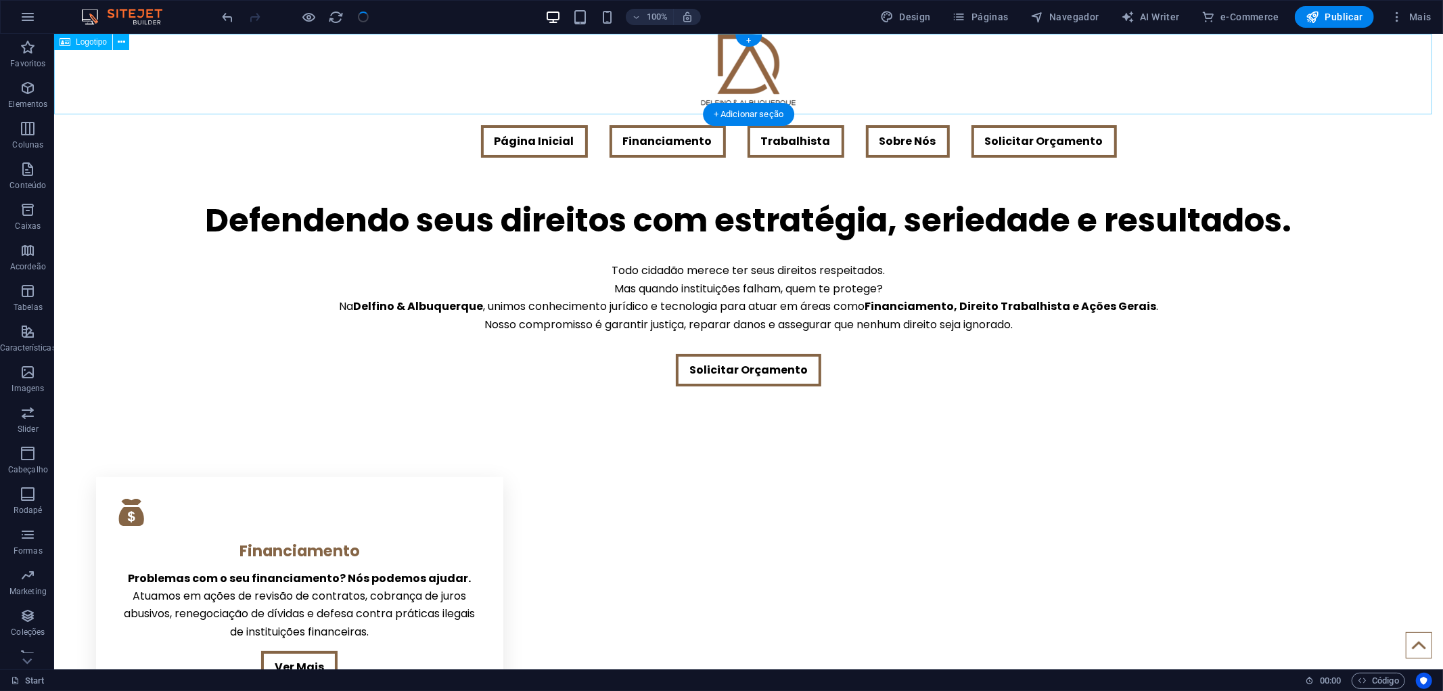
click at [1275, 102] on div at bounding box center [747, 73] width 1389 height 81
click at [1316, 17] on icon "button" at bounding box center [1313, 17] width 14 height 14
